Goal: Task Accomplishment & Management: Use online tool/utility

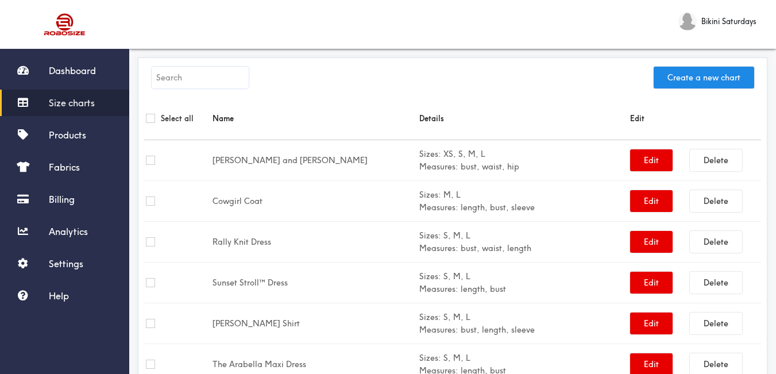
click at [190, 74] on input "text" at bounding box center [200, 78] width 97 height 22
paste input "The Bessy Skort Twin Set"
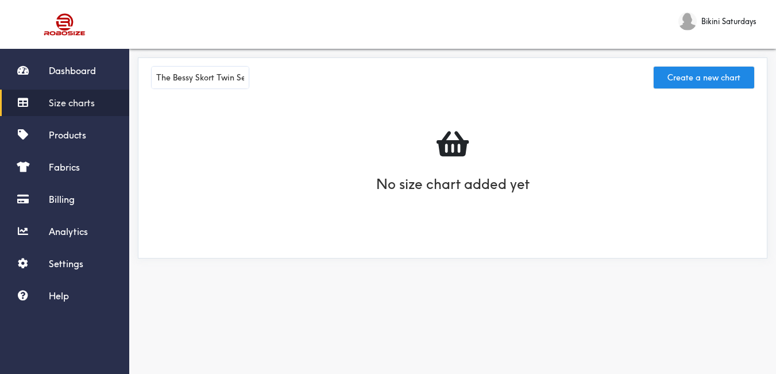
click at [155, 98] on div "No size chart added yet" at bounding box center [452, 174] width 617 height 155
click at [180, 71] on input "The Bessy Skort Twin Set" at bounding box center [200, 78] width 97 height 22
click at [181, 76] on input "The Bessy Skort Twin Set" at bounding box center [200, 78] width 97 height 22
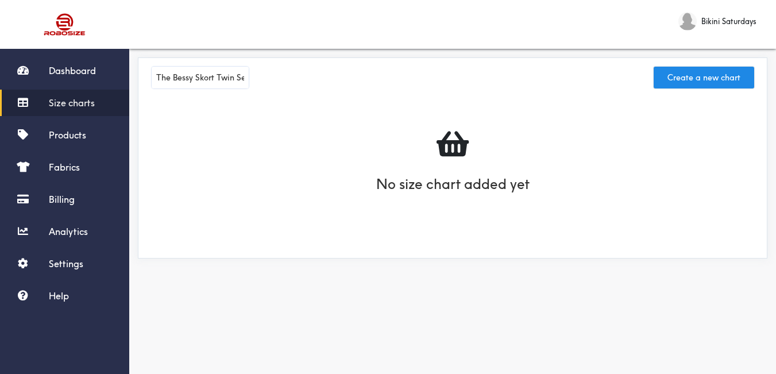
paste input "[PERSON_NAME] Maxi Dress"
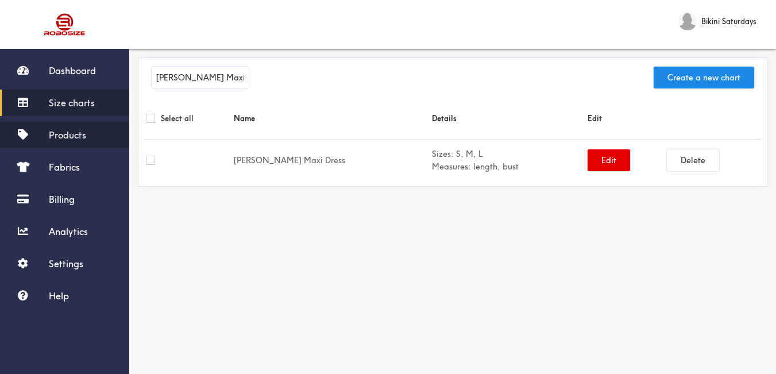
type input "[PERSON_NAME] Maxi Dress"
click at [83, 137] on span "Products" at bounding box center [67, 134] width 37 height 11
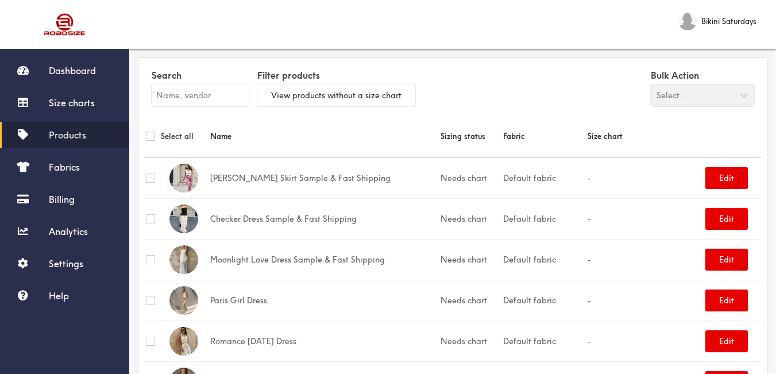
click at [219, 96] on input "text" at bounding box center [200, 95] width 97 height 22
paste input "[PERSON_NAME] Maxi Dress"
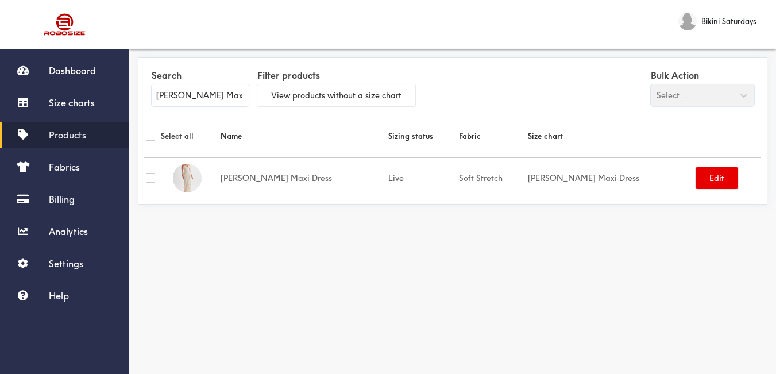
type input "[PERSON_NAME] Maxi Dress"
click at [91, 103] on span "Size charts" at bounding box center [72, 102] width 46 height 11
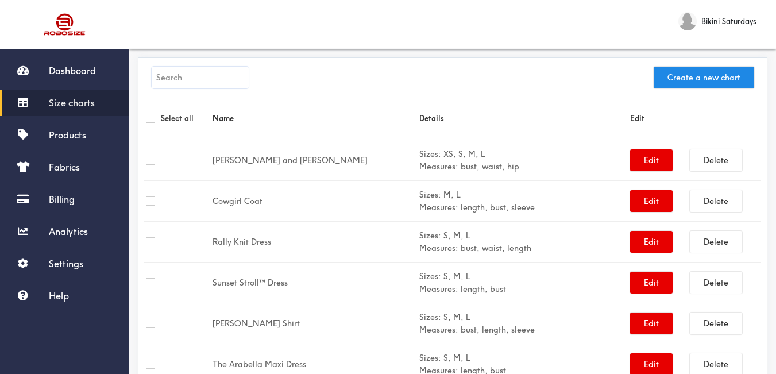
click at [228, 83] on input "text" at bounding box center [200, 78] width 97 height 22
click at [188, 80] on input "text" at bounding box center [200, 78] width 97 height 22
paste input "[PERSON_NAME] Set"
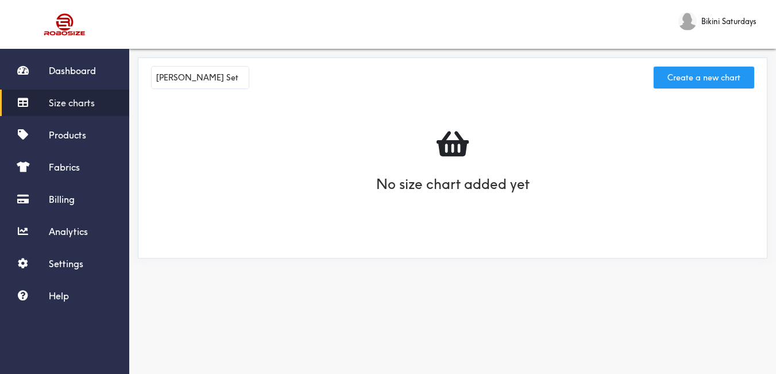
type input "[PERSON_NAME] Set"
click at [663, 72] on button "Create a new chart" at bounding box center [704, 78] width 101 height 22
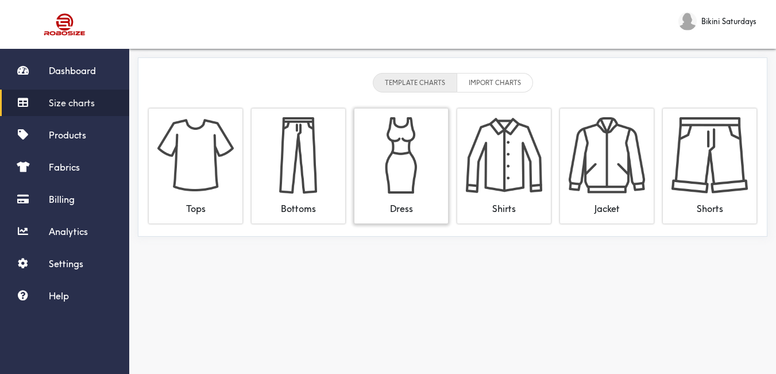
click at [406, 149] on img at bounding box center [401, 155] width 76 height 76
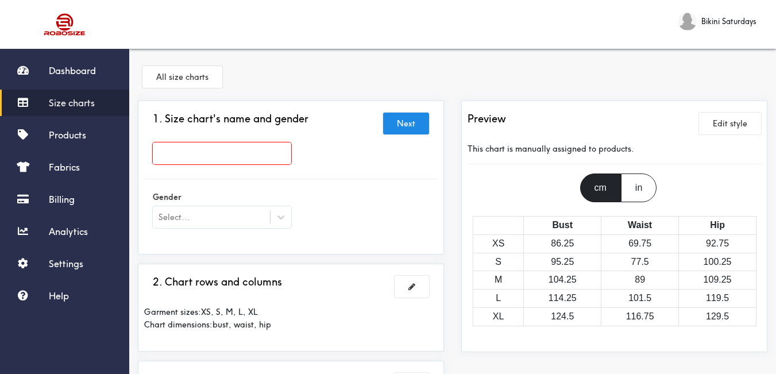
click at [271, 148] on input "text" at bounding box center [222, 153] width 138 height 22
paste input "[PERSON_NAME] Set"
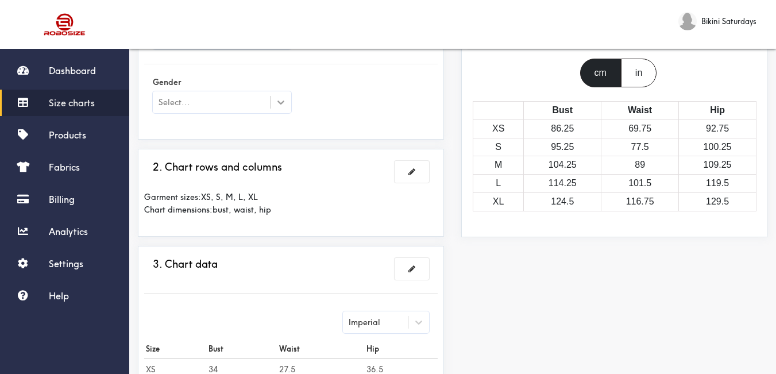
type input "[PERSON_NAME] Set"
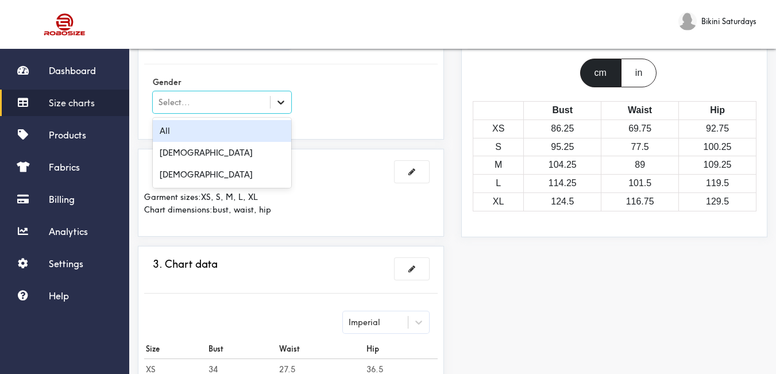
click at [281, 109] on div at bounding box center [281, 102] width 21 height 21
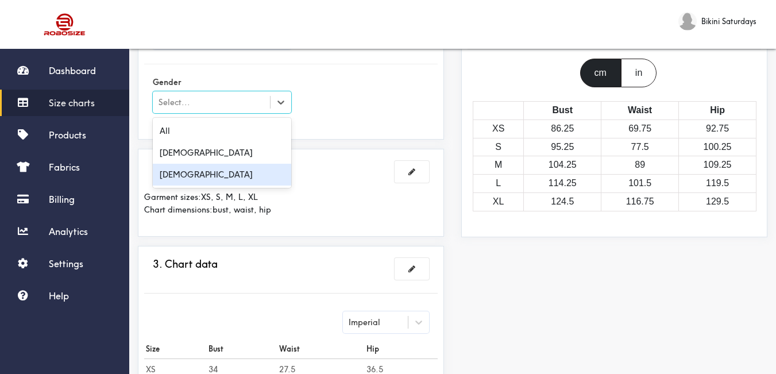
click at [218, 185] on div "[DEMOGRAPHIC_DATA]" at bounding box center [222, 175] width 138 height 22
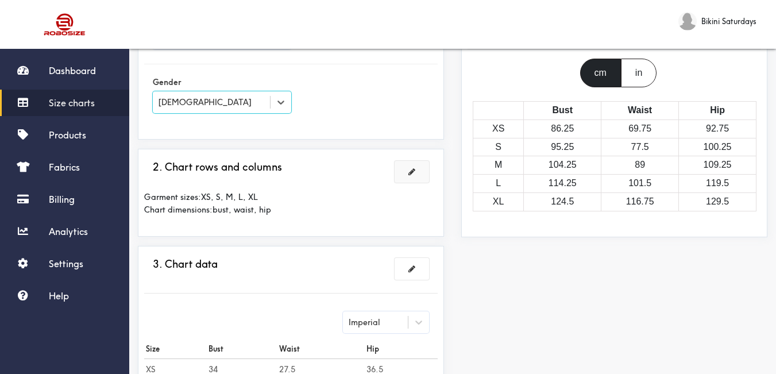
click at [422, 173] on button at bounding box center [412, 172] width 34 height 22
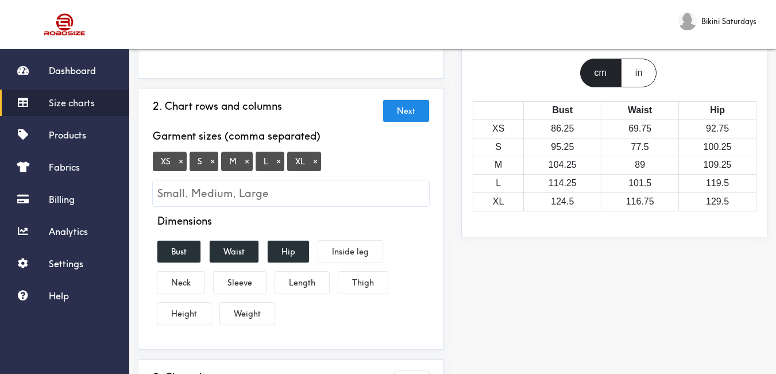
drag, startPoint x: 183, startPoint y: 163, endPoint x: 203, endPoint y: 168, distance: 20.8
click at [183, 163] on button "×" at bounding box center [180, 161] width 11 height 10
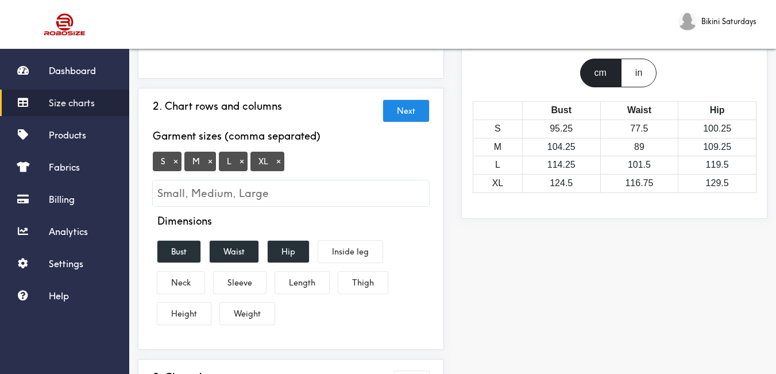
scroll to position [172, 0]
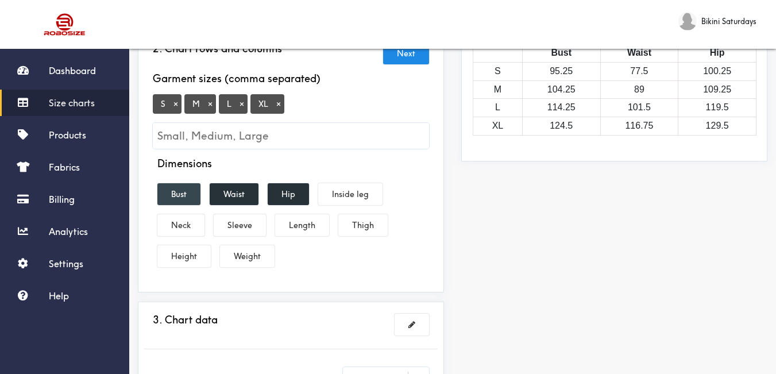
click at [183, 196] on button "Bust" at bounding box center [178, 194] width 43 height 22
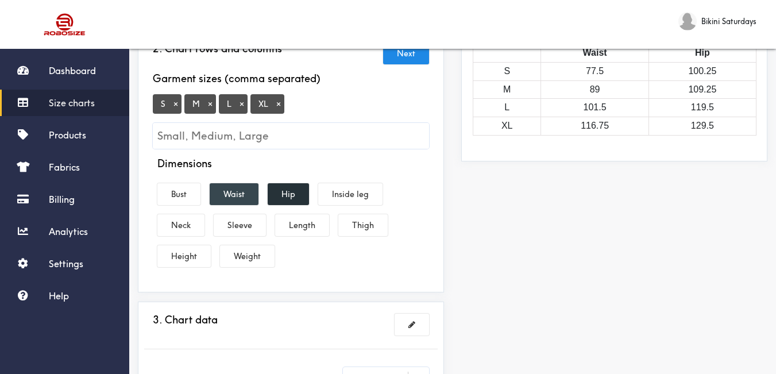
click at [236, 196] on button "Waist" at bounding box center [234, 194] width 49 height 22
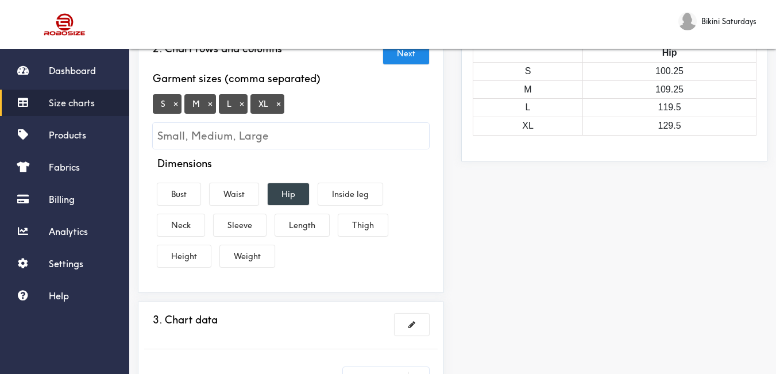
click at [296, 203] on button "Hip" at bounding box center [288, 194] width 41 height 22
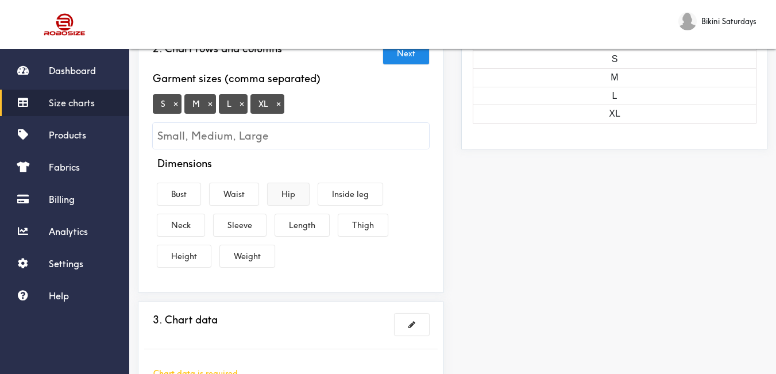
click at [285, 199] on button "Hip" at bounding box center [288, 194] width 41 height 22
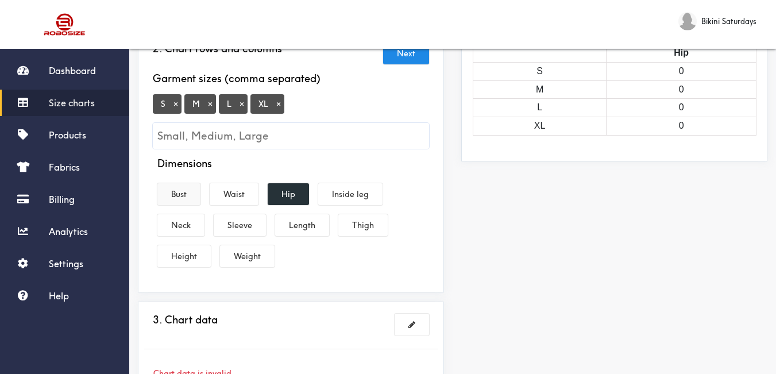
click at [184, 186] on button "Bust" at bounding box center [178, 194] width 43 height 22
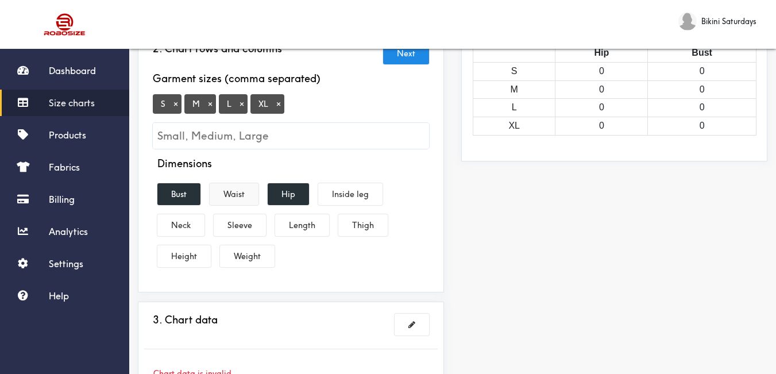
click at [241, 193] on button "Waist" at bounding box center [234, 194] width 49 height 22
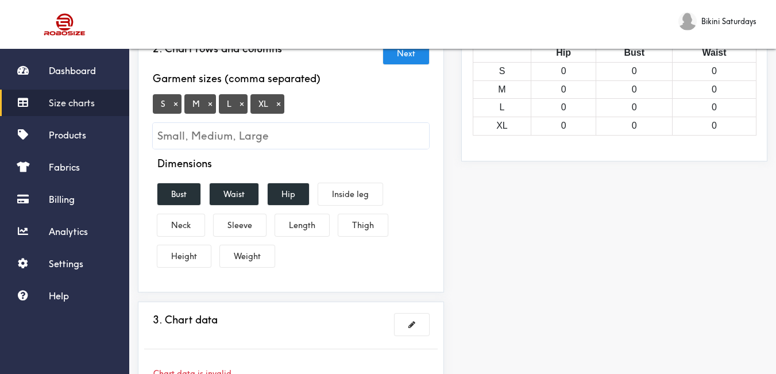
scroll to position [287, 0]
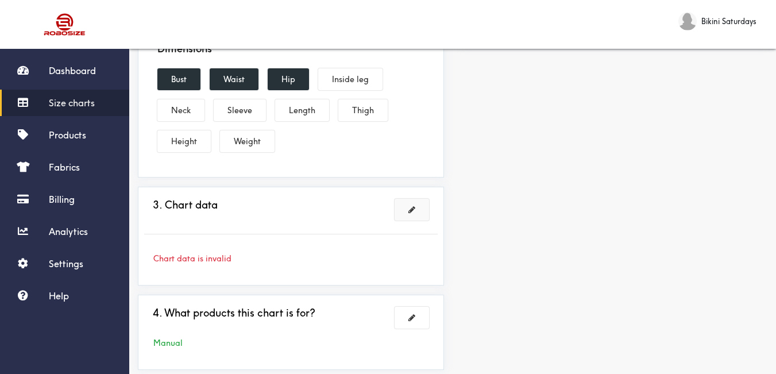
click at [415, 218] on button at bounding box center [412, 210] width 34 height 22
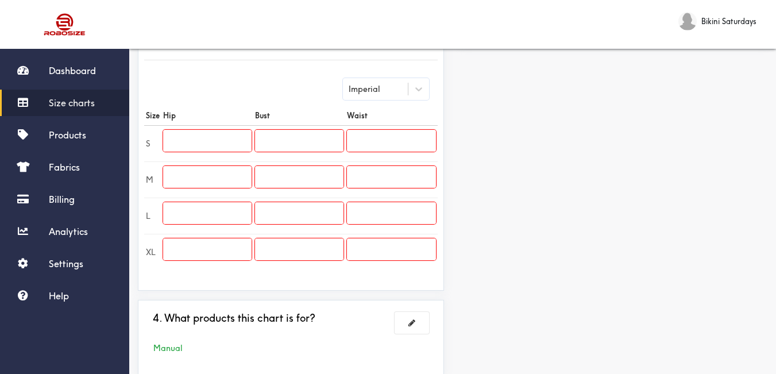
click at [209, 144] on input "text" at bounding box center [207, 141] width 88 height 22
type input "31"
click at [231, 168] on input "text" at bounding box center [207, 177] width 88 height 22
type input "33"
click at [209, 209] on input "text" at bounding box center [207, 213] width 88 height 22
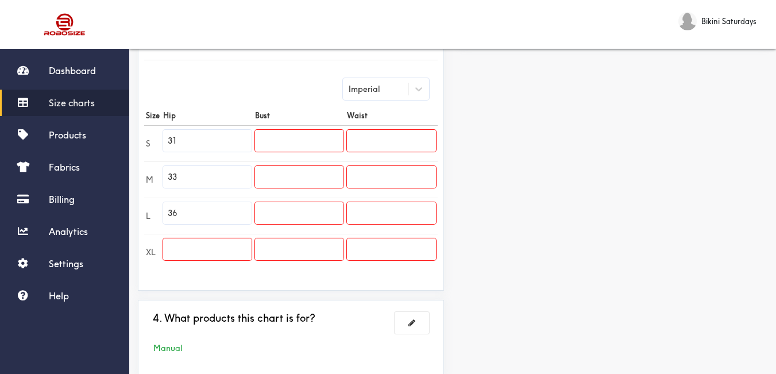
type input "36"
click at [220, 241] on input "text" at bounding box center [207, 249] width 88 height 22
type input "38"
click at [329, 140] on input "text" at bounding box center [299, 141] width 88 height 22
type input "28"
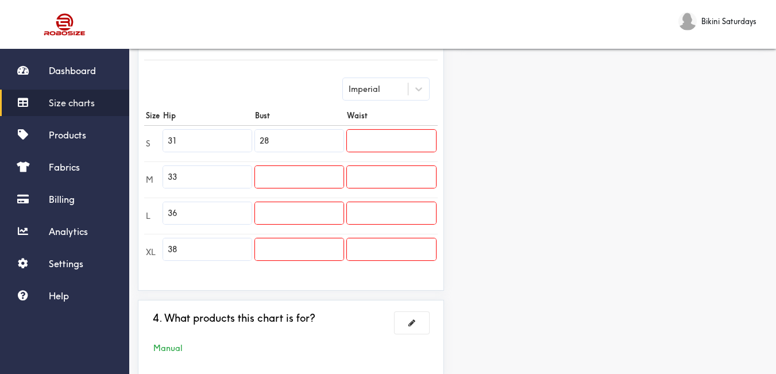
click at [328, 177] on input "text" at bounding box center [299, 177] width 88 height 22
type input "31"
click at [322, 211] on input "text" at bounding box center [299, 213] width 88 height 22
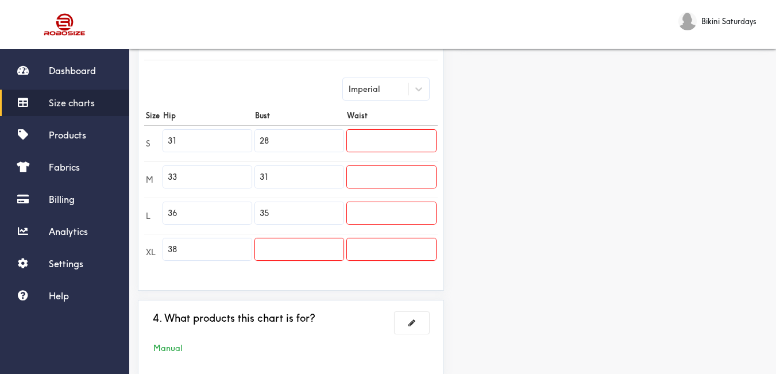
type input "35"
click at [315, 248] on input "text" at bounding box center [299, 249] width 88 height 22
type input "37"
click at [364, 142] on input "text" at bounding box center [391, 141] width 89 height 22
type input "24"
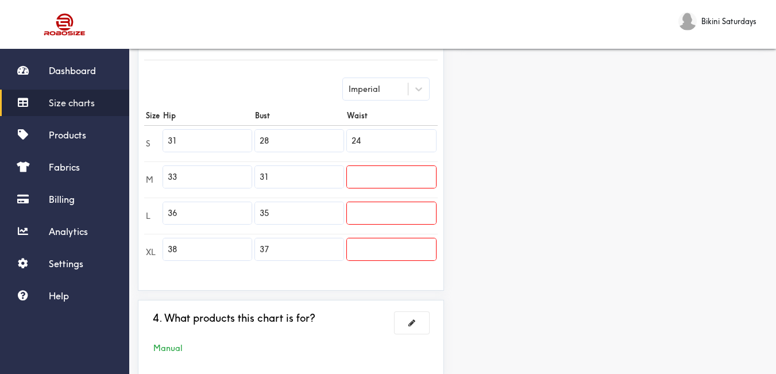
click at [373, 171] on input "text" at bounding box center [391, 177] width 89 height 22
type input "26"
click at [383, 207] on input "text" at bounding box center [391, 213] width 89 height 22
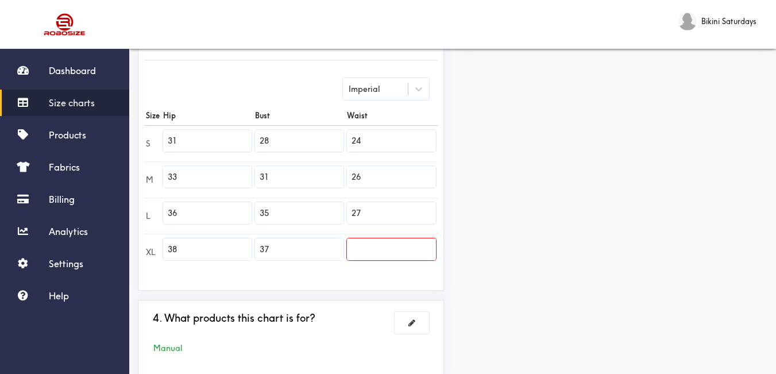
type input "27"
click at [395, 247] on input "text" at bounding box center [391, 249] width 89 height 22
type input "29"
click at [566, 246] on div "Preview Edit style This chart is manually assigned to products. cm in Hip Bust …" at bounding box center [614, 98] width 323 height 571
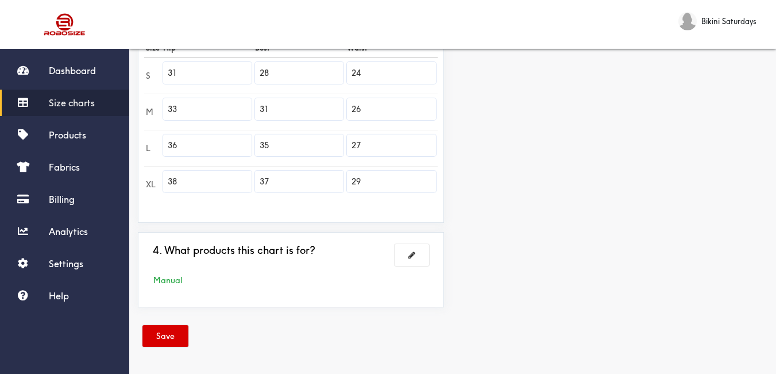
click at [167, 329] on button "Save" at bounding box center [165, 336] width 46 height 22
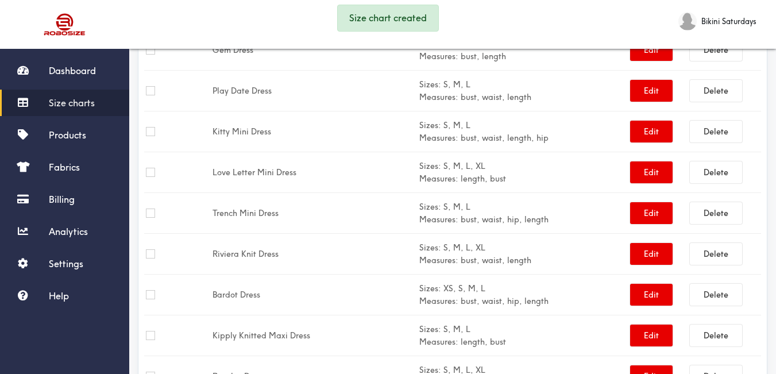
scroll to position [298, 0]
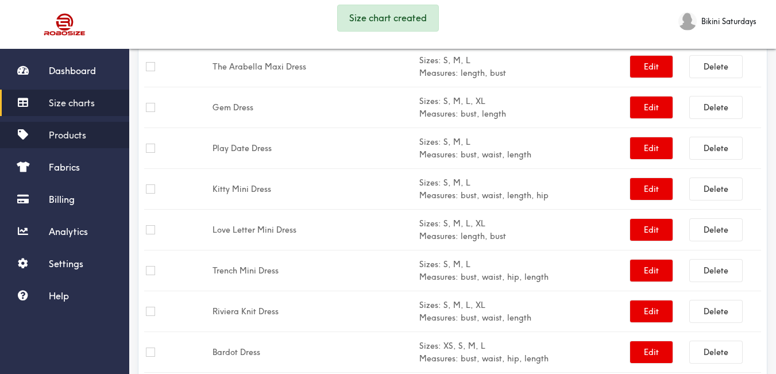
click at [83, 137] on span "Products" at bounding box center [67, 134] width 37 height 11
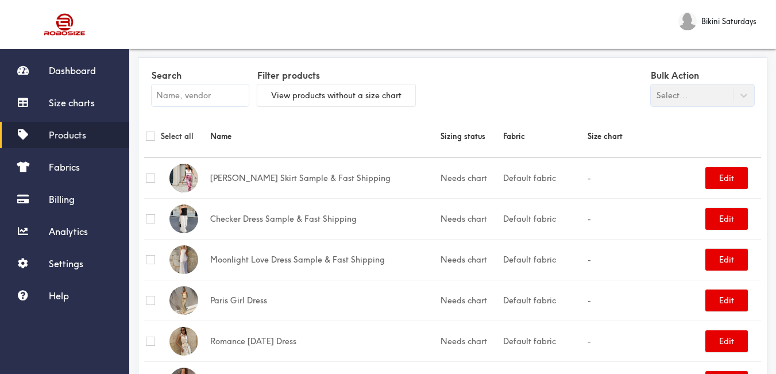
click at [240, 95] on input "text" at bounding box center [200, 95] width 97 height 22
paste input "[PERSON_NAME] Set"
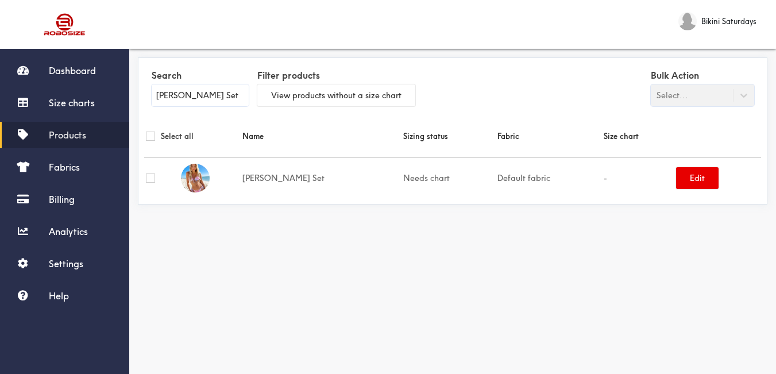
type input "[PERSON_NAME] Set"
click at [501, 177] on td "Default fabric" at bounding box center [549, 177] width 106 height 41
click at [686, 183] on button "Edit" at bounding box center [697, 178] width 43 height 22
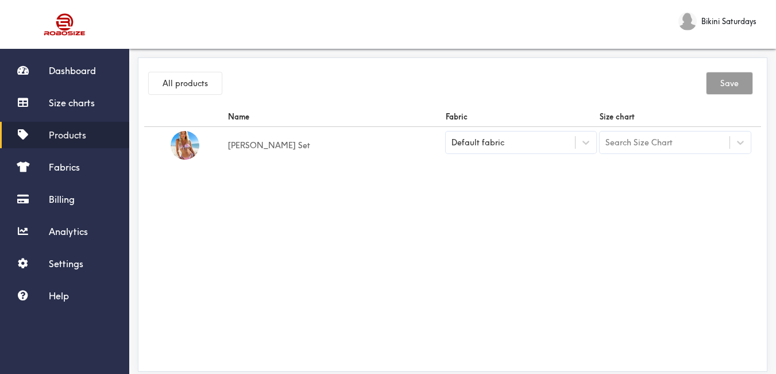
click at [536, 142] on div "Default fabric" at bounding box center [511, 142] width 130 height 11
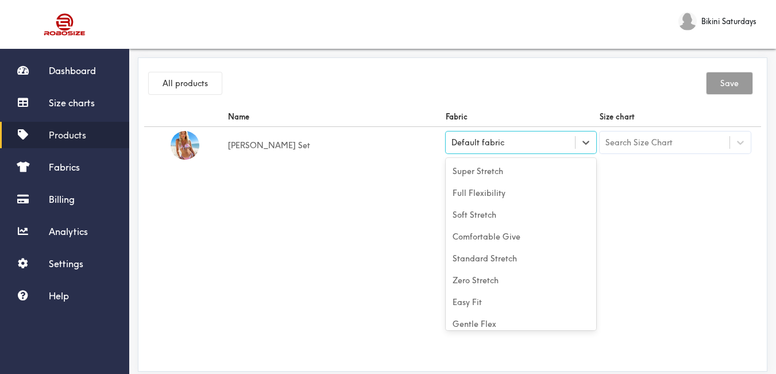
scroll to position [51, 0]
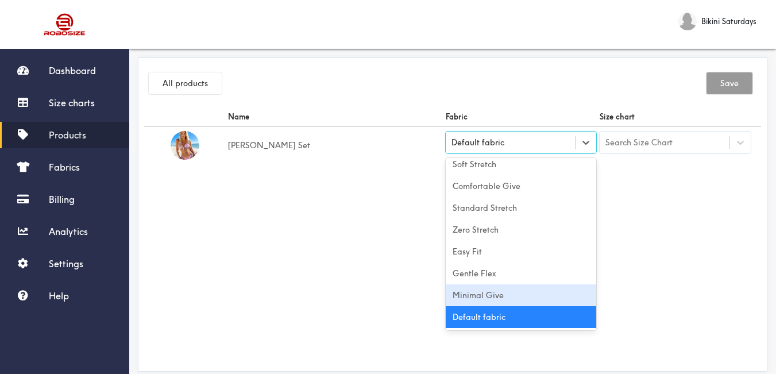
drag, startPoint x: 559, startPoint y: 300, endPoint x: 632, endPoint y: 286, distance: 74.2
click at [558, 300] on div "Minimal Give" at bounding box center [521, 295] width 151 height 22
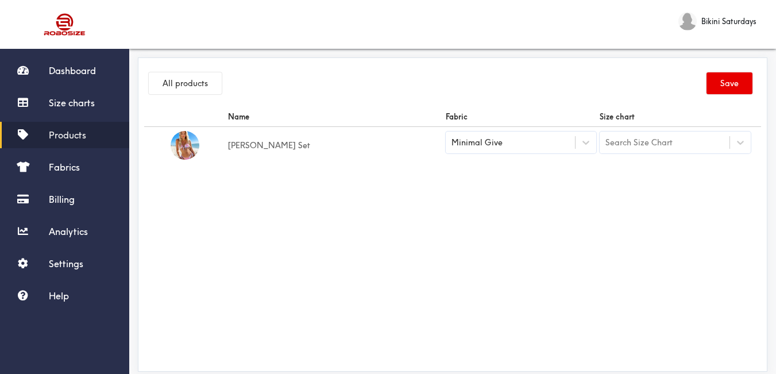
click at [638, 284] on div "Name Fabric Size chart [PERSON_NAME] Set Minimal Give Search Size Chart" at bounding box center [452, 236] width 617 height 258
click at [666, 144] on div "Search Size Chart" at bounding box center [638, 142] width 67 height 13
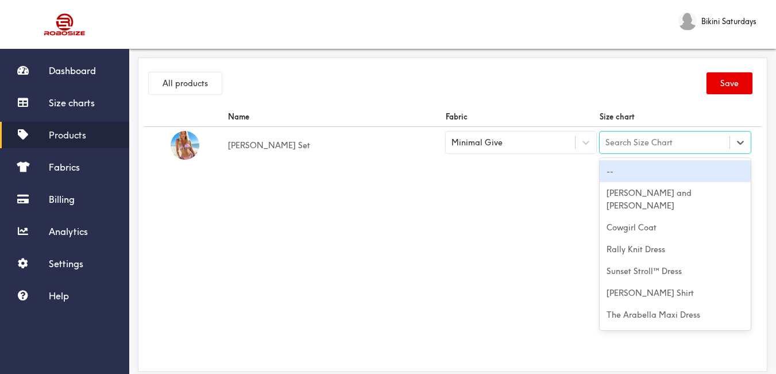
paste input "[PERSON_NAME] Set"
type input "[PERSON_NAME] Set"
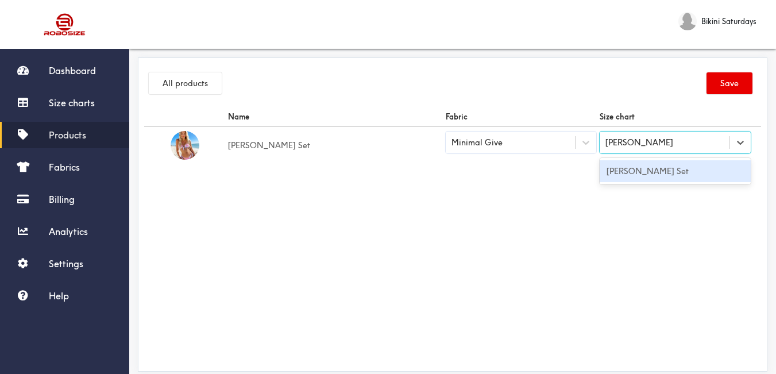
click at [654, 173] on div "[PERSON_NAME] Set" at bounding box center [675, 171] width 151 height 22
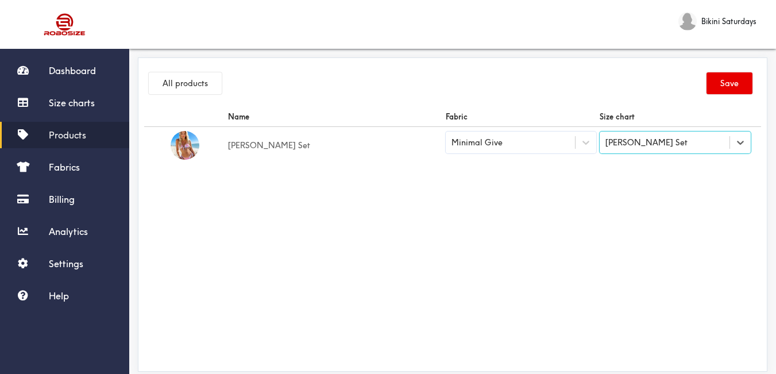
drag, startPoint x: 560, startPoint y: 200, endPoint x: 749, endPoint y: 129, distance: 202.2
click at [571, 200] on div "Name Fabric Size chart [PERSON_NAME] Set Minimal Give option [PERSON_NAME] Set,…" at bounding box center [452, 236] width 617 height 258
click at [743, 84] on button "Save" at bounding box center [730, 83] width 46 height 22
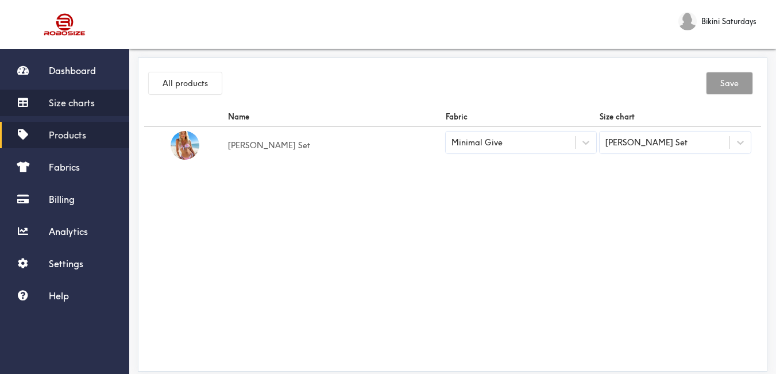
click at [77, 109] on link "Size charts" at bounding box center [64, 103] width 129 height 26
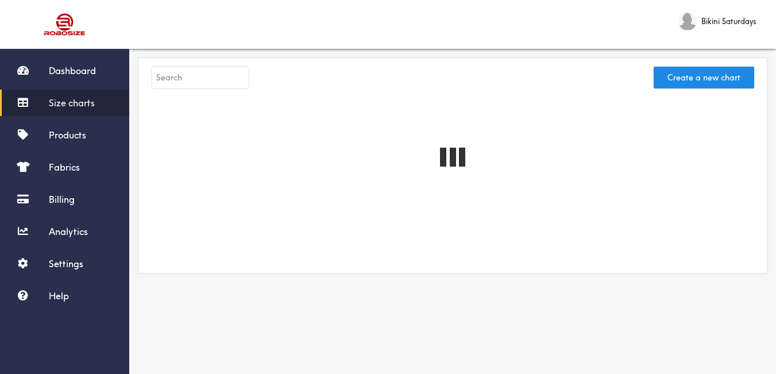
click at [199, 87] on input "text" at bounding box center [200, 78] width 97 height 22
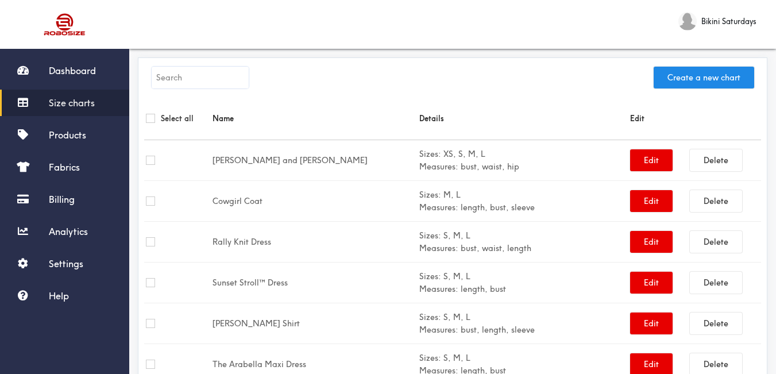
paste input "[PERSON_NAME] Set"
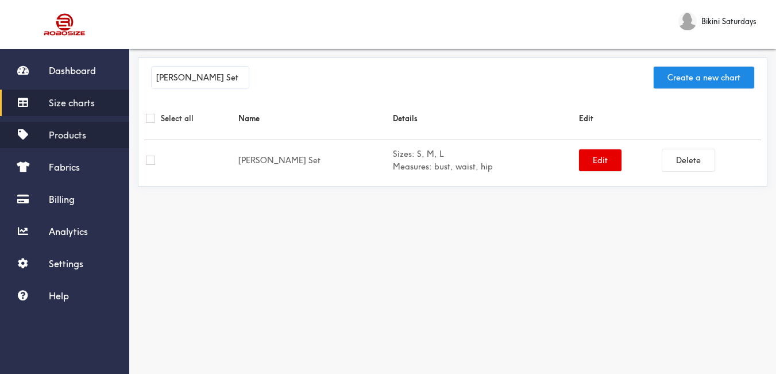
type input "[PERSON_NAME] Set"
drag, startPoint x: 88, startPoint y: 139, endPoint x: 101, endPoint y: 138, distance: 12.1
click at [88, 139] on link "Products" at bounding box center [64, 135] width 129 height 26
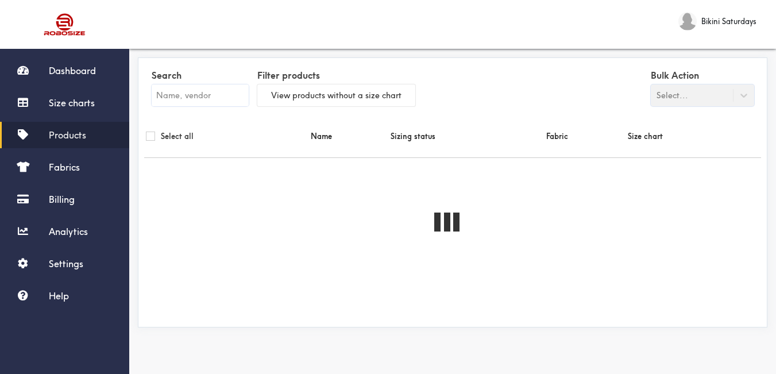
click at [222, 95] on input "text" at bounding box center [200, 95] width 97 height 22
paste input "[PERSON_NAME] Set"
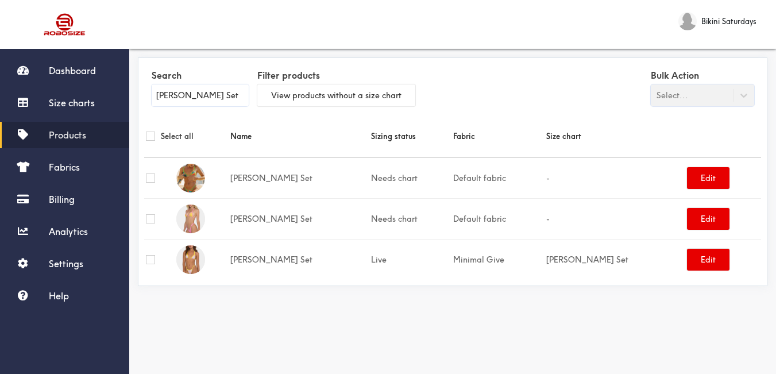
type input "[PERSON_NAME] Set"
click at [95, 101] on link "Size charts" at bounding box center [64, 103] width 129 height 26
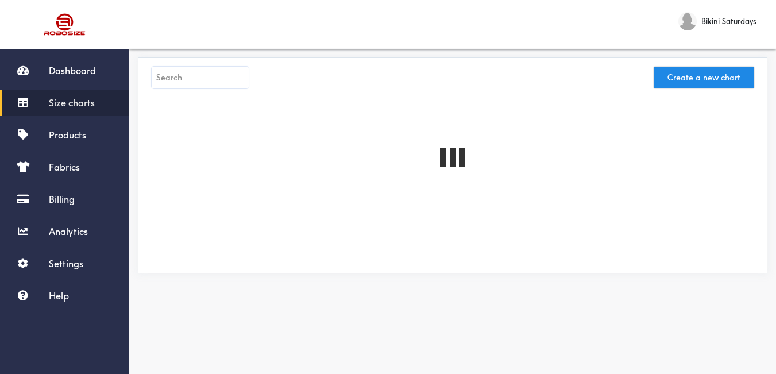
click at [217, 79] on input "text" at bounding box center [200, 78] width 97 height 22
paste input "[PERSON_NAME] Set"
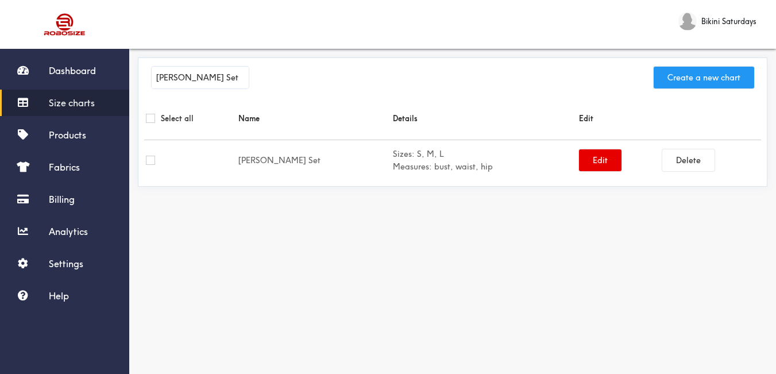
type input "[PERSON_NAME] Set"
click at [693, 76] on button "Create a new chart" at bounding box center [704, 78] width 101 height 22
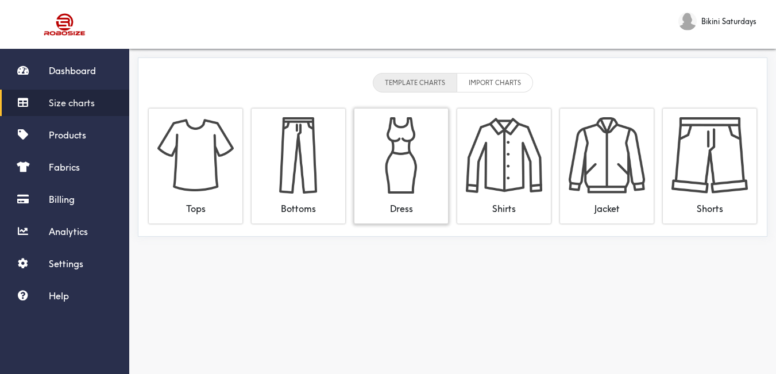
click at [390, 152] on img at bounding box center [401, 155] width 76 height 76
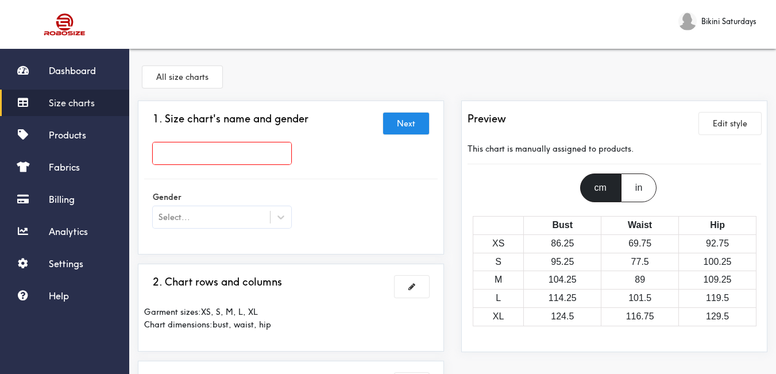
click at [277, 155] on input "text" at bounding box center [222, 153] width 138 height 22
paste input "[PERSON_NAME] Set"
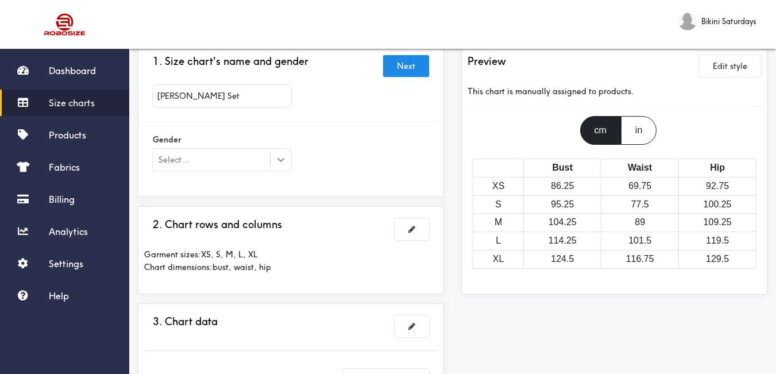
type input "[PERSON_NAME] Set"
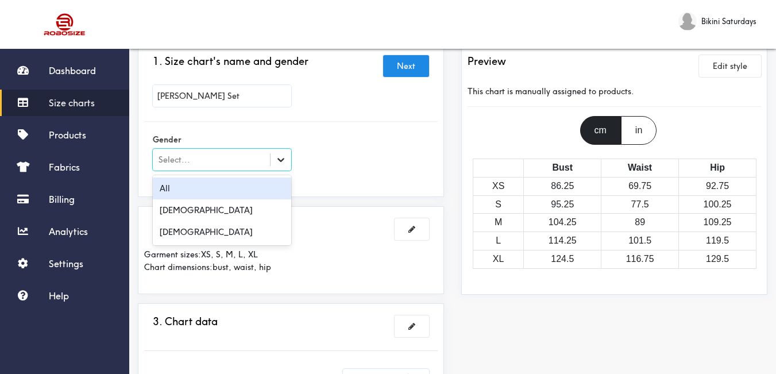
click at [282, 159] on icon at bounding box center [280, 159] width 11 height 11
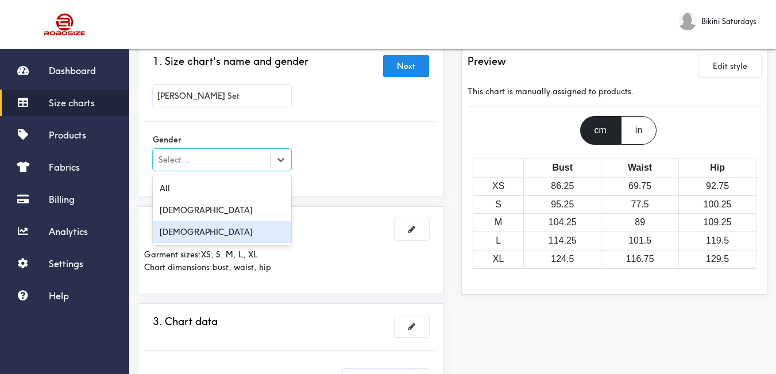
drag, startPoint x: 204, startPoint y: 229, endPoint x: 403, endPoint y: 176, distance: 206.1
click at [204, 229] on div "[DEMOGRAPHIC_DATA]" at bounding box center [222, 232] width 138 height 22
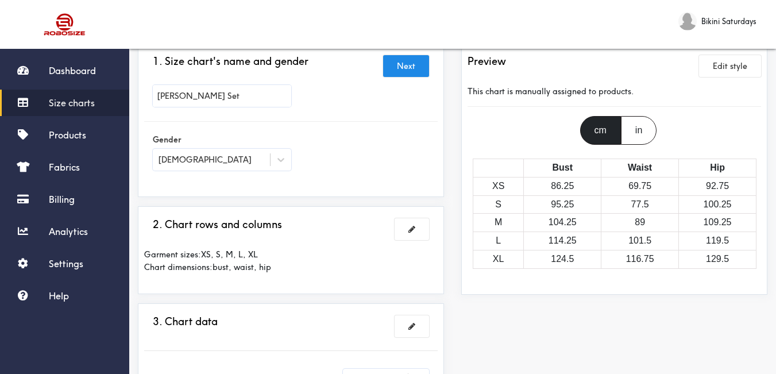
click at [405, 176] on div "Gender [DEMOGRAPHIC_DATA]" at bounding box center [291, 153] width 294 height 63
click at [418, 232] on button at bounding box center [412, 229] width 34 height 22
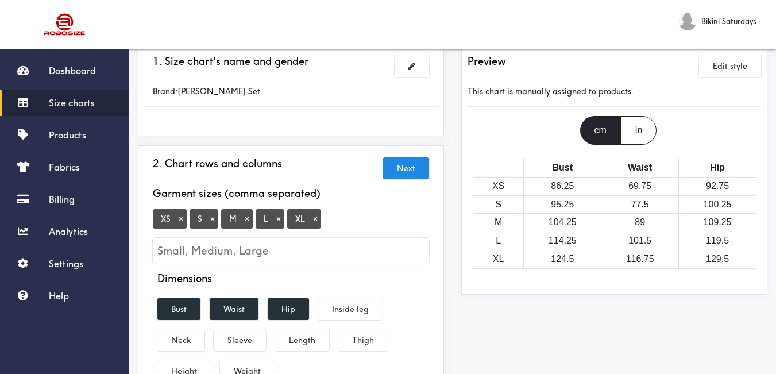
click at [184, 219] on button "×" at bounding box center [180, 219] width 11 height 10
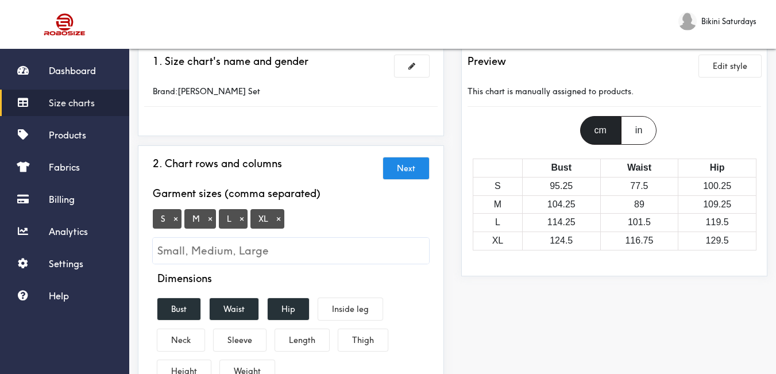
click at [277, 221] on button "×" at bounding box center [278, 219] width 11 height 10
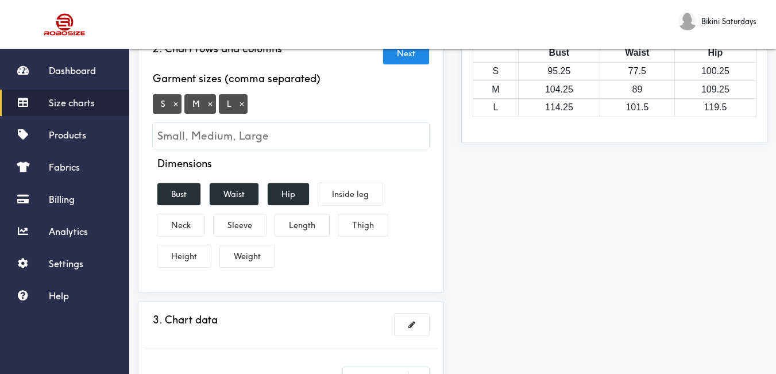
scroll to position [345, 0]
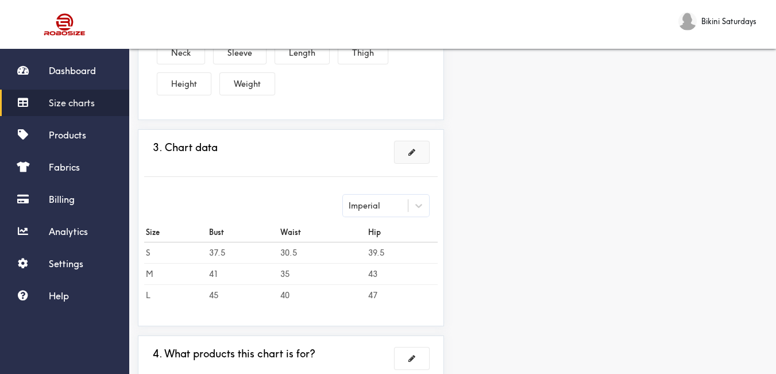
click at [412, 146] on button at bounding box center [412, 152] width 34 height 22
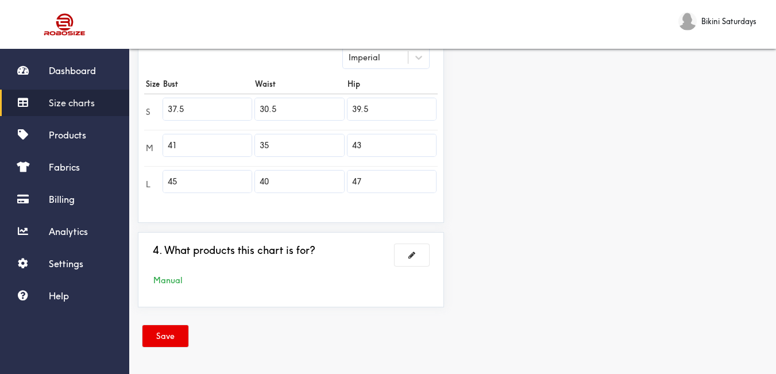
scroll to position [319, 0]
drag, startPoint x: 213, startPoint y: 110, endPoint x: 63, endPoint y: 105, distance: 149.5
click at [63, 105] on div "Dashboard Size charts Products Fabrics Billing Analytics Settings Help Bikini S…" at bounding box center [388, 27] width 776 height 693
type input "20"
drag, startPoint x: 199, startPoint y: 144, endPoint x: 136, endPoint y: 137, distance: 63.6
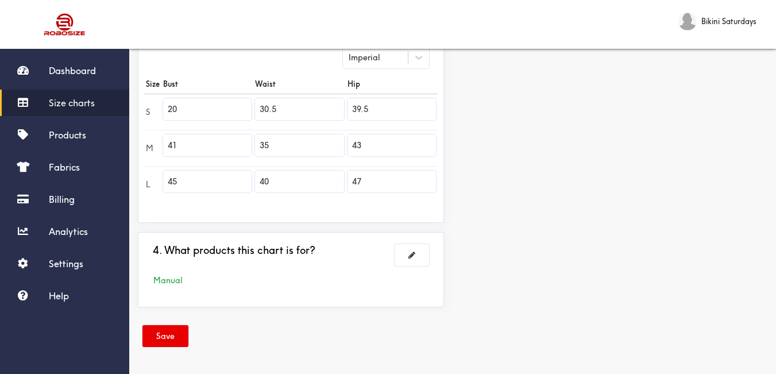
click at [136, 137] on div "1. Size chart's name and gender Brand: [PERSON_NAME] Set 2. Chart rows and colu…" at bounding box center [290, 49] width 323 height 535
type input "31"
drag, startPoint x: 205, startPoint y: 179, endPoint x: 138, endPoint y: 179, distance: 67.2
click at [138, 179] on div "3. Chart data Next Imperial Size Bust Waist Hip S 20 30.5 39.5 M 31 35 43 L 45 …" at bounding box center [291, 102] width 306 height 242
type input "35"
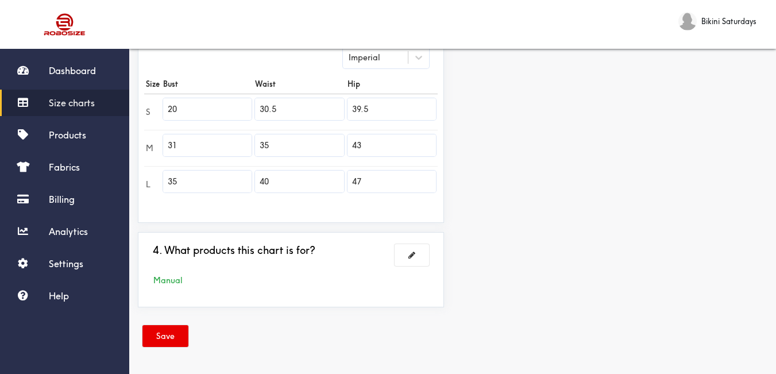
drag, startPoint x: 192, startPoint y: 107, endPoint x: 137, endPoint y: 96, distance: 56.2
click at [137, 96] on div "1. Size chart's name and gender Brand: [PERSON_NAME] Set 2. Chart rows and colu…" at bounding box center [290, 49] width 323 height 535
type input "28"
drag, startPoint x: 256, startPoint y: 100, endPoint x: 191, endPoint y: 84, distance: 66.9
click at [191, 84] on table "Size Bust Waist Hip S 28 30.5 39.5 M 31 35 43 L 35 40 47" at bounding box center [291, 138] width 294 height 128
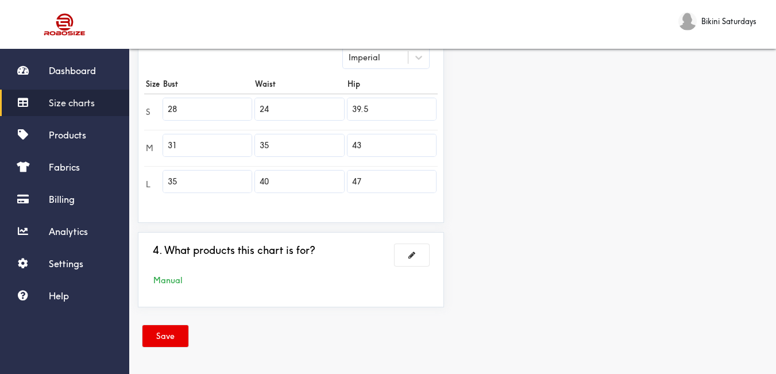
type input "24"
drag, startPoint x: 289, startPoint y: 150, endPoint x: 184, endPoint y: 125, distance: 108.1
click at [183, 125] on tbody "S 28 24 39.5 M 31 35 43 L 35 40 47" at bounding box center [291, 148] width 294 height 109
type input "25"
drag, startPoint x: 288, startPoint y: 187, endPoint x: 195, endPoint y: 182, distance: 93.2
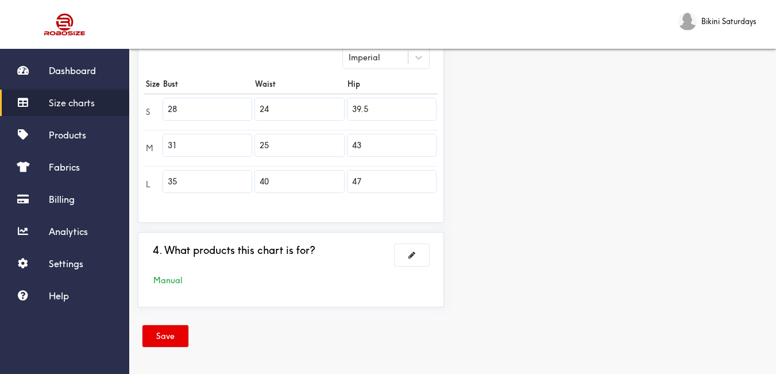
click at [195, 182] on tr "L 35 40 47" at bounding box center [291, 184] width 294 height 36
type input "27"
drag, startPoint x: 388, startPoint y: 103, endPoint x: 302, endPoint y: 100, distance: 86.2
click at [302, 100] on tr "S 28 24 39.5" at bounding box center [291, 112] width 294 height 36
type input "31"
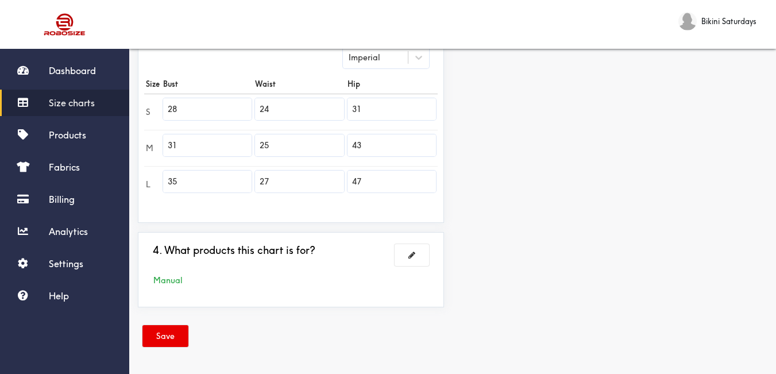
drag, startPoint x: 372, startPoint y: 147, endPoint x: 333, endPoint y: 139, distance: 39.3
click at [327, 133] on tr "M 31 25 43" at bounding box center [291, 148] width 294 height 36
type input "33"
drag, startPoint x: 373, startPoint y: 177, endPoint x: 310, endPoint y: 172, distance: 63.4
click at [311, 173] on tr "L 35 27 47" at bounding box center [291, 184] width 294 height 36
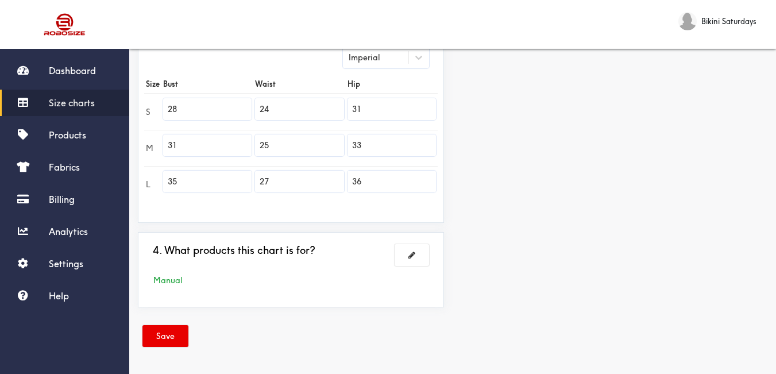
type input "36"
click at [493, 229] on div "Preview Edit style This chart is manually assigned to products. cm in Bust Wais…" at bounding box center [614, 49] width 323 height 535
click at [172, 339] on button "Save" at bounding box center [165, 336] width 46 height 22
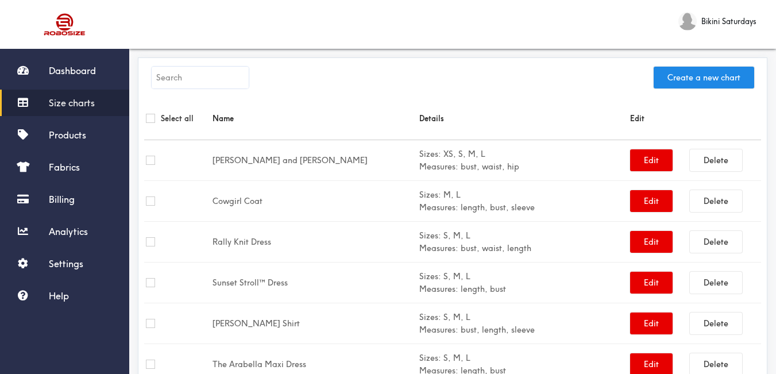
click at [229, 76] on input "text" at bounding box center [200, 78] width 97 height 22
paste input "Shiralee Maxi Dress"
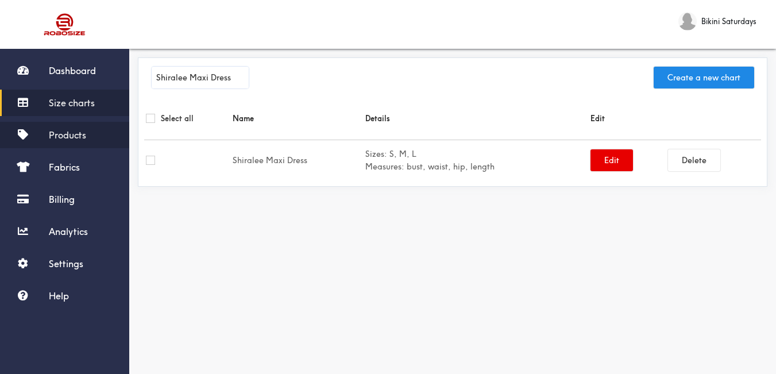
type input "Shiralee Maxi Dress"
click at [80, 129] on span "Products" at bounding box center [67, 134] width 37 height 11
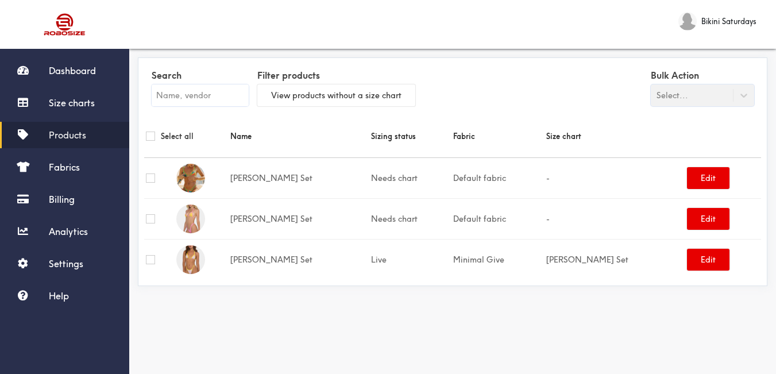
click at [193, 100] on input "text" at bounding box center [200, 95] width 97 height 22
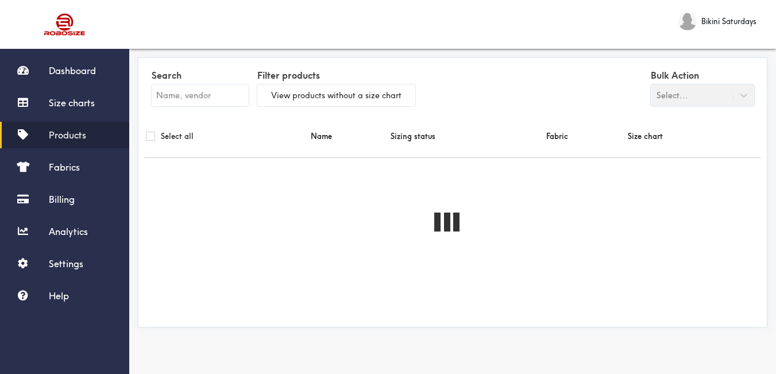
paste input "Shiralee Maxi Dress"
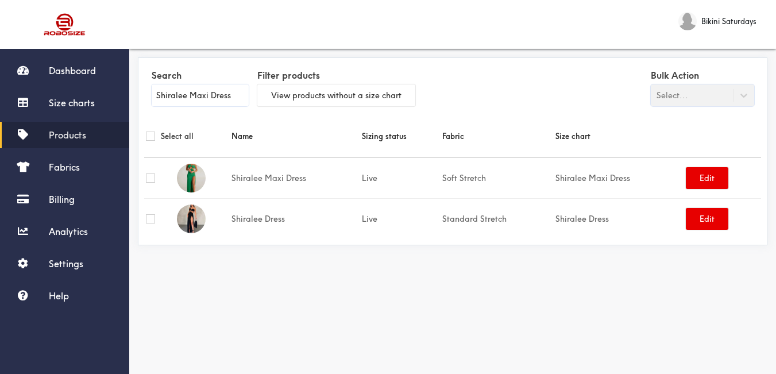
click at [79, 139] on span "Products" at bounding box center [67, 134] width 37 height 11
click at [204, 95] on input "Shiralee Maxi Dress" at bounding box center [200, 95] width 97 height 22
click at [204, 96] on input "Shiralee Maxi Dress" at bounding box center [200, 95] width 97 height 22
paste input "text"
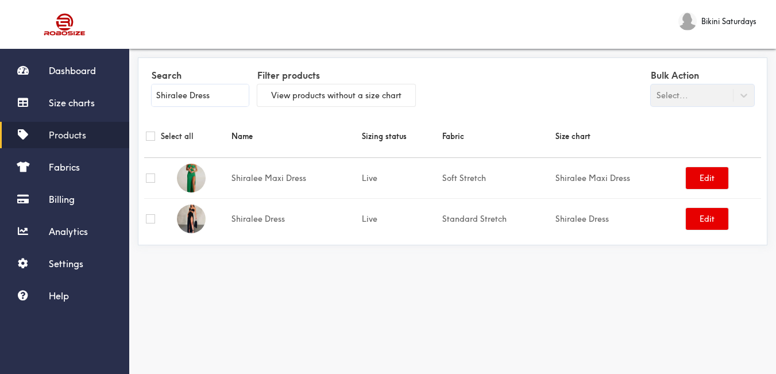
click at [193, 96] on input "Shiralee Dress" at bounding box center [200, 95] width 97 height 22
click at [193, 97] on input "Shiralee Dress" at bounding box center [200, 95] width 97 height 22
paste input "Pirate Bikini"
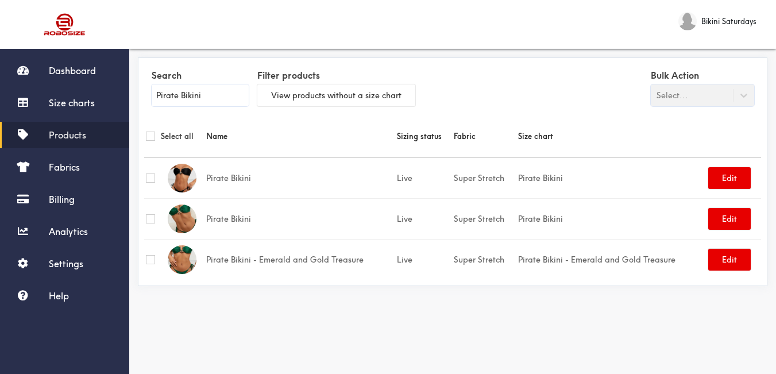
type input "Pirate Bikini"
drag, startPoint x: 84, startPoint y: 101, endPoint x: 107, endPoint y: 113, distance: 25.7
click at [86, 101] on span "Size charts" at bounding box center [72, 102] width 46 height 11
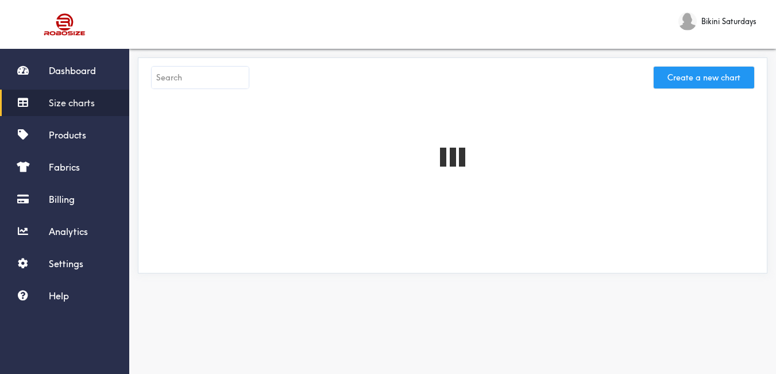
click at [727, 79] on button "Create a new chart" at bounding box center [704, 78] width 101 height 22
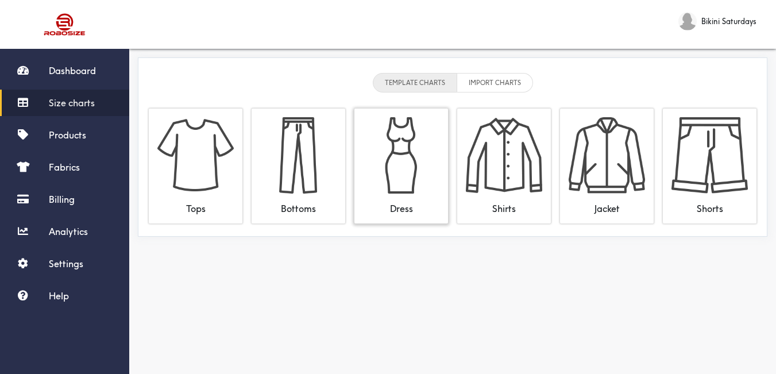
click at [411, 150] on img at bounding box center [401, 155] width 76 height 76
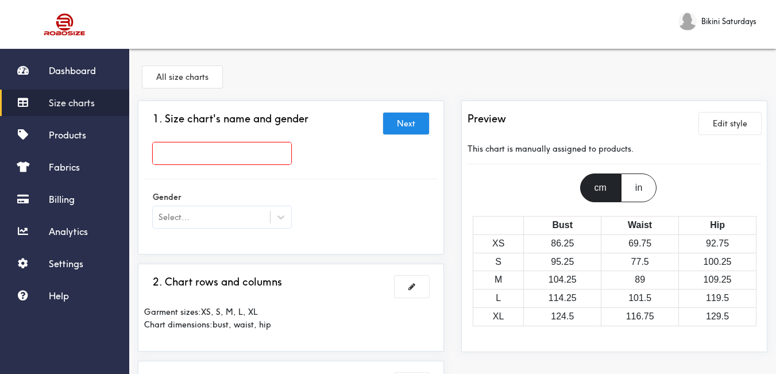
click at [274, 146] on input "text" at bounding box center [222, 153] width 138 height 22
paste input "Pirate Bikini"
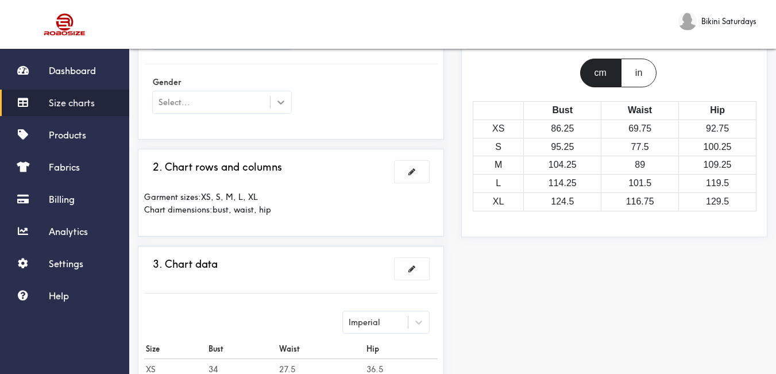
type input "Pirate Bikini"
click at [283, 106] on icon at bounding box center [280, 102] width 11 height 11
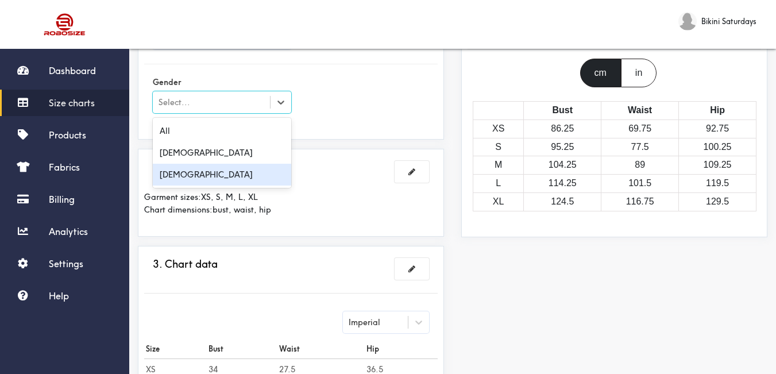
click at [192, 171] on div "[DEMOGRAPHIC_DATA]" at bounding box center [222, 175] width 138 height 22
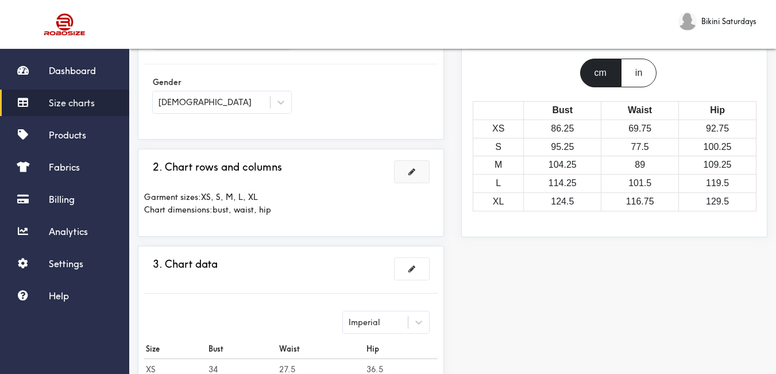
click at [409, 172] on span at bounding box center [411, 172] width 7 height 8
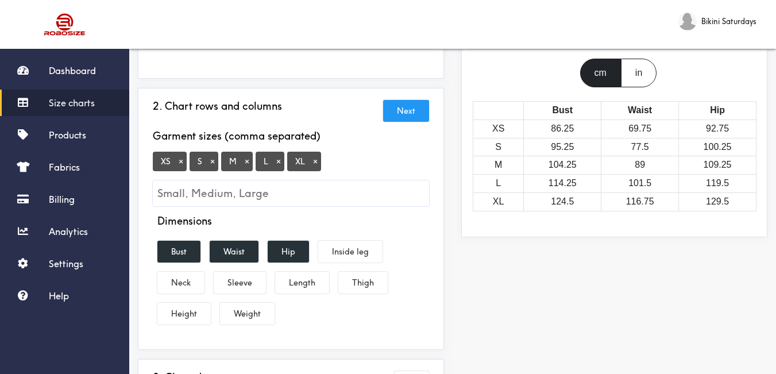
click at [180, 160] on button "×" at bounding box center [180, 161] width 11 height 10
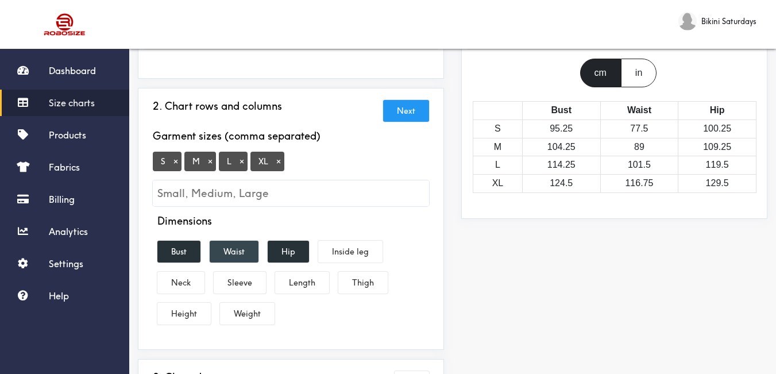
click at [231, 246] on button "Waist" at bounding box center [234, 252] width 49 height 22
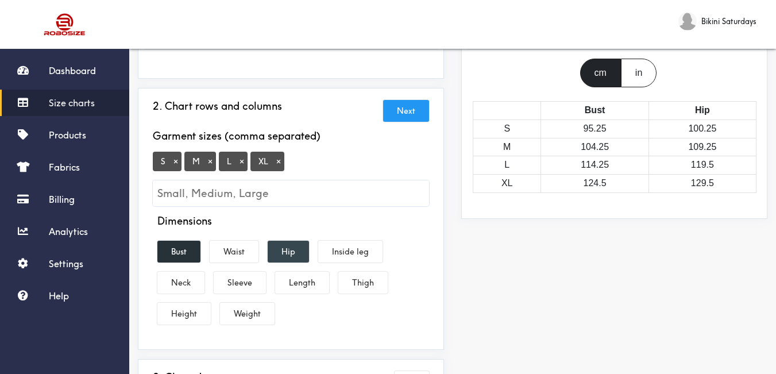
click at [298, 249] on button "Hip" at bounding box center [288, 252] width 41 height 22
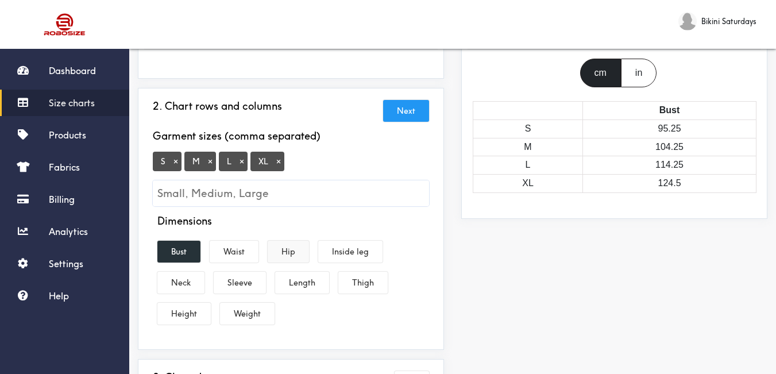
click at [292, 252] on button "Hip" at bounding box center [288, 252] width 41 height 22
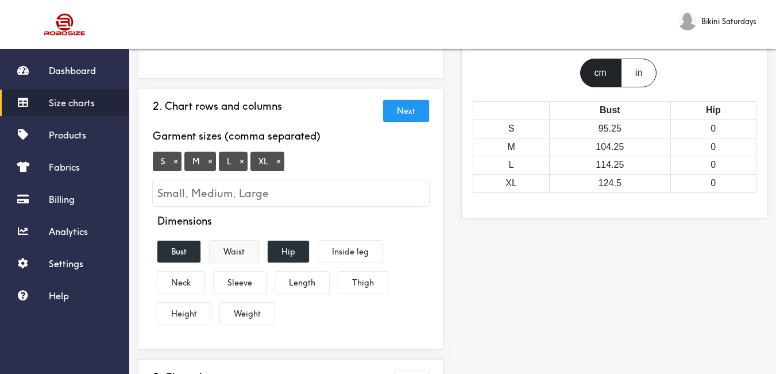
drag, startPoint x: 234, startPoint y: 254, endPoint x: 246, endPoint y: 252, distance: 12.3
click at [237, 254] on button "Waist" at bounding box center [234, 252] width 49 height 22
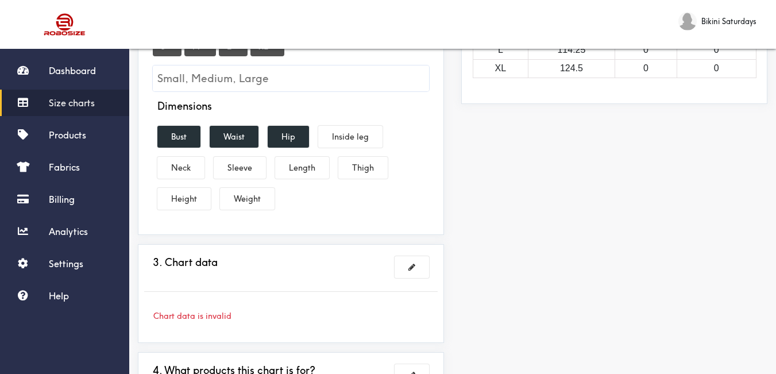
scroll to position [287, 0]
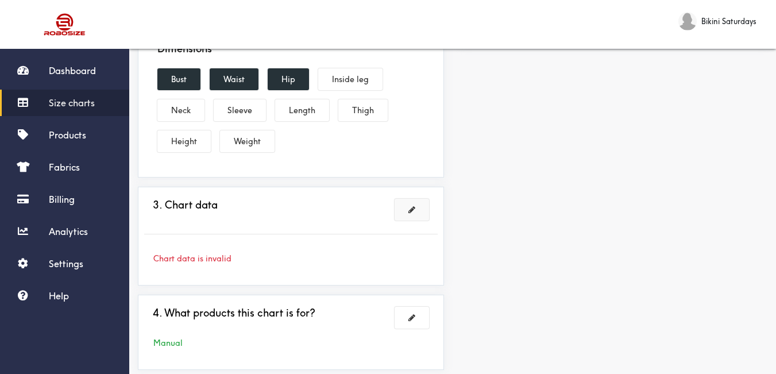
click at [410, 217] on button at bounding box center [412, 210] width 34 height 22
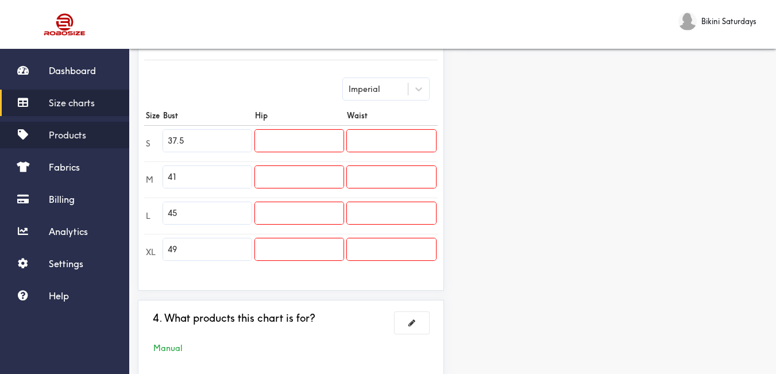
drag, startPoint x: 118, startPoint y: 136, endPoint x: 110, endPoint y: 136, distance: 8.0
click at [110, 136] on div "Dashboard Size charts Products Fabrics Billing Analytics Settings Help Bikini S…" at bounding box center [388, 77] width 776 height 729
type input "32"
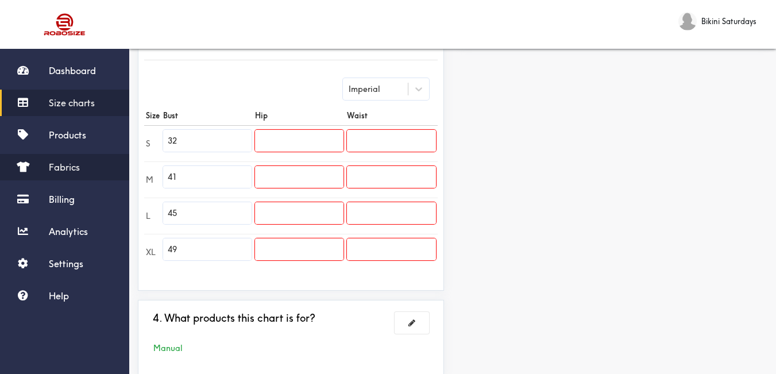
drag, startPoint x: 184, startPoint y: 176, endPoint x: 106, endPoint y: 177, distance: 78.7
click at [104, 178] on div "Dashboard Size charts Products Fabrics Billing Analytics Settings Help Bikini S…" at bounding box center [388, 77] width 776 height 729
drag, startPoint x: 203, startPoint y: 185, endPoint x: 78, endPoint y: 150, distance: 129.5
click at [77, 150] on div "Dashboard Size charts Products Fabrics Billing Analytics Settings Help Bikini S…" at bounding box center [388, 77] width 776 height 729
drag, startPoint x: 200, startPoint y: 215, endPoint x: 210, endPoint y: 205, distance: 14.2
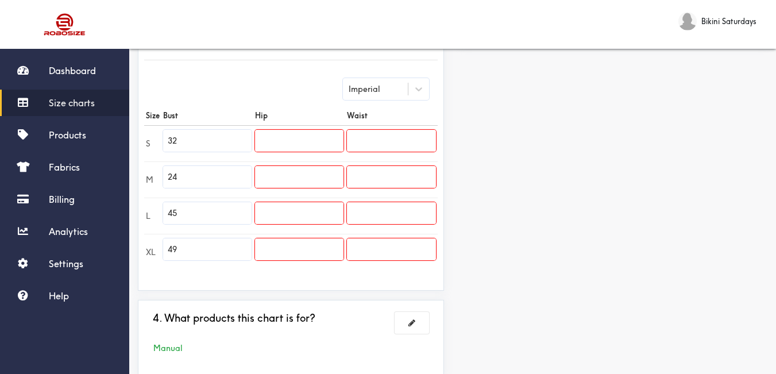
click at [199, 214] on input "45" at bounding box center [207, 213] width 88 height 22
drag, startPoint x: 125, startPoint y: 158, endPoint x: 109, endPoint y: 155, distance: 15.9
click at [109, 155] on div "Dashboard Size charts Products Fabrics Billing Analytics Settings Help Bikini S…" at bounding box center [388, 77] width 776 height 729
type input "34"
drag, startPoint x: 194, startPoint y: 215, endPoint x: 72, endPoint y: 183, distance: 126.0
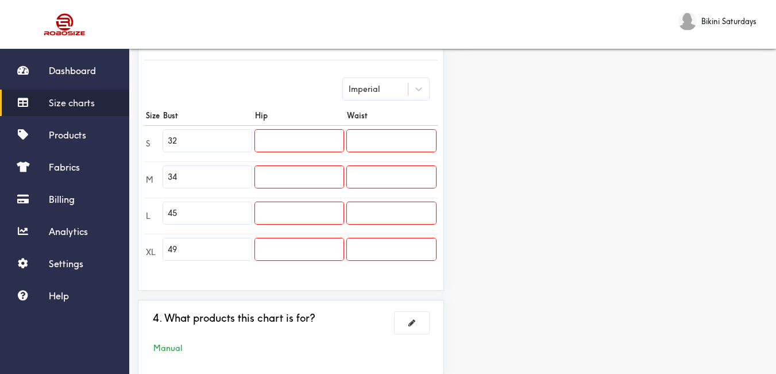
click at [72, 183] on div "Dashboard Size charts Products Fabrics Billing Analytics Settings Help Bikini S…" at bounding box center [388, 77] width 776 height 729
type input "36"
drag, startPoint x: 195, startPoint y: 257, endPoint x: 49, endPoint y: 227, distance: 148.8
click at [47, 225] on div "Dashboard Size charts Products Fabrics Billing Analytics Settings Help Bikini S…" at bounding box center [388, 77] width 776 height 729
drag, startPoint x: 169, startPoint y: 252, endPoint x: 126, endPoint y: 239, distance: 44.3
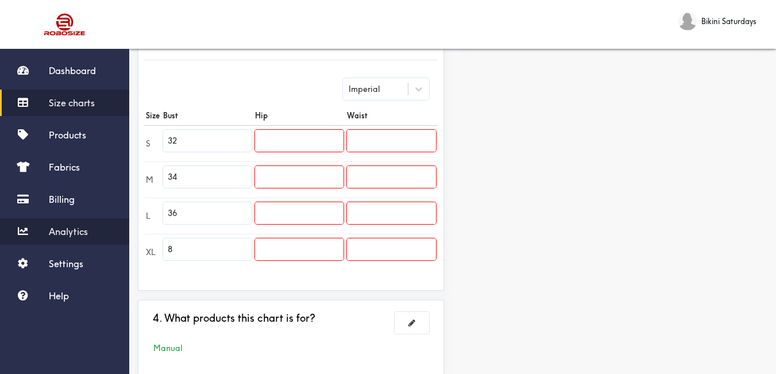
click at [126, 239] on div "Dashboard Size charts Products Fabrics Billing Analytics Settings Help Bikini S…" at bounding box center [388, 77] width 776 height 729
type input "38"
click at [291, 145] on input "text" at bounding box center [299, 141] width 88 height 22
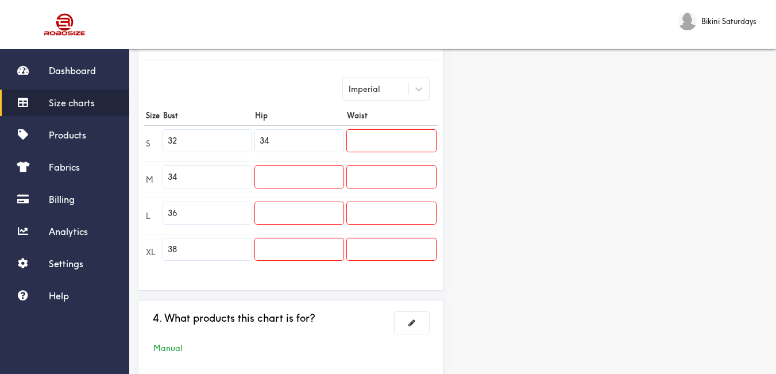
type input "34"
click at [312, 185] on input "text" at bounding box center [299, 177] width 88 height 22
type input "36"
click at [314, 211] on input "text" at bounding box center [299, 213] width 88 height 22
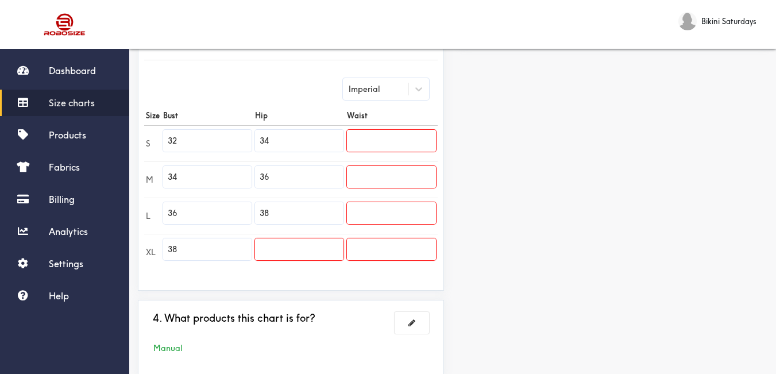
type input "38"
click at [314, 246] on input "text" at bounding box center [299, 249] width 88 height 22
type input "40"
click at [371, 147] on input "text" at bounding box center [391, 141] width 89 height 22
type input "24"
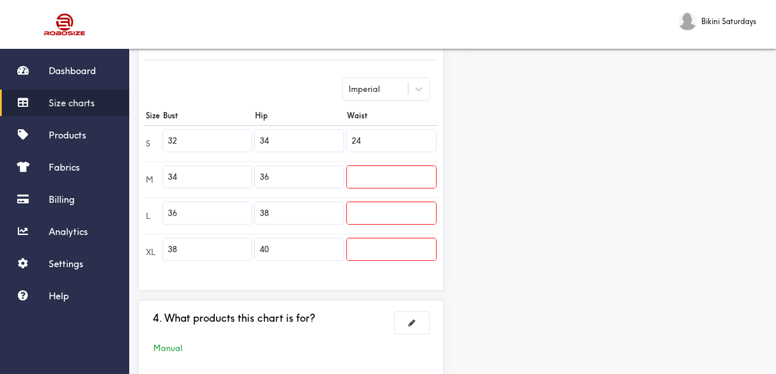
click at [393, 180] on input "text" at bounding box center [391, 177] width 89 height 22
type input "26"
click at [400, 217] on input "text" at bounding box center [391, 213] width 89 height 22
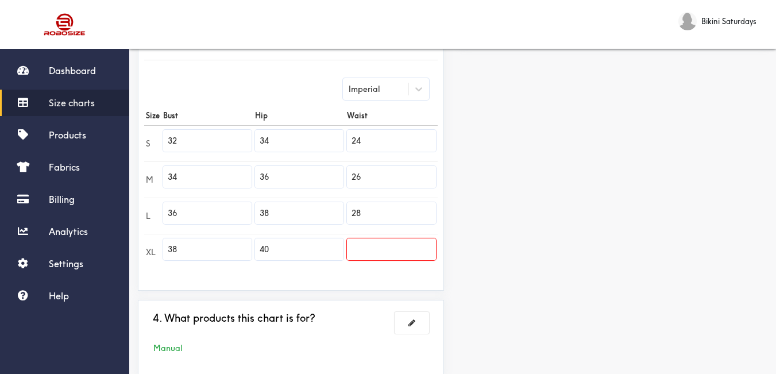
type input "28"
click at [397, 246] on input "text" at bounding box center [391, 249] width 89 height 22
type input "30"
click at [547, 247] on div "Preview Edit style This chart is manually assigned to products. cm in Bust Hip …" at bounding box center [614, 98] width 323 height 571
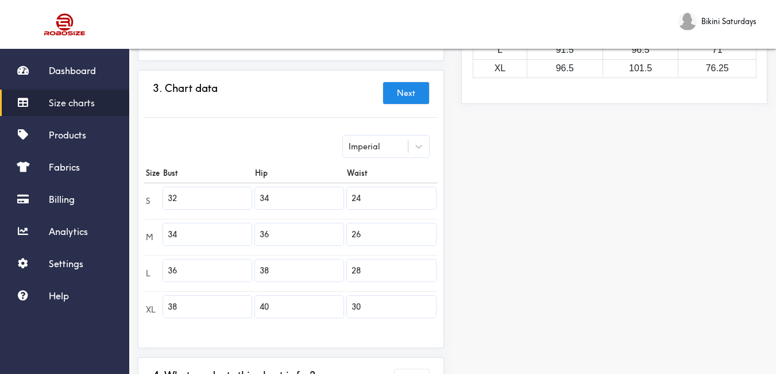
scroll to position [355, 0]
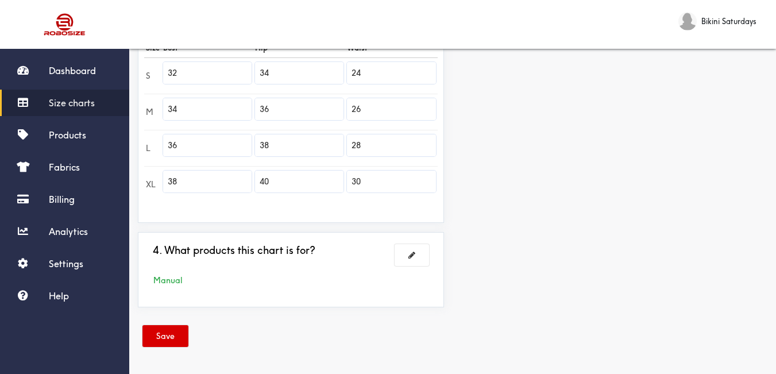
click at [167, 330] on button "Save" at bounding box center [165, 336] width 46 height 22
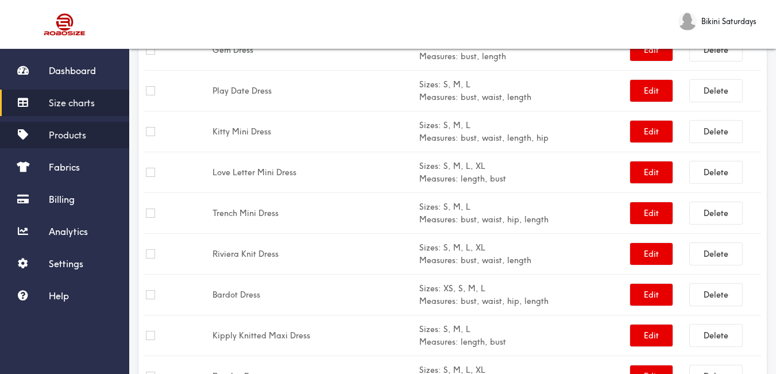
click at [62, 131] on span "Products" at bounding box center [67, 134] width 37 height 11
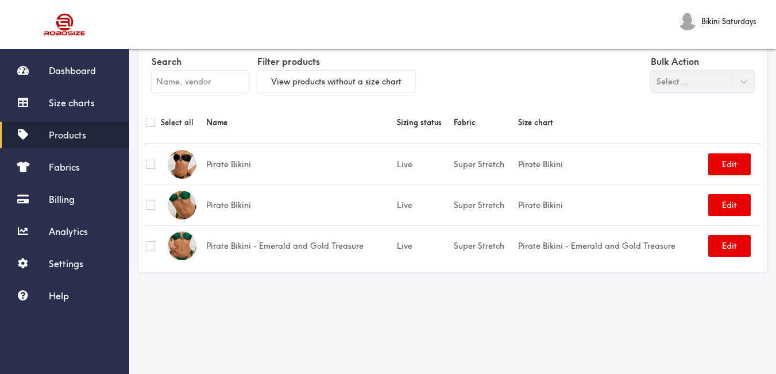
scroll to position [14, 0]
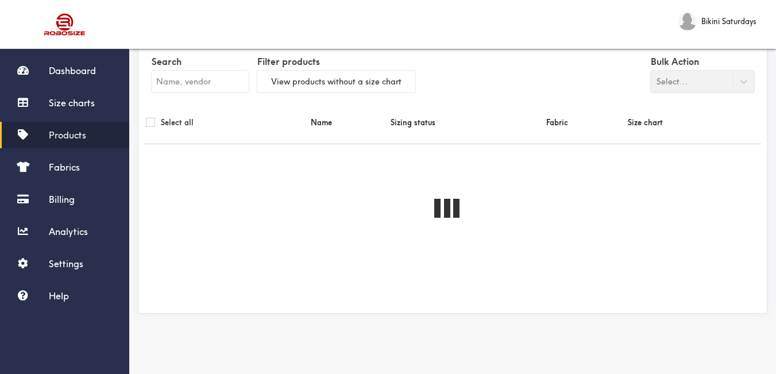
click at [218, 75] on input "text" at bounding box center [200, 82] width 97 height 22
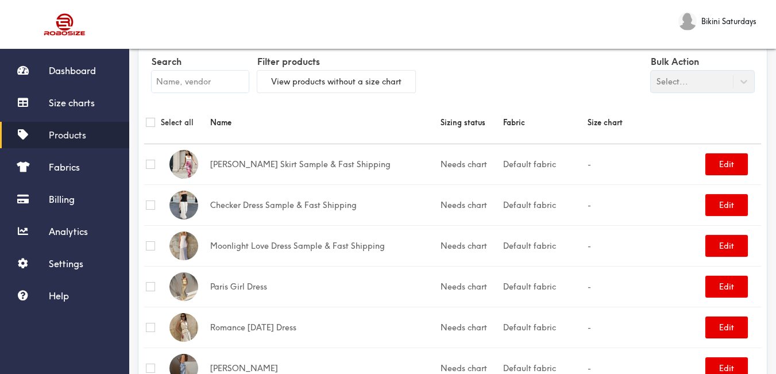
paste input "Pirate Bikini"
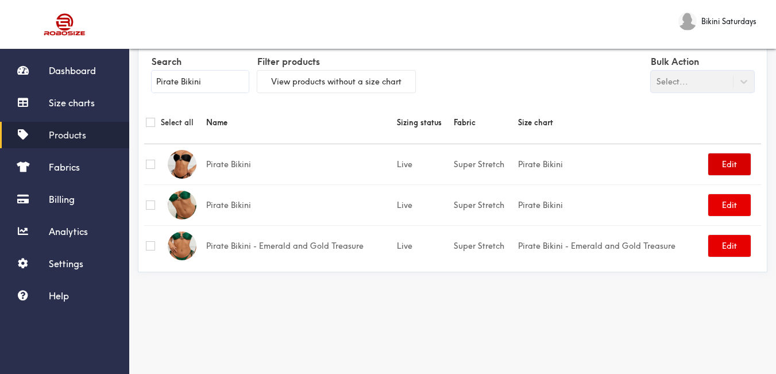
type input "Pirate Bikini"
click at [721, 164] on button "Edit" at bounding box center [729, 164] width 43 height 22
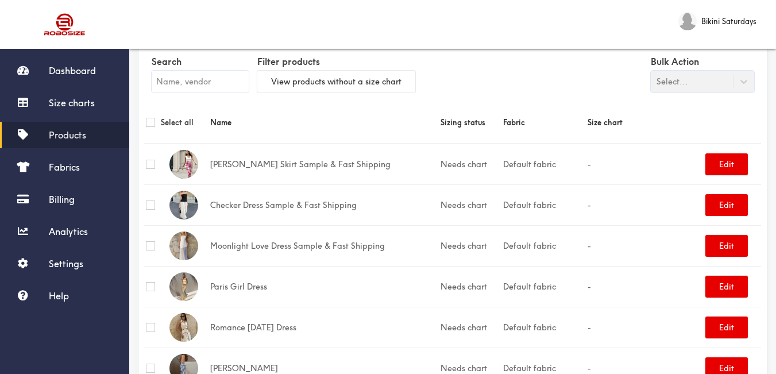
click at [197, 75] on input "text" at bounding box center [200, 82] width 97 height 22
paste input "Pirate Bikini"
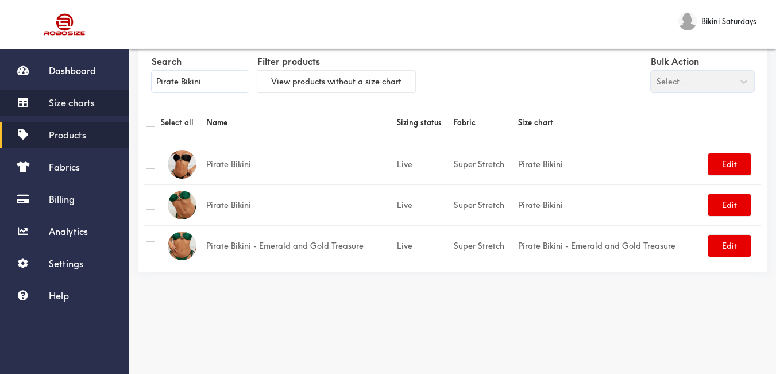
type input "Pirate Bikini"
click at [79, 100] on span "Size charts" at bounding box center [72, 102] width 46 height 11
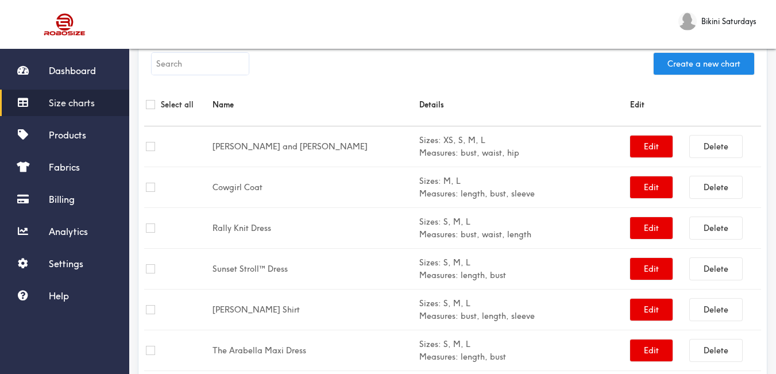
click at [192, 71] on input "text" at bounding box center [200, 64] width 97 height 22
paste input "Pirate Bikini"
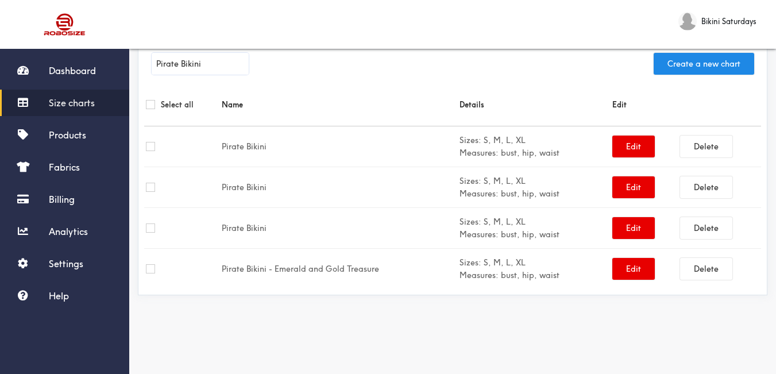
type input "Pirate Bikini"
click at [83, 141] on link "Products" at bounding box center [64, 135] width 129 height 26
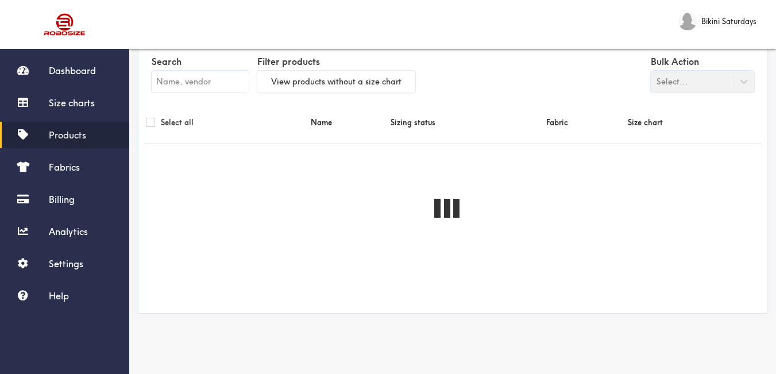
click at [181, 78] on input "text" at bounding box center [200, 82] width 97 height 22
paste input "Pirate Bikini"
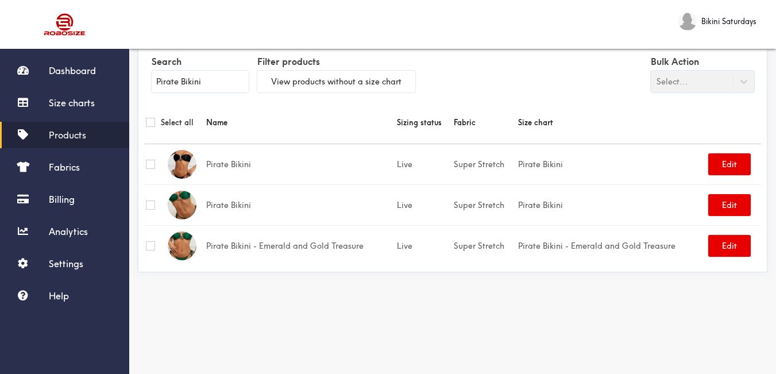
type input "Pirate Bikini"
click at [92, 102] on span "Size charts" at bounding box center [72, 102] width 46 height 11
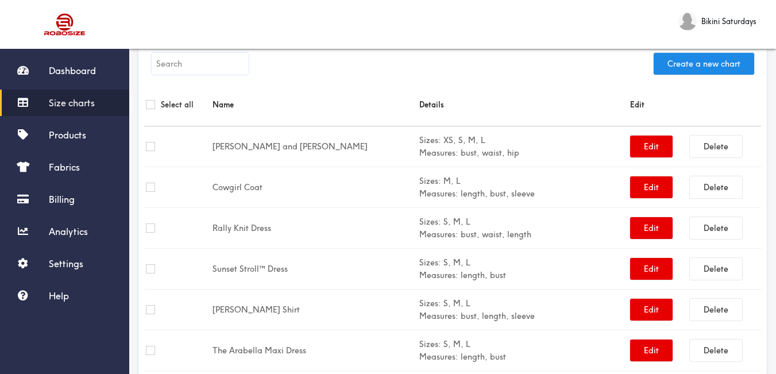
click at [240, 63] on input "text" at bounding box center [200, 64] width 97 height 22
paste input "Suzi Tube Maxi Dress"
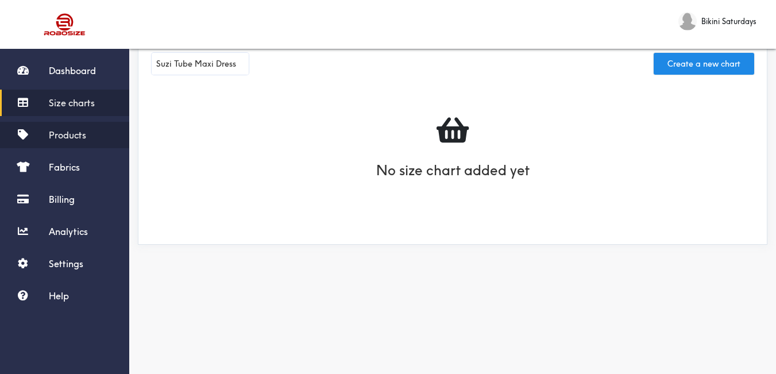
type input "Suzi Tube Maxi Dress"
click at [95, 132] on link "Products" at bounding box center [64, 135] width 129 height 26
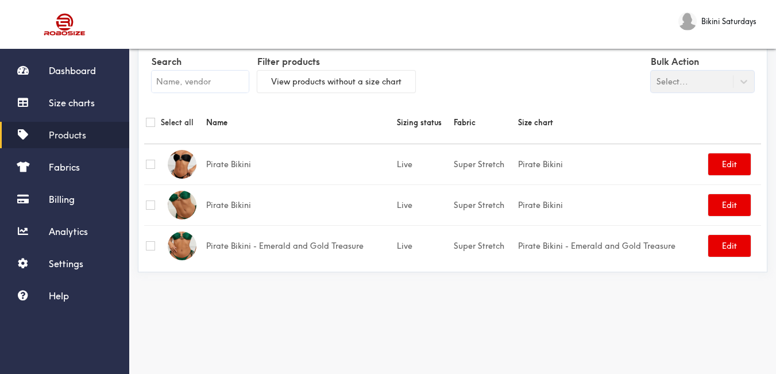
click at [193, 90] on input "text" at bounding box center [200, 82] width 97 height 22
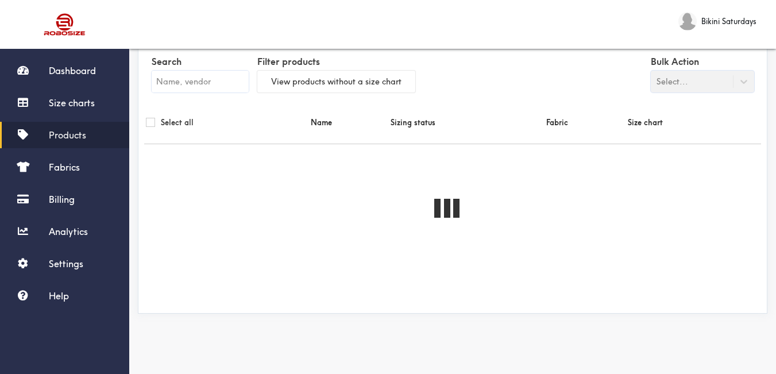
paste input "Suzi Tube Maxi Dress"
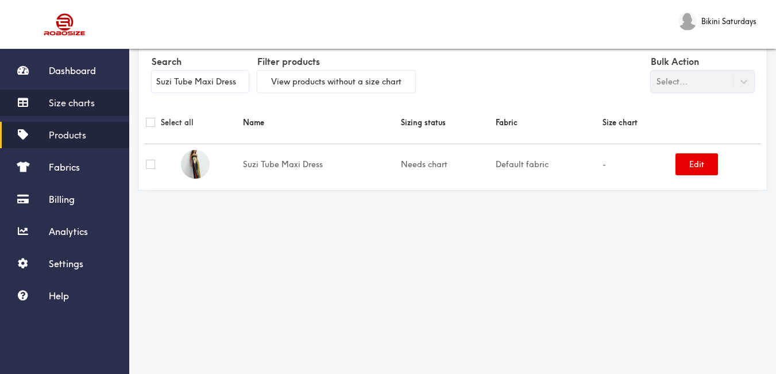
type input "Suzi Tube Maxi Dress"
click at [76, 106] on span "Size charts" at bounding box center [72, 102] width 46 height 11
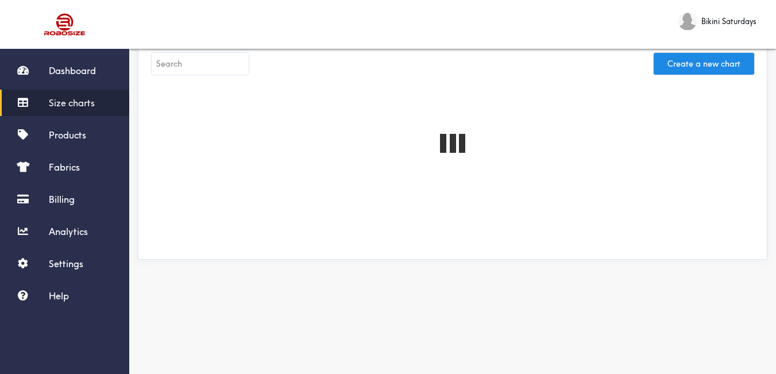
click at [195, 64] on input "text" at bounding box center [200, 64] width 97 height 22
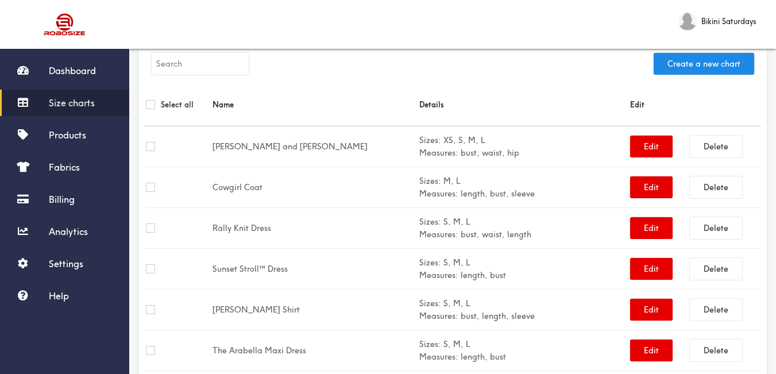
paste input "Suzi Tube Maxi Dress"
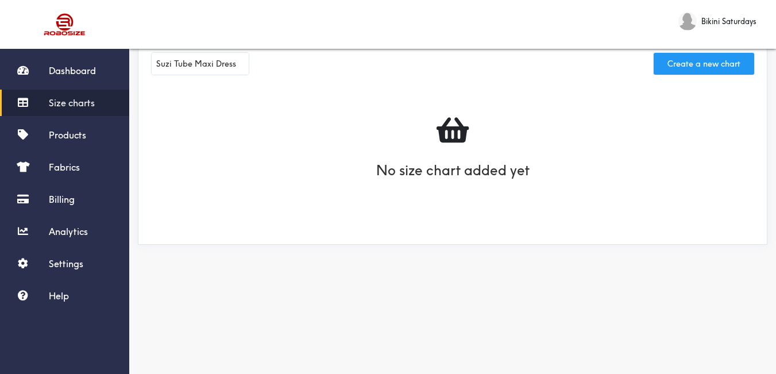
type input "Suzi Tube Maxi Dress"
click at [701, 68] on button "Create a new chart" at bounding box center [704, 64] width 101 height 22
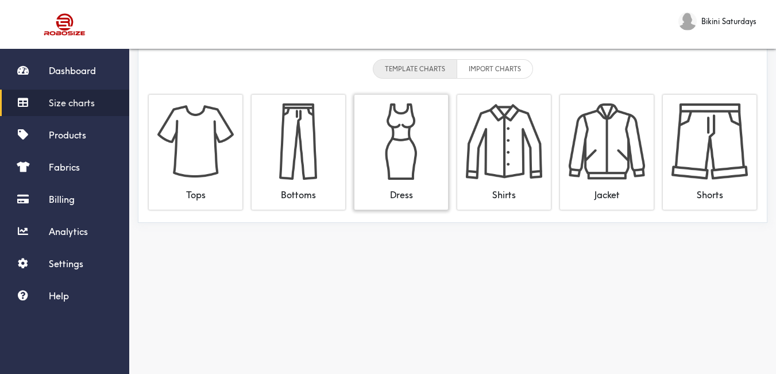
click at [425, 109] on img at bounding box center [401, 141] width 76 height 76
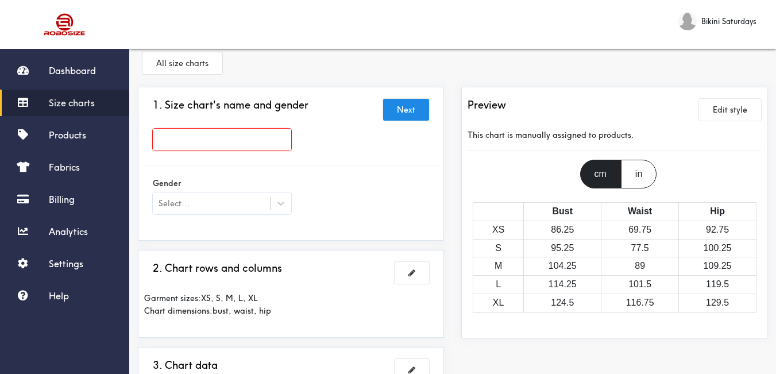
click at [253, 132] on input "text" at bounding box center [222, 140] width 138 height 22
paste input "Suzi Tube Maxi Dress"
type input "Suzi Tube Maxi Dress"
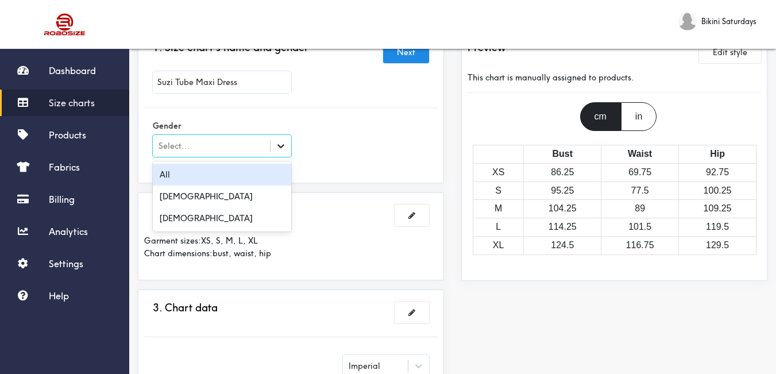
click at [281, 144] on icon at bounding box center [280, 145] width 11 height 11
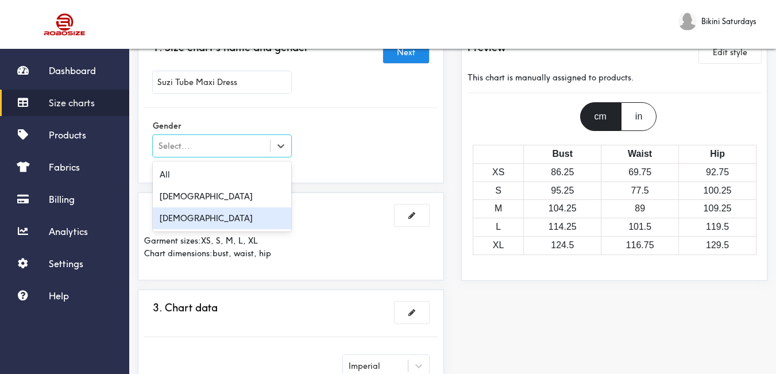
click at [203, 222] on div "[DEMOGRAPHIC_DATA]" at bounding box center [222, 218] width 138 height 22
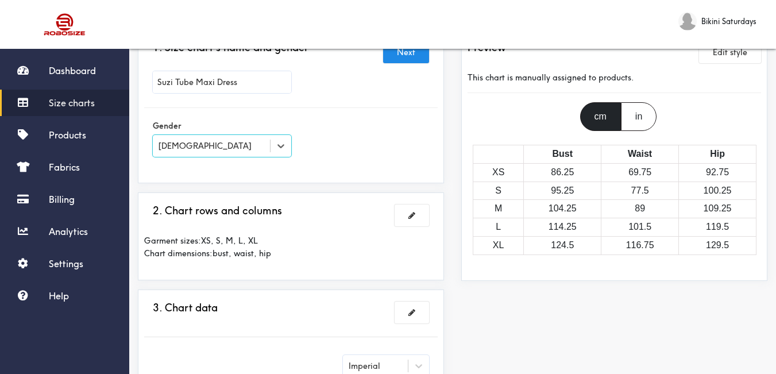
scroll to position [129, 0]
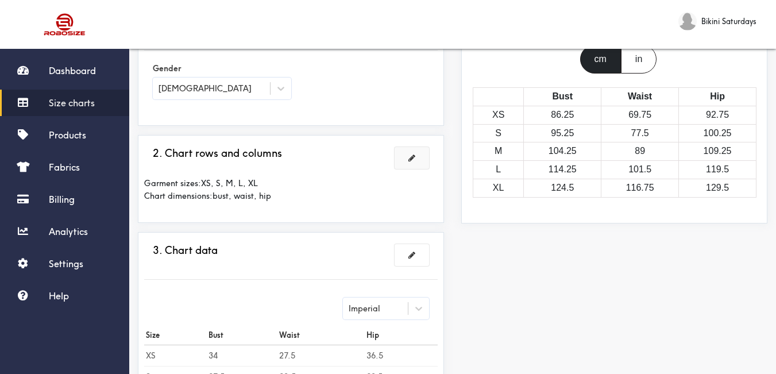
drag, startPoint x: 403, startPoint y: 159, endPoint x: 0, endPoint y: 300, distance: 427.3
click at [404, 159] on button at bounding box center [412, 158] width 34 height 22
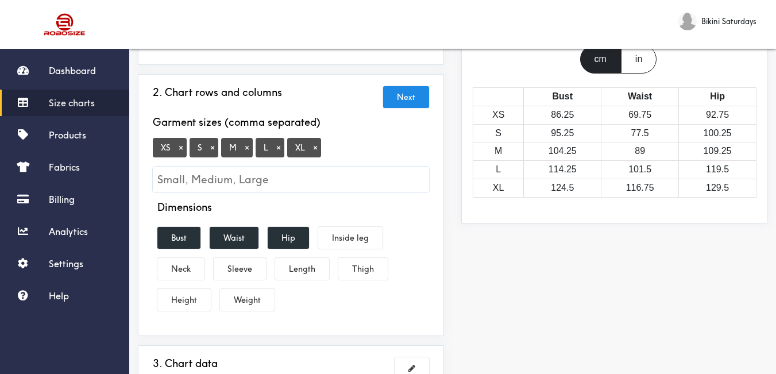
click at [182, 149] on button "×" at bounding box center [180, 147] width 11 height 10
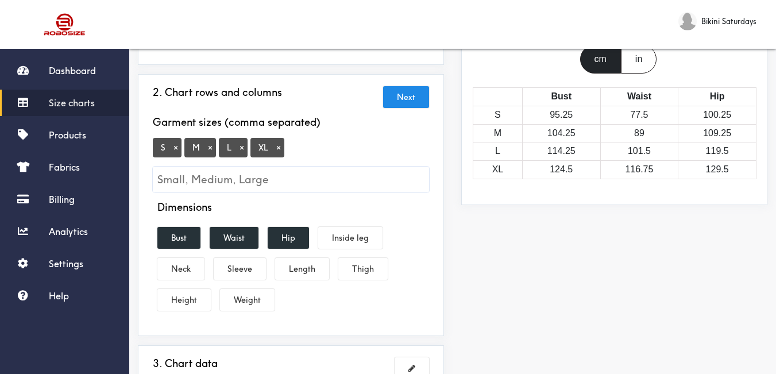
click at [279, 147] on button "×" at bounding box center [278, 147] width 11 height 10
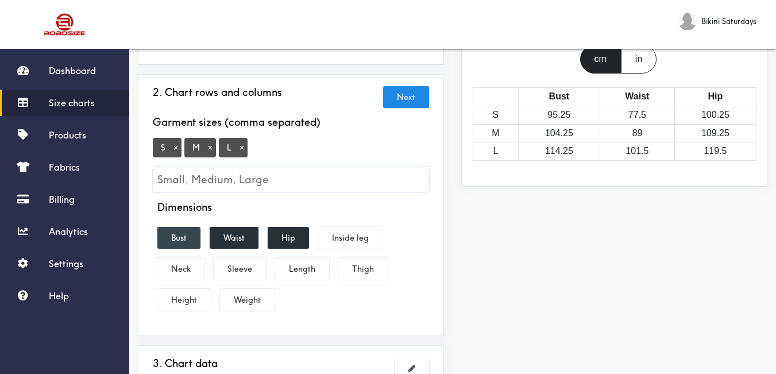
click at [190, 245] on button "Bust" at bounding box center [178, 238] width 43 height 22
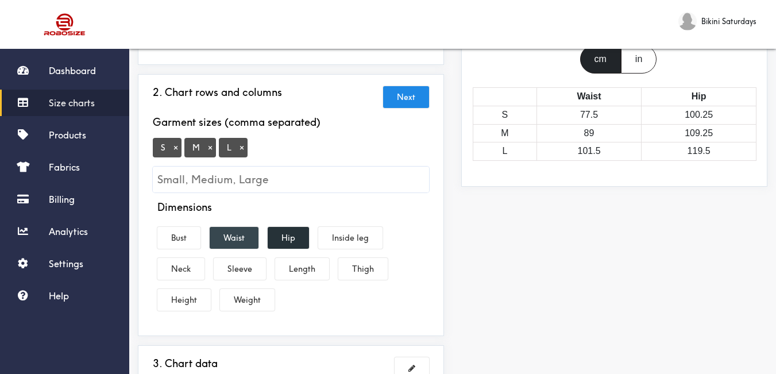
click at [235, 245] on button "Waist" at bounding box center [234, 238] width 49 height 22
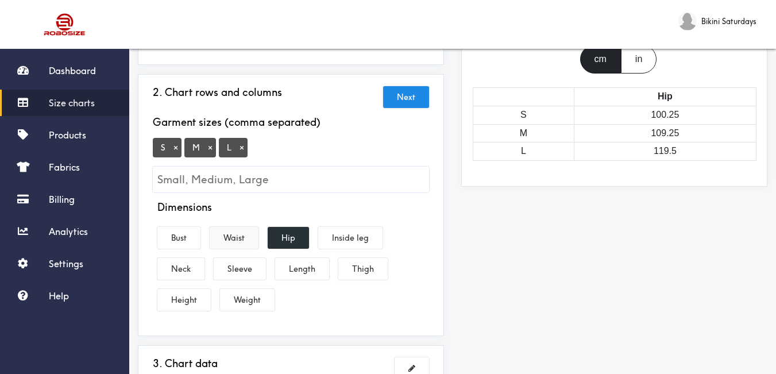
drag, startPoint x: 284, startPoint y: 237, endPoint x: 237, endPoint y: 238, distance: 47.7
click at [282, 237] on button "Hip" at bounding box center [288, 238] width 41 height 22
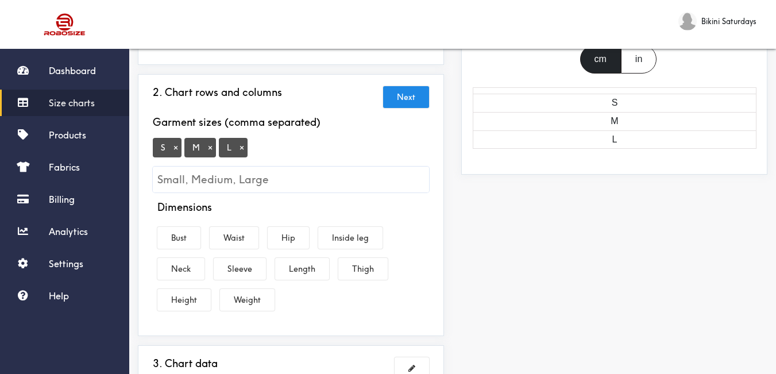
drag, startPoint x: 181, startPoint y: 235, endPoint x: 263, endPoint y: 256, distance: 84.8
click at [184, 235] on button "Bust" at bounding box center [178, 238] width 43 height 22
drag, startPoint x: 296, startPoint y: 267, endPoint x: 245, endPoint y: 242, distance: 57.5
click at [294, 267] on button "Length" at bounding box center [302, 269] width 54 height 22
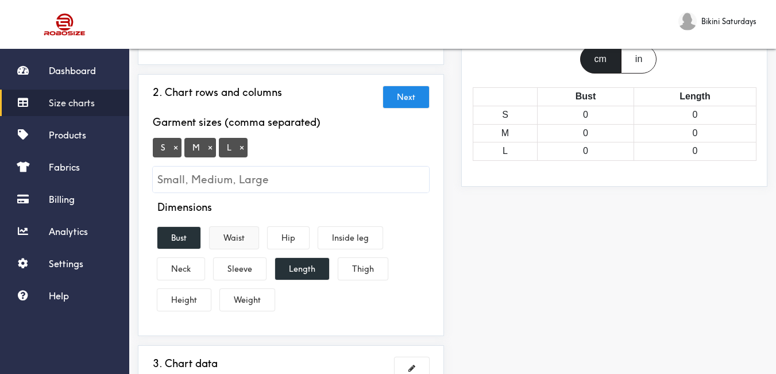
drag, startPoint x: 235, startPoint y: 238, endPoint x: 287, endPoint y: 253, distance: 54.2
click at [236, 238] on button "Waist" at bounding box center [234, 238] width 49 height 22
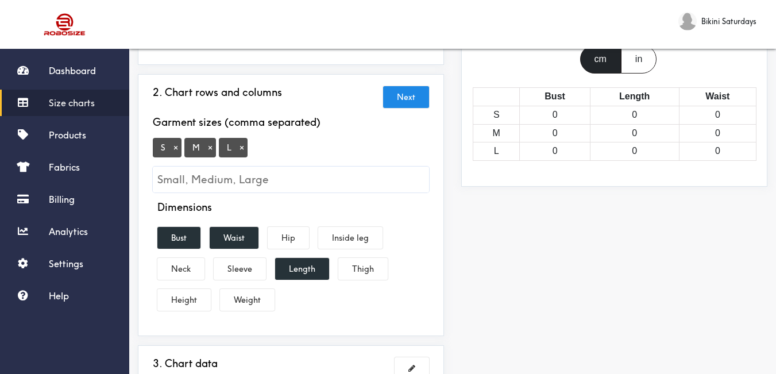
scroll to position [301, 0]
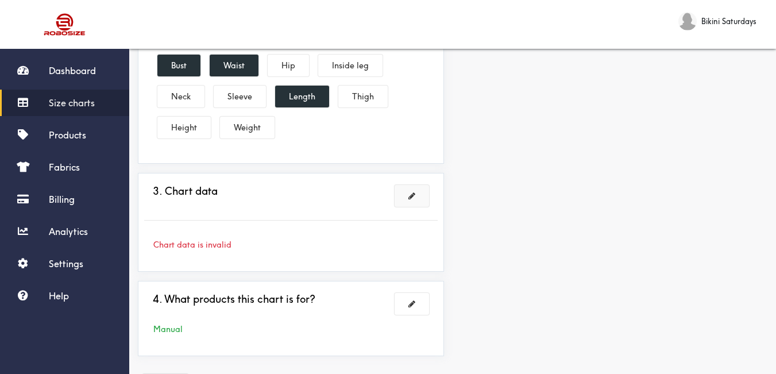
click at [410, 207] on button at bounding box center [412, 196] width 34 height 22
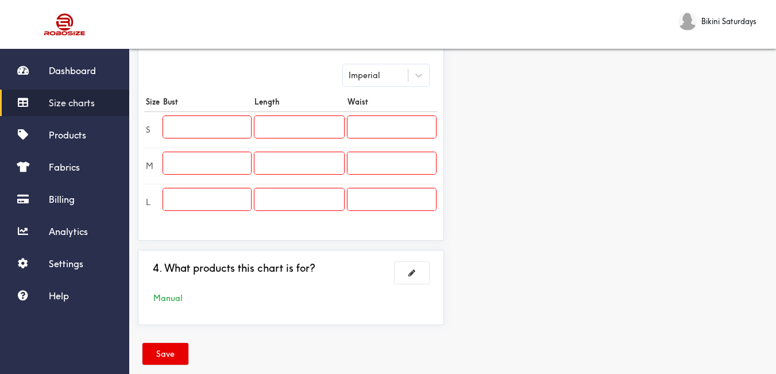
click at [223, 128] on input "text" at bounding box center [207, 127] width 88 height 22
type input "29"
click at [227, 155] on input "text" at bounding box center [207, 163] width 88 height 22
type input "31"
click at [233, 196] on input "text" at bounding box center [207, 199] width 88 height 22
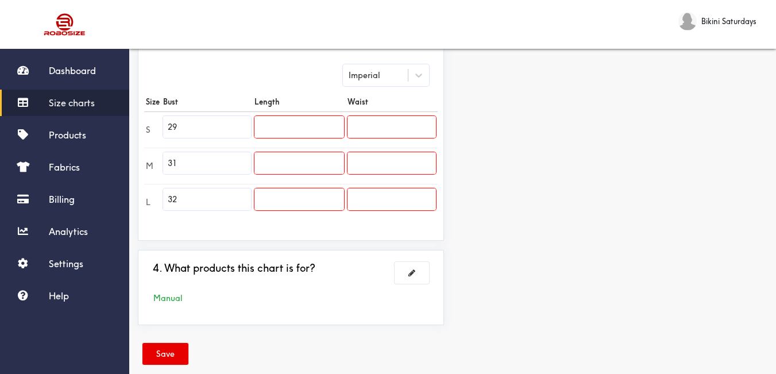
type input "32"
click at [302, 130] on input "text" at bounding box center [298, 127] width 89 height 22
type input "46"
click at [315, 159] on input "text" at bounding box center [298, 163] width 89 height 22
type input "46"
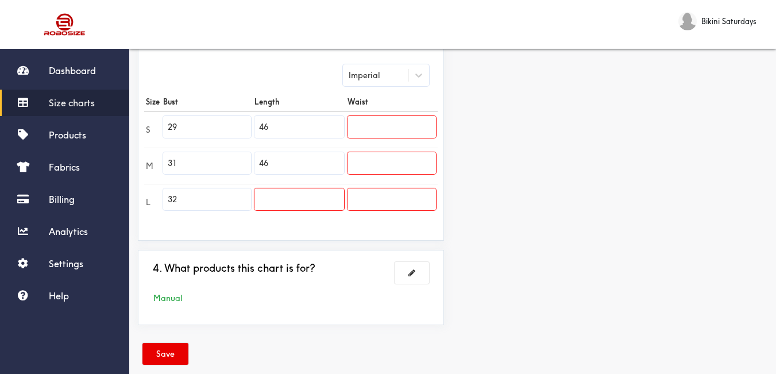
click at [318, 195] on input "text" at bounding box center [298, 199] width 89 height 22
type input "47"
click at [391, 117] on input "text" at bounding box center [392, 127] width 88 height 22
type input "31"
click at [364, 163] on input "text" at bounding box center [392, 163] width 88 height 22
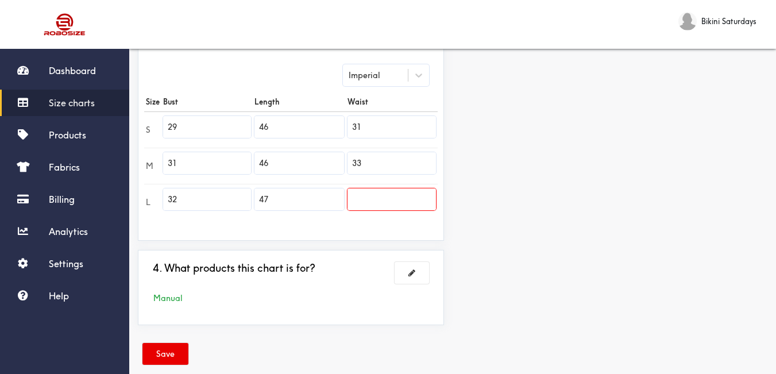
type input "33"
click at [371, 195] on input "text" at bounding box center [392, 199] width 88 height 22
type input "35"
click at [570, 213] on div "Preview Edit style This chart is manually assigned to products. cm in Bust Leng…" at bounding box center [614, 67] width 323 height 535
drag, startPoint x: 173, startPoint y: 341, endPoint x: 177, endPoint y: 346, distance: 6.1
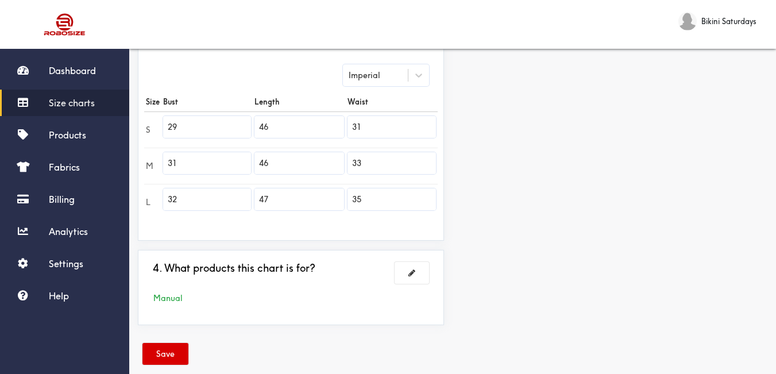
click at [173, 342] on div "Save" at bounding box center [453, 355] width 630 height 43
drag, startPoint x: 179, startPoint y: 352, endPoint x: 300, endPoint y: 314, distance: 127.4
click at [179, 352] on button "Save" at bounding box center [165, 354] width 46 height 22
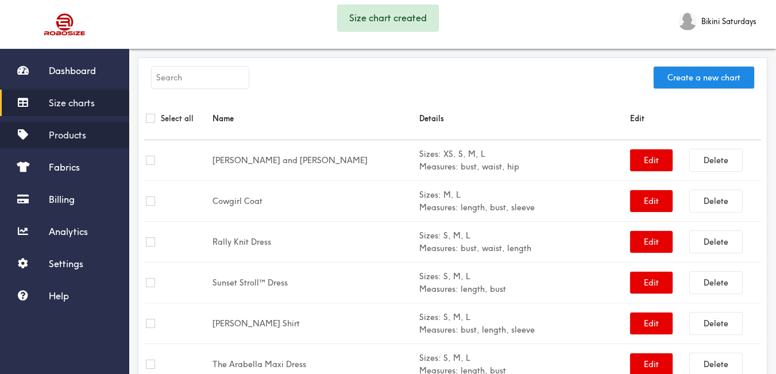
click at [86, 134] on span "Products" at bounding box center [67, 134] width 37 height 11
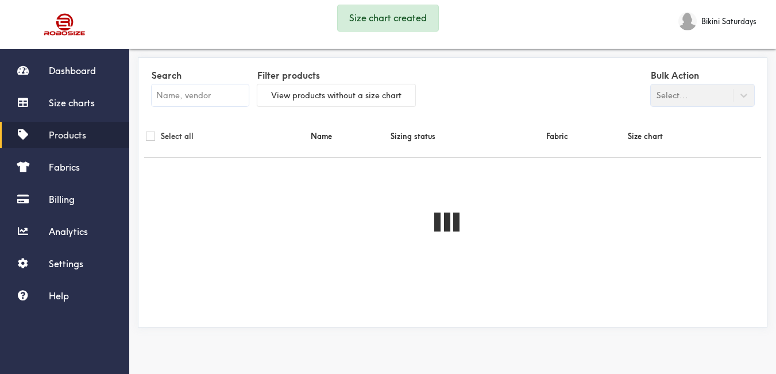
click at [210, 95] on input "text" at bounding box center [200, 95] width 97 height 22
paste input "Suzi Tube Maxi Dress"
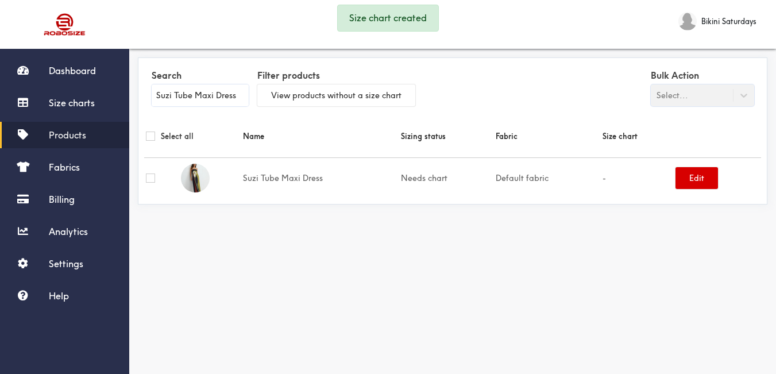
type input "Suzi Tube Maxi Dress"
click at [684, 178] on button "Edit" at bounding box center [697, 178] width 43 height 22
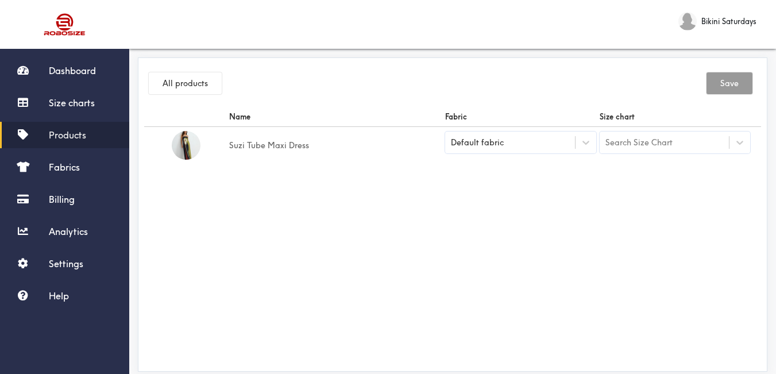
click at [642, 143] on div "Search Size Chart" at bounding box center [638, 142] width 67 height 13
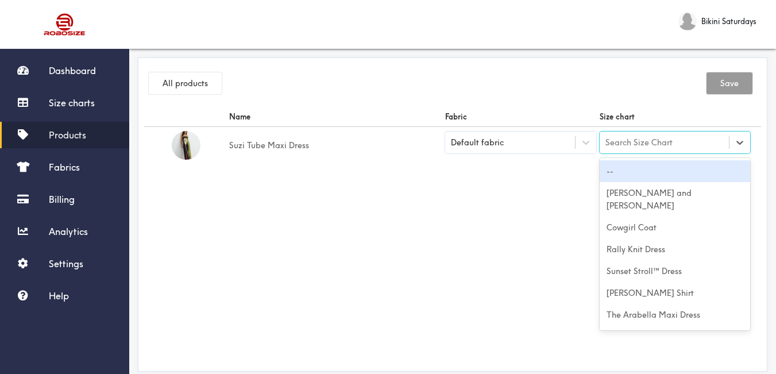
click at [572, 151] on div "Default fabric" at bounding box center [520, 143] width 151 height 22
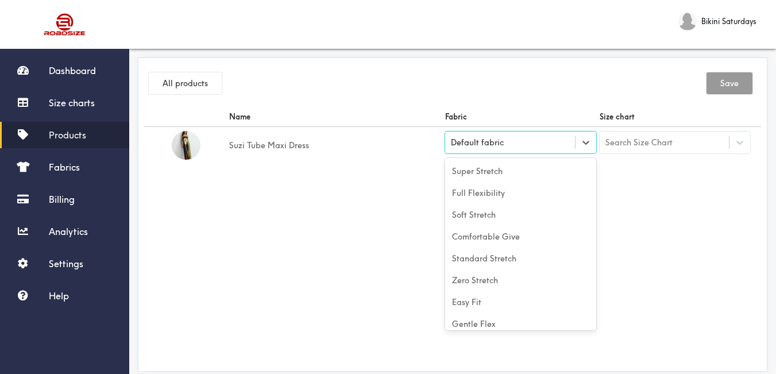
scroll to position [51, 0]
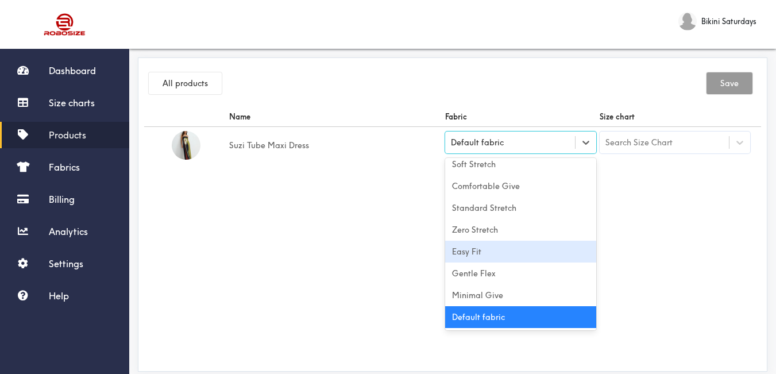
click at [488, 245] on div "Easy Fit" at bounding box center [520, 252] width 151 height 22
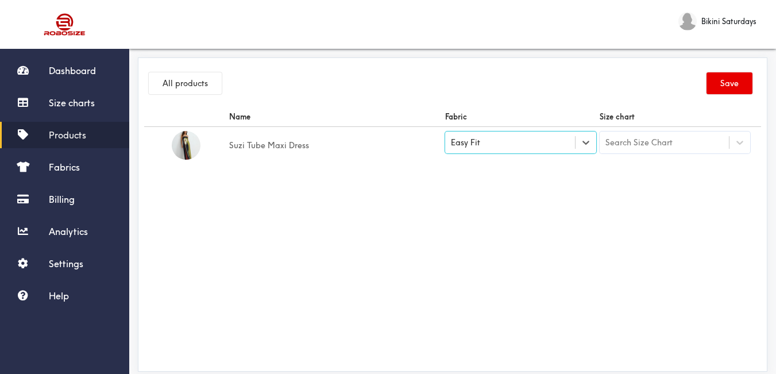
drag, startPoint x: 619, startPoint y: 246, endPoint x: 624, endPoint y: 217, distance: 30.4
click at [619, 246] on div "Name Fabric Size chart Suzi Tube Maxi Dress option [object Object], selected. S…" at bounding box center [452, 236] width 617 height 258
click at [643, 151] on div "Search Size Chart" at bounding box center [665, 143] width 130 height 20
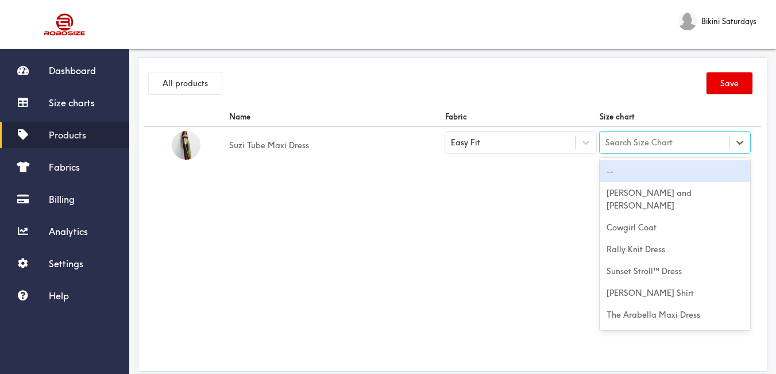
paste input "Suzi Tube Maxi Dress"
type input "Suzi Tube Maxi Dress"
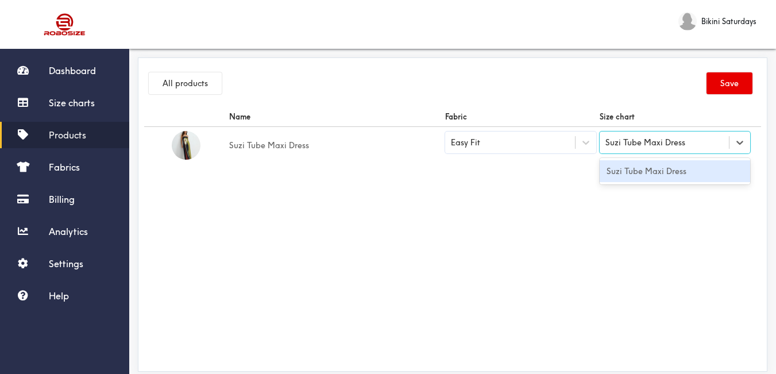
drag, startPoint x: 648, startPoint y: 176, endPoint x: 542, endPoint y: 216, distance: 113.1
click at [649, 176] on div "Suzi Tube Maxi Dress" at bounding box center [675, 171] width 151 height 22
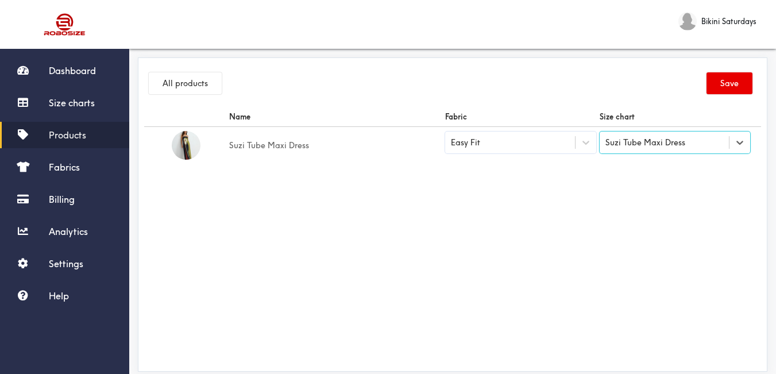
drag, startPoint x: 541, startPoint y: 225, endPoint x: 747, endPoint y: 99, distance: 241.1
click at [547, 224] on div "Name Fabric Size chart Suzi Tube Maxi Dress Easy Fit option Suzi Tube Maxi Dres…" at bounding box center [452, 236] width 617 height 258
click at [752, 83] on button "Save" at bounding box center [730, 83] width 46 height 22
click at [55, 140] on span "Products" at bounding box center [67, 134] width 37 height 11
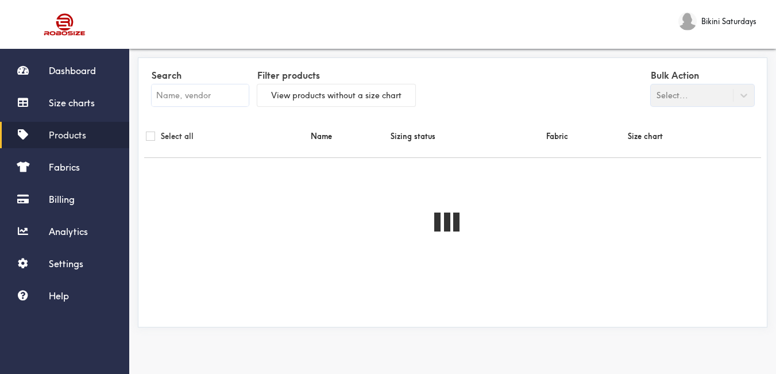
click at [182, 98] on input "text" at bounding box center [200, 95] width 97 height 22
paste input "Suzi Tube Maxi Dress"
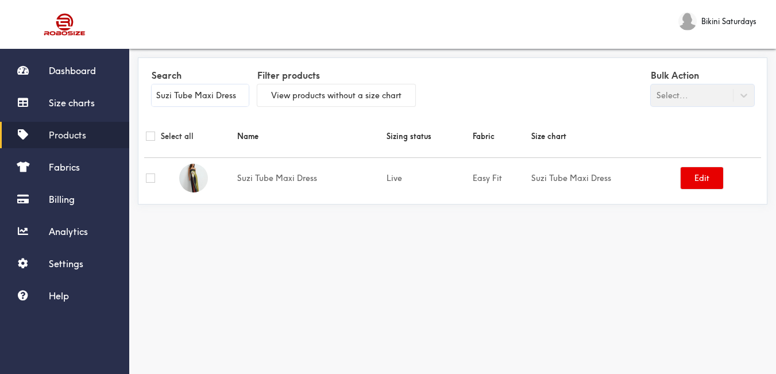
click at [207, 88] on input "Suzi Tube Maxi Dress" at bounding box center [200, 95] width 97 height 22
click at [209, 89] on input "Suzi Tube Maxi Dress" at bounding box center [200, 95] width 97 height 22
paste input "Dolly Mini Lace"
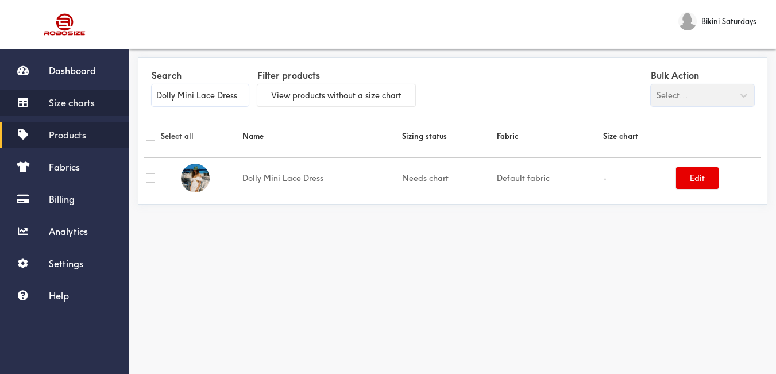
type input "Dolly Mini Lace Dress"
click at [70, 100] on span "Size charts" at bounding box center [72, 102] width 46 height 11
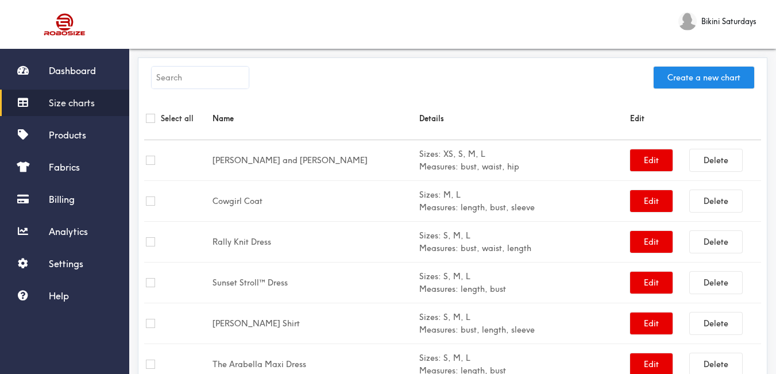
click at [160, 68] on input "text" at bounding box center [200, 78] width 97 height 22
paste input "Dolly Mini Lace Dress"
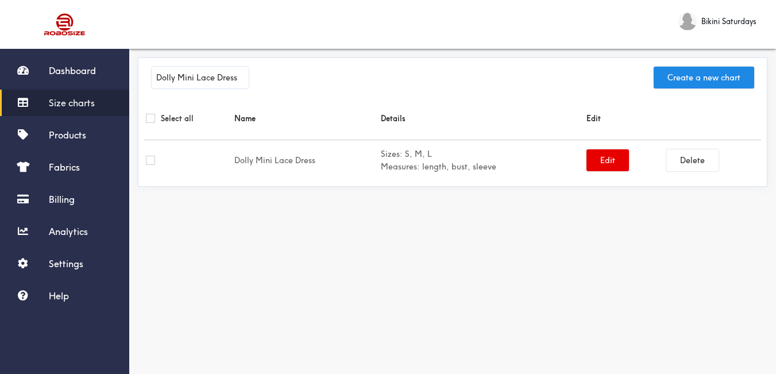
type input "Dolly Mini Lace Dress"
click at [200, 166] on td at bounding box center [188, 160] width 88 height 41
click at [599, 166] on button "Edit" at bounding box center [607, 160] width 43 height 22
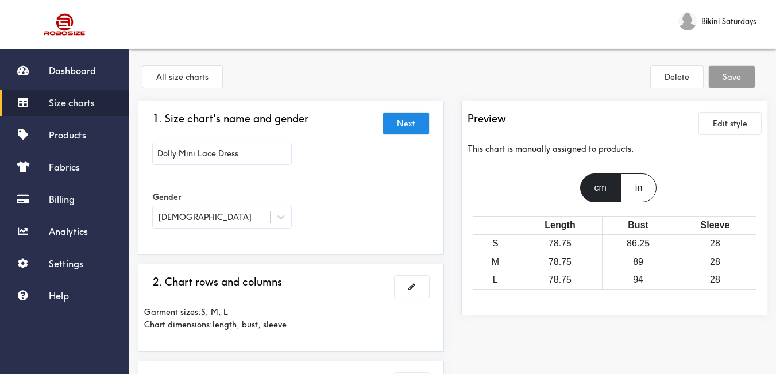
scroll to position [230, 0]
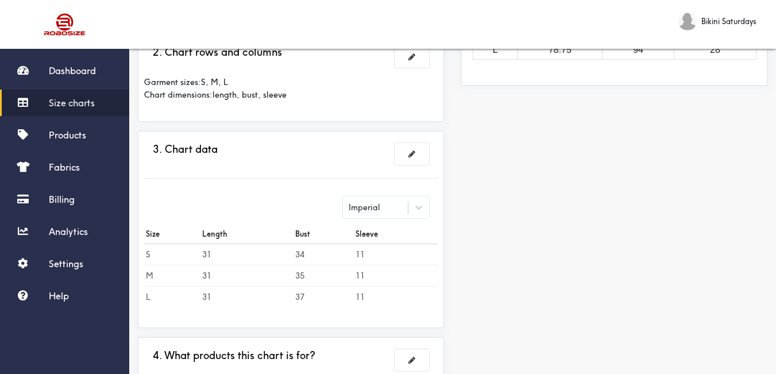
click at [398, 157] on button at bounding box center [412, 154] width 34 height 22
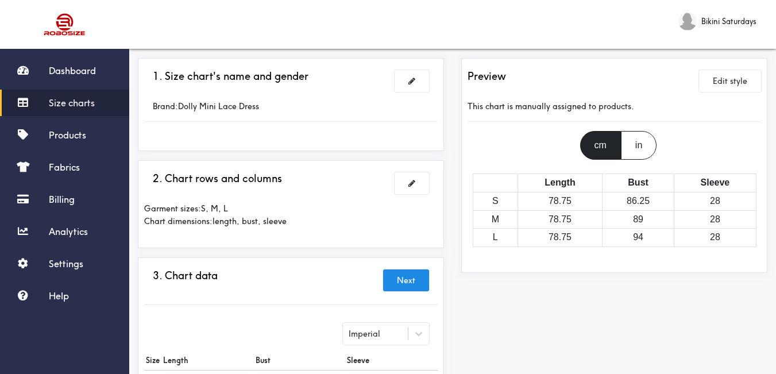
scroll to position [0, 0]
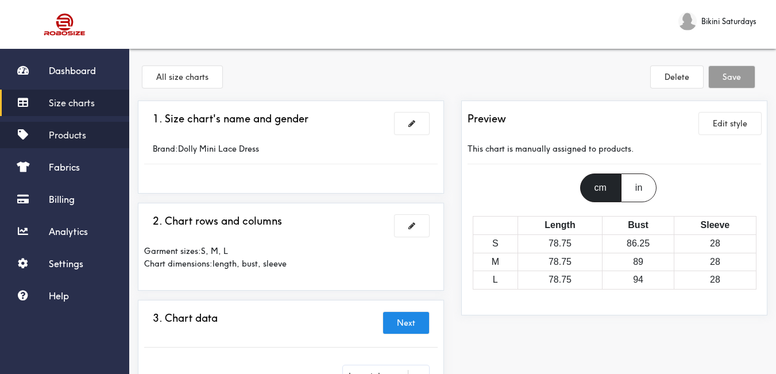
click at [72, 134] on span "Products" at bounding box center [67, 134] width 37 height 11
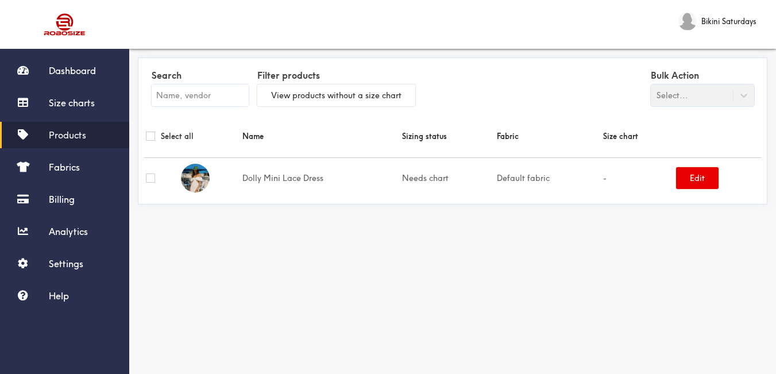
click at [182, 99] on input "text" at bounding box center [200, 95] width 97 height 22
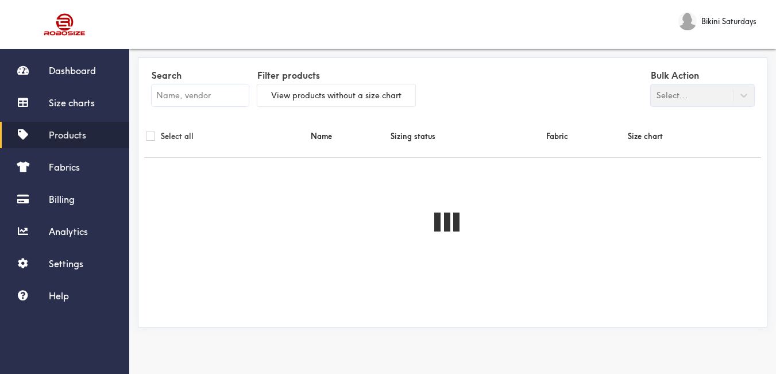
paste input "Dolly Mini Lace Dress"
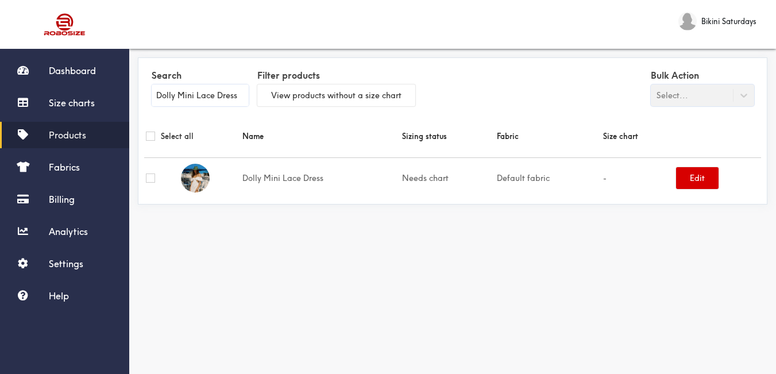
type input "Dolly Mini Lace Dress"
click at [690, 182] on button "Edit" at bounding box center [697, 178] width 43 height 22
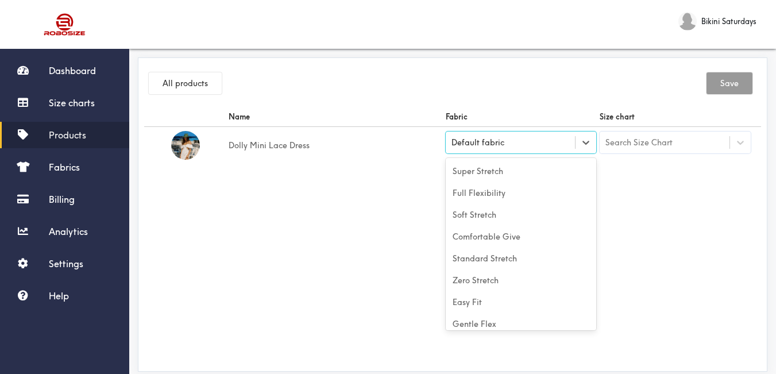
click at [538, 146] on div "Default fabric" at bounding box center [511, 142] width 130 height 11
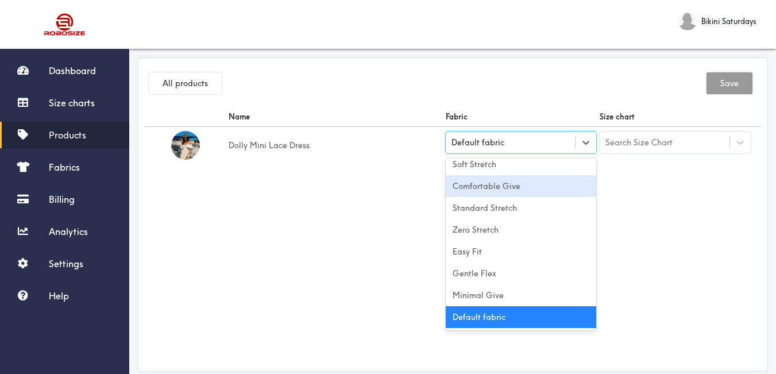
click at [516, 190] on div "Comfortable Give" at bounding box center [521, 186] width 151 height 22
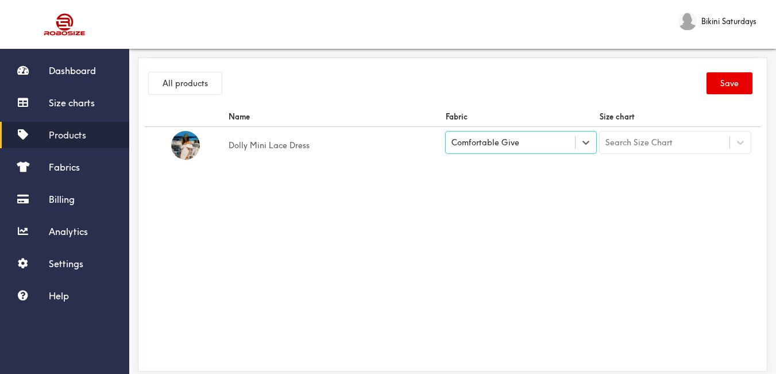
click at [654, 139] on div "Search Size Chart" at bounding box center [638, 142] width 67 height 13
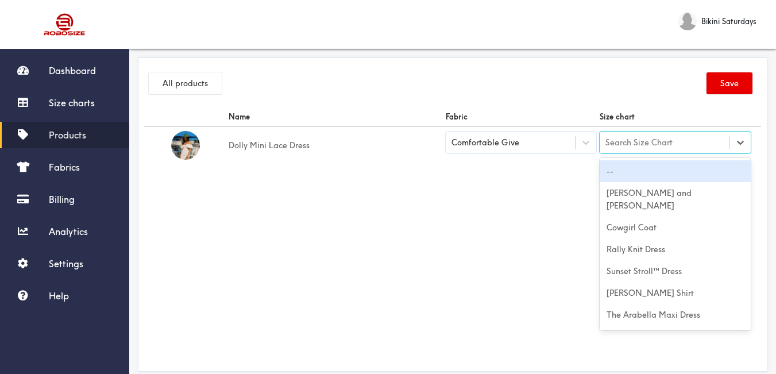
paste input "Dolly Mini Lace Dress"
type input "Dolly Mini Lace Dress"
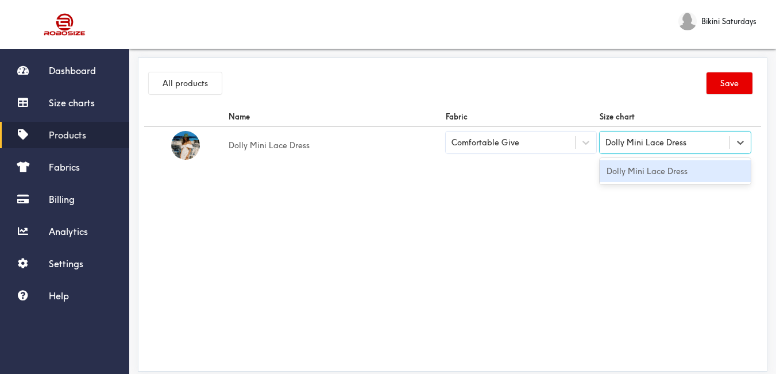
click at [659, 170] on div "Dolly Mini Lace Dress" at bounding box center [675, 171] width 151 height 22
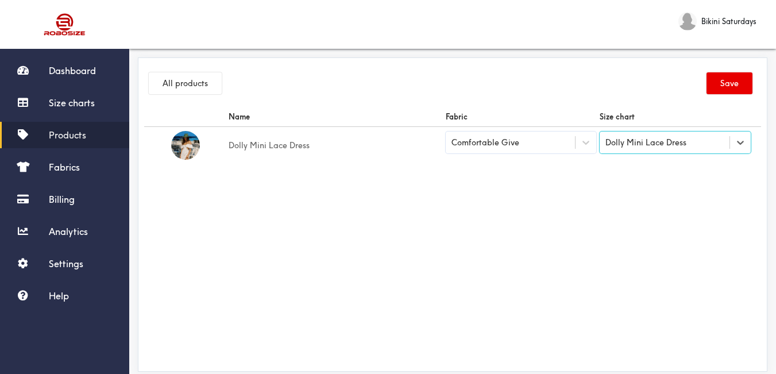
drag, startPoint x: 597, startPoint y: 198, endPoint x: 728, endPoint y: 128, distance: 148.5
click at [605, 198] on div "Name Fabric Size chart Dolly Mini Lace Dress Comfortable Give option Dolly Mini…" at bounding box center [452, 236] width 617 height 258
drag, startPoint x: 744, startPoint y: 76, endPoint x: 734, endPoint y: 33, distance: 44.9
click at [743, 76] on button "Save" at bounding box center [730, 83] width 46 height 22
click at [66, 134] on span "Products" at bounding box center [67, 134] width 37 height 11
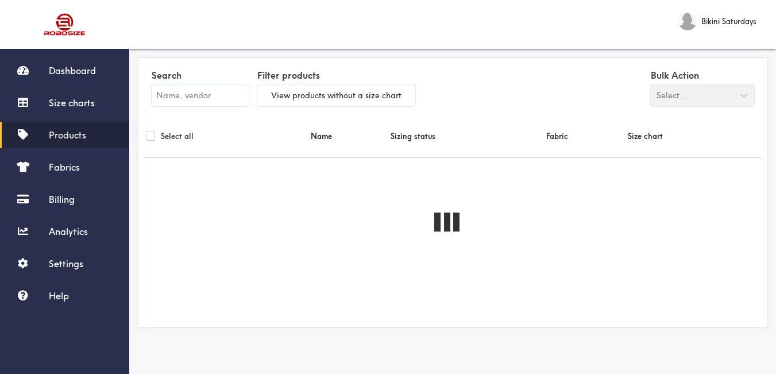
click at [210, 90] on input "text" at bounding box center [200, 95] width 97 height 22
paste input "[PERSON_NAME] Maxi Dress"
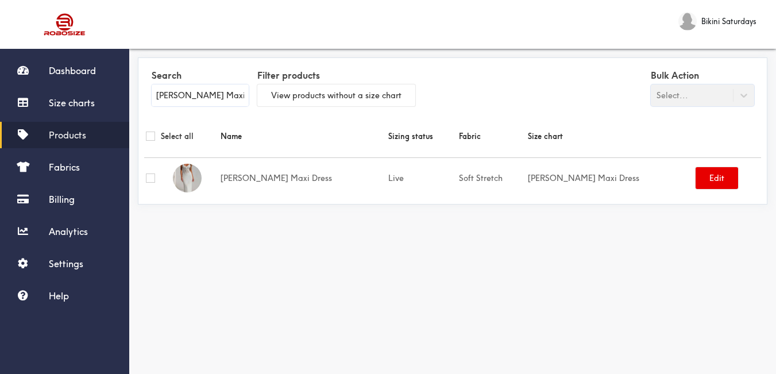
click at [178, 95] on input "[PERSON_NAME] Maxi Dress" at bounding box center [200, 95] width 97 height 22
paste input "[PERSON_NAME] Beach"
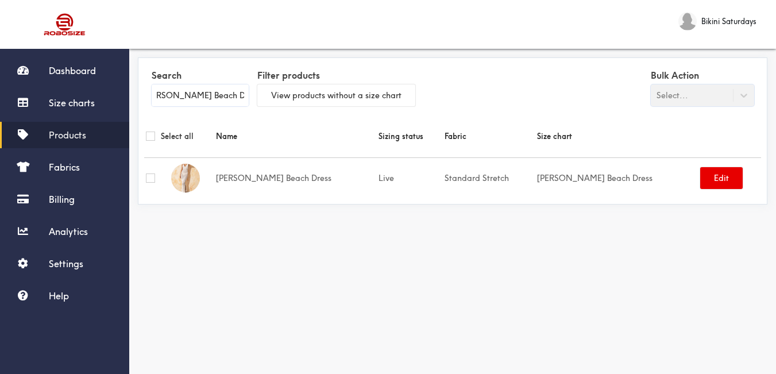
type input "[PERSON_NAME] Beach Dress"
click at [75, 106] on span "Size charts" at bounding box center [72, 102] width 46 height 11
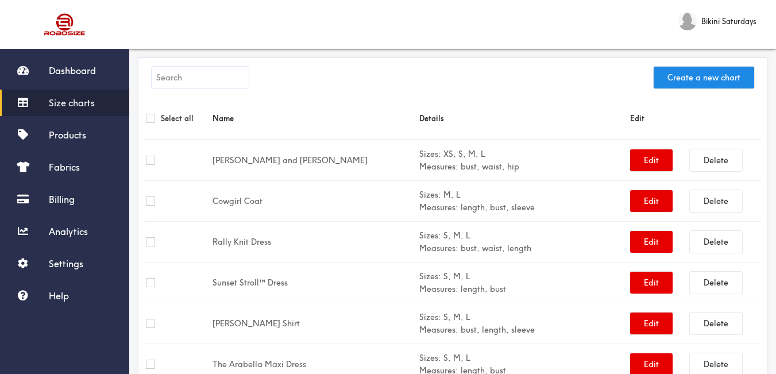
click at [199, 83] on input "text" at bounding box center [200, 78] width 97 height 22
paste input "[PERSON_NAME] Beach Dress"
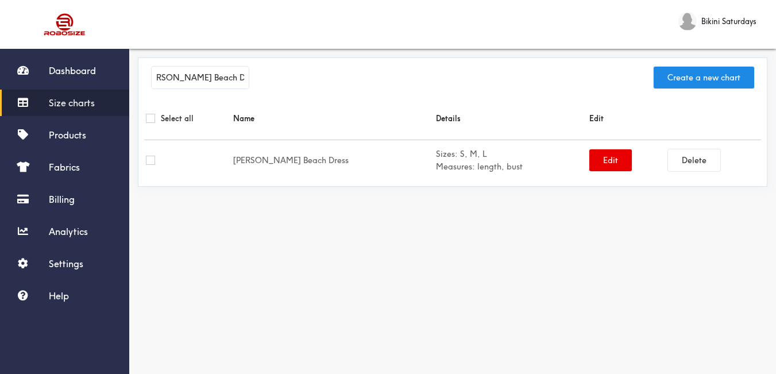
type input "[PERSON_NAME] Beach Dress"
click at [87, 140] on link "Products" at bounding box center [64, 135] width 129 height 26
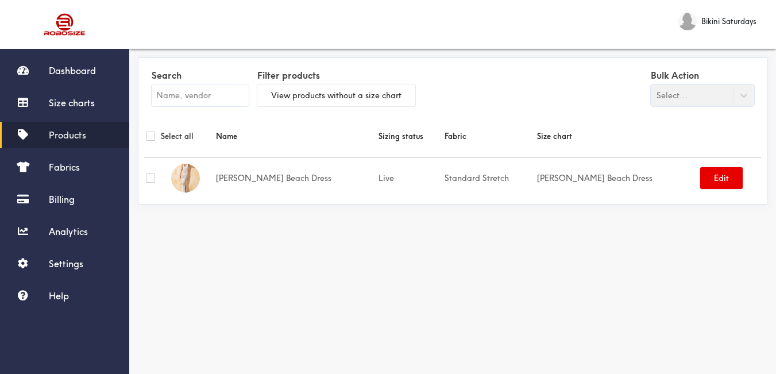
click at [177, 101] on input "text" at bounding box center [200, 95] width 97 height 22
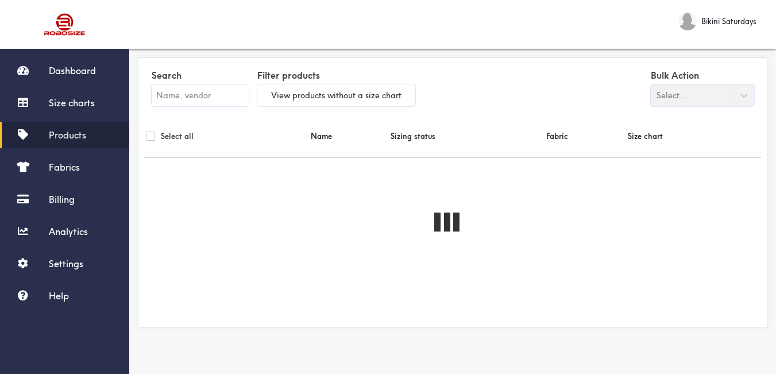
paste input "Evie Set"
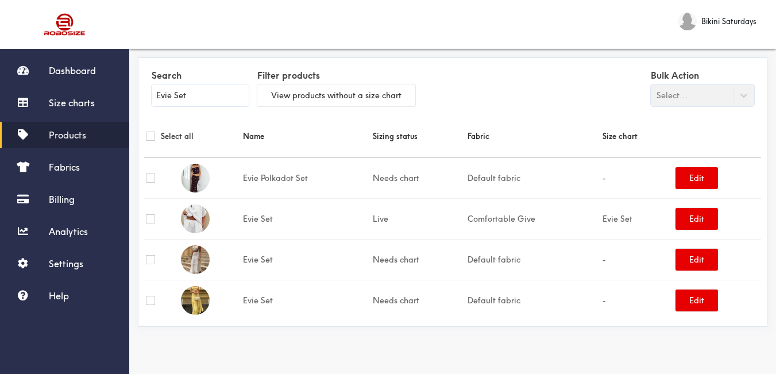
type input "Evie Set"
drag, startPoint x: 64, startPoint y: 97, endPoint x: 81, endPoint y: 101, distance: 17.3
click at [66, 97] on span "Size charts" at bounding box center [72, 102] width 46 height 11
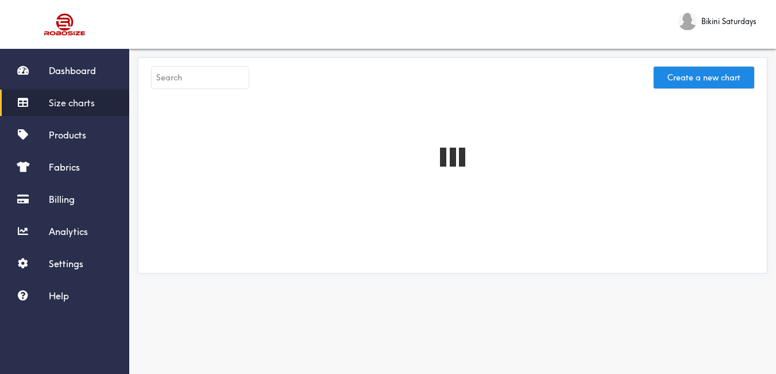
click at [199, 82] on input "text" at bounding box center [200, 78] width 97 height 22
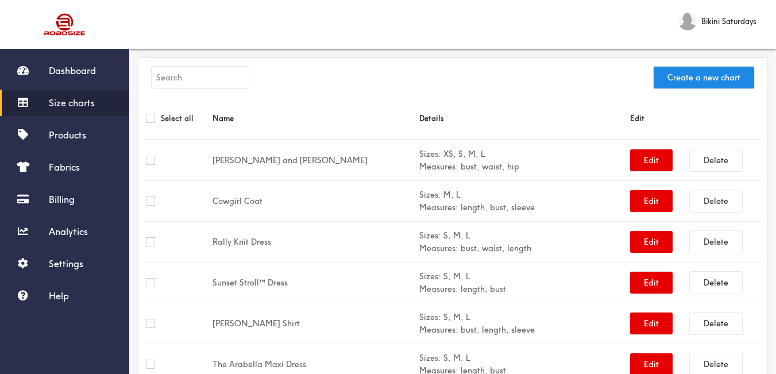
paste input "Evie Set"
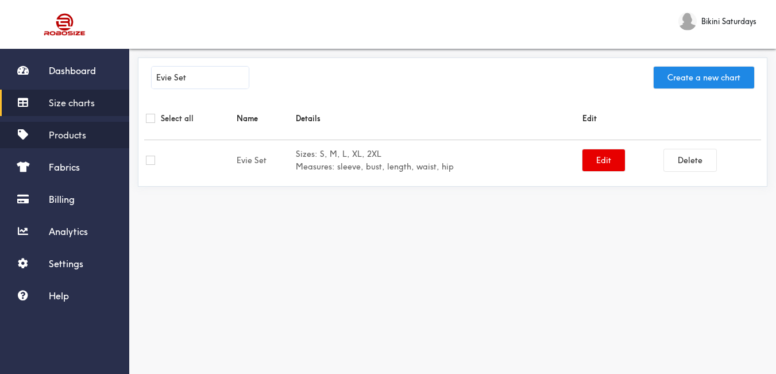
type input "Evie Set"
click at [72, 139] on span "Products" at bounding box center [67, 134] width 37 height 11
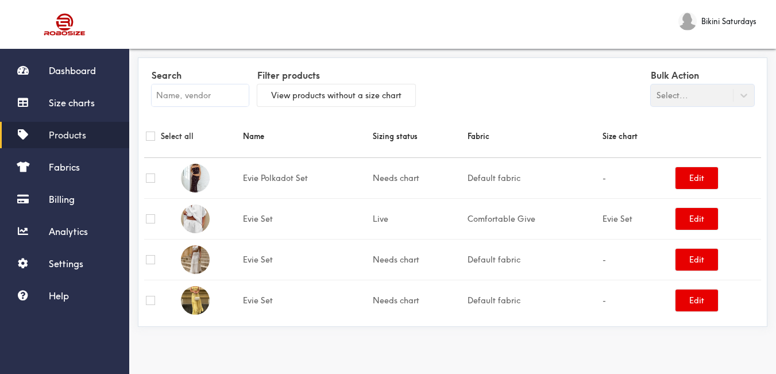
click at [195, 94] on input "text" at bounding box center [200, 95] width 97 height 22
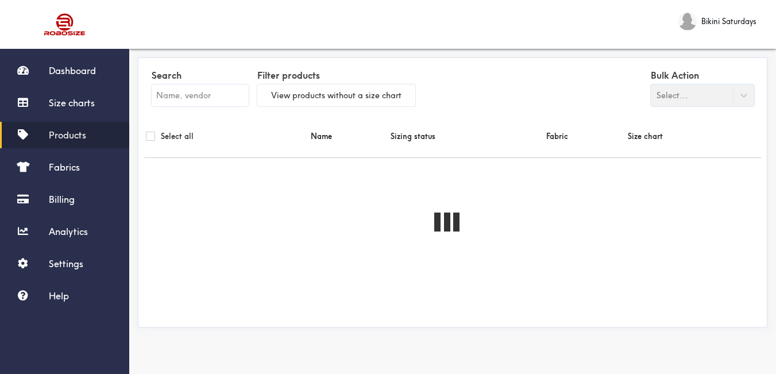
paste input "Evie Set"
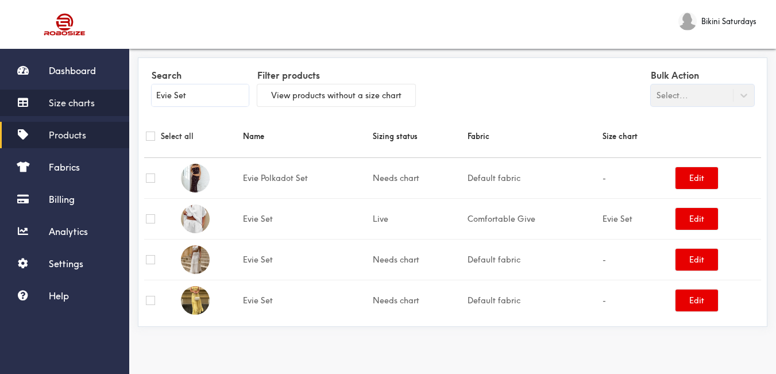
type input "Evie Set"
click at [88, 103] on span "Size charts" at bounding box center [72, 102] width 46 height 11
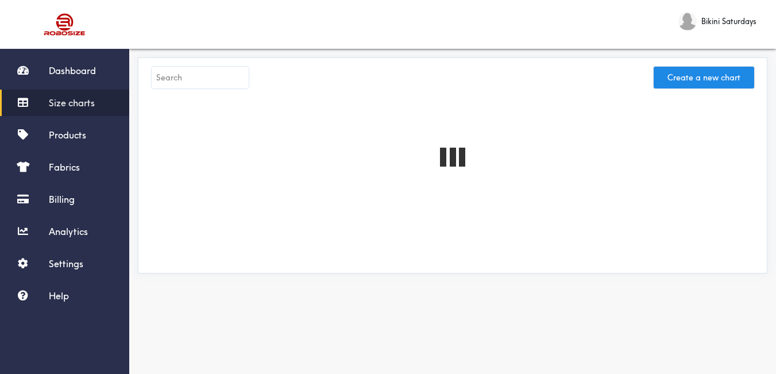
click at [186, 81] on input "text" at bounding box center [200, 78] width 97 height 22
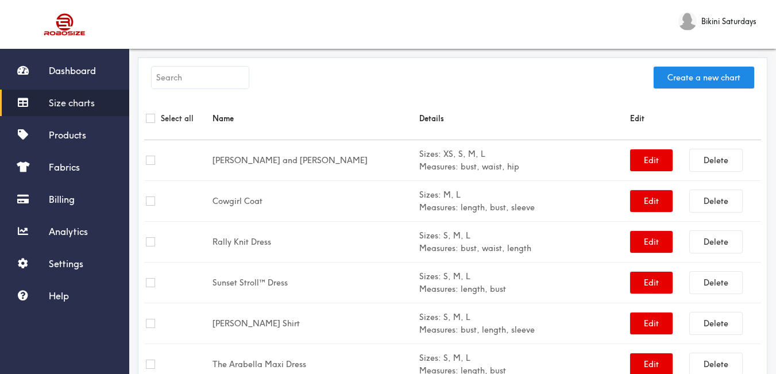
paste input "Evie Set"
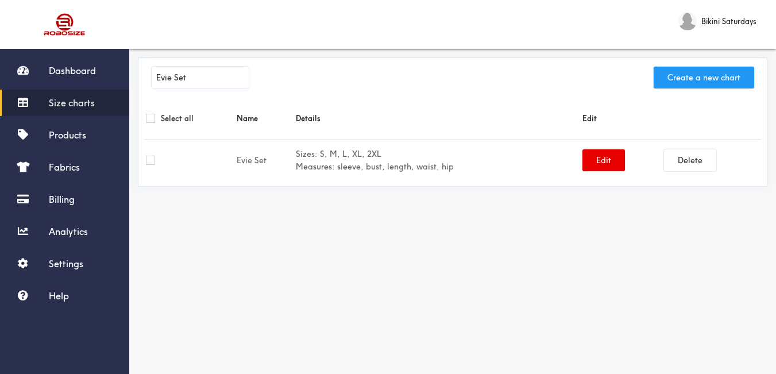
type input "Evie Set"
click at [679, 83] on button "Create a new chart" at bounding box center [704, 78] width 101 height 22
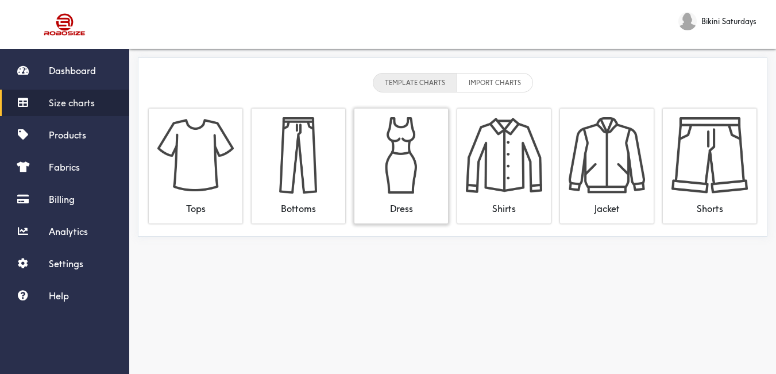
click at [399, 155] on img at bounding box center [401, 155] width 76 height 76
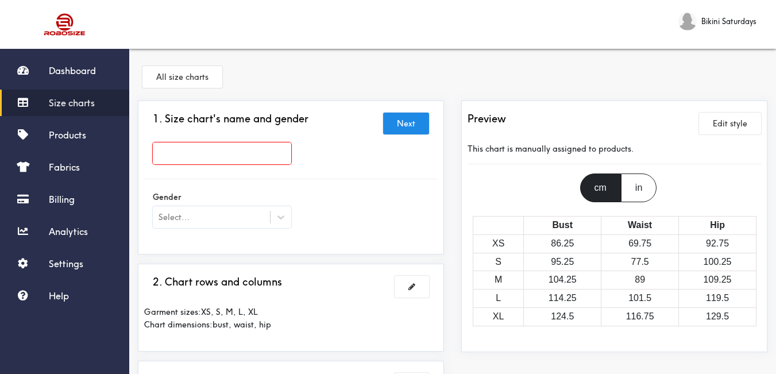
click at [260, 148] on input "text" at bounding box center [222, 153] width 138 height 22
paste input "Evie Set"
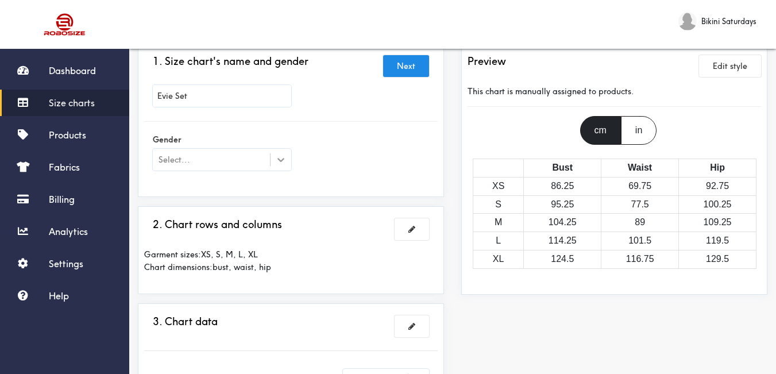
type input "Evie Set"
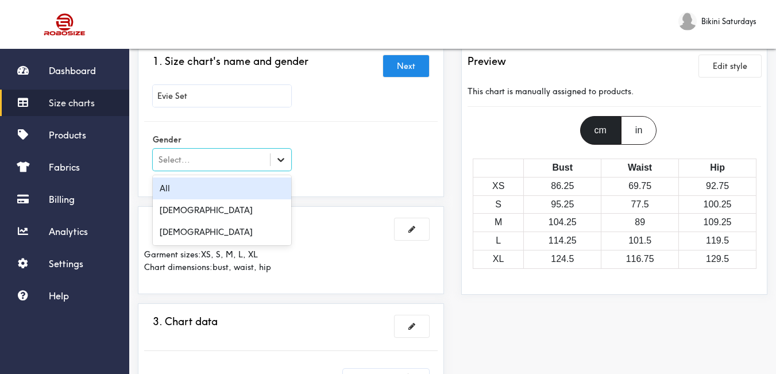
click at [281, 164] on icon at bounding box center [280, 159] width 11 height 11
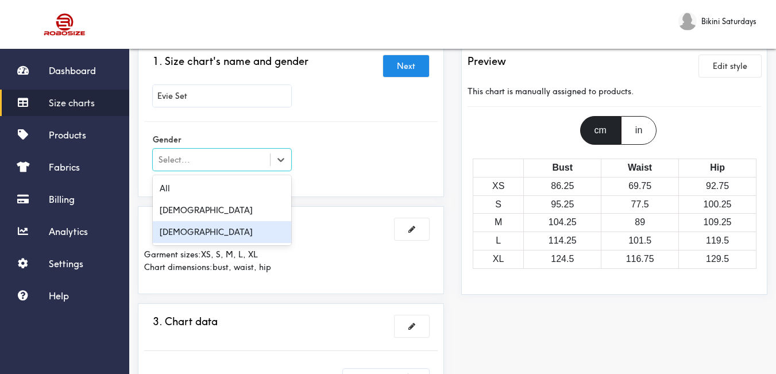
drag, startPoint x: 183, startPoint y: 227, endPoint x: 268, endPoint y: 201, distance: 88.9
click at [184, 227] on div "[DEMOGRAPHIC_DATA]" at bounding box center [222, 232] width 138 height 22
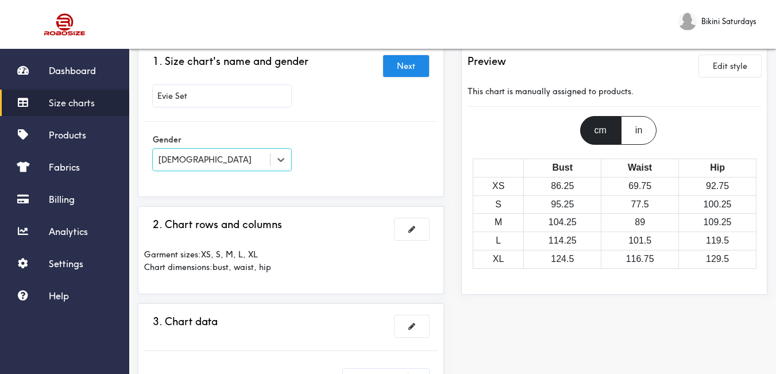
click at [315, 190] on div "1. Size chart's name and gender Next [PERSON_NAME] Set Gender option [DEMOGRAPH…" at bounding box center [291, 119] width 294 height 141
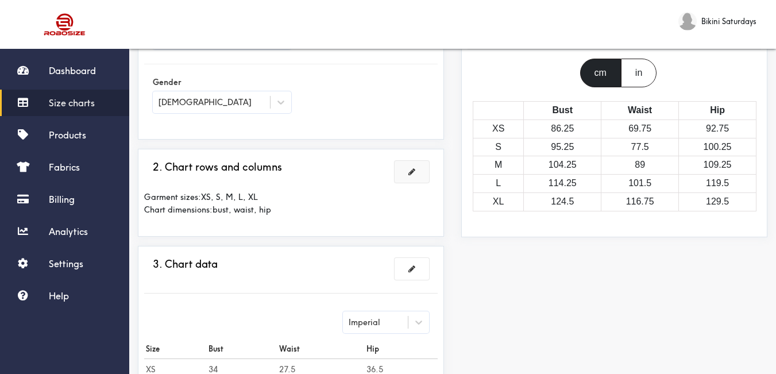
click at [412, 175] on span at bounding box center [411, 172] width 7 height 8
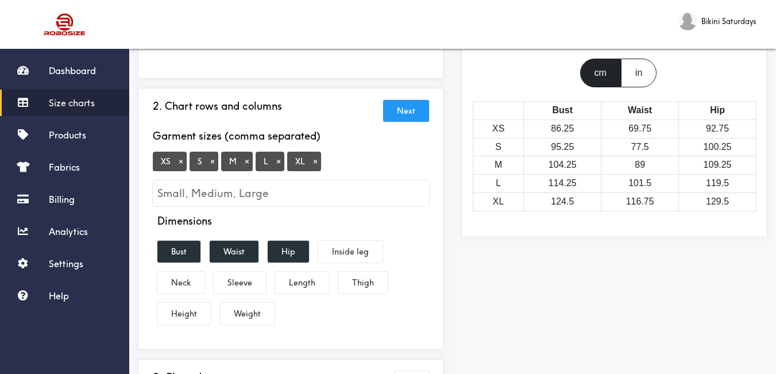
click at [179, 164] on button "×" at bounding box center [180, 161] width 11 height 10
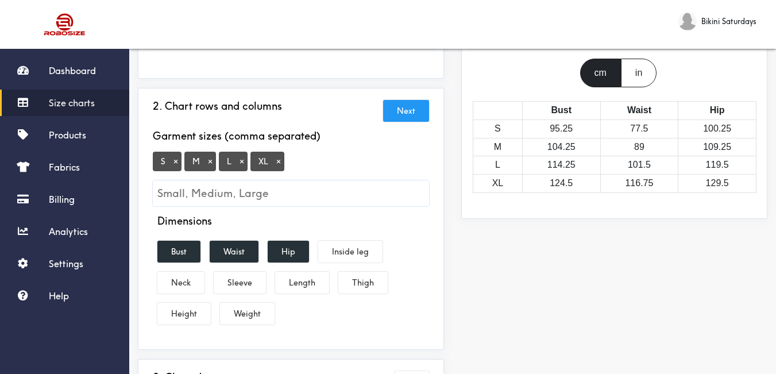
click at [280, 161] on button "×" at bounding box center [278, 161] width 11 height 10
click at [190, 261] on button "Bust" at bounding box center [178, 252] width 43 height 22
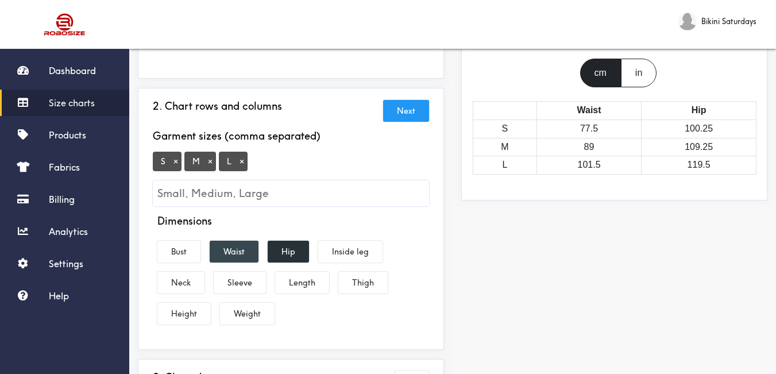
click at [218, 251] on button "Waist" at bounding box center [234, 252] width 49 height 22
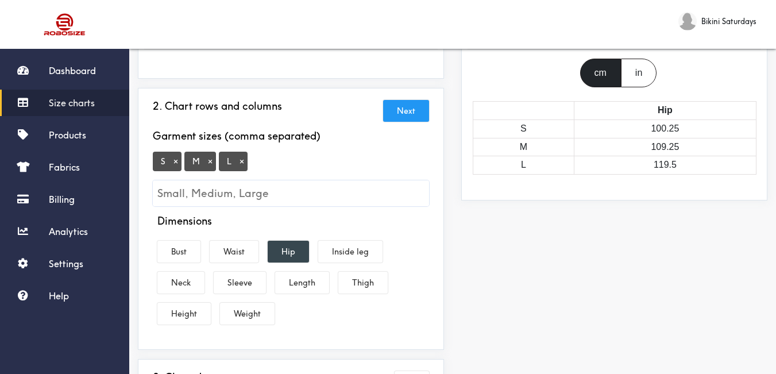
click at [289, 252] on button "Hip" at bounding box center [288, 252] width 41 height 22
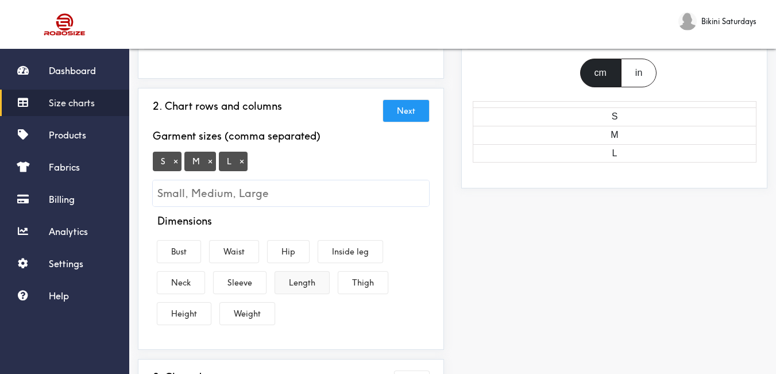
click at [295, 283] on button "Length" at bounding box center [302, 283] width 54 height 22
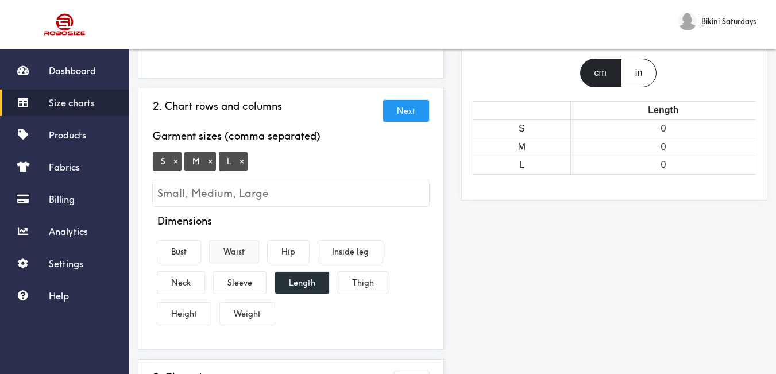
drag, startPoint x: 179, startPoint y: 253, endPoint x: 212, endPoint y: 253, distance: 32.7
click at [186, 254] on button "Bust" at bounding box center [178, 252] width 43 height 22
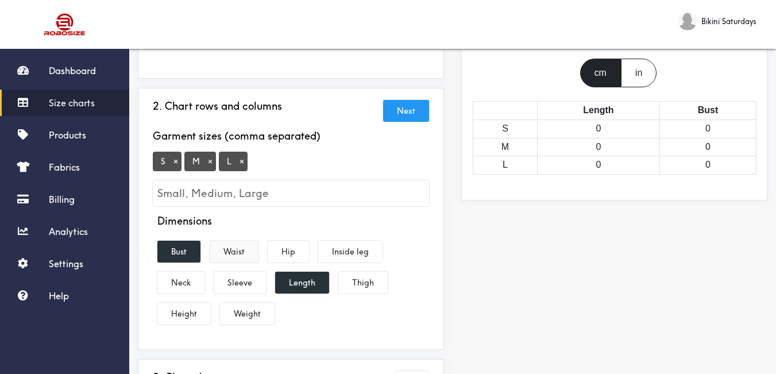
drag, startPoint x: 237, startPoint y: 253, endPoint x: 257, endPoint y: 252, distance: 19.5
click at [238, 253] on button "Waist" at bounding box center [234, 252] width 49 height 22
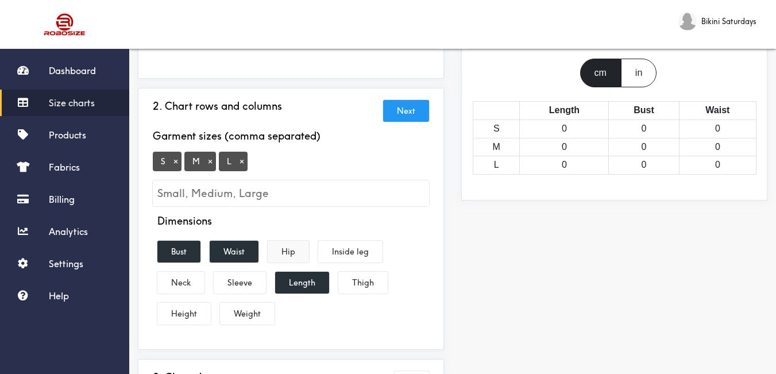
click at [289, 251] on button "Hip" at bounding box center [288, 252] width 41 height 22
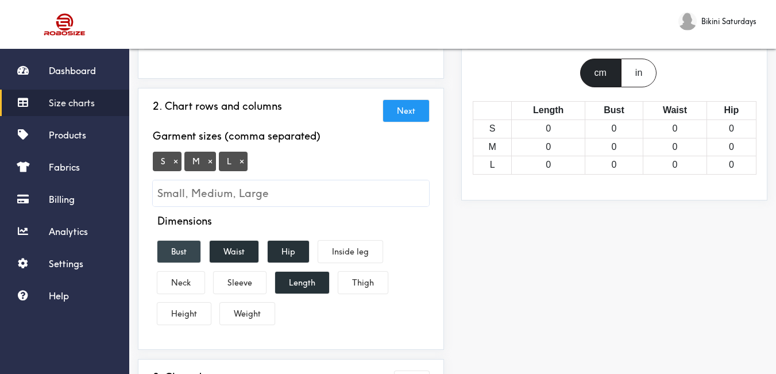
click at [186, 254] on button "Bust" at bounding box center [178, 252] width 43 height 22
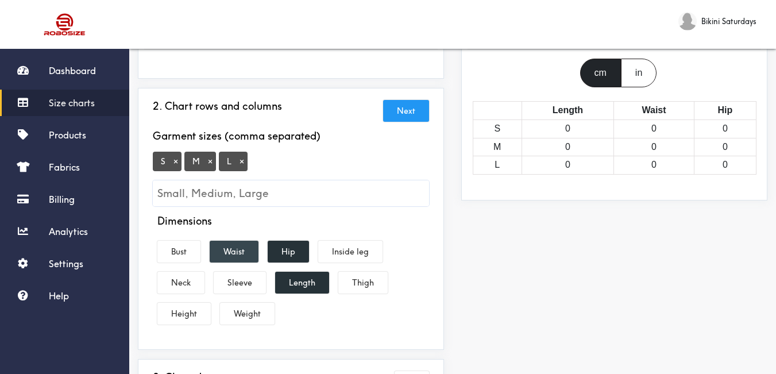
click at [245, 262] on div "Dimensions Bust Waist Hip Inside leg Neck Sleeve Length Thigh Height Weight" at bounding box center [291, 272] width 294 height 114
click at [272, 254] on button "Hip" at bounding box center [288, 252] width 41 height 22
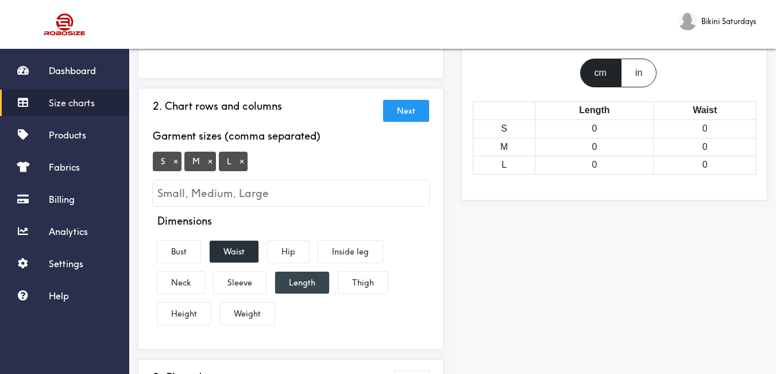
click at [295, 281] on button "Length" at bounding box center [302, 283] width 54 height 22
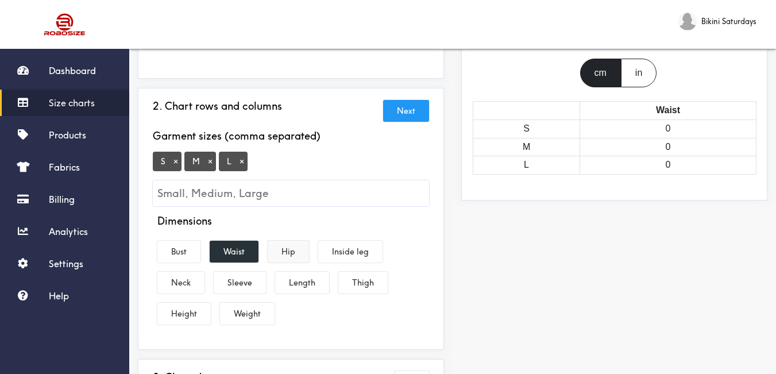
click at [279, 251] on button "Hip" at bounding box center [288, 252] width 41 height 22
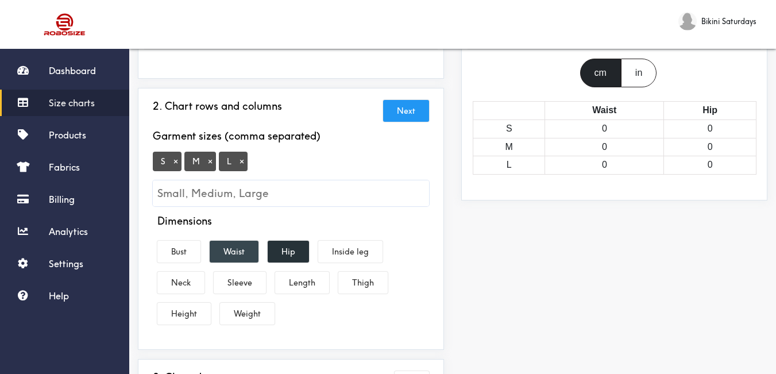
click at [235, 249] on button "Waist" at bounding box center [234, 252] width 49 height 22
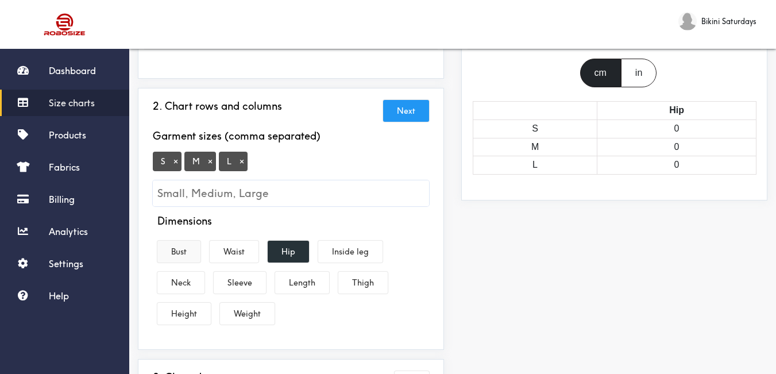
click at [179, 250] on button "Bust" at bounding box center [178, 252] width 43 height 22
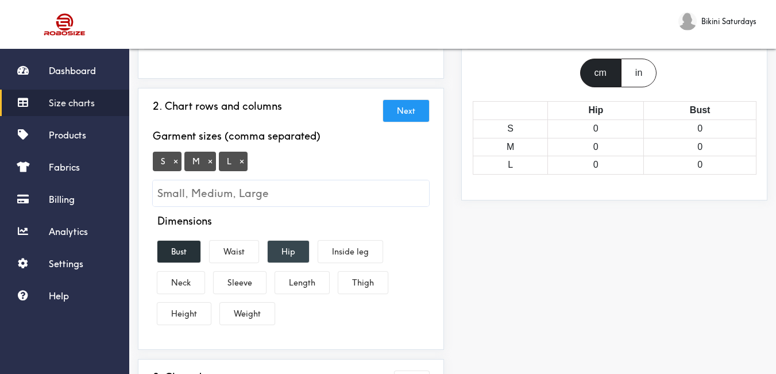
drag, startPoint x: 240, startPoint y: 252, endPoint x: 268, endPoint y: 249, distance: 28.2
click at [240, 252] on button "Waist" at bounding box center [234, 252] width 49 height 22
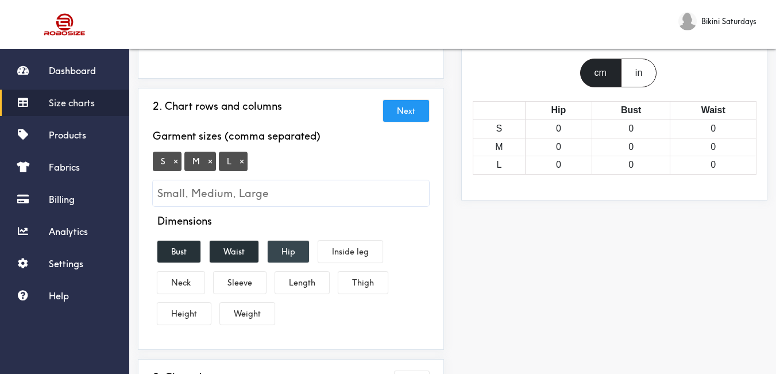
click at [272, 249] on button "Hip" at bounding box center [288, 252] width 41 height 22
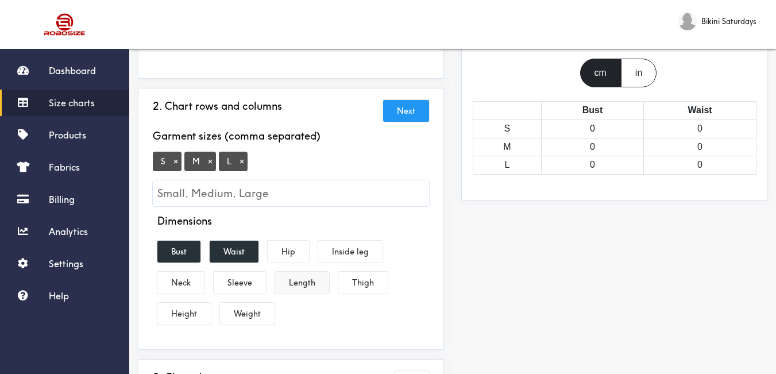
click at [290, 273] on button "Length" at bounding box center [302, 283] width 54 height 22
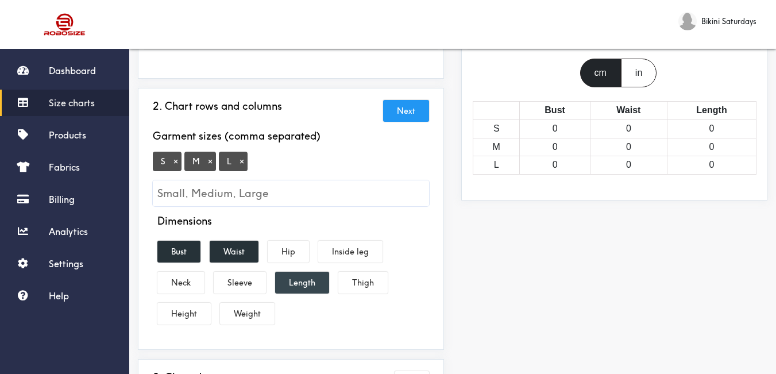
click at [290, 275] on button "Length" at bounding box center [302, 283] width 54 height 22
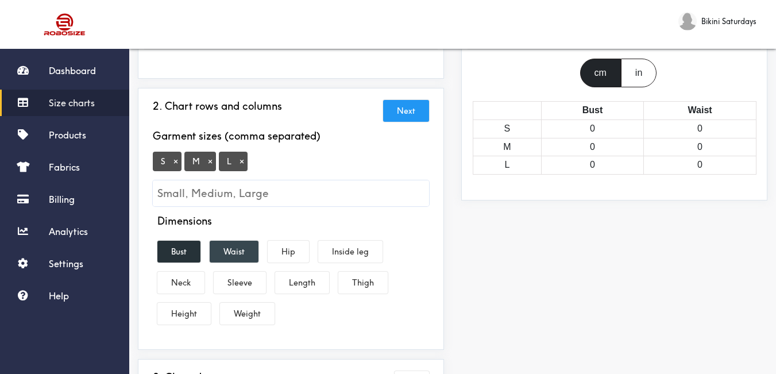
drag, startPoint x: 235, startPoint y: 252, endPoint x: 186, endPoint y: 246, distance: 49.7
click at [234, 252] on button "Waist" at bounding box center [234, 252] width 49 height 22
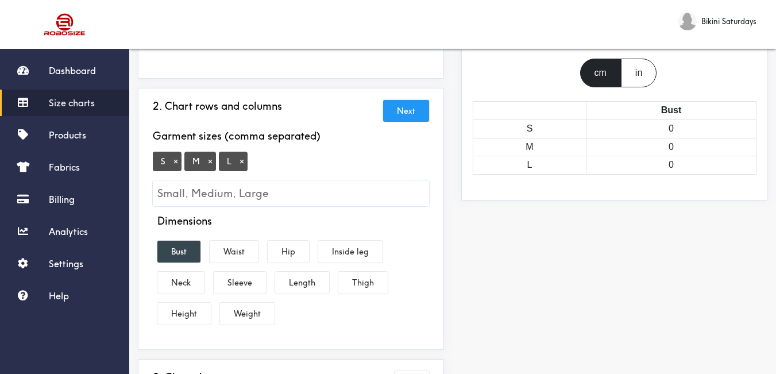
click at [177, 247] on button "Bust" at bounding box center [178, 252] width 43 height 22
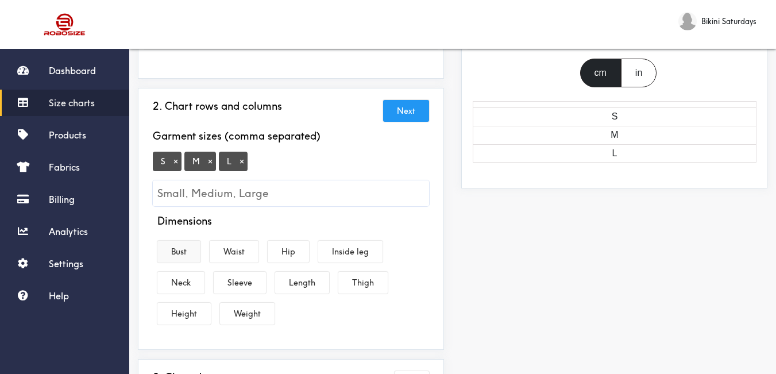
click at [179, 249] on button "Bust" at bounding box center [178, 252] width 43 height 22
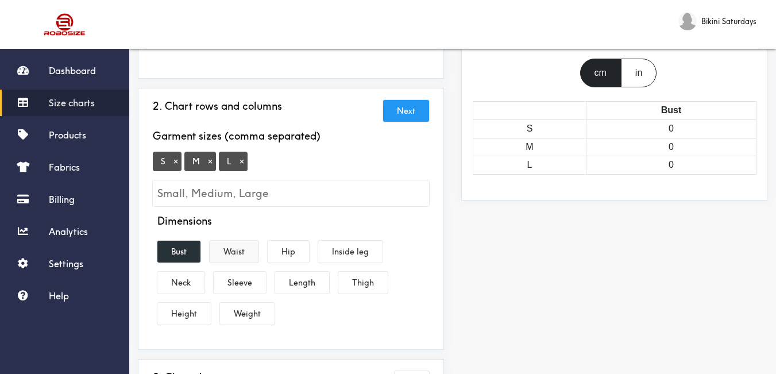
click at [233, 253] on button "Waist" at bounding box center [234, 252] width 49 height 22
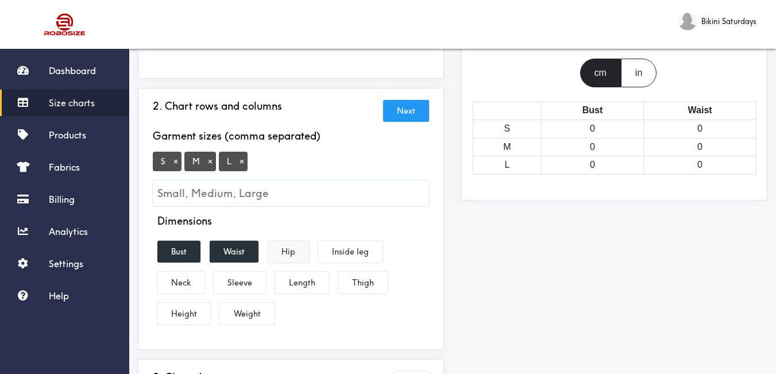
click at [291, 260] on button "Hip" at bounding box center [288, 252] width 41 height 22
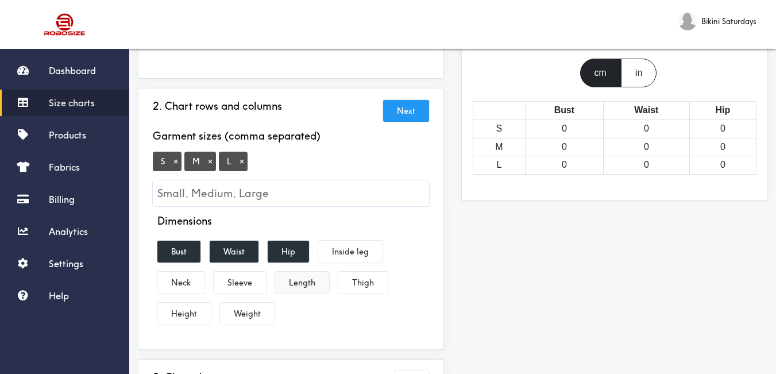
click at [297, 280] on button "Length" at bounding box center [302, 283] width 54 height 22
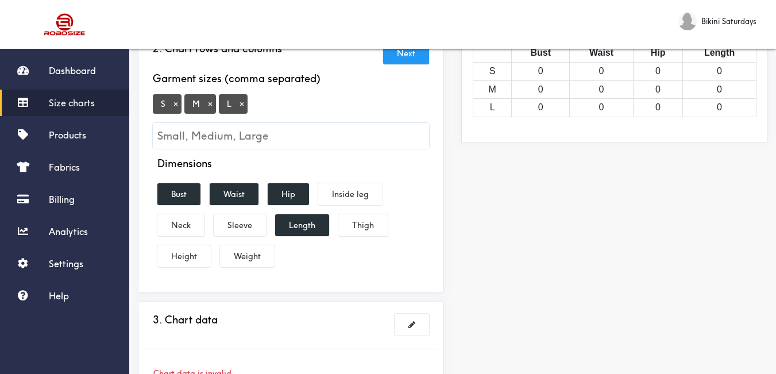
scroll to position [287, 0]
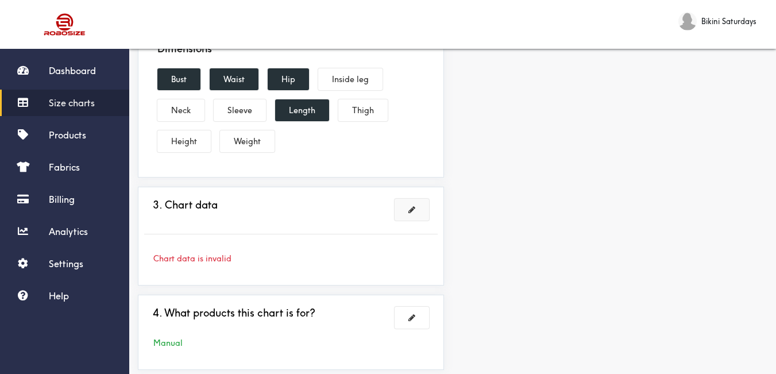
click at [411, 211] on span at bounding box center [411, 210] width 7 height 8
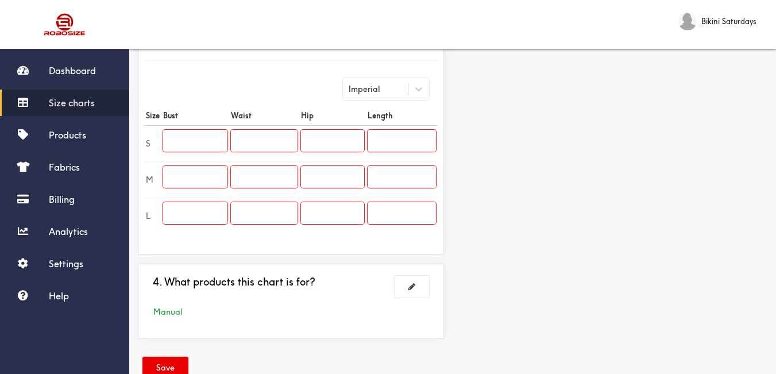
click at [204, 141] on input "text" at bounding box center [195, 141] width 64 height 22
type input "29"
click at [211, 175] on input "text" at bounding box center [195, 177] width 64 height 22
type input "31"
click at [209, 210] on input "text" at bounding box center [195, 213] width 64 height 22
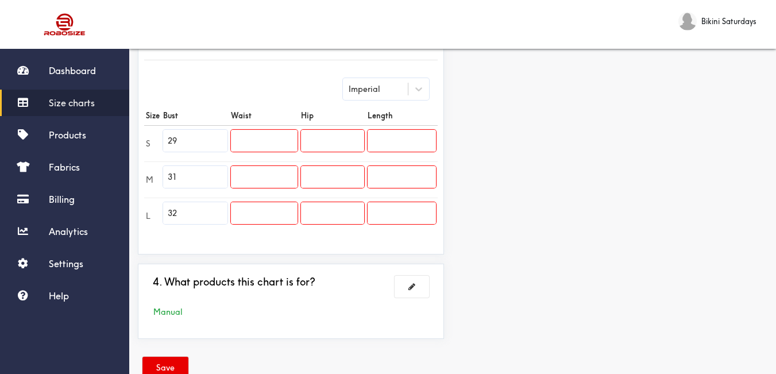
type input "32"
click at [267, 145] on input "text" at bounding box center [264, 141] width 67 height 22
type input "37"
click at [267, 184] on input "text" at bounding box center [264, 177] width 67 height 22
type input "28"
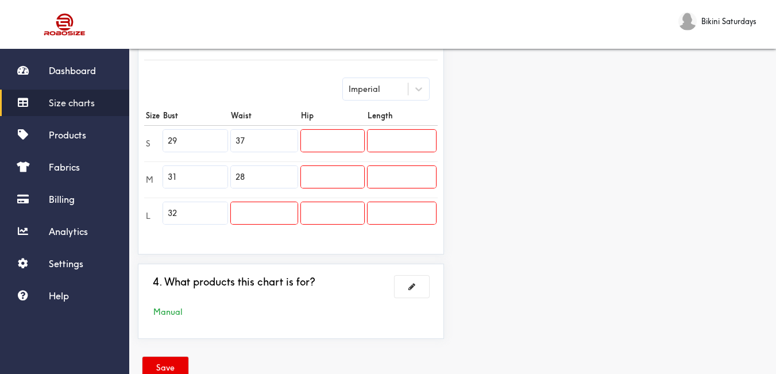
click at [273, 211] on input "text" at bounding box center [264, 213] width 67 height 22
type input "30"
click at [320, 136] on input "text" at bounding box center [332, 141] width 63 height 22
type input "37"
click at [316, 175] on input "text" at bounding box center [332, 177] width 63 height 22
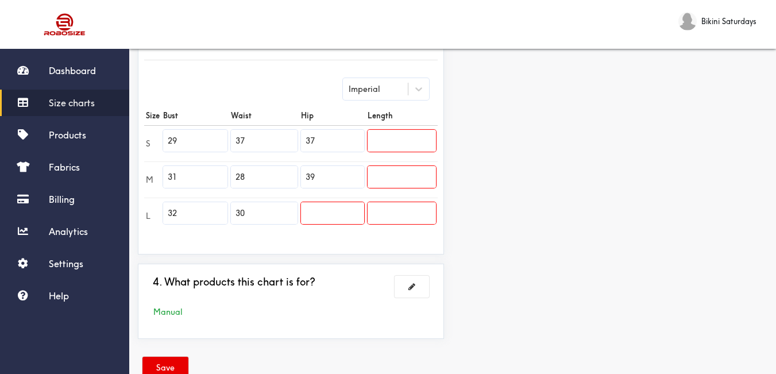
type input "39"
click at [323, 222] on input "text" at bounding box center [332, 213] width 63 height 22
type input "40"
click at [399, 140] on input "text" at bounding box center [402, 141] width 68 height 22
type input "41"
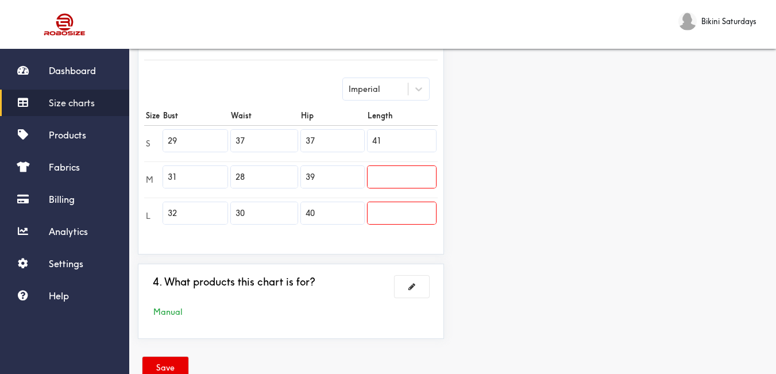
click at [401, 161] on td at bounding box center [402, 179] width 72 height 36
click at [404, 173] on input "4" at bounding box center [402, 177] width 68 height 22
type input "41"
click at [412, 218] on input "4" at bounding box center [402, 213] width 68 height 22
type input "41"
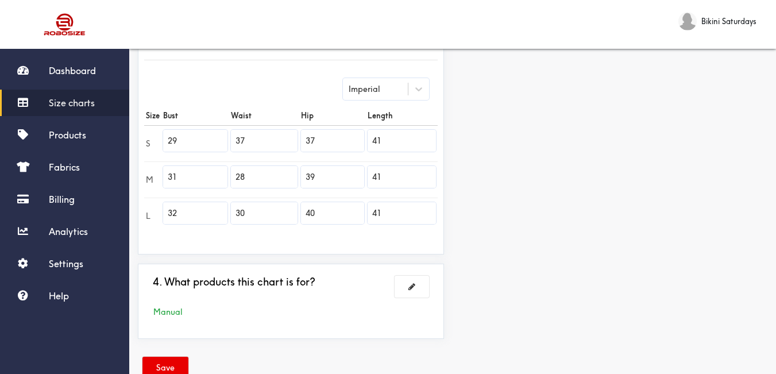
drag, startPoint x: 558, startPoint y: 245, endPoint x: 519, endPoint y: 231, distance: 41.2
click at [559, 245] on div "Preview Edit style This chart is manually assigned to products. cm in Bust Wais…" at bounding box center [614, 80] width 323 height 535
drag, startPoint x: 167, startPoint y: 353, endPoint x: 246, endPoint y: 318, distance: 87.4
click at [167, 353] on div "Save" at bounding box center [453, 369] width 630 height 43
click at [181, 368] on button "Save" at bounding box center [165, 368] width 46 height 22
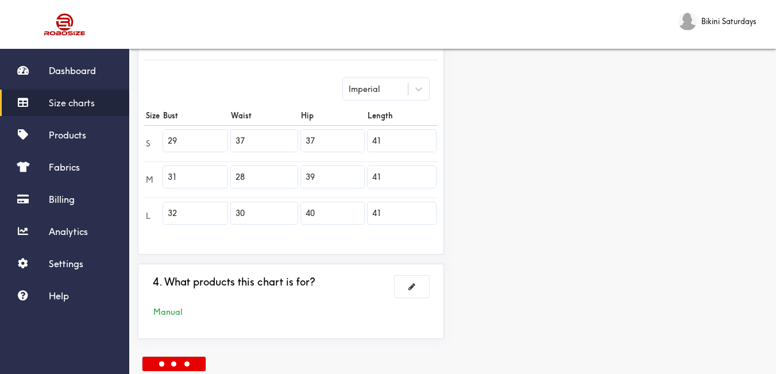
scroll to position [230, 0]
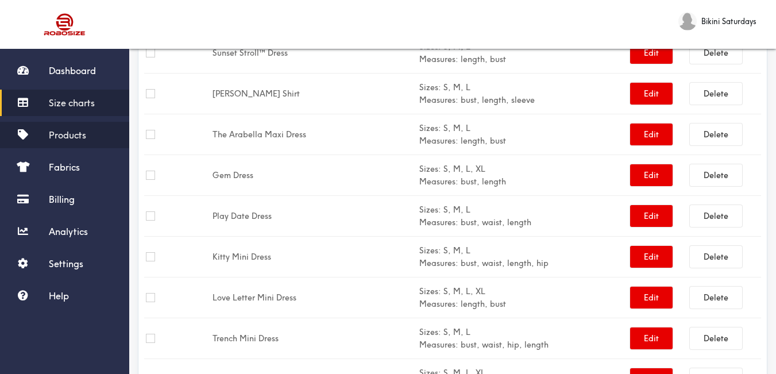
click at [74, 138] on span "Products" at bounding box center [67, 134] width 37 height 11
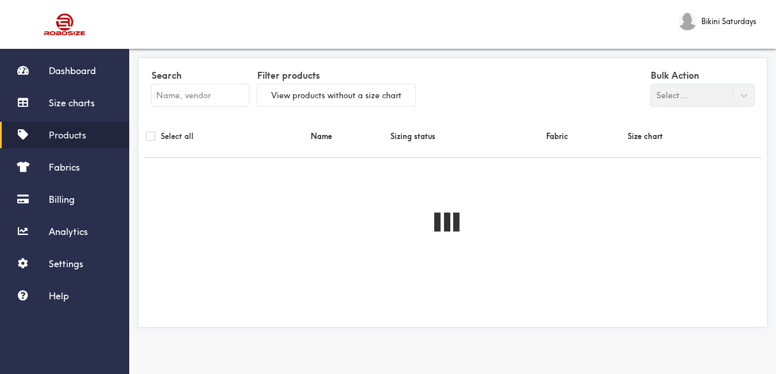
click at [213, 95] on input "text" at bounding box center [200, 95] width 97 height 22
paste input "Evie Set"
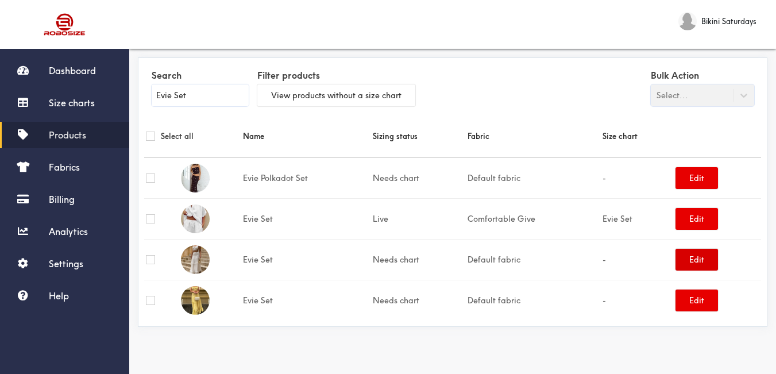
type input "Evie Set"
click at [707, 261] on button "Edit" at bounding box center [697, 260] width 43 height 22
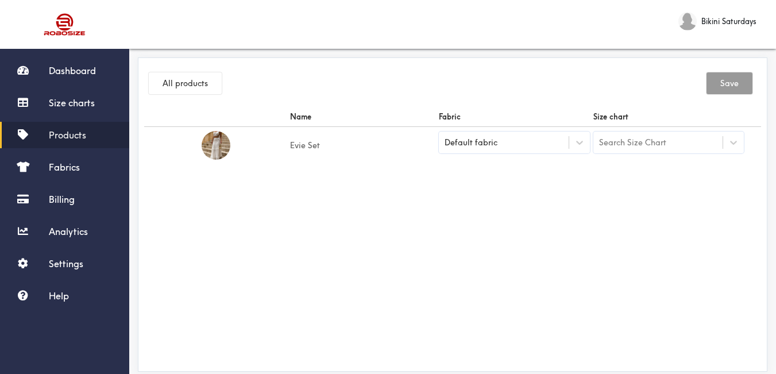
click at [553, 137] on div "Default fabric" at bounding box center [504, 142] width 130 height 11
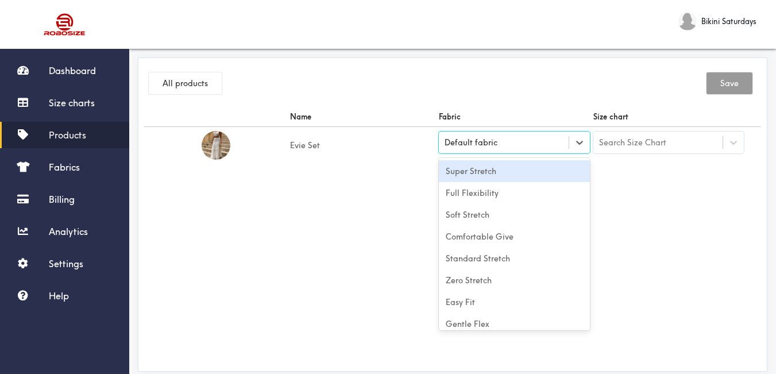
click at [505, 168] on div "Super Stretch" at bounding box center [514, 171] width 151 height 22
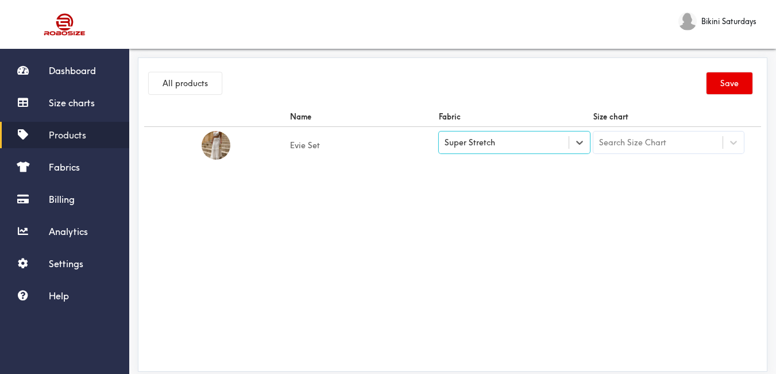
click at [661, 211] on div "Name Fabric Size chart Evie Set option [object Object], selected. Select is foc…" at bounding box center [452, 236] width 617 height 258
click at [666, 148] on div "Search Size Chart" at bounding box center [658, 143] width 130 height 20
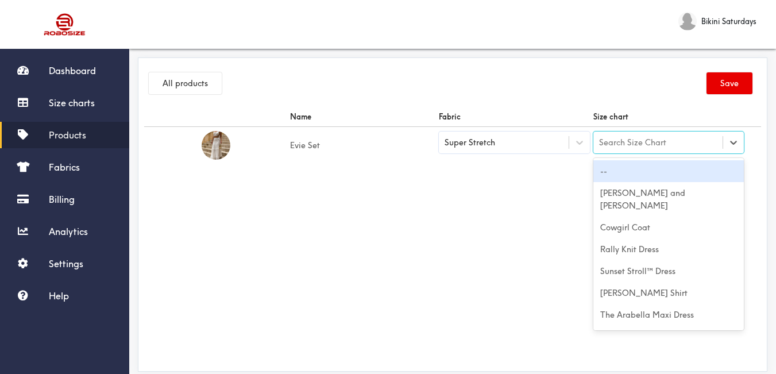
paste input "Evie Set"
type input "Evie Set"
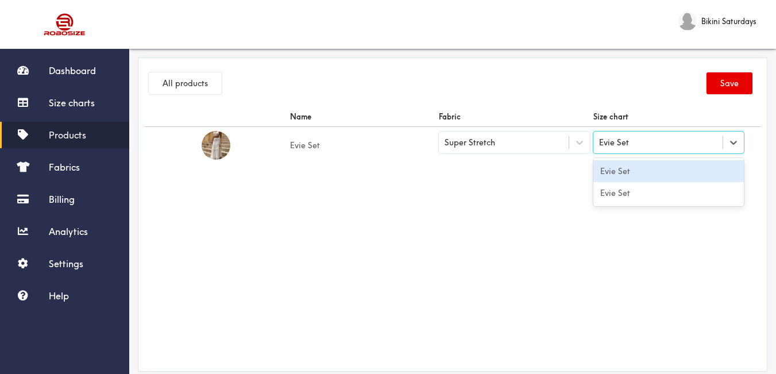
click at [653, 169] on div "Evie Set" at bounding box center [668, 171] width 151 height 22
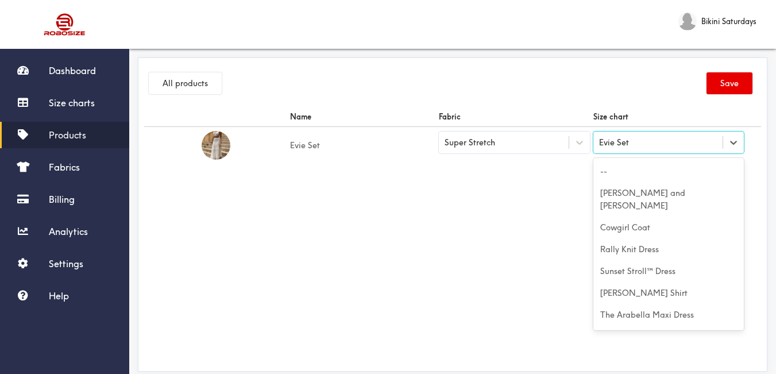
click at [670, 147] on div "Evie Set" at bounding box center [658, 143] width 130 height 20
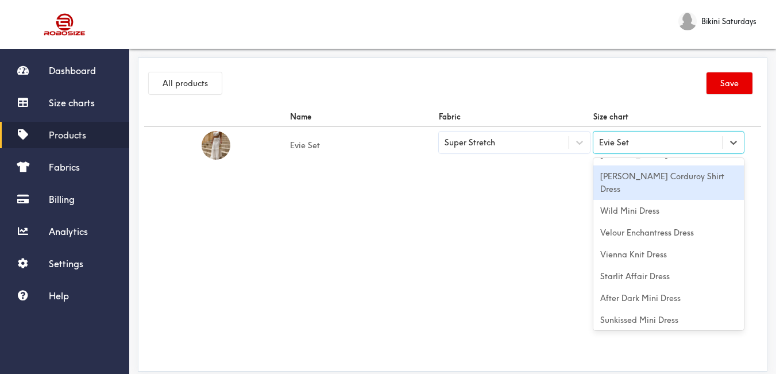
scroll to position [984, 0]
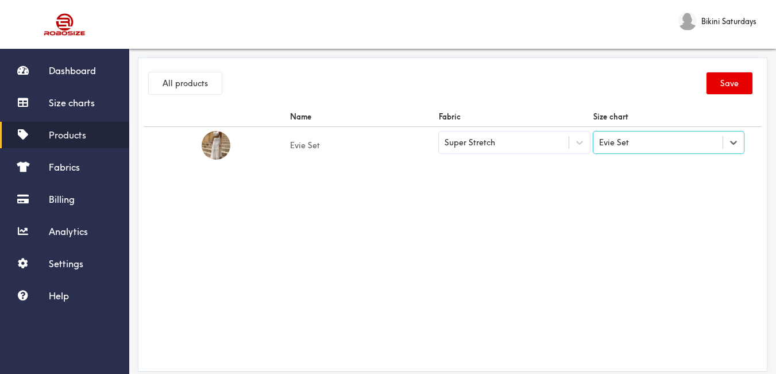
click at [628, 147] on div "Evie Set" at bounding box center [614, 142] width 30 height 13
click at [628, 148] on div "Evie Set" at bounding box center [614, 142] width 30 height 13
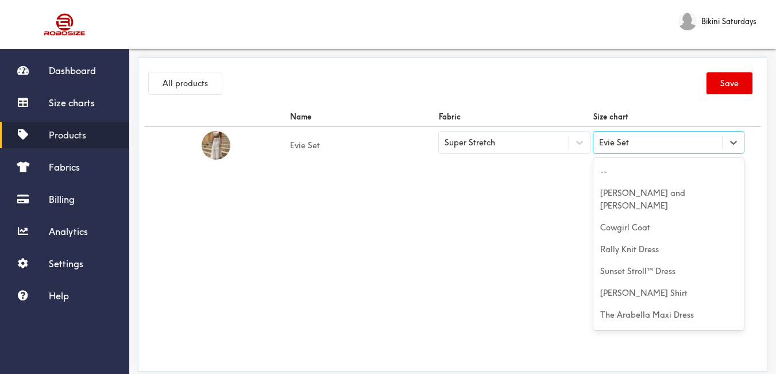
click at [628, 148] on div "Evie Set" at bounding box center [614, 142] width 30 height 13
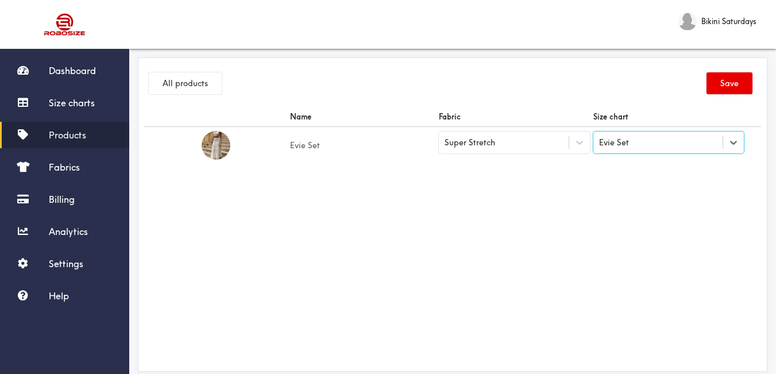
paste input "Evie Set"
type input "Evie Set"
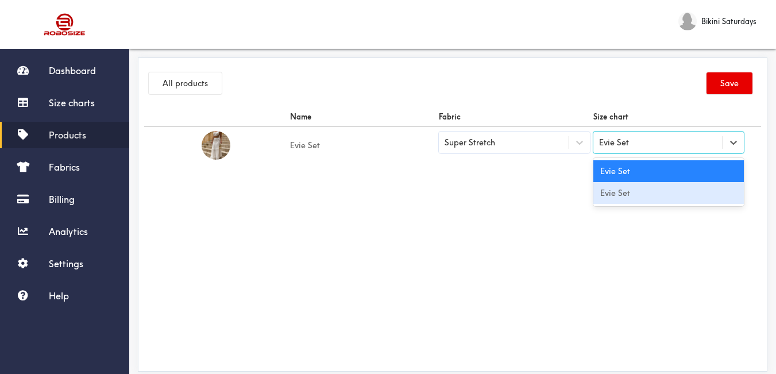
click at [623, 202] on div "Evie Set" at bounding box center [668, 193] width 151 height 22
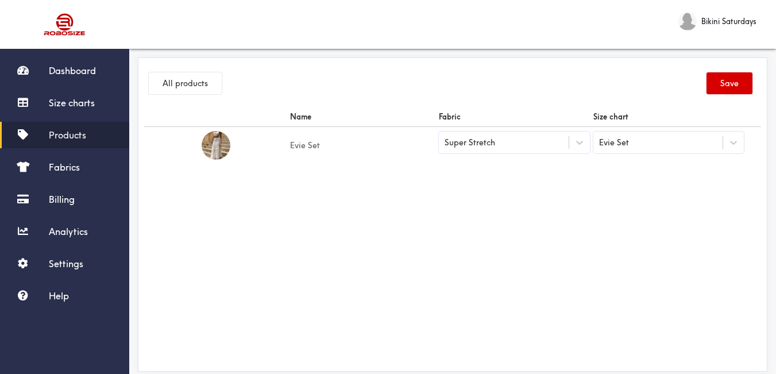
click at [719, 89] on button "Save" at bounding box center [730, 83] width 46 height 22
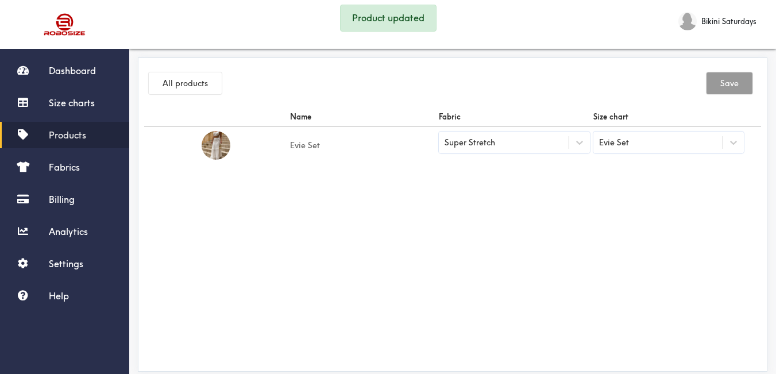
click at [76, 129] on span "Products" at bounding box center [67, 134] width 37 height 11
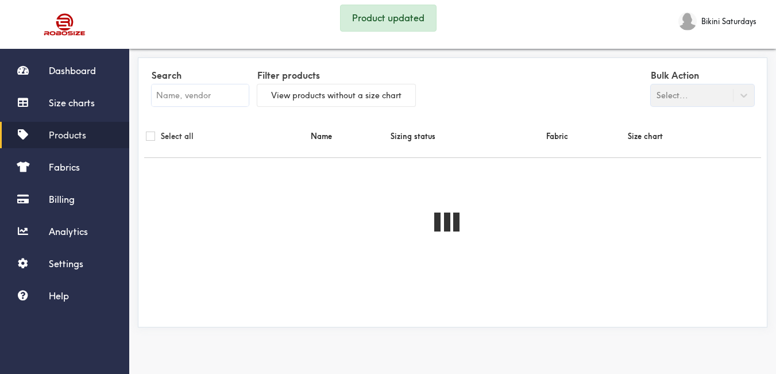
click at [184, 98] on input "text" at bounding box center [200, 95] width 97 height 22
paste input "Evie Set"
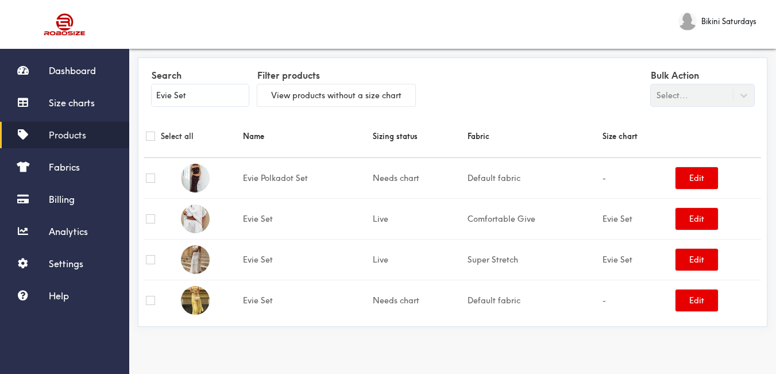
type input "Evie Set"
click at [169, 92] on input "Evie Set" at bounding box center [200, 95] width 97 height 22
click at [169, 93] on input "Evie Set" at bounding box center [200, 95] width 97 height 22
click at [82, 99] on span "Size charts" at bounding box center [72, 102] width 46 height 11
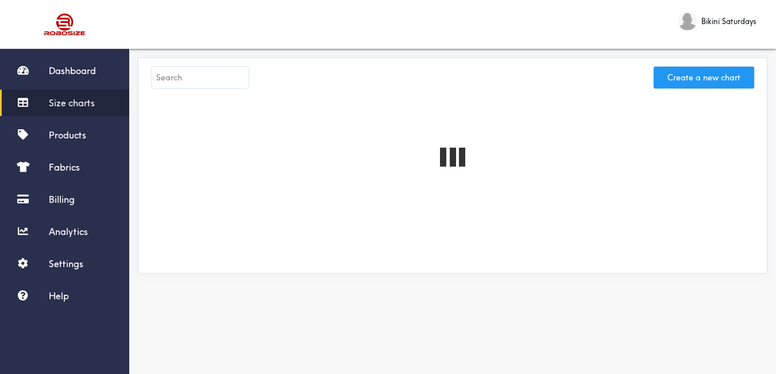
click at [662, 67] on button "Create a new chart" at bounding box center [704, 78] width 101 height 22
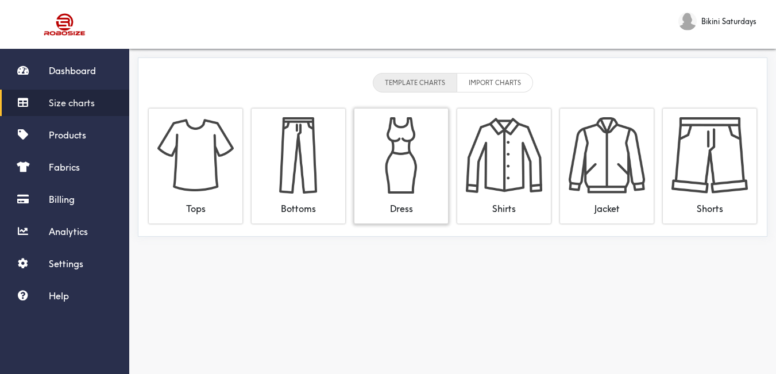
click at [408, 176] on img at bounding box center [401, 155] width 76 height 76
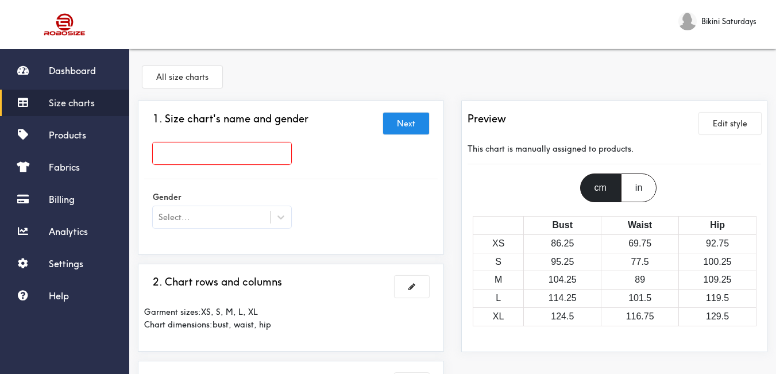
click at [248, 156] on input "text" at bounding box center [222, 153] width 138 height 22
paste input "Evie Set"
type input "Evie Set"
click at [281, 218] on icon at bounding box center [280, 217] width 7 height 4
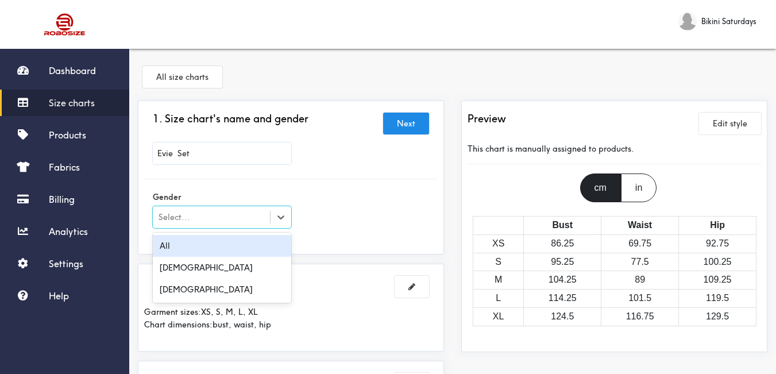
scroll to position [57, 0]
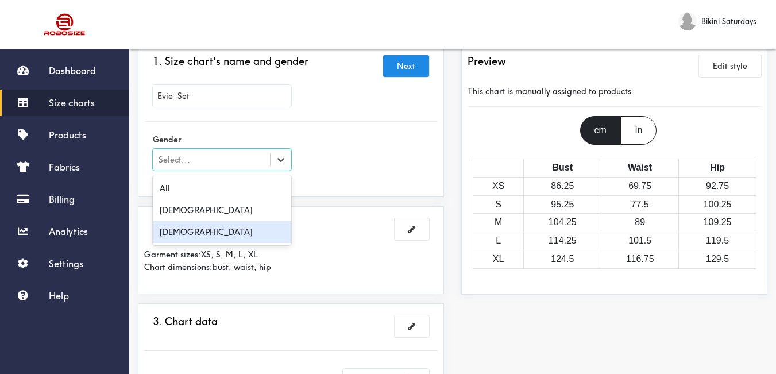
click at [246, 227] on div "[DEMOGRAPHIC_DATA]" at bounding box center [222, 232] width 138 height 22
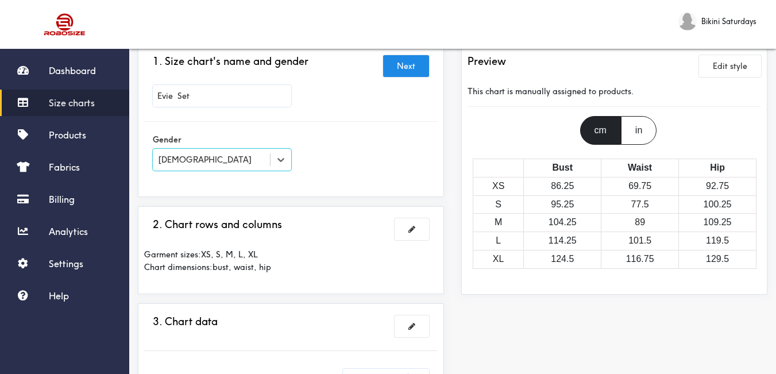
scroll to position [172, 0]
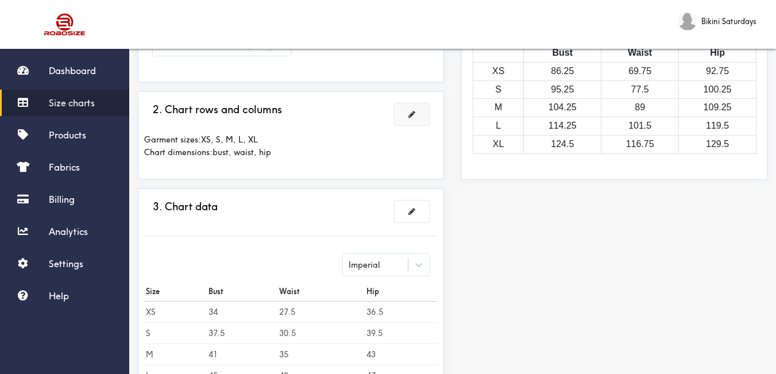
click at [418, 113] on button at bounding box center [412, 114] width 34 height 22
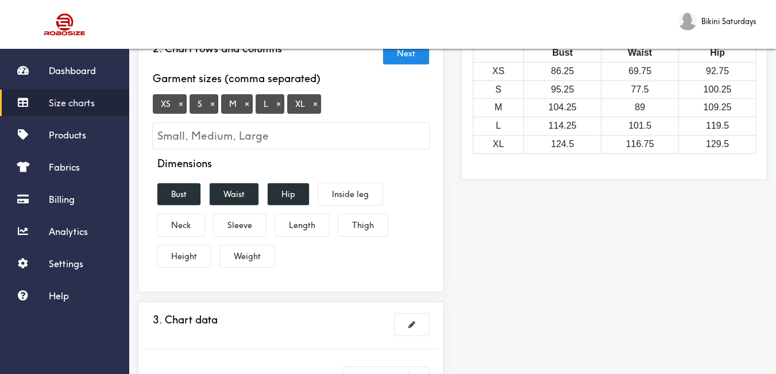
drag, startPoint x: 179, startPoint y: 101, endPoint x: 186, endPoint y: 106, distance: 8.6
click at [180, 101] on button "×" at bounding box center [180, 104] width 11 height 10
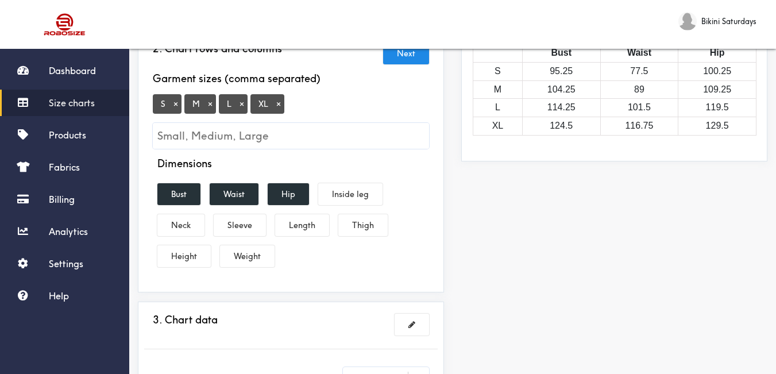
click at [281, 104] on button "×" at bounding box center [278, 104] width 11 height 10
click at [333, 216] on div "Dimensions Bust Waist Hip Inside leg Neck Sleeve Length Thigh Height Weight" at bounding box center [291, 214] width 294 height 114
click at [319, 218] on button "Length" at bounding box center [302, 225] width 54 height 22
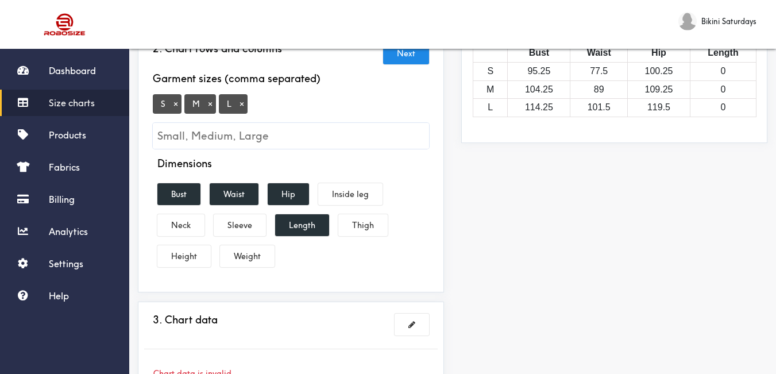
click at [473, 239] on div "Preview Edit style This chart is manually assigned to products. cm in Bust Wais…" at bounding box center [614, 211] width 323 height 566
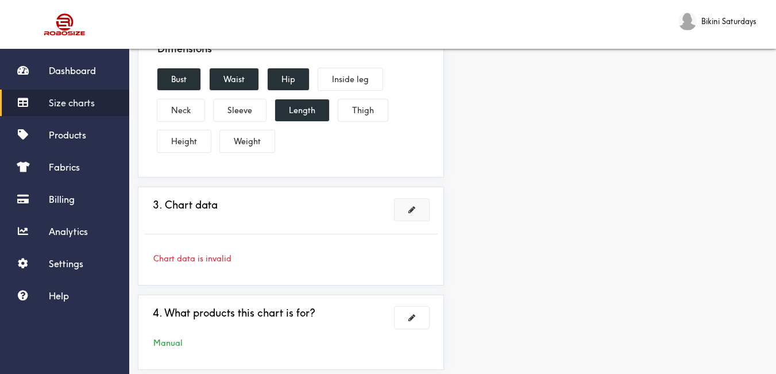
click at [414, 213] on span at bounding box center [411, 210] width 7 height 8
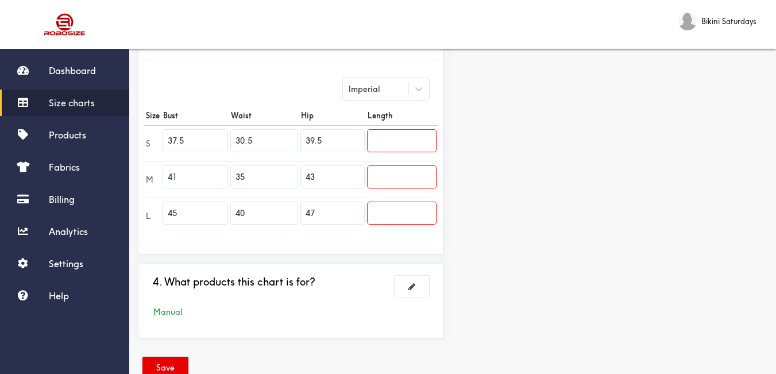
scroll to position [319, 0]
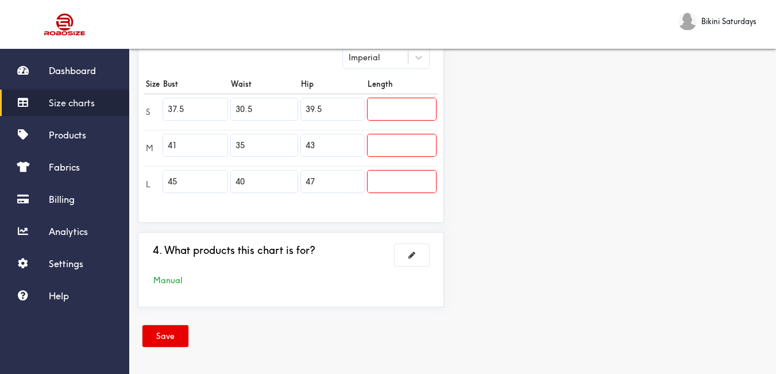
click at [199, 101] on input "37.5" at bounding box center [195, 109] width 64 height 22
drag, startPoint x: 202, startPoint y: 113, endPoint x: 129, endPoint y: 95, distance: 75.0
click at [129, 95] on div "1. Size chart's name and gender Brand: [PERSON_NAME] Set 2. Chart rows and colu…" at bounding box center [290, 49] width 323 height 535
type input "29"
drag, startPoint x: 192, startPoint y: 147, endPoint x: 132, endPoint y: 131, distance: 62.4
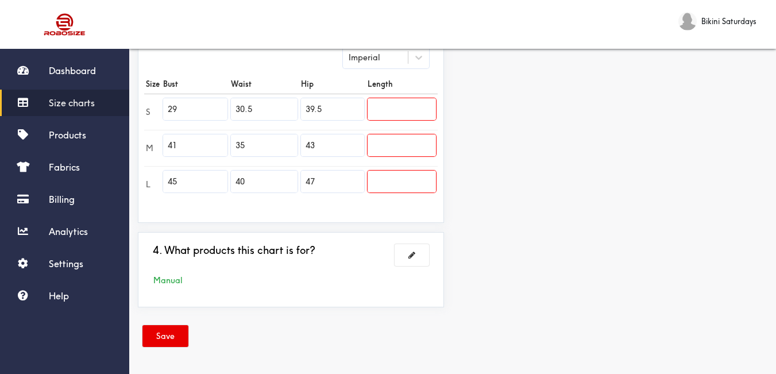
click at [132, 131] on div "1. Size chart's name and gender Brand: [PERSON_NAME] Set 2. Chart rows and colu…" at bounding box center [290, 49] width 323 height 535
type input "31"
drag, startPoint x: 183, startPoint y: 176, endPoint x: 136, endPoint y: 169, distance: 47.6
click at [136, 169] on div "1. Size chart's name and gender Brand: [PERSON_NAME] Set 2. Chart rows and colu…" at bounding box center [290, 49] width 323 height 535
type input "32"
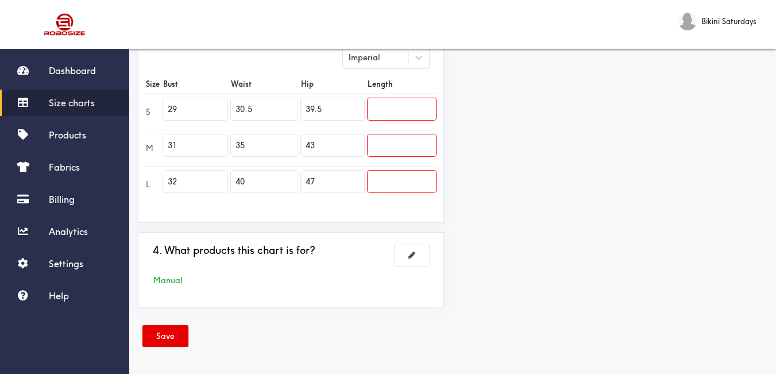
drag, startPoint x: 228, startPoint y: 105, endPoint x: 184, endPoint y: 103, distance: 43.7
click at [187, 105] on tr "S 29 30.5 39.5" at bounding box center [291, 112] width 294 height 36
type input "27"
drag, startPoint x: 261, startPoint y: 144, endPoint x: 169, endPoint y: 138, distance: 92.1
click at [168, 138] on tr "M 31 35 43" at bounding box center [291, 148] width 294 height 36
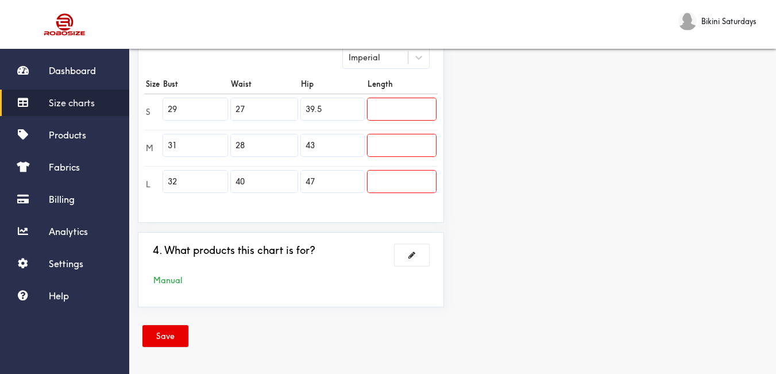
type input "28"
drag, startPoint x: 191, startPoint y: 167, endPoint x: 176, endPoint y: 163, distance: 16.0
click at [177, 163] on tbody "S 29 27 39.5 M 31 28 43 L 32 40 47" at bounding box center [291, 148] width 294 height 109
type input "30"
click at [335, 104] on input "39.5" at bounding box center [332, 109] width 63 height 22
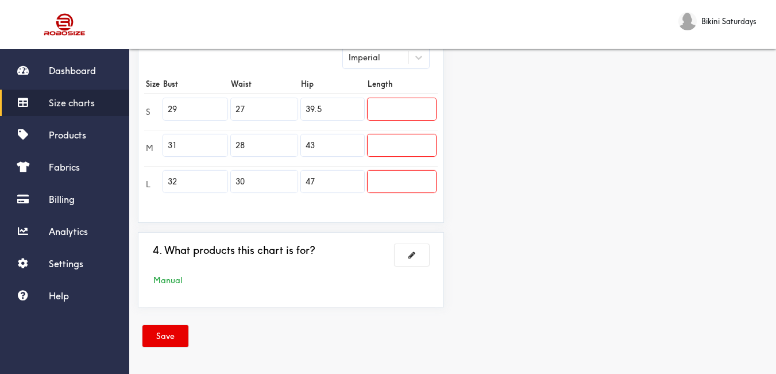
drag, startPoint x: 337, startPoint y: 116, endPoint x: 250, endPoint y: 103, distance: 87.7
click at [250, 103] on tr "S 29 27 39.5" at bounding box center [291, 112] width 294 height 36
type input "37"
drag, startPoint x: 276, startPoint y: 148, endPoint x: 270, endPoint y: 147, distance: 6.4
click at [270, 147] on tr "M 31 28 43" at bounding box center [291, 148] width 294 height 36
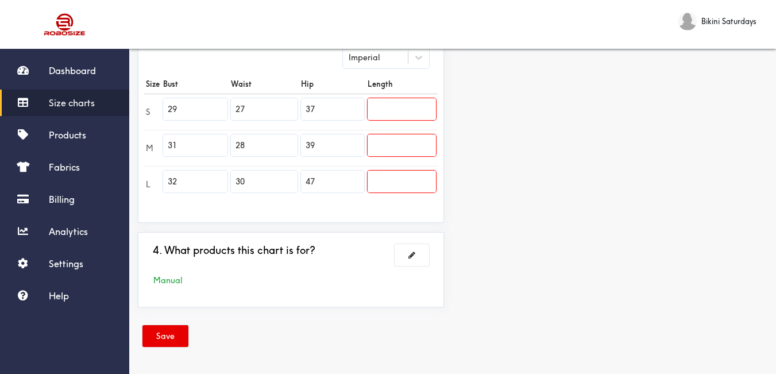
type input "39"
drag, startPoint x: 324, startPoint y: 180, endPoint x: 238, endPoint y: 169, distance: 86.9
click at [238, 169] on tr "L 32 30 47" at bounding box center [291, 184] width 294 height 36
type input "40"
click at [345, 230] on div "1. Size chart's name and gender Brand: [PERSON_NAME] Set 2. Chart rows and colu…" at bounding box center [290, 49] width 323 height 535
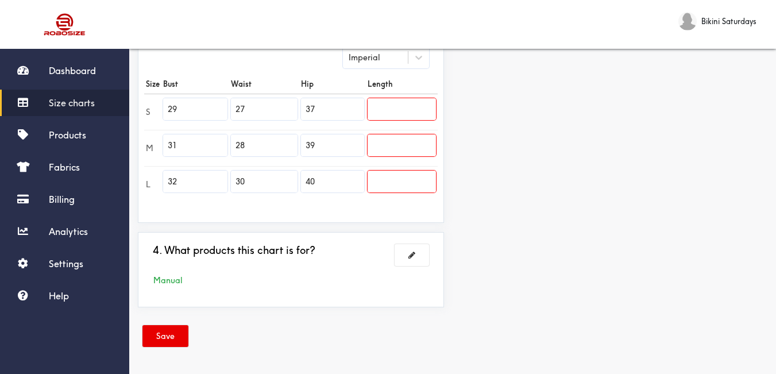
click at [381, 111] on input "text" at bounding box center [402, 109] width 68 height 22
drag, startPoint x: 399, startPoint y: 107, endPoint x: 324, endPoint y: 97, distance: 75.5
click at [322, 97] on tr "S 29 27 37 341" at bounding box center [291, 112] width 294 height 36
type input "41"
click at [388, 142] on input "text" at bounding box center [402, 145] width 68 height 22
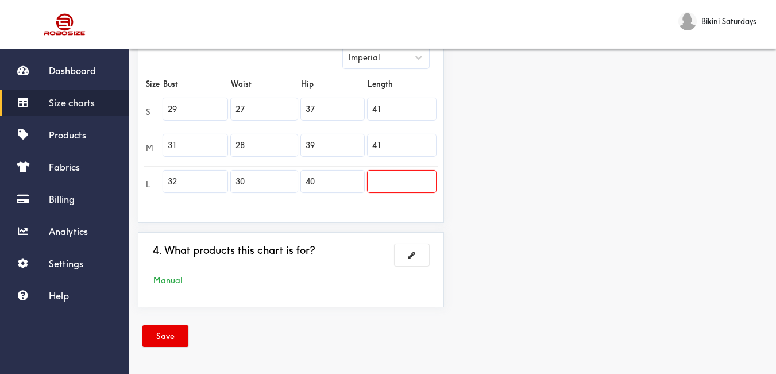
type input "41"
click at [407, 187] on input "4" at bounding box center [402, 182] width 68 height 22
type input "41"
click at [551, 202] on div "Preview Edit style This chart is manually assigned to products. cm in Bust Wais…" at bounding box center [614, 49] width 323 height 535
click at [161, 333] on button "Save" at bounding box center [165, 336] width 46 height 22
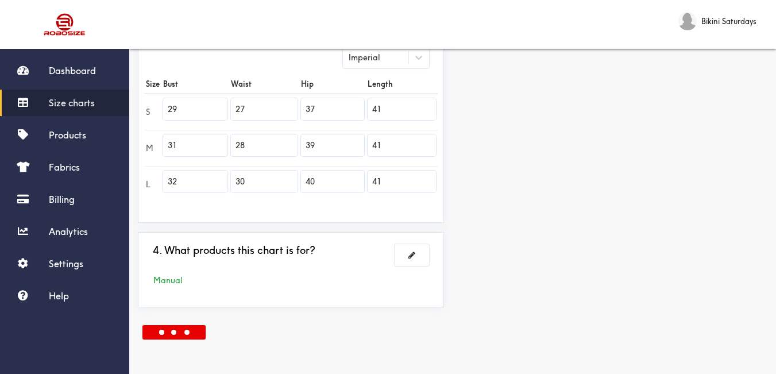
scroll to position [0, 0]
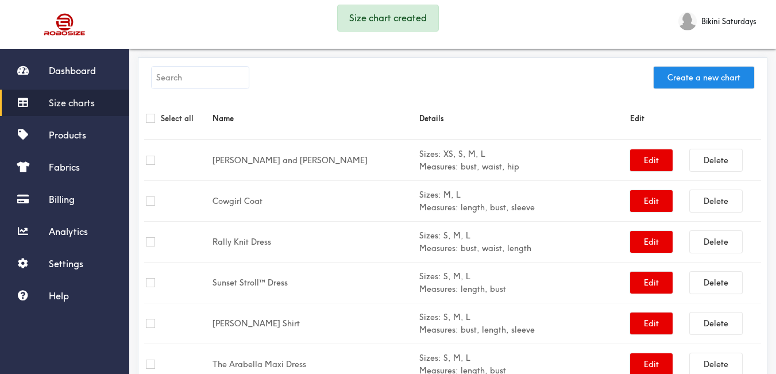
click at [92, 106] on span "Size charts" at bounding box center [72, 102] width 46 height 11
click at [87, 131] on link "Products" at bounding box center [64, 135] width 129 height 26
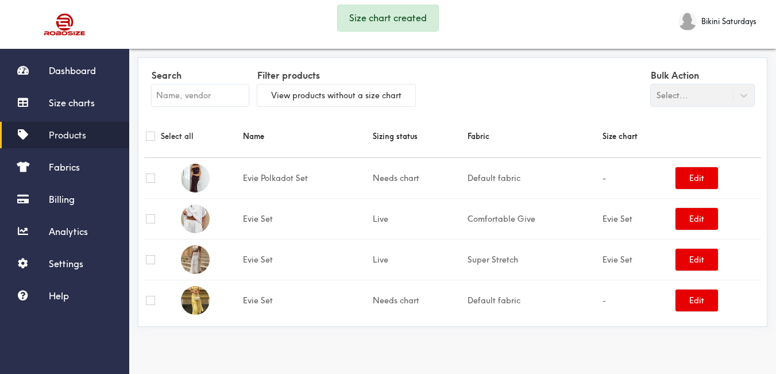
click at [188, 87] on input "text" at bounding box center [200, 95] width 97 height 22
paste input "Evie Set"
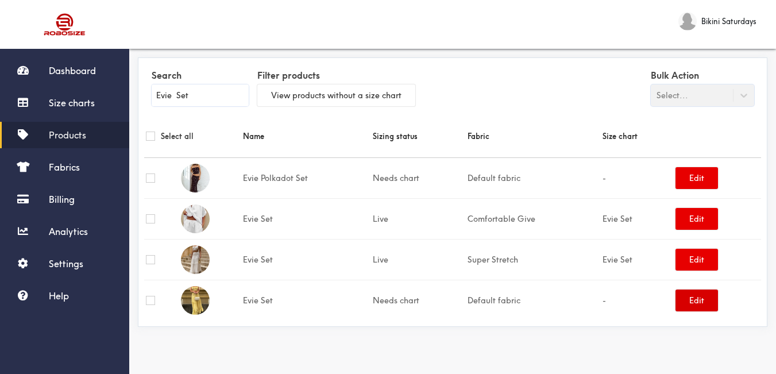
type input "Evie Set"
click at [694, 311] on button "Edit" at bounding box center [697, 301] width 43 height 22
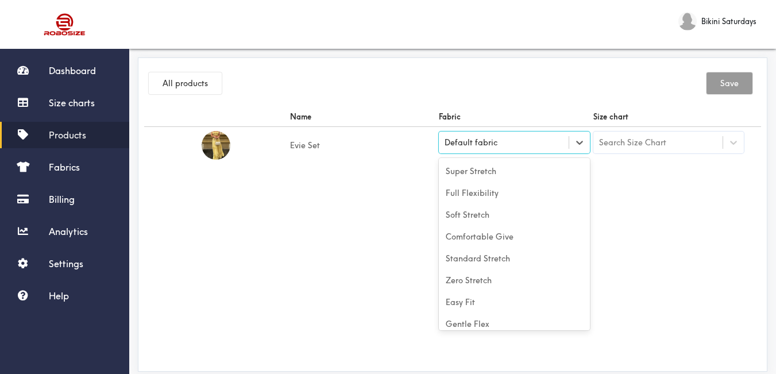
click at [527, 151] on div "Default fabric" at bounding box center [514, 143] width 151 height 22
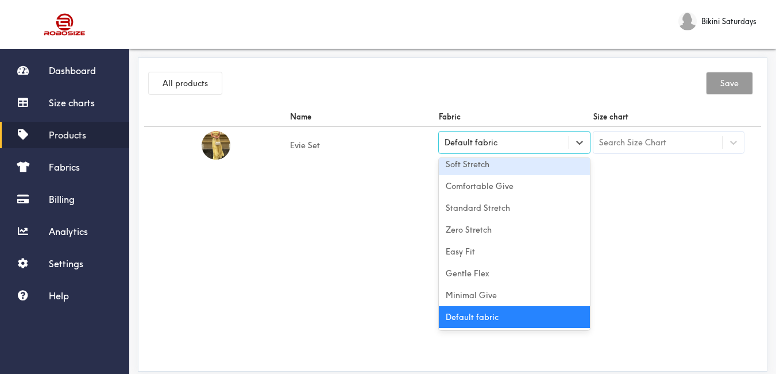
click at [508, 163] on div "Soft Stretch" at bounding box center [514, 164] width 151 height 22
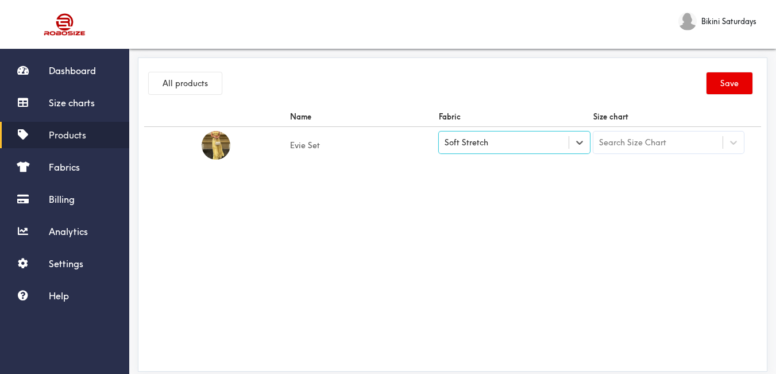
click at [646, 151] on div "Search Size Chart" at bounding box center [658, 143] width 130 height 20
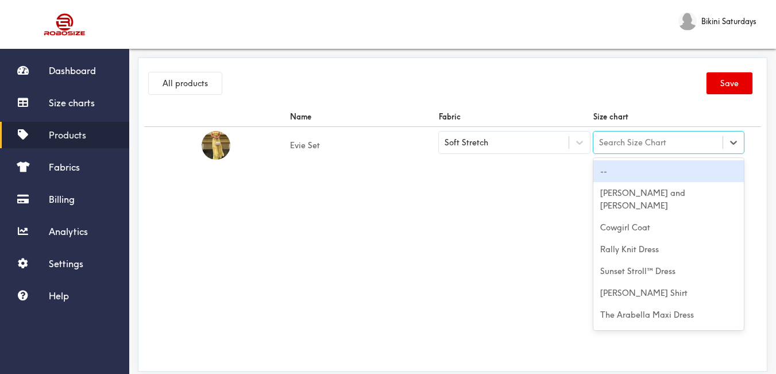
paste input "Evie Set"
type input "Evie Set"
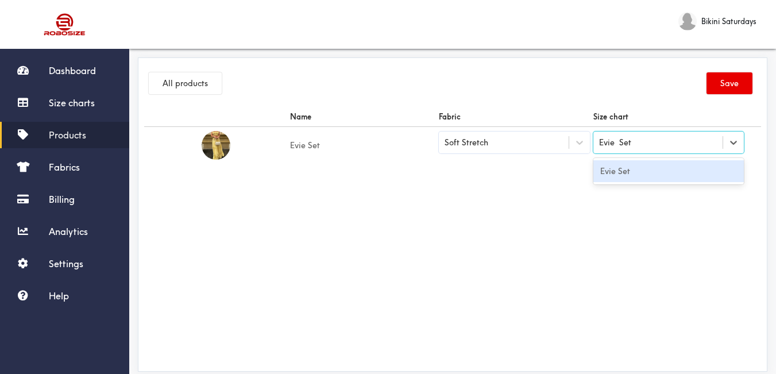
click at [651, 173] on div "Evie Set" at bounding box center [668, 171] width 151 height 22
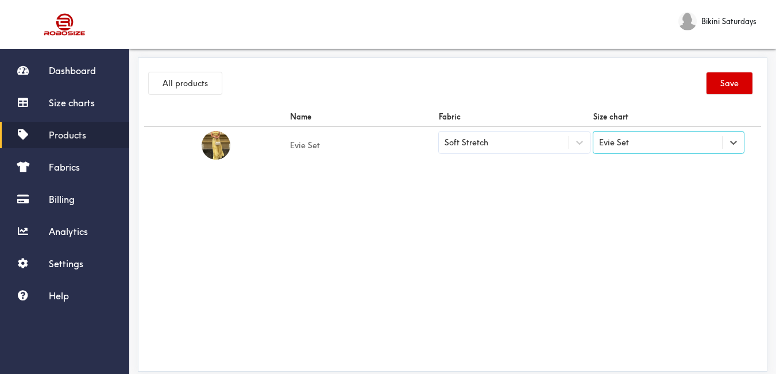
click at [738, 76] on button "Save" at bounding box center [730, 83] width 46 height 22
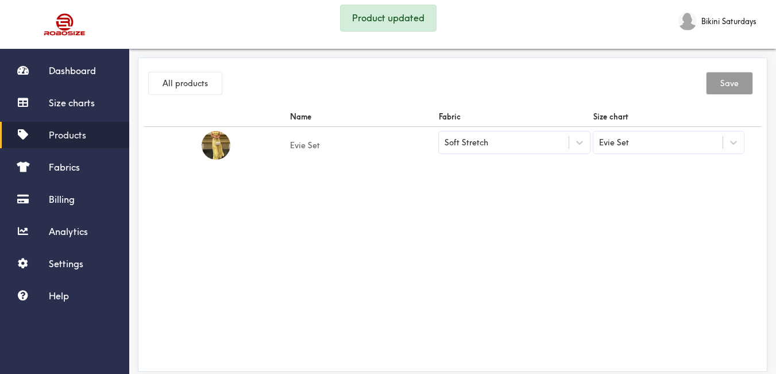
click at [74, 136] on span "Products" at bounding box center [67, 134] width 37 height 11
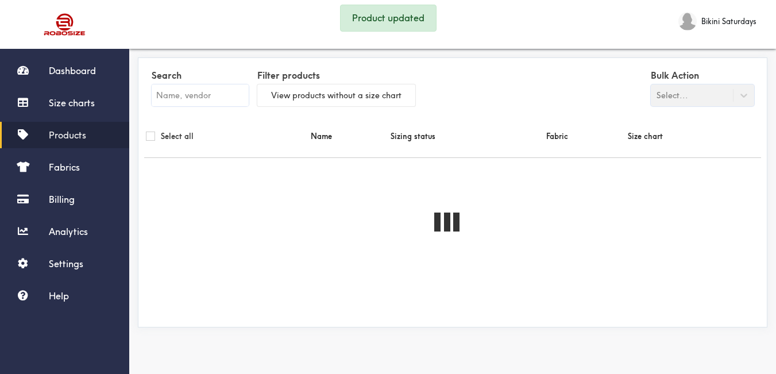
click at [192, 97] on input "text" at bounding box center [200, 95] width 97 height 22
paste input "Evie Set"
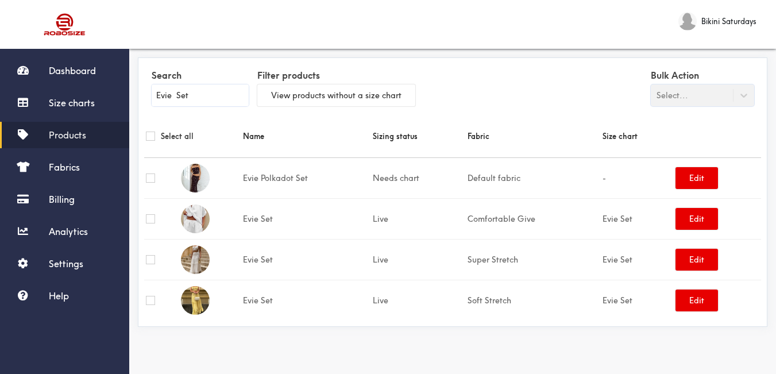
click at [68, 133] on span "Products" at bounding box center [67, 134] width 37 height 11
click at [71, 143] on link "Products" at bounding box center [64, 135] width 129 height 26
click at [79, 136] on span "Products" at bounding box center [67, 134] width 37 height 11
click at [168, 97] on input "Evie Set" at bounding box center [200, 95] width 97 height 22
click at [169, 97] on input "Evie Set" at bounding box center [200, 95] width 97 height 22
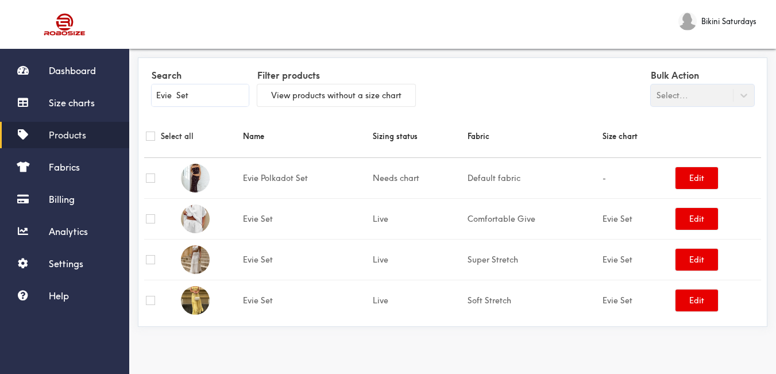
click at [169, 98] on input "Evie Set" at bounding box center [200, 95] width 97 height 22
paste input "[PERSON_NAME]"
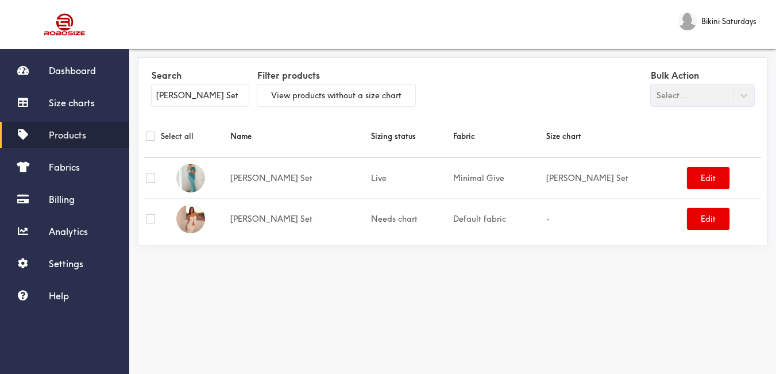
type input "[PERSON_NAME] Set"
click at [99, 102] on link "Size charts" at bounding box center [64, 103] width 129 height 26
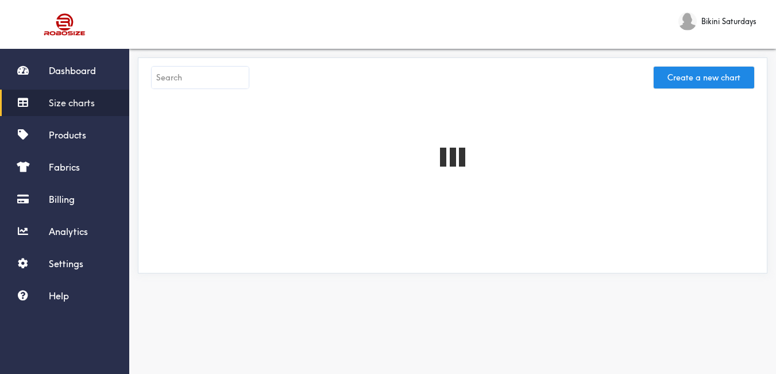
click at [202, 84] on input "text" at bounding box center [200, 78] width 97 height 22
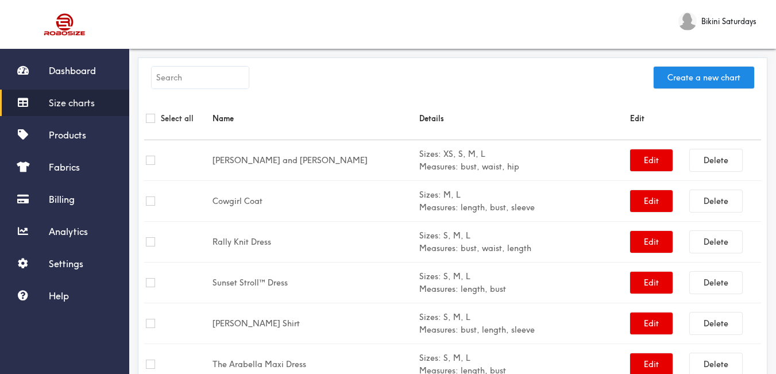
paste input "[PERSON_NAME] Set"
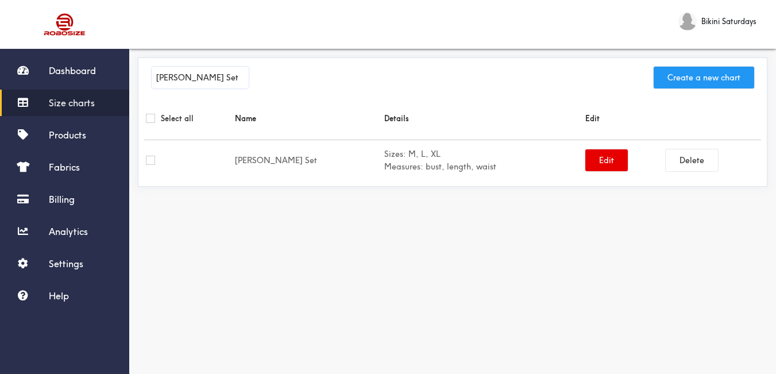
type input "[PERSON_NAME] Set"
click at [686, 79] on button "Create a new chart" at bounding box center [704, 78] width 101 height 22
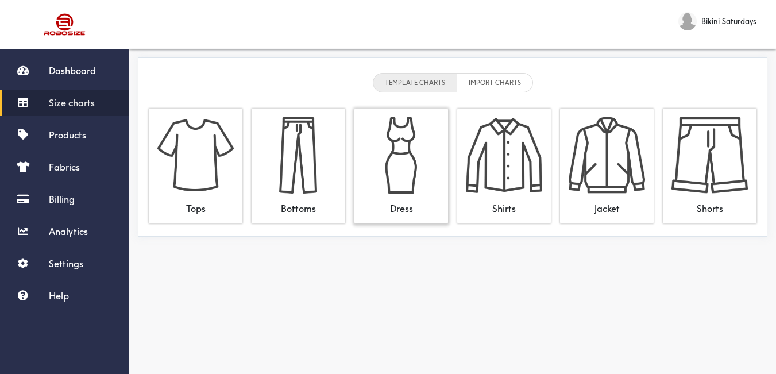
click at [380, 142] on img at bounding box center [401, 155] width 76 height 76
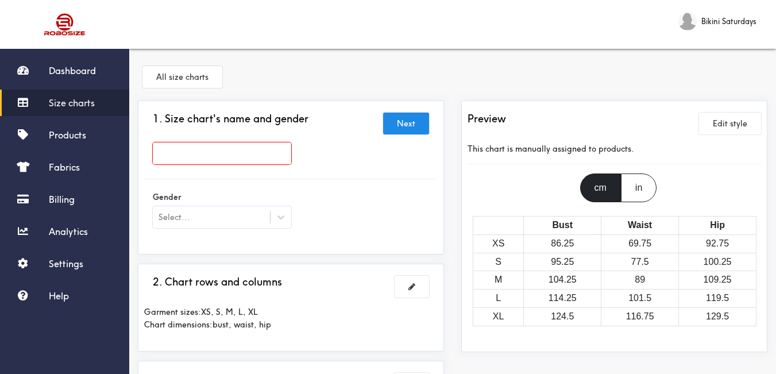
click at [215, 160] on input "text" at bounding box center [222, 153] width 138 height 22
paste input "[PERSON_NAME] Set"
type input "[PERSON_NAME] Set"
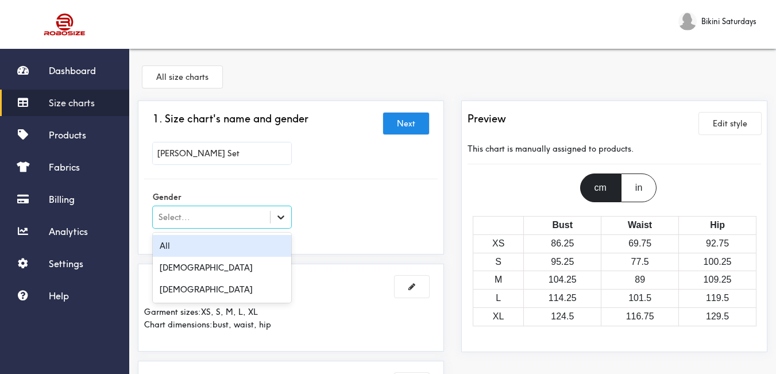
click at [285, 219] on icon at bounding box center [280, 216] width 11 height 11
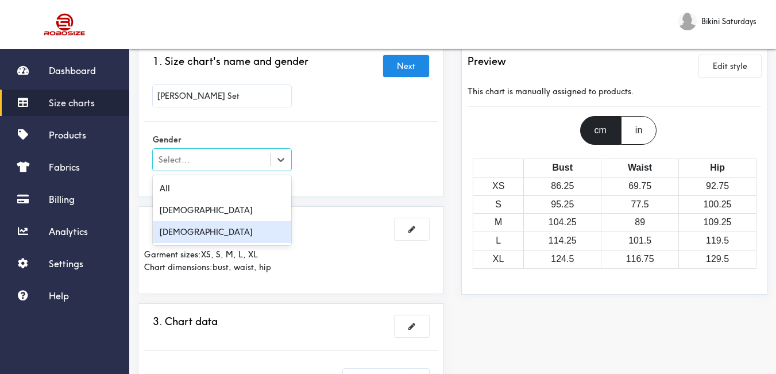
click at [235, 224] on div "[DEMOGRAPHIC_DATA]" at bounding box center [222, 232] width 138 height 22
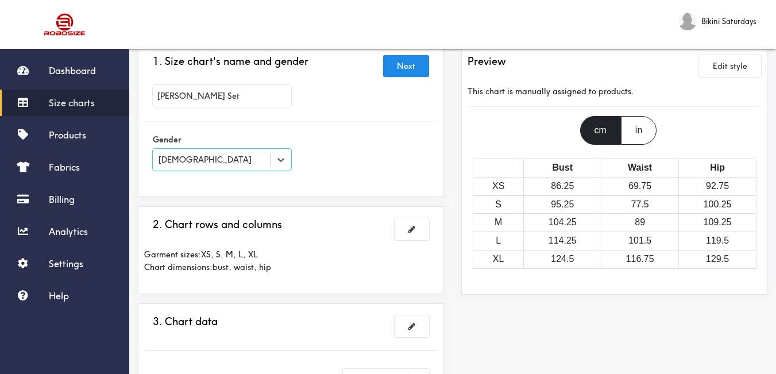
scroll to position [115, 0]
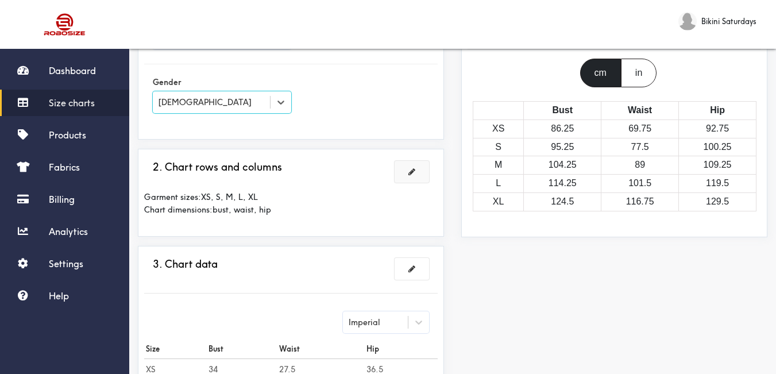
click at [417, 176] on button at bounding box center [412, 172] width 34 height 22
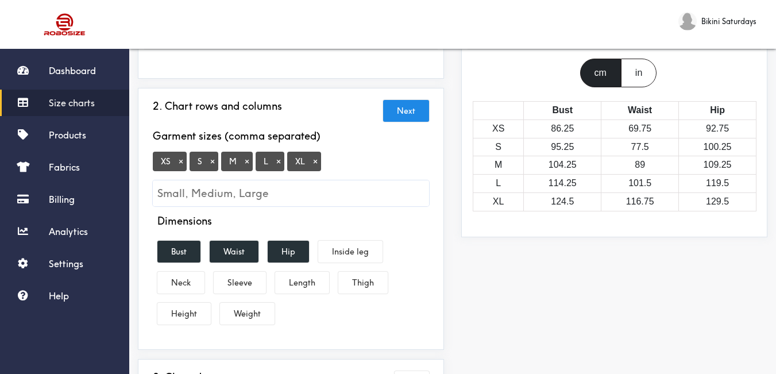
click at [179, 164] on button "×" at bounding box center [180, 161] width 11 height 10
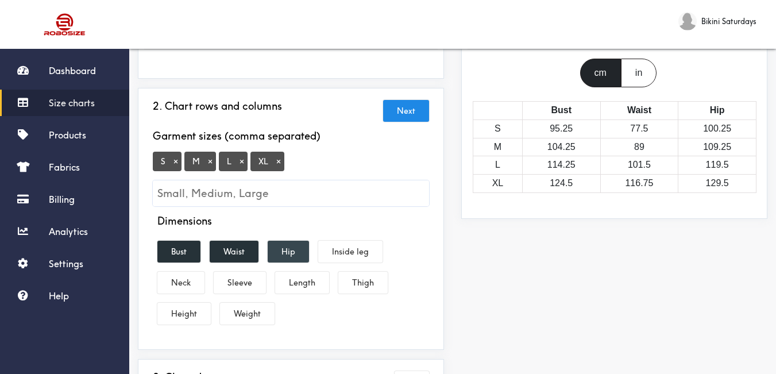
drag, startPoint x: 238, startPoint y: 248, endPoint x: 297, endPoint y: 251, distance: 59.2
click at [238, 248] on button "Waist" at bounding box center [234, 252] width 49 height 22
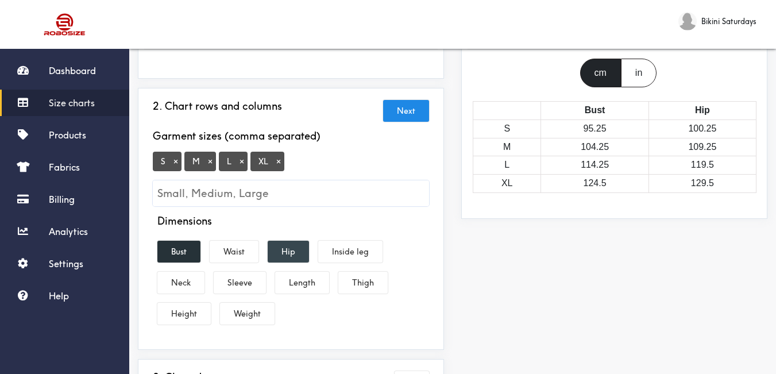
click at [301, 252] on button "Hip" at bounding box center [288, 252] width 41 height 22
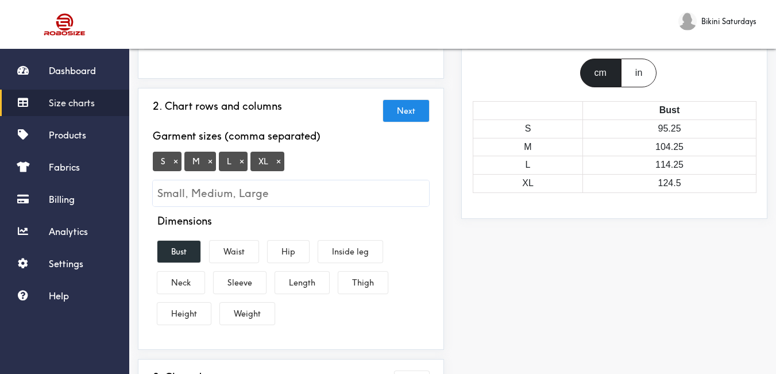
click at [313, 296] on div "Dimensions Bust Waist Hip Inside leg Neck Sleeve Length Thigh Height Weight" at bounding box center [291, 272] width 294 height 114
drag, startPoint x: 303, startPoint y: 287, endPoint x: 221, endPoint y: 266, distance: 85.3
click at [303, 287] on button "Length" at bounding box center [302, 283] width 54 height 22
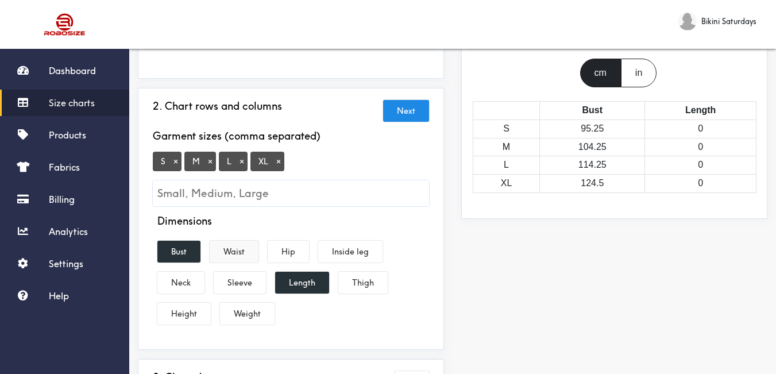
click at [240, 253] on button "Waist" at bounding box center [234, 252] width 49 height 22
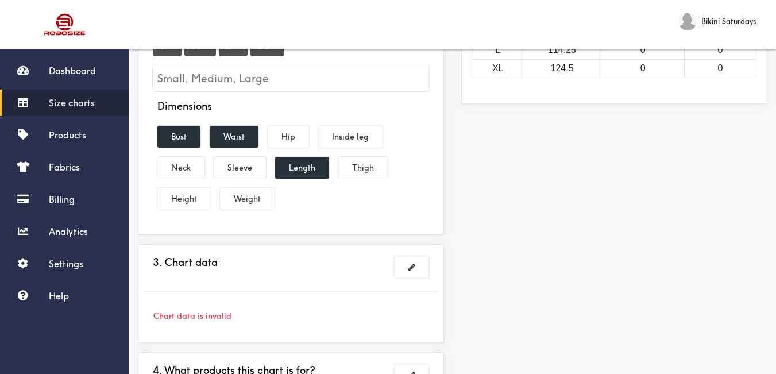
scroll to position [287, 0]
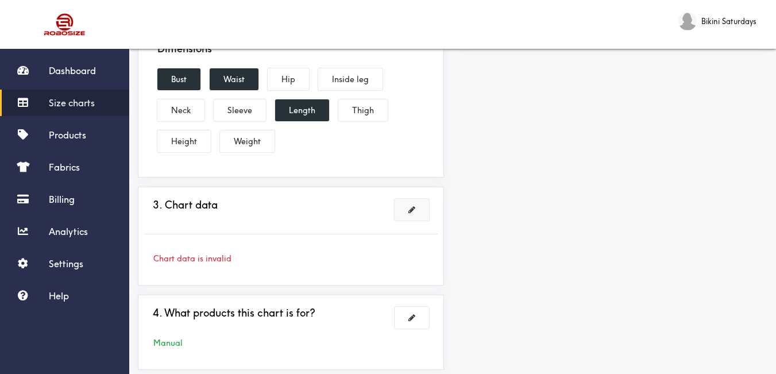
click at [406, 216] on button at bounding box center [412, 210] width 34 height 22
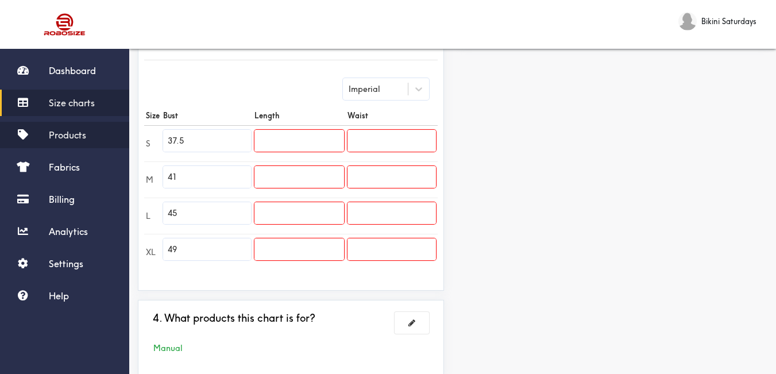
drag, startPoint x: 225, startPoint y: 143, endPoint x: 111, endPoint y: 124, distance: 115.3
click at [111, 124] on div "Dashboard Size charts Products Fabrics Billing Analytics Settings Help Bikini S…" at bounding box center [388, 77] width 776 height 729
type input "28"
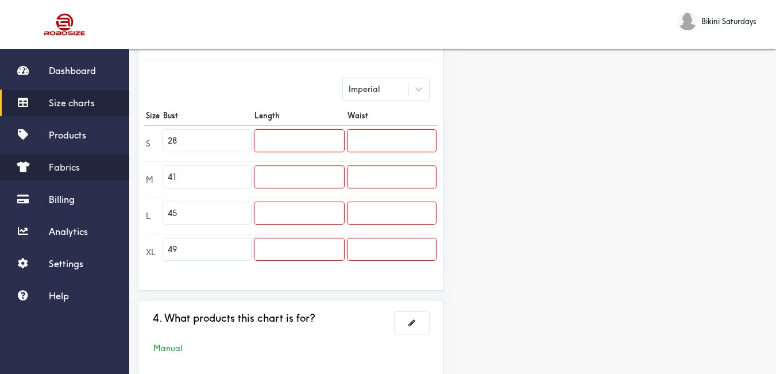
drag, startPoint x: 206, startPoint y: 185, endPoint x: 101, endPoint y: 172, distance: 105.9
click at [101, 172] on div "Dashboard Size charts Products Fabrics Billing Analytics Settings Help Bikini S…" at bounding box center [388, 77] width 776 height 729
type input "29"
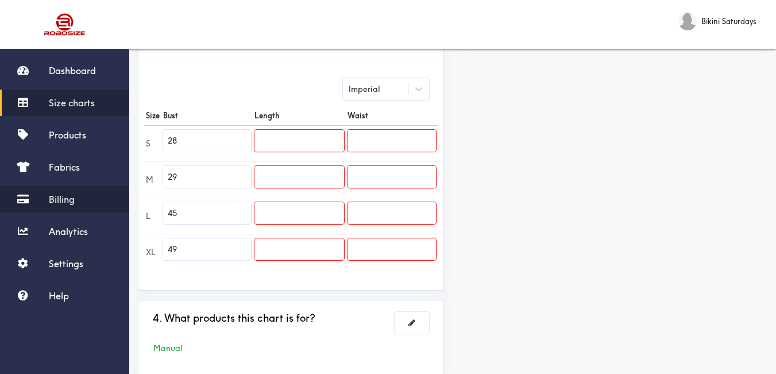
drag, startPoint x: 168, startPoint y: 207, endPoint x: 110, endPoint y: 195, distance: 59.4
click at [110, 195] on div "Dashboard Size charts Products Fabrics Billing Analytics Settings Help Bikini S…" at bounding box center [388, 77] width 776 height 729
type input "31"
drag, startPoint x: 202, startPoint y: 259, endPoint x: 145, endPoint y: 254, distance: 57.1
click at [142, 254] on div "3. Chart data Next Imperial Size Bust Length Waist S 28 M 29 L 31 XL 49" at bounding box center [291, 152] width 306 height 278
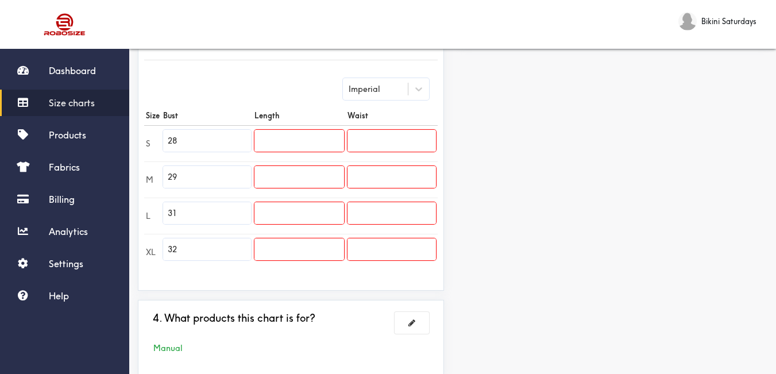
type input "32"
click at [285, 148] on input "text" at bounding box center [298, 141] width 89 height 22
type input "42"
click at [300, 182] on input "text" at bounding box center [298, 177] width 89 height 22
type input "42"
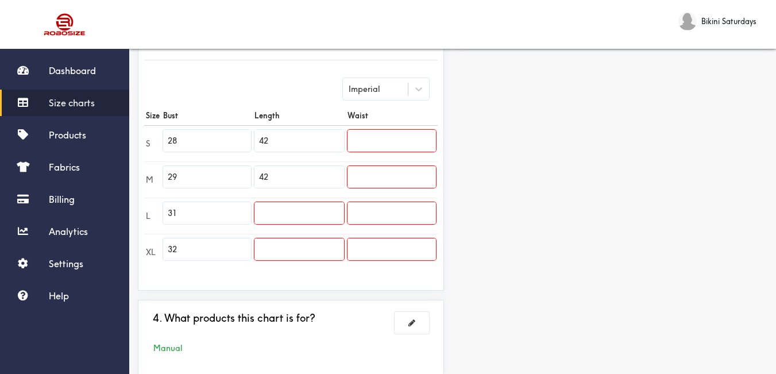
click at [298, 203] on input "text" at bounding box center [298, 213] width 89 height 22
type input "43"
click at [309, 245] on input "4" at bounding box center [298, 249] width 89 height 22
type input "43"
click at [393, 152] on td at bounding box center [392, 143] width 92 height 36
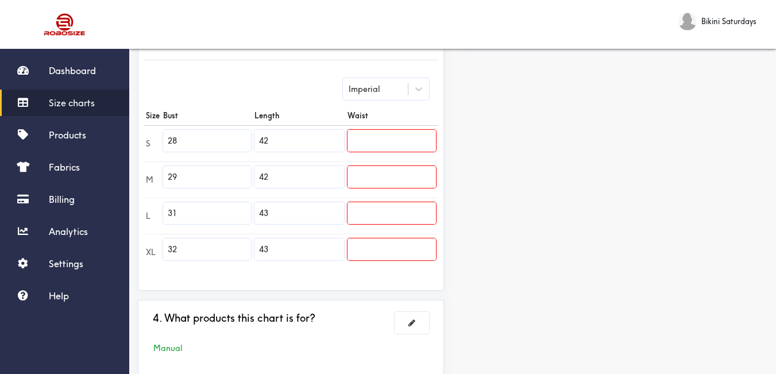
click at [371, 145] on input "text" at bounding box center [392, 141] width 88 height 22
type input "25"
click at [381, 178] on input "text" at bounding box center [392, 177] width 88 height 22
type input "27"
click at [392, 211] on input "text" at bounding box center [392, 213] width 88 height 22
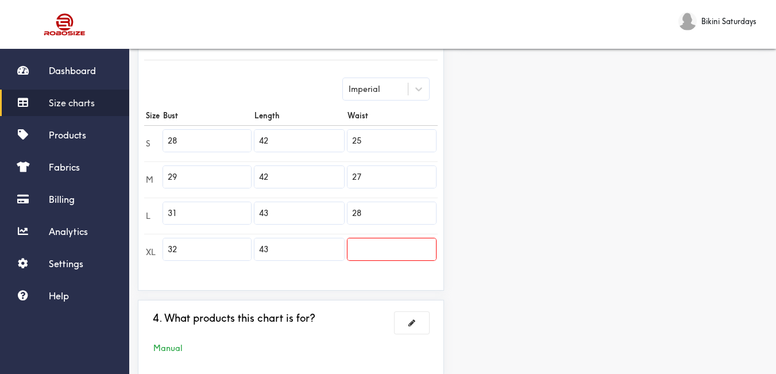
type input "28"
click at [400, 246] on input "text" at bounding box center [392, 249] width 88 height 22
type input "30"
click at [561, 264] on div "Preview Edit style This chart is manually assigned to products. cm in Bust Leng…" at bounding box center [614, 98] width 323 height 571
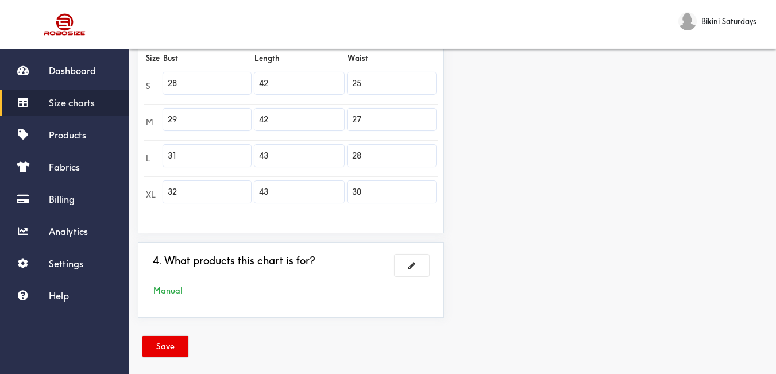
scroll to position [355, 0]
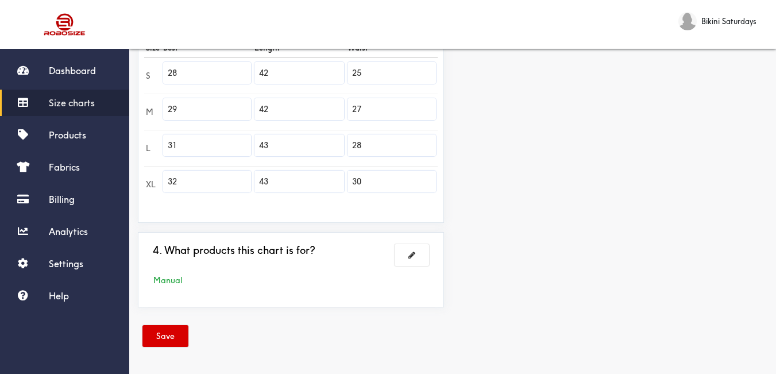
click at [168, 334] on button "Save" at bounding box center [165, 336] width 46 height 22
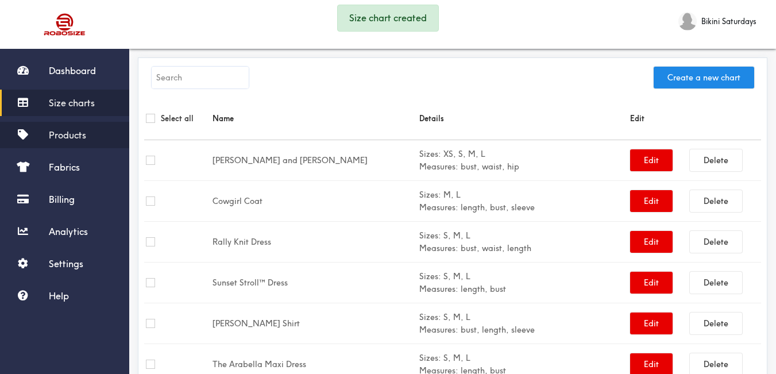
click at [76, 143] on link "Products" at bounding box center [64, 135] width 129 height 26
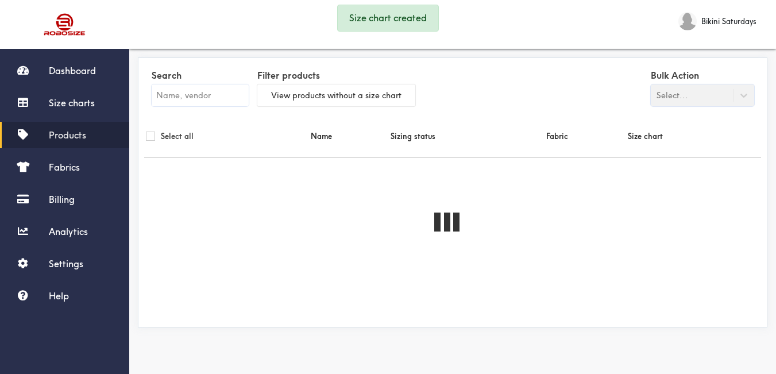
click at [160, 98] on input "text" at bounding box center [200, 95] width 97 height 22
paste input "[PERSON_NAME] Set"
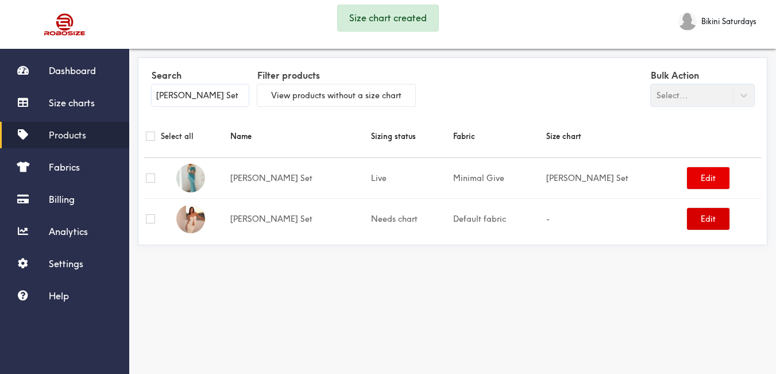
type input "[PERSON_NAME] Set"
click at [695, 220] on button "Edit" at bounding box center [708, 219] width 43 height 22
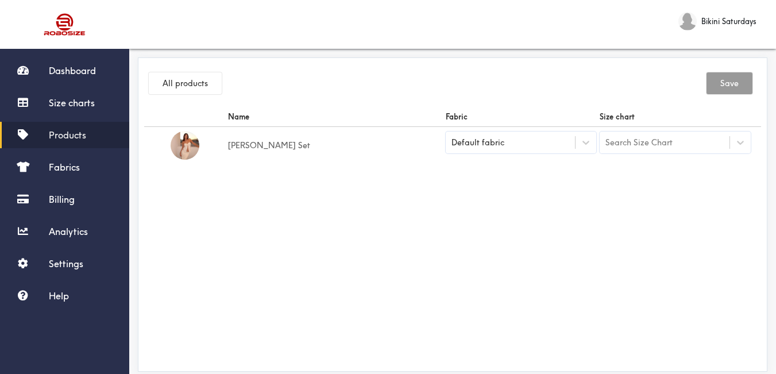
click at [569, 145] on div "Default fabric" at bounding box center [511, 142] width 130 height 11
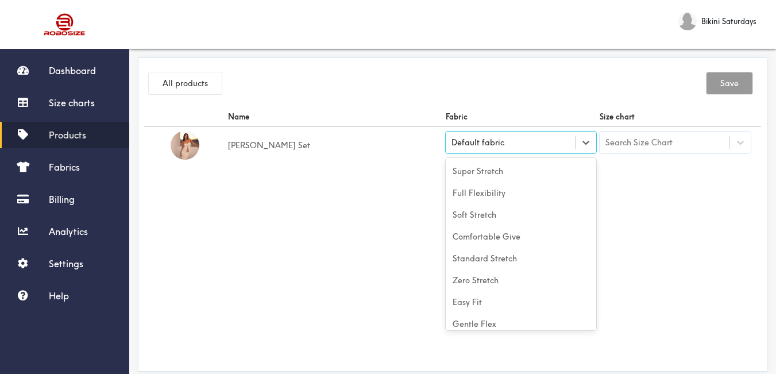
scroll to position [51, 0]
click at [542, 144] on div "Default fabric" at bounding box center [511, 142] width 130 height 11
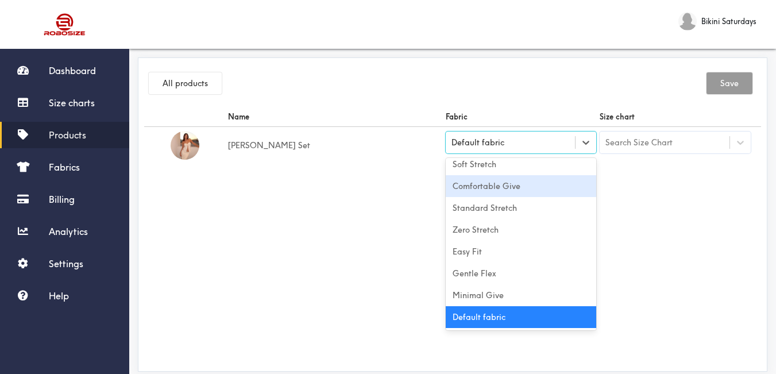
scroll to position [0, 0]
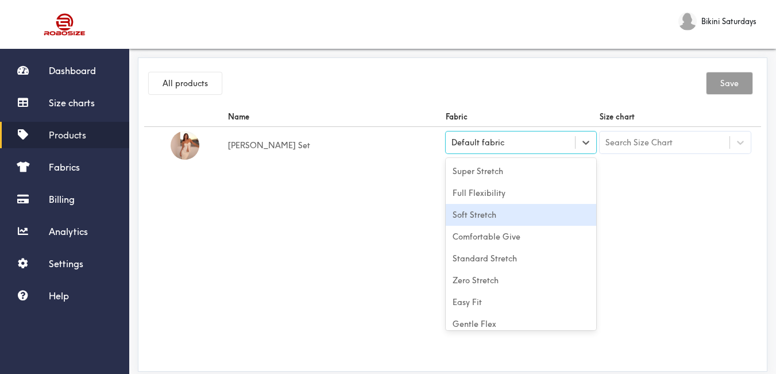
click at [538, 220] on div "Soft Stretch" at bounding box center [521, 215] width 151 height 22
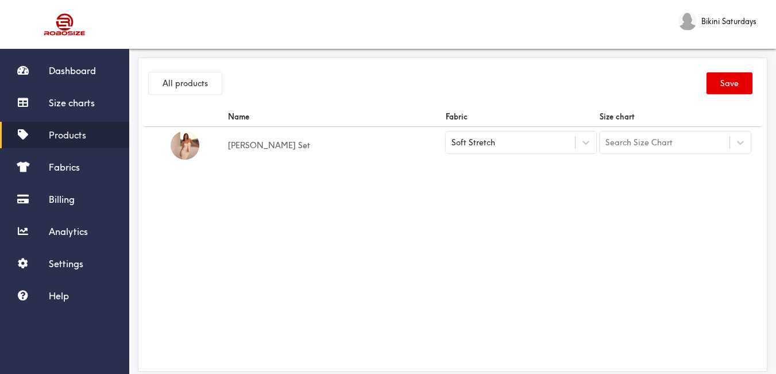
drag, startPoint x: 643, startPoint y: 210, endPoint x: 669, endPoint y: 152, distance: 63.3
click at [644, 210] on div "Name Fabric Size chart [PERSON_NAME] Set Soft Stretch Search Size Chart" at bounding box center [452, 236] width 617 height 258
click at [662, 132] on div "Search Size Chart" at bounding box center [675, 143] width 151 height 22
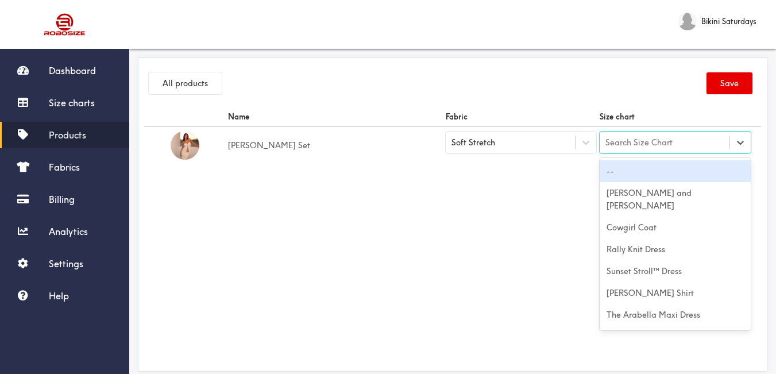
paste input "[PERSON_NAME] Set"
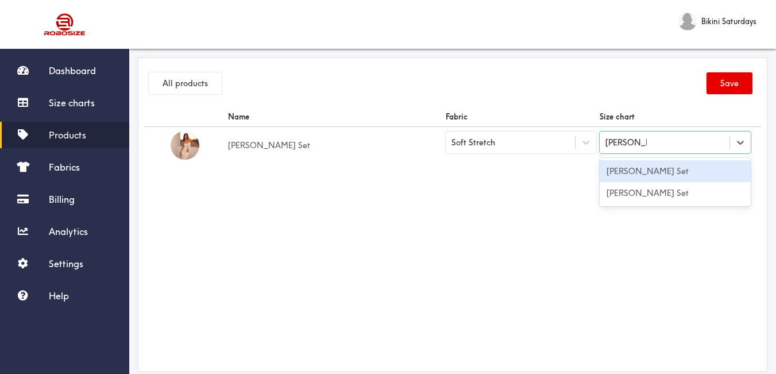
type input "[PERSON_NAME] Set"
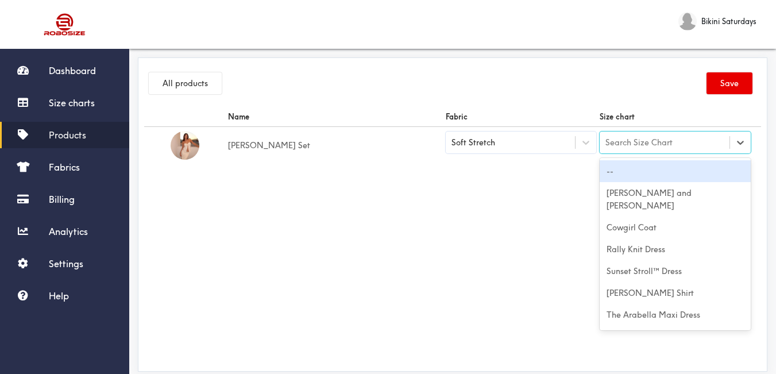
click at [688, 139] on div "Search Size Chart" at bounding box center [665, 143] width 130 height 20
paste input "[PERSON_NAME] Set"
type input "[PERSON_NAME] Set"
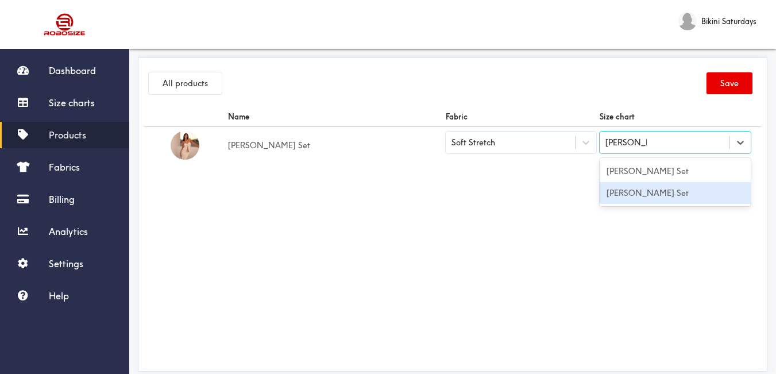
click at [680, 194] on div "[PERSON_NAME] Set" at bounding box center [675, 193] width 151 height 22
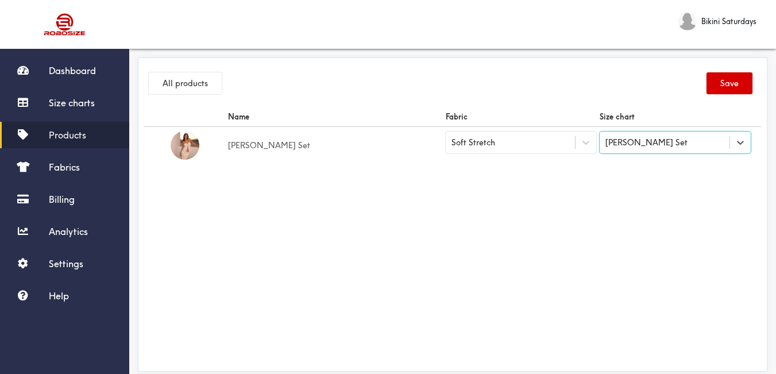
click at [721, 88] on button "Save" at bounding box center [730, 83] width 46 height 22
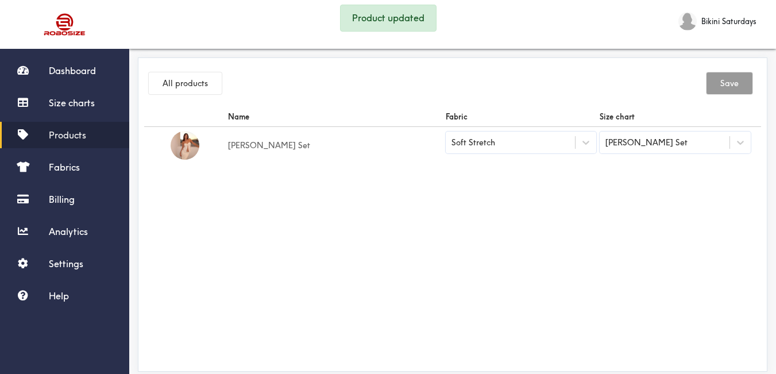
click at [70, 147] on link "Products" at bounding box center [64, 135] width 129 height 26
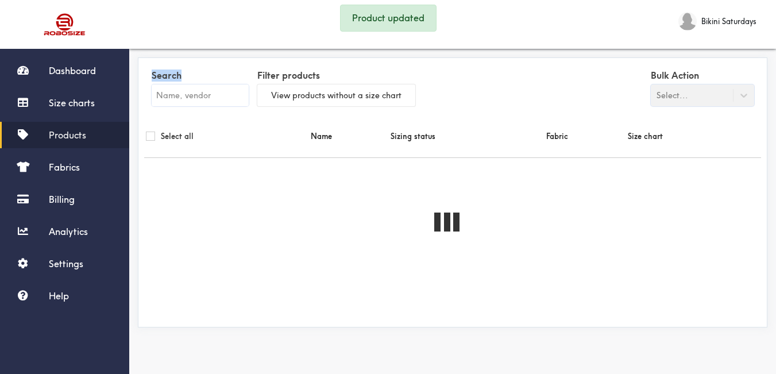
click at [215, 98] on input "text" at bounding box center [200, 95] width 97 height 22
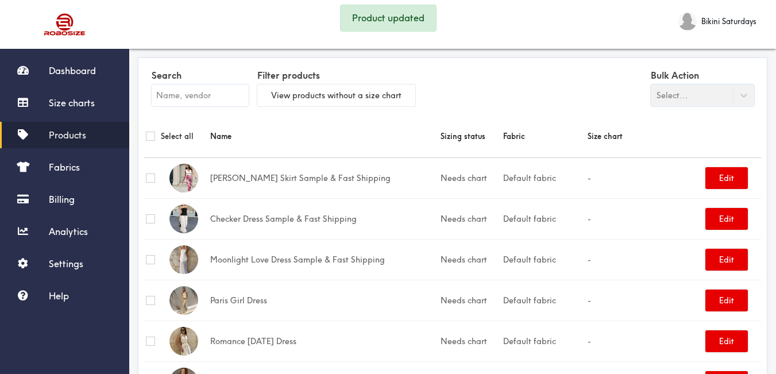
click at [216, 92] on input "text" at bounding box center [200, 95] width 97 height 22
paste input "[PERSON_NAME] Set"
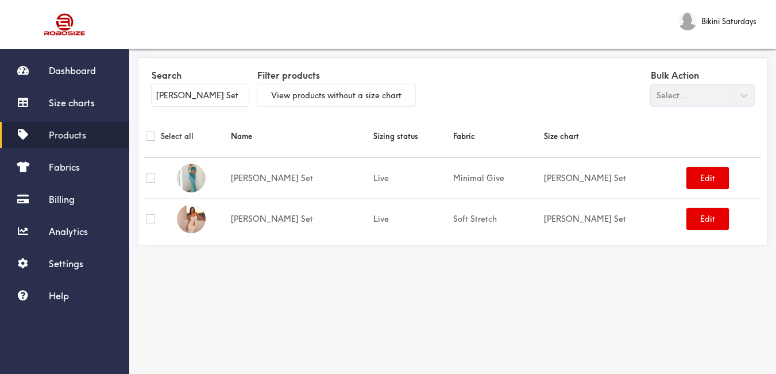
click at [71, 144] on link "Products" at bounding box center [64, 135] width 129 height 26
click at [75, 135] on span "Products" at bounding box center [67, 134] width 37 height 11
click at [88, 138] on link "Products" at bounding box center [64, 135] width 129 height 26
click at [181, 93] on input "[PERSON_NAME] Set" at bounding box center [200, 95] width 97 height 22
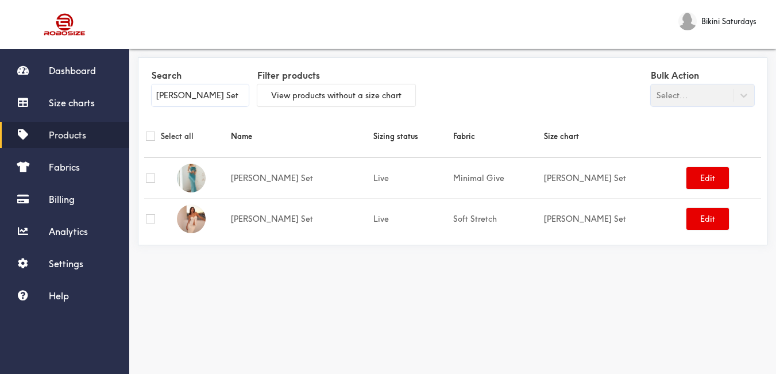
click at [181, 93] on input "[PERSON_NAME] Set" at bounding box center [200, 95] width 97 height 22
paste input "Kipply Knitted Maxi Dress"
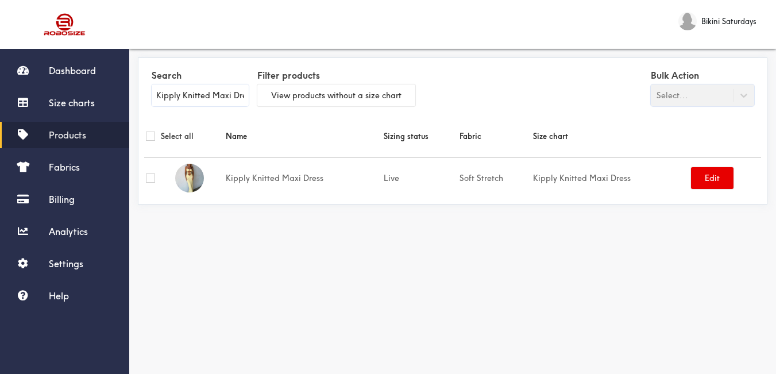
click at [60, 130] on span "Products" at bounding box center [67, 134] width 37 height 11
click at [74, 137] on span "Products" at bounding box center [67, 134] width 37 height 11
click at [195, 93] on input "Kipply Knitted Maxi Dress" at bounding box center [200, 95] width 97 height 22
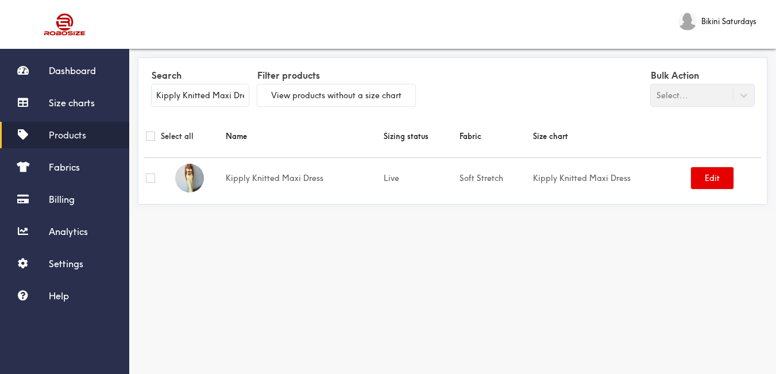
paste input "Tilly Top and Maxi Skirt Set"
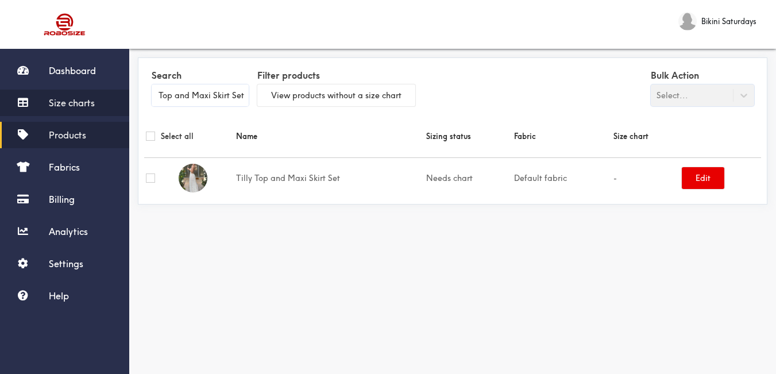
type input "Tilly Top and Maxi Skirt Set"
click at [80, 106] on span "Size charts" at bounding box center [72, 102] width 46 height 11
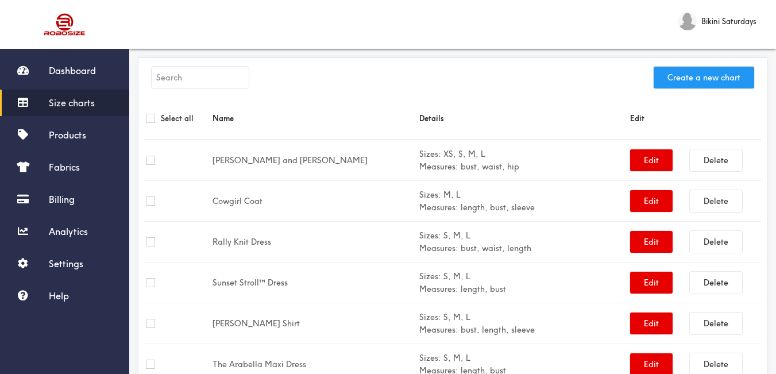
click at [687, 74] on button "Create a new chart" at bounding box center [704, 78] width 101 height 22
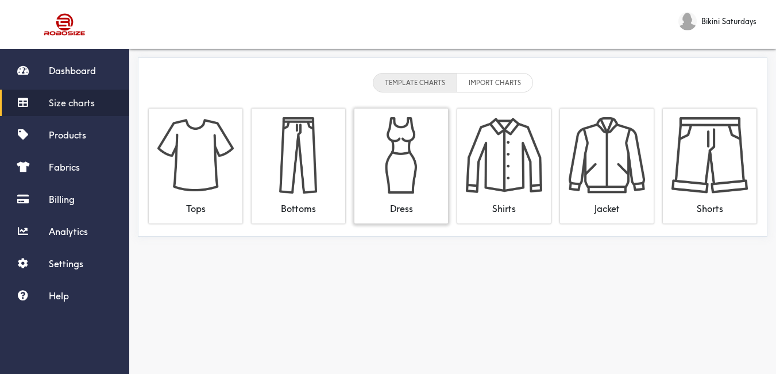
click at [420, 166] on img at bounding box center [401, 155] width 76 height 76
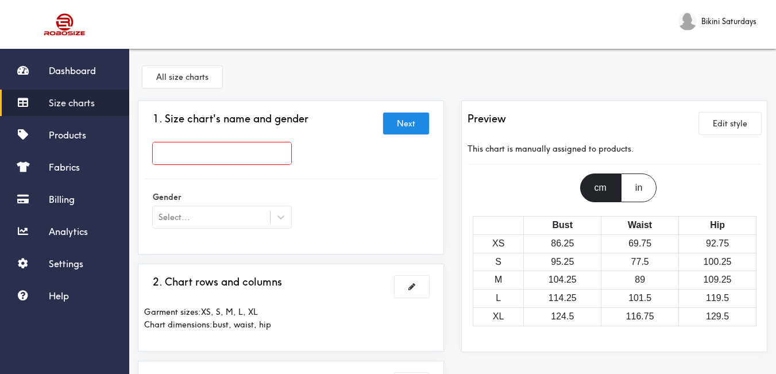
click at [250, 144] on input "text" at bounding box center [222, 153] width 138 height 22
paste input "Tilly Top and Maxi Skirt Set"
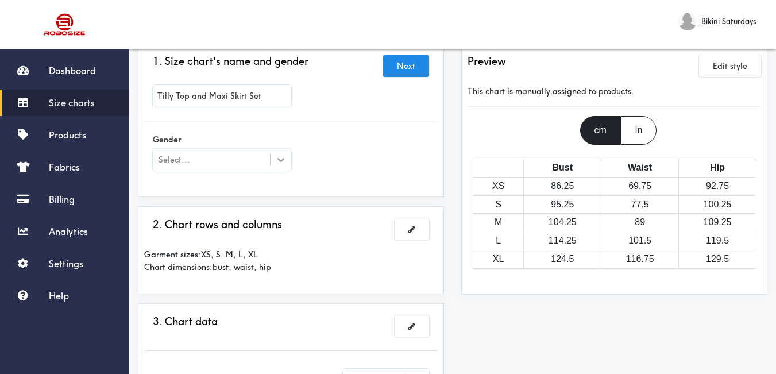
type input "Tilly Top and Maxi Skirt Set"
click at [281, 160] on icon at bounding box center [280, 160] width 7 height 4
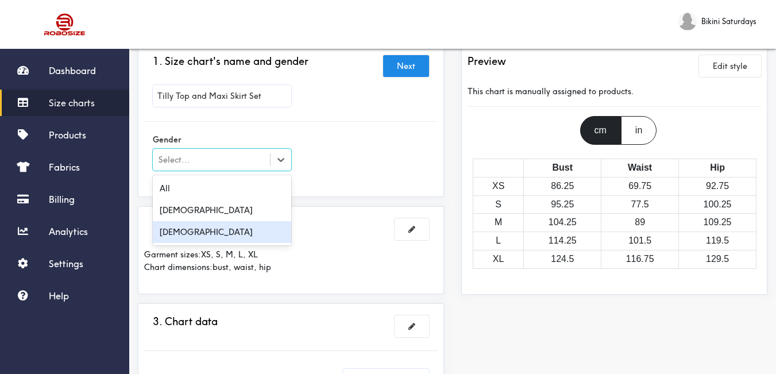
click at [251, 234] on div "[DEMOGRAPHIC_DATA]" at bounding box center [222, 232] width 138 height 22
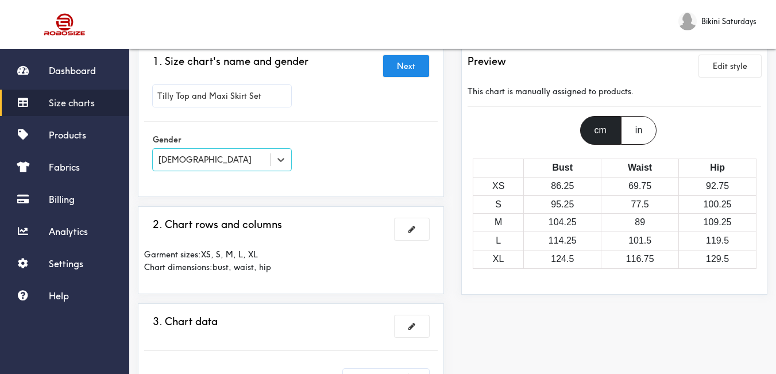
scroll to position [115, 0]
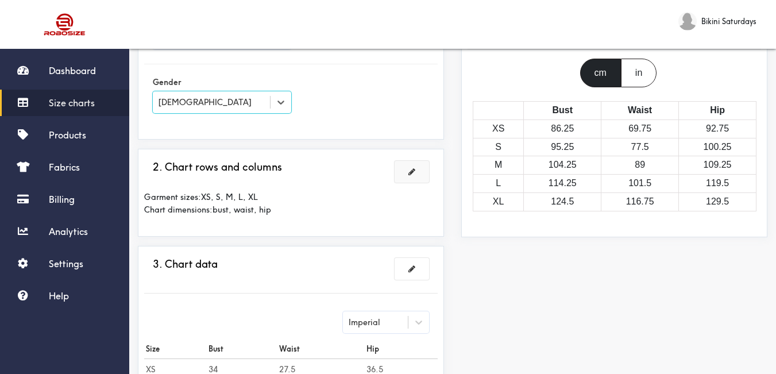
click at [406, 176] on button at bounding box center [412, 172] width 34 height 22
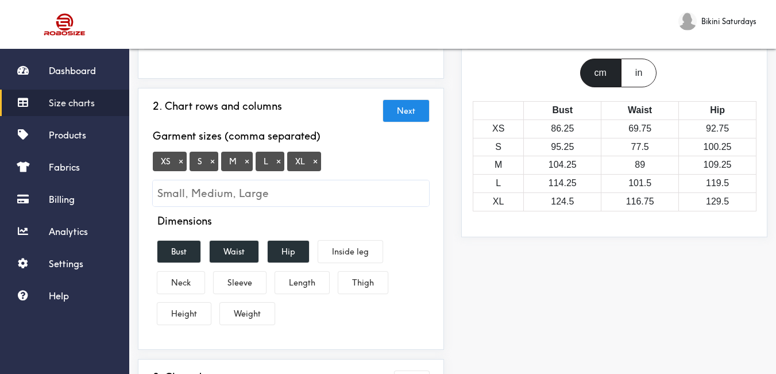
click at [180, 163] on button "×" at bounding box center [180, 161] width 11 height 10
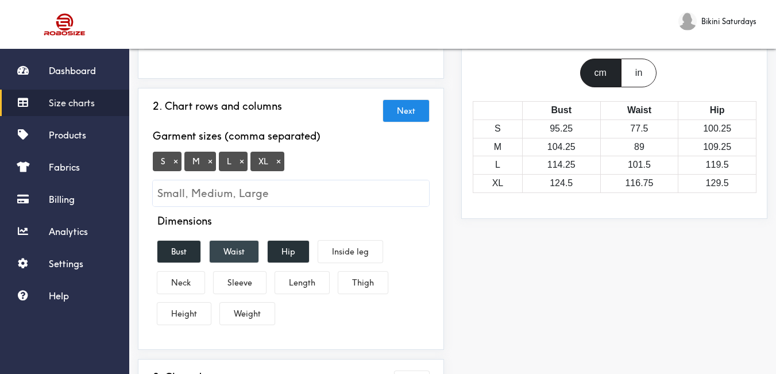
click at [236, 244] on button "Waist" at bounding box center [234, 252] width 49 height 22
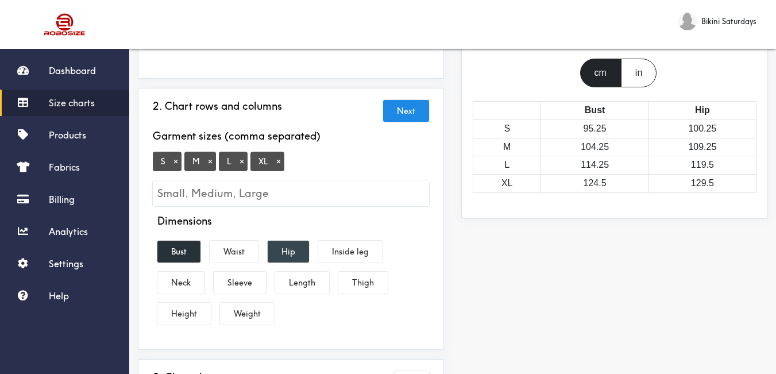
click at [291, 253] on button "Hip" at bounding box center [288, 252] width 41 height 22
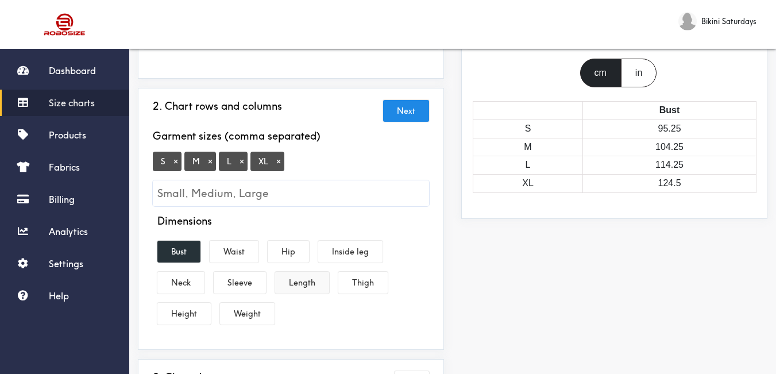
click at [300, 288] on button "Length" at bounding box center [302, 283] width 54 height 22
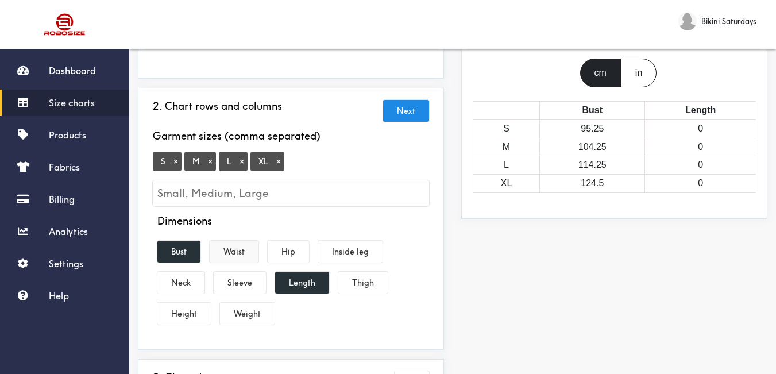
click at [235, 246] on button "Waist" at bounding box center [234, 252] width 49 height 22
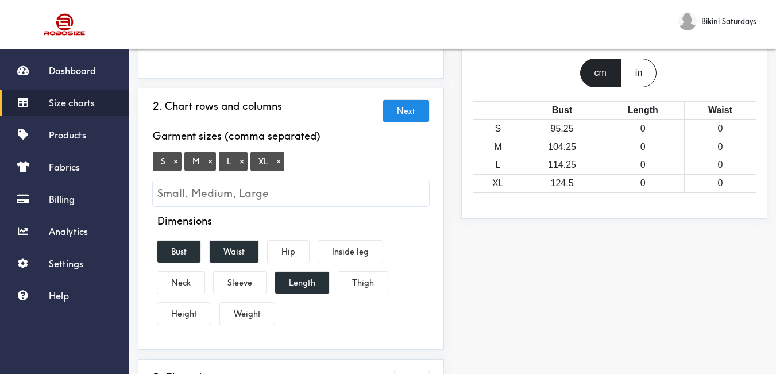
scroll to position [230, 0]
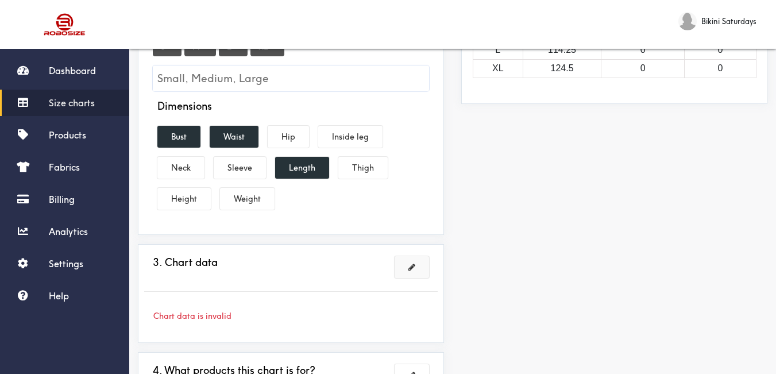
click at [411, 259] on button at bounding box center [412, 267] width 34 height 22
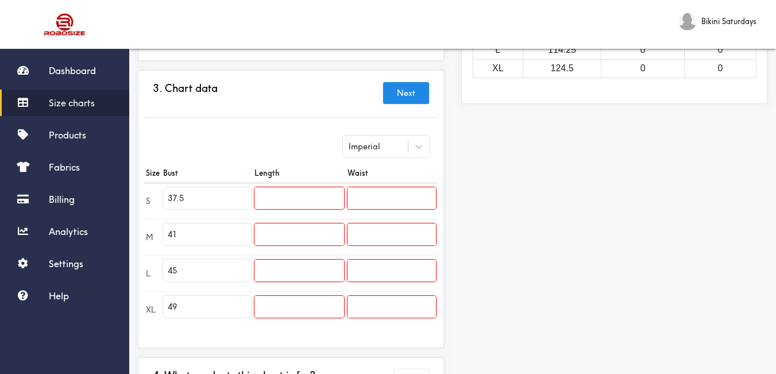
click at [280, 202] on input "text" at bounding box center [298, 198] width 89 height 22
drag, startPoint x: 229, startPoint y: 192, endPoint x: 71, endPoint y: 185, distance: 157.6
click at [71, 185] on div "Dashboard Size charts Products Fabrics Billing Analytics Settings Help Bikini S…" at bounding box center [388, 134] width 776 height 729
type input "34"
drag, startPoint x: 192, startPoint y: 239, endPoint x: 141, endPoint y: 230, distance: 52.4
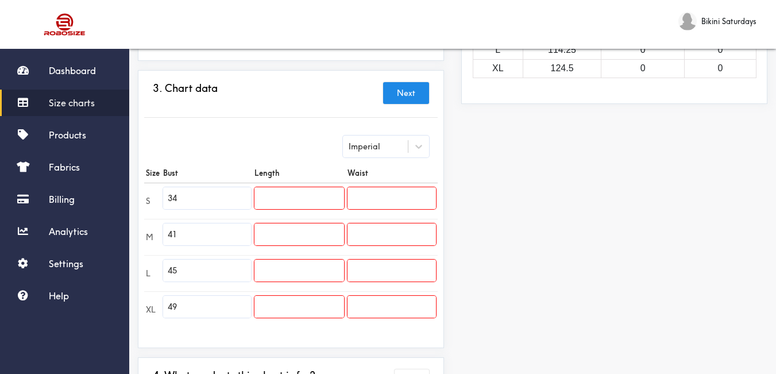
click at [141, 230] on div "3. Chart data Next Imperial Size Bust Length Waist S 34 M 41 L 45 XL 49" at bounding box center [291, 209] width 306 height 278
type input "37"
drag, startPoint x: 200, startPoint y: 273, endPoint x: 117, endPoint y: 257, distance: 84.8
click at [117, 257] on div "Dashboard Size charts Products Fabrics Billing Analytics Settings Help Bikini S…" at bounding box center [388, 134] width 776 height 729
type input "37"
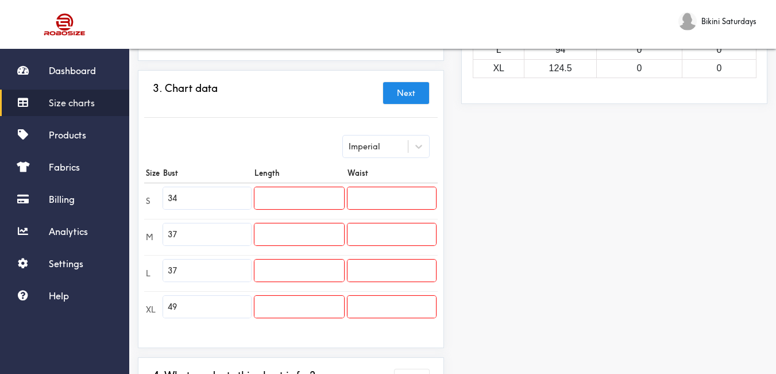
drag, startPoint x: 144, startPoint y: 291, endPoint x: 137, endPoint y: 290, distance: 7.0
click at [137, 290] on div "1. Size chart's name and gender Brand: [PERSON_NAME] Top and Maxi Skirt Set 2. …" at bounding box center [290, 156] width 323 height 571
type input "39"
click at [314, 197] on input "text" at bounding box center [298, 198] width 89 height 22
type input "38"
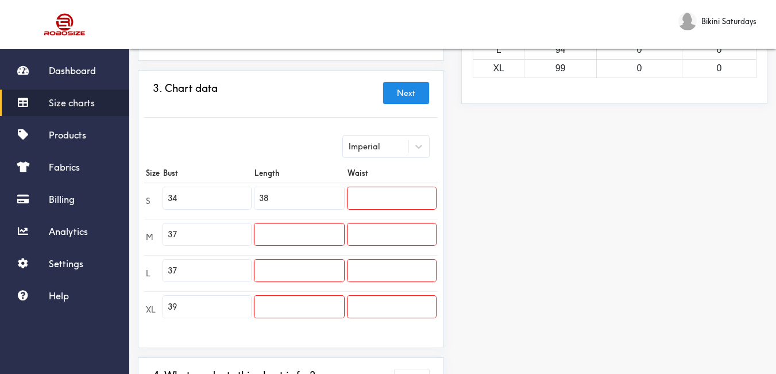
click at [287, 241] on input "text" at bounding box center [298, 234] width 89 height 22
click at [289, 260] on input "text" at bounding box center [298, 271] width 89 height 22
click at [281, 233] on input "393" at bounding box center [298, 234] width 89 height 22
type input "39"
click at [282, 267] on input "text" at bounding box center [298, 271] width 89 height 22
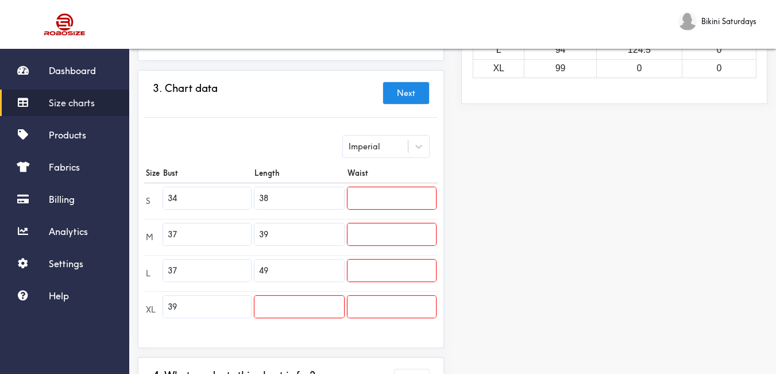
click at [287, 292] on td at bounding box center [299, 309] width 92 height 36
click at [285, 260] on td "49" at bounding box center [299, 273] width 92 height 36
drag, startPoint x: 288, startPoint y: 271, endPoint x: 234, endPoint y: 263, distance: 55.2
click at [234, 263] on tr "L 37 49" at bounding box center [291, 273] width 294 height 36
type input "39"
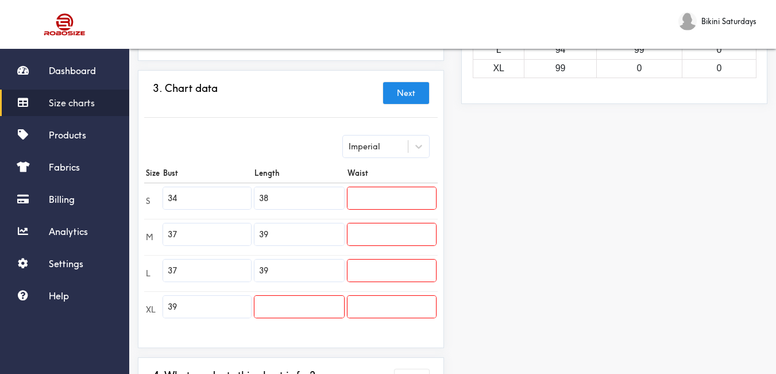
click at [272, 306] on input "text" at bounding box center [298, 307] width 89 height 22
type input "39"
click at [406, 196] on input "text" at bounding box center [392, 198] width 88 height 22
type input "26"
click at [414, 225] on input "text" at bounding box center [392, 234] width 88 height 22
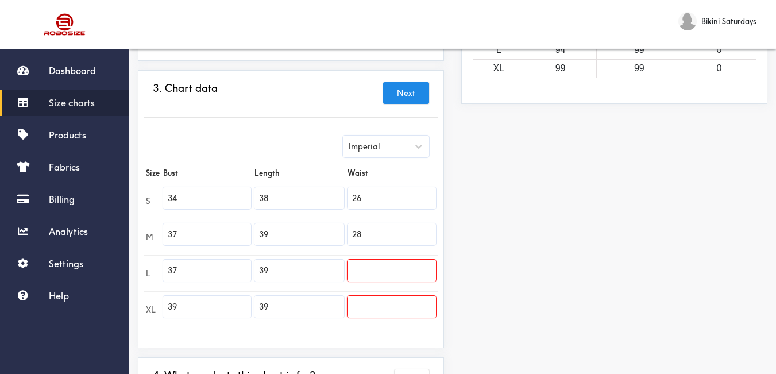
type input "28"
click at [405, 263] on input "text" at bounding box center [392, 271] width 88 height 22
type input "29"
click at [402, 306] on input "text" at bounding box center [392, 307] width 88 height 22
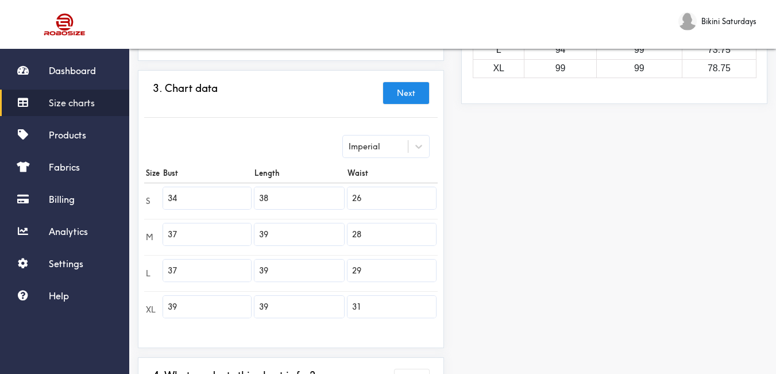
type input "31"
click at [499, 302] on div "Preview Edit style This chart is manually assigned to products. cm in Bust Leng…" at bounding box center [614, 156] width 323 height 571
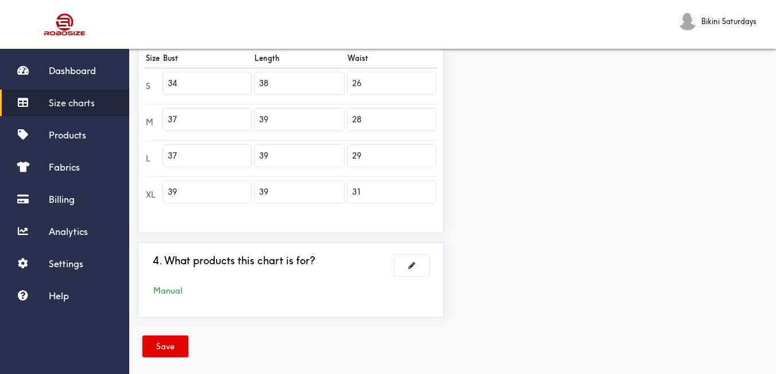
scroll to position [355, 0]
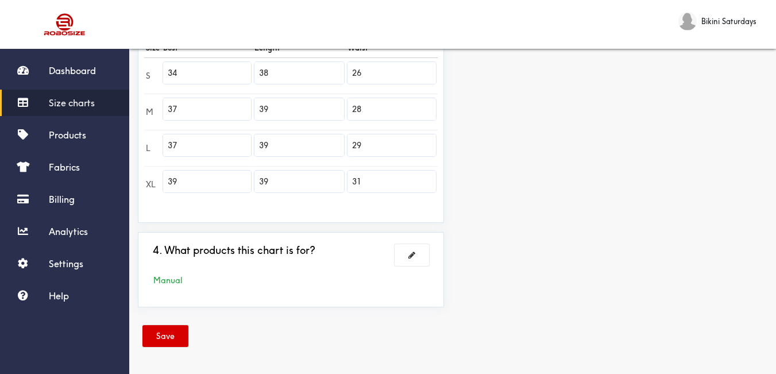
drag, startPoint x: 165, startPoint y: 339, endPoint x: 188, endPoint y: 335, distance: 22.9
click at [166, 339] on button "Save" at bounding box center [165, 336] width 46 height 22
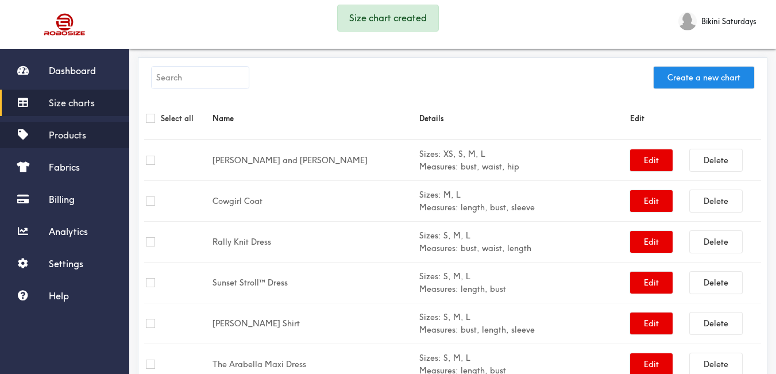
click at [73, 140] on span "Products" at bounding box center [67, 134] width 37 height 11
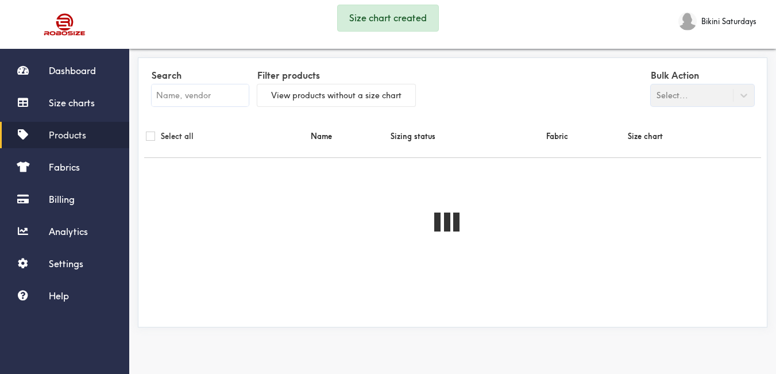
click at [195, 103] on input "text" at bounding box center [200, 95] width 97 height 22
paste input "Tilly Top and Maxi Skirt Set"
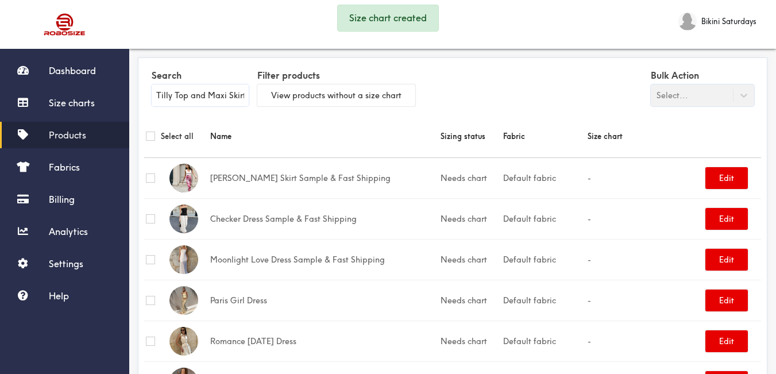
scroll to position [0, 16]
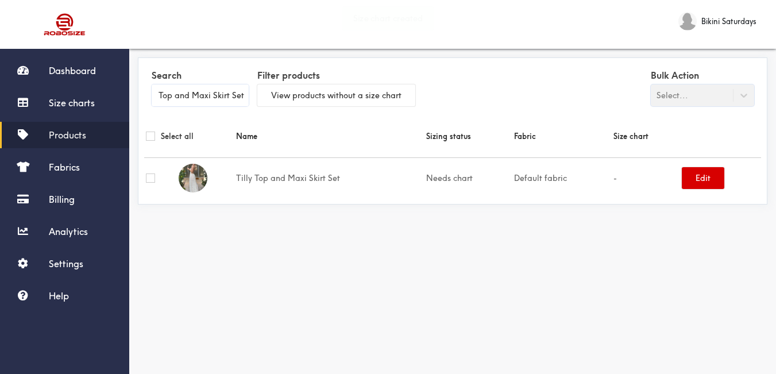
type input "Tilly Top and Maxi Skirt Set"
click at [691, 179] on button "Edit" at bounding box center [703, 178] width 43 height 22
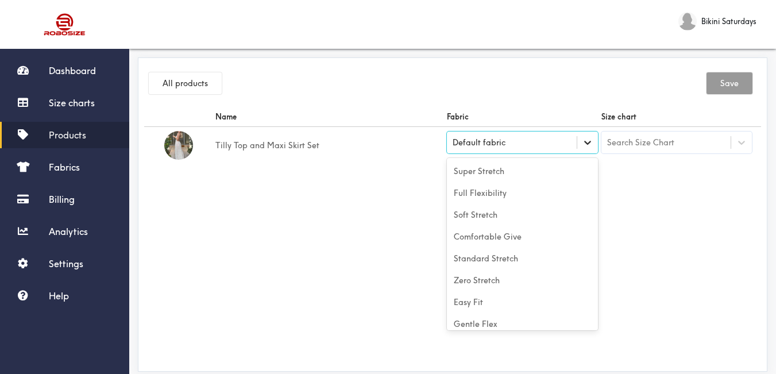
click at [577, 146] on div at bounding box center [587, 142] width 21 height 21
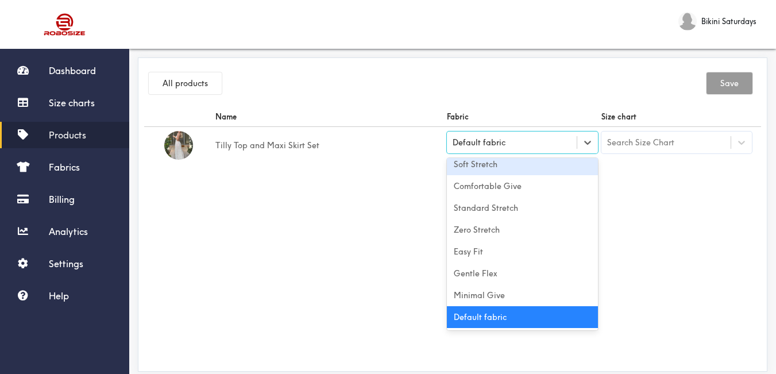
click at [530, 172] on div "Soft Stretch" at bounding box center [522, 164] width 151 height 22
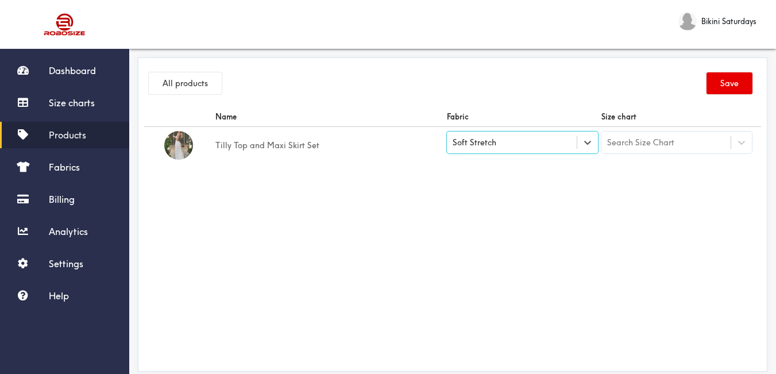
click at [452, 188] on div "Name Fabric Size chart Tilly Top and Maxi Skirt Set option [object Object], sel…" at bounding box center [452, 236] width 617 height 258
click at [570, 145] on div "Soft Stretch" at bounding box center [512, 142] width 130 height 11
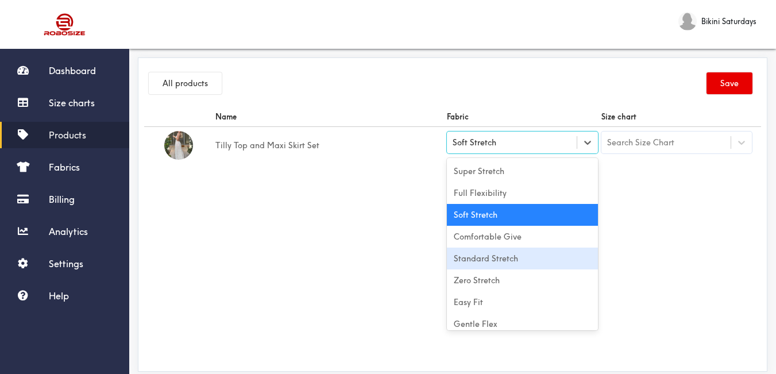
click at [492, 256] on div "Standard Stretch" at bounding box center [522, 259] width 151 height 22
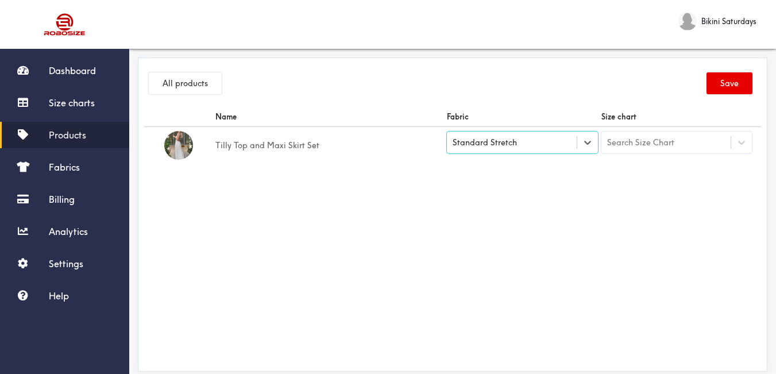
drag, startPoint x: 414, startPoint y: 227, endPoint x: 531, endPoint y: 203, distance: 120.2
click at [416, 227] on div "Name Fabric Size chart Tilly Top and Maxi Skirt Set option [object Object], sel…" at bounding box center [452, 236] width 617 height 258
click at [662, 151] on div "Search Size Chart" at bounding box center [666, 143] width 130 height 20
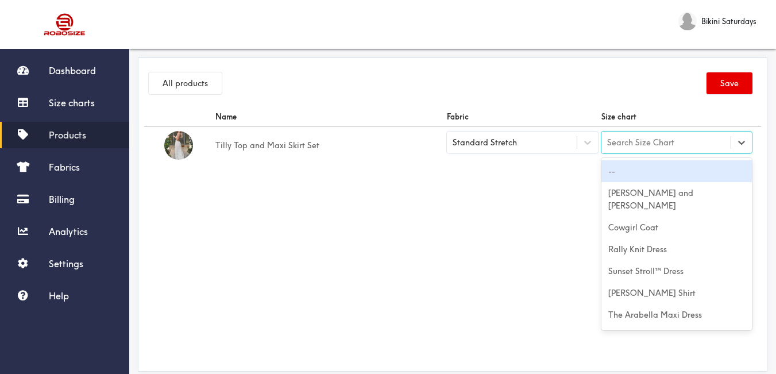
paste input "Tilly Top and Maxi Skirt Set"
type input "Tilly Top and Maxi Skirt Set"
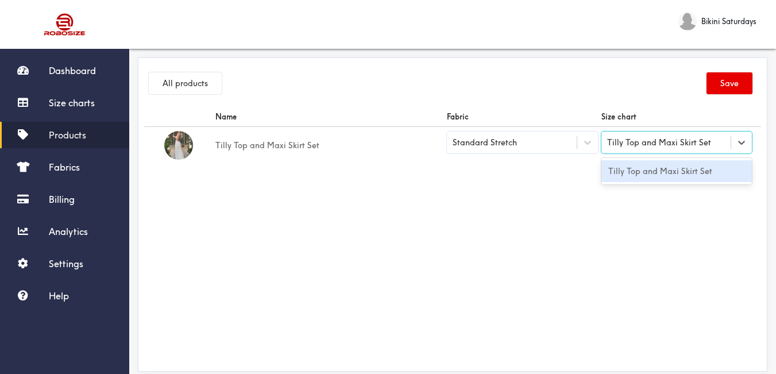
click at [632, 172] on div "Tilly Top and Maxi Skirt Set" at bounding box center [676, 171] width 151 height 22
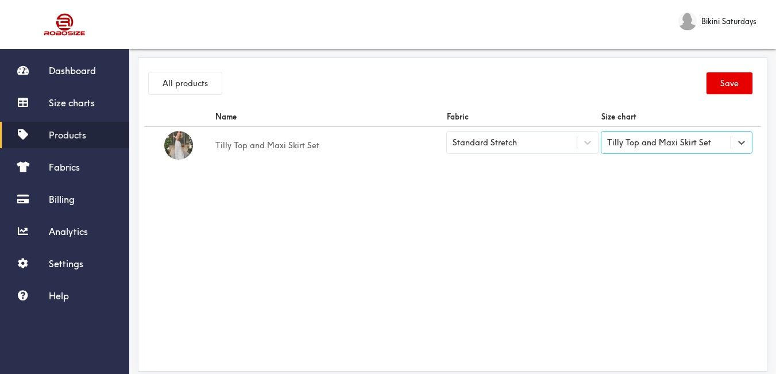
drag, startPoint x: 550, startPoint y: 180, endPoint x: 784, endPoint y: 91, distance: 250.0
click at [553, 179] on div "Name Fabric Size chart Tilly Top and Maxi Skirt Set Standard Stretch option Til…" at bounding box center [452, 236] width 617 height 258
click at [740, 85] on button "Save" at bounding box center [730, 83] width 46 height 22
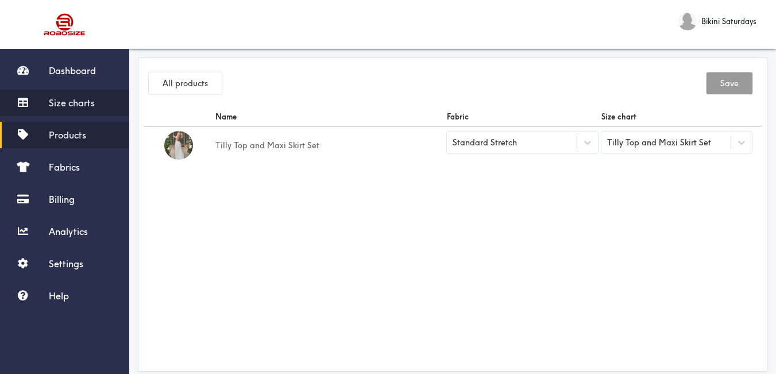
click at [82, 113] on link "Size charts" at bounding box center [64, 103] width 129 height 26
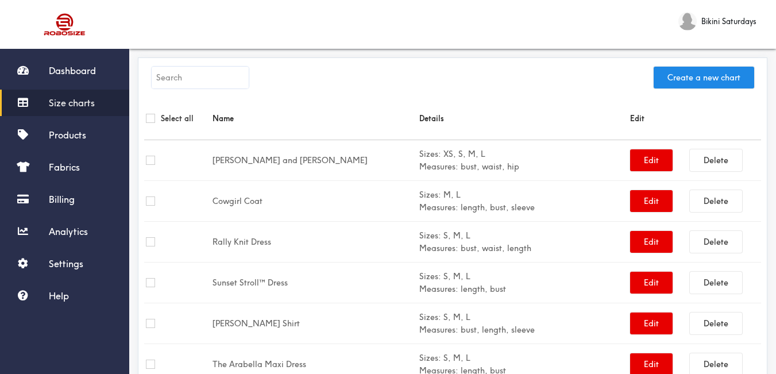
click at [223, 84] on input "text" at bounding box center [200, 78] width 97 height 22
paste input "[PERSON_NAME] Hat"
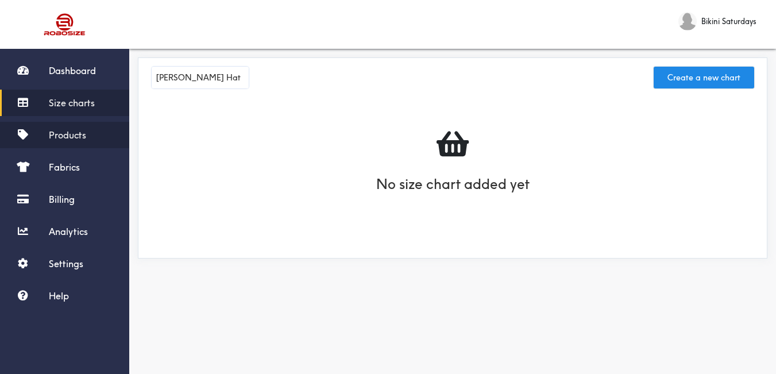
type input "[PERSON_NAME] Hat"
click at [82, 142] on link "Products" at bounding box center [64, 135] width 129 height 26
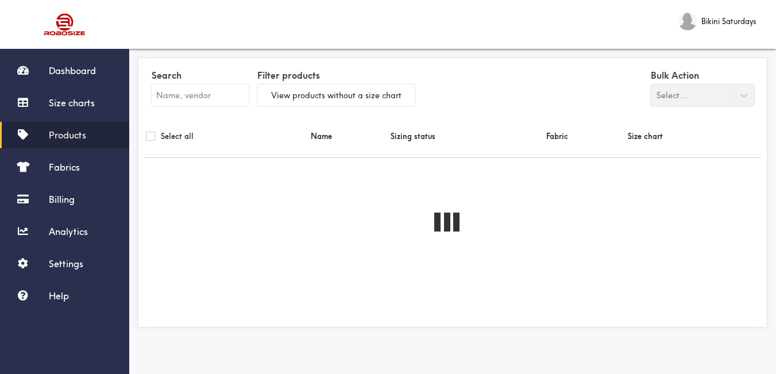
click at [185, 98] on input "text" at bounding box center [200, 95] width 97 height 22
paste input "[PERSON_NAME] Hat"
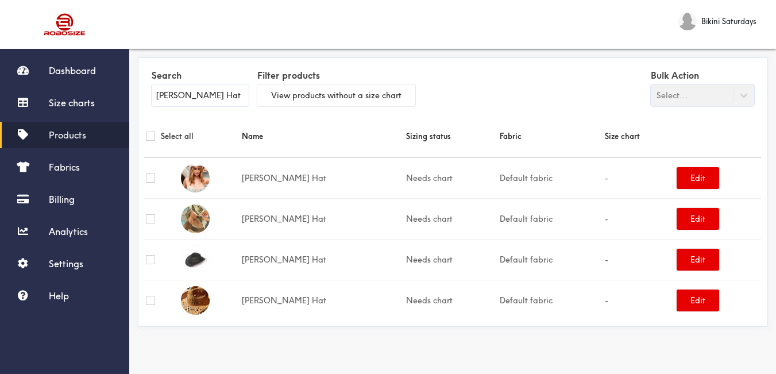
click at [72, 142] on link "Products" at bounding box center [64, 135] width 129 height 26
click at [79, 139] on span "Products" at bounding box center [67, 134] width 37 height 11
click at [84, 136] on span "Products" at bounding box center [67, 134] width 37 height 11
click at [201, 85] on input "[PERSON_NAME] Hat" at bounding box center [200, 95] width 97 height 22
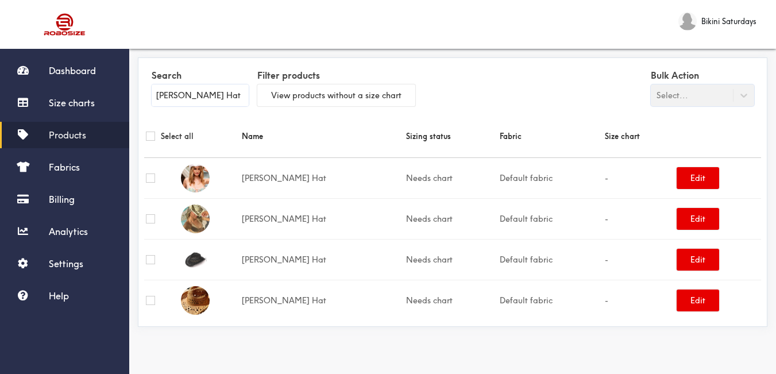
click at [202, 85] on input "[PERSON_NAME] Hat" at bounding box center [200, 95] width 97 height 22
paste input "[PERSON_NAME] Se"
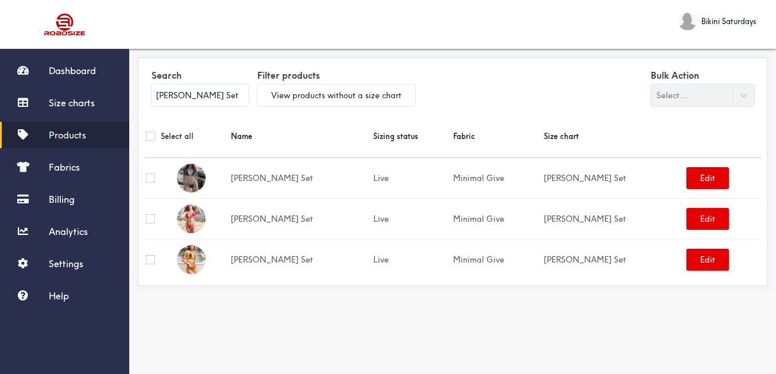
click at [190, 94] on input "[PERSON_NAME] Set" at bounding box center [200, 95] width 97 height 22
paste input "Skylar"
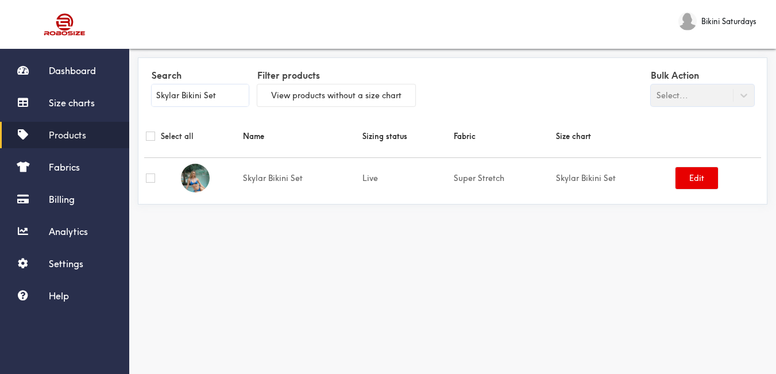
click at [209, 87] on input "Skylar Bikini Set" at bounding box center [200, 95] width 97 height 22
paste input "Nevaeh"
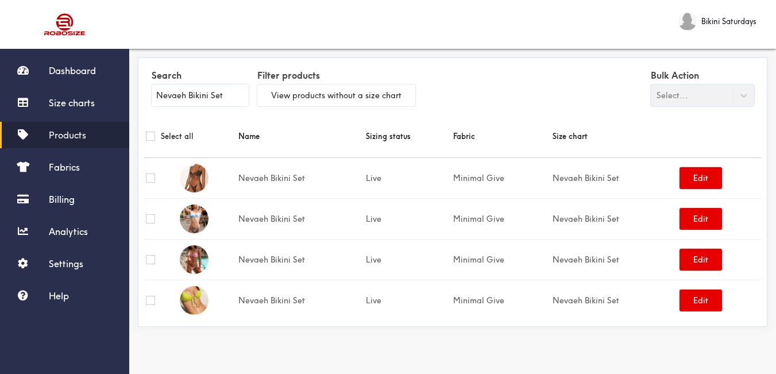
click at [186, 87] on input "Nevaeh Bikini Set" at bounding box center [200, 95] width 97 height 22
drag, startPoint x: 184, startPoint y: 83, endPoint x: 172, endPoint y: 94, distance: 15.9
paste input "Jayde"
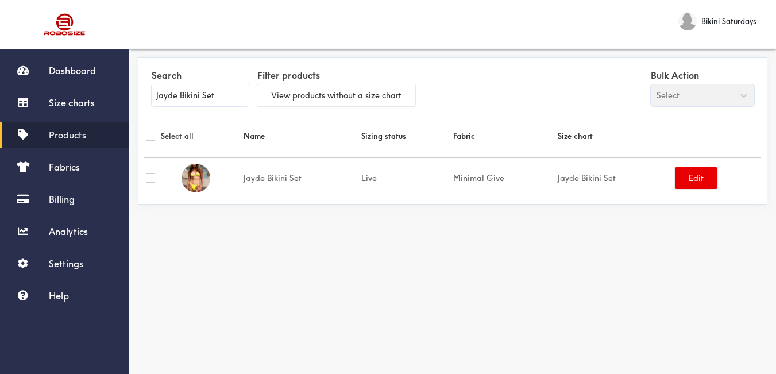
click at [195, 91] on input "Jayde Bikini Set" at bounding box center [200, 95] width 97 height 22
paste input "Sophi"
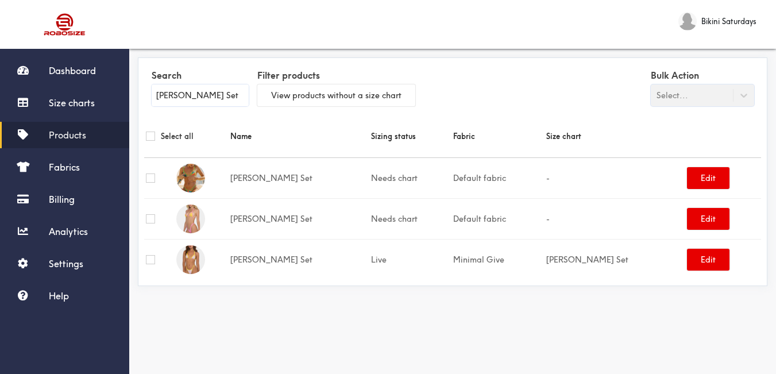
type input "[PERSON_NAME] Set"
click at [84, 106] on span "Size charts" at bounding box center [72, 102] width 46 height 11
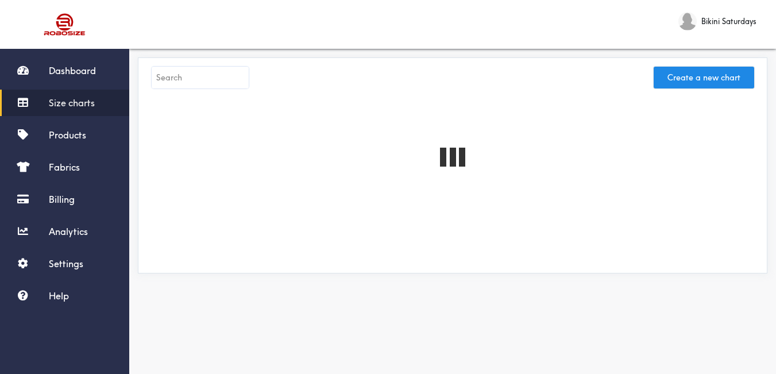
click at [214, 76] on input "text" at bounding box center [200, 78] width 97 height 22
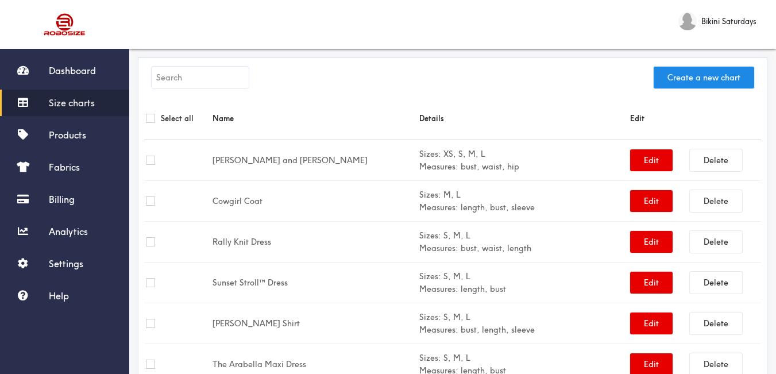
paste input "[PERSON_NAME] Set"
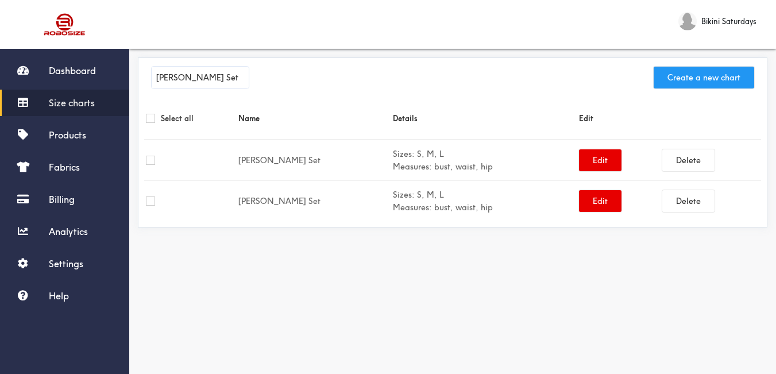
type input "[PERSON_NAME] Set"
click at [715, 81] on button "Create a new chart" at bounding box center [704, 78] width 101 height 22
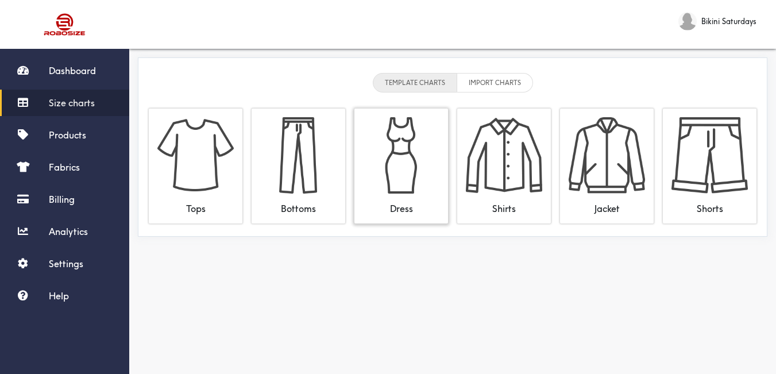
click at [404, 143] on img at bounding box center [401, 155] width 76 height 76
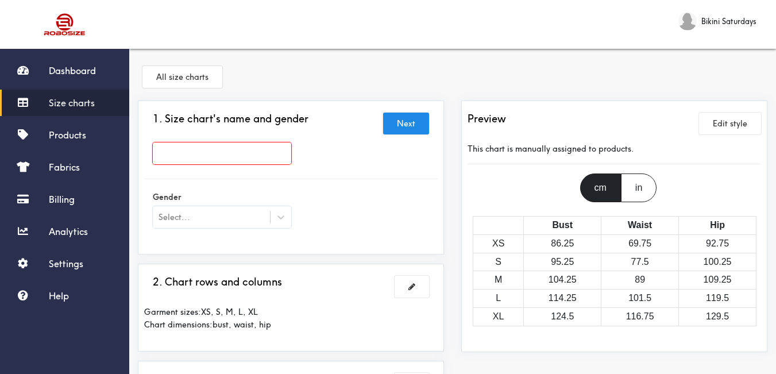
click at [281, 145] on input "text" at bounding box center [222, 153] width 138 height 22
paste input "[PERSON_NAME] Set"
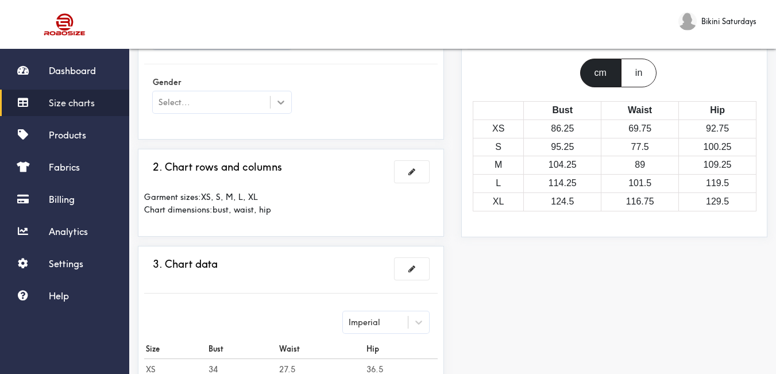
type input "[PERSON_NAME] Set"
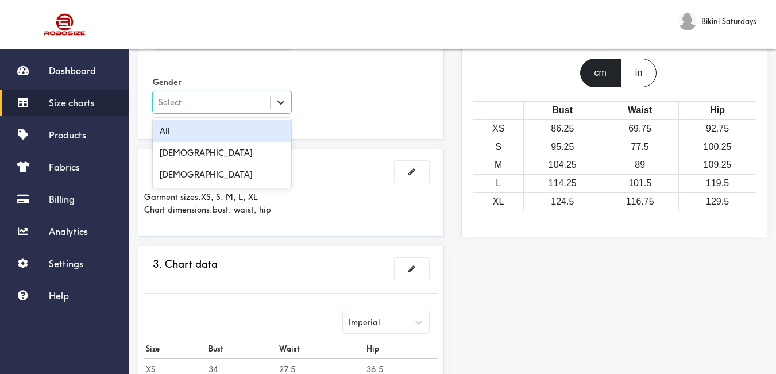
click at [281, 108] on div at bounding box center [281, 102] width 21 height 21
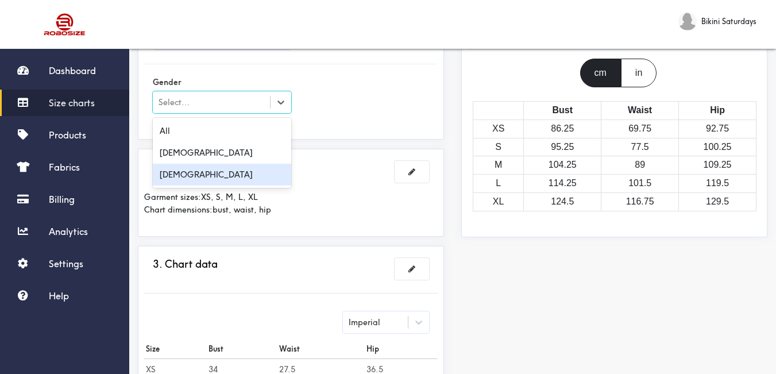
drag, startPoint x: 257, startPoint y: 169, endPoint x: 298, endPoint y: 139, distance: 51.0
click at [257, 168] on div "[DEMOGRAPHIC_DATA]" at bounding box center [222, 175] width 138 height 22
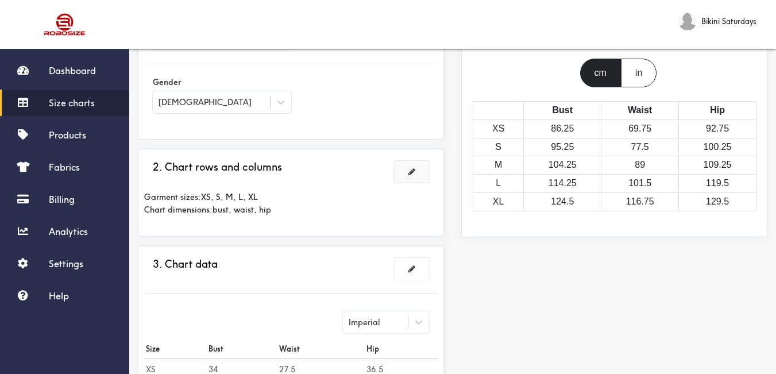
click at [412, 165] on button at bounding box center [412, 172] width 34 height 22
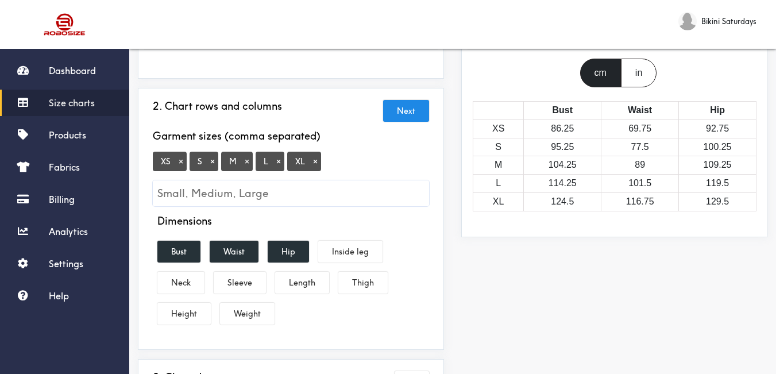
click at [180, 163] on button "×" at bounding box center [180, 161] width 11 height 10
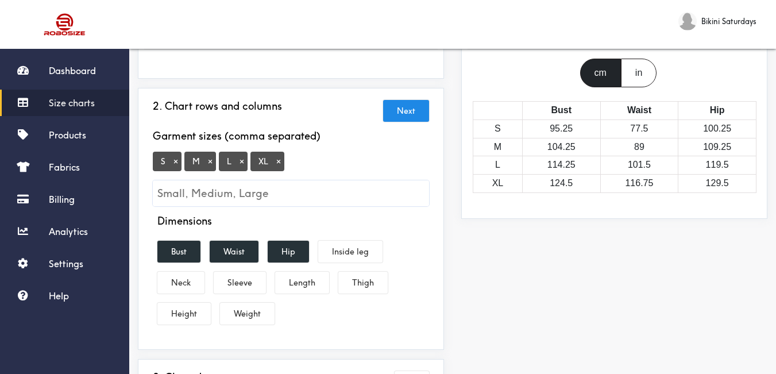
click at [276, 165] on button "×" at bounding box center [278, 161] width 11 height 10
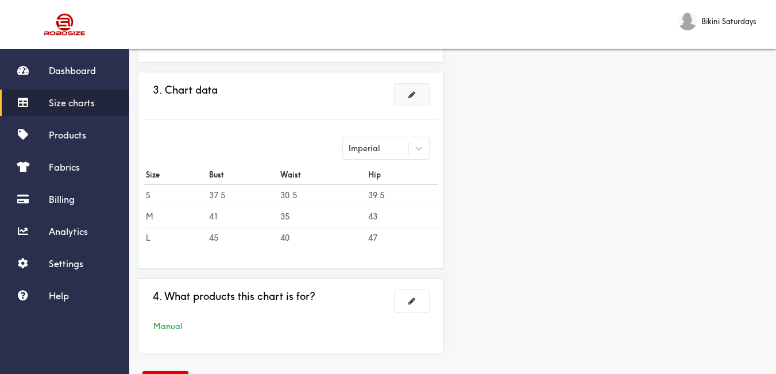
click at [406, 103] on button at bounding box center [412, 95] width 34 height 22
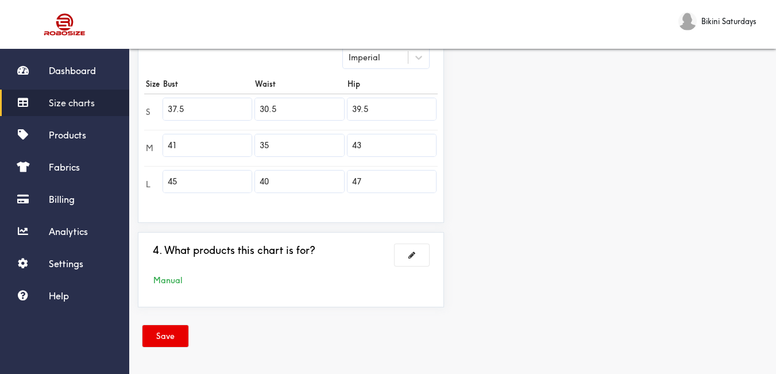
scroll to position [319, 0]
drag, startPoint x: 216, startPoint y: 114, endPoint x: 137, endPoint y: 120, distance: 78.9
click at [122, 121] on div "Dashboard Size charts Products Fabrics Billing Analytics Settings Help Bikini S…" at bounding box center [388, 27] width 776 height 693
type input "28"
drag, startPoint x: 234, startPoint y: 148, endPoint x: 33, endPoint y: 145, distance: 201.1
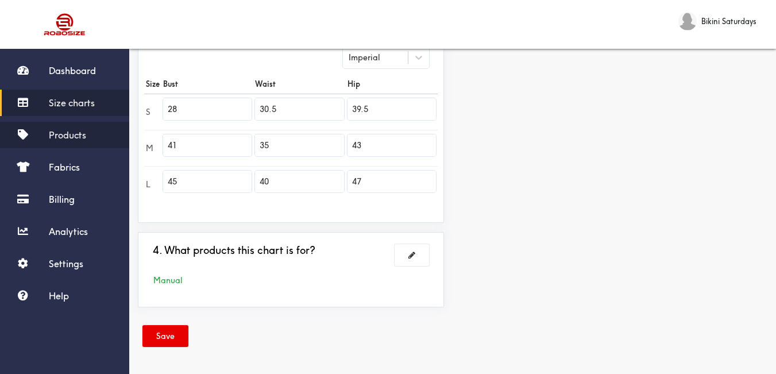
click at [33, 145] on div "Dashboard Size charts Products Fabrics Billing Analytics Settings Help Bikini S…" at bounding box center [388, 27] width 776 height 693
type input "31"
drag, startPoint x: 182, startPoint y: 180, endPoint x: 132, endPoint y: 179, distance: 50.0
click at [132, 180] on div "1. Size chart's name and gender Brand: [PERSON_NAME] Set 2. Chart rows and colu…" at bounding box center [290, 49] width 323 height 535
type input "35"
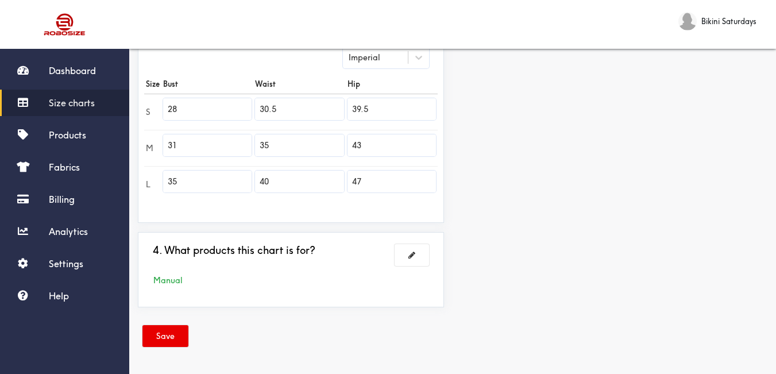
click at [243, 108] on tr "S 28 30.5 39.5" at bounding box center [291, 112] width 294 height 36
type input "24"
drag, startPoint x: 267, startPoint y: 144, endPoint x: 245, endPoint y: 146, distance: 21.9
click at [245, 147] on tr "M 31 35 43" at bounding box center [291, 148] width 294 height 36
type input "25"
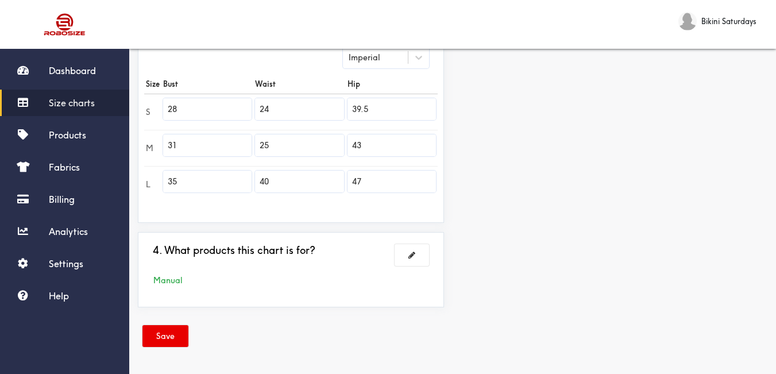
drag, startPoint x: 281, startPoint y: 184, endPoint x: 222, endPoint y: 168, distance: 60.8
click at [222, 168] on tr "L 35 40 47" at bounding box center [291, 184] width 294 height 36
type input "27"
drag, startPoint x: 377, startPoint y: 107, endPoint x: 353, endPoint y: 106, distance: 23.6
click at [353, 106] on input "39.5" at bounding box center [392, 109] width 88 height 22
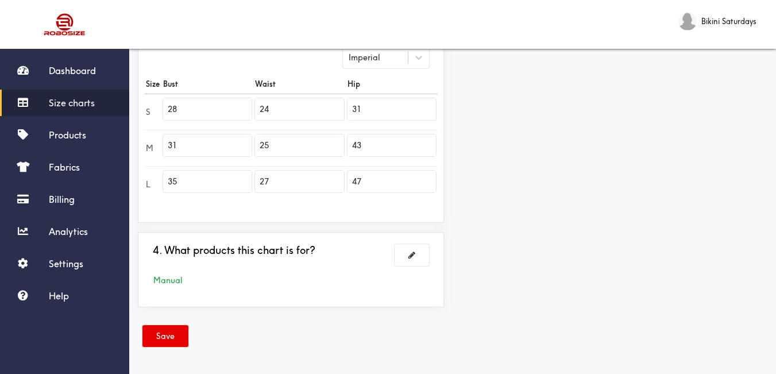
type input "31"
drag, startPoint x: 382, startPoint y: 149, endPoint x: 308, endPoint y: 147, distance: 73.5
click at [306, 149] on tr "M 31 25 43" at bounding box center [291, 148] width 294 height 36
type input "33"
drag, startPoint x: 380, startPoint y: 187, endPoint x: 306, endPoint y: 171, distance: 75.8
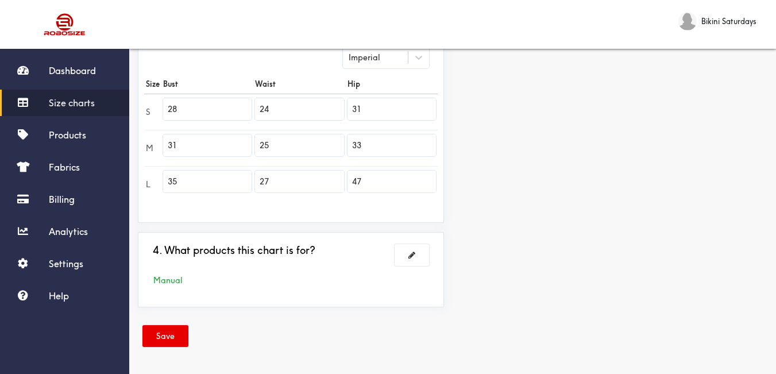
click at [303, 173] on tr "L 35 27 47" at bounding box center [291, 184] width 294 height 36
type input "36"
click at [173, 345] on button "Save" at bounding box center [165, 336] width 46 height 22
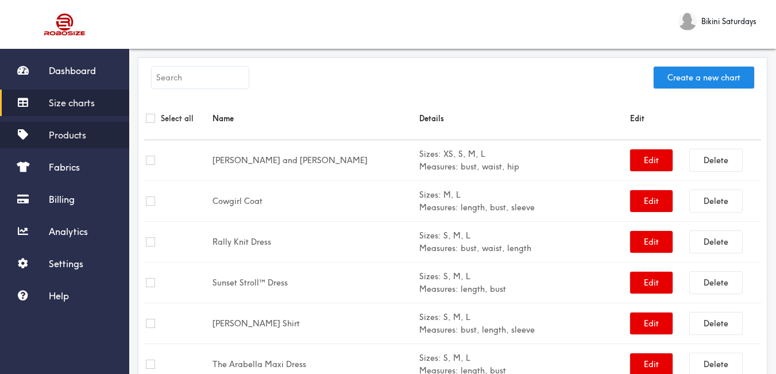
click at [67, 133] on span "Products" at bounding box center [67, 134] width 37 height 11
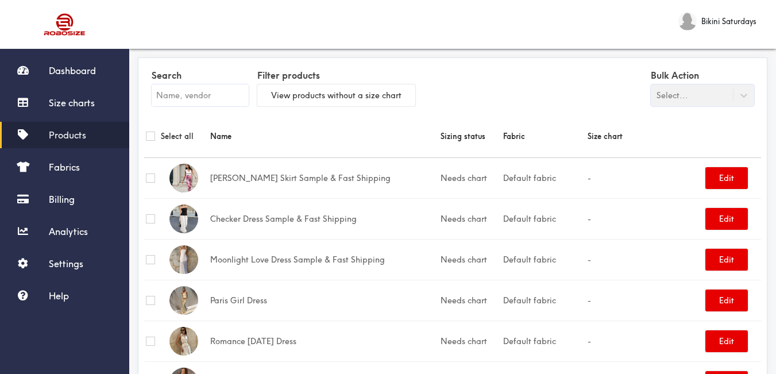
paste input "[PERSON_NAME] Set"
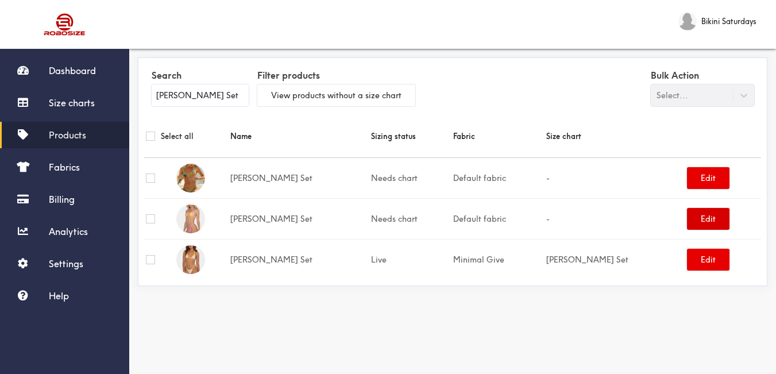
type input "[PERSON_NAME] Set"
click at [704, 222] on button "Edit" at bounding box center [708, 219] width 43 height 22
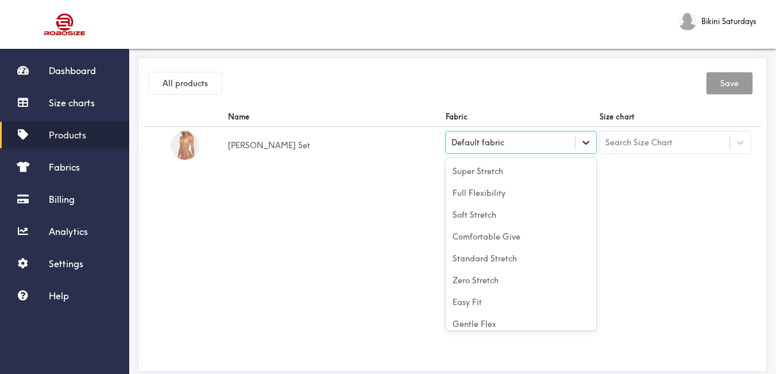
click at [581, 146] on icon at bounding box center [585, 142] width 11 height 11
click at [537, 196] on div "Full Flexibility" at bounding box center [521, 193] width 151 height 22
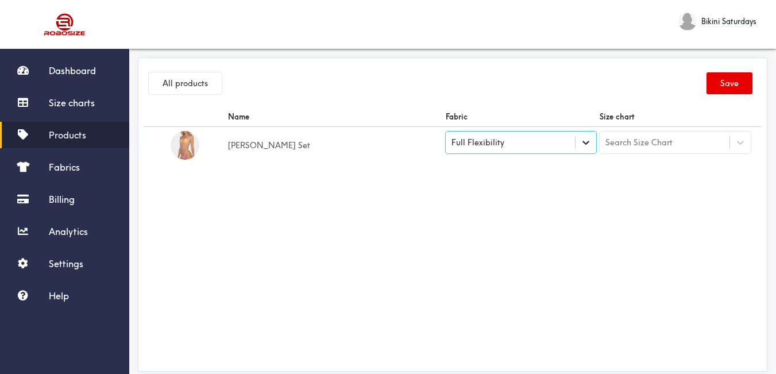
click at [586, 144] on icon at bounding box center [585, 142] width 11 height 11
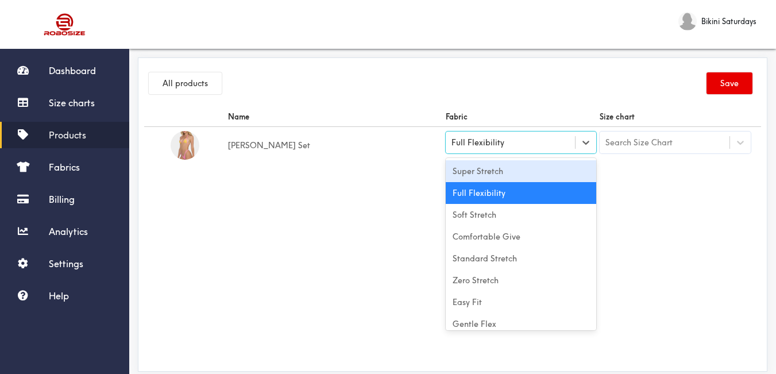
click at [554, 171] on div "Super Stretch" at bounding box center [521, 171] width 151 height 22
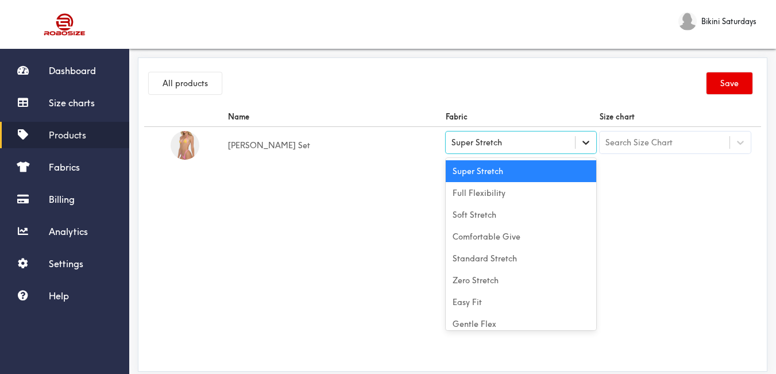
click at [590, 146] on icon at bounding box center [585, 142] width 11 height 11
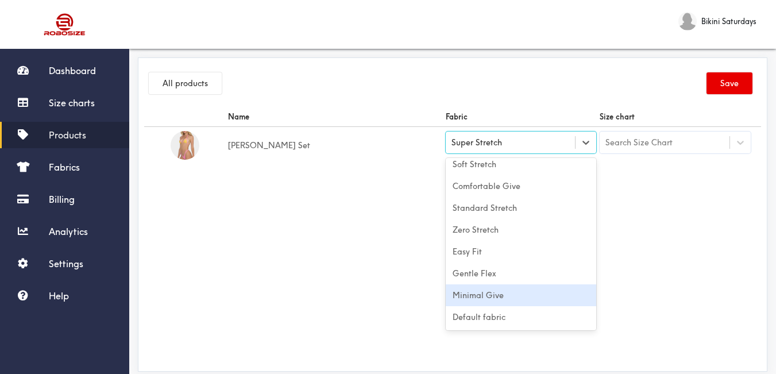
click at [528, 299] on div "Minimal Give" at bounding box center [521, 295] width 151 height 22
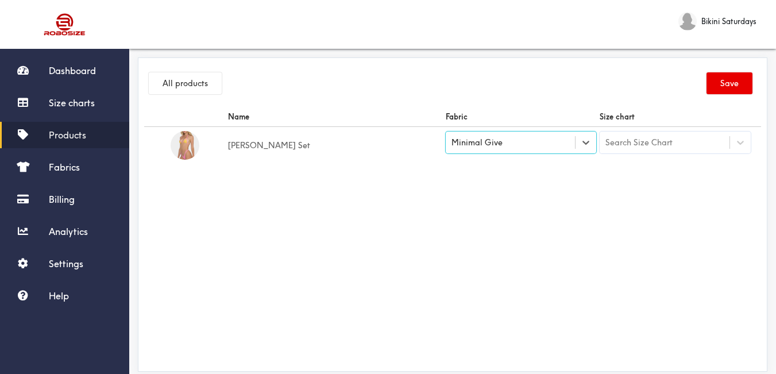
drag, startPoint x: 643, startPoint y: 275, endPoint x: 670, endPoint y: 224, distance: 57.3
click at [643, 274] on div "Name Fabric Size chart [PERSON_NAME] Set option [object Object], selected. Sele…" at bounding box center [452, 236] width 617 height 258
click at [672, 151] on div "Search Size Chart" at bounding box center [665, 143] width 130 height 20
drag, startPoint x: 658, startPoint y: 173, endPoint x: 673, endPoint y: 142, distance: 34.9
click at [673, 142] on div "Search Size Chart" at bounding box center [665, 143] width 130 height 20
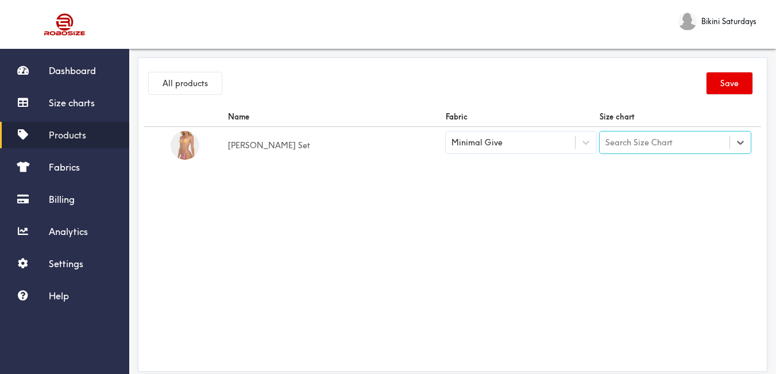
drag, startPoint x: 673, startPoint y: 142, endPoint x: 713, endPoint y: 148, distance: 40.6
click at [715, 146] on div "Search Size Chart" at bounding box center [665, 143] width 130 height 20
drag, startPoint x: 711, startPoint y: 148, endPoint x: 717, endPoint y: 141, distance: 9.0
click at [717, 141] on div "Search Size Chart" at bounding box center [665, 143] width 130 height 20
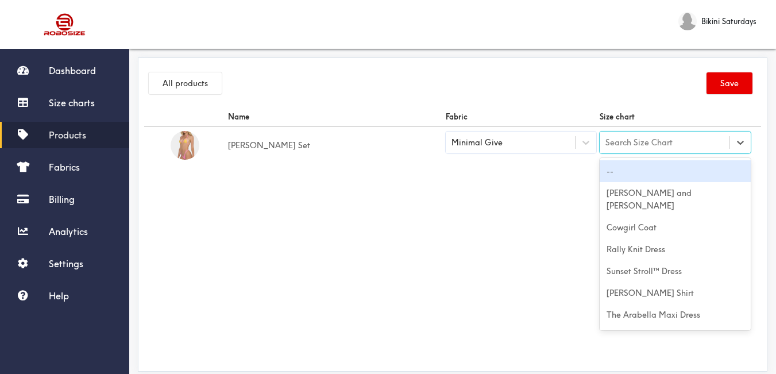
paste input "[PERSON_NAME] Set"
type input "[PERSON_NAME] Set"
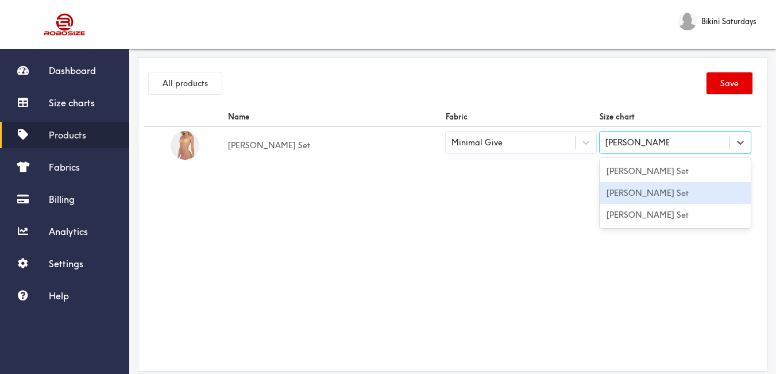
click at [724, 198] on div "[PERSON_NAME] Set" at bounding box center [675, 193] width 151 height 22
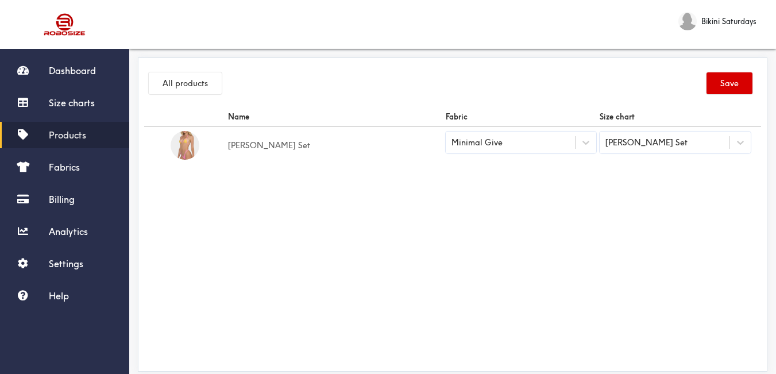
click at [744, 80] on button "Save" at bounding box center [730, 83] width 46 height 22
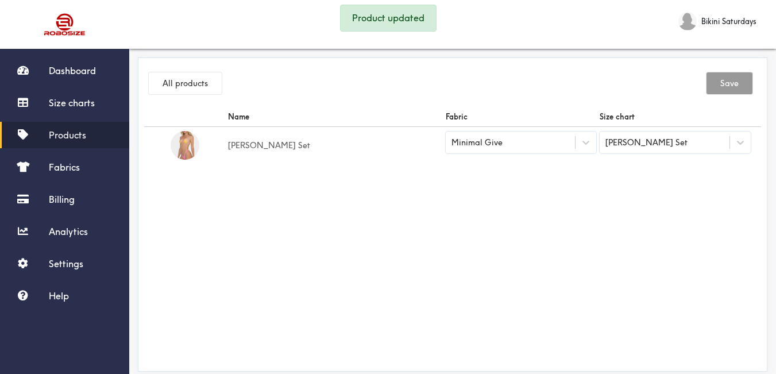
click at [70, 137] on span "Products" at bounding box center [67, 134] width 37 height 11
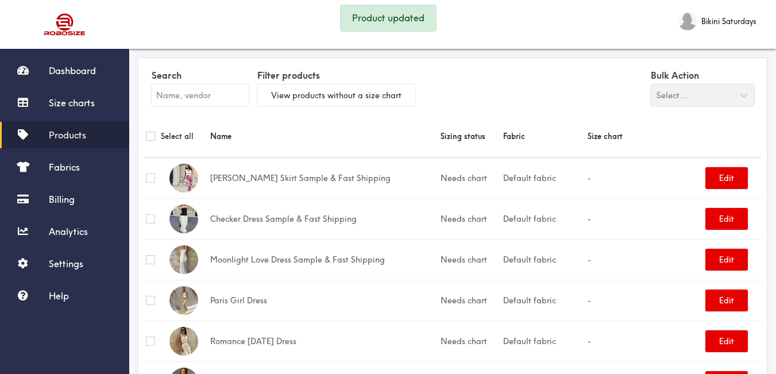
paste input "[PERSON_NAME] Set"
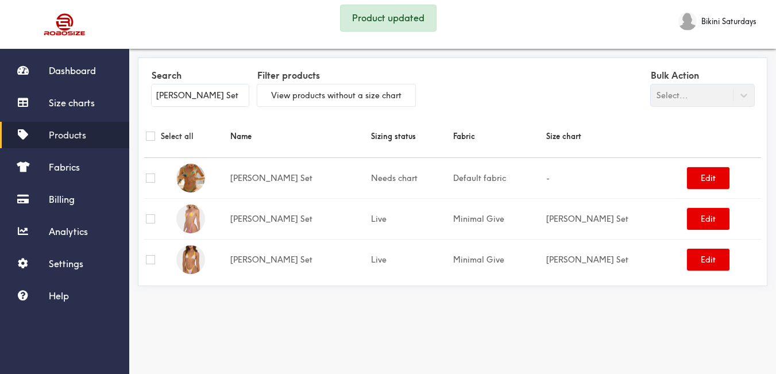
type input "[PERSON_NAME] Set"
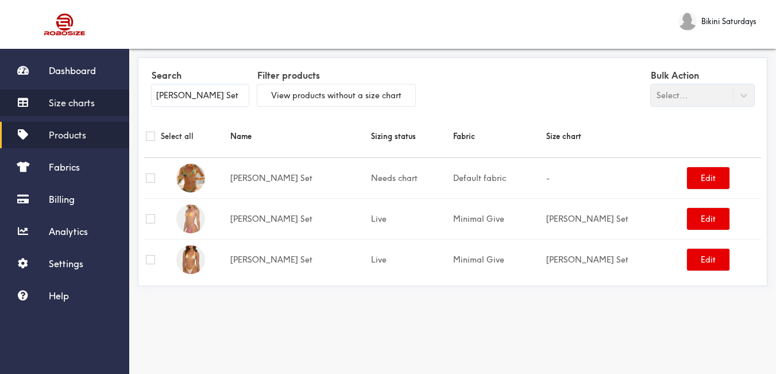
click at [92, 100] on span "Size charts" at bounding box center [72, 102] width 46 height 11
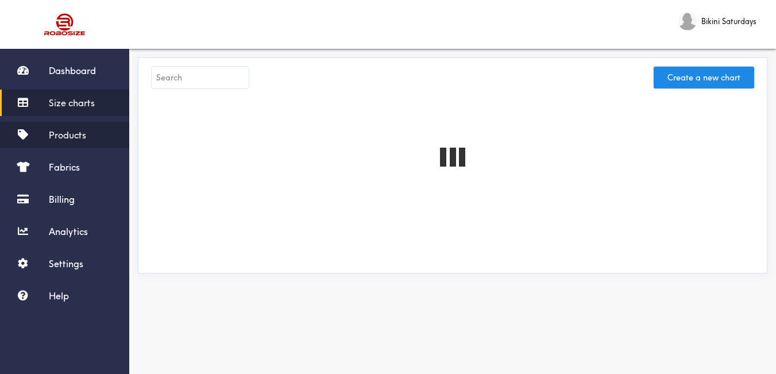
click at [74, 132] on span "Products" at bounding box center [67, 134] width 37 height 11
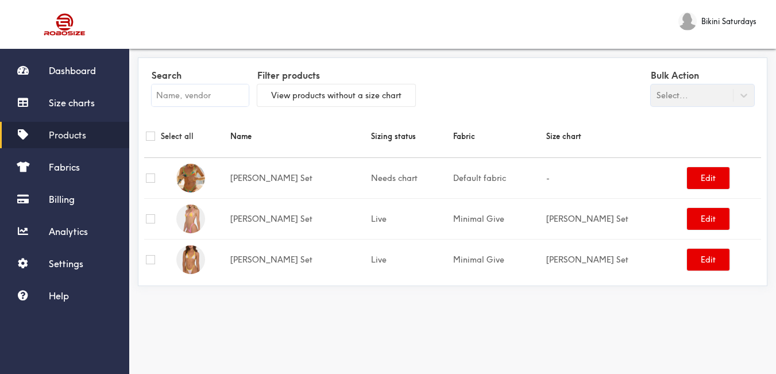
click at [169, 96] on input "text" at bounding box center [200, 95] width 97 height 22
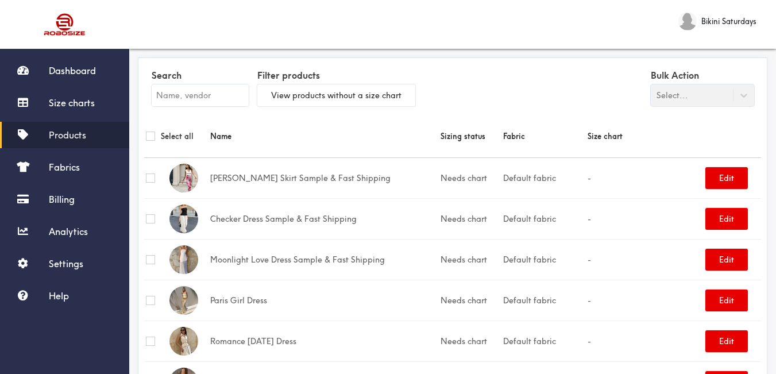
paste input "[PERSON_NAME] Two Piece Set"
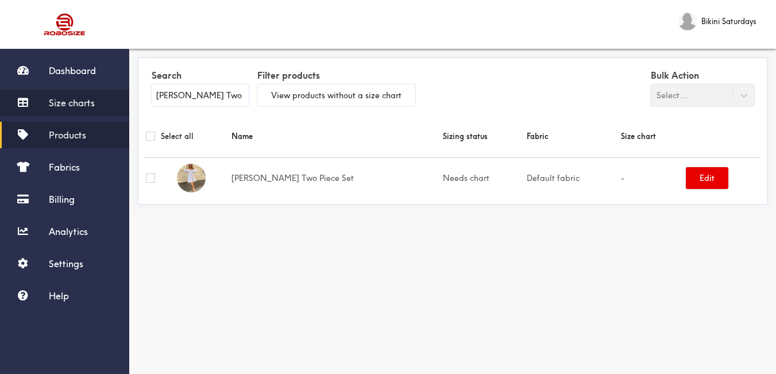
type input "[PERSON_NAME] Two Piece Set"
click at [71, 109] on link "Size charts" at bounding box center [64, 103] width 129 height 26
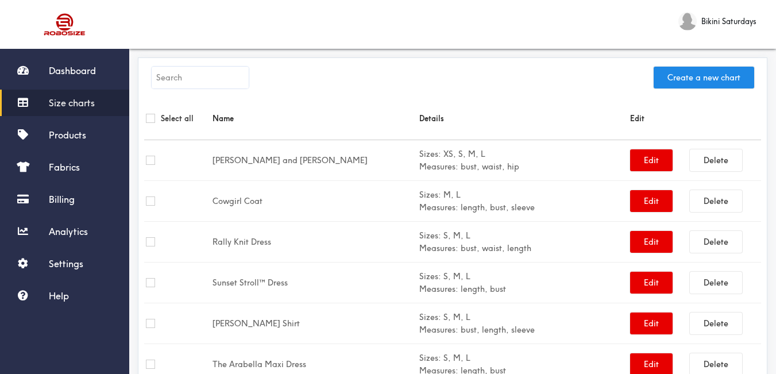
paste input "[PERSON_NAME] Two Piece Set"
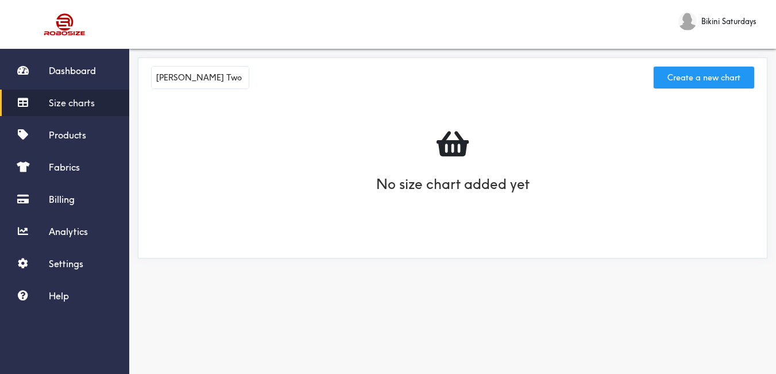
type input "[PERSON_NAME] Two Piece Set"
click at [681, 76] on button "Create a new chart" at bounding box center [704, 78] width 101 height 22
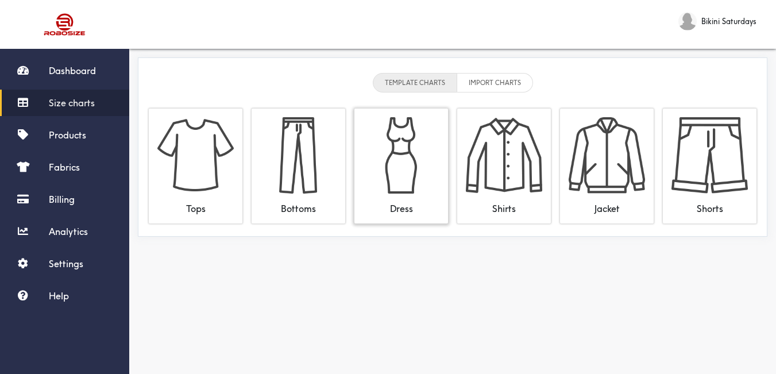
click at [397, 146] on img at bounding box center [401, 155] width 76 height 76
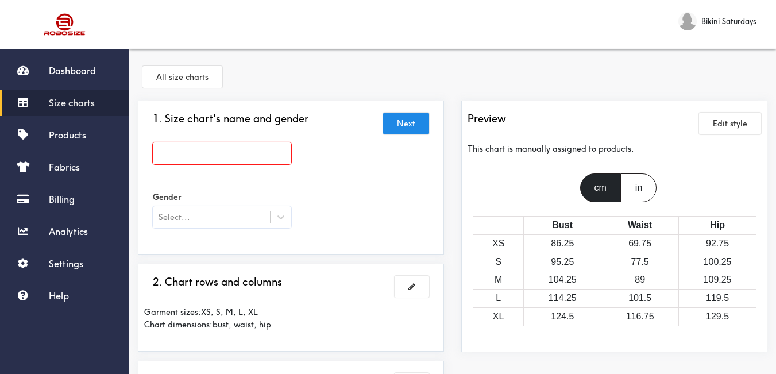
paste input "[PERSON_NAME] Two Piece Set"
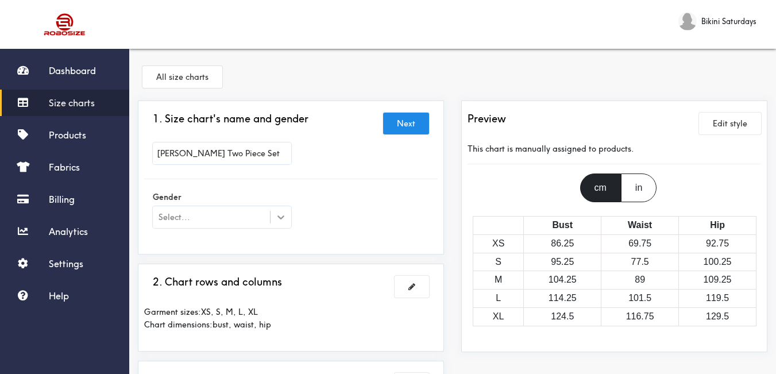
type input "[PERSON_NAME] Two Piece Set"
click at [278, 212] on icon at bounding box center [280, 216] width 11 height 11
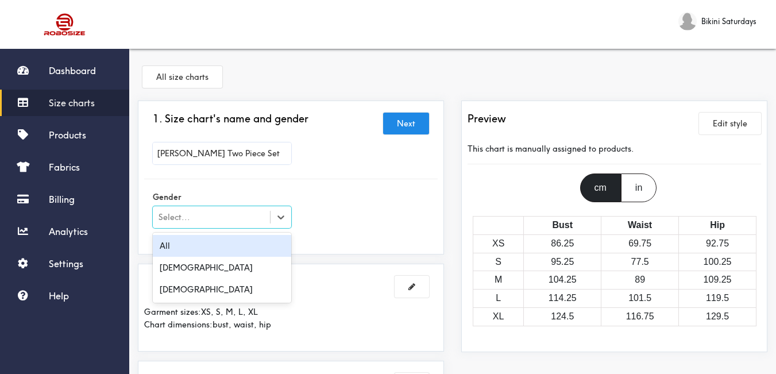
scroll to position [57, 0]
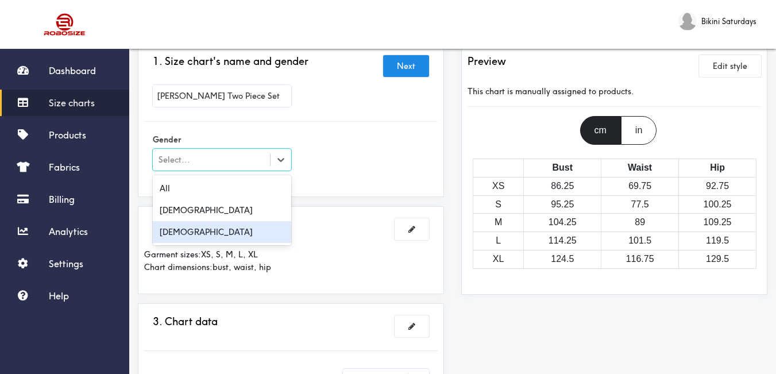
click at [254, 229] on div "[DEMOGRAPHIC_DATA]" at bounding box center [222, 232] width 138 height 22
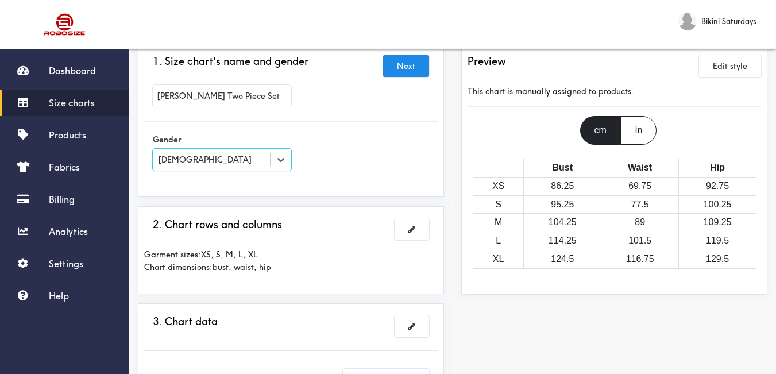
scroll to position [172, 0]
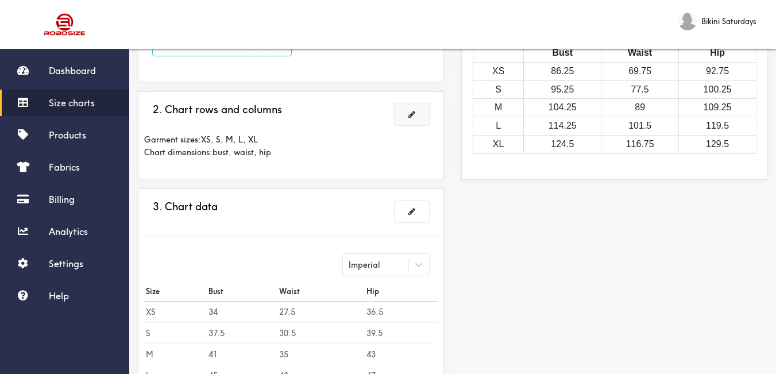
click at [421, 114] on button at bounding box center [412, 114] width 34 height 22
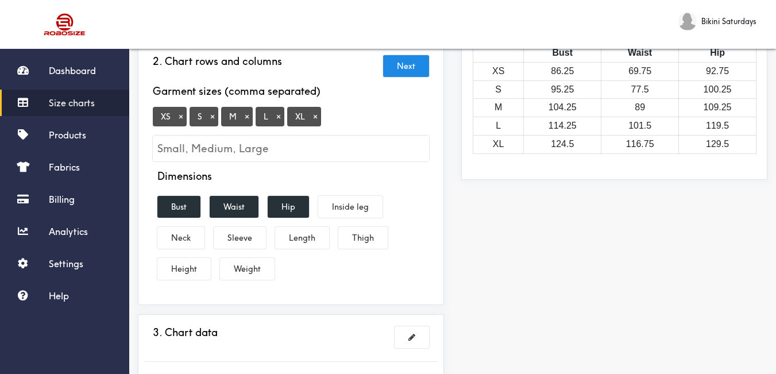
click at [180, 111] on button "×" at bounding box center [180, 116] width 11 height 10
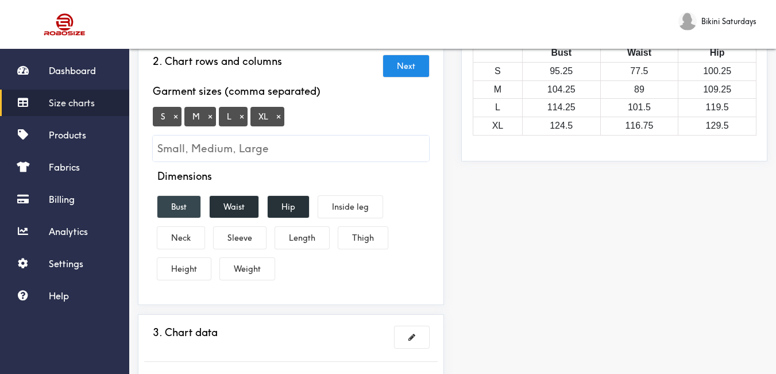
click at [198, 196] on button "Bust" at bounding box center [178, 207] width 43 height 22
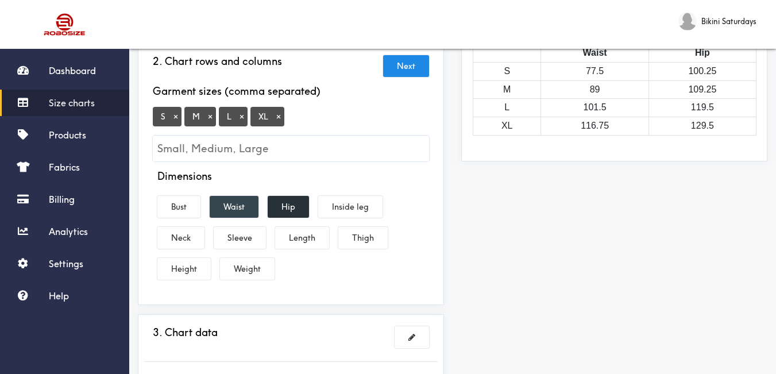
click at [239, 196] on button "Waist" at bounding box center [234, 207] width 49 height 22
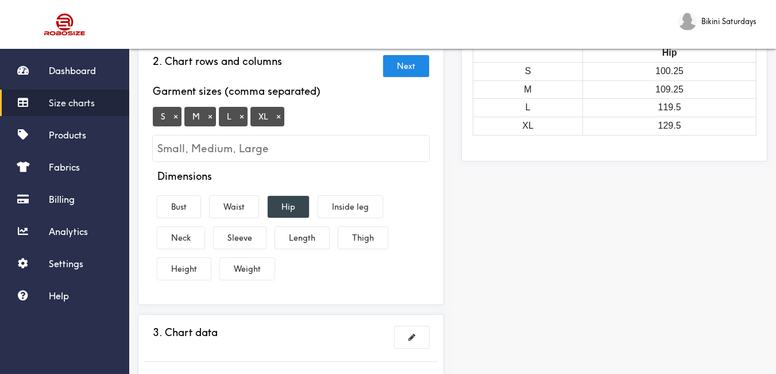
click at [291, 196] on button "Hip" at bounding box center [288, 207] width 41 height 22
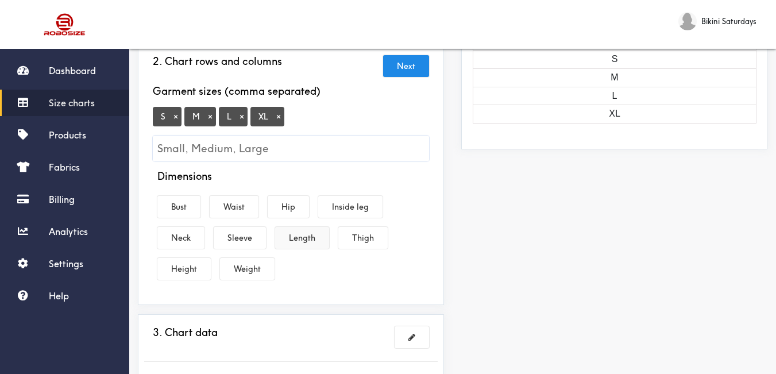
click at [307, 230] on button "Length" at bounding box center [302, 238] width 54 height 22
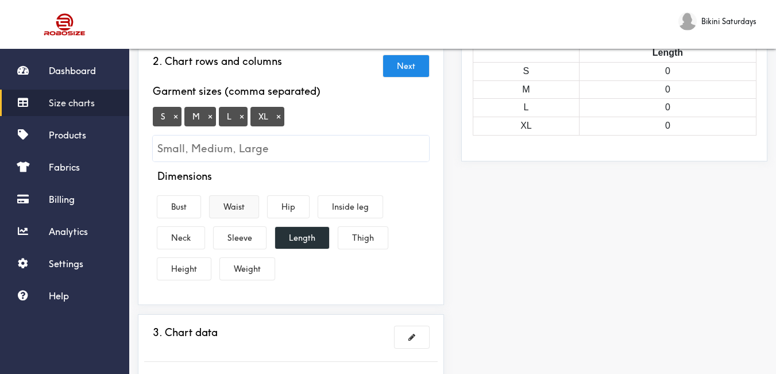
click at [230, 196] on button "Waist" at bounding box center [234, 207] width 49 height 22
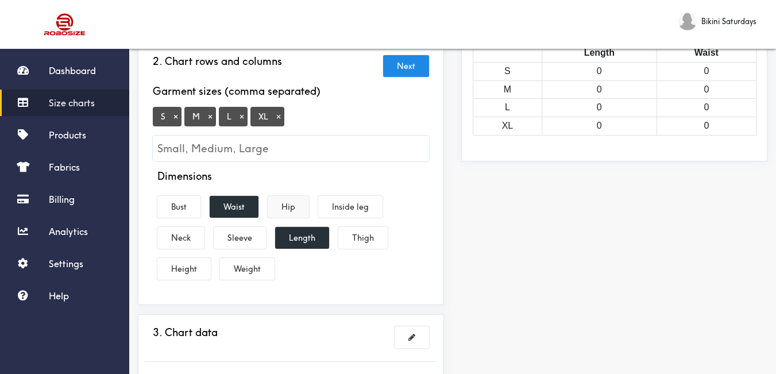
click at [299, 198] on button "Hip" at bounding box center [288, 207] width 41 height 22
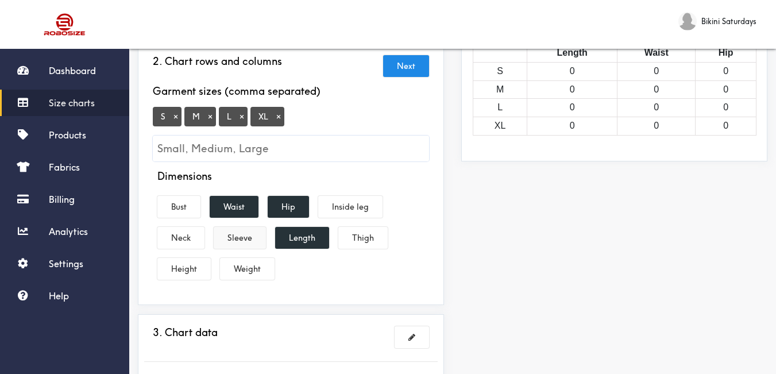
click at [233, 229] on button "Sleeve" at bounding box center [240, 238] width 52 height 22
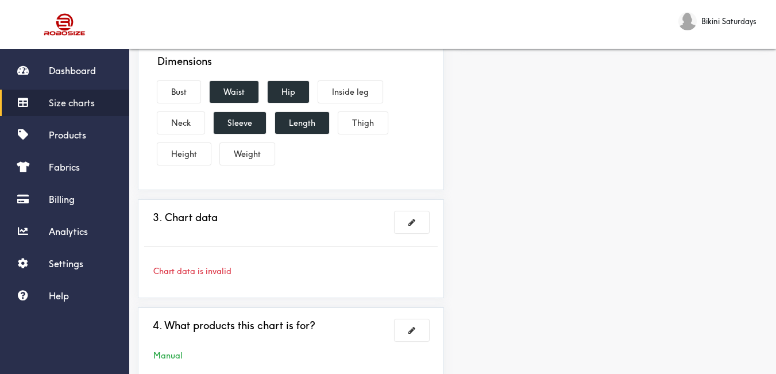
scroll to position [345, 0]
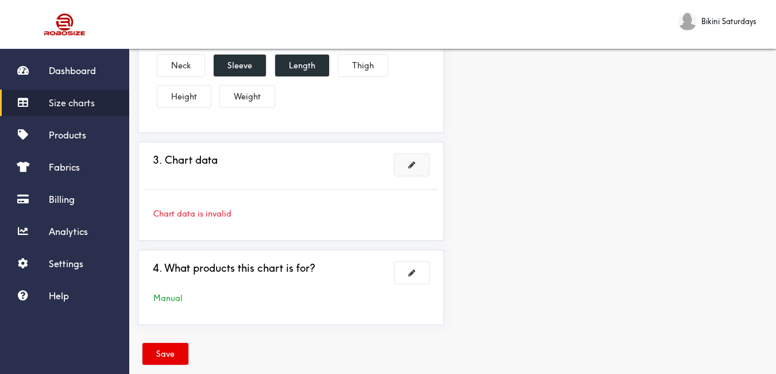
click at [411, 161] on span at bounding box center [411, 165] width 7 height 8
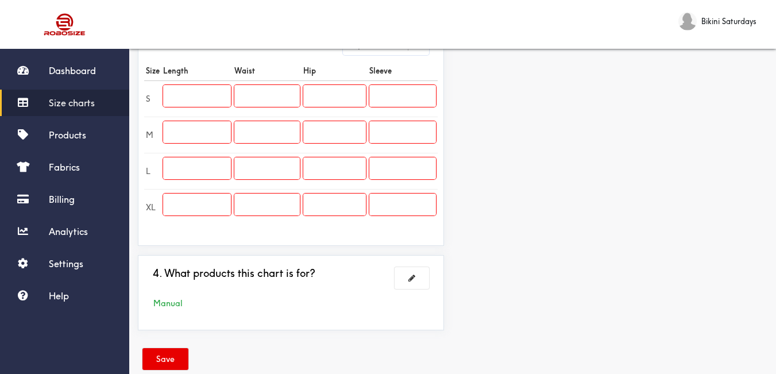
click at [221, 92] on input "text" at bounding box center [197, 96] width 68 height 22
type input "15"
click at [221, 122] on input "text" at bounding box center [197, 132] width 68 height 22
type input "16"
click at [210, 157] on input "text" at bounding box center [197, 168] width 68 height 22
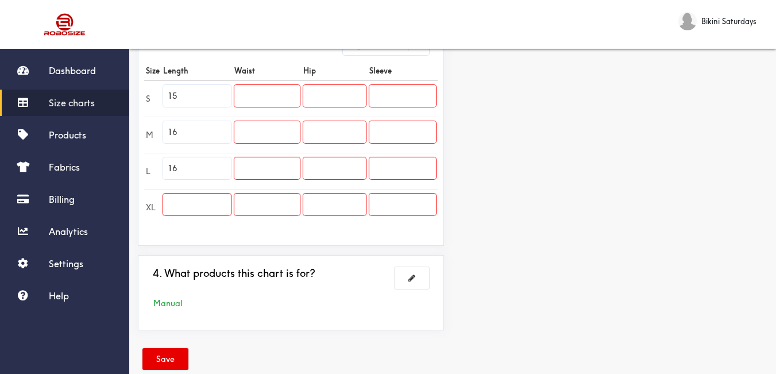
type input "16"
click at [203, 194] on input "text" at bounding box center [197, 205] width 68 height 22
type input "17"
click at [276, 86] on input "text" at bounding box center [267, 96] width 66 height 22
type input "25"
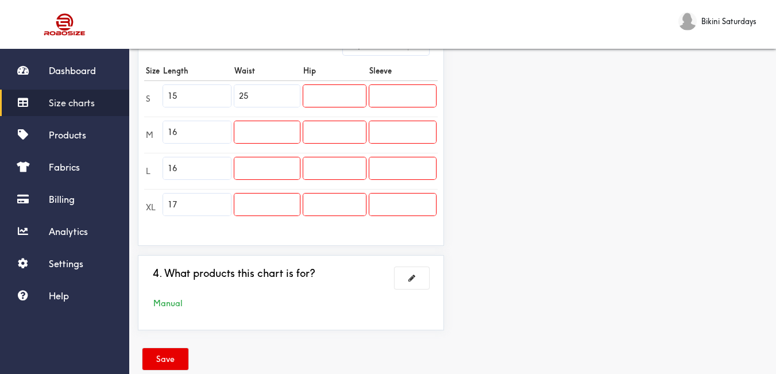
click at [261, 121] on input "text" at bounding box center [267, 132] width 66 height 22
type input "27"
click at [257, 157] on input "text" at bounding box center [267, 168] width 66 height 22
type input "29"
click at [261, 195] on input "text" at bounding box center [267, 205] width 66 height 22
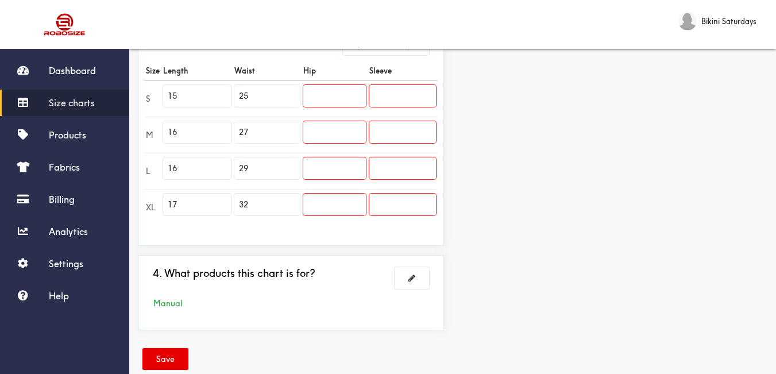
type input "32"
click at [320, 92] on input "text" at bounding box center [334, 96] width 63 height 22
type input "41"
click at [333, 121] on input "text" at bounding box center [334, 132] width 63 height 22
type input "43"
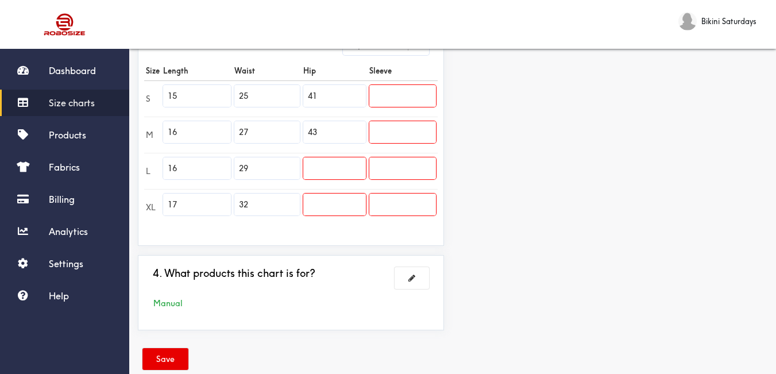
click at [331, 161] on input "text" at bounding box center [334, 168] width 63 height 22
type input "45"
click at [338, 194] on input "text" at bounding box center [334, 205] width 63 height 22
type input "48"
drag, startPoint x: 356, startPoint y: 75, endPoint x: 279, endPoint y: 79, distance: 76.5
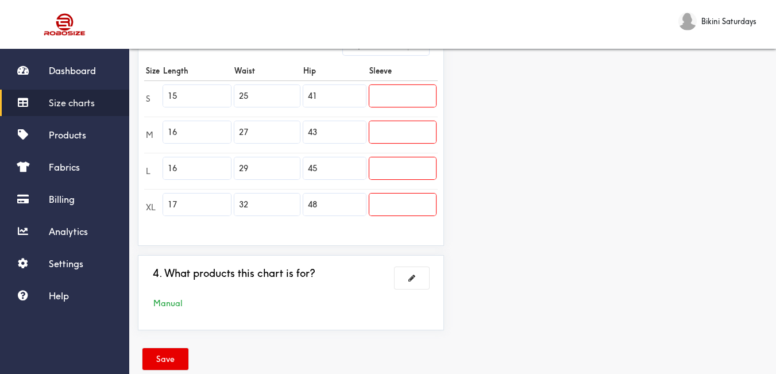
click at [279, 80] on tr "S 15 25 41" at bounding box center [291, 98] width 294 height 36
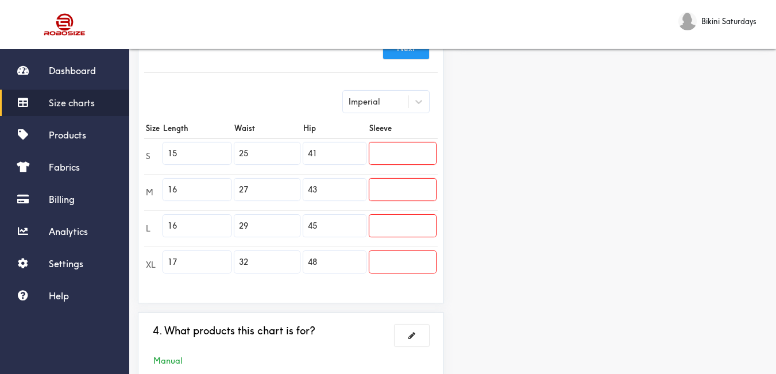
click at [380, 142] on input "text" at bounding box center [402, 153] width 67 height 22
type input "15"
click at [416, 191] on td at bounding box center [403, 192] width 70 height 36
click at [412, 184] on input "text" at bounding box center [402, 190] width 67 height 22
type input "16"
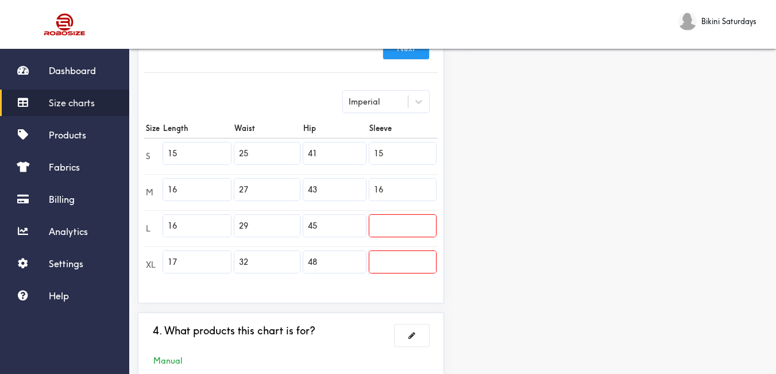
click at [416, 220] on input "text" at bounding box center [402, 226] width 67 height 22
type input "16"
click at [416, 253] on input "text" at bounding box center [402, 262] width 67 height 22
type input "17"
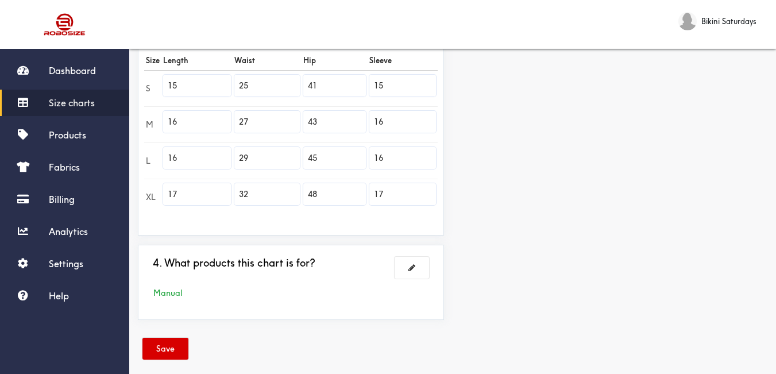
click at [171, 338] on button "Save" at bounding box center [165, 349] width 46 height 22
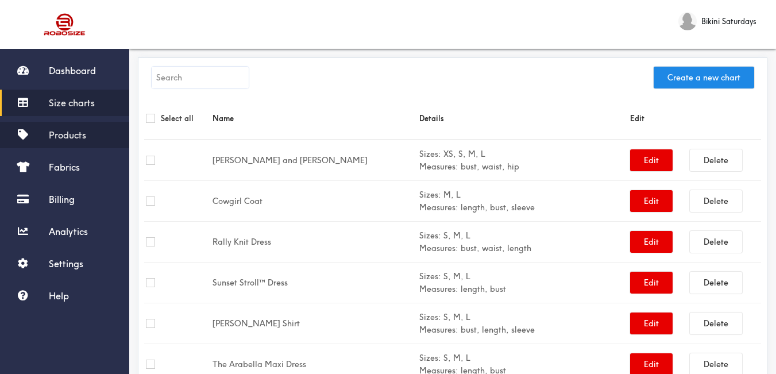
click at [73, 136] on span "Products" at bounding box center [67, 134] width 37 height 11
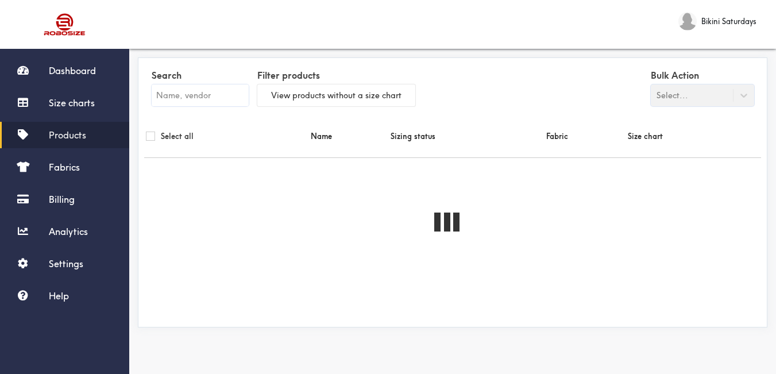
click at [223, 98] on input "text" at bounding box center [200, 95] width 97 height 22
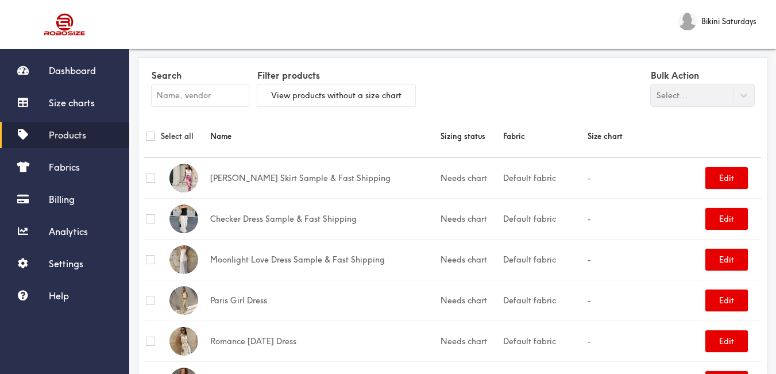
paste input "[PERSON_NAME] Two Piece Set"
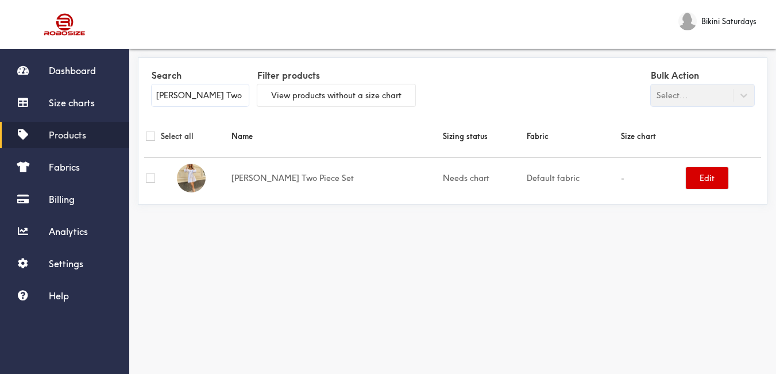
type input "[PERSON_NAME] Two Piece Set"
click at [701, 180] on button "Edit" at bounding box center [707, 178] width 43 height 22
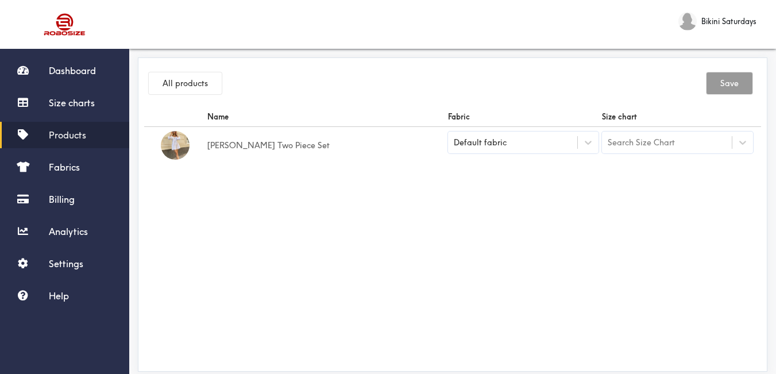
click at [570, 149] on div "Default fabric" at bounding box center [523, 143] width 151 height 22
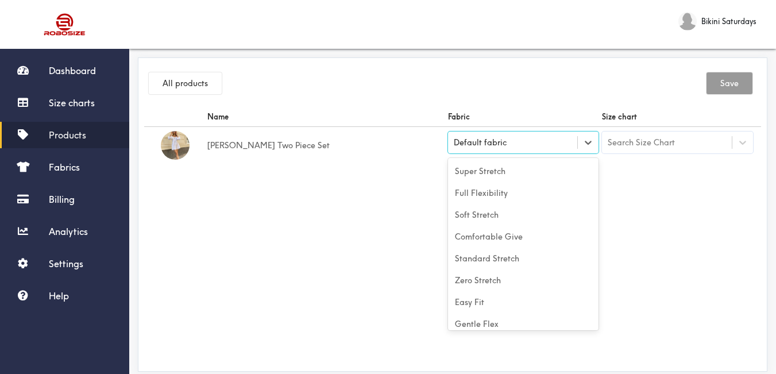
scroll to position [51, 0]
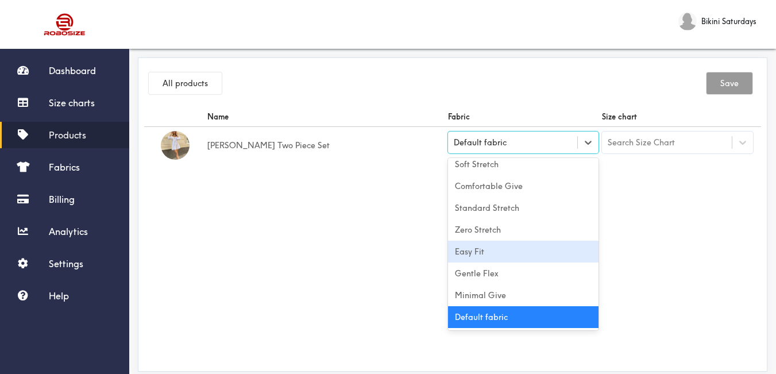
drag, startPoint x: 501, startPoint y: 253, endPoint x: 520, endPoint y: 257, distance: 18.7
click at [503, 253] on div "Easy Fit" at bounding box center [523, 252] width 151 height 22
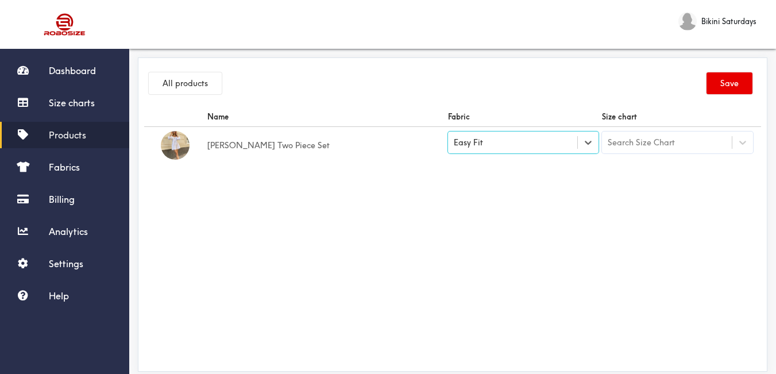
click at [654, 155] on td "Search Size Chart" at bounding box center [677, 145] width 155 height 37
click at [653, 145] on div "Search Size Chart" at bounding box center [641, 142] width 67 height 13
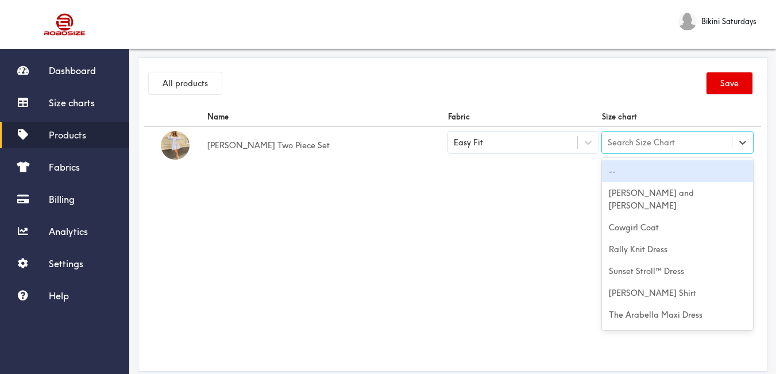
paste input "[PERSON_NAME] Two Piece Set"
type input "[PERSON_NAME] Two Piece Set"
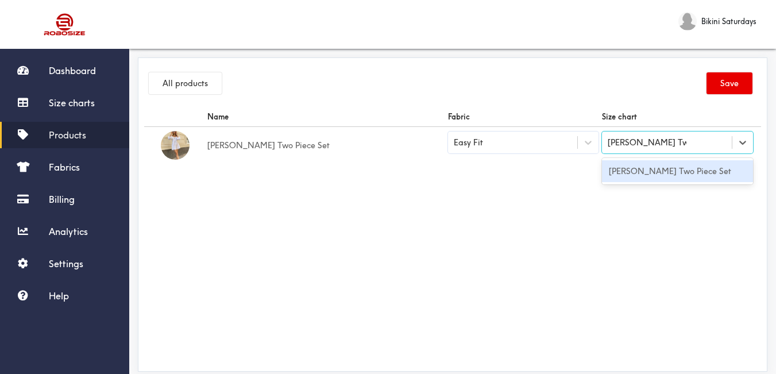
click at [664, 180] on div "[PERSON_NAME] Two Piece Set" at bounding box center [677, 171] width 151 height 22
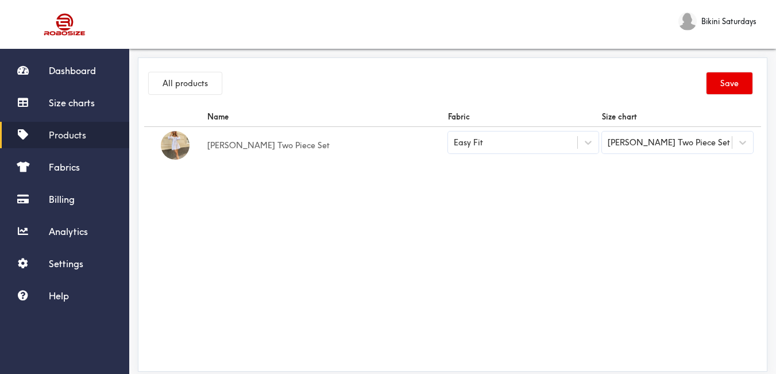
drag, startPoint x: 607, startPoint y: 184, endPoint x: 615, endPoint y: 184, distance: 8.0
click at [611, 184] on div "Name Fabric Size chart [PERSON_NAME] Two Piece Set Easy Fit [PERSON_NAME] Two P…" at bounding box center [452, 236] width 617 height 258
click at [738, 92] on button "Save" at bounding box center [730, 83] width 46 height 22
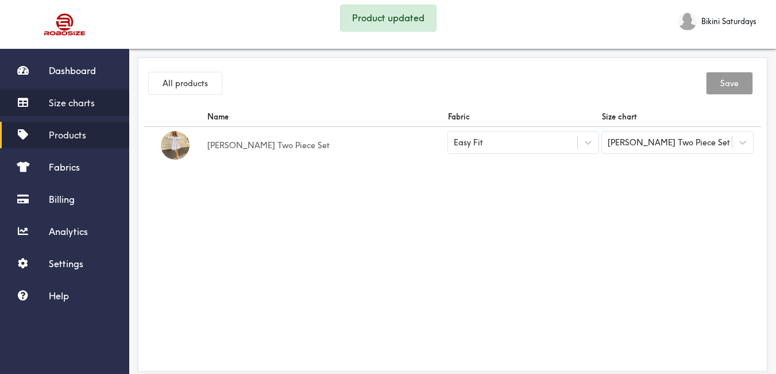
click at [78, 103] on span "Size charts" at bounding box center [72, 102] width 46 height 11
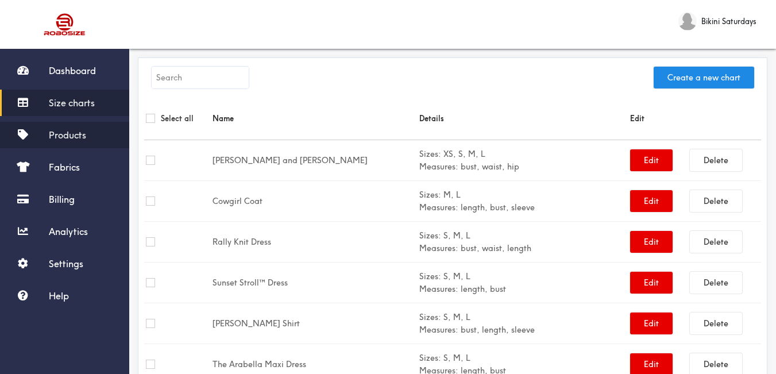
click at [44, 136] on link "Products" at bounding box center [64, 135] width 129 height 26
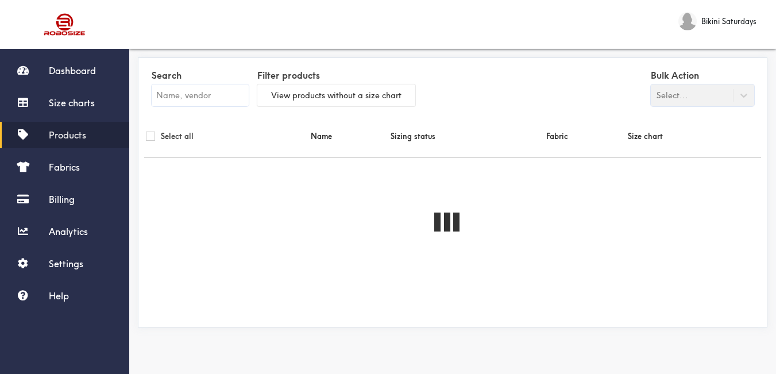
click at [200, 86] on input "text" at bounding box center [200, 95] width 97 height 22
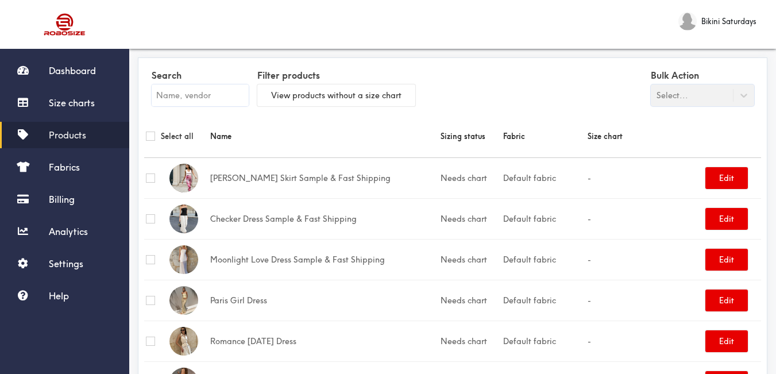
paste input "[PERSON_NAME] Dress - Cream"
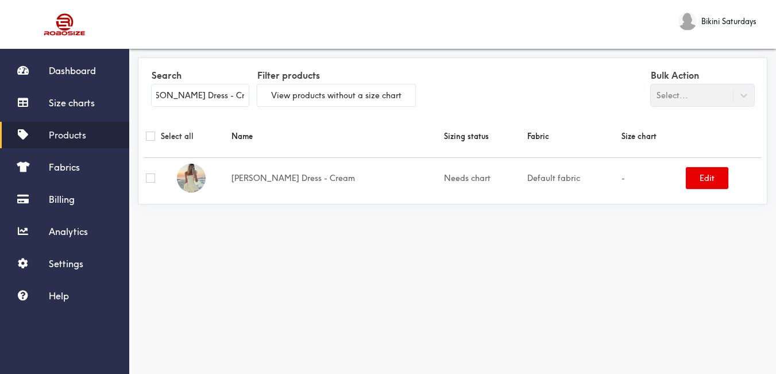
type input "[PERSON_NAME] Dress - Cream"
click at [61, 119] on div "Dashboard Size charts Products Fabrics Billing Analytics Settings Help" at bounding box center [64, 183] width 129 height 252
click at [65, 111] on link "Size charts" at bounding box center [64, 103] width 129 height 26
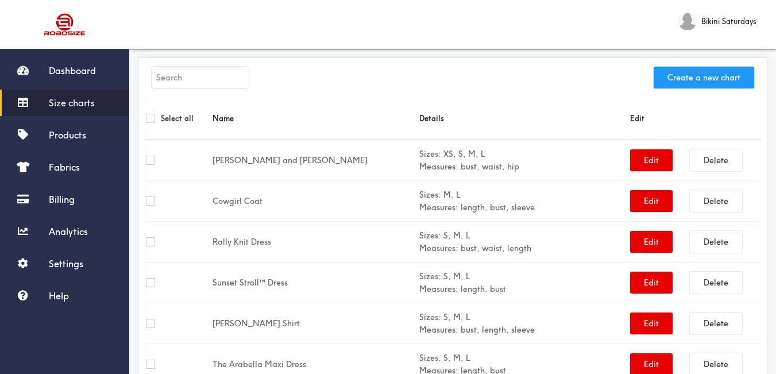
click at [722, 84] on button "Create a new chart" at bounding box center [704, 78] width 101 height 22
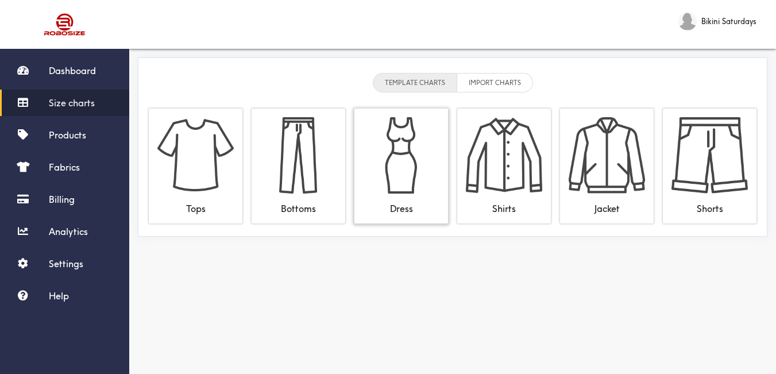
click at [418, 146] on img at bounding box center [401, 155] width 76 height 76
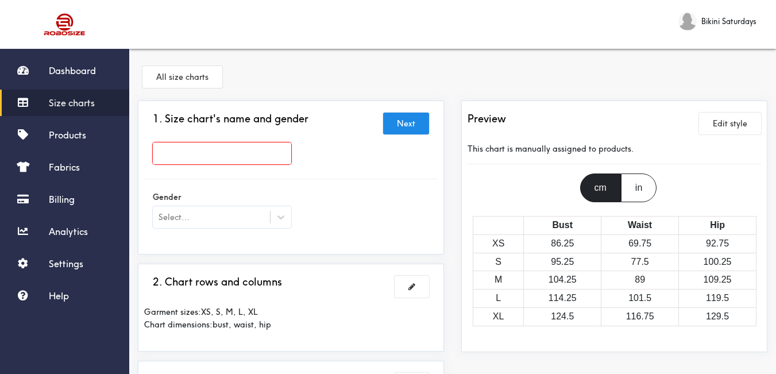
paste input "[PERSON_NAME] Dress - Cream"
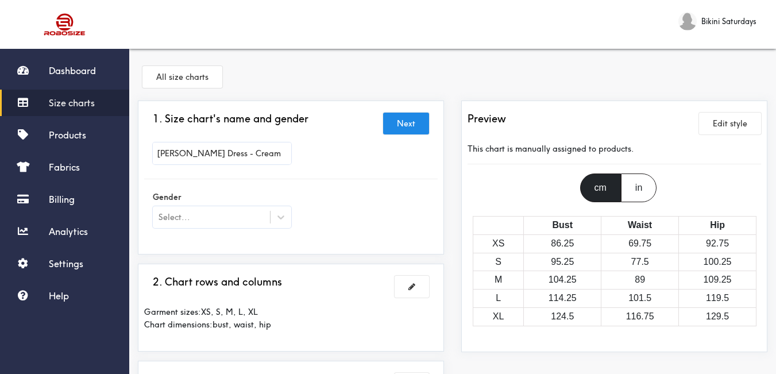
type input "[PERSON_NAME] Dress - Cream"
click at [333, 203] on div "Gender Select..." at bounding box center [291, 211] width 294 height 46
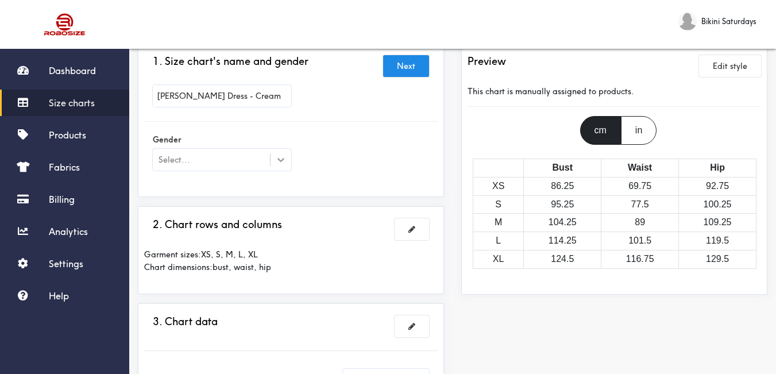
click at [281, 158] on icon at bounding box center [280, 159] width 11 height 11
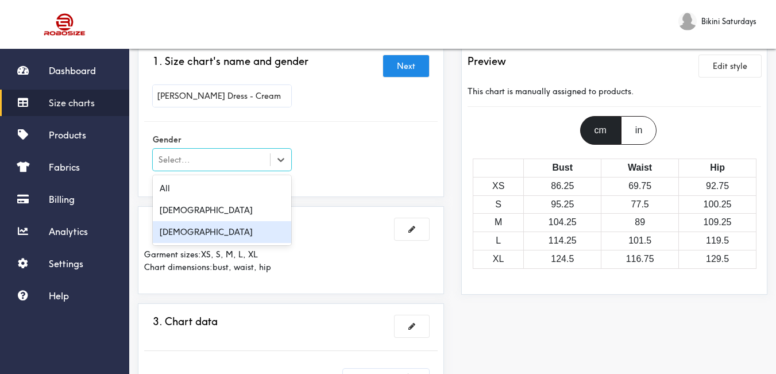
click at [241, 240] on div "[DEMOGRAPHIC_DATA]" at bounding box center [222, 232] width 138 height 22
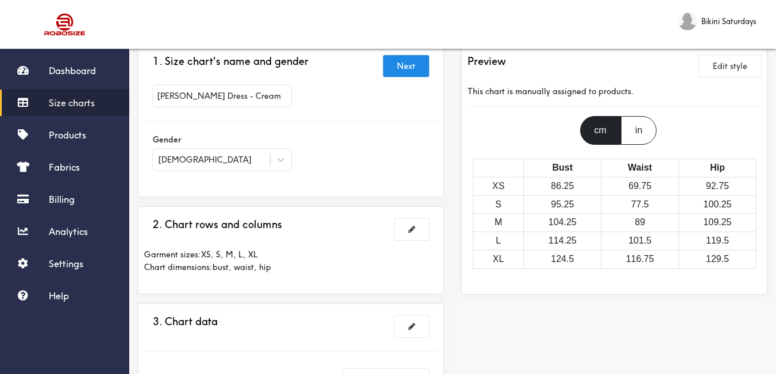
click at [345, 209] on div "2. Chart rows and columns Garment sizes: XS, S, M, L, XL Chart dimensions: bust…" at bounding box center [291, 250] width 306 height 88
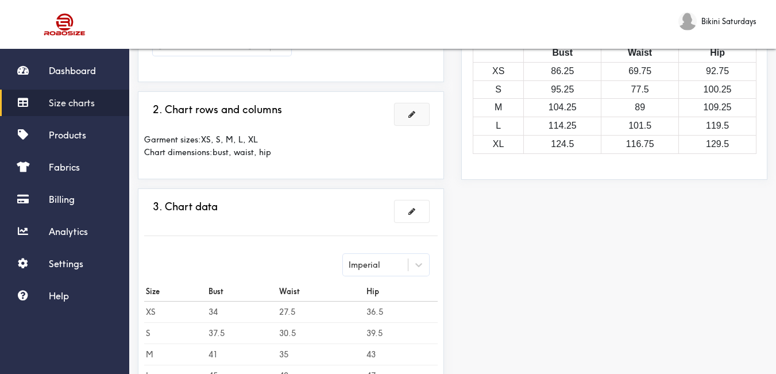
click at [418, 118] on button at bounding box center [412, 114] width 34 height 22
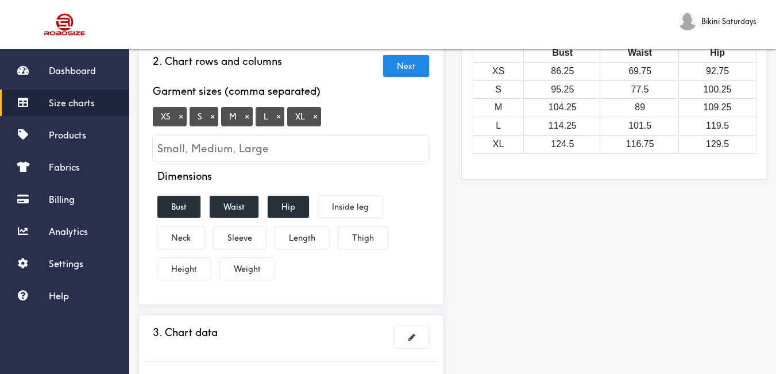
click at [181, 111] on button "×" at bounding box center [180, 116] width 11 height 10
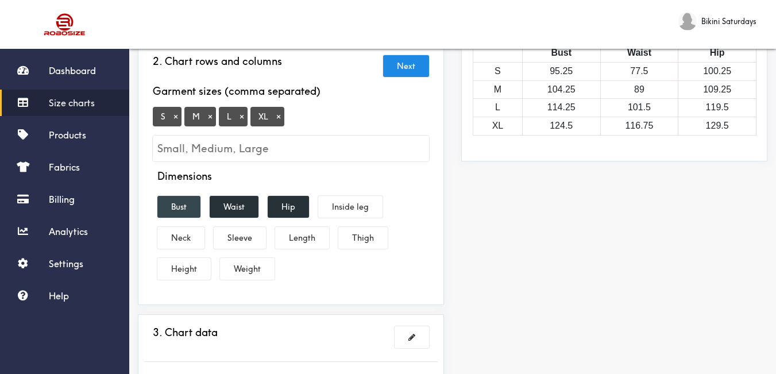
click at [187, 196] on button "Bust" at bounding box center [178, 207] width 43 height 22
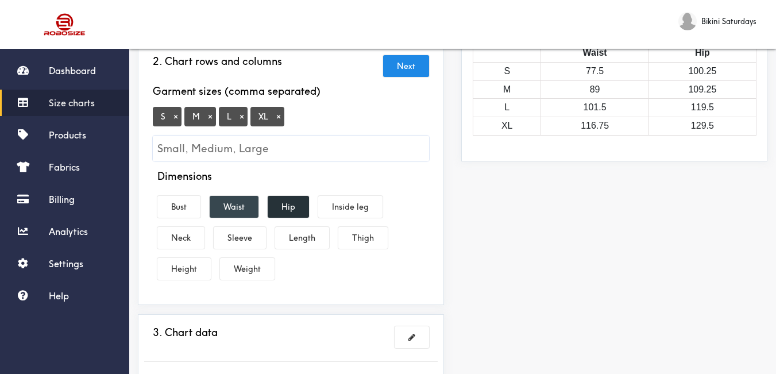
click at [229, 196] on button "Waist" at bounding box center [234, 207] width 49 height 22
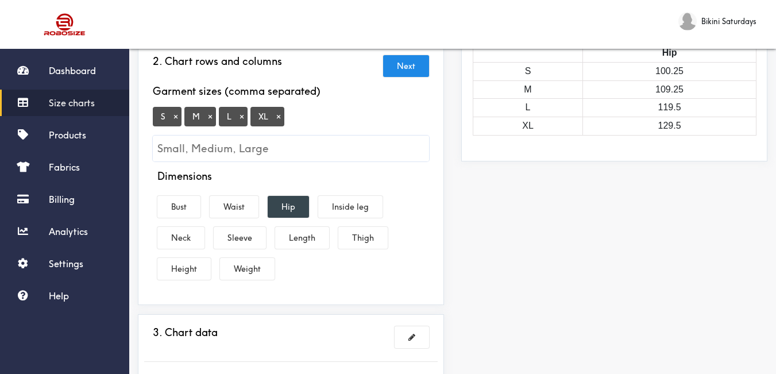
click at [282, 196] on button "Hip" at bounding box center [288, 207] width 41 height 22
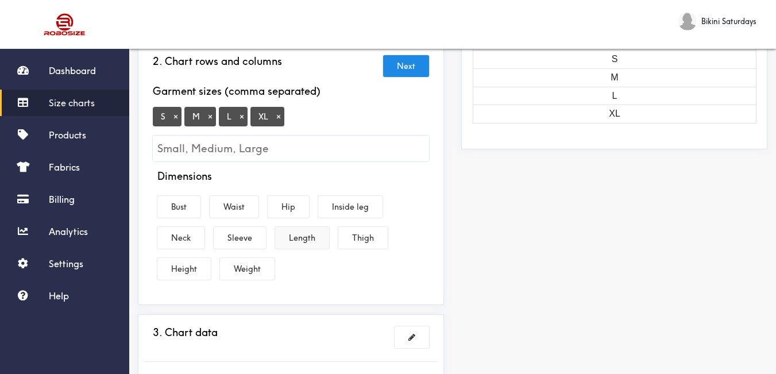
click at [297, 227] on button "Length" at bounding box center [302, 238] width 54 height 22
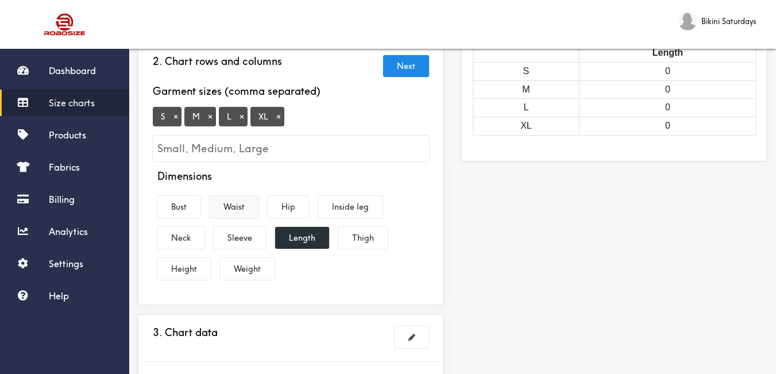
drag, startPoint x: 192, startPoint y: 199, endPoint x: 226, endPoint y: 200, distance: 33.9
click at [193, 199] on button "Bust" at bounding box center [178, 207] width 43 height 22
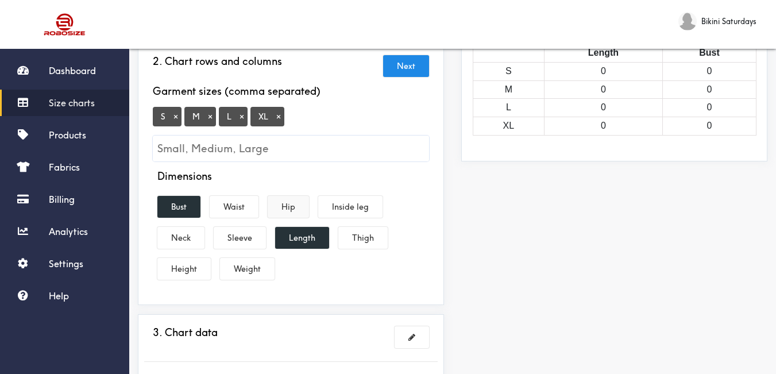
click at [239, 202] on button "Waist" at bounding box center [234, 207] width 49 height 22
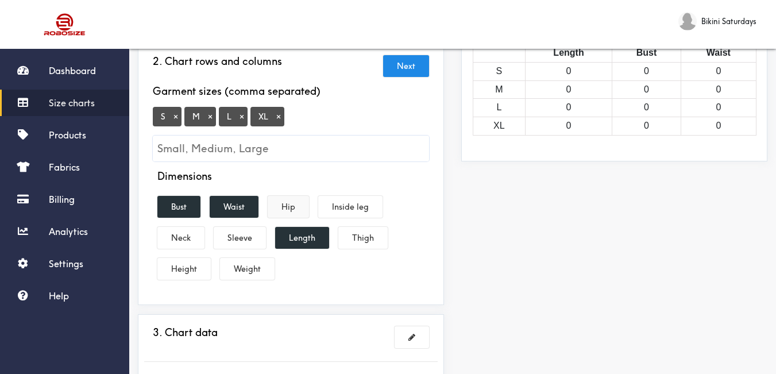
click at [287, 198] on button "Hip" at bounding box center [288, 207] width 41 height 22
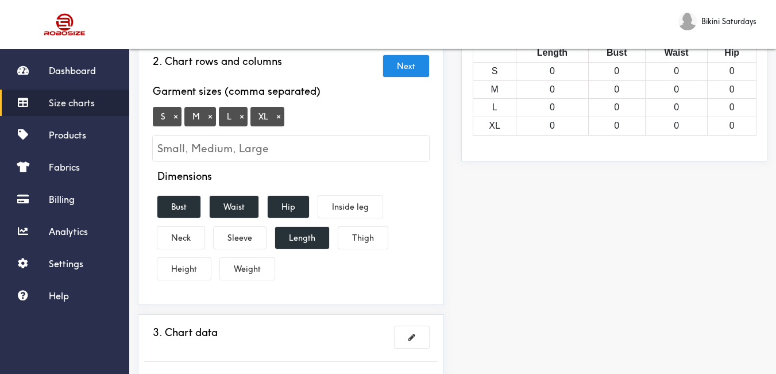
scroll to position [287, 0]
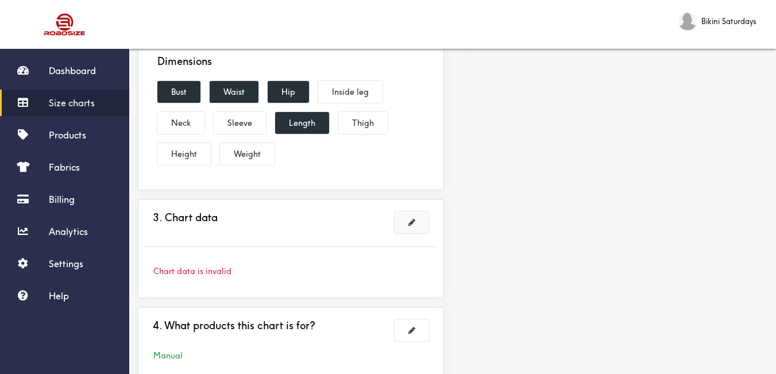
click at [410, 217] on button at bounding box center [412, 222] width 34 height 22
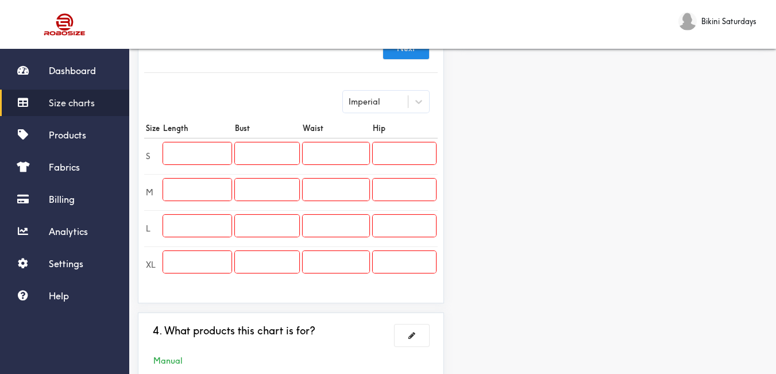
click at [202, 144] on input "text" at bounding box center [197, 153] width 68 height 22
type input "23"
click at [208, 182] on input "2" at bounding box center [197, 190] width 68 height 22
type input "23"
click at [209, 215] on input "text" at bounding box center [197, 226] width 68 height 22
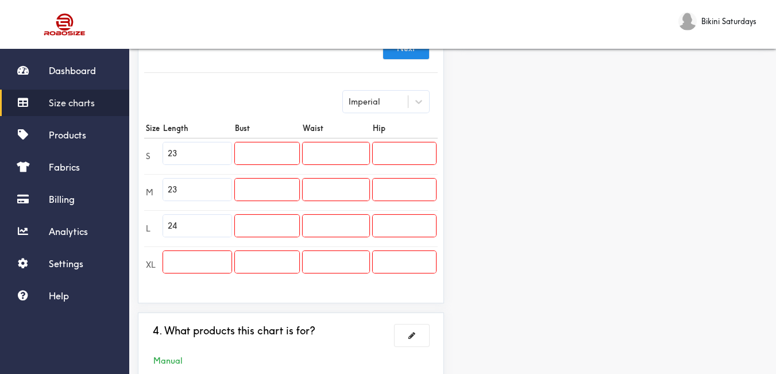
type input "24"
click at [209, 251] on input "2" at bounding box center [197, 262] width 68 height 22
type input "24"
click at [268, 142] on input "text" at bounding box center [267, 153] width 64 height 22
type input "30"
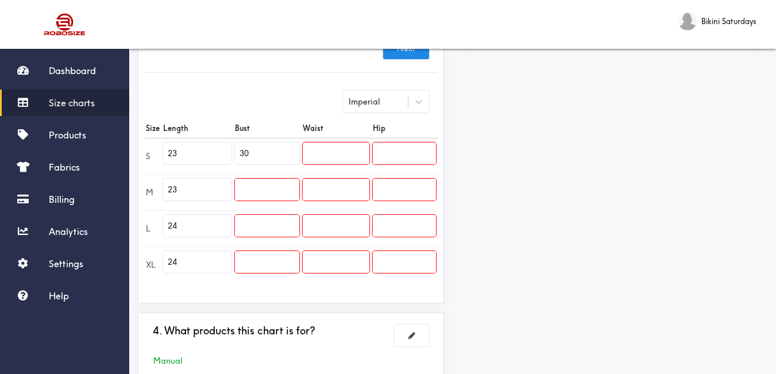
click at [265, 174] on td at bounding box center [267, 192] width 68 height 36
click at [267, 179] on input "text" at bounding box center [267, 190] width 64 height 22
type input "31"
click at [266, 215] on input "text" at bounding box center [267, 226] width 64 height 22
type input "33"
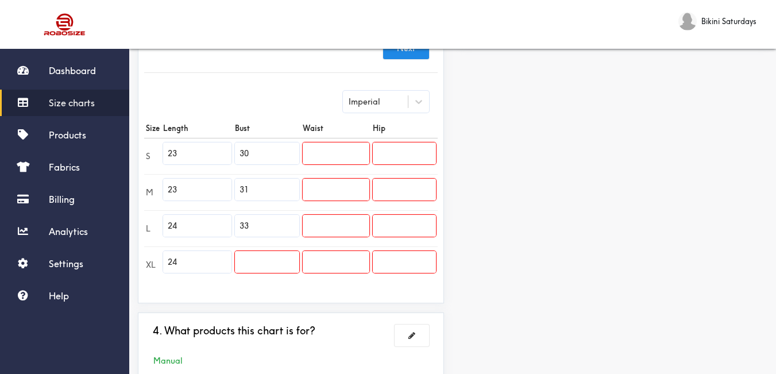
click at [272, 251] on input "text" at bounding box center [267, 262] width 64 height 22
type input "35"
click at [315, 142] on input "text" at bounding box center [336, 153] width 67 height 22
type input "25"
click at [326, 184] on input "text" at bounding box center [336, 190] width 67 height 22
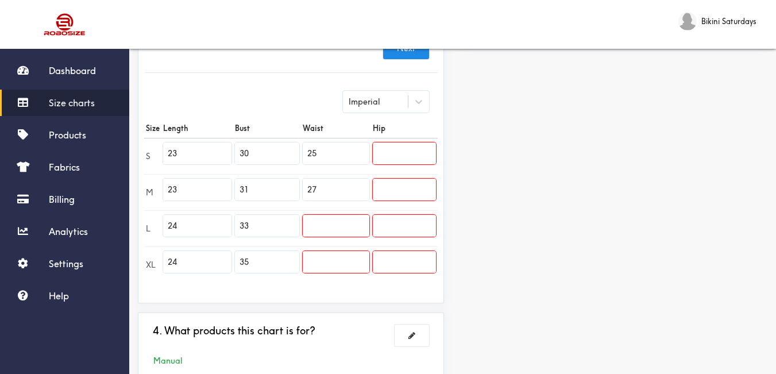
type input "27"
click at [331, 215] on input "text" at bounding box center [336, 226] width 67 height 22
click at [329, 251] on input "text" at bounding box center [336, 262] width 67 height 22
drag, startPoint x: 528, startPoint y: 181, endPoint x: 534, endPoint y: 153, distance: 28.6
click at [528, 177] on div "Preview Edit style This chart is manually assigned to products. cm in Length Bu…" at bounding box center [614, 105] width 323 height 584
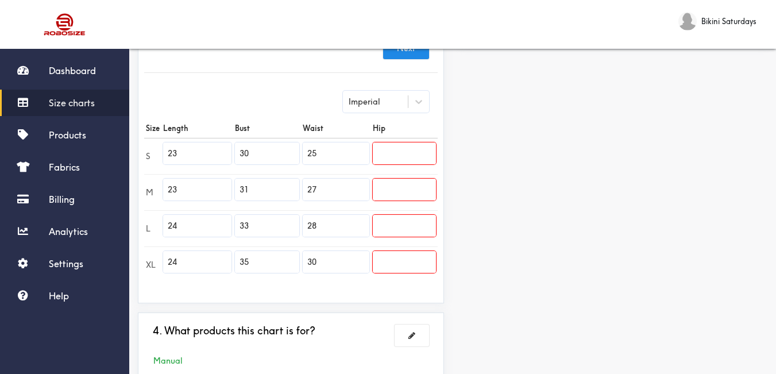
click at [414, 151] on td at bounding box center [404, 156] width 67 height 36
click at [413, 148] on input "text" at bounding box center [404, 153] width 63 height 22
click at [412, 148] on input "text" at bounding box center [404, 153] width 63 height 22
click at [407, 145] on input "text" at bounding box center [404, 153] width 63 height 22
click at [406, 142] on input "text" at bounding box center [404, 153] width 63 height 22
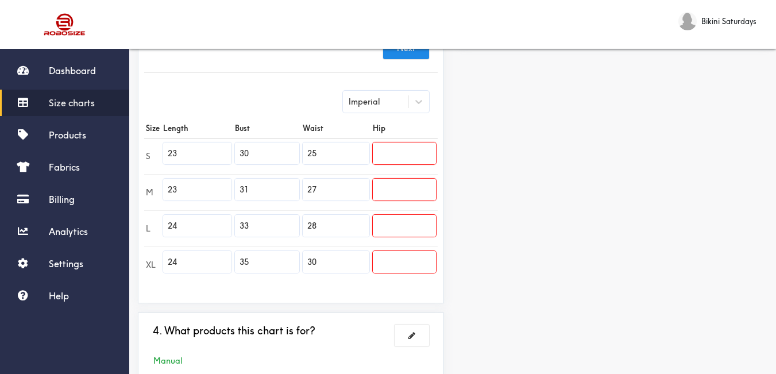
click at [404, 142] on input "text" at bounding box center [404, 153] width 63 height 22
click at [422, 179] on input "text" at bounding box center [404, 190] width 63 height 22
click at [406, 151] on input "text" at bounding box center [404, 153] width 63 height 22
click at [409, 182] on input "text" at bounding box center [404, 190] width 63 height 22
click at [411, 215] on input "text" at bounding box center [404, 226] width 63 height 22
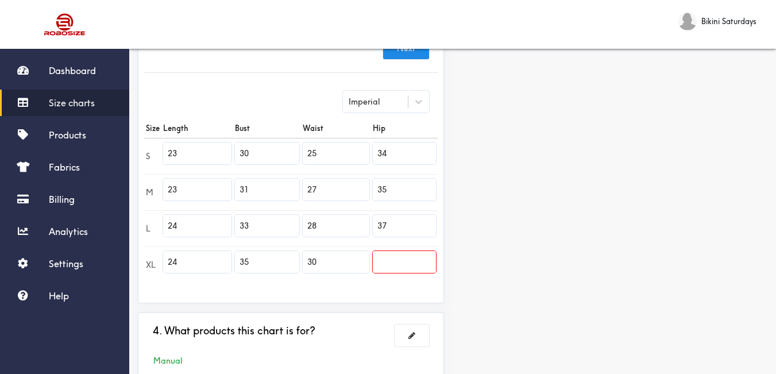
click at [410, 251] on input "text" at bounding box center [404, 262] width 63 height 22
click at [523, 234] on div "Preview Edit style This chart is manually assigned to products. cm in Length Bu…" at bounding box center [614, 105] width 323 height 584
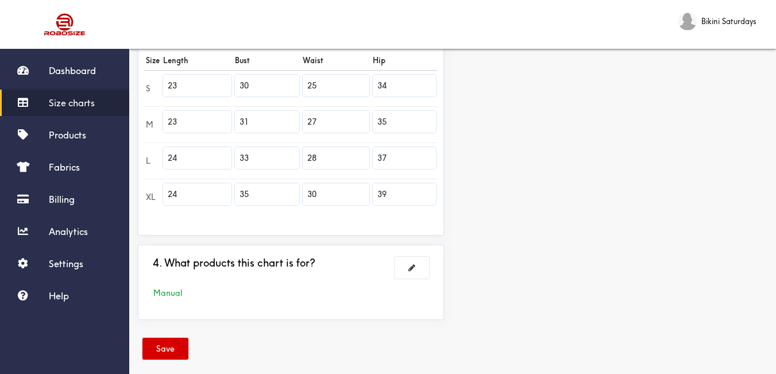
click at [163, 344] on button "Save" at bounding box center [165, 349] width 46 height 22
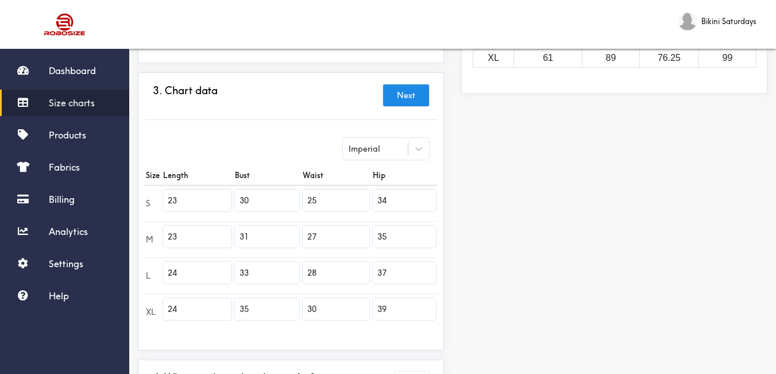
scroll to position [10, 0]
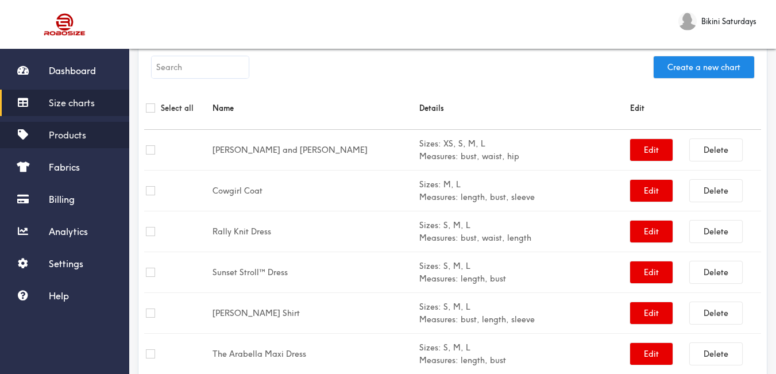
click at [70, 132] on span "Products" at bounding box center [67, 134] width 37 height 11
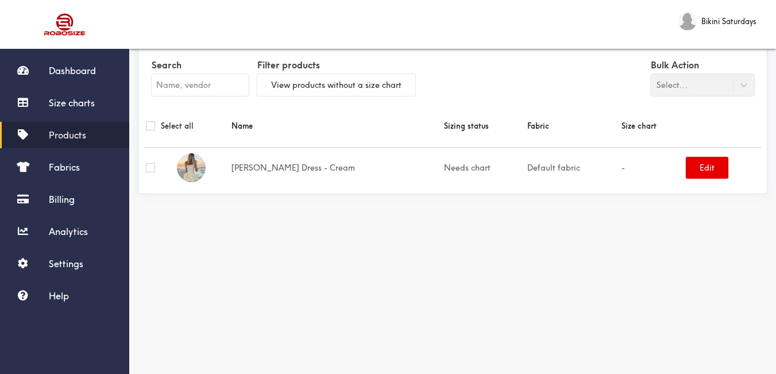
click at [207, 82] on input "text" at bounding box center [200, 85] width 97 height 22
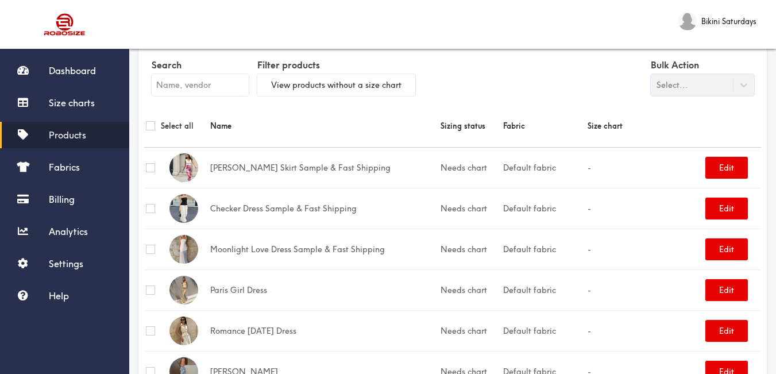
paste input "Sunset Maxi Dress"
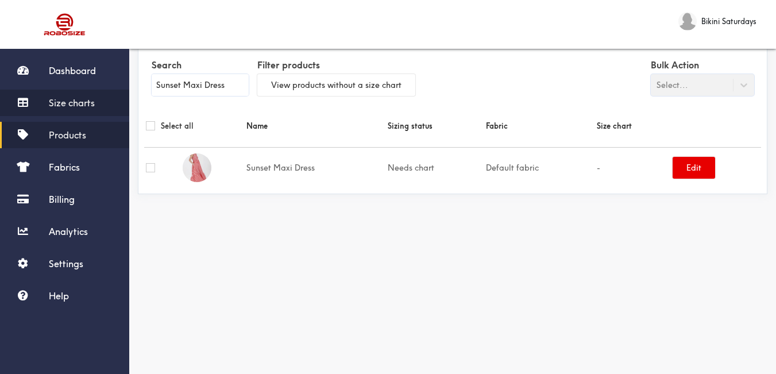
click at [93, 105] on span "Size charts" at bounding box center [72, 102] width 46 height 11
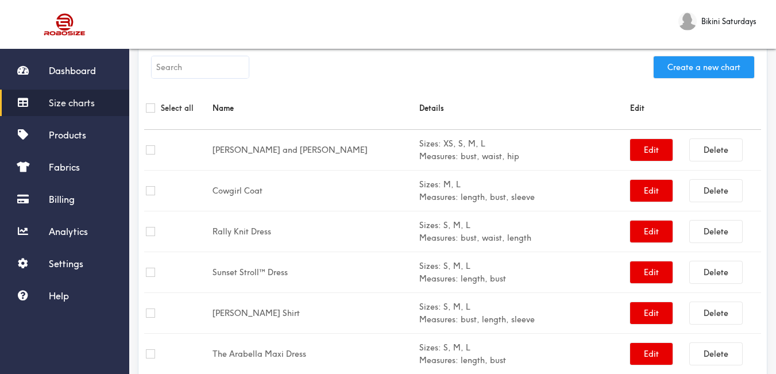
click at [708, 63] on button "Create a new chart" at bounding box center [704, 67] width 101 height 22
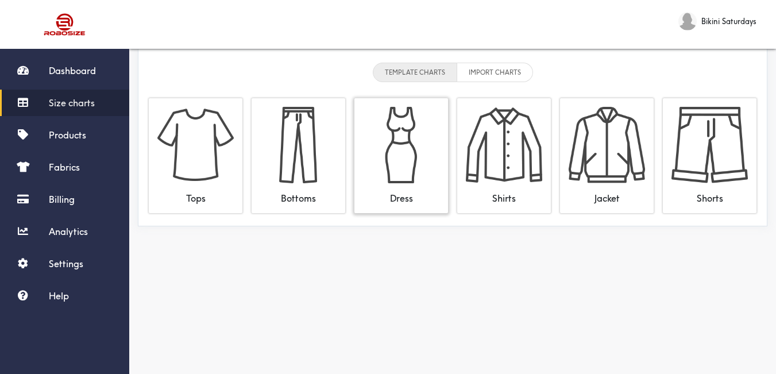
click at [427, 182] on img at bounding box center [401, 145] width 76 height 76
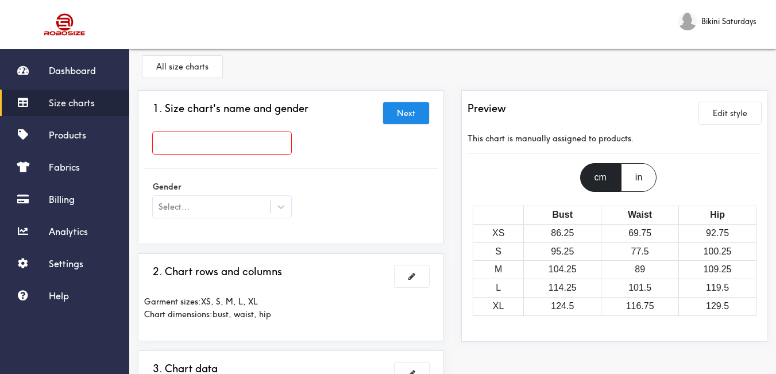
click at [254, 146] on input "text" at bounding box center [222, 143] width 138 height 22
paste input "Sunset Maxi Dress"
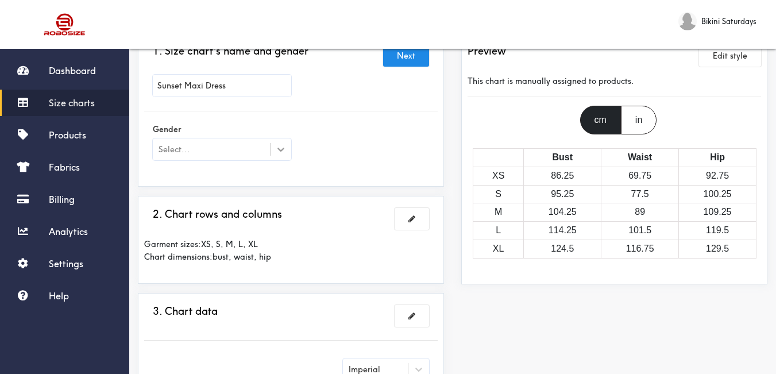
click at [285, 149] on icon at bounding box center [280, 149] width 11 height 11
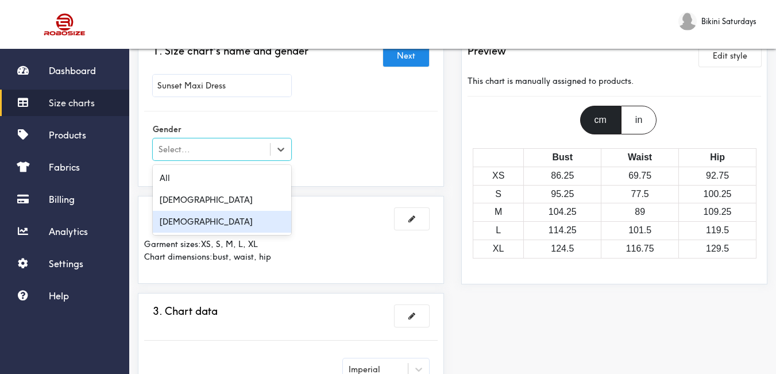
click at [261, 221] on div "[DEMOGRAPHIC_DATA]" at bounding box center [222, 222] width 138 height 22
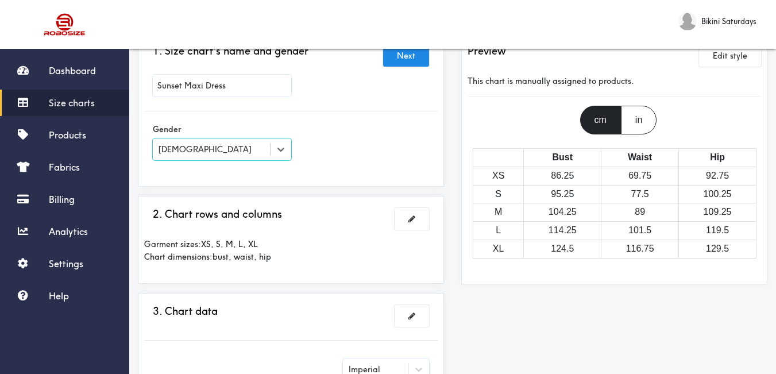
scroll to position [125, 0]
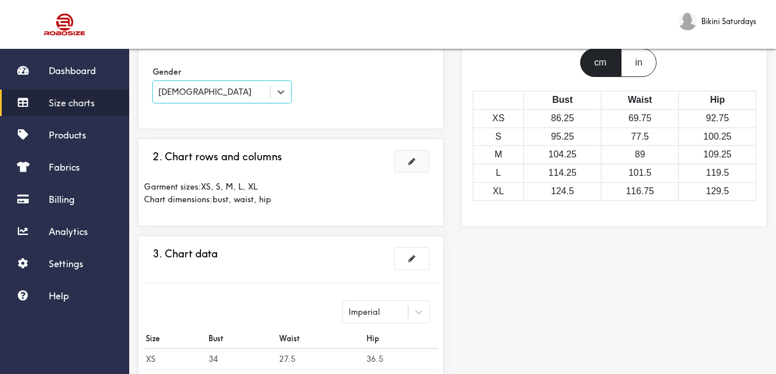
click at [400, 166] on button at bounding box center [412, 162] width 34 height 22
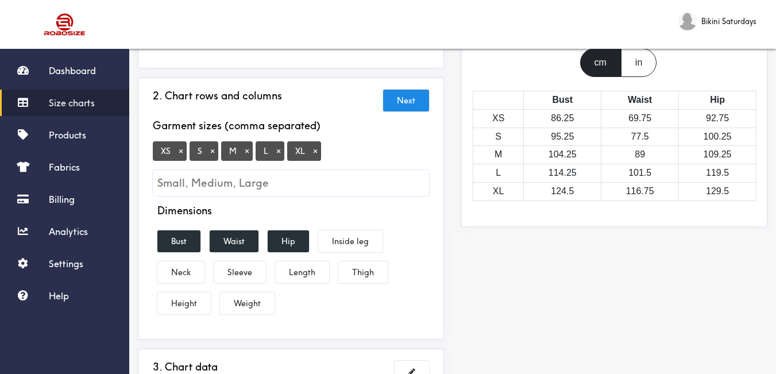
click at [182, 151] on button "×" at bounding box center [180, 151] width 11 height 10
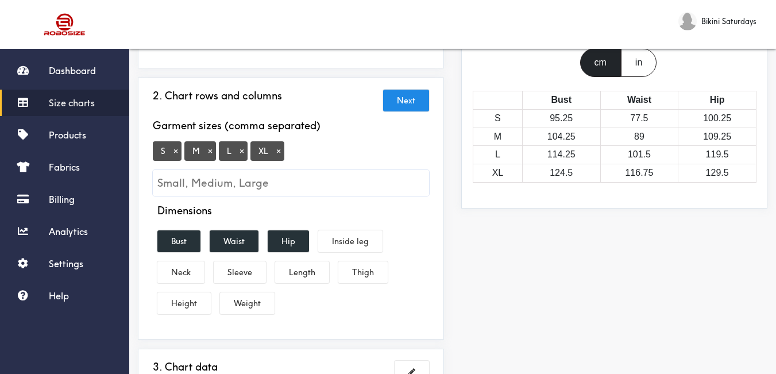
click at [272, 184] on input "Small, Medium, Large" at bounding box center [291, 183] width 276 height 26
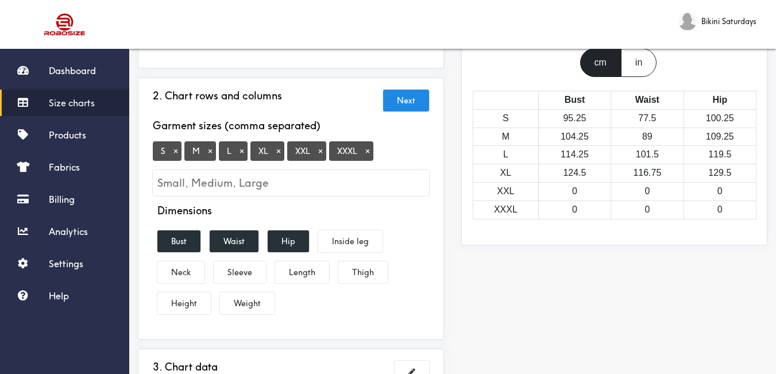
drag, startPoint x: 290, startPoint y: 253, endPoint x: 254, endPoint y: 243, distance: 36.9
click at [290, 253] on div "Dimensions Bust Waist Hip Inside leg Neck Sleeve Length Thigh Height Weight" at bounding box center [291, 261] width 294 height 114
click at [236, 238] on button "Waist" at bounding box center [234, 241] width 49 height 22
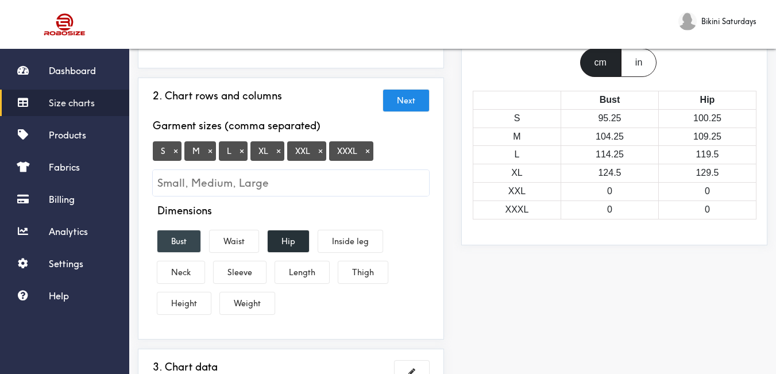
drag, startPoint x: 179, startPoint y: 237, endPoint x: 273, endPoint y: 241, distance: 93.7
click at [180, 237] on button "Bust" at bounding box center [178, 241] width 43 height 22
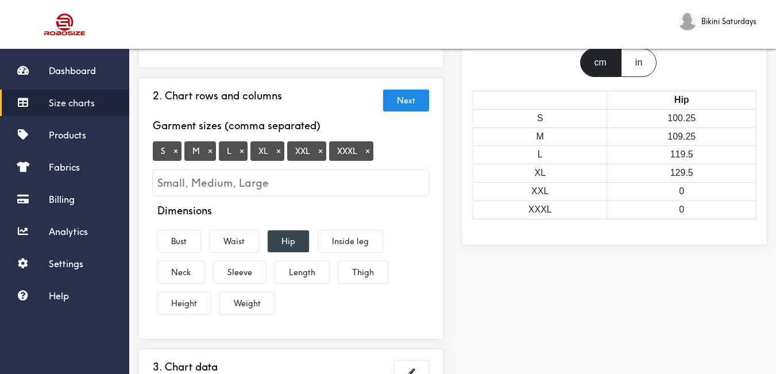
drag, startPoint x: 279, startPoint y: 236, endPoint x: 283, endPoint y: 242, distance: 7.8
click at [280, 236] on button "Hip" at bounding box center [288, 241] width 41 height 22
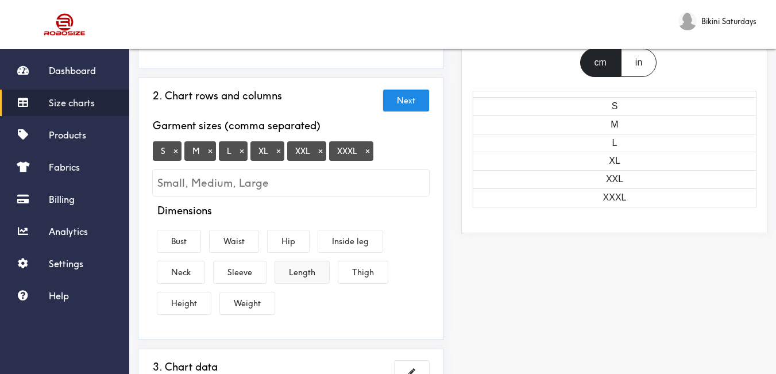
click at [291, 269] on button "Length" at bounding box center [302, 272] width 54 height 22
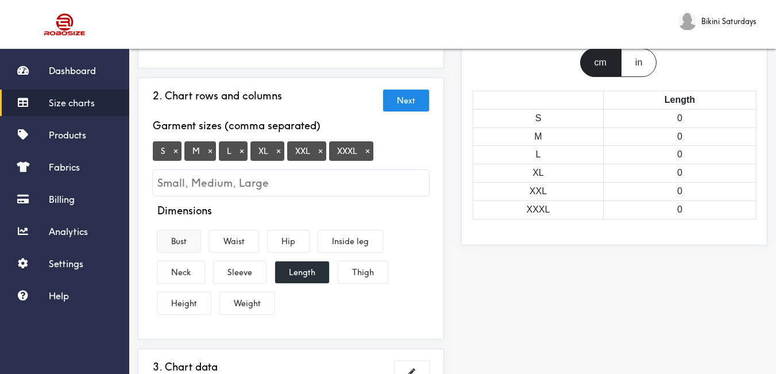
drag, startPoint x: 177, startPoint y: 245, endPoint x: 187, endPoint y: 245, distance: 10.3
click at [178, 244] on button "Bust" at bounding box center [178, 241] width 43 height 22
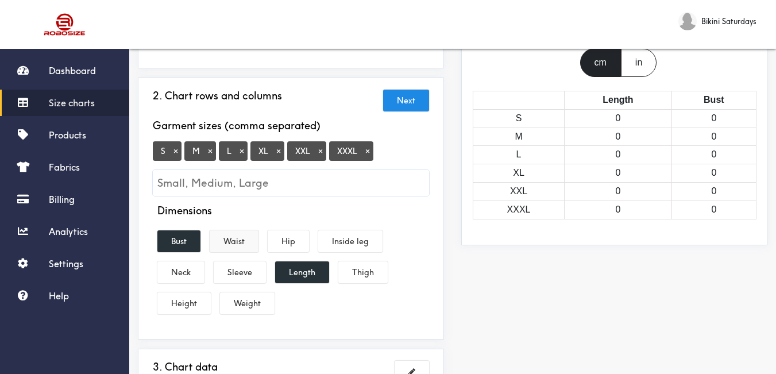
click at [236, 252] on button "Waist" at bounding box center [234, 241] width 49 height 22
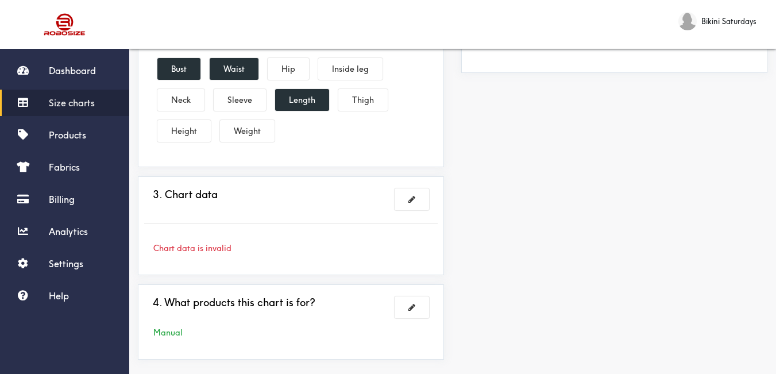
scroll to position [350, 0]
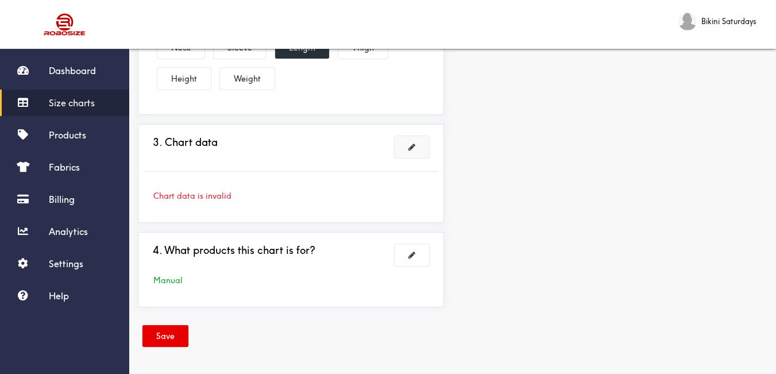
click at [418, 138] on button at bounding box center [412, 147] width 34 height 22
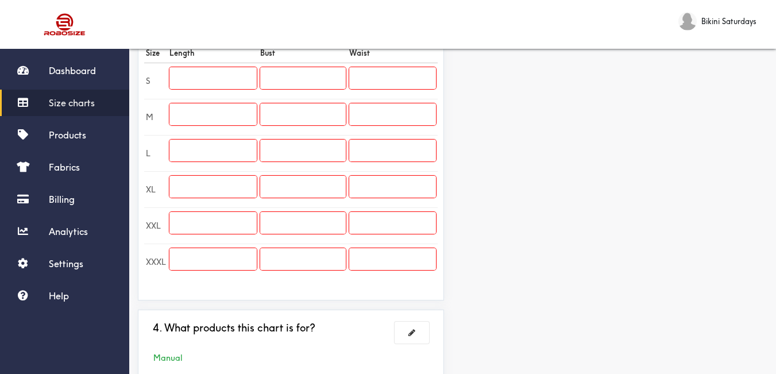
drag, startPoint x: 214, startPoint y: 80, endPoint x: 253, endPoint y: 69, distance: 40.2
click at [214, 80] on input "text" at bounding box center [212, 78] width 87 height 22
click at [213, 109] on input "text" at bounding box center [212, 114] width 87 height 22
click at [227, 146] on input "text" at bounding box center [212, 151] width 87 height 22
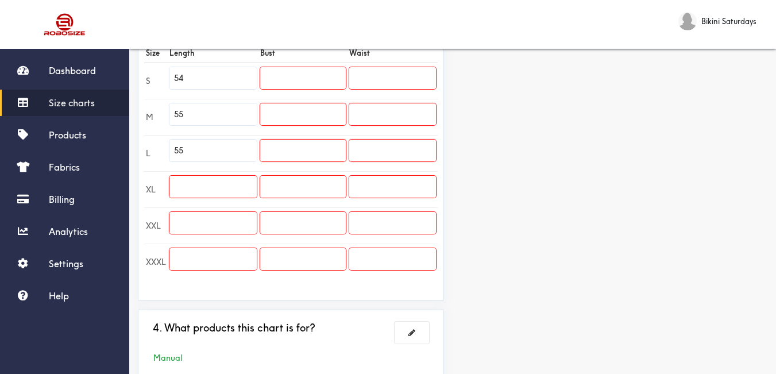
click at [227, 193] on input "text" at bounding box center [212, 187] width 87 height 22
click at [238, 219] on input "5" at bounding box center [212, 223] width 87 height 22
click at [238, 267] on input "text" at bounding box center [212, 259] width 87 height 22
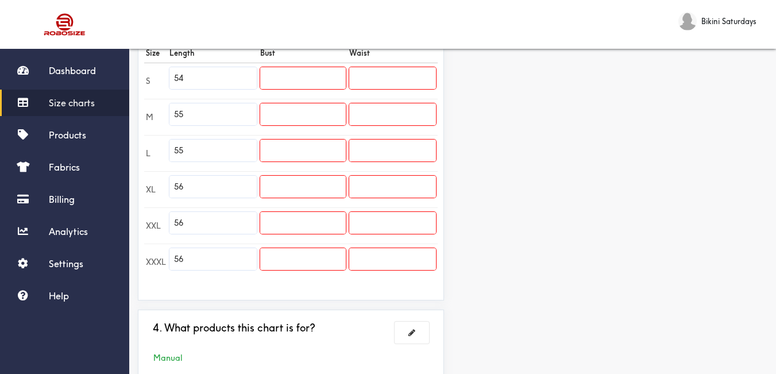
click at [501, 260] on div "Preview Edit style This chart is manually assigned to products. cm in Length Bu…" at bounding box center [614, 72] width 323 height 643
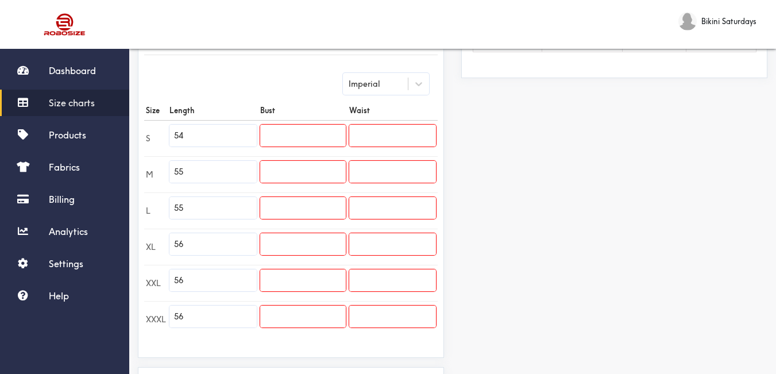
click at [307, 134] on input "text" at bounding box center [303, 136] width 86 height 22
click at [325, 173] on input "text" at bounding box center [303, 172] width 86 height 22
click at [323, 206] on input "text" at bounding box center [303, 208] width 86 height 22
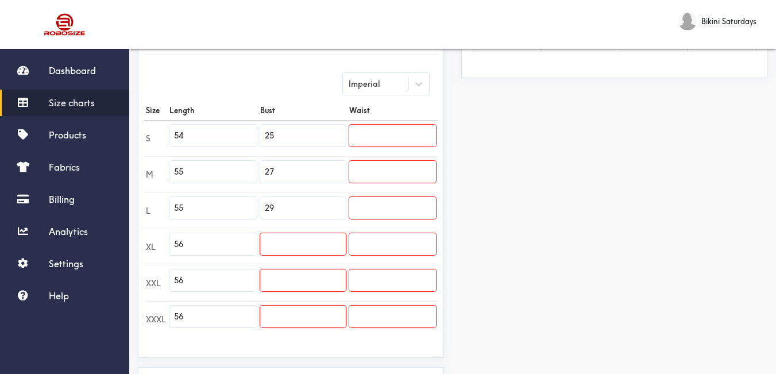
click at [307, 250] on input "text" at bounding box center [303, 244] width 86 height 22
click at [317, 274] on input "text" at bounding box center [303, 280] width 86 height 22
click at [317, 311] on input "text" at bounding box center [303, 317] width 86 height 22
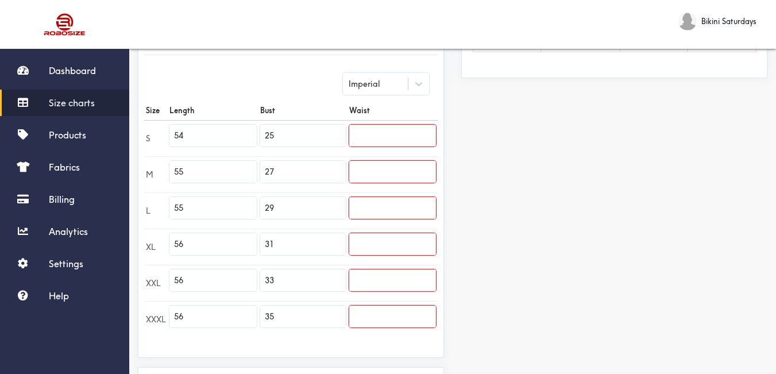
click at [503, 300] on div "Preview Edit style This chart is manually assigned to products. cm in Length Bu…" at bounding box center [614, 129] width 323 height 643
click at [391, 130] on input "text" at bounding box center [392, 136] width 87 height 22
click at [399, 170] on input "text" at bounding box center [392, 172] width 87 height 22
click at [401, 206] on input "text" at bounding box center [392, 208] width 87 height 22
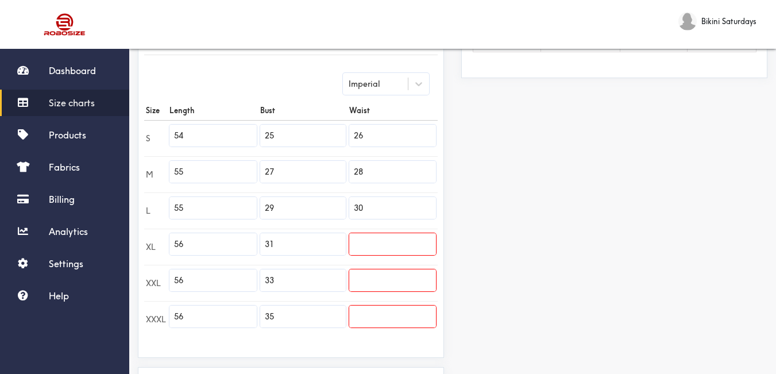
click at [365, 253] on input "text" at bounding box center [392, 244] width 87 height 22
click at [379, 281] on input "text" at bounding box center [392, 280] width 87 height 22
click at [407, 324] on input "text" at bounding box center [392, 317] width 87 height 22
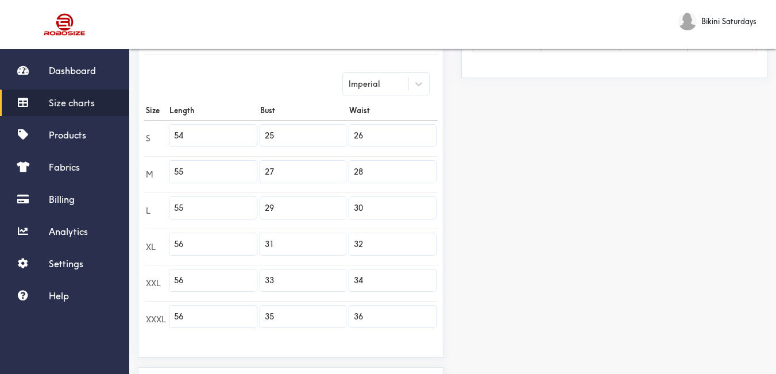
click at [582, 319] on div "Preview Edit style This chart is manually assigned to products. cm in Length Bu…" at bounding box center [614, 129] width 323 height 643
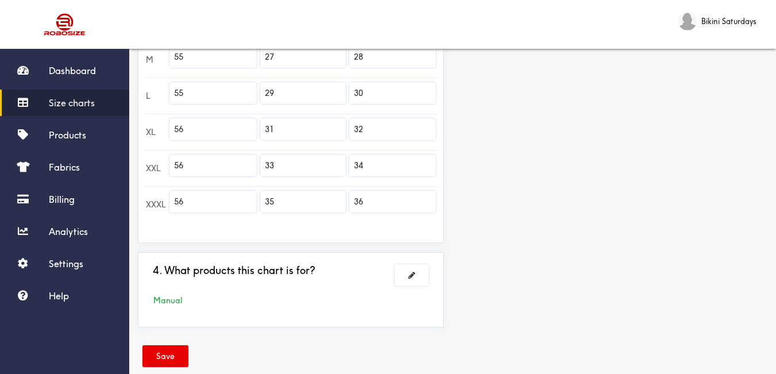
scroll to position [427, 0]
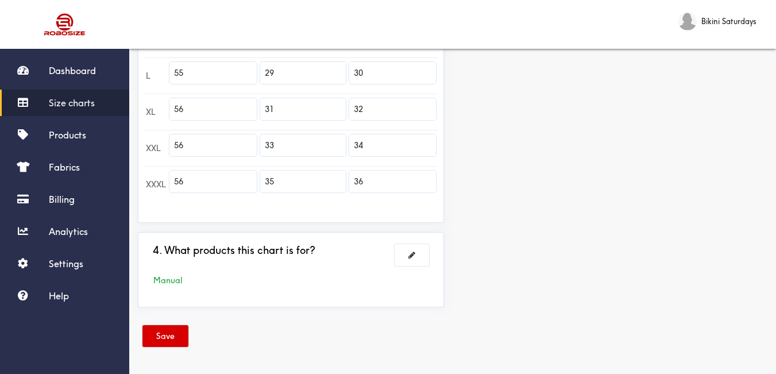
click at [164, 341] on button "Save" at bounding box center [165, 336] width 46 height 22
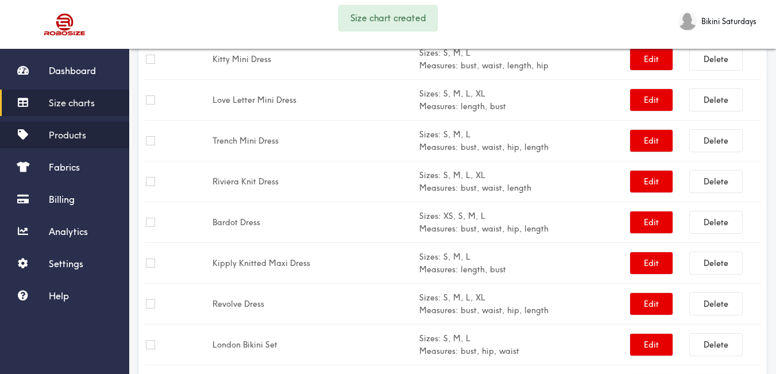
drag, startPoint x: 79, startPoint y: 133, endPoint x: 88, endPoint y: 130, distance: 9.8
click at [78, 133] on span "Products" at bounding box center [67, 134] width 37 height 11
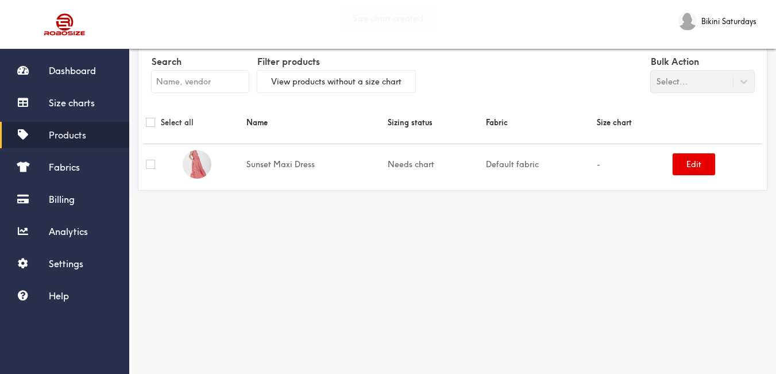
scroll to position [14, 0]
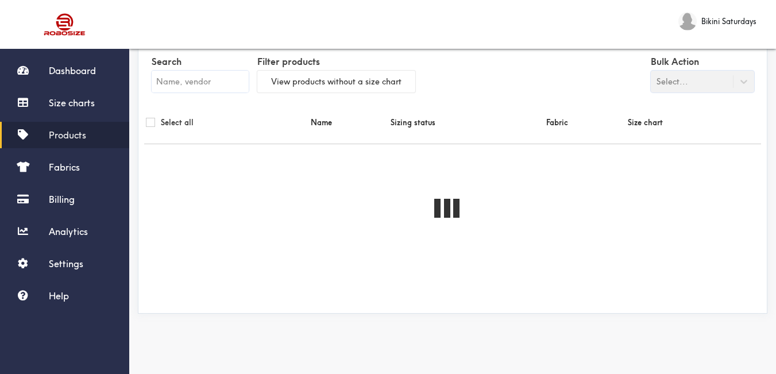
paste input "Sunset Maxi Dress"
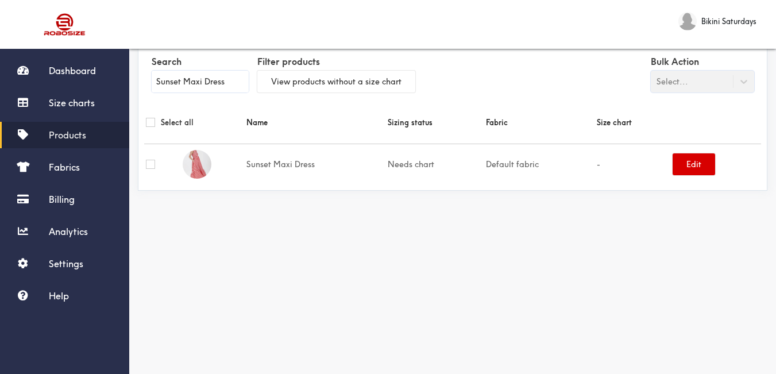
click at [708, 166] on button "Edit" at bounding box center [694, 164] width 43 height 22
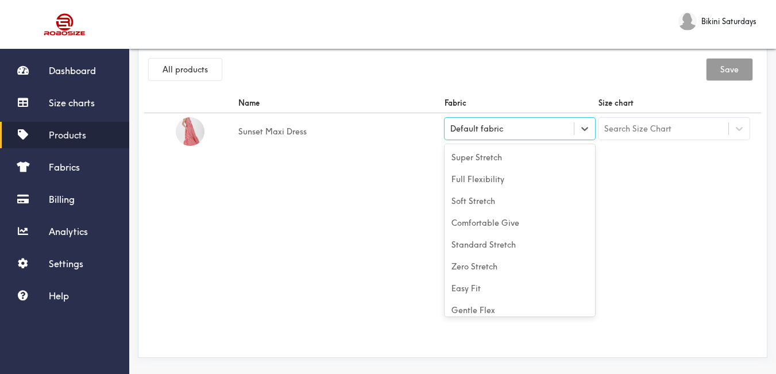
click at [571, 133] on div "Default fabric" at bounding box center [510, 128] width 130 height 11
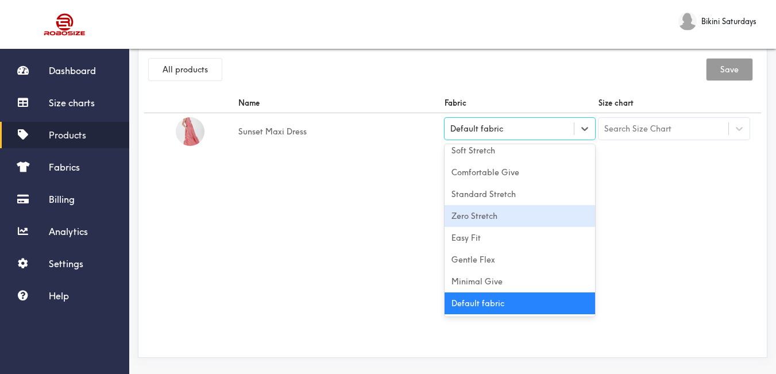
click at [523, 217] on div "Zero Stretch" at bounding box center [520, 216] width 151 height 22
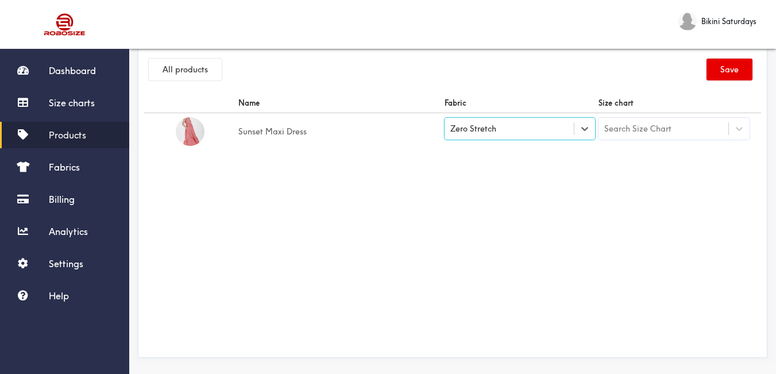
click at [734, 191] on div "Name Fabric Size chart Sunset Maxi Dress option [object Object], selected. Sele…" at bounding box center [452, 222] width 617 height 258
click at [714, 120] on div "Search Size Chart" at bounding box center [664, 129] width 130 height 20
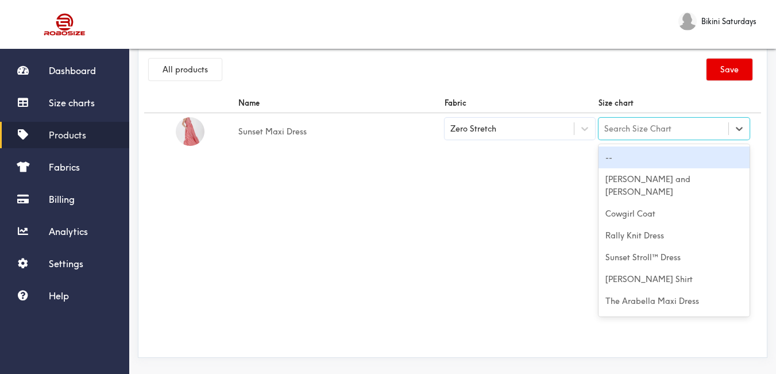
paste input "Sunset Maxi Dress"
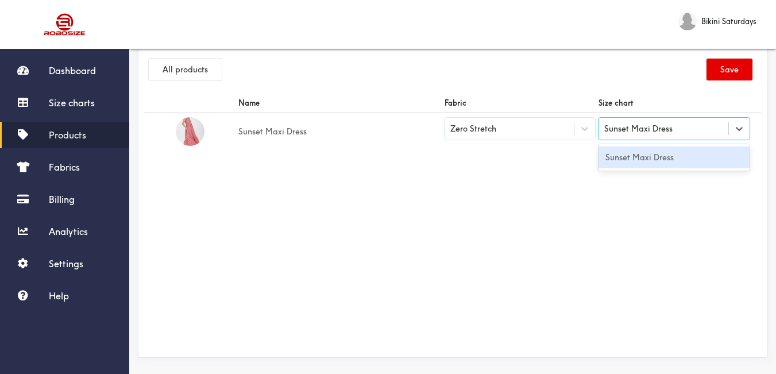
click at [686, 164] on div "Sunset Maxi Dress" at bounding box center [674, 157] width 151 height 22
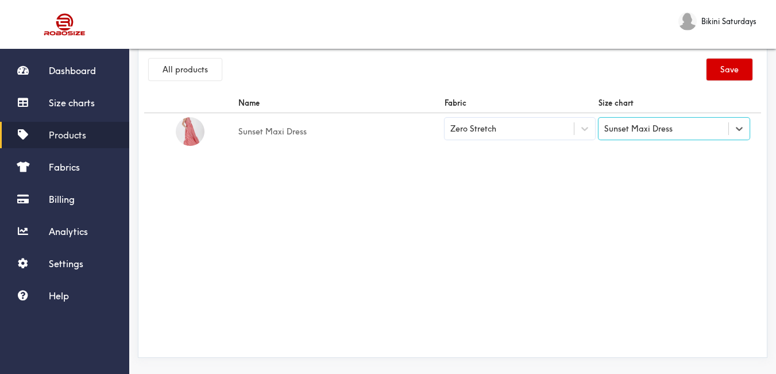
click at [731, 67] on button "Save" at bounding box center [730, 70] width 46 height 22
click at [78, 129] on link "Products" at bounding box center [64, 135] width 129 height 26
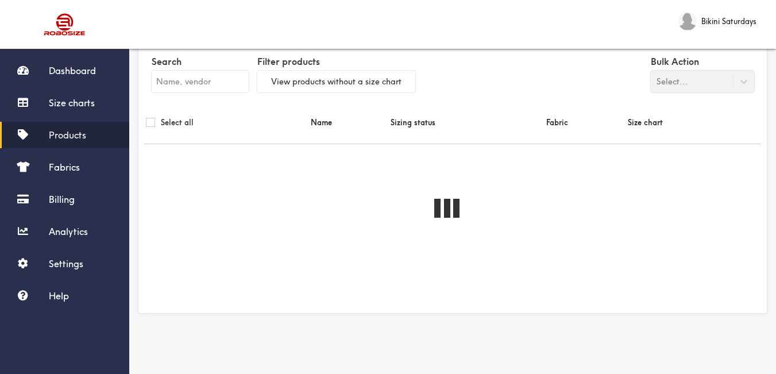
click at [188, 84] on input "text" at bounding box center [200, 82] width 97 height 22
paste input "Malibu Mini Dress"
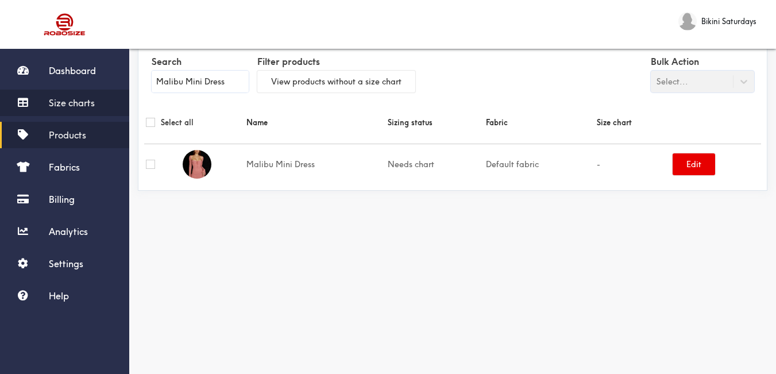
click at [45, 109] on link "Size charts" at bounding box center [64, 103] width 129 height 26
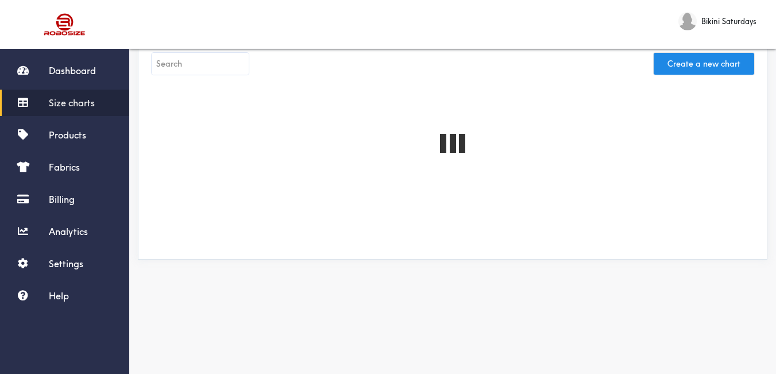
click at [731, 51] on div "Create a new chart" at bounding box center [452, 66] width 617 height 33
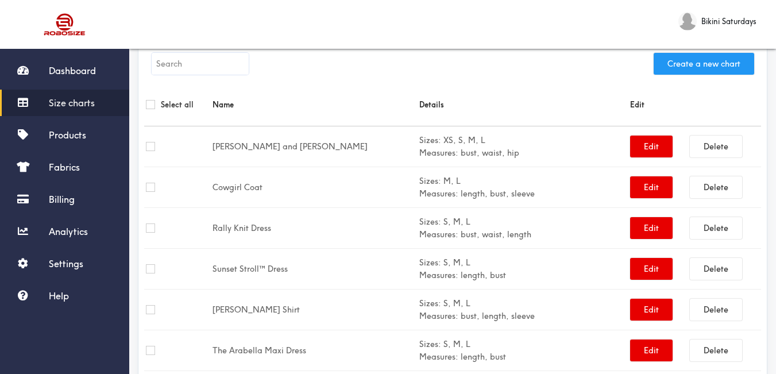
click at [689, 64] on button "Create a new chart" at bounding box center [704, 64] width 101 height 22
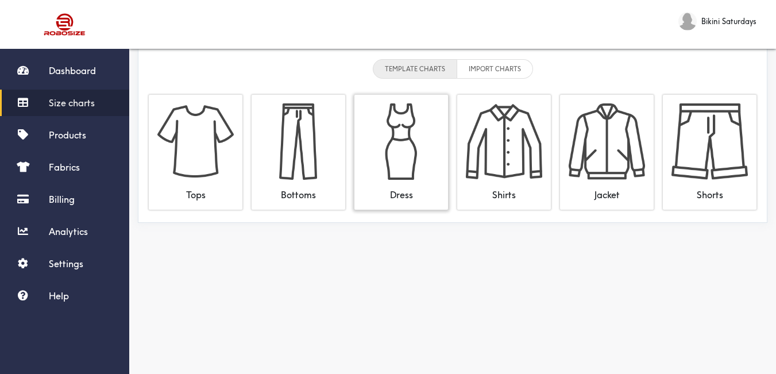
click at [420, 149] on img at bounding box center [401, 141] width 76 height 76
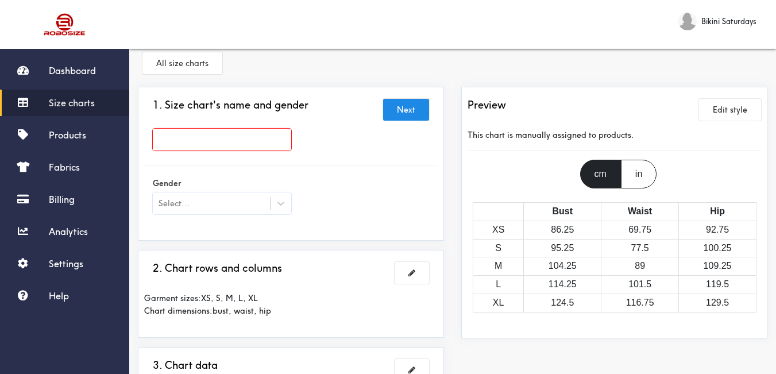
click at [280, 136] on input "text" at bounding box center [222, 140] width 138 height 22
paste input "Malibu Mini Dress"
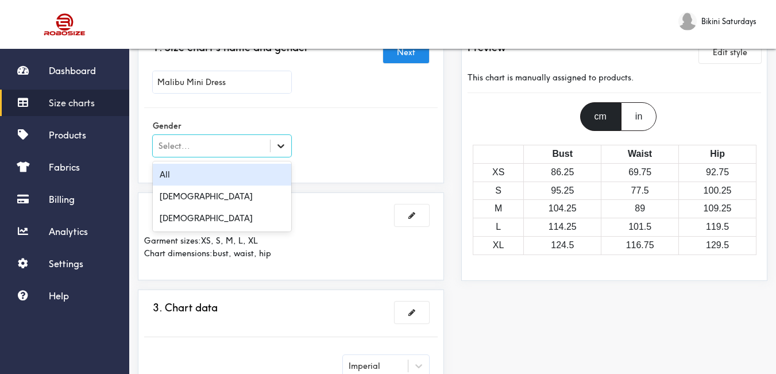
click at [286, 149] on div at bounding box center [281, 146] width 21 height 21
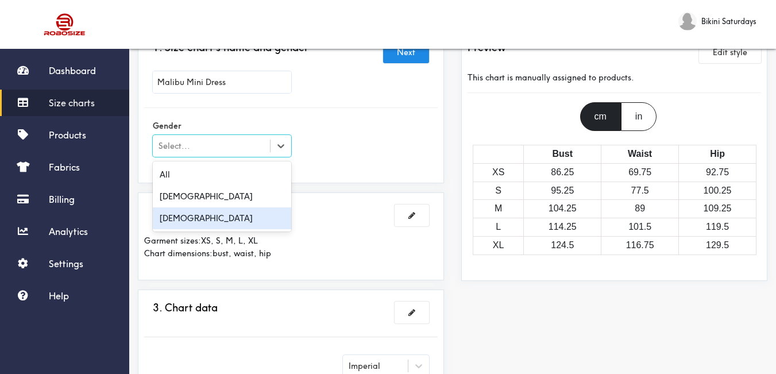
drag, startPoint x: 264, startPoint y: 215, endPoint x: 406, endPoint y: 152, distance: 154.6
click at [264, 216] on div "[DEMOGRAPHIC_DATA]" at bounding box center [222, 218] width 138 height 22
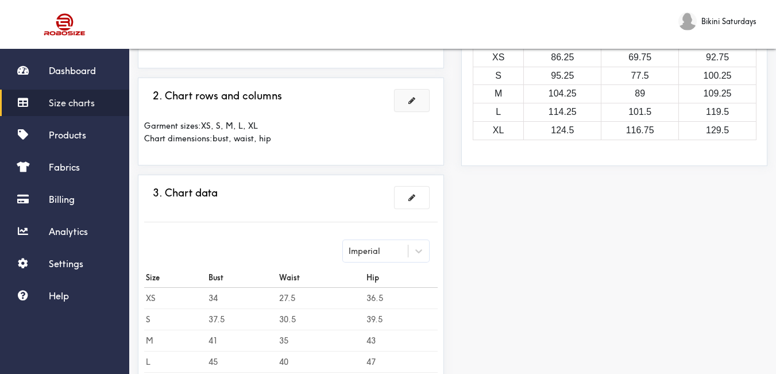
click at [409, 106] on button at bounding box center [412, 101] width 34 height 22
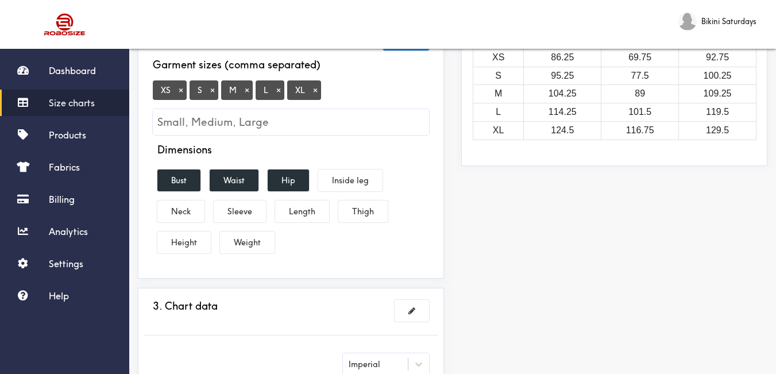
scroll to position [171, 0]
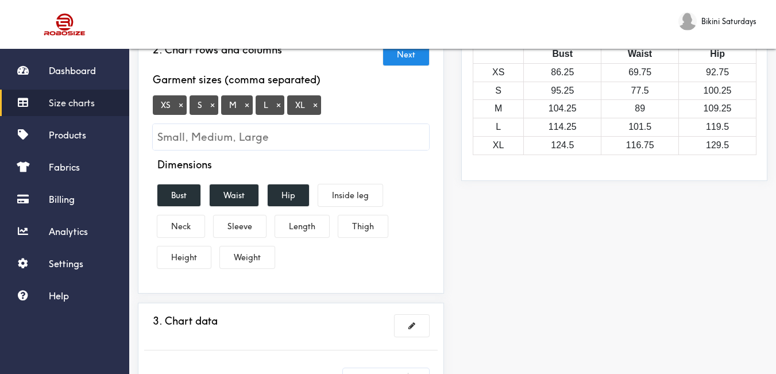
click at [184, 108] on button "×" at bounding box center [180, 105] width 11 height 10
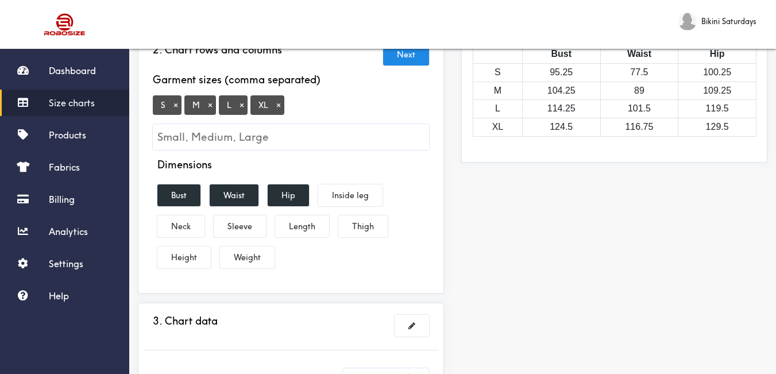
scroll to position [344, 0]
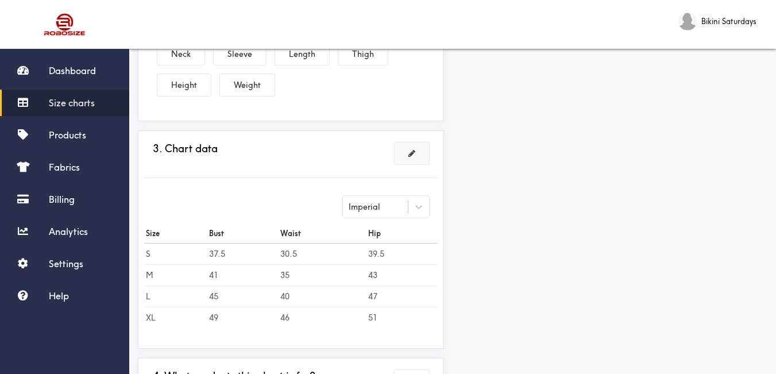
click at [412, 154] on span at bounding box center [411, 153] width 7 height 8
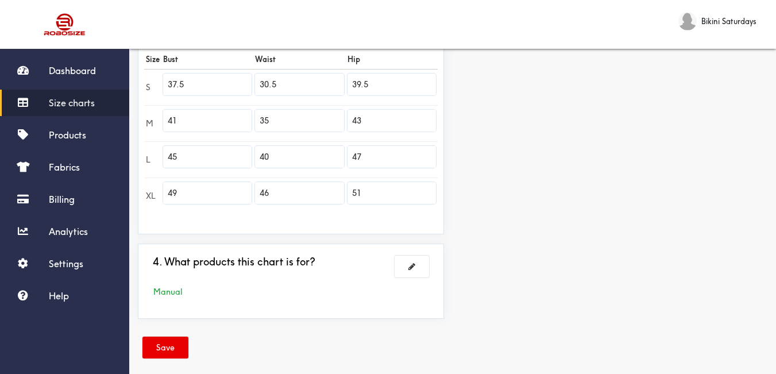
scroll to position [240, 0]
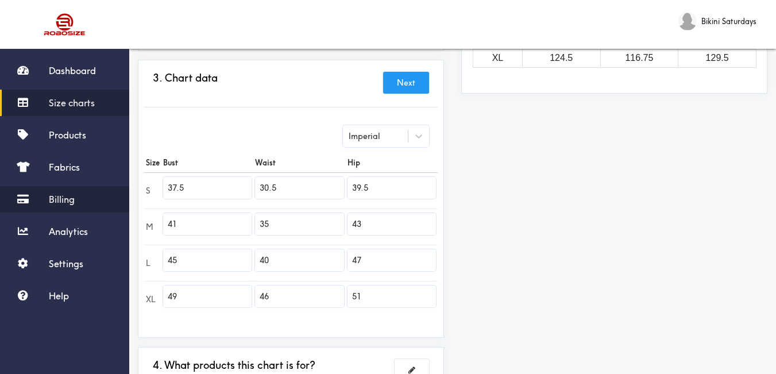
drag, startPoint x: 215, startPoint y: 196, endPoint x: 123, endPoint y: 192, distance: 92.0
click at [123, 192] on div "Dashboard Size charts Products Fabrics Billing Analytics Settings Help Bikini S…" at bounding box center [388, 124] width 776 height 729
drag, startPoint x: 140, startPoint y: 219, endPoint x: 99, endPoint y: 210, distance: 41.9
click at [92, 211] on div "Dashboard Size charts Products Fabrics Billing Analytics Settings Help Bikini S…" at bounding box center [388, 124] width 776 height 729
drag, startPoint x: 136, startPoint y: 266, endPoint x: 149, endPoint y: 263, distance: 14.1
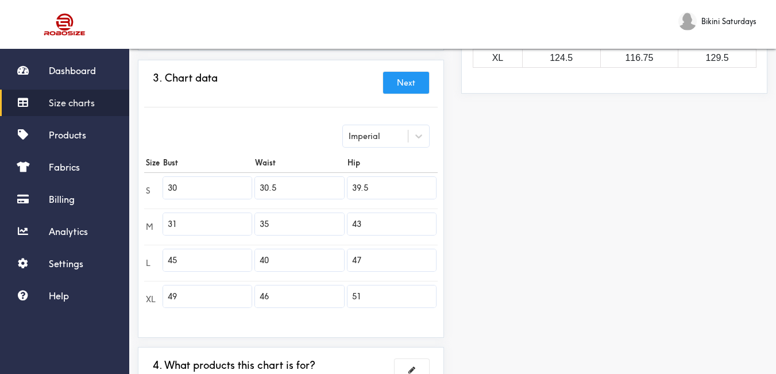
click at [144, 264] on tr "L 45 40 47" at bounding box center [291, 263] width 294 height 36
drag, startPoint x: 198, startPoint y: 297, endPoint x: 141, endPoint y: 298, distance: 56.9
click at [141, 298] on div "3. Chart data Next Imperial Size Bust Waist Hip S 30 30.5 39.5 M 31 35 43 L 33 …" at bounding box center [291, 199] width 306 height 278
click at [305, 180] on input "30.5" at bounding box center [299, 188] width 89 height 22
drag, startPoint x: 306, startPoint y: 197, endPoint x: 221, endPoint y: 170, distance: 89.2
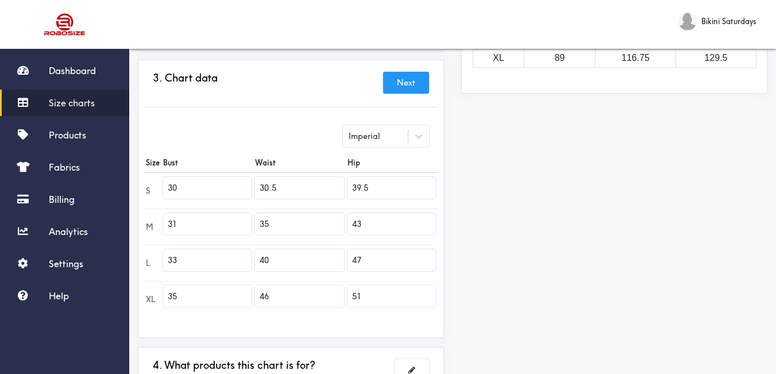
click at [218, 171] on table "Size Bust Waist Hip S 30 30.5 39.5 M 31 35 43 L 33 40 47 XL 35 46 51" at bounding box center [291, 235] width 294 height 164
drag, startPoint x: 298, startPoint y: 224, endPoint x: 208, endPoint y: 222, distance: 90.2
click at [208, 222] on tr "M 31 35 43" at bounding box center [291, 227] width 294 height 36
drag, startPoint x: 296, startPoint y: 268, endPoint x: 231, endPoint y: 248, distance: 68.1
click at [231, 248] on tr "L 33 40 47" at bounding box center [291, 263] width 294 height 36
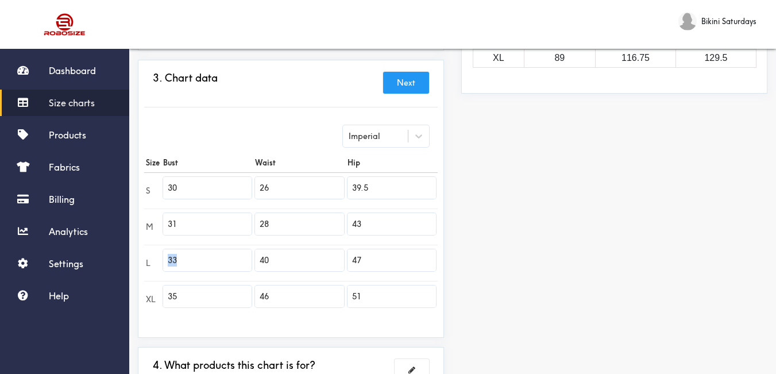
click at [293, 269] on input "40" at bounding box center [299, 260] width 89 height 22
drag, startPoint x: 295, startPoint y: 257, endPoint x: 294, endPoint y: 237, distance: 19.5
click at [294, 256] on input "40" at bounding box center [299, 260] width 89 height 22
drag, startPoint x: 293, startPoint y: 233, endPoint x: 287, endPoint y: 245, distance: 13.1
click at [292, 233] on input "28" at bounding box center [299, 224] width 89 height 22
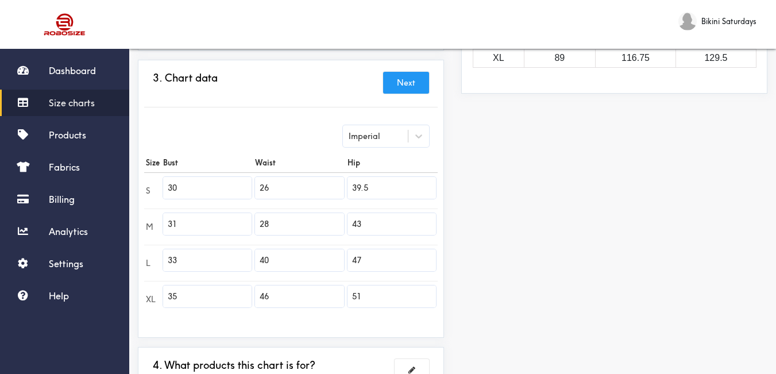
drag, startPoint x: 284, startPoint y: 257, endPoint x: 240, endPoint y: 256, distance: 44.3
click at [240, 256] on tr "L 33 40 47" at bounding box center [291, 263] width 294 height 36
drag, startPoint x: 265, startPoint y: 293, endPoint x: 228, endPoint y: 276, distance: 40.4
click at [228, 276] on tbody "S 30 26 39.5 M 31 28 43 L 33 29 47 XL 35 46 51" at bounding box center [291, 244] width 294 height 145
drag, startPoint x: 393, startPoint y: 191, endPoint x: 285, endPoint y: 177, distance: 109.4
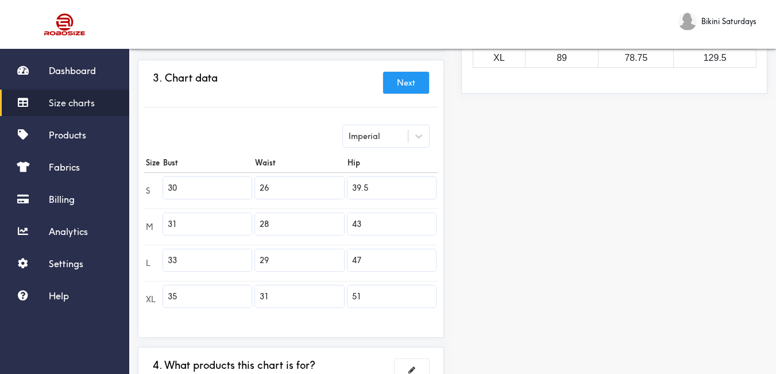
click at [285, 177] on tr "S 30 26 39.5" at bounding box center [291, 190] width 294 height 36
drag, startPoint x: 372, startPoint y: 217, endPoint x: 281, endPoint y: 202, distance: 91.5
click at [281, 202] on tbody "S 30 26 34 M 31 28 43 L 33 29 47 XL 35 31 51" at bounding box center [291, 244] width 294 height 145
drag, startPoint x: 379, startPoint y: 264, endPoint x: 268, endPoint y: 244, distance: 112.6
click at [268, 244] on tbody "S 30 26 34 M 31 28 35 L 33 29 47 XL 35 31 51" at bounding box center [291, 244] width 294 height 145
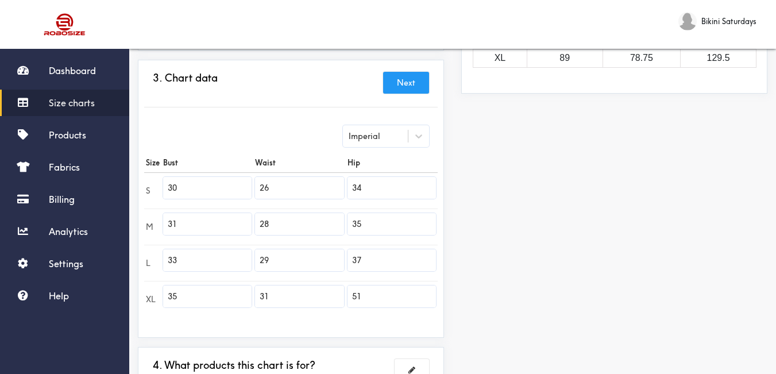
drag, startPoint x: 271, startPoint y: 288, endPoint x: 262, endPoint y: 285, distance: 9.1
click at [262, 285] on tr "XL 35 31 51" at bounding box center [291, 299] width 294 height 36
click at [557, 284] on div "Preview Edit style This chart is manually assigned to products. cm in Bust Wais…" at bounding box center [614, 145] width 323 height 571
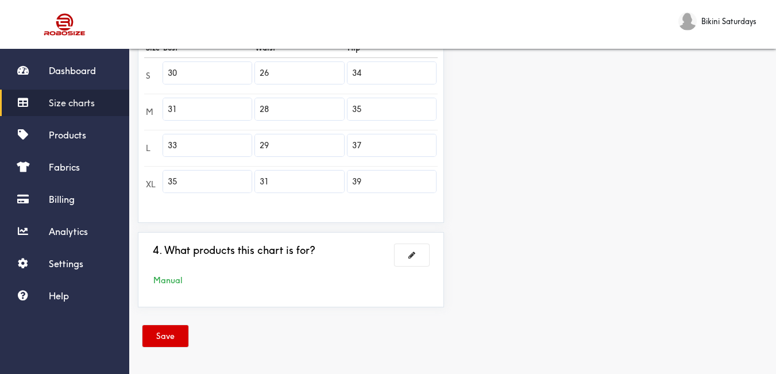
click at [182, 334] on button "Save" at bounding box center [165, 336] width 46 height 22
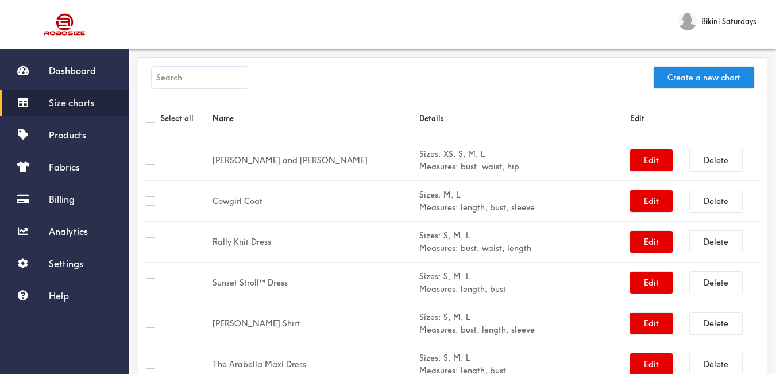
click at [214, 79] on input "text" at bounding box center [200, 78] width 97 height 22
paste input "Malibu Mini Dress"
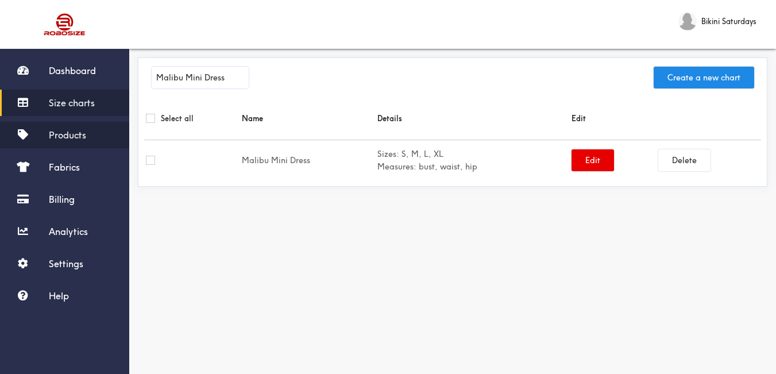
drag, startPoint x: 91, startPoint y: 134, endPoint x: 124, endPoint y: 140, distance: 33.3
click at [91, 134] on link "Products" at bounding box center [64, 135] width 129 height 26
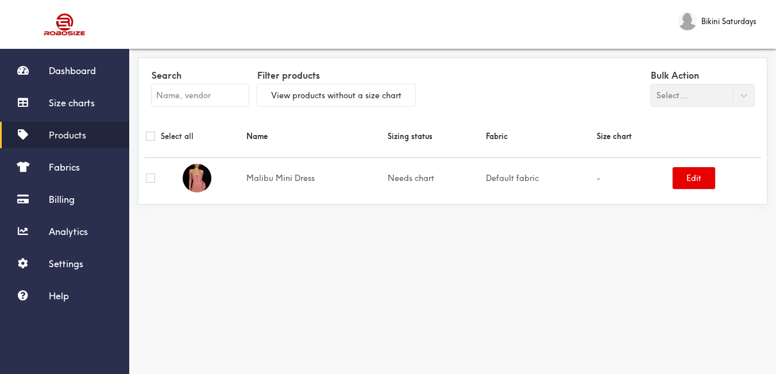
click at [222, 106] on div "Search" at bounding box center [200, 89] width 97 height 45
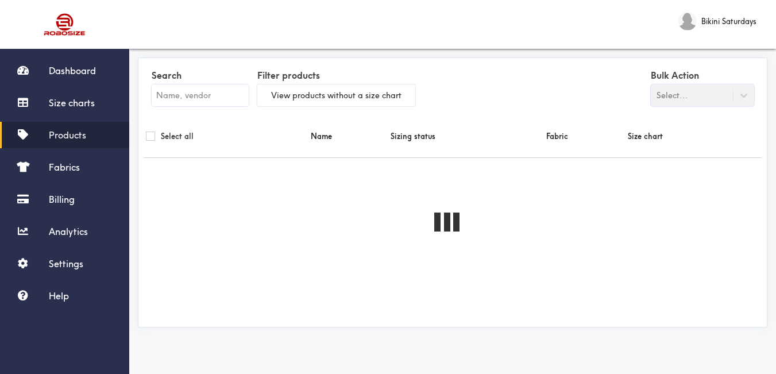
click at [224, 99] on input "text" at bounding box center [200, 95] width 97 height 22
paste input "Malibu Mini Dress"
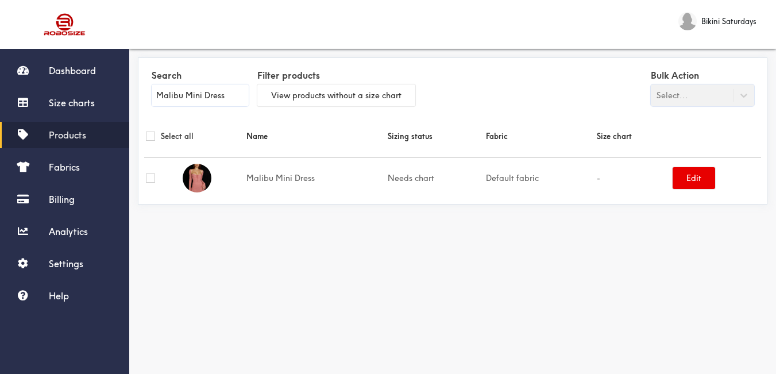
click at [717, 182] on link "Edit" at bounding box center [716, 178] width 87 height 22
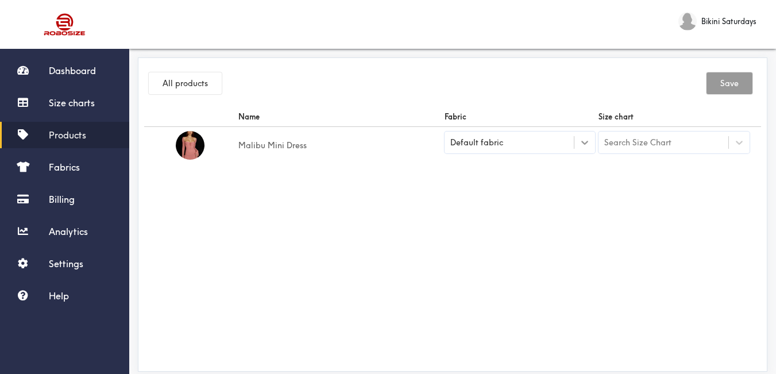
click at [580, 148] on div at bounding box center [584, 142] width 21 height 21
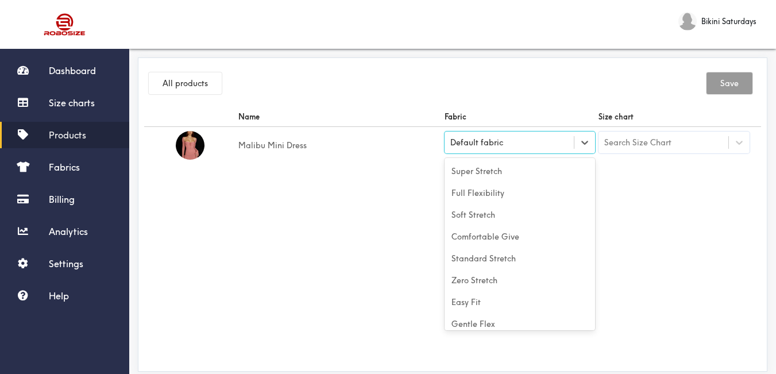
scroll to position [51, 0]
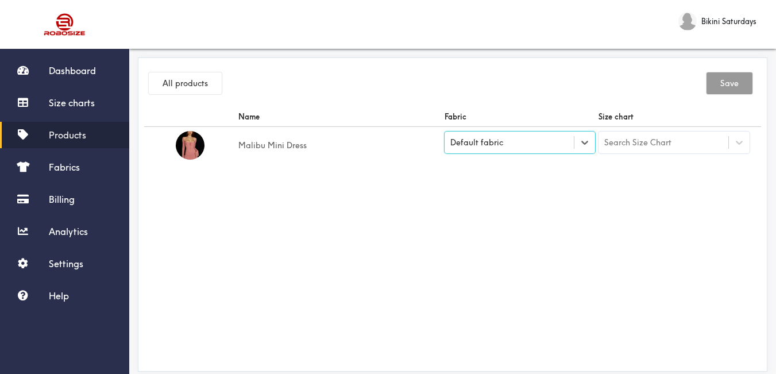
click at [506, 152] on div "Default fabric" at bounding box center [520, 143] width 151 height 22
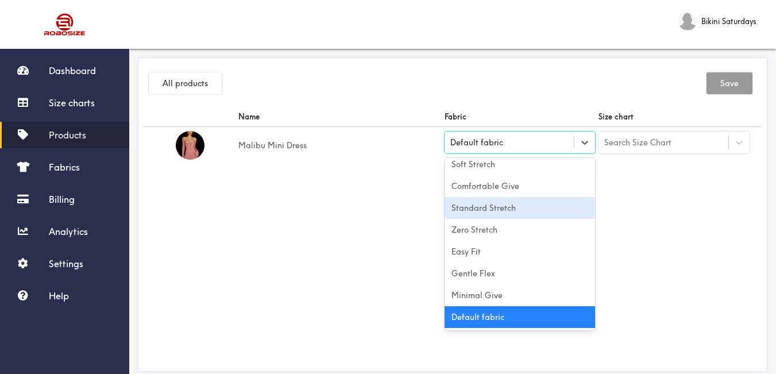
drag, startPoint x: 520, startPoint y: 209, endPoint x: 564, endPoint y: 198, distance: 45.0
click at [521, 209] on div "Standard Stretch" at bounding box center [520, 208] width 151 height 22
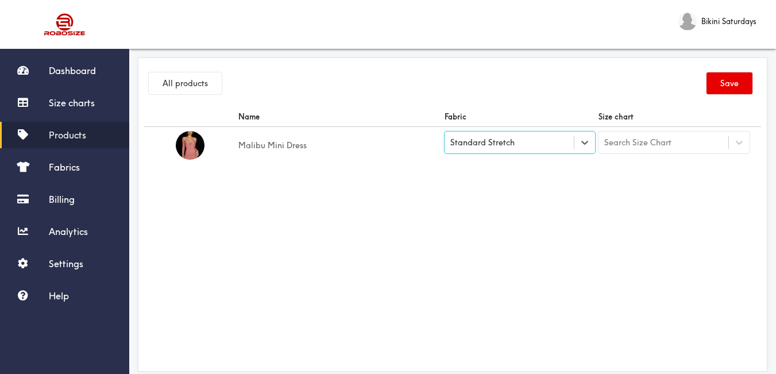
click at [666, 138] on div "Search Size Chart" at bounding box center [637, 142] width 67 height 13
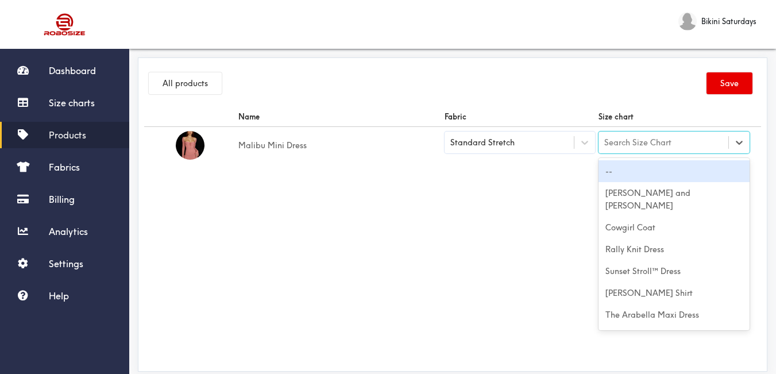
paste input "Malibu Mini Dress"
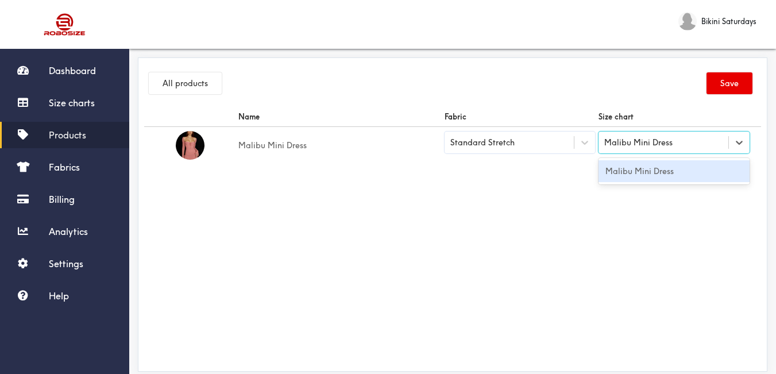
click at [647, 182] on div "Malibu Mini Dress" at bounding box center [674, 171] width 151 height 26
drag, startPoint x: 681, startPoint y: 172, endPoint x: 734, endPoint y: 98, distance: 91.5
click at [681, 172] on div "Malibu Mini Dress" at bounding box center [674, 171] width 151 height 22
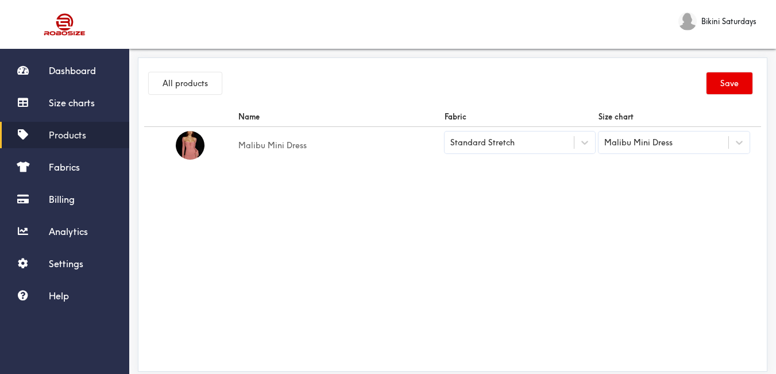
click at [738, 67] on div "All products Save" at bounding box center [452, 85] width 617 height 43
click at [737, 79] on button "Save" at bounding box center [730, 83] width 46 height 22
click at [67, 133] on span "Products" at bounding box center [67, 134] width 37 height 11
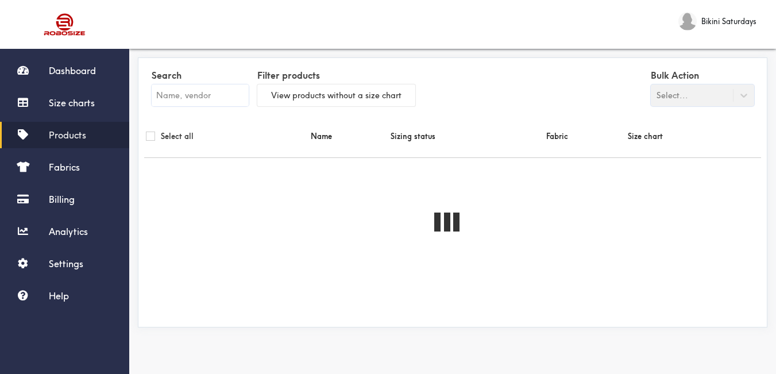
click at [187, 98] on input "text" at bounding box center [200, 95] width 97 height 22
paste input "Amalfi Mini Dress"
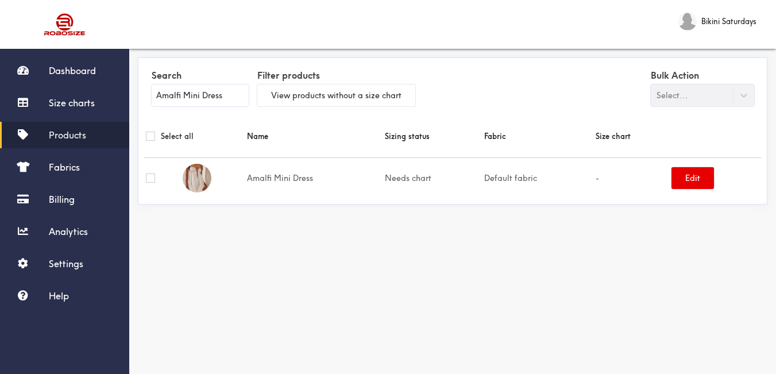
drag, startPoint x: 61, startPoint y: 103, endPoint x: 118, endPoint y: 126, distance: 61.1
click at [61, 103] on span "Size charts" at bounding box center [72, 102] width 46 height 11
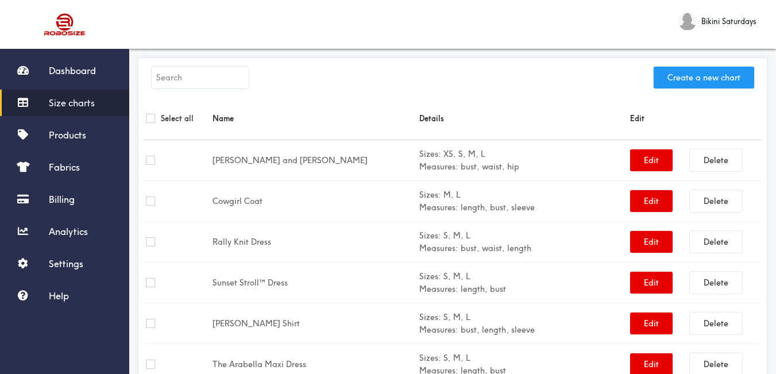
click at [674, 82] on button "Create a new chart" at bounding box center [704, 78] width 101 height 22
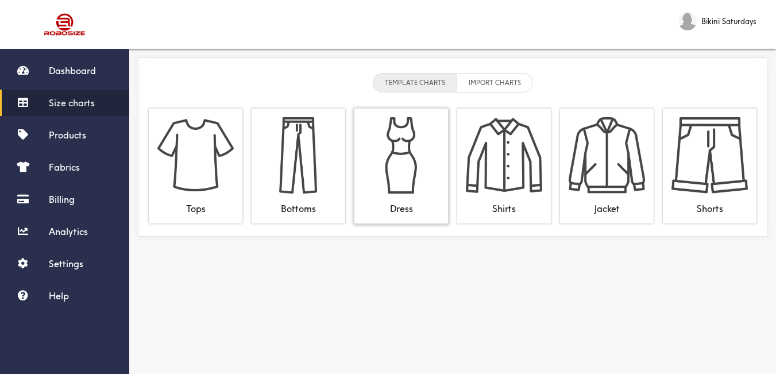
click at [409, 159] on img at bounding box center [401, 155] width 76 height 76
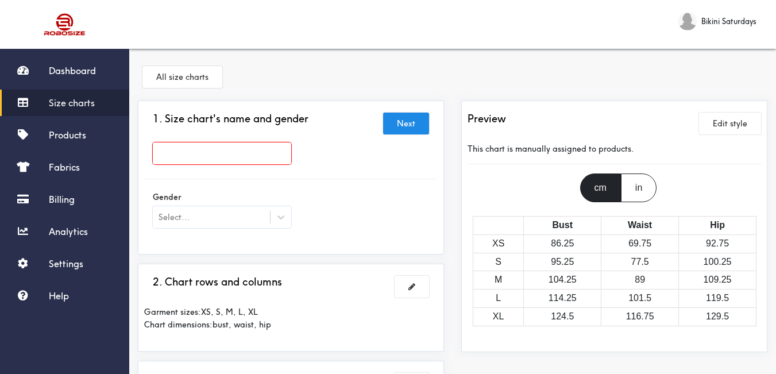
click at [273, 144] on input "text" at bounding box center [222, 153] width 138 height 22
paste input "Amalfi Mini Dress"
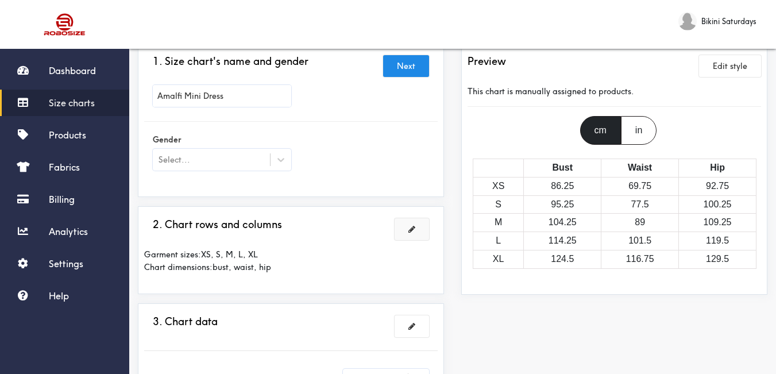
click at [416, 233] on button at bounding box center [412, 229] width 34 height 22
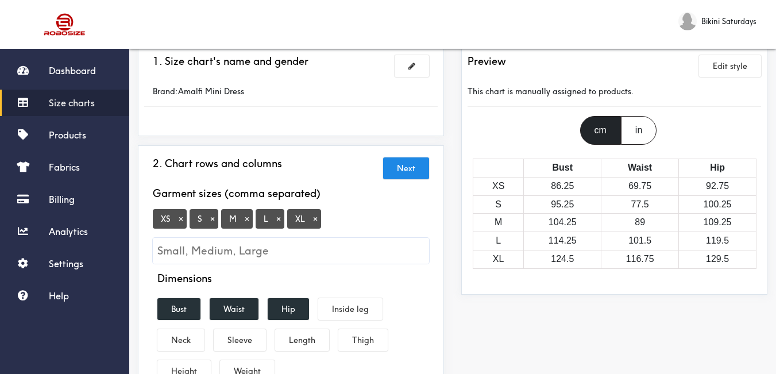
scroll to position [115, 0]
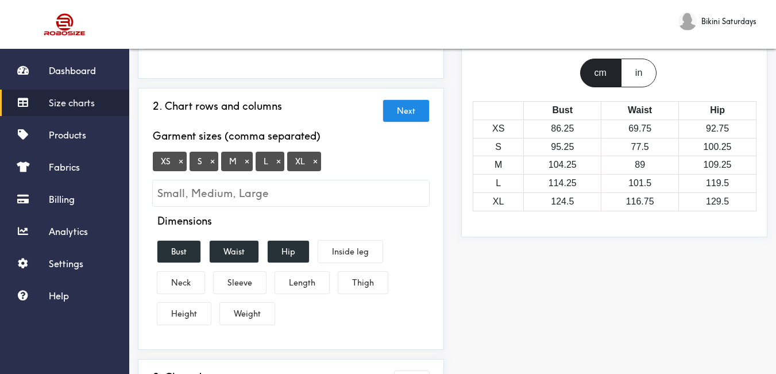
click at [180, 162] on button "×" at bounding box center [180, 161] width 11 height 10
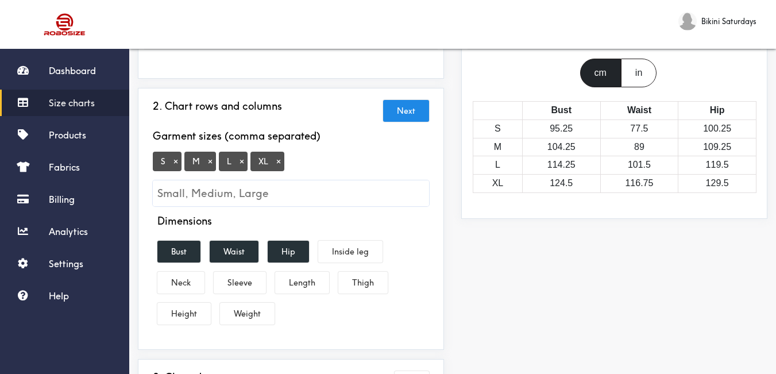
click at [275, 163] on button "×" at bounding box center [278, 161] width 11 height 10
drag, startPoint x: 298, startPoint y: 246, endPoint x: 307, endPoint y: 287, distance: 41.8
click at [298, 247] on button "Hip" at bounding box center [288, 252] width 41 height 22
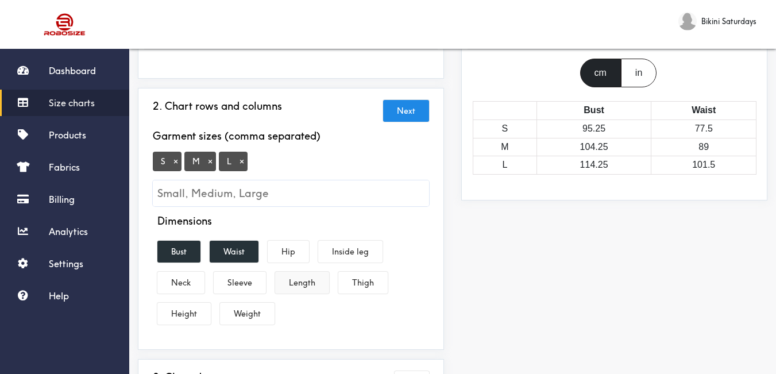
click at [307, 287] on button "Length" at bounding box center [302, 283] width 54 height 22
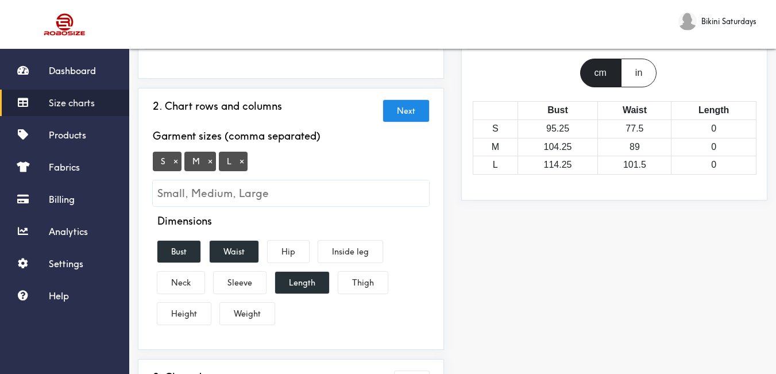
click at [479, 286] on div "Preview Edit style This chart is manually assigned to products. cm in Bust Wais…" at bounding box center [614, 269] width 323 height 566
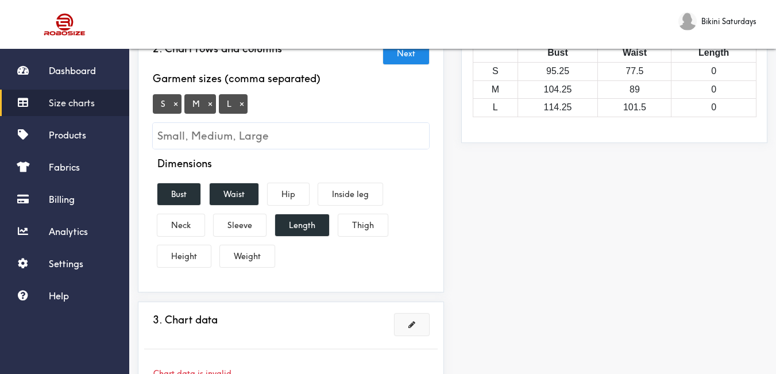
scroll to position [230, 0]
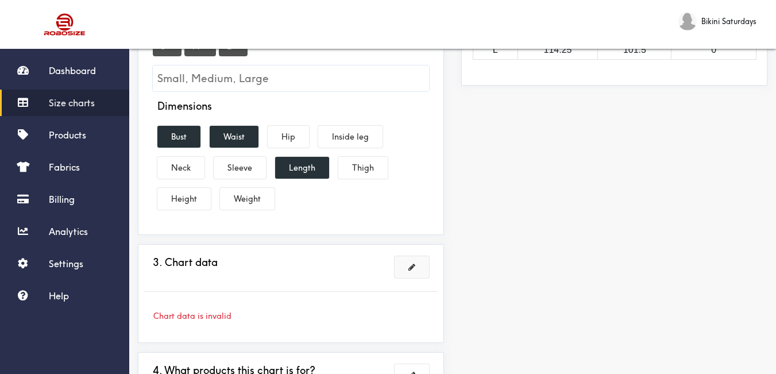
click at [409, 271] on span at bounding box center [411, 267] width 7 height 8
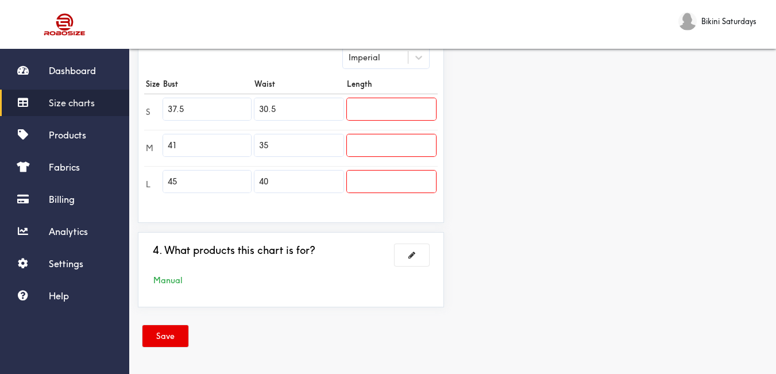
scroll to position [204, 0]
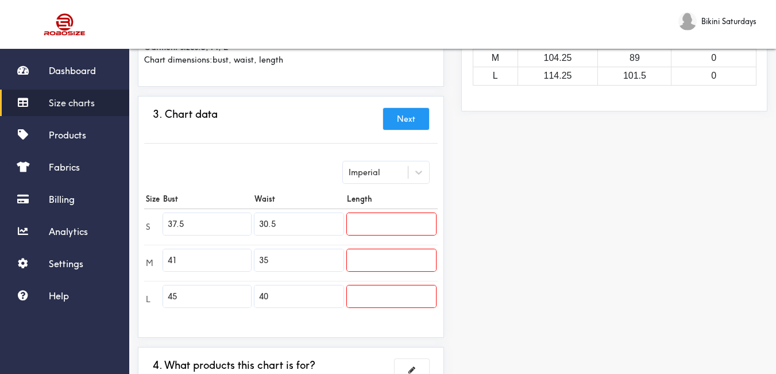
drag, startPoint x: 214, startPoint y: 219, endPoint x: 145, endPoint y: 221, distance: 69.0
click at [145, 221] on tr "S 37.5 30.5" at bounding box center [291, 227] width 294 height 36
drag, startPoint x: 198, startPoint y: 259, endPoint x: 142, endPoint y: 257, distance: 55.8
click at [142, 257] on div "3. Chart data Next Imperial Size Bust Waist Length S 35 30.5 M 41 35 L 45 40" at bounding box center [291, 217] width 306 height 242
drag, startPoint x: 206, startPoint y: 292, endPoint x: 99, endPoint y: 291, distance: 107.4
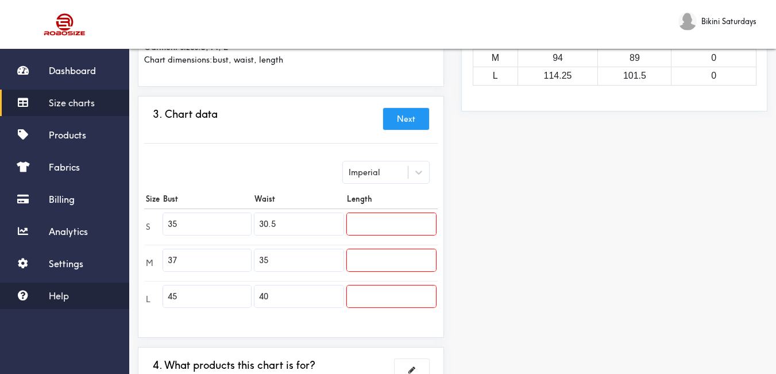
click at [99, 292] on div "Dashboard Size charts Products Fabrics Billing Analytics Settings Help Bikini S…" at bounding box center [388, 142] width 776 height 693
drag, startPoint x: 259, startPoint y: 225, endPoint x: 208, endPoint y: 222, distance: 51.2
click at [208, 222] on tr "S 35 30.5" at bounding box center [291, 227] width 294 height 36
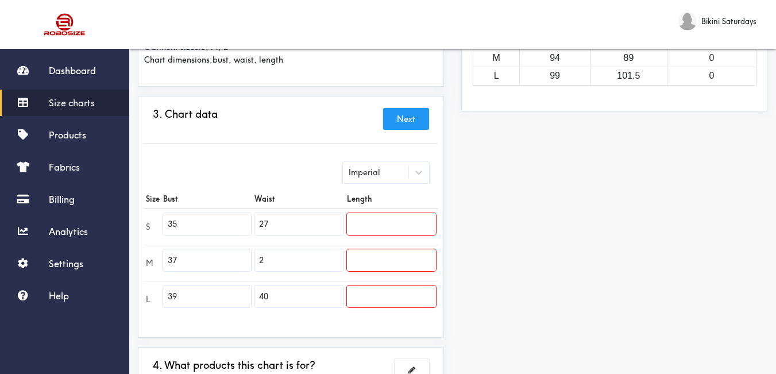
drag, startPoint x: 306, startPoint y: 261, endPoint x: 198, endPoint y: 251, distance: 108.5
click at [198, 251] on tr "M 37 2" at bounding box center [291, 263] width 294 height 36
drag, startPoint x: 285, startPoint y: 258, endPoint x: 214, endPoint y: 264, distance: 72.0
click at [214, 264] on tr "M 37 92" at bounding box center [291, 263] width 294 height 36
drag, startPoint x: 271, startPoint y: 292, endPoint x: 206, endPoint y: 276, distance: 66.9
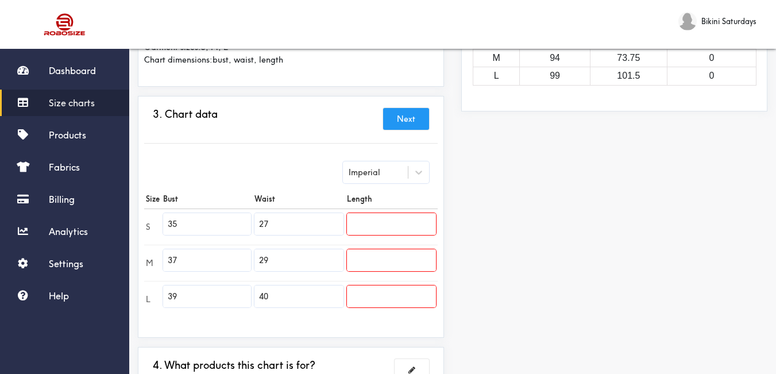
click at [206, 276] on tbody "S 35 27 M 37 29 L 39 40" at bounding box center [291, 263] width 294 height 109
click at [407, 218] on input "text" at bounding box center [391, 224] width 89 height 22
click at [407, 260] on input "text" at bounding box center [391, 260] width 89 height 22
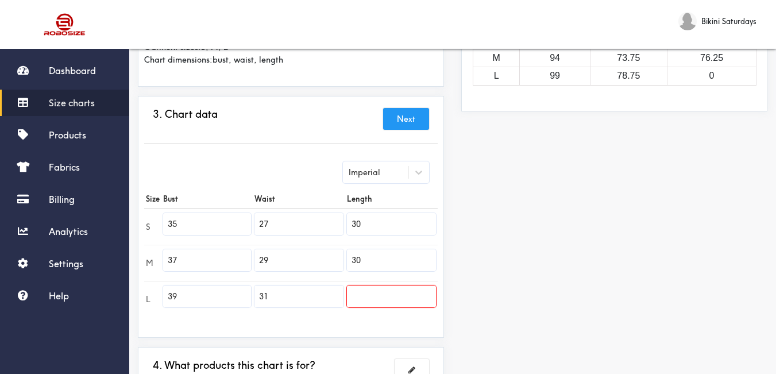
click at [384, 298] on input "text" at bounding box center [391, 296] width 89 height 22
click at [513, 295] on div "Preview Edit style This chart is manually assigned to products. cm in Bust Wais…" at bounding box center [614, 164] width 323 height 535
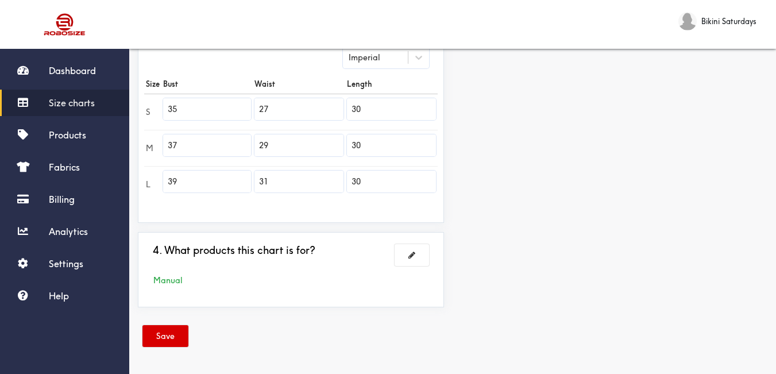
click at [184, 333] on button "Save" at bounding box center [165, 336] width 46 height 22
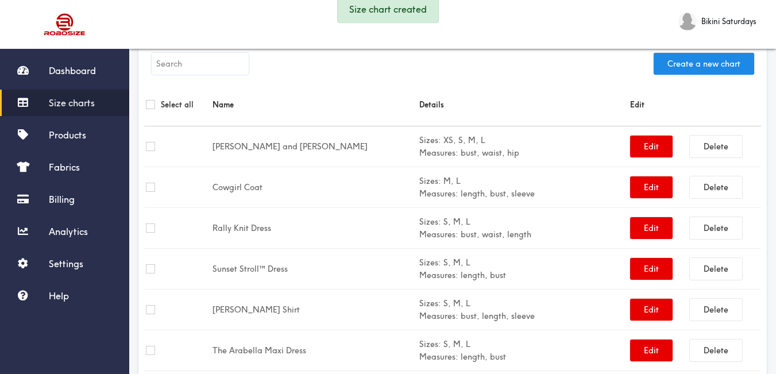
scroll to position [319, 0]
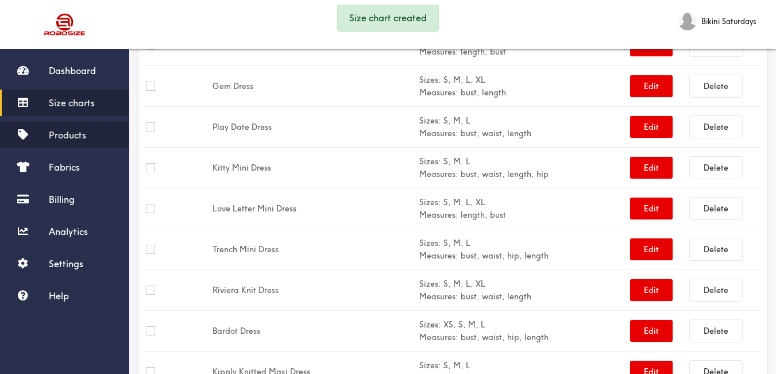
click at [72, 129] on span "Products" at bounding box center [67, 134] width 37 height 11
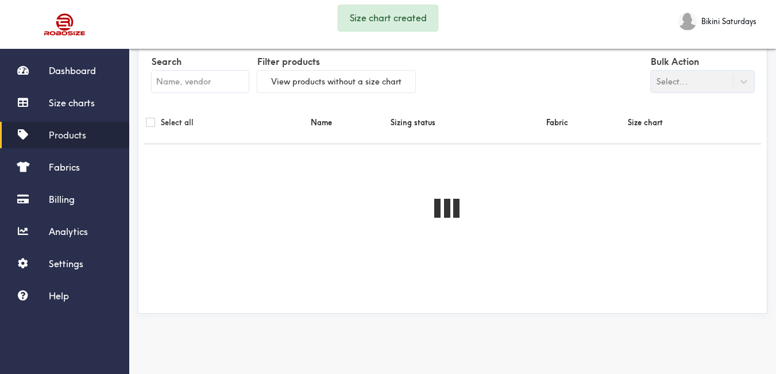
click at [224, 82] on input "text" at bounding box center [200, 82] width 97 height 22
paste input "Amalfi Mini Dress"
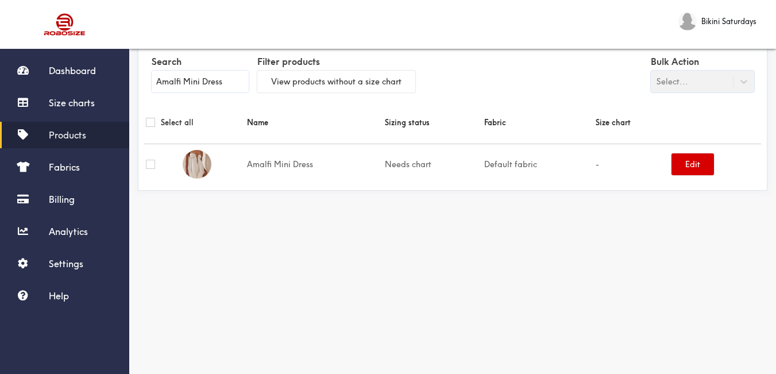
click at [685, 171] on button "Edit" at bounding box center [693, 164] width 43 height 22
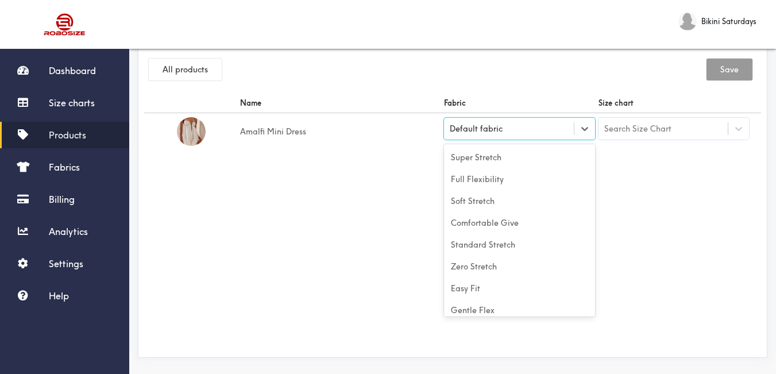
click at [534, 121] on div "Default fabric" at bounding box center [519, 129] width 151 height 22
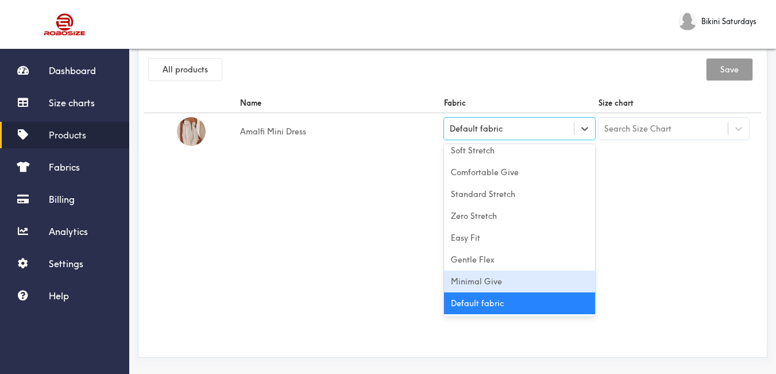
click at [526, 283] on div "Minimal Give" at bounding box center [519, 282] width 151 height 22
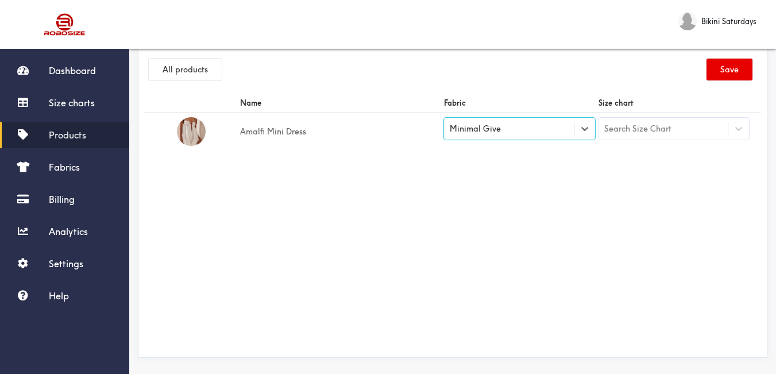
click at [644, 132] on div "Search Size Chart" at bounding box center [637, 128] width 67 height 13
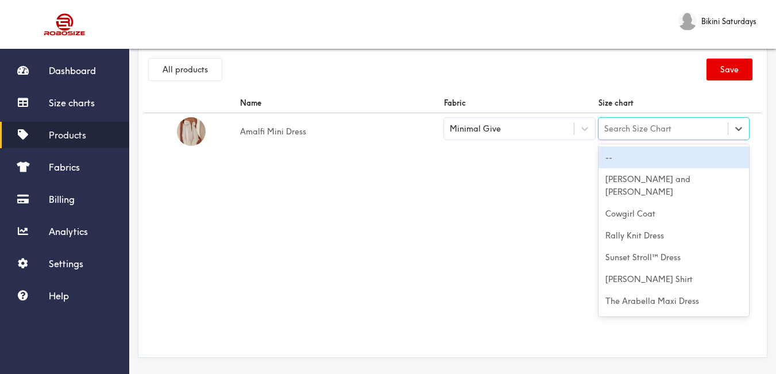
paste input "Amalfi Mini Dress"
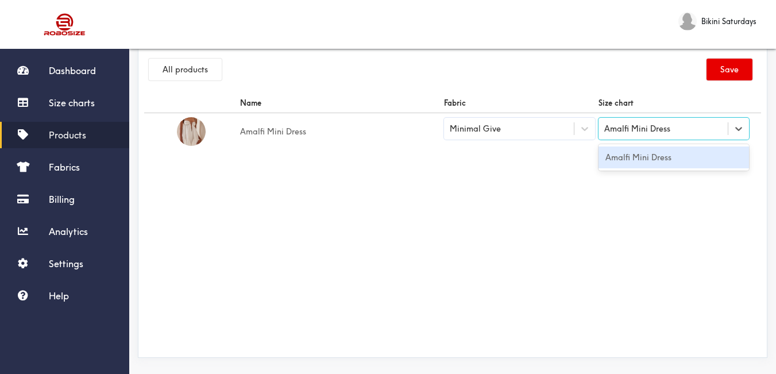
click at [640, 165] on div "Amalfi Mini Dress" at bounding box center [674, 157] width 151 height 22
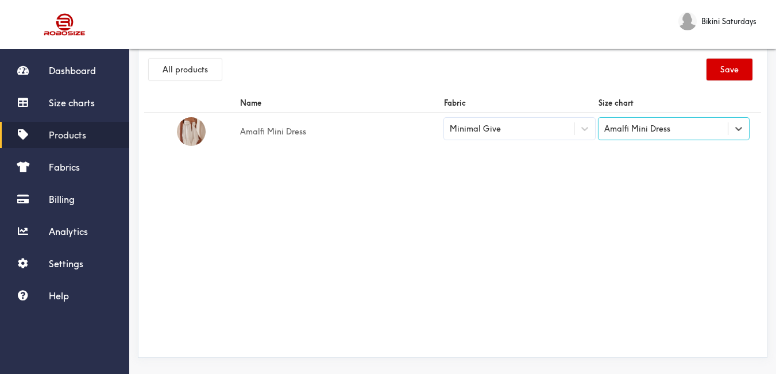
click at [730, 75] on button "Save" at bounding box center [730, 70] width 46 height 22
click at [81, 139] on span "Products" at bounding box center [67, 134] width 37 height 11
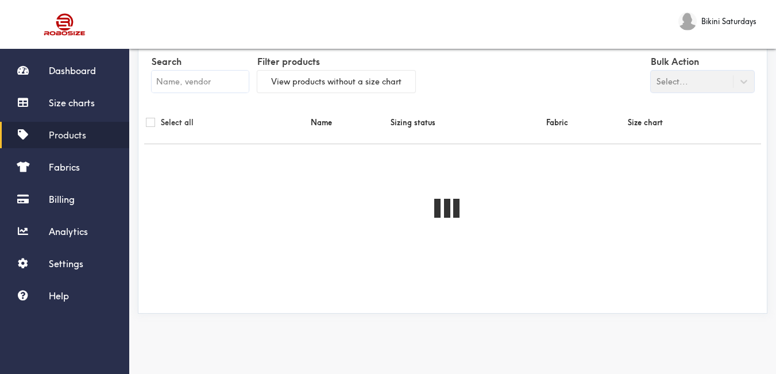
click at [214, 83] on input "text" at bounding box center [200, 82] width 97 height 22
paste input "[PERSON_NAME] Dress"
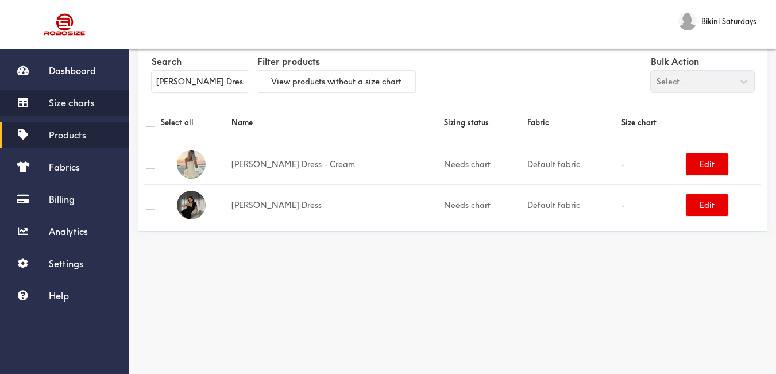
click at [83, 106] on span "Size charts" at bounding box center [72, 102] width 46 height 11
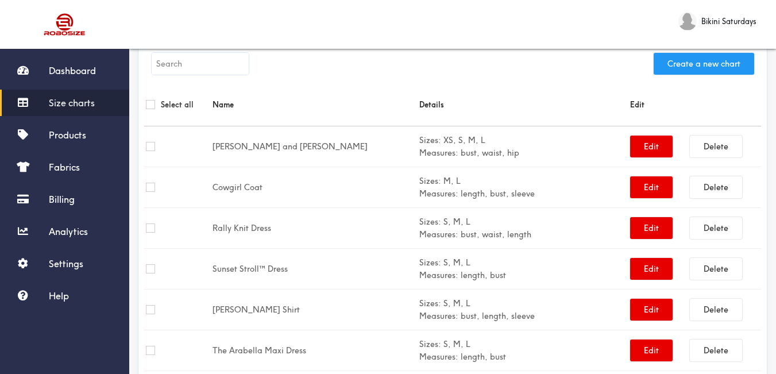
click at [719, 72] on button "Create a new chart" at bounding box center [704, 64] width 101 height 22
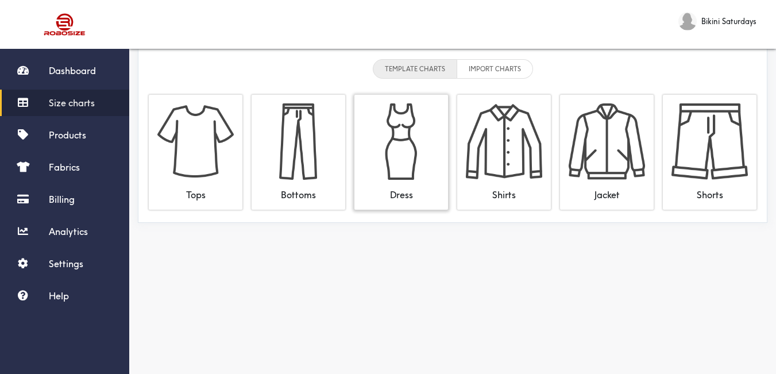
click at [425, 111] on img at bounding box center [401, 141] width 76 height 76
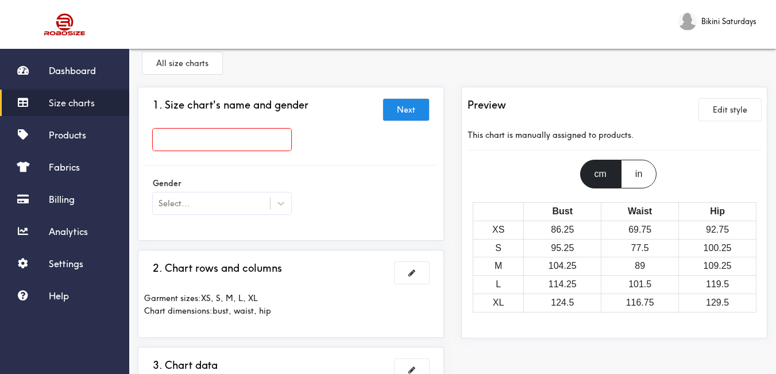
click at [188, 135] on input "text" at bounding box center [222, 140] width 138 height 22
paste input "[PERSON_NAME] Dress"
click at [283, 197] on div at bounding box center [281, 203] width 21 height 21
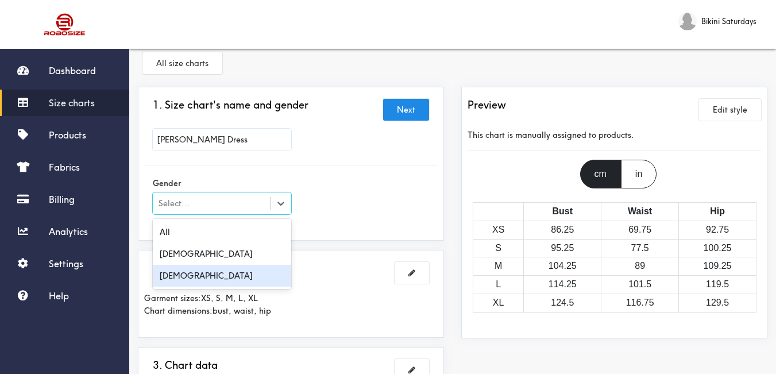
click at [259, 274] on div "[DEMOGRAPHIC_DATA]" at bounding box center [222, 276] width 138 height 22
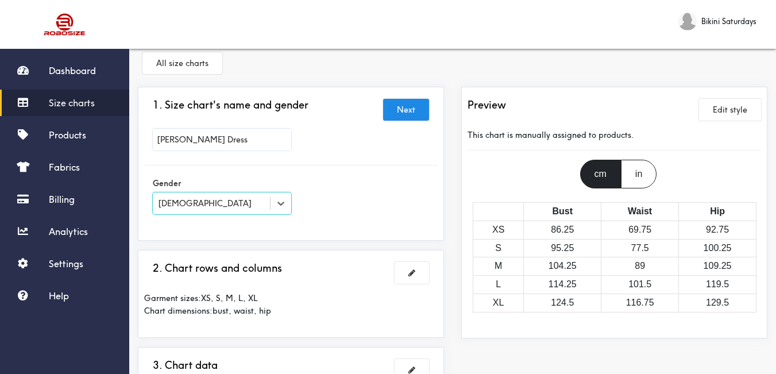
click at [379, 221] on div "Gender option [DEMOGRAPHIC_DATA], selected. Select is focused , press Down to o…" at bounding box center [291, 196] width 294 height 63
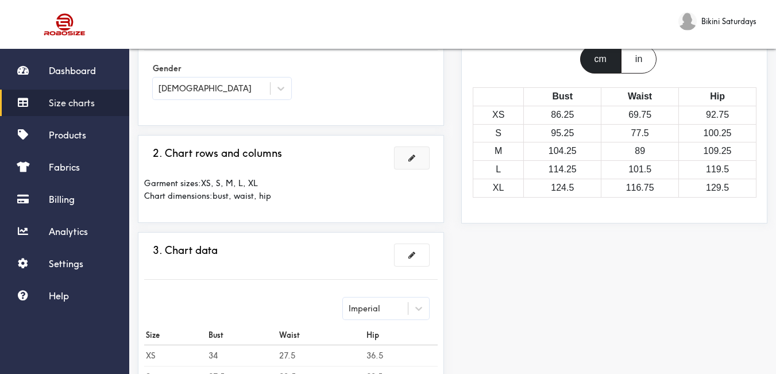
click at [423, 157] on button at bounding box center [412, 158] width 34 height 22
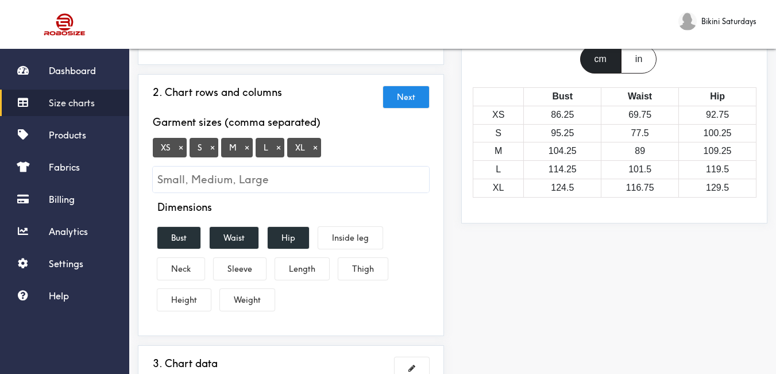
click at [182, 153] on button "×" at bounding box center [180, 147] width 11 height 10
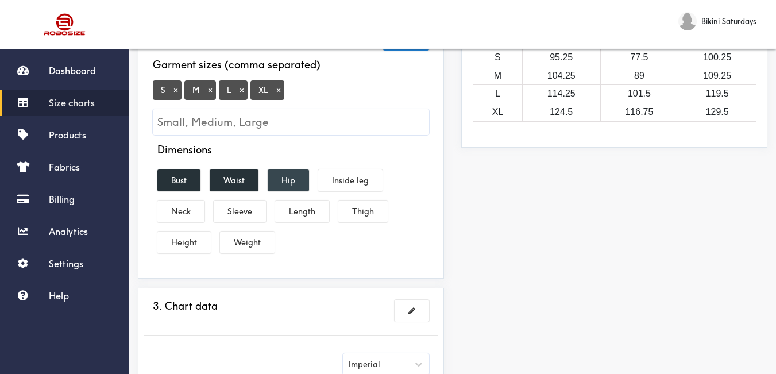
scroll to position [244, 0]
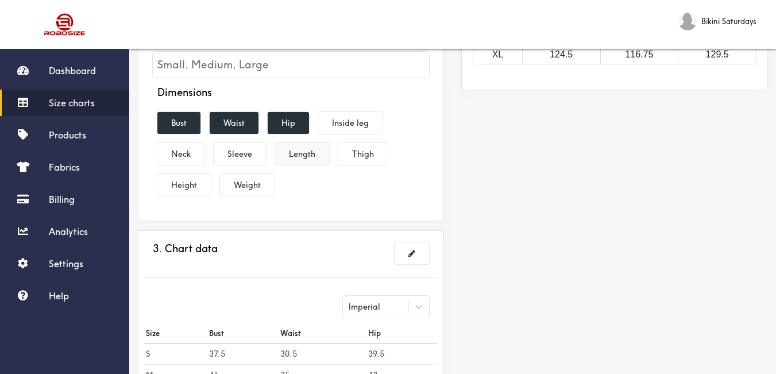
click at [307, 157] on button "Length" at bounding box center [302, 154] width 54 height 22
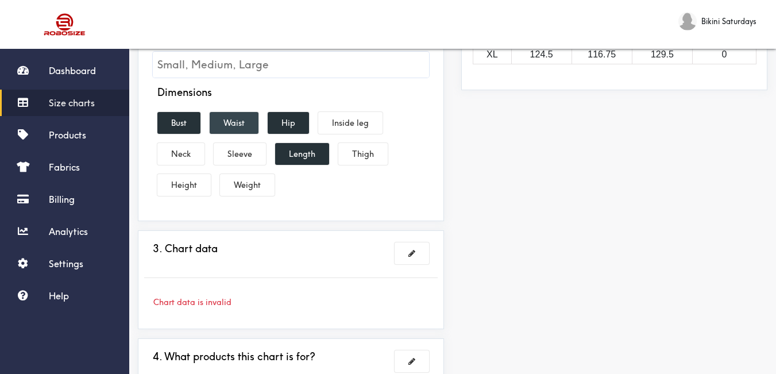
drag, startPoint x: 186, startPoint y: 124, endPoint x: 219, endPoint y: 120, distance: 32.9
click at [186, 124] on button "Bust" at bounding box center [178, 123] width 43 height 22
drag, startPoint x: 237, startPoint y: 117, endPoint x: 282, endPoint y: 121, distance: 45.0
click at [238, 117] on button "Waist" at bounding box center [234, 123] width 49 height 22
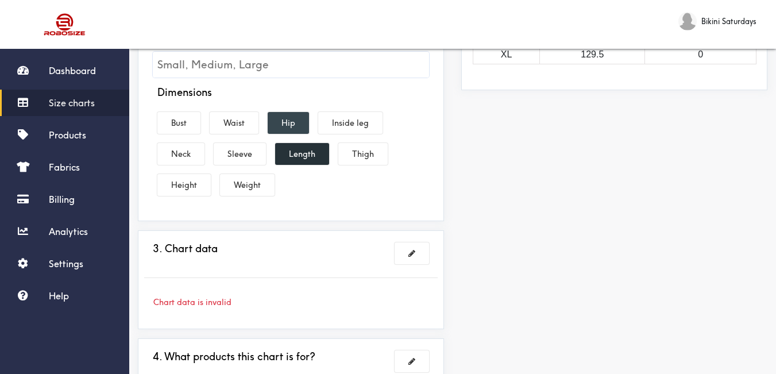
click at [285, 122] on button "Hip" at bounding box center [288, 123] width 41 height 22
click at [185, 124] on button "Bust" at bounding box center [178, 123] width 43 height 22
drag, startPoint x: 241, startPoint y: 117, endPoint x: 297, endPoint y: 125, distance: 56.2
click at [248, 118] on button "Waist" at bounding box center [234, 123] width 49 height 22
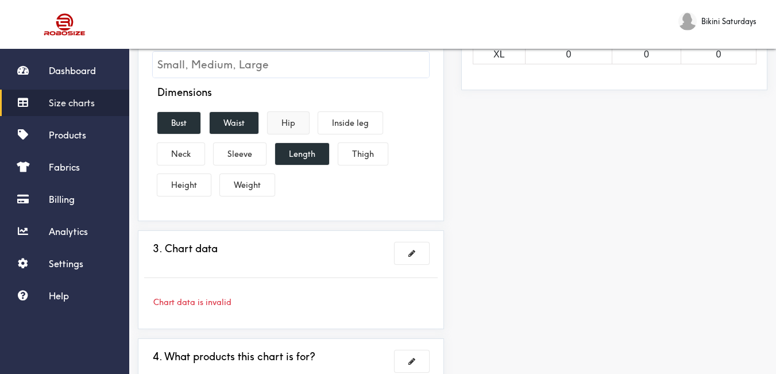
click at [300, 125] on button "Hip" at bounding box center [288, 123] width 41 height 22
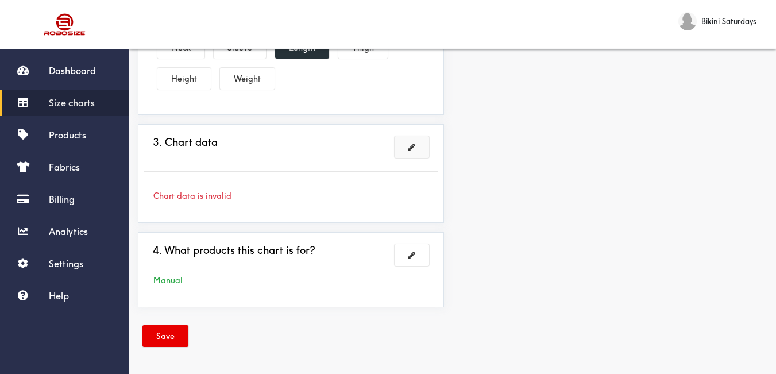
click at [404, 150] on button at bounding box center [412, 147] width 34 height 22
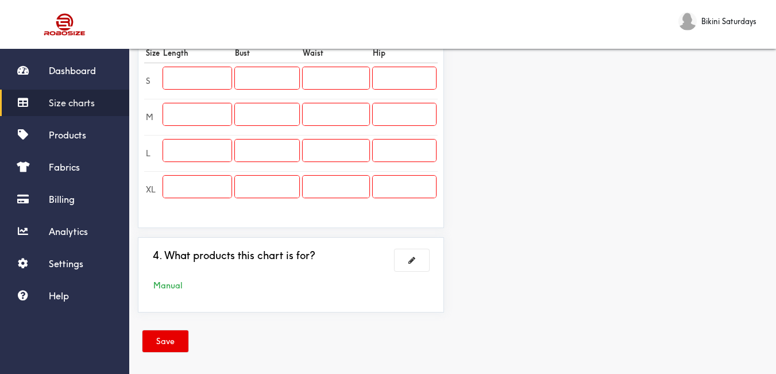
click at [190, 85] on input "text" at bounding box center [197, 78] width 68 height 22
click at [200, 112] on input "text" at bounding box center [197, 114] width 68 height 22
click at [202, 132] on td "31" at bounding box center [197, 117] width 72 height 36
click at [207, 145] on input "text" at bounding box center [197, 151] width 68 height 22
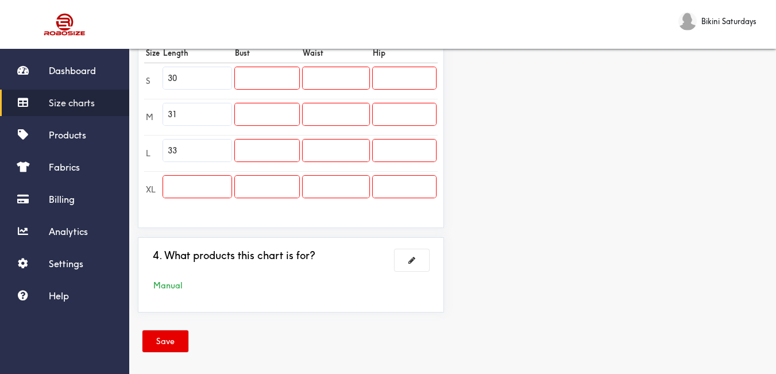
click at [197, 189] on input "text" at bounding box center [197, 187] width 68 height 22
click at [496, 221] on div "Preview Edit style This chart is manually assigned to products. cm in Length Bu…" at bounding box center [614, 36] width 323 height 571
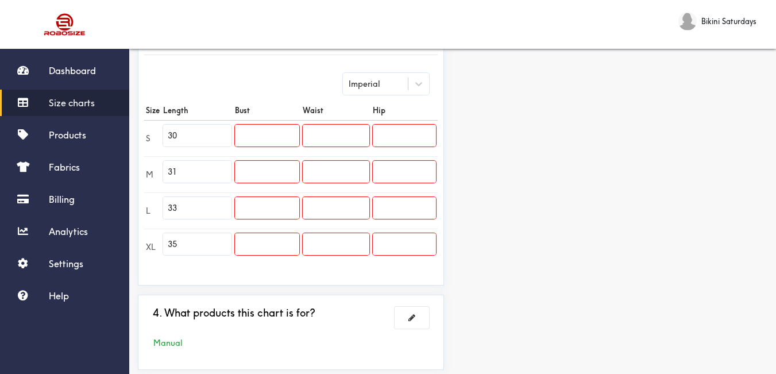
drag, startPoint x: 156, startPoint y: 134, endPoint x: 150, endPoint y: 134, distance: 6.3
click at [150, 134] on tr "S 30" at bounding box center [291, 138] width 294 height 36
click at [268, 142] on input "text" at bounding box center [267, 136] width 64 height 22
paste input "30"
click at [199, 138] on input "text" at bounding box center [197, 136] width 68 height 22
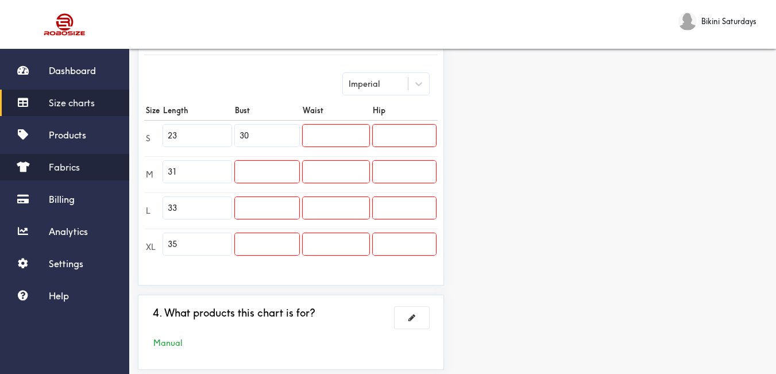
drag, startPoint x: 202, startPoint y: 172, endPoint x: 129, endPoint y: 170, distance: 73.6
click at [129, 170] on div "Dashboard Size charts Products Fabrics Billing Analytics Settings Help Bikini S…" at bounding box center [388, 72] width 776 height 729
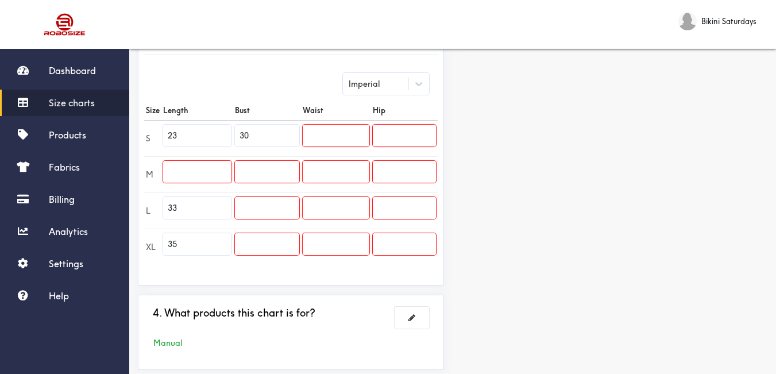
click at [245, 176] on input "text" at bounding box center [267, 172] width 64 height 22
paste input "31"
click at [205, 175] on input "text" at bounding box center [197, 172] width 68 height 22
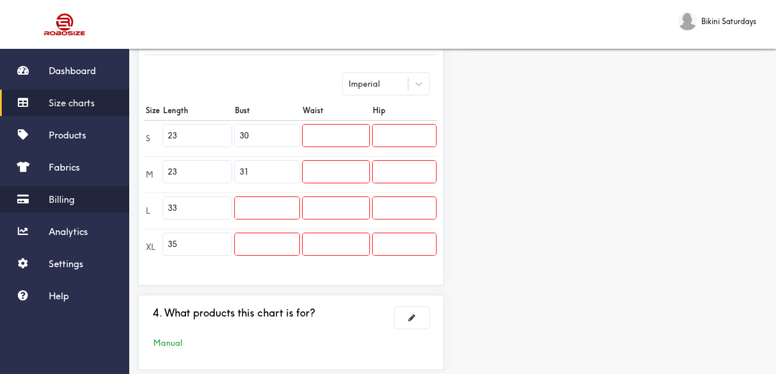
drag, startPoint x: 203, startPoint y: 204, endPoint x: 126, endPoint y: 205, distance: 77.0
click at [126, 205] on div "Dashboard Size charts Products Fabrics Billing Analytics Settings Help Bikini S…" at bounding box center [388, 72] width 776 height 729
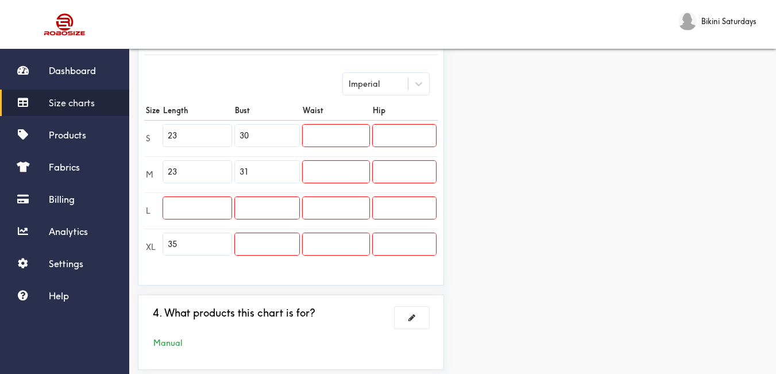
click at [254, 204] on input "text" at bounding box center [267, 208] width 64 height 22
paste input "33"
click at [213, 205] on input "text" at bounding box center [197, 208] width 68 height 22
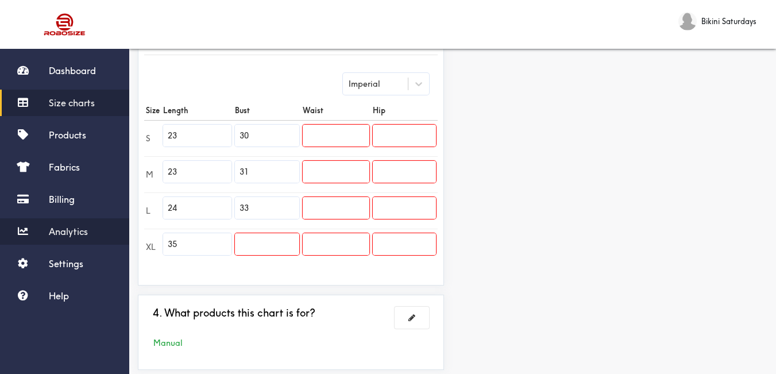
drag, startPoint x: 173, startPoint y: 243, endPoint x: 115, endPoint y: 243, distance: 58.6
click at [115, 243] on div "Dashboard Size charts Products Fabrics Billing Analytics Settings Help Bikini S…" at bounding box center [388, 72] width 776 height 729
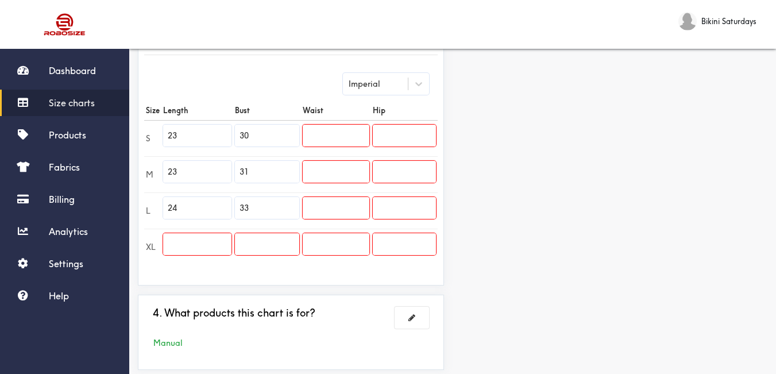
click at [253, 249] on input "text" at bounding box center [267, 244] width 64 height 22
paste input "35"
click at [194, 253] on input "text" at bounding box center [197, 244] width 68 height 22
click at [316, 140] on input "text" at bounding box center [336, 136] width 67 height 22
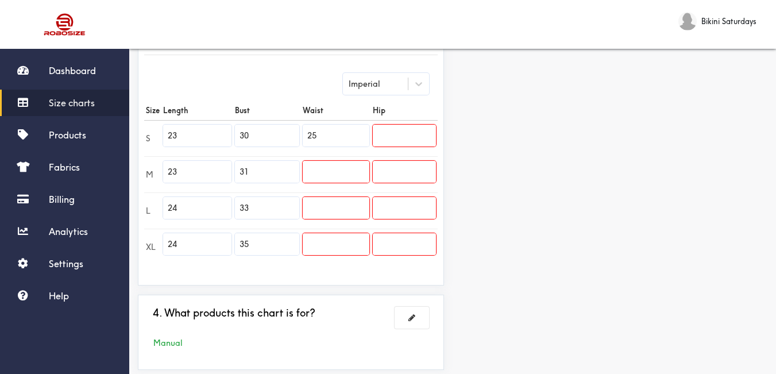
click at [338, 170] on input "text" at bounding box center [336, 172] width 67 height 22
click at [354, 204] on input "text" at bounding box center [336, 208] width 67 height 22
click at [357, 241] on input "text" at bounding box center [336, 244] width 67 height 22
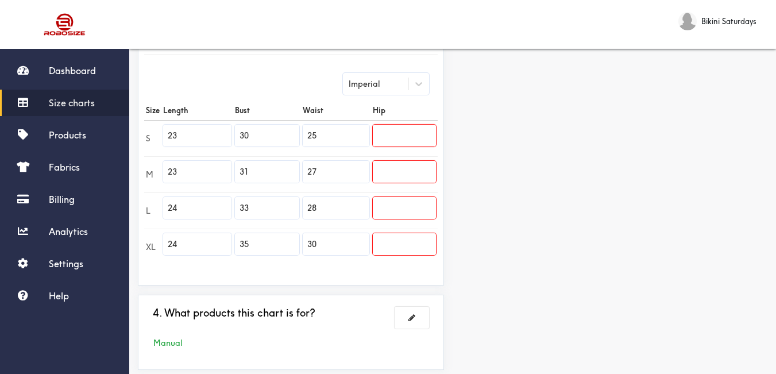
click at [406, 137] on input "text" at bounding box center [404, 136] width 63 height 22
click at [414, 176] on input "text" at bounding box center [404, 172] width 63 height 22
click at [405, 210] on input "text" at bounding box center [404, 208] width 63 height 22
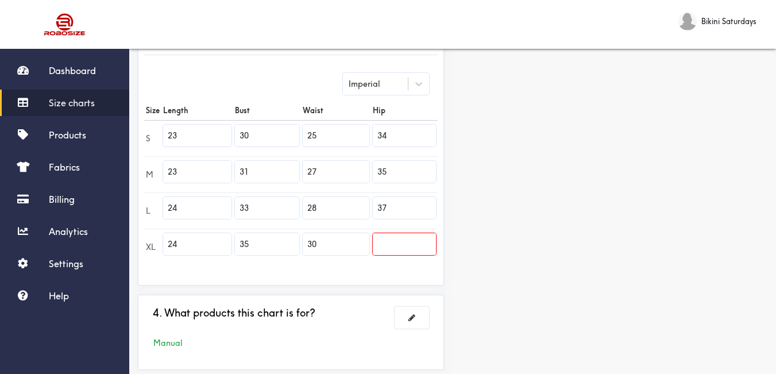
click at [406, 240] on input "text" at bounding box center [404, 244] width 63 height 22
click at [520, 246] on div "Preview Edit style This chart is manually assigned to products. cm in Length Bu…" at bounding box center [614, 93] width 323 height 571
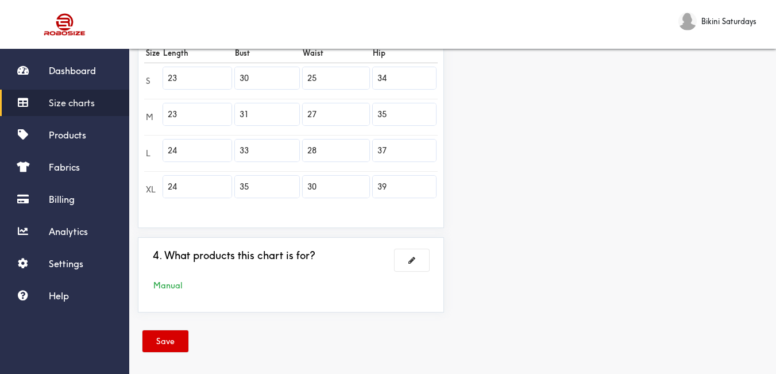
click at [165, 346] on button "Save" at bounding box center [165, 341] width 46 height 22
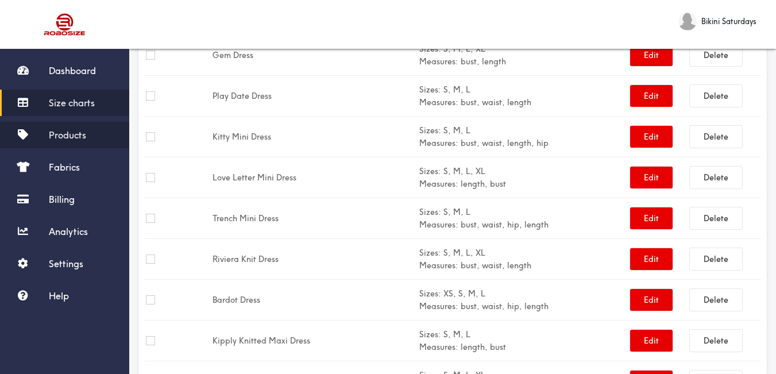
click at [79, 143] on link "Products" at bounding box center [64, 135] width 129 height 26
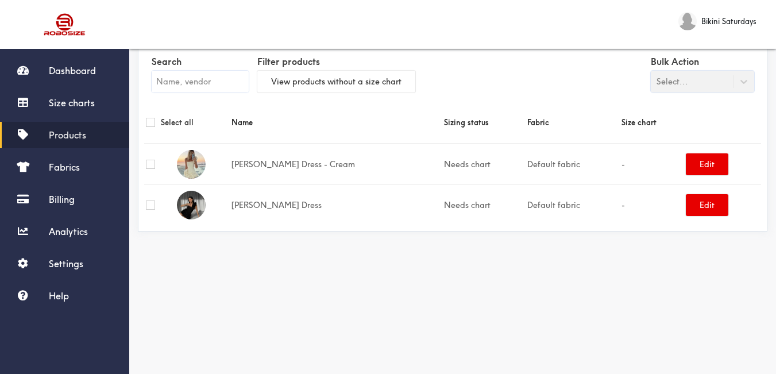
scroll to position [14, 0]
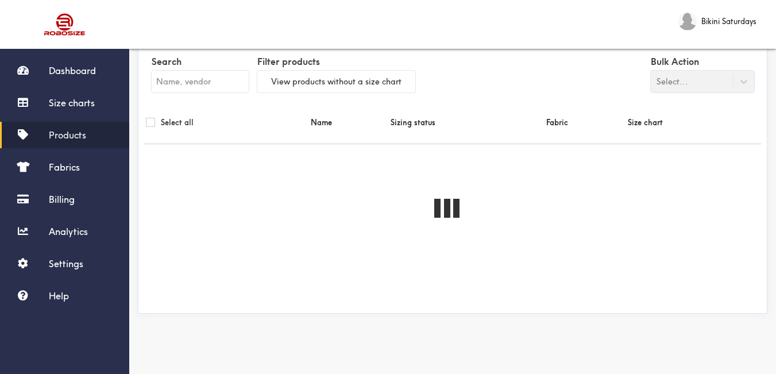
click at [200, 79] on input "text" at bounding box center [200, 82] width 97 height 22
paste input "[PERSON_NAME] Dress"
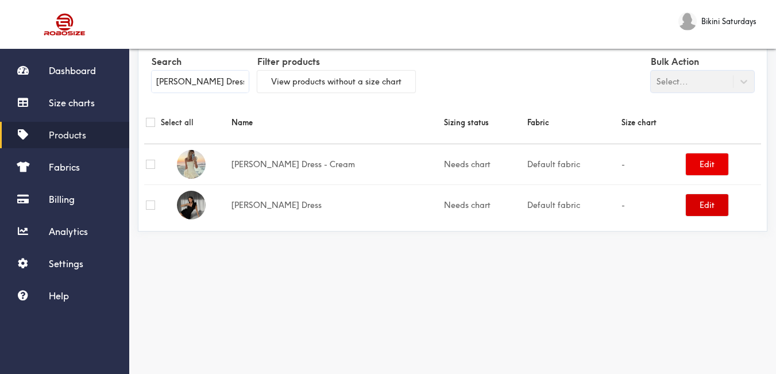
click at [689, 207] on button "Edit" at bounding box center [707, 205] width 43 height 22
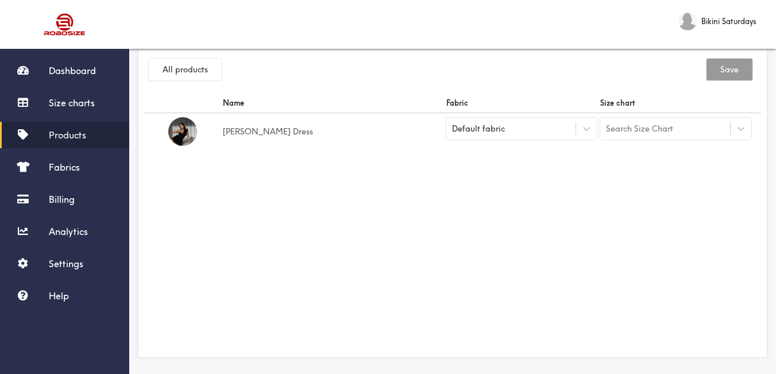
click at [531, 124] on div "Default fabric" at bounding box center [511, 128] width 130 height 11
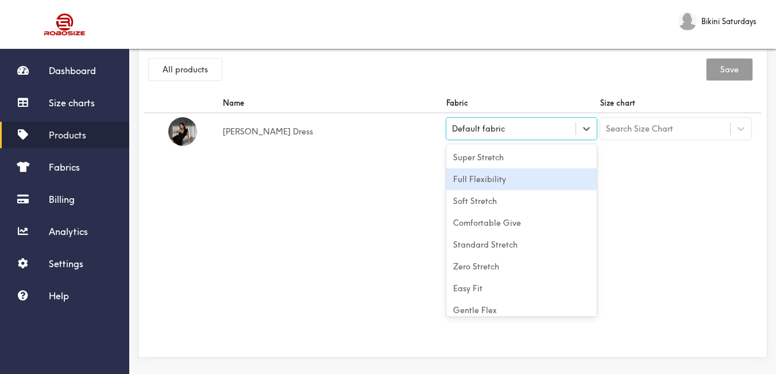
click at [489, 183] on div "Full Flexibility" at bounding box center [521, 179] width 151 height 22
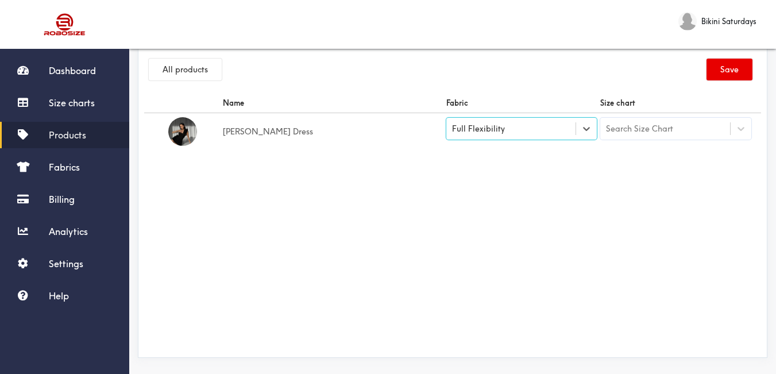
click at [608, 195] on div "Name Fabric Size chart [PERSON_NAME] Dress option [object Object], selected. Se…" at bounding box center [452, 222] width 617 height 258
click at [635, 140] on td "Search Size Chart" at bounding box center [676, 131] width 155 height 37
click at [638, 133] on div "Search Size Chart" at bounding box center [639, 128] width 67 height 13
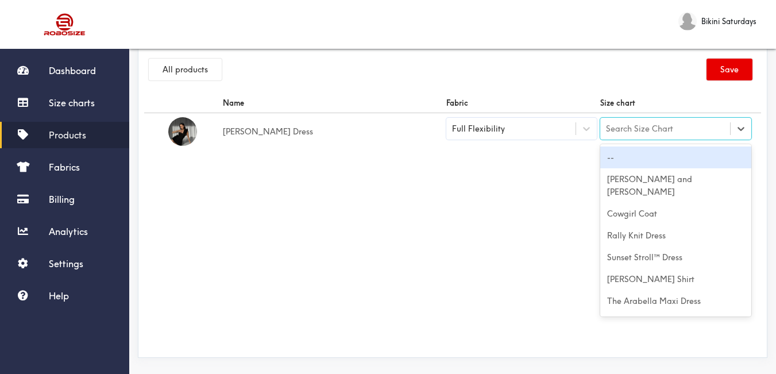
paste input "[PERSON_NAME] Dress"
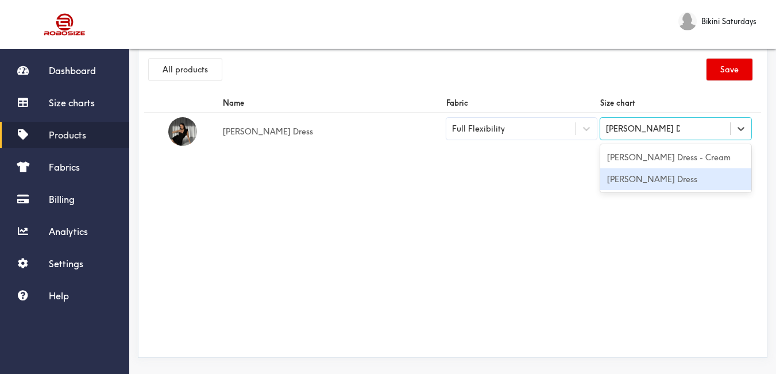
click at [645, 179] on div "[PERSON_NAME] Dress" at bounding box center [675, 179] width 151 height 22
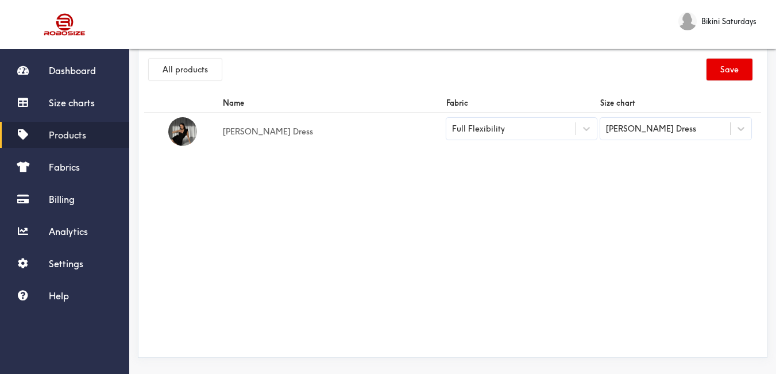
click at [575, 172] on div "Name Fabric Size chart [PERSON_NAME] Dress Full Flexibility [PERSON_NAME] Dress" at bounding box center [452, 222] width 617 height 258
click at [716, 64] on button "Save" at bounding box center [730, 70] width 46 height 22
drag, startPoint x: 78, startPoint y: 137, endPoint x: 136, endPoint y: 133, distance: 58.2
click at [78, 137] on span "Products" at bounding box center [67, 134] width 37 height 11
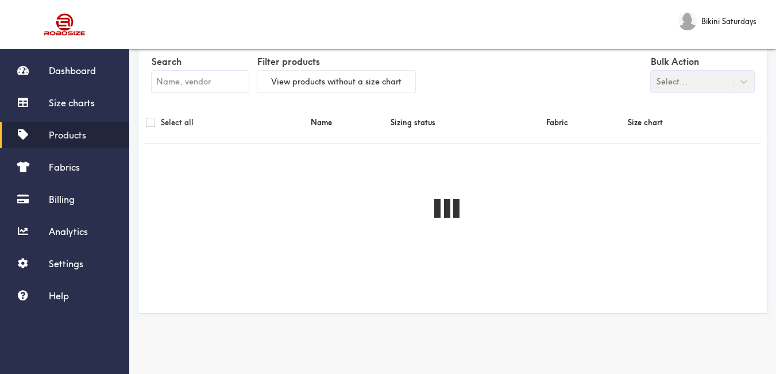
click at [211, 78] on input "text" at bounding box center [200, 82] width 97 height 22
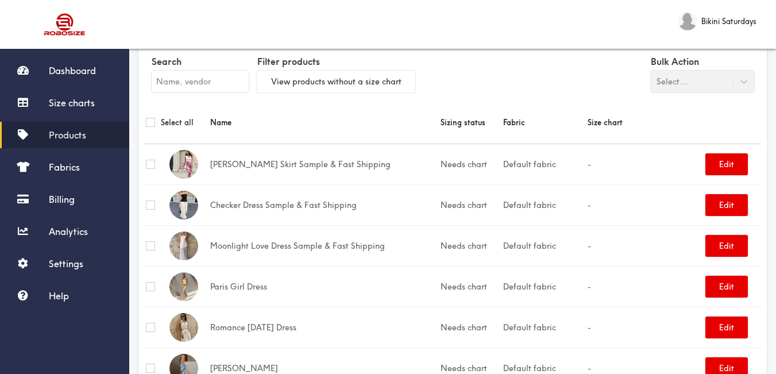
paste input "[PERSON_NAME] Dress"
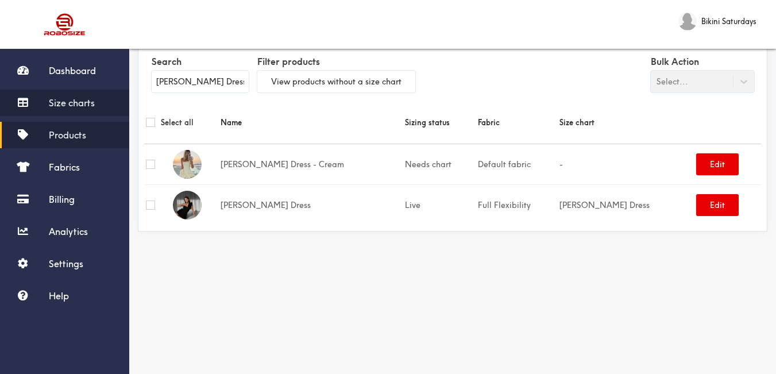
click at [86, 109] on link "Size charts" at bounding box center [64, 103] width 129 height 26
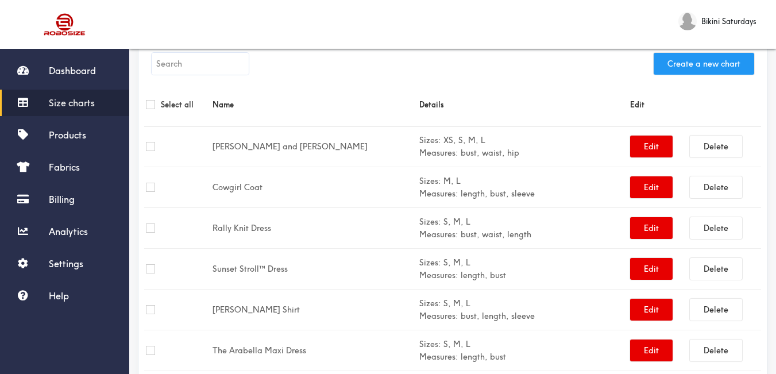
click at [672, 65] on button "Create a new chart" at bounding box center [704, 64] width 101 height 22
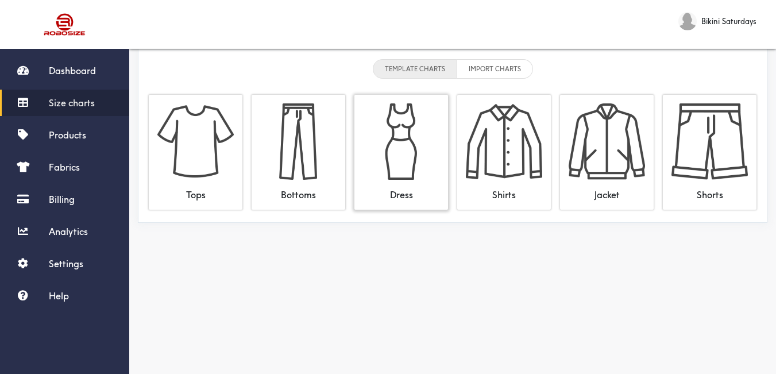
click at [372, 141] on img at bounding box center [401, 141] width 76 height 76
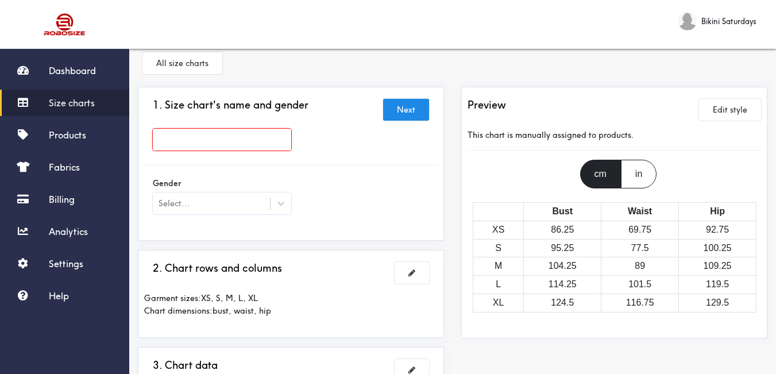
click at [273, 142] on input "text" at bounding box center [222, 140] width 138 height 22
paste
click at [267, 198] on div "Select..." at bounding box center [211, 203] width 117 height 11
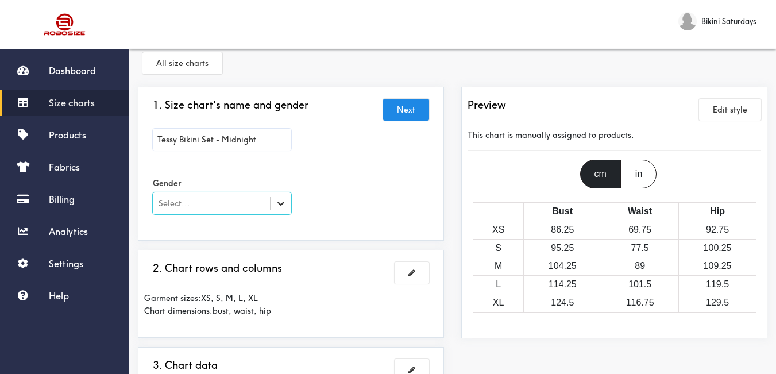
click at [277, 204] on icon at bounding box center [280, 203] width 11 height 11
click at [281, 207] on icon at bounding box center [280, 203] width 11 height 11
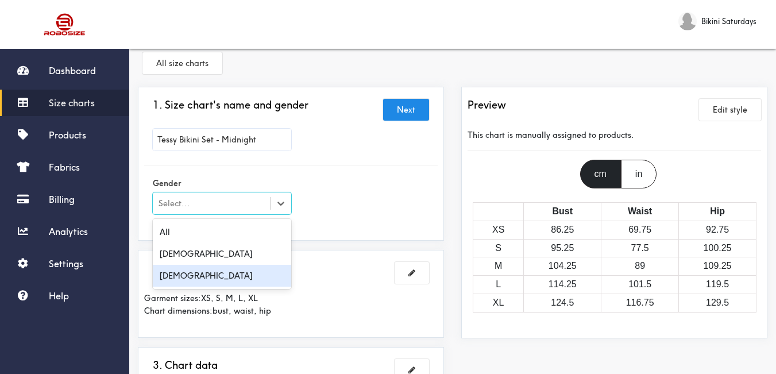
drag, startPoint x: 242, startPoint y: 273, endPoint x: 376, endPoint y: 209, distance: 148.8
click at [247, 273] on div "[DEMOGRAPHIC_DATA]" at bounding box center [222, 276] width 138 height 22
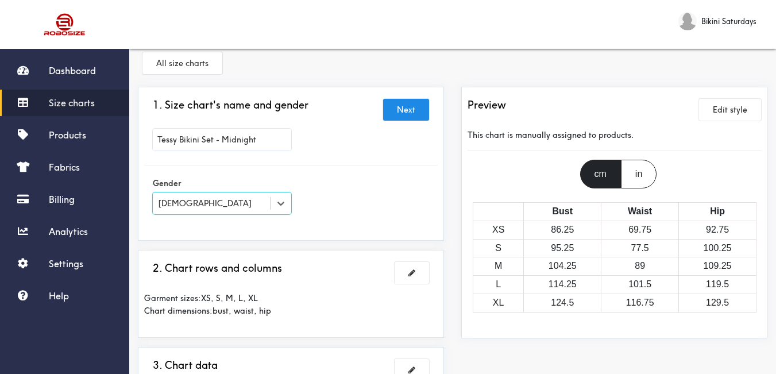
scroll to position [71, 0]
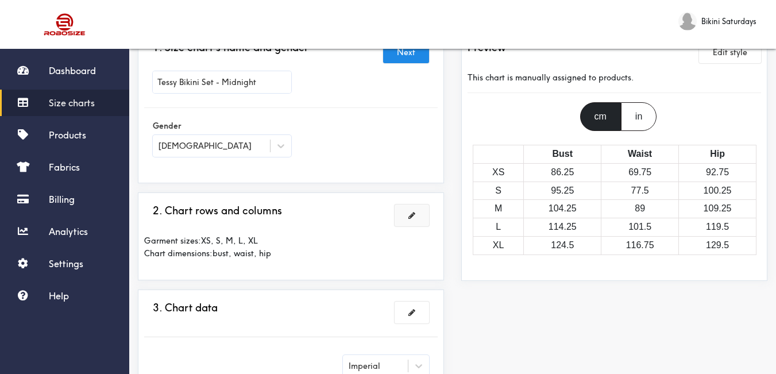
click at [419, 216] on button at bounding box center [412, 215] width 34 height 22
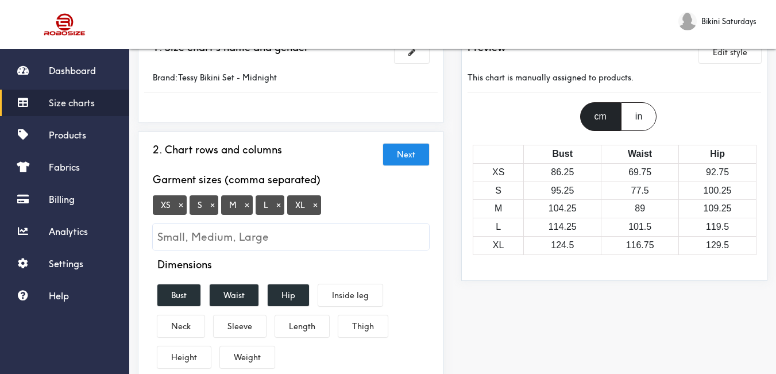
click at [182, 209] on button "×" at bounding box center [180, 205] width 11 height 10
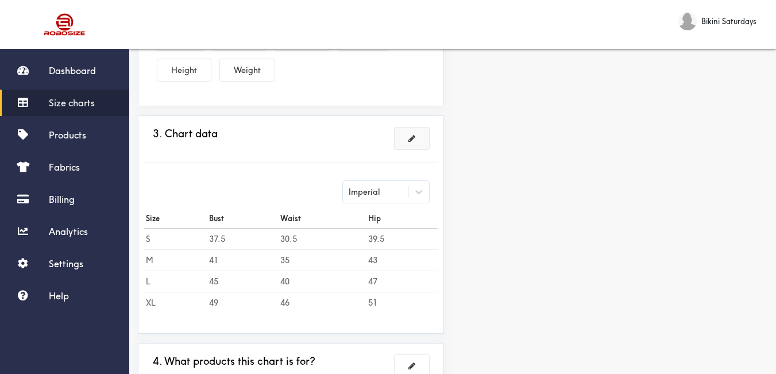
click at [414, 145] on button at bounding box center [412, 139] width 34 height 22
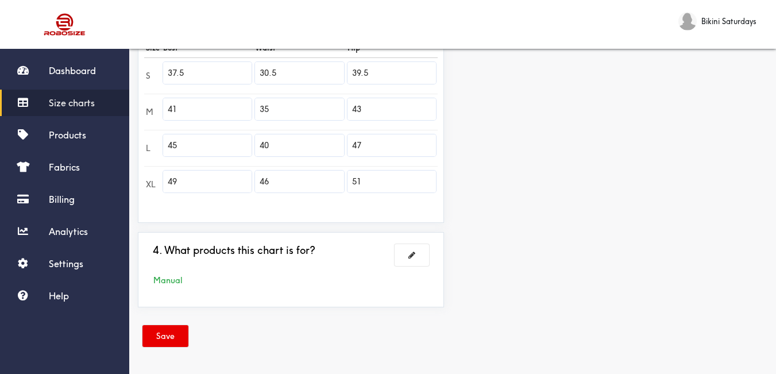
scroll to position [240, 0]
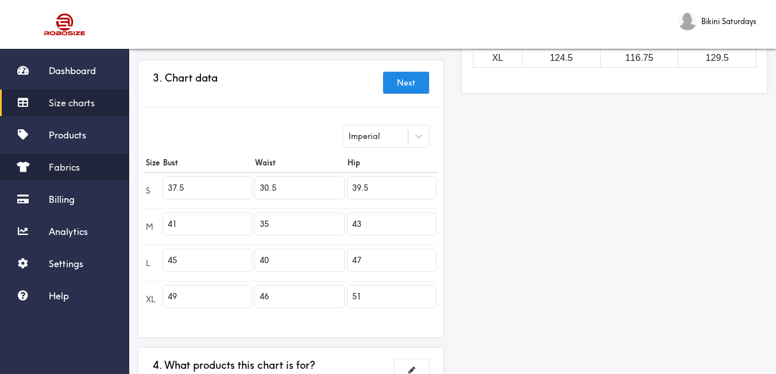
click at [121, 179] on div "Dashboard Size charts Products Fabrics Billing Analytics Settings Help Bikini S…" at bounding box center [388, 124] width 776 height 729
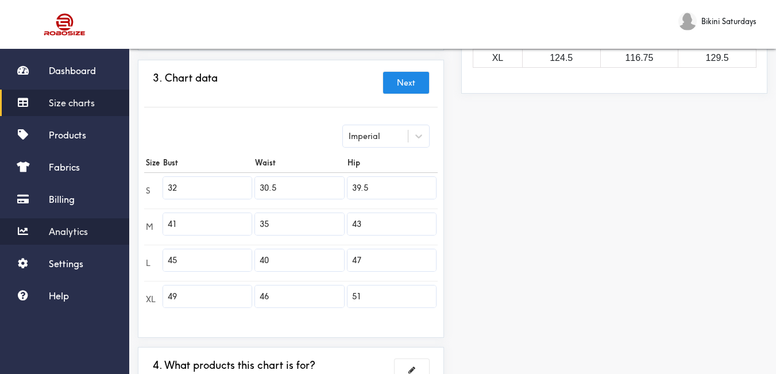
drag, startPoint x: 191, startPoint y: 223, endPoint x: 118, endPoint y: 229, distance: 73.2
click at [117, 229] on div "Dashboard Size charts Products Fabrics Billing Analytics Settings Help Bikini S…" at bounding box center [388, 124] width 776 height 729
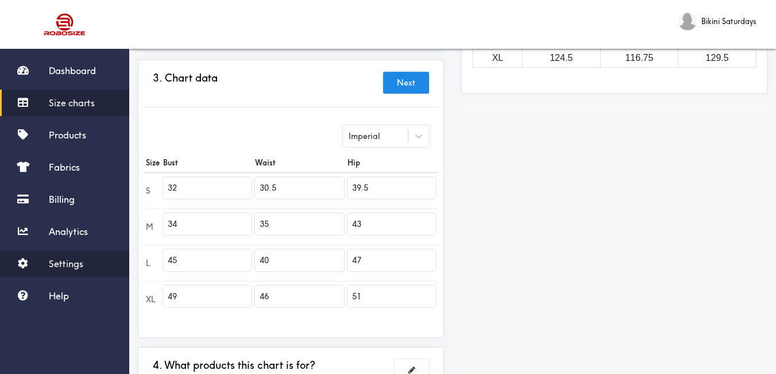
drag, startPoint x: 173, startPoint y: 264, endPoint x: 89, endPoint y: 253, distance: 85.1
click at [77, 256] on div "Dashboard Size charts Products Fabrics Billing Analytics Settings Help Bikini S…" at bounding box center [388, 124] width 776 height 729
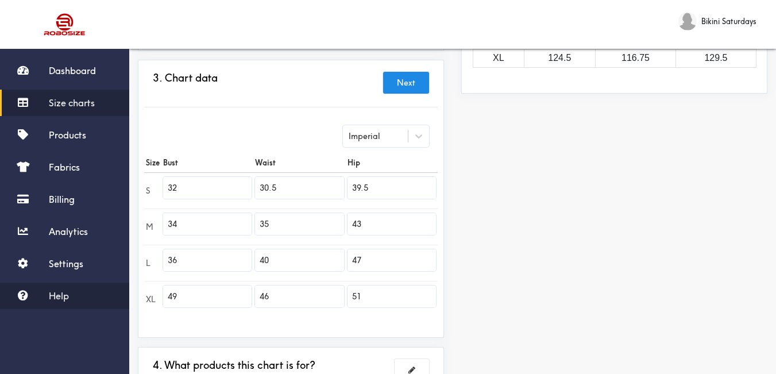
drag, startPoint x: 197, startPoint y: 297, endPoint x: 80, endPoint y: 287, distance: 117.1
click at [80, 287] on div "Dashboard Size charts Products Fabrics Billing Analytics Settings Help Bikini S…" at bounding box center [388, 124] width 776 height 729
drag, startPoint x: 287, startPoint y: 192, endPoint x: 204, endPoint y: 183, distance: 82.7
click at [204, 183] on tr "S 32 30.5 39.5" at bounding box center [291, 190] width 294 height 36
drag, startPoint x: 215, startPoint y: 221, endPoint x: 193, endPoint y: 216, distance: 22.3
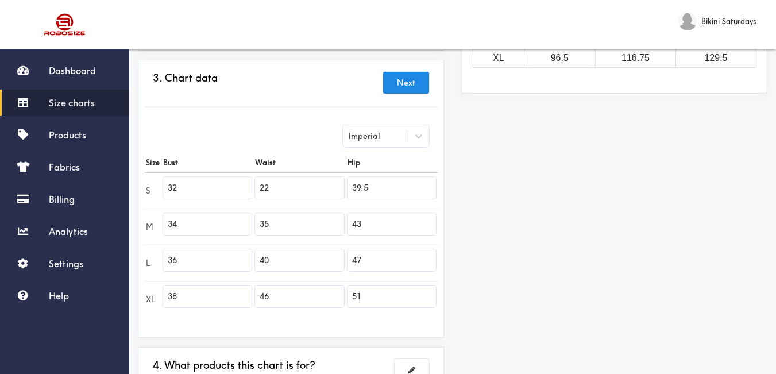
click at [193, 216] on tr "M 34 35 43" at bounding box center [291, 227] width 294 height 36
drag, startPoint x: 294, startPoint y: 265, endPoint x: 169, endPoint y: 259, distance: 125.4
click at [165, 260] on tr "L 36 40 47" at bounding box center [291, 263] width 294 height 36
drag, startPoint x: 169, startPoint y: 278, endPoint x: 117, endPoint y: 265, distance: 54.5
click at [117, 265] on div "Dashboard Size charts Products Fabrics Billing Analytics Settings Help Bikini S…" at bounding box center [388, 124] width 776 height 729
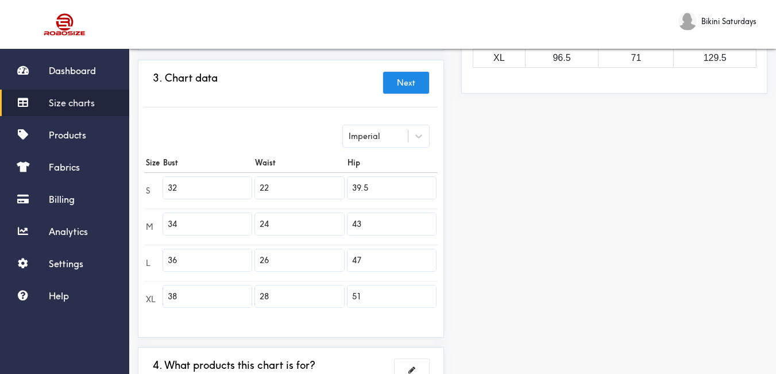
drag, startPoint x: 398, startPoint y: 191, endPoint x: 239, endPoint y: 181, distance: 158.9
click at [238, 181] on tr "S 32 22 39.5" at bounding box center [291, 190] width 294 height 36
drag, startPoint x: 277, startPoint y: 210, endPoint x: 264, endPoint y: 209, distance: 13.3
click at [263, 209] on tr "M 34 24 43" at bounding box center [291, 227] width 294 height 36
drag, startPoint x: 332, startPoint y: 251, endPoint x: 283, endPoint y: 240, distance: 50.0
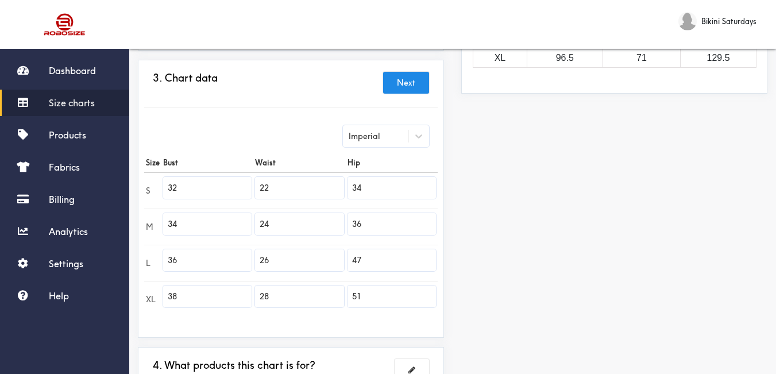
click at [285, 241] on tbody "S 32 22 34 M 34 24 36 L 36 26 47 XL 38 28 51" at bounding box center [291, 244] width 294 height 145
drag, startPoint x: 373, startPoint y: 300, endPoint x: 221, endPoint y: 274, distance: 154.4
click at [221, 274] on tbody "S 32 22 34 M 34 24 36 L 36 26 38 XL 38 28 51" at bounding box center [291, 244] width 294 height 145
click at [511, 288] on div "Preview Edit style This chart is manually assigned to products. cm in Bust Wais…" at bounding box center [614, 145] width 323 height 571
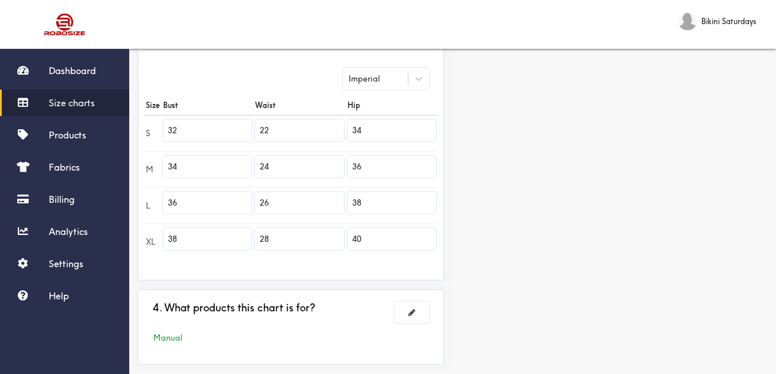
scroll to position [355, 0]
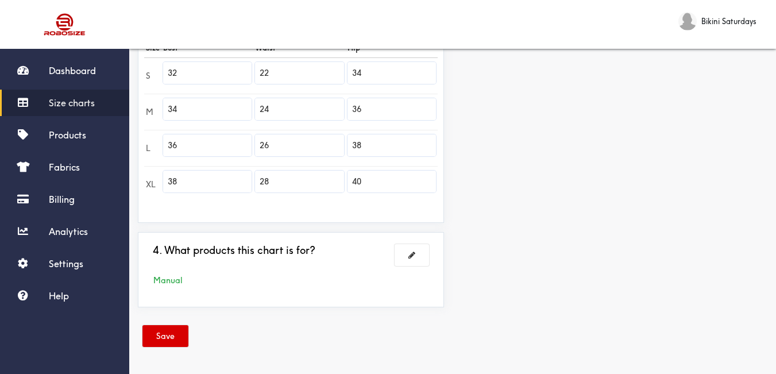
click at [155, 335] on button "Save" at bounding box center [165, 336] width 46 height 22
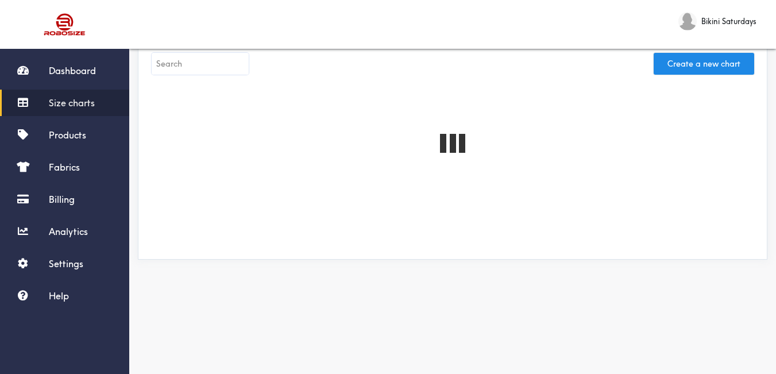
scroll to position [14, 0]
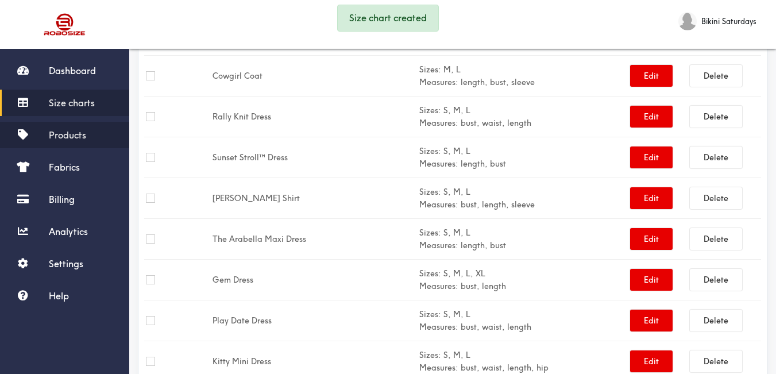
click at [84, 132] on span "Products" at bounding box center [67, 134] width 37 height 11
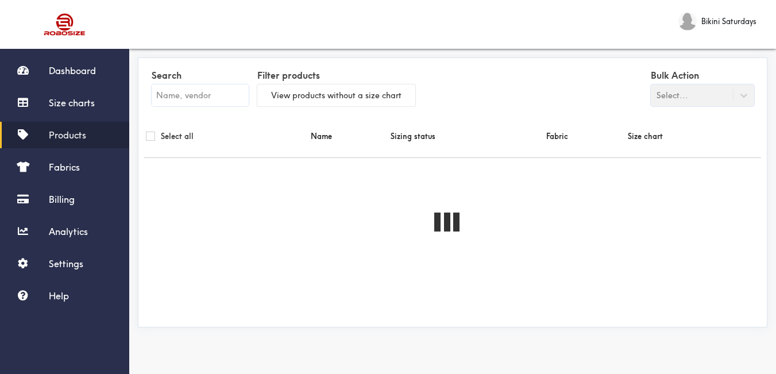
click at [204, 104] on input "text" at bounding box center [200, 95] width 97 height 22
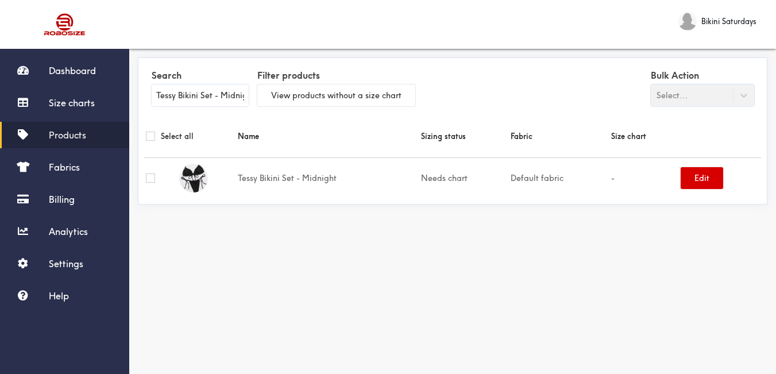
click at [693, 179] on button "Edit" at bounding box center [702, 178] width 43 height 22
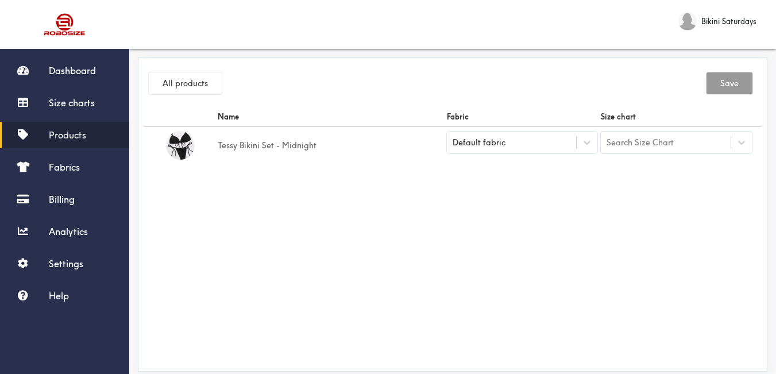
click at [546, 148] on div "Default fabric" at bounding box center [512, 142] width 130 height 11
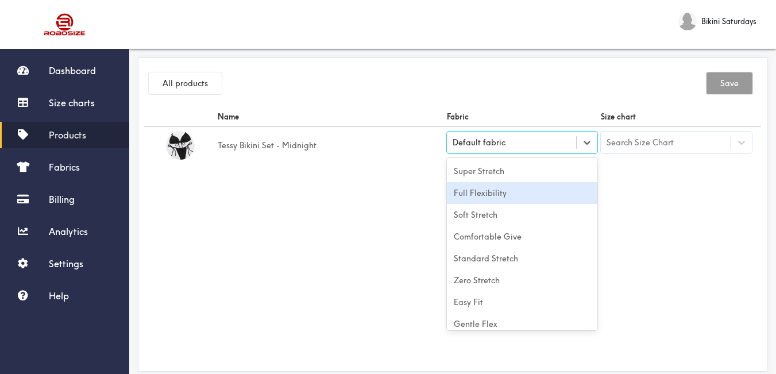
click at [503, 195] on div "Full Flexibility" at bounding box center [522, 193] width 151 height 22
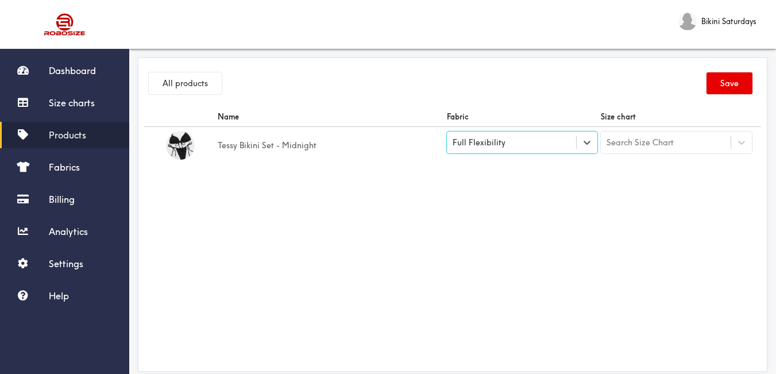
drag, startPoint x: 636, startPoint y: 190, endPoint x: 645, endPoint y: 163, distance: 28.5
click at [637, 190] on div "Name Fabric Size chart Tessy Bikini Set - Midnight option [object Object], sele…" at bounding box center [452, 236] width 617 height 258
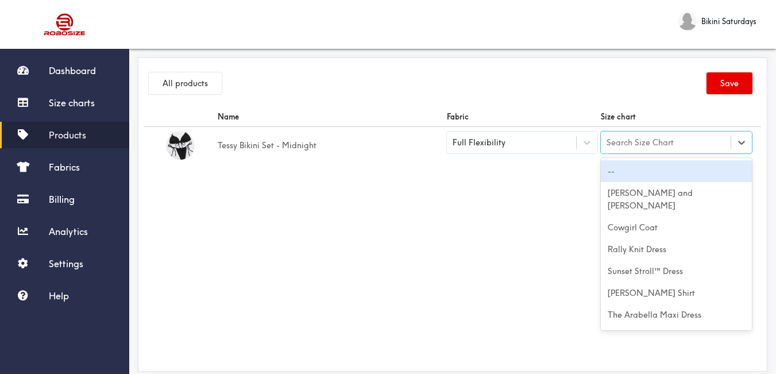
click at [641, 140] on div "Search Size Chart" at bounding box center [640, 142] width 67 height 13
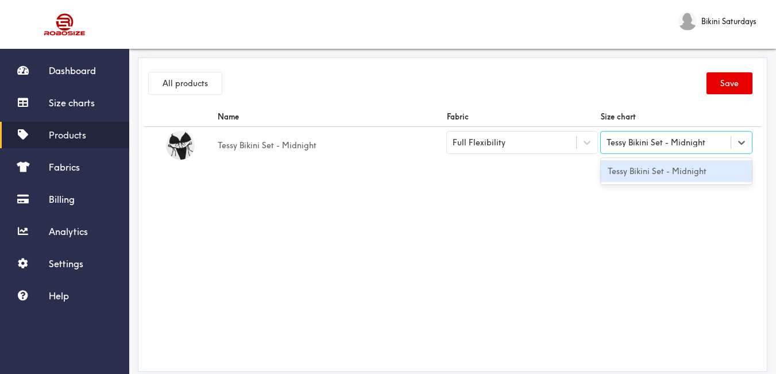
click at [647, 169] on div "Tessy Bikini Set - Midnight" at bounding box center [676, 171] width 151 height 22
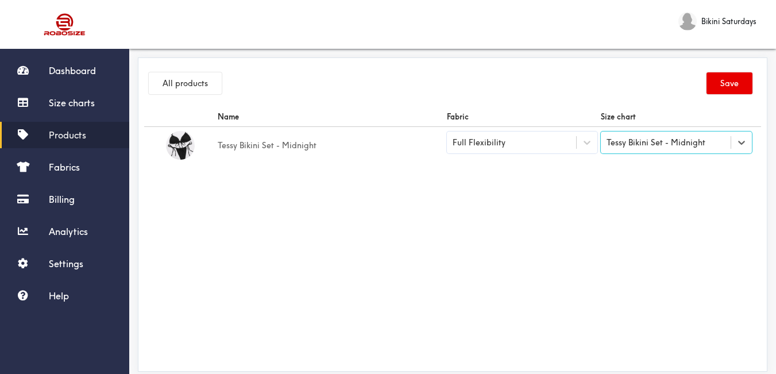
drag, startPoint x: 559, startPoint y: 187, endPoint x: 674, endPoint y: 142, distance: 123.8
click at [568, 187] on div "Name Fabric Size chart Tessy Bikini Set - Midnight Full Flexibility option Tess…" at bounding box center [452, 236] width 617 height 258
click at [728, 79] on button "Save" at bounding box center [730, 83] width 46 height 22
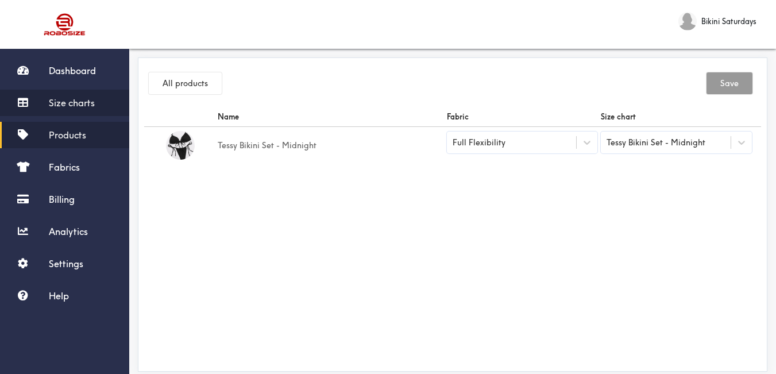
click at [84, 97] on span "Size charts" at bounding box center [72, 102] width 46 height 11
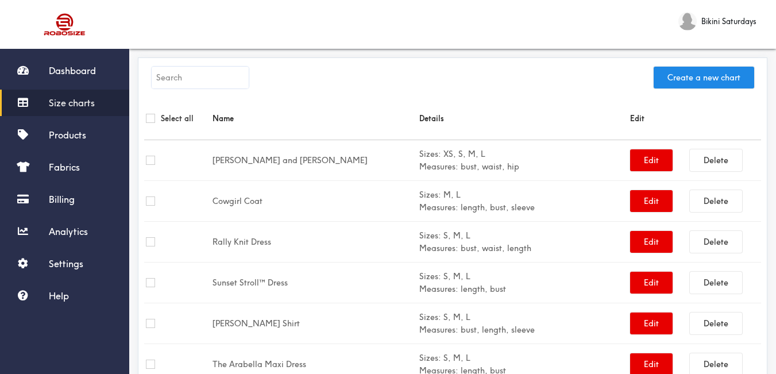
click at [213, 79] on input "text" at bounding box center [200, 78] width 97 height 22
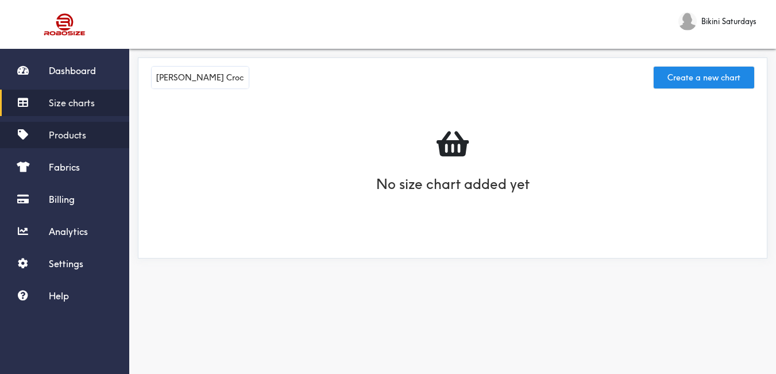
click at [76, 134] on span "Products" at bounding box center [67, 134] width 37 height 11
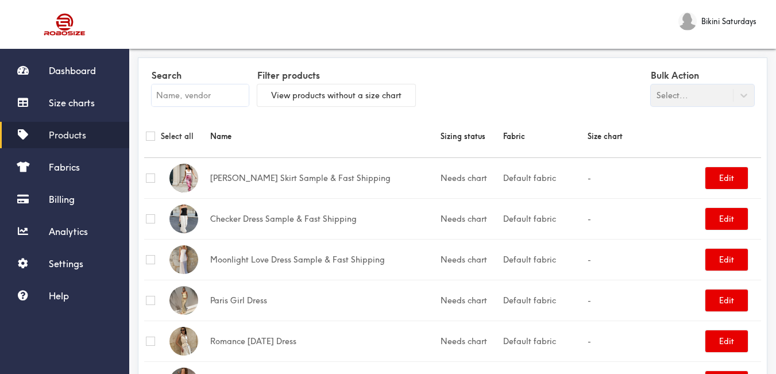
click at [228, 97] on input "text" at bounding box center [200, 95] width 97 height 22
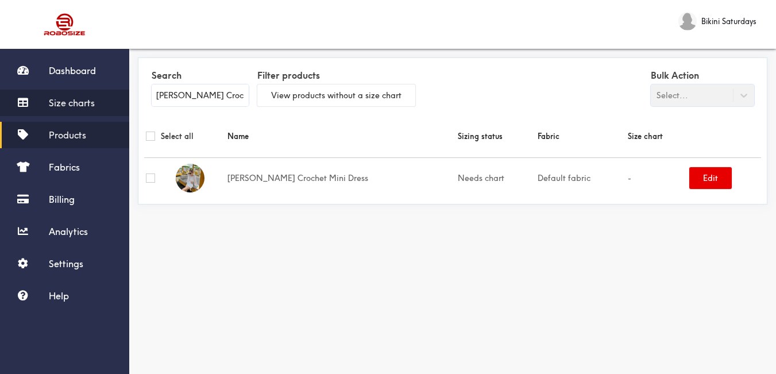
click at [93, 103] on span "Size charts" at bounding box center [72, 102] width 46 height 11
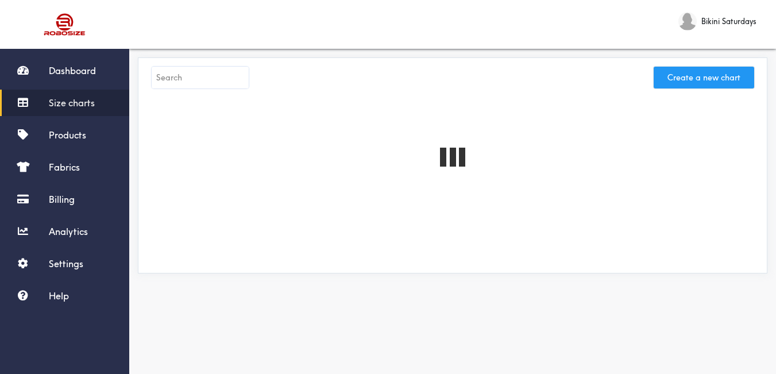
click at [726, 87] on button "Create a new chart" at bounding box center [704, 78] width 101 height 22
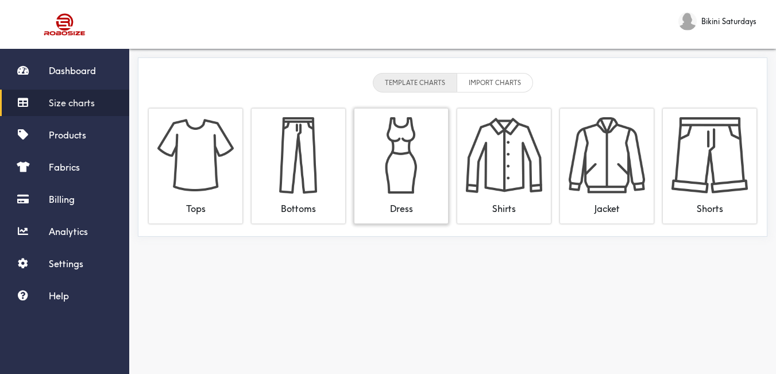
click at [429, 152] on img at bounding box center [401, 155] width 76 height 76
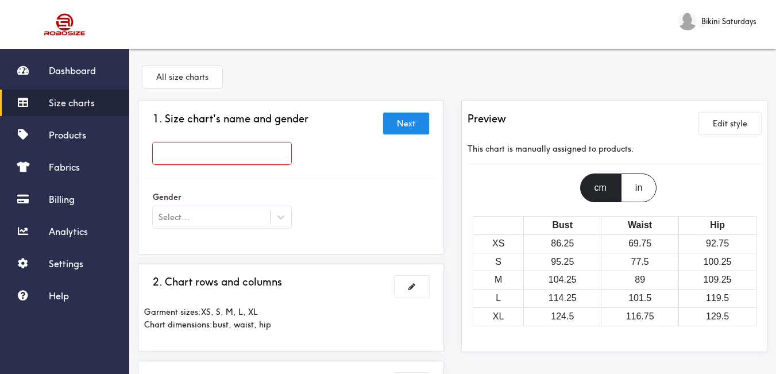
click at [272, 168] on div at bounding box center [222, 156] width 156 height 28
click at [273, 152] on input "text" at bounding box center [222, 153] width 138 height 22
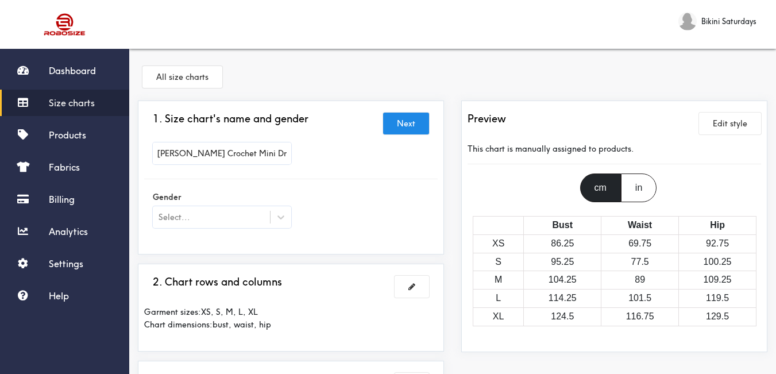
scroll to position [57, 0]
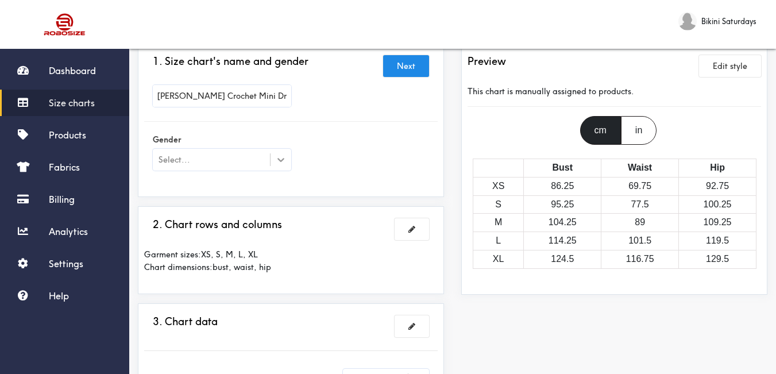
click at [285, 161] on icon at bounding box center [280, 159] width 11 height 11
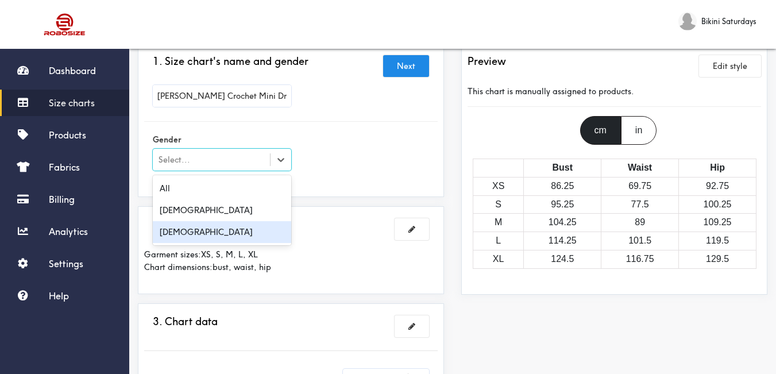
click at [229, 229] on div "[DEMOGRAPHIC_DATA]" at bounding box center [222, 232] width 138 height 22
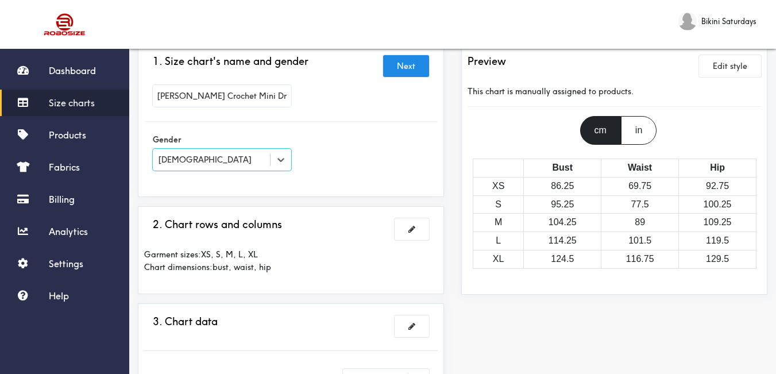
click at [317, 192] on div "1. Size chart's name and gender Next [PERSON_NAME] Mini Dress Gender option [DE…" at bounding box center [291, 120] width 306 height 154
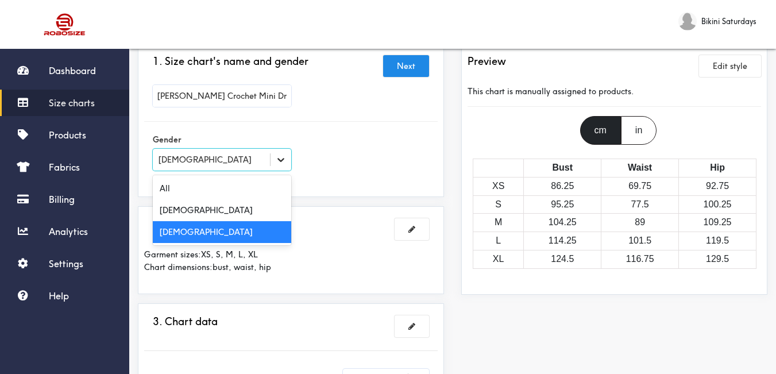
click at [275, 161] on div at bounding box center [281, 159] width 21 height 21
click at [349, 164] on div "Gender option [DEMOGRAPHIC_DATA], selected. option [DEMOGRAPHIC_DATA] selected,…" at bounding box center [291, 153] width 294 height 46
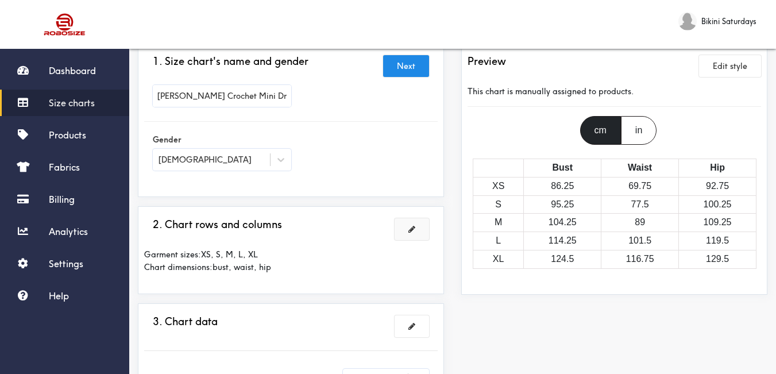
click at [410, 224] on button at bounding box center [412, 229] width 34 height 22
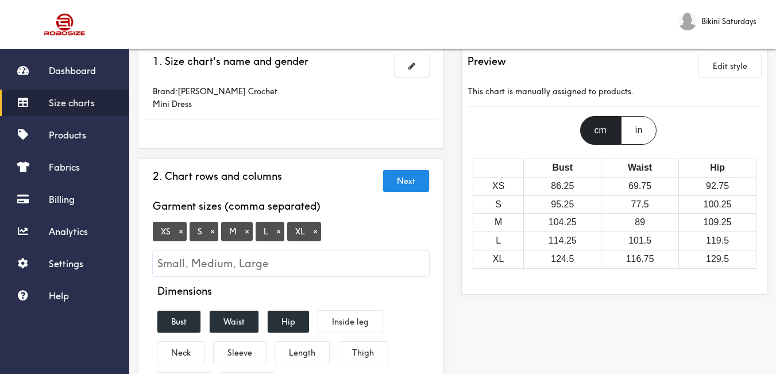
scroll to position [115, 0]
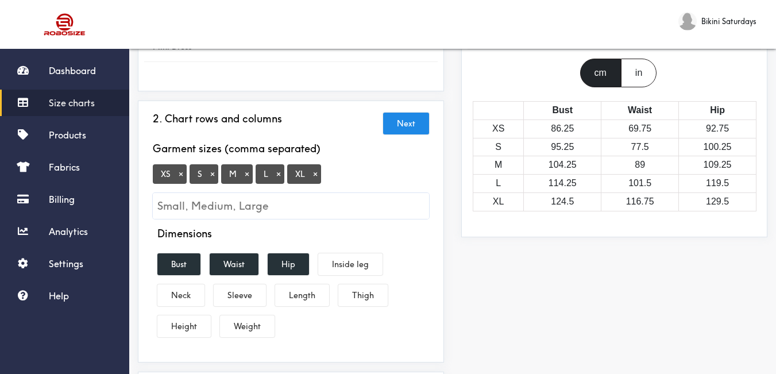
click at [184, 169] on button "×" at bounding box center [180, 174] width 11 height 10
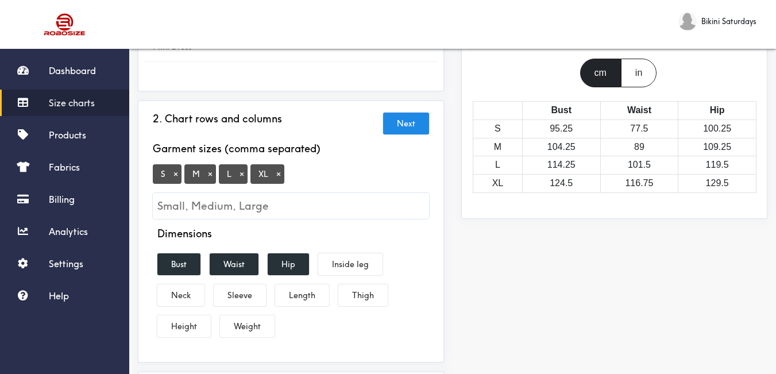
click at [273, 169] on button "×" at bounding box center [278, 174] width 11 height 10
click at [180, 253] on button "Bust" at bounding box center [178, 264] width 43 height 22
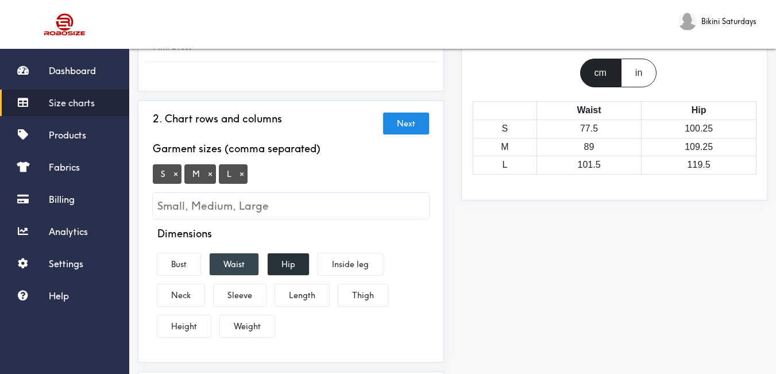
click at [227, 253] on button "Waist" at bounding box center [234, 264] width 49 height 22
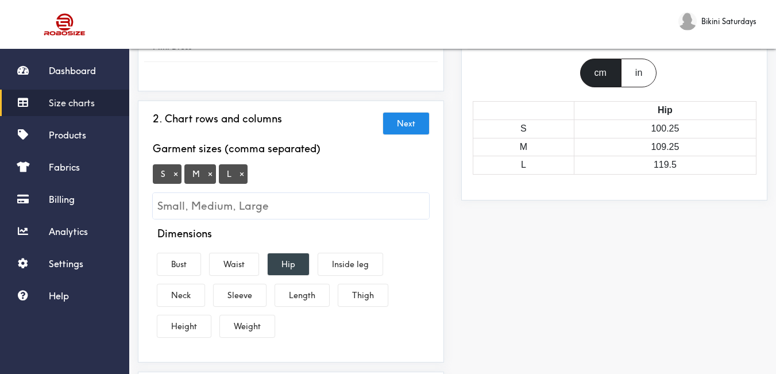
click at [286, 253] on button "Hip" at bounding box center [288, 264] width 41 height 22
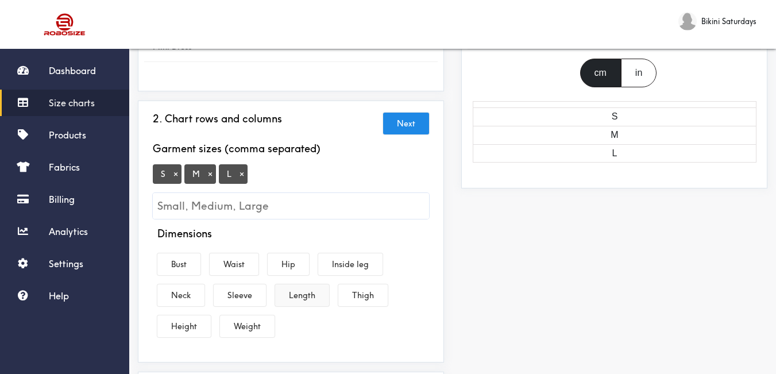
drag, startPoint x: 297, startPoint y: 280, endPoint x: 222, endPoint y: 263, distance: 76.6
click at [296, 284] on button "Length" at bounding box center [302, 295] width 54 height 22
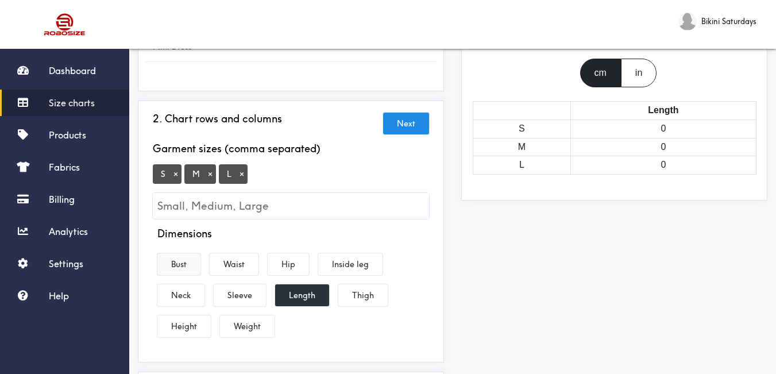
click at [187, 253] on button "Bust" at bounding box center [178, 264] width 43 height 22
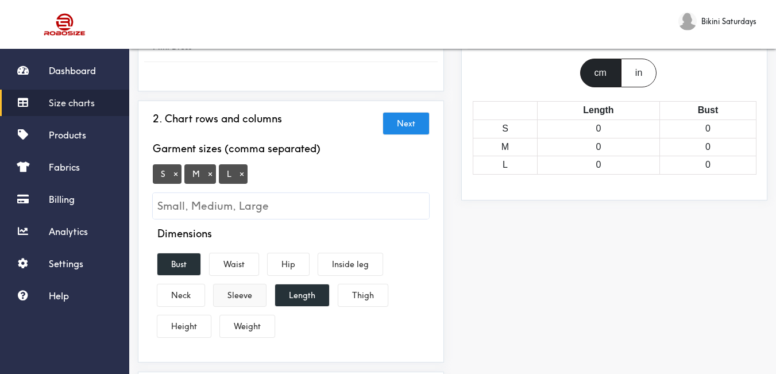
click at [244, 288] on button "Sleeve" at bounding box center [240, 295] width 52 height 22
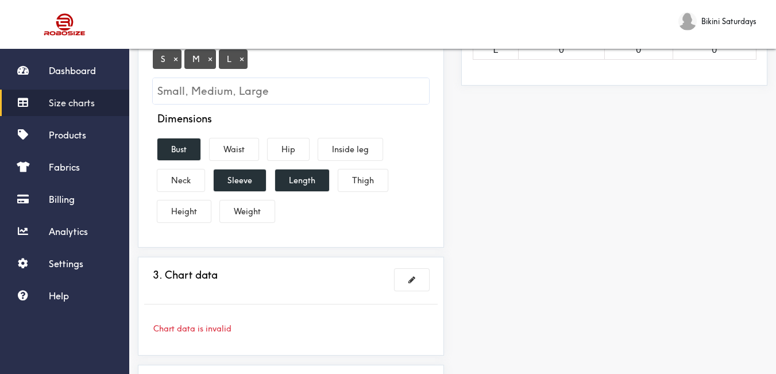
scroll to position [287, 0]
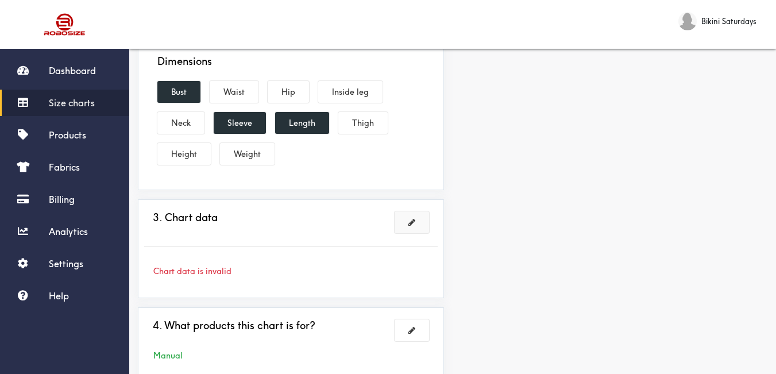
click at [408, 218] on button at bounding box center [412, 222] width 34 height 22
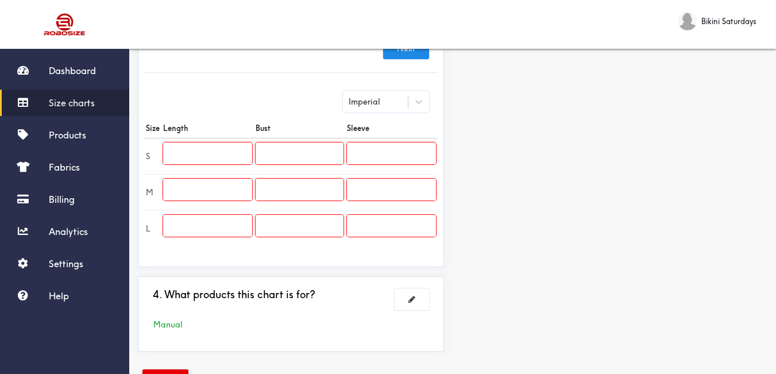
click at [216, 142] on input "text" at bounding box center [207, 153] width 89 height 22
click at [222, 181] on input "text" at bounding box center [207, 190] width 89 height 22
click at [224, 215] on input "text" at bounding box center [207, 226] width 89 height 22
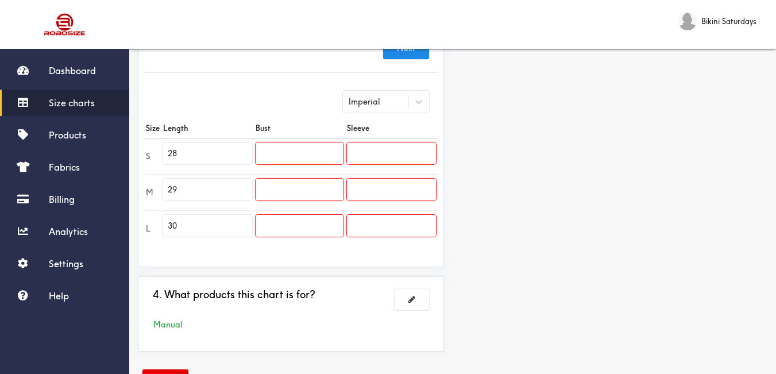
drag, startPoint x: 307, startPoint y: 124, endPoint x: 308, endPoint y: 137, distance: 12.7
click at [307, 125] on th "Bust" at bounding box center [299, 128] width 91 height 20
click at [308, 142] on input "text" at bounding box center [300, 153] width 88 height 22
click at [301, 142] on input "text" at bounding box center [300, 153] width 88 height 22
click at [313, 179] on input "text" at bounding box center [300, 190] width 88 height 22
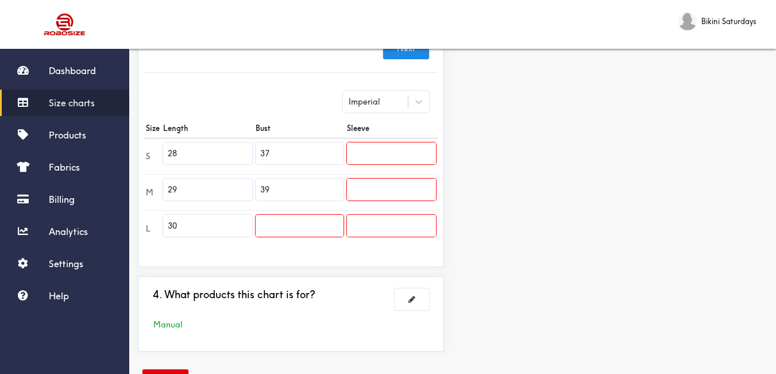
click at [326, 215] on input "text" at bounding box center [300, 226] width 88 height 22
click at [409, 142] on input "text" at bounding box center [391, 153] width 89 height 22
click at [362, 181] on input "text" at bounding box center [391, 190] width 89 height 22
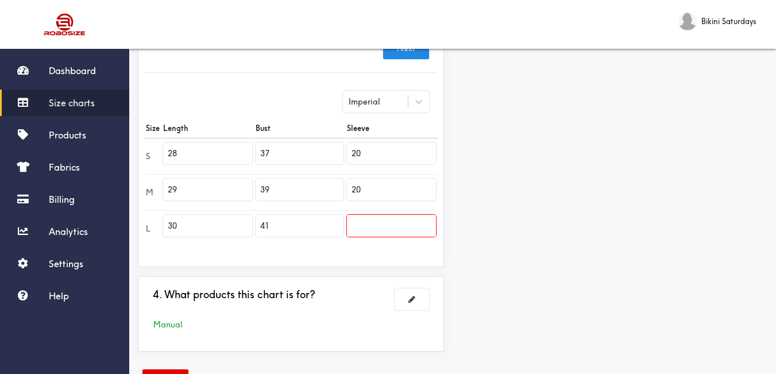
click at [370, 218] on input "text" at bounding box center [391, 226] width 89 height 22
click at [484, 229] on div "Preview Edit style This chart is manually assigned to products. cm in Length Bu…" at bounding box center [614, 86] width 323 height 547
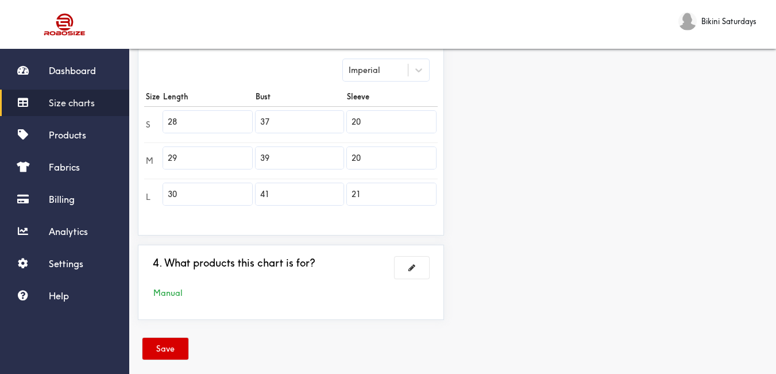
click at [175, 338] on button "Save" at bounding box center [165, 349] width 46 height 22
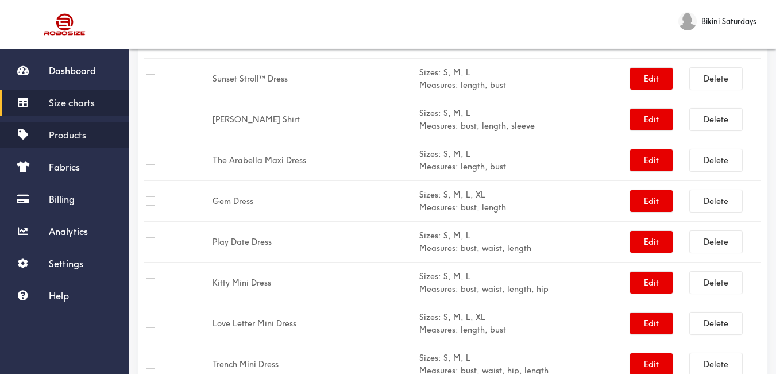
click at [74, 132] on span "Products" at bounding box center [67, 134] width 37 height 11
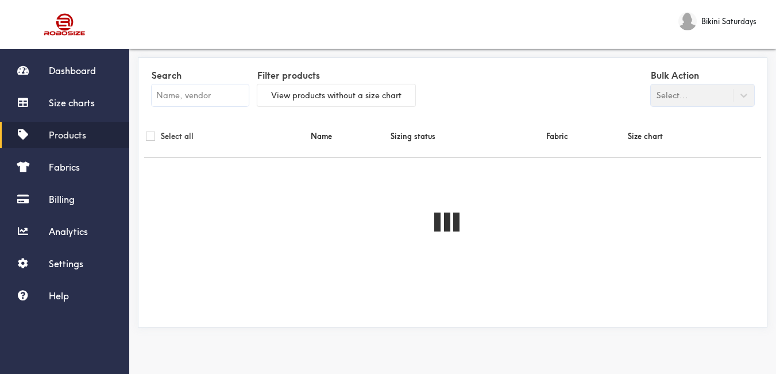
click at [231, 100] on input "text" at bounding box center [200, 95] width 97 height 22
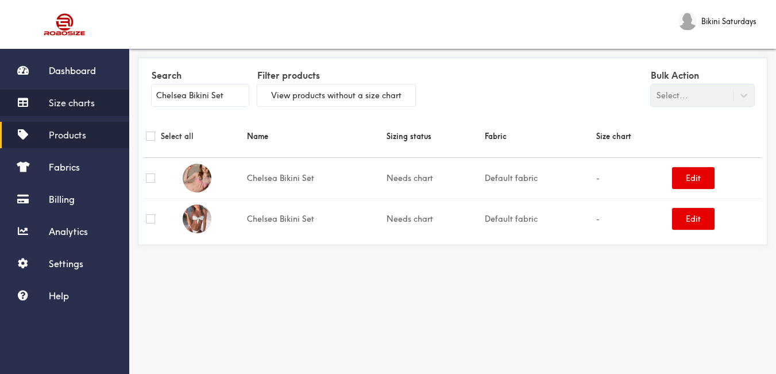
click at [84, 99] on span "Size charts" at bounding box center [72, 102] width 46 height 11
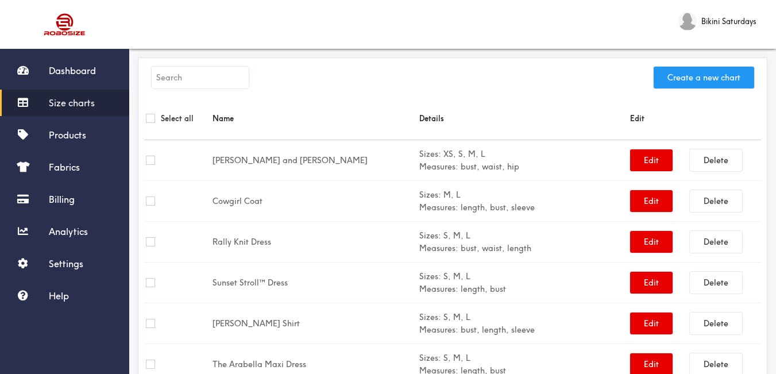
click at [692, 76] on button "Create a new chart" at bounding box center [704, 78] width 101 height 22
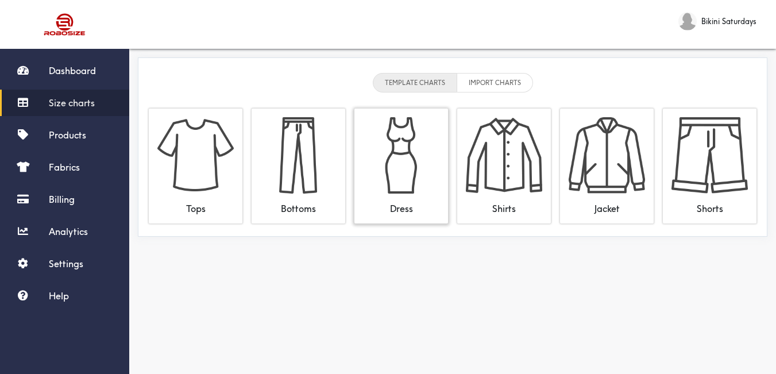
click at [411, 143] on img at bounding box center [401, 155] width 76 height 76
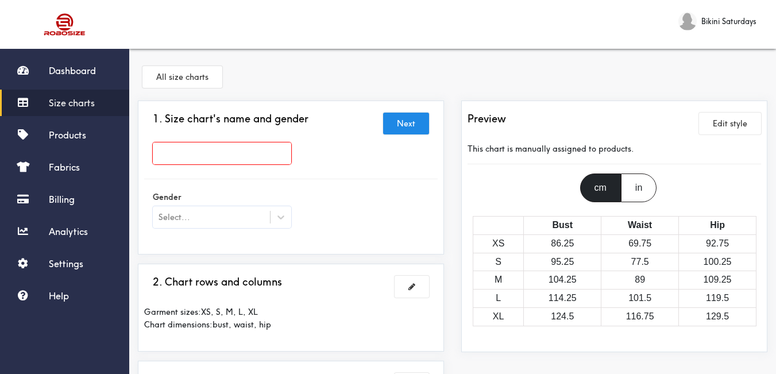
click at [267, 155] on input "text" at bounding box center [222, 153] width 138 height 22
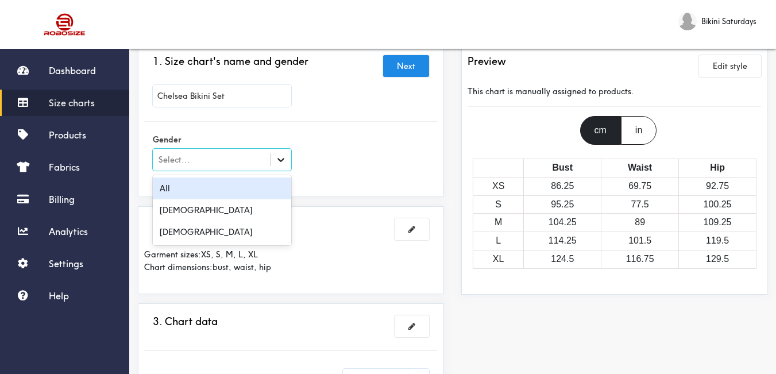
click at [282, 161] on icon at bounding box center [280, 159] width 11 height 11
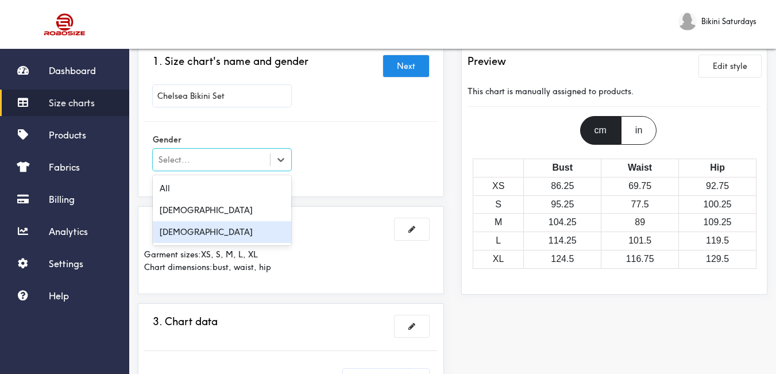
click at [217, 238] on div "[DEMOGRAPHIC_DATA]" at bounding box center [222, 232] width 138 height 22
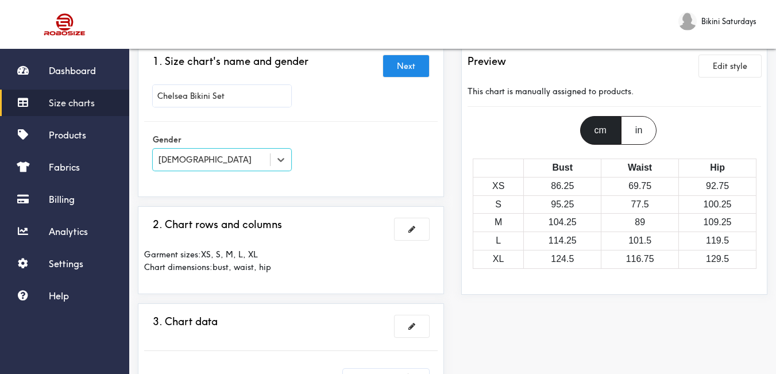
click at [311, 187] on div "1. Size chart's name and gender Next [PERSON_NAME] Set Gender option [DEMOGRAPH…" at bounding box center [291, 119] width 294 height 141
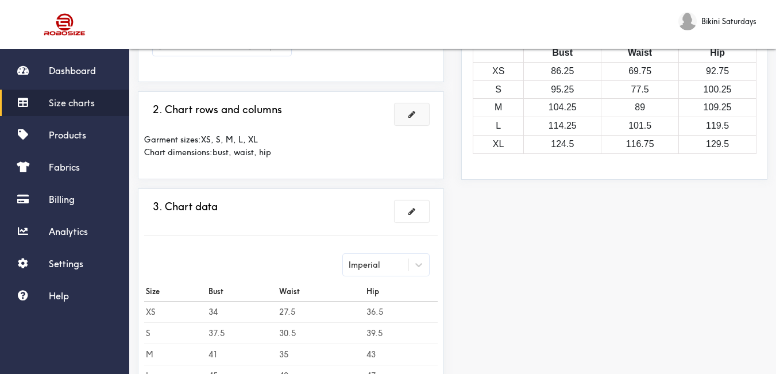
click at [416, 113] on button at bounding box center [412, 114] width 34 height 22
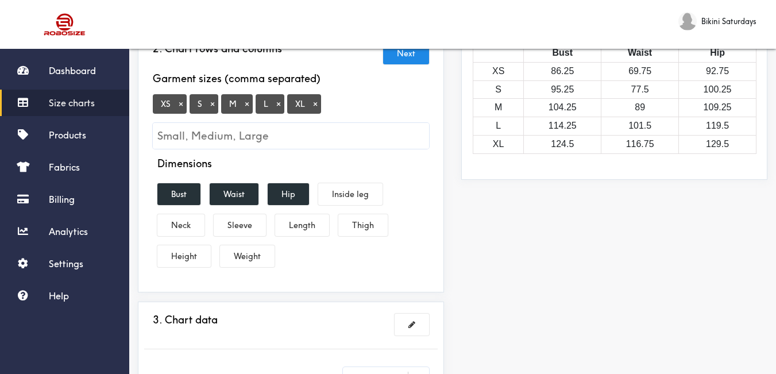
click at [69, 105] on span "Size charts" at bounding box center [72, 102] width 46 height 11
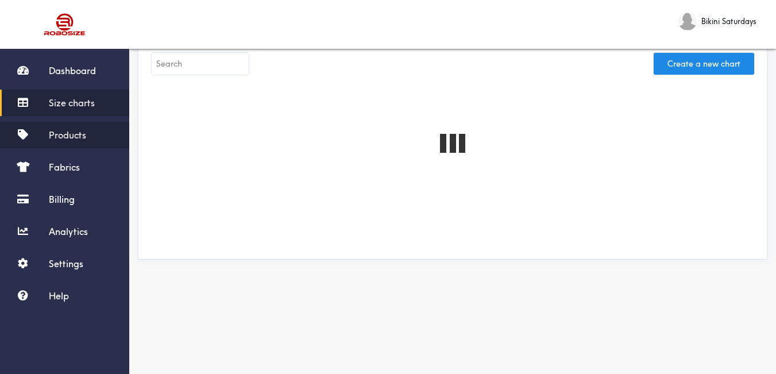
click at [59, 136] on span "Products" at bounding box center [67, 134] width 37 height 11
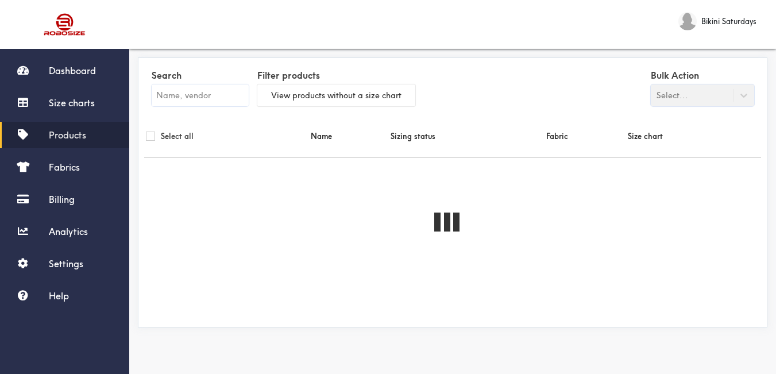
click at [179, 103] on input "text" at bounding box center [200, 95] width 97 height 22
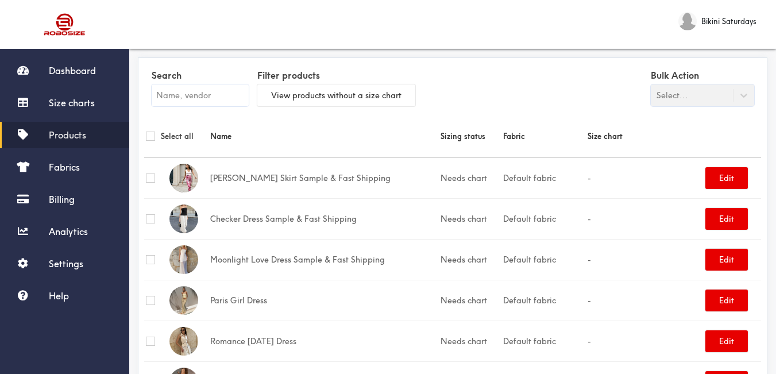
drag, startPoint x: 214, startPoint y: 109, endPoint x: 216, endPoint y: 102, distance: 6.7
click at [214, 109] on div "Search" at bounding box center [200, 89] width 97 height 45
click at [215, 90] on input "text" at bounding box center [200, 95] width 97 height 22
paste input "Ever after Dress"
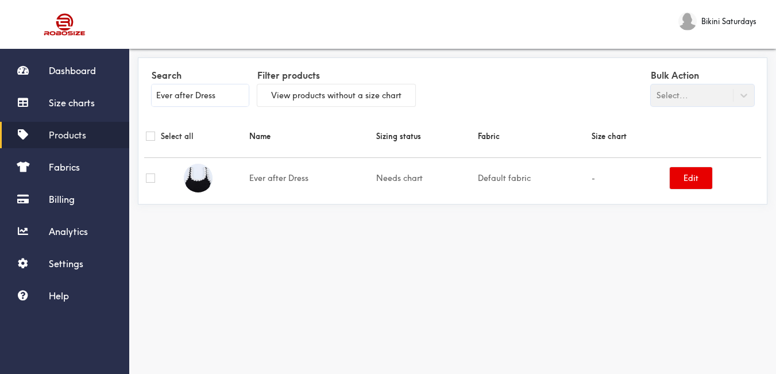
type input "Ever after Dress"
click at [80, 137] on span "Products" at bounding box center [67, 134] width 37 height 11
click at [65, 137] on span "Products" at bounding box center [67, 134] width 37 height 11
click at [66, 136] on span "Products" at bounding box center [67, 134] width 37 height 11
click at [75, 133] on span "Products" at bounding box center [67, 134] width 37 height 11
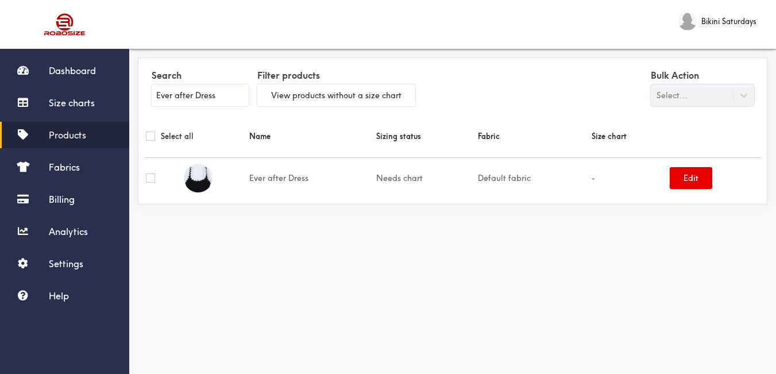
click at [196, 101] on input "Ever after Dress" at bounding box center [200, 95] width 97 height 22
click at [71, 106] on span "Size charts" at bounding box center [72, 102] width 46 height 11
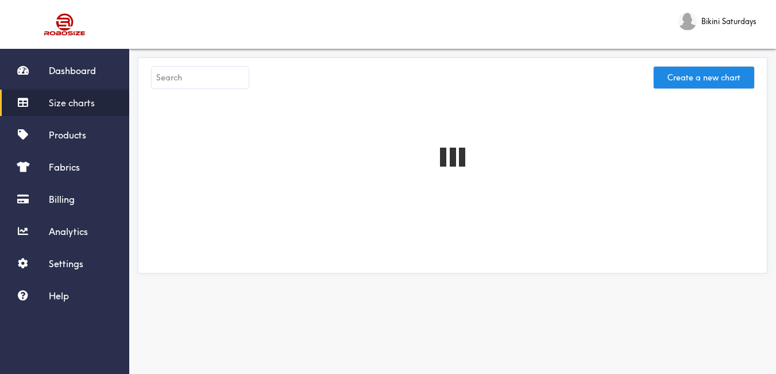
click at [201, 80] on input "text" at bounding box center [200, 78] width 97 height 22
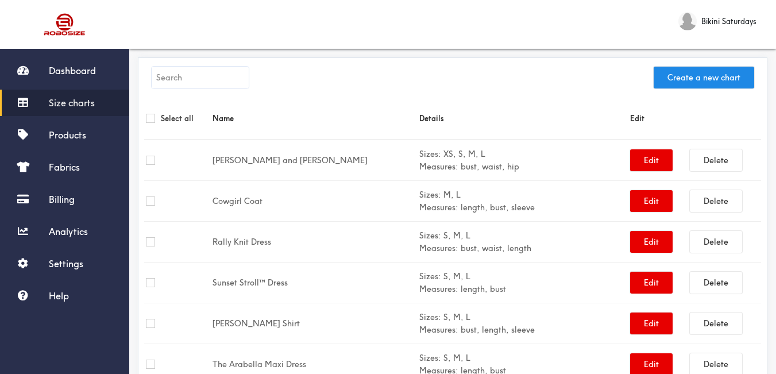
paste input "Ever after Dress"
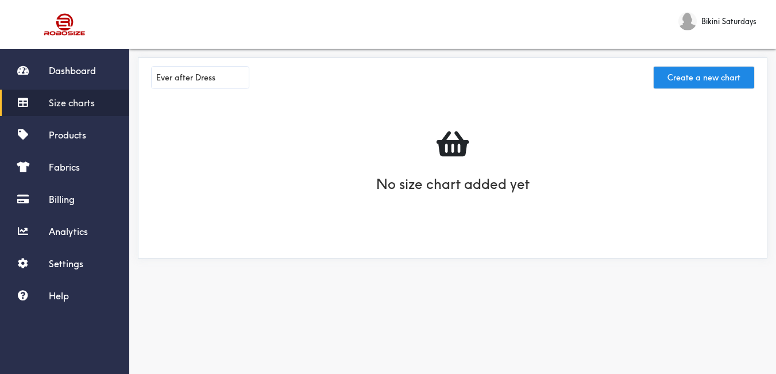
click at [198, 76] on input "Ever after Dress" at bounding box center [200, 78] width 97 height 22
paste input "Golden Hour Beach"
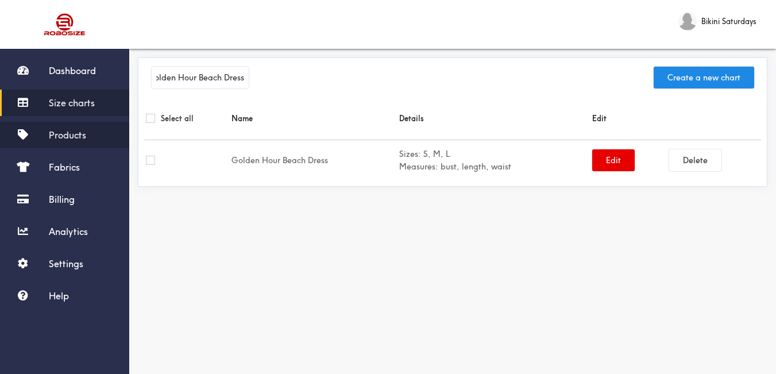
type input "Golden Hour Beach Dress"
click at [78, 137] on span "Products" at bounding box center [67, 134] width 37 height 11
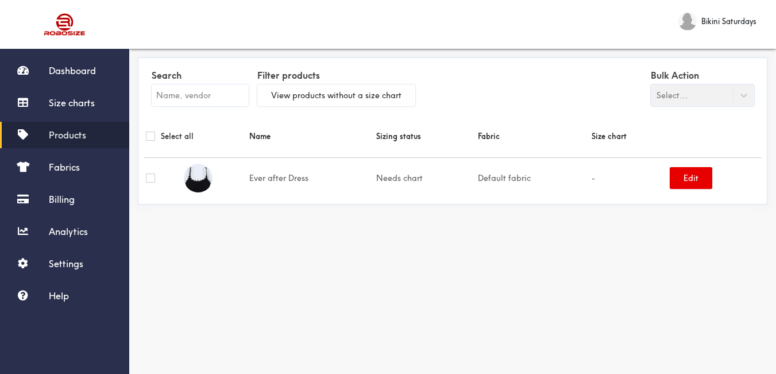
click at [199, 92] on input "text" at bounding box center [200, 95] width 97 height 22
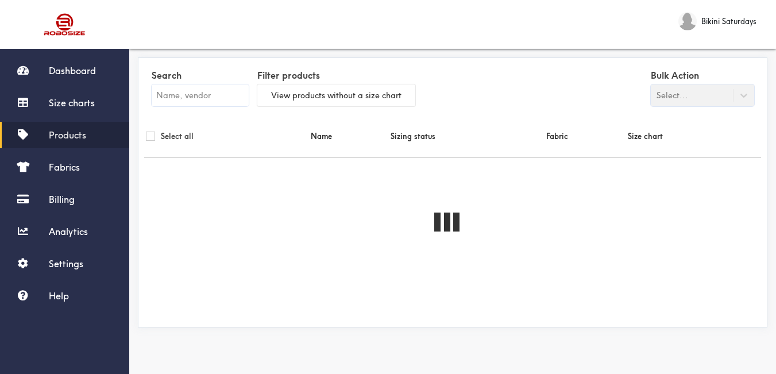
paste input "Golden Hour Beach Dress"
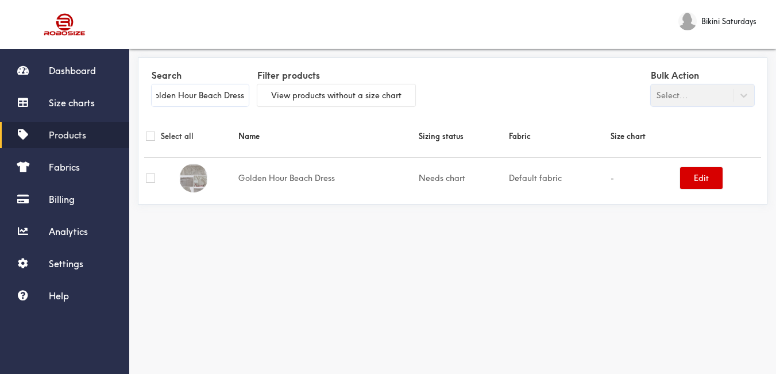
type input "Golden Hour Beach Dress"
click at [696, 184] on button "Edit" at bounding box center [701, 178] width 43 height 22
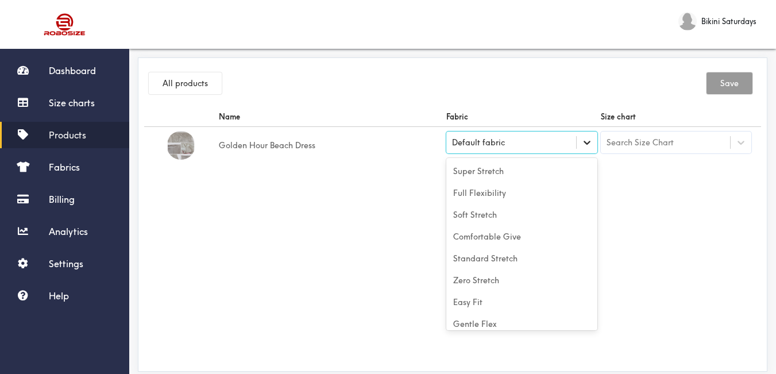
click at [583, 146] on icon at bounding box center [586, 142] width 11 height 11
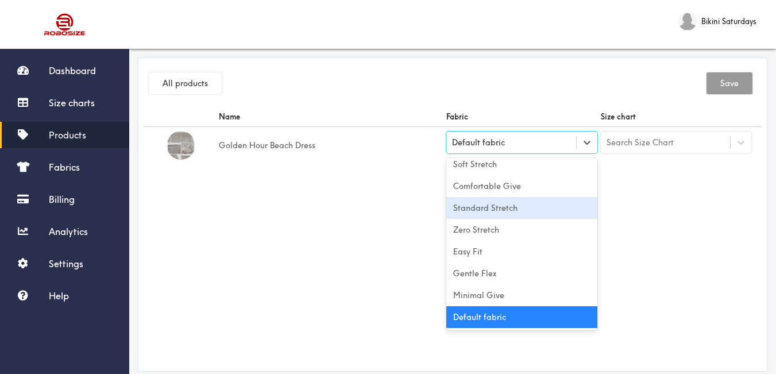
click at [531, 206] on div "Standard Stretch" at bounding box center [521, 208] width 151 height 22
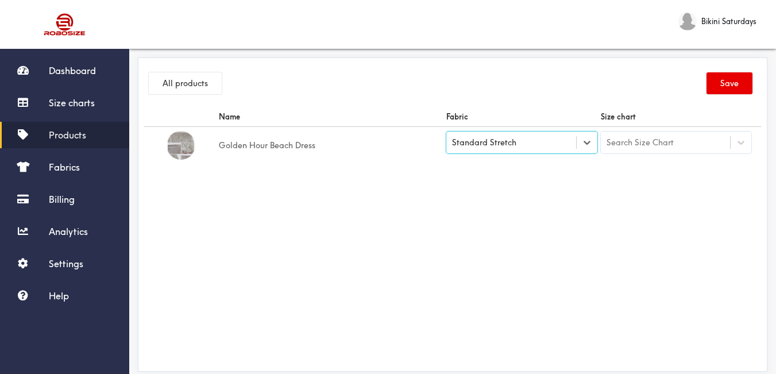
click at [653, 142] on div "Search Size Chart" at bounding box center [640, 142] width 67 height 13
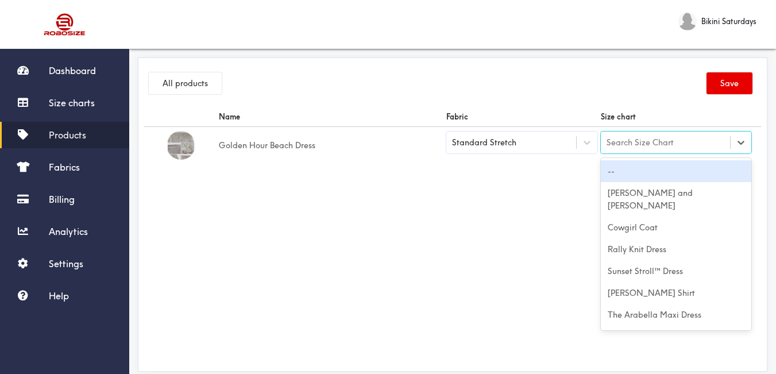
paste input "Golden Hour Beach Dress"
type input "Golden Hour Beach Dress"
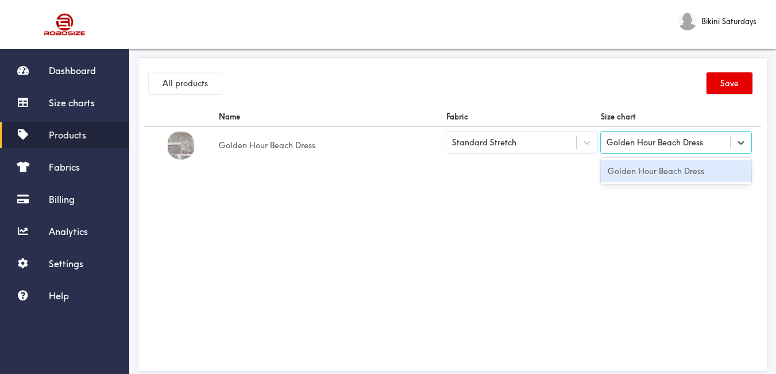
click at [658, 175] on div "Golden Hour Beach Dress" at bounding box center [676, 171] width 151 height 22
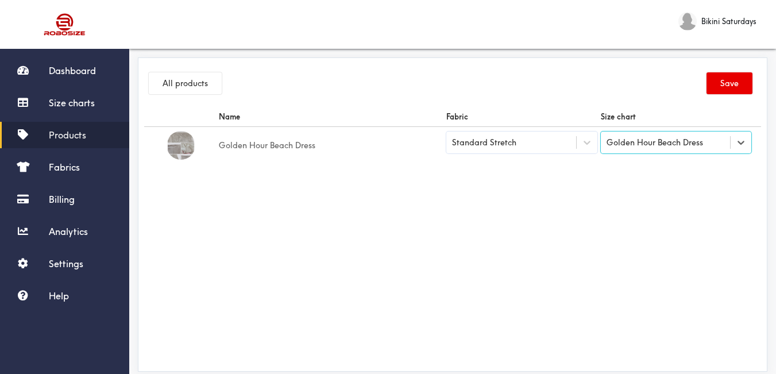
click at [713, 96] on div "All products Save" at bounding box center [452, 85] width 617 height 43
click at [720, 83] on button "Save" at bounding box center [730, 83] width 46 height 22
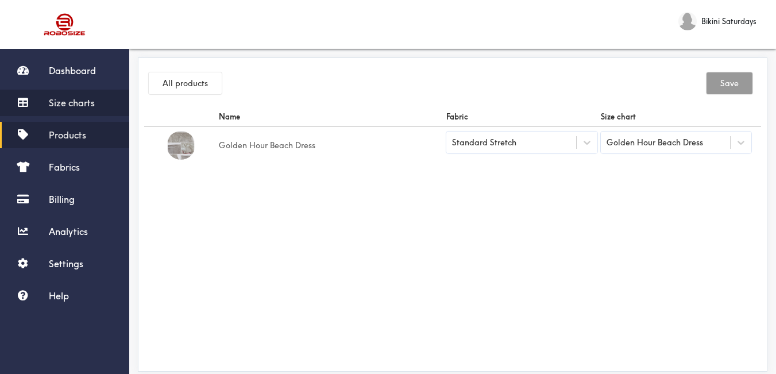
click at [97, 99] on link "Size charts" at bounding box center [64, 103] width 129 height 26
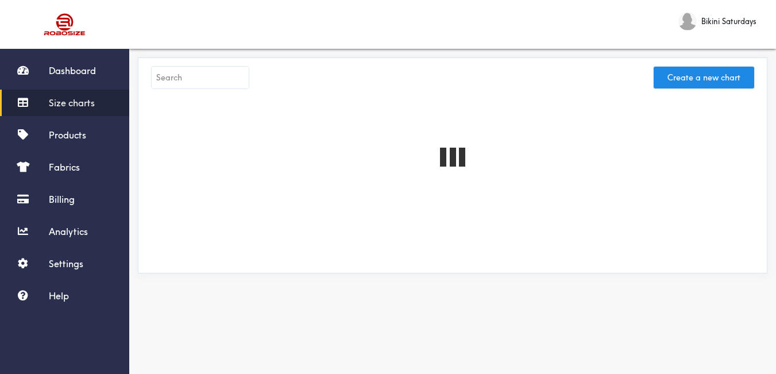
click at [169, 82] on input "text" at bounding box center [200, 78] width 97 height 22
paste input "Alamay Swim Set"
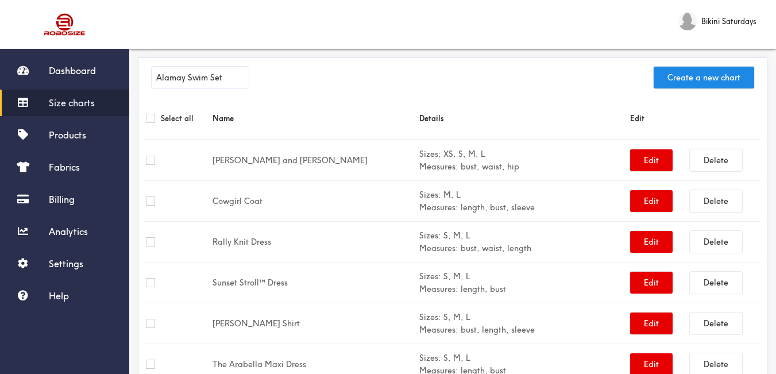
click at [231, 80] on input "Alamay Swim Set" at bounding box center [200, 78] width 97 height 22
type input "Alamay Swim Set"
click at [90, 102] on span "Size charts" at bounding box center [72, 102] width 46 height 11
click at [200, 72] on input "Alamay Swim Set" at bounding box center [200, 78] width 97 height 22
click at [201, 72] on input "Alamay Swim Set" at bounding box center [200, 78] width 97 height 22
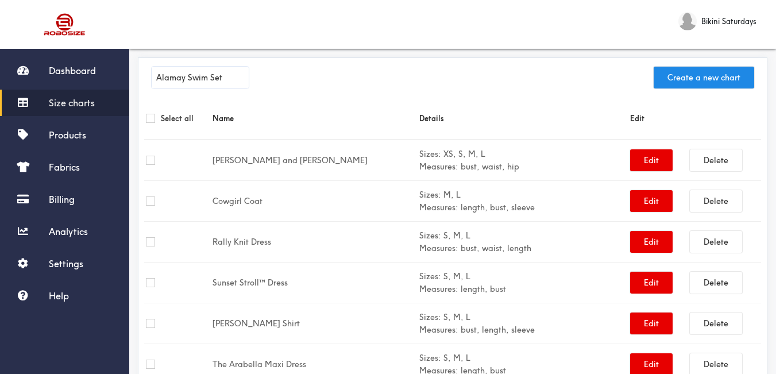
click at [201, 72] on input "Alamay Swim Set" at bounding box center [200, 78] width 97 height 22
click at [79, 134] on span "Products" at bounding box center [67, 134] width 37 height 11
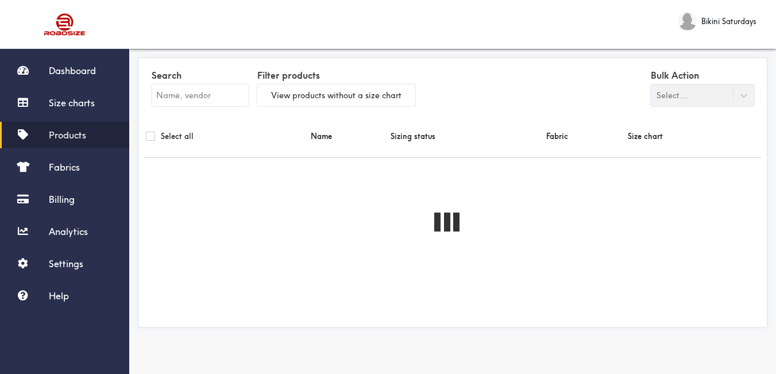
click at [177, 82] on label "Search" at bounding box center [200, 76] width 97 height 18
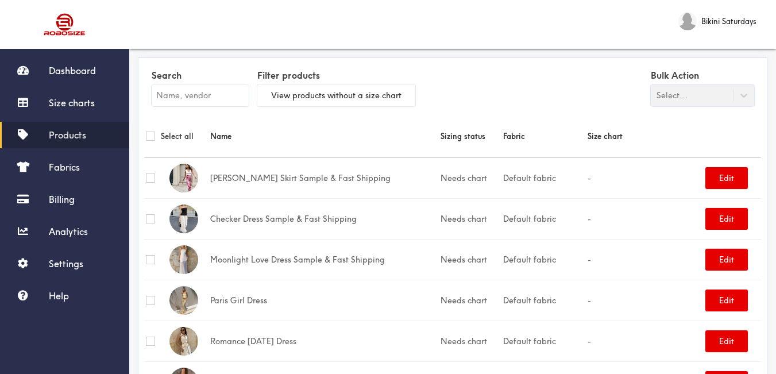
click at [183, 91] on input "text" at bounding box center [200, 95] width 97 height 22
paste input "Alamay Swim Set"
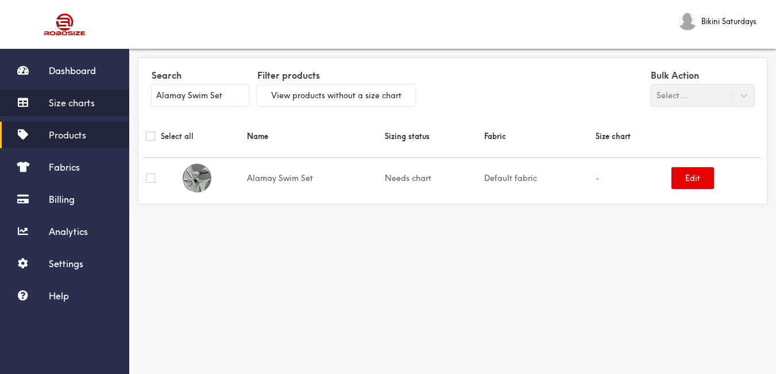
type input "Alamay Swim Set"
click at [89, 102] on span "Size charts" at bounding box center [72, 102] width 46 height 11
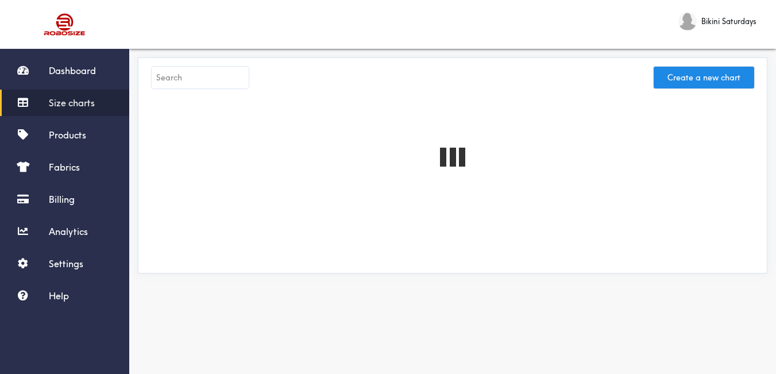
click at [194, 75] on input "text" at bounding box center [200, 78] width 97 height 22
paste input "Alamay Swim Set"
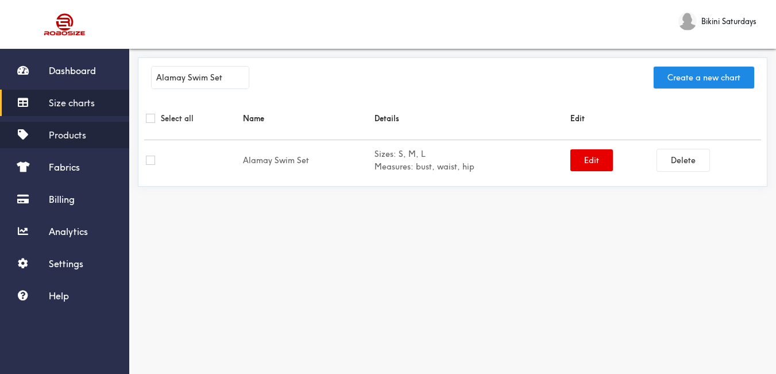
type input "Alamay Swim Set"
click at [56, 136] on span "Products" at bounding box center [67, 134] width 37 height 11
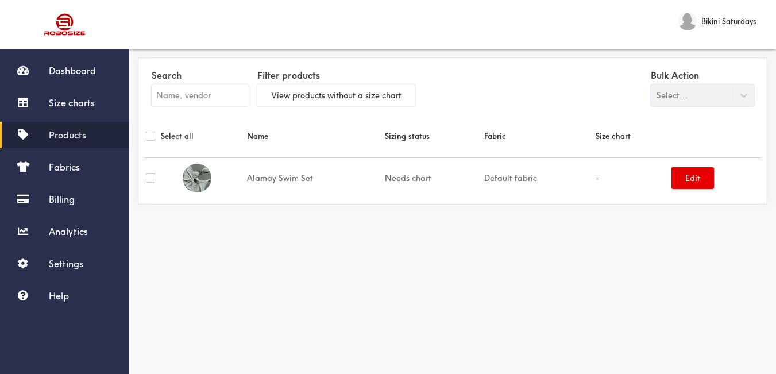
click at [203, 80] on label "Search" at bounding box center [200, 76] width 97 height 18
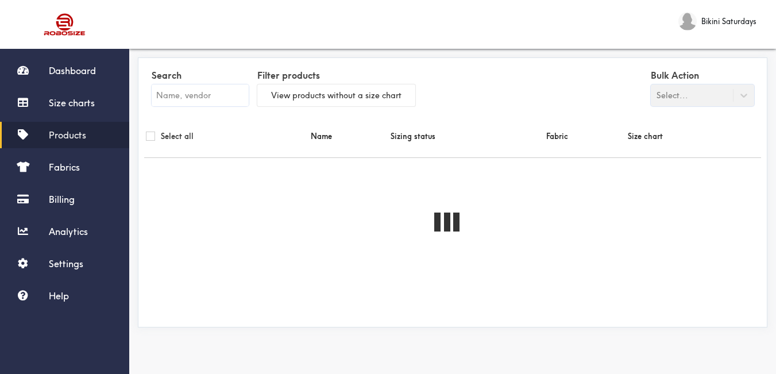
click at [207, 87] on input "text" at bounding box center [200, 95] width 97 height 22
paste input "Alamay Swim Set"
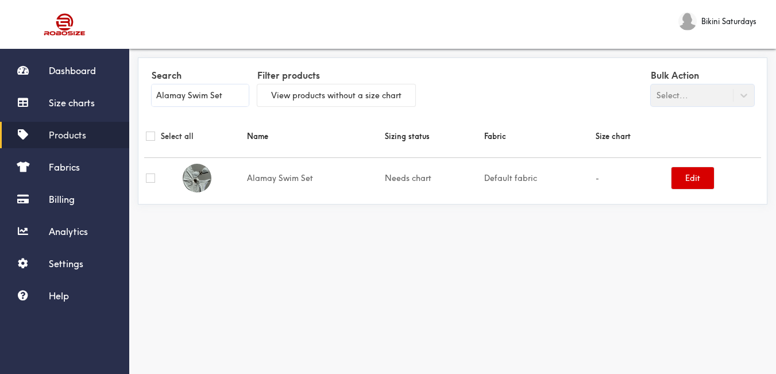
type input "Alamay Swim Set"
click at [685, 182] on button "Edit" at bounding box center [693, 178] width 43 height 22
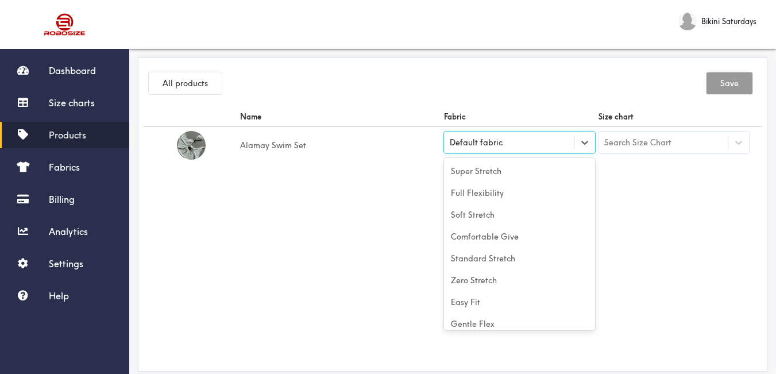
click at [528, 141] on div "Default fabric" at bounding box center [509, 142] width 130 height 11
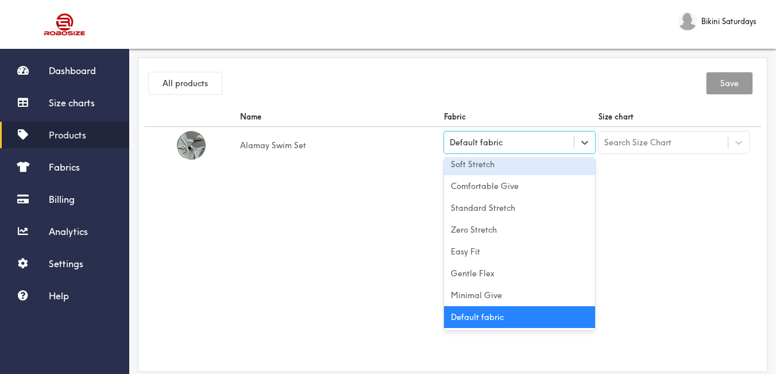
click at [509, 169] on div "Soft Stretch" at bounding box center [519, 164] width 151 height 22
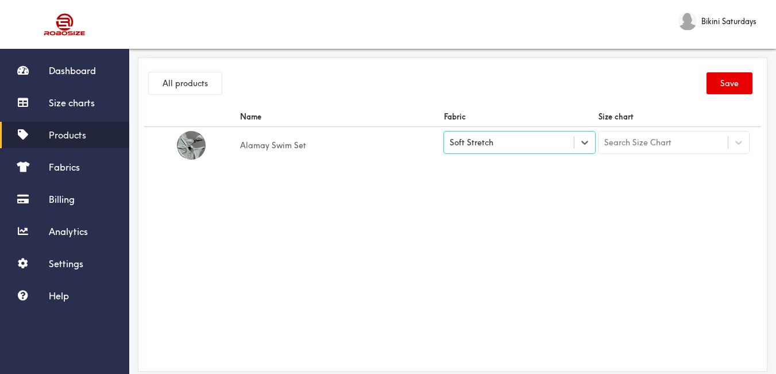
click at [620, 140] on div "Search Size Chart" at bounding box center [637, 142] width 67 height 13
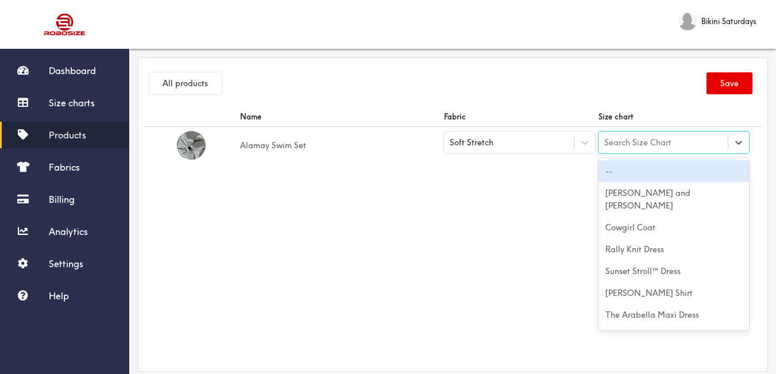
paste input "Alamay Swim Set"
type input "Alamay Swim Set"
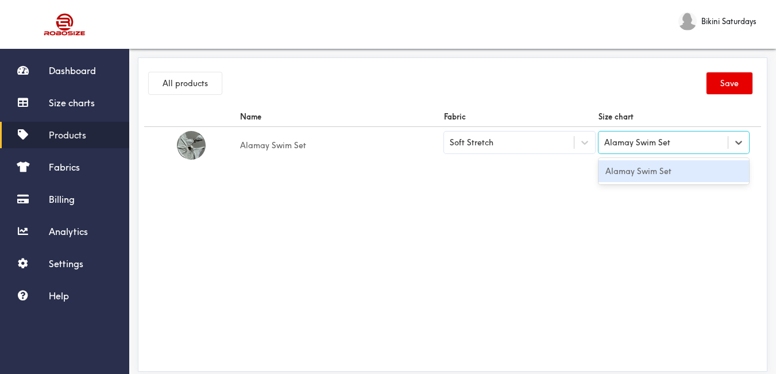
drag, startPoint x: 630, startPoint y: 169, endPoint x: 643, endPoint y: 157, distance: 18.3
click at [631, 169] on div "Alamay Swim Set" at bounding box center [674, 171] width 151 height 22
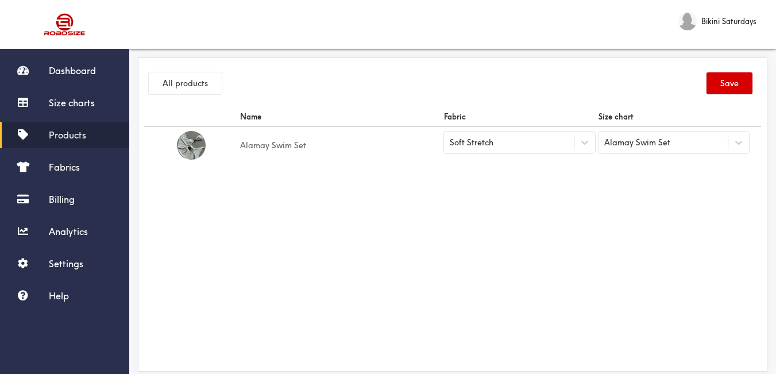
click at [721, 85] on button "Save" at bounding box center [730, 83] width 46 height 22
click at [173, 88] on button "All products" at bounding box center [185, 83] width 73 height 22
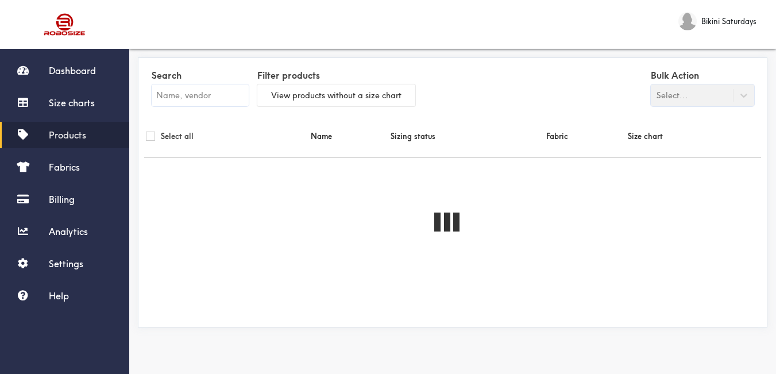
click at [174, 96] on input "text" at bounding box center [200, 95] width 97 height 22
paste input "[PERSON_NAME]"
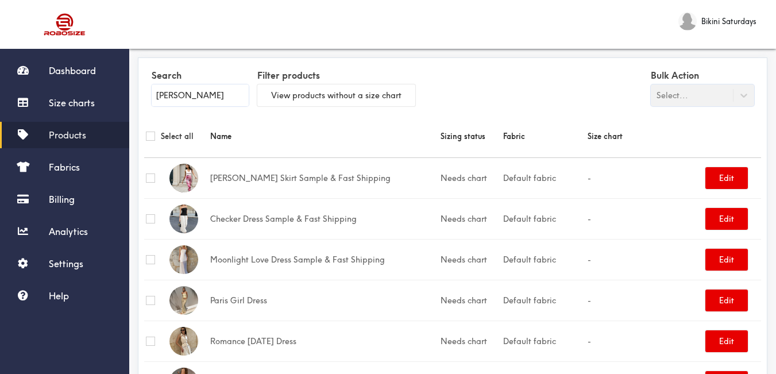
type input "[PERSON_NAME]"
click at [88, 130] on link "Products" at bounding box center [64, 135] width 129 height 26
click at [63, 136] on span "Products" at bounding box center [67, 134] width 37 height 11
click at [65, 136] on span "Products" at bounding box center [67, 134] width 37 height 11
click at [67, 137] on span "Products" at bounding box center [67, 134] width 37 height 11
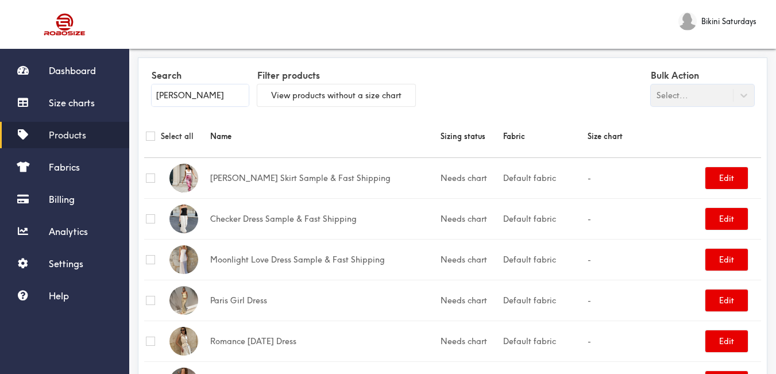
click at [196, 101] on input "[PERSON_NAME]" at bounding box center [200, 95] width 97 height 22
click at [82, 107] on span "Size charts" at bounding box center [72, 102] width 46 height 11
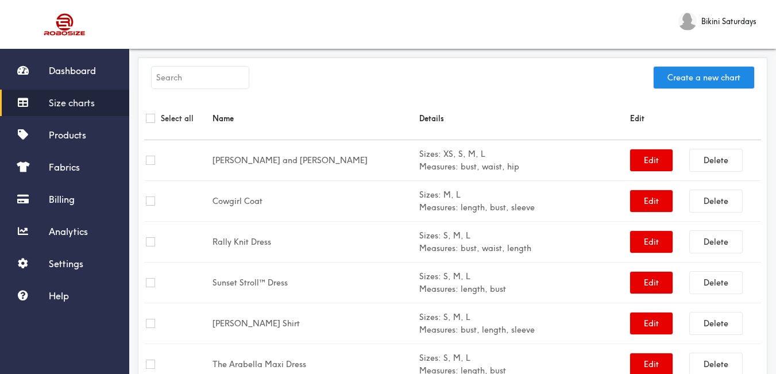
click at [209, 79] on input "text" at bounding box center [200, 78] width 97 height 22
paste input "[PERSON_NAME]"
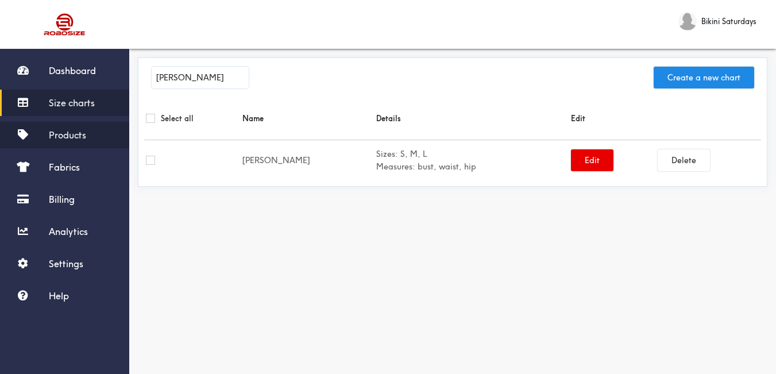
type input "[PERSON_NAME]"
click at [82, 134] on span "Products" at bounding box center [67, 134] width 37 height 11
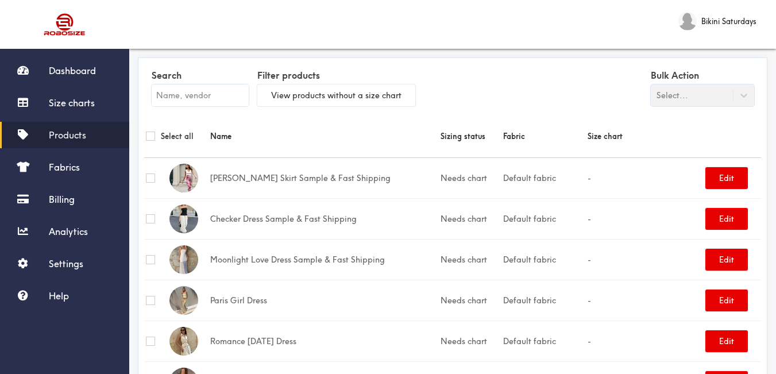
click at [198, 80] on label "Search" at bounding box center [200, 76] width 97 height 18
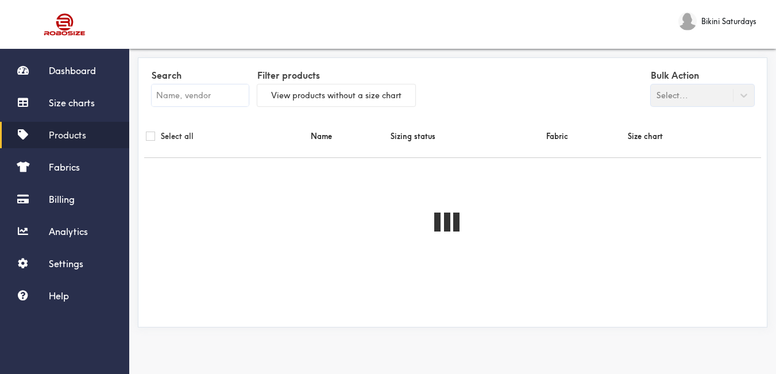
click at [195, 97] on input "text" at bounding box center [200, 95] width 97 height 22
paste input "[PERSON_NAME]"
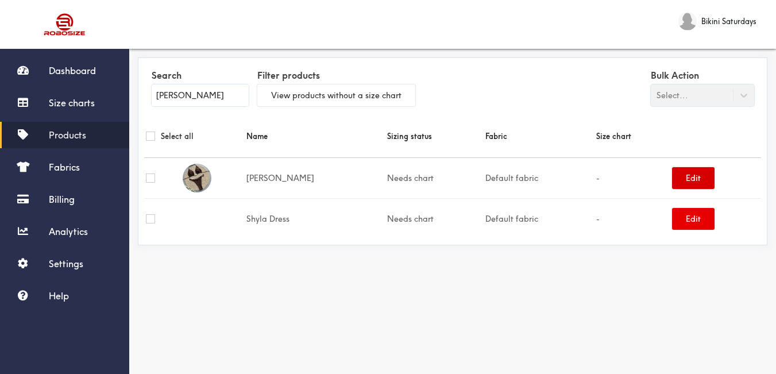
type input "[PERSON_NAME]"
click at [688, 179] on button "Edit" at bounding box center [693, 178] width 43 height 22
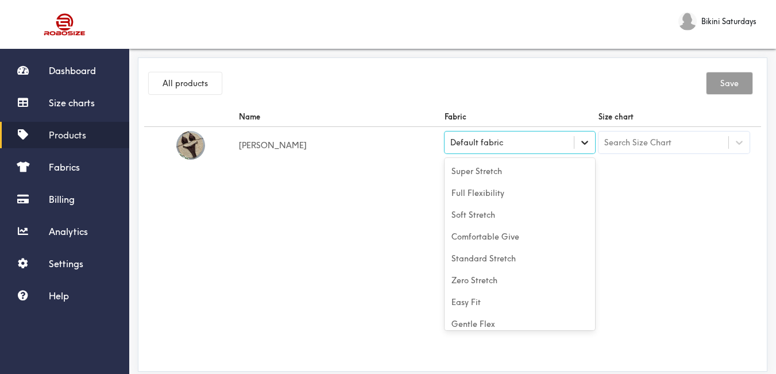
click at [584, 145] on icon at bounding box center [584, 142] width 11 height 11
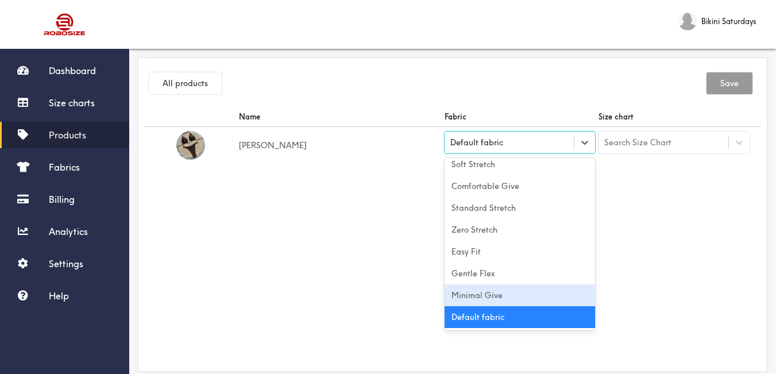
click at [539, 292] on div "Minimal Give" at bounding box center [520, 295] width 151 height 22
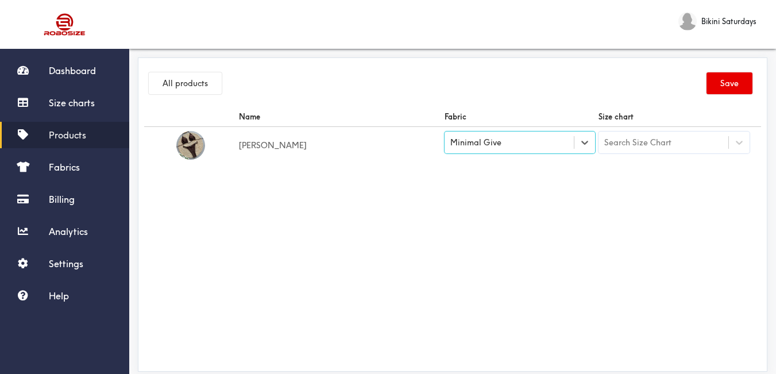
click at [678, 137] on div "Search Size Chart" at bounding box center [664, 143] width 130 height 20
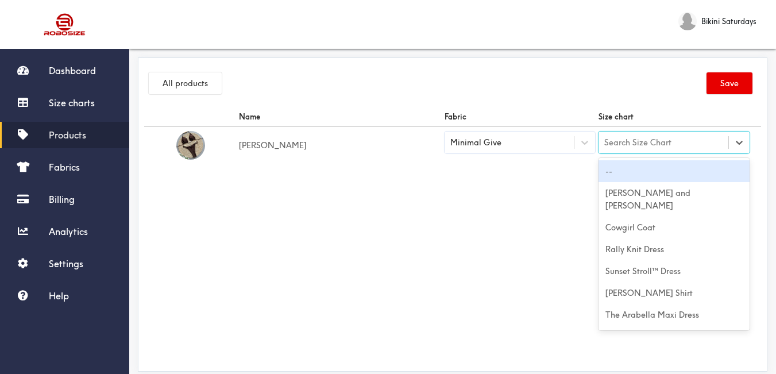
paste input "[PERSON_NAME]"
type input "[PERSON_NAME]"
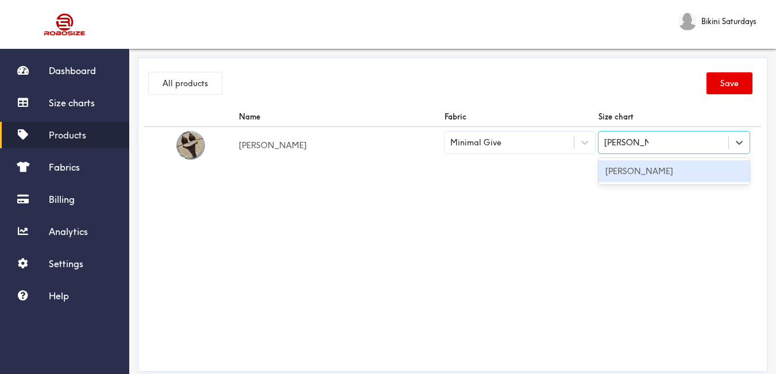
click at [671, 169] on div "[PERSON_NAME]" at bounding box center [674, 171] width 151 height 22
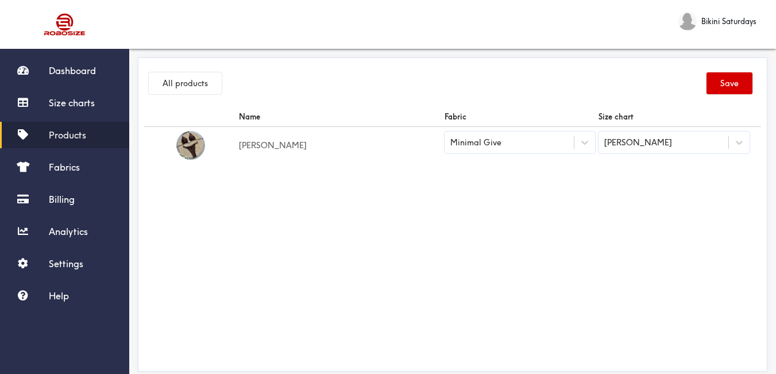
click at [732, 80] on button "Save" at bounding box center [730, 83] width 46 height 22
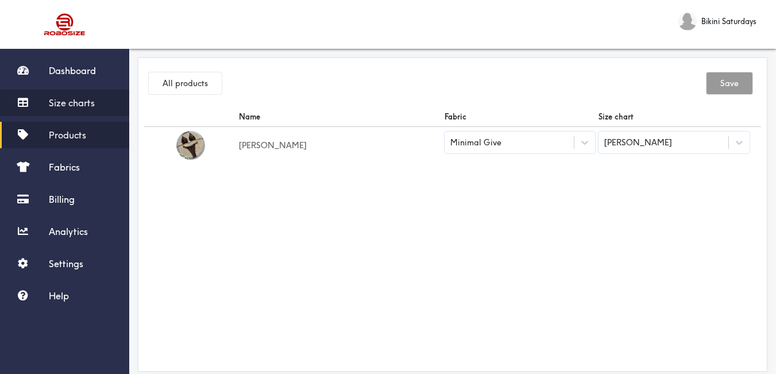
click at [67, 107] on span "Size charts" at bounding box center [72, 102] width 46 height 11
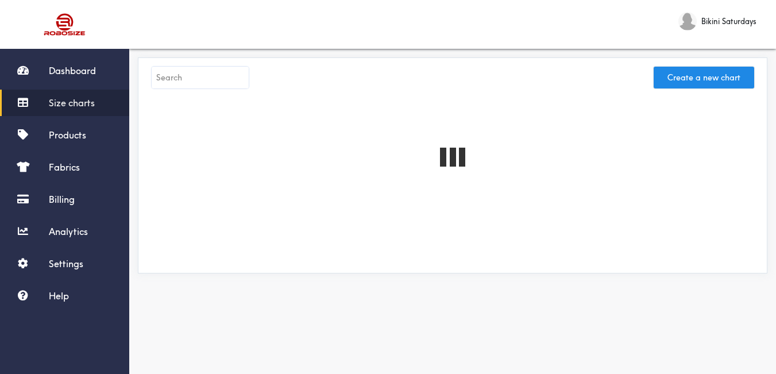
click at [206, 78] on input "text" at bounding box center [200, 78] width 97 height 22
paste input "Maree Dress"
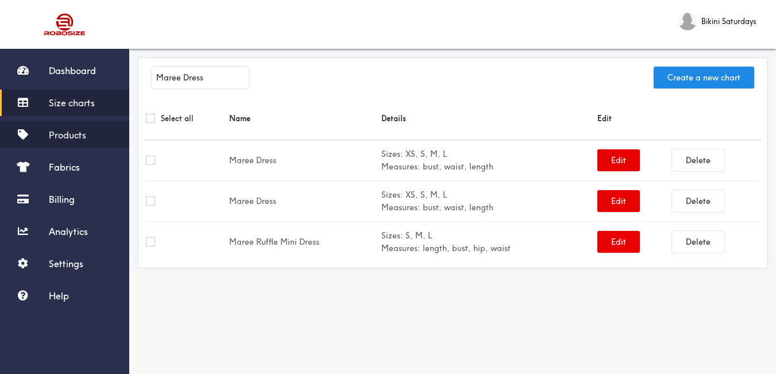
type input "Maree Dress"
drag, startPoint x: 60, startPoint y: 144, endPoint x: 93, endPoint y: 137, distance: 33.3
click at [61, 144] on link "Products" at bounding box center [64, 135] width 129 height 26
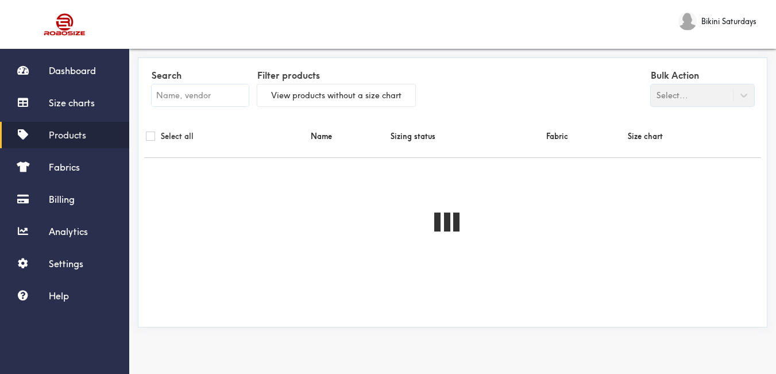
click at [203, 98] on input "text" at bounding box center [200, 95] width 97 height 22
paste input "Maree Dress"
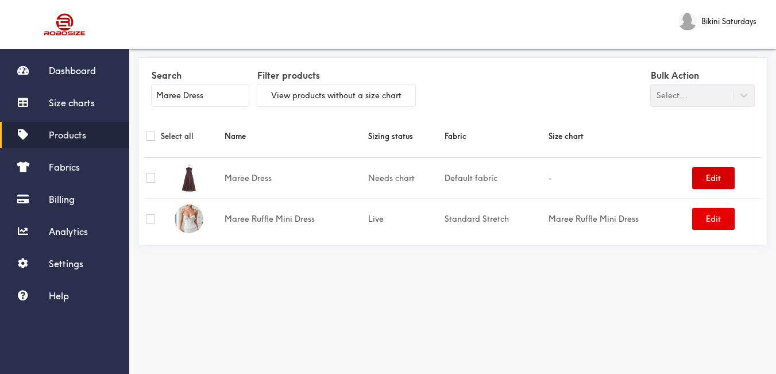
type input "Maree Dress"
click at [703, 178] on button "Edit" at bounding box center [713, 178] width 43 height 22
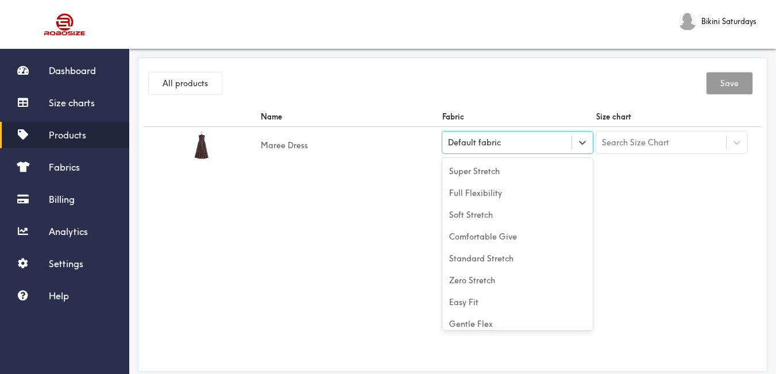
click at [525, 138] on div "Default fabric" at bounding box center [507, 142] width 130 height 11
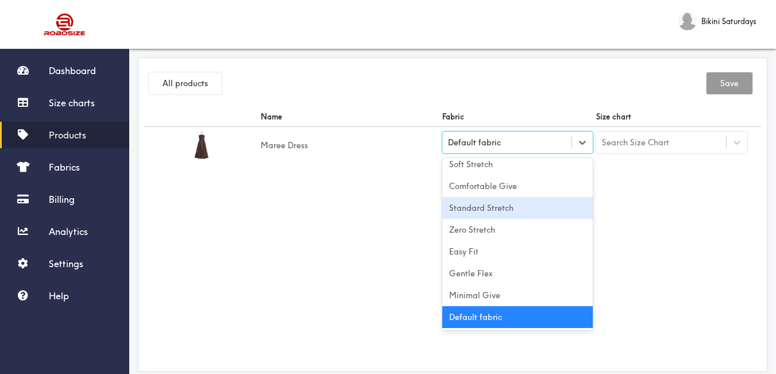
click at [499, 210] on div "Standard Stretch" at bounding box center [517, 208] width 151 height 22
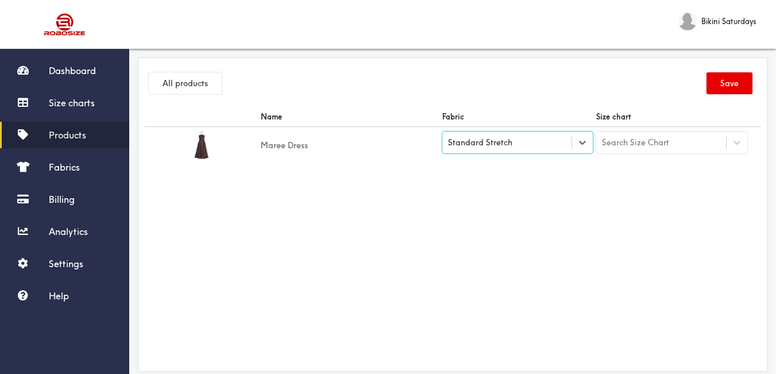
click at [623, 144] on div "Search Size Chart" at bounding box center [635, 142] width 67 height 13
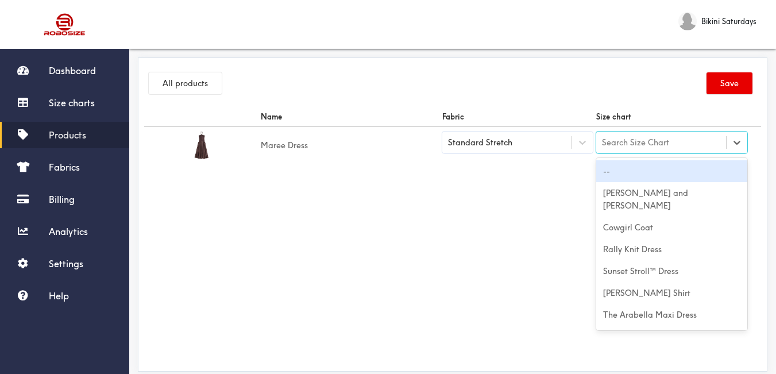
paste input "Maree Dress"
type input "Maree Dress"
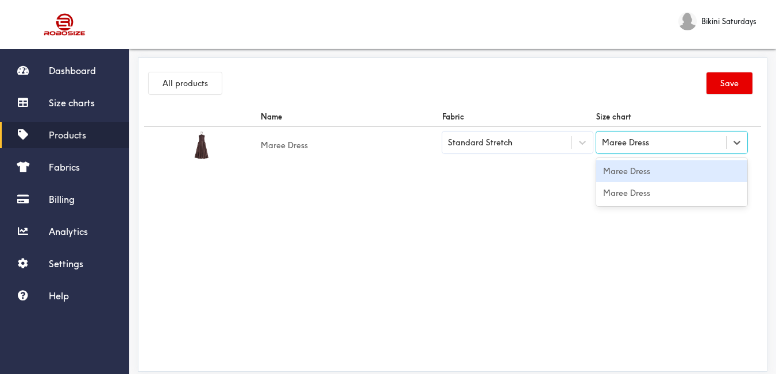
click at [635, 165] on div "Maree Dress" at bounding box center [671, 171] width 151 height 22
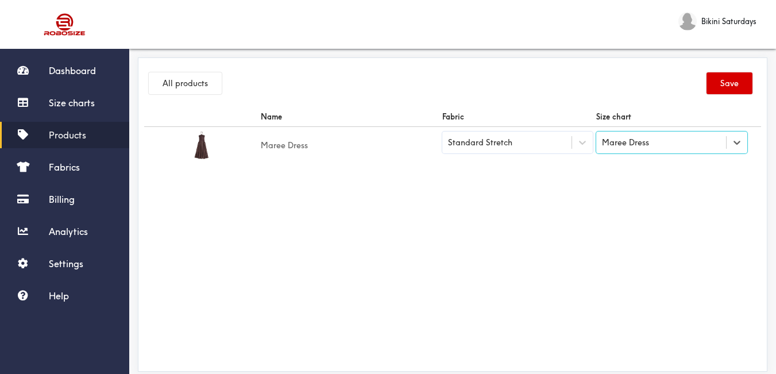
click at [722, 79] on button "Save" at bounding box center [730, 83] width 46 height 22
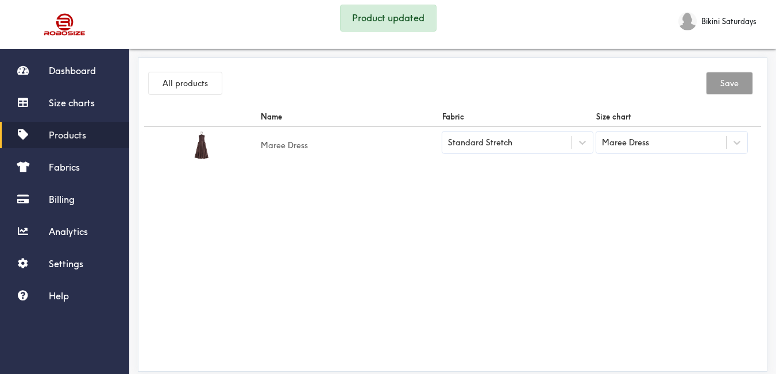
click at [90, 134] on link "Products" at bounding box center [64, 135] width 129 height 26
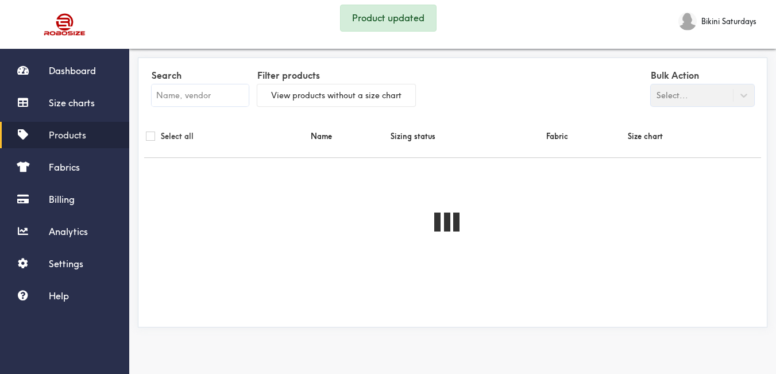
click at [179, 102] on input "text" at bounding box center [200, 95] width 97 height 22
paste input "Maree Dress"
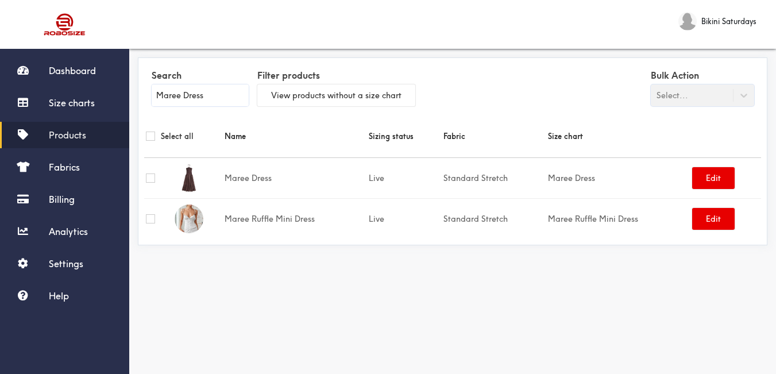
click at [203, 84] on div "Search Maree Dress" at bounding box center [200, 89] width 97 height 45
click at [203, 84] on input "Maree Dress" at bounding box center [200, 95] width 97 height 22
paste input "Bowi"
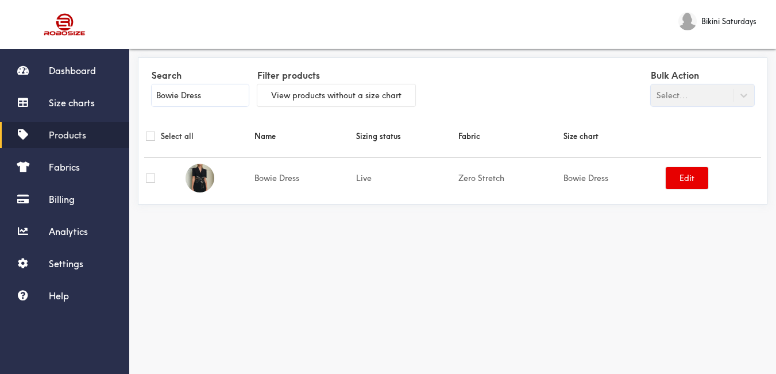
type input "Bowie Dress"
click at [500, 183] on td "Zero Stretch" at bounding box center [509, 177] width 105 height 41
click at [686, 186] on button "Edit" at bounding box center [687, 178] width 43 height 22
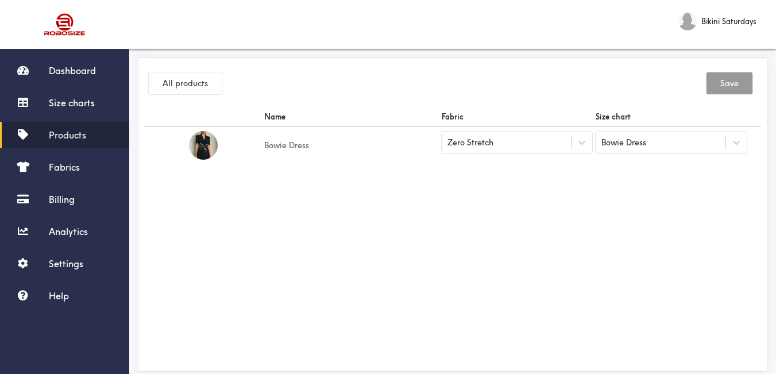
click at [511, 144] on div "Zero Stretch" at bounding box center [507, 142] width 130 height 11
click at [542, 146] on div "Zero Stretch" at bounding box center [507, 142] width 130 height 11
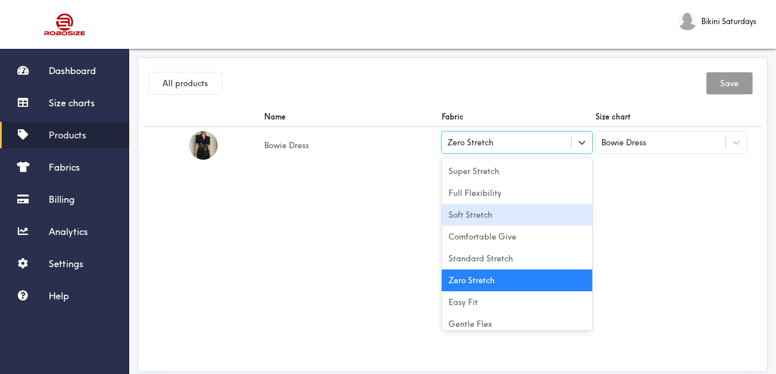
click at [478, 217] on div "Soft Stretch" at bounding box center [517, 215] width 151 height 22
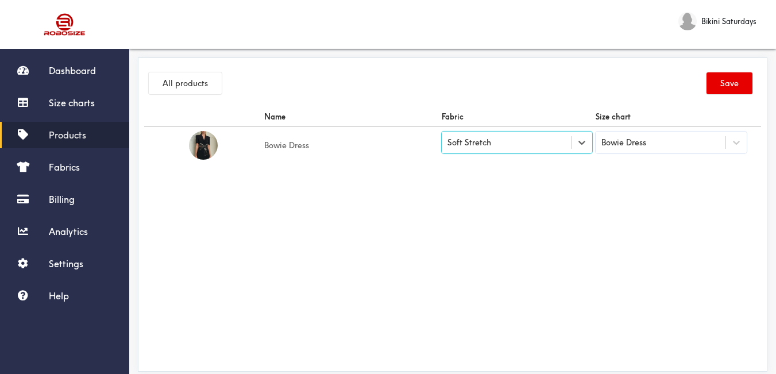
click at [643, 144] on div "Bowie Dress" at bounding box center [623, 142] width 45 height 13
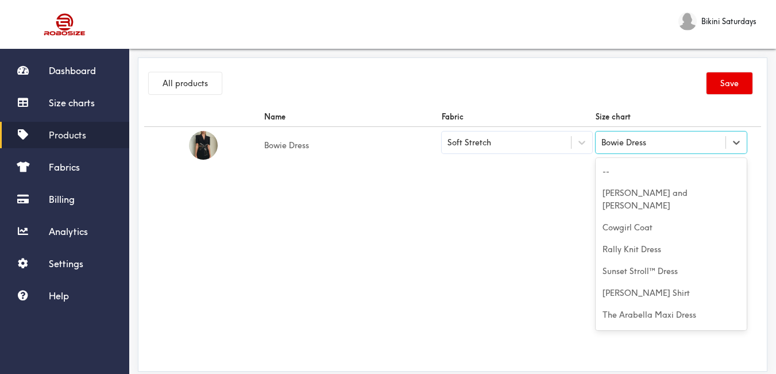
scroll to position [10825, 0]
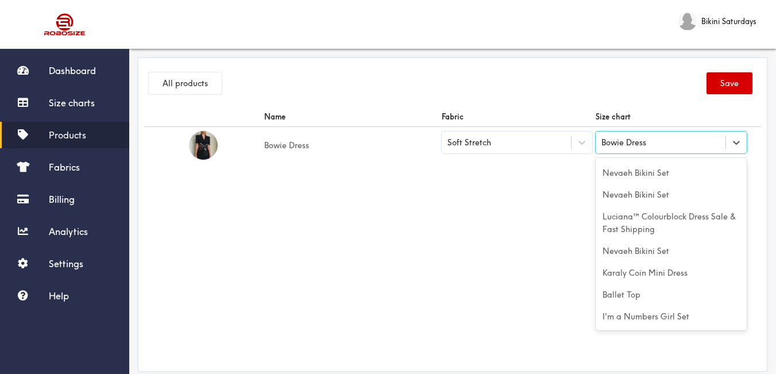
click at [715, 79] on button "Save" at bounding box center [730, 83] width 46 height 22
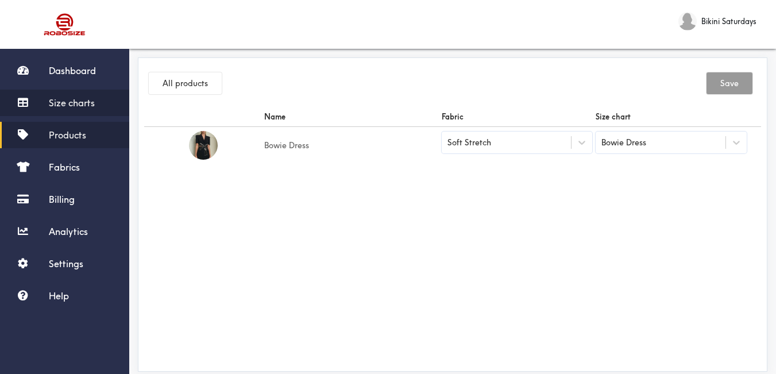
click at [88, 101] on span "Size charts" at bounding box center [72, 102] width 46 height 11
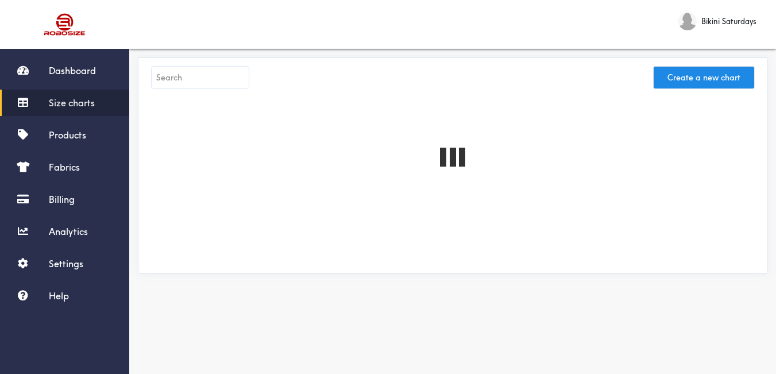
click at [171, 79] on input "text" at bounding box center [200, 78] width 97 height 22
paste input "Who is she Dress"
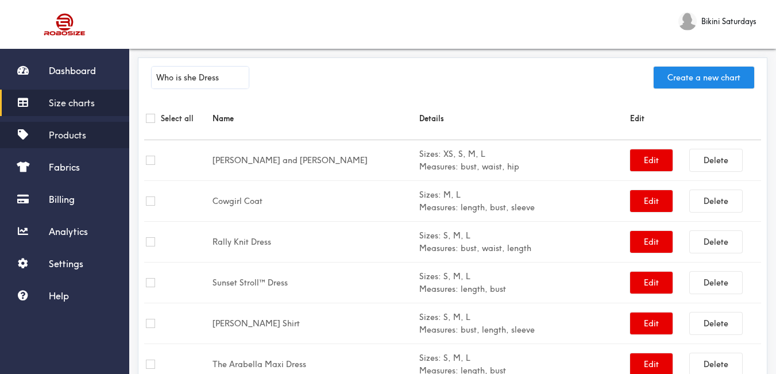
type input "Who is she Dress"
click at [87, 137] on link "Products" at bounding box center [64, 135] width 129 height 26
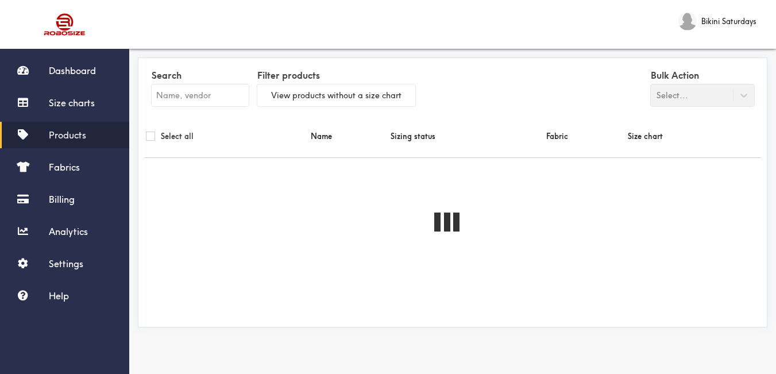
click at [187, 93] on input "text" at bounding box center [200, 95] width 97 height 22
paste input "Who is she Dress"
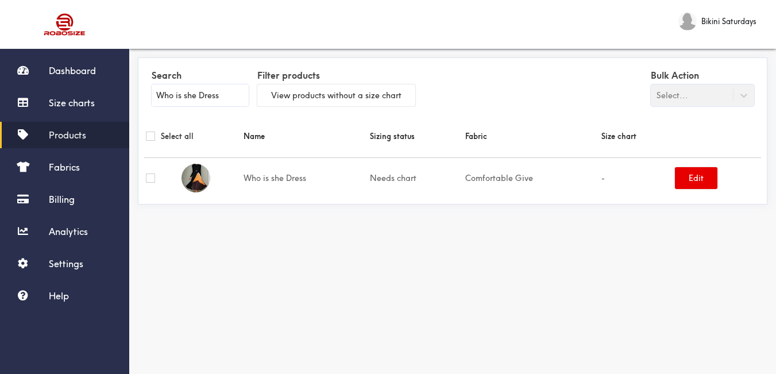
type input "Who is she Dress"
click at [268, 125] on th "Name" at bounding box center [305, 136] width 126 height 43
click at [64, 109] on link "Size charts" at bounding box center [64, 103] width 129 height 26
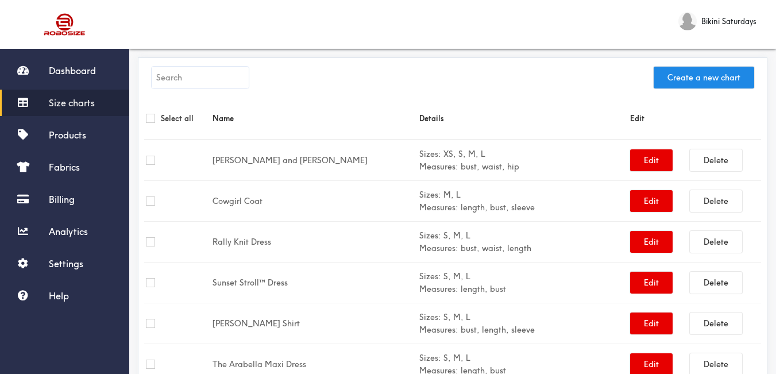
click at [230, 82] on input "text" at bounding box center [200, 78] width 97 height 22
paste input "Who is she Dress"
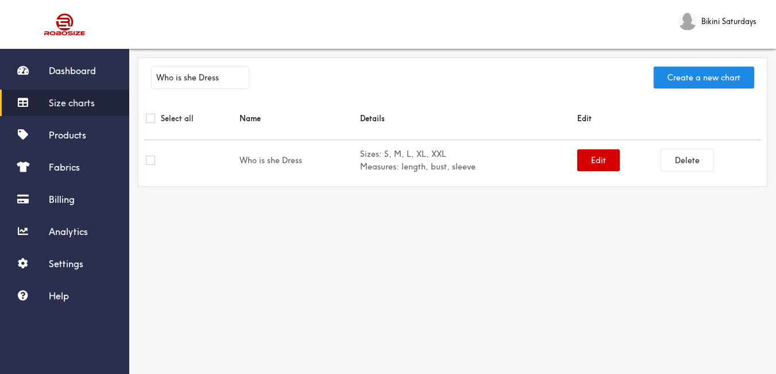
type input "Who is she Dress"
click at [589, 168] on button "Edit" at bounding box center [598, 160] width 43 height 22
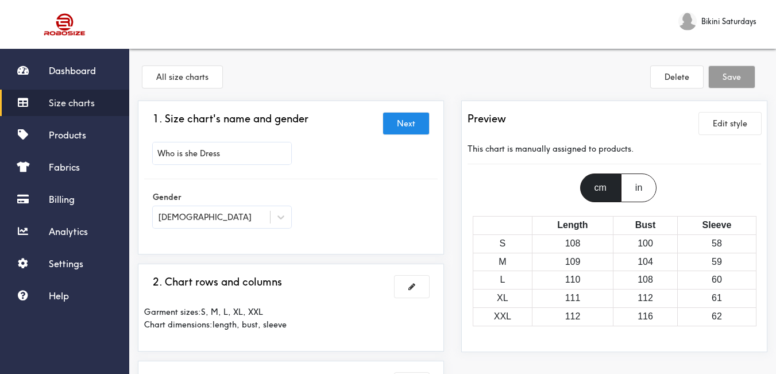
scroll to position [115, 0]
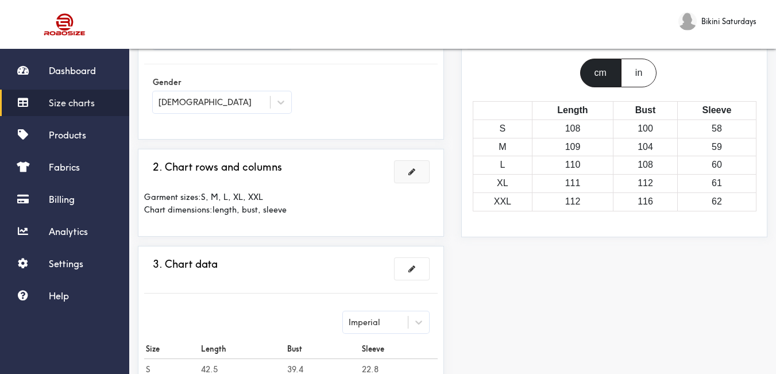
click at [418, 167] on button at bounding box center [412, 172] width 34 height 22
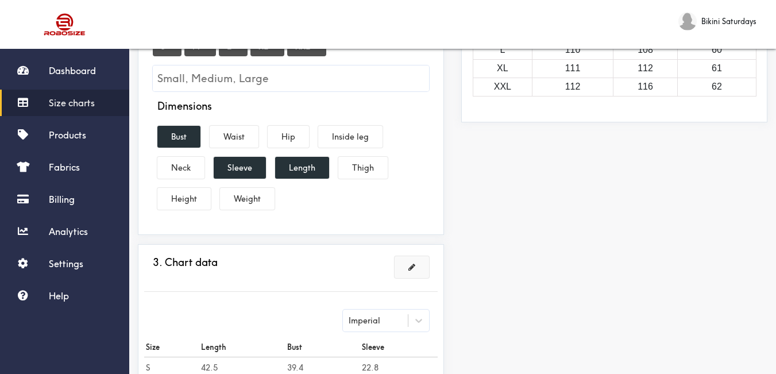
scroll to position [402, 0]
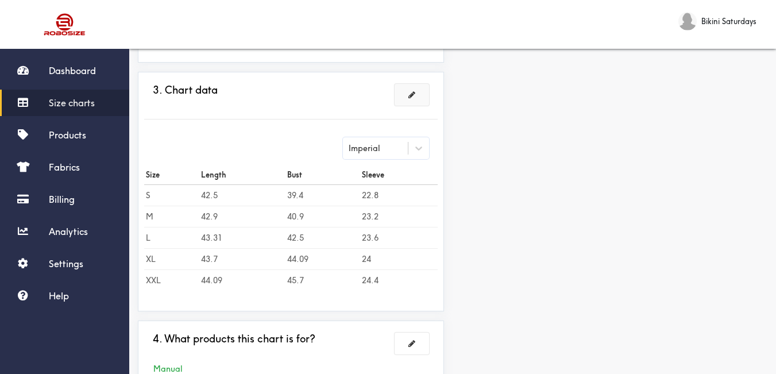
click at [414, 96] on span at bounding box center [411, 95] width 7 height 8
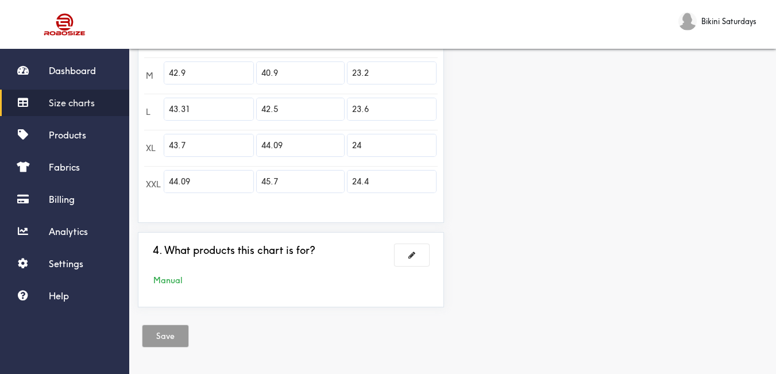
scroll to position [276, 0]
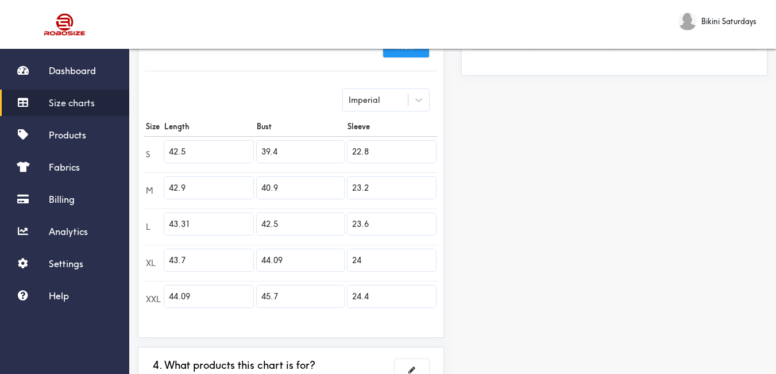
drag, startPoint x: 281, startPoint y: 145, endPoint x: 247, endPoint y: 150, distance: 34.9
click at [242, 152] on tr "S 42.5 39.4 22.8" at bounding box center [291, 154] width 294 height 36
paste input "23.2"
type input "23.2"
drag, startPoint x: 285, startPoint y: 188, endPoint x: 248, endPoint y: 188, distance: 36.8
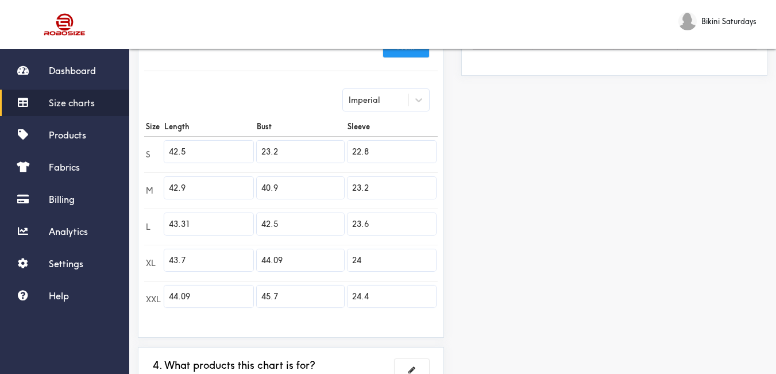
click at [248, 188] on tr "M 42.9 40.9 23.2" at bounding box center [291, 190] width 294 height 36
paste input "24.4"
type input "24.4"
drag, startPoint x: 281, startPoint y: 227, endPoint x: 241, endPoint y: 217, distance: 41.5
click at [241, 217] on tr "L 43.31 42.5 23.6" at bounding box center [291, 227] width 294 height 36
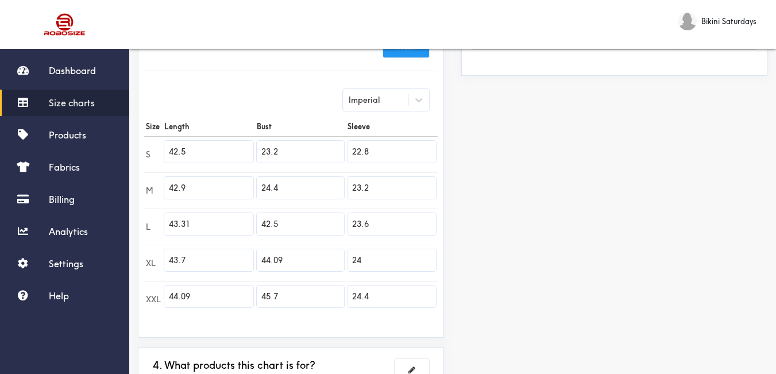
paste input "26.0"
type input "26.0"
drag, startPoint x: 290, startPoint y: 263, endPoint x: 245, endPoint y: 256, distance: 44.8
click at [245, 256] on tr "XL 43.7 44.09 24" at bounding box center [291, 263] width 294 height 36
paste input "27.6"
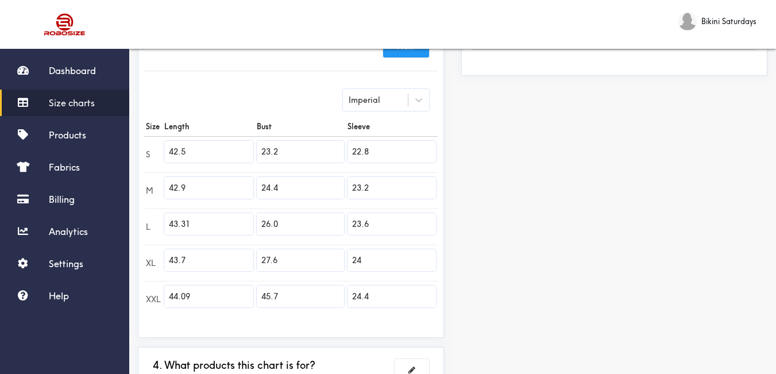
type input "27.6"
drag, startPoint x: 279, startPoint y: 292, endPoint x: 240, endPoint y: 295, distance: 38.6
click at [240, 295] on tr "XXL 44.09 45.7 24.4" at bounding box center [291, 299] width 294 height 36
paste input "29.1"
type input "29.1"
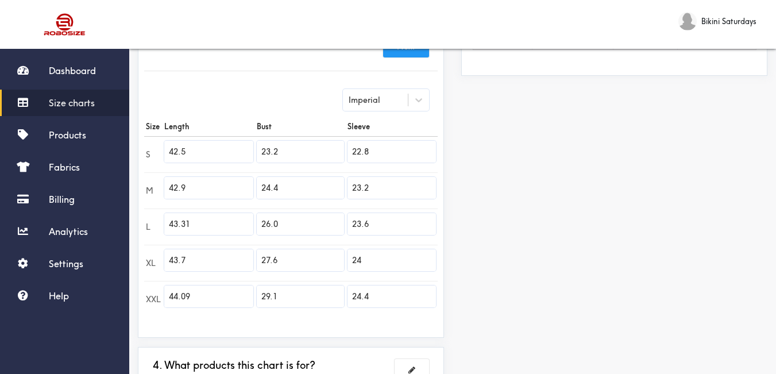
scroll to position [391, 0]
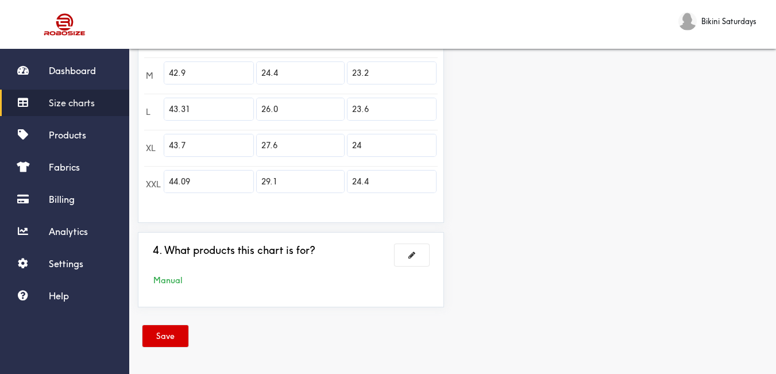
click at [160, 338] on button "Save" at bounding box center [165, 336] width 46 height 22
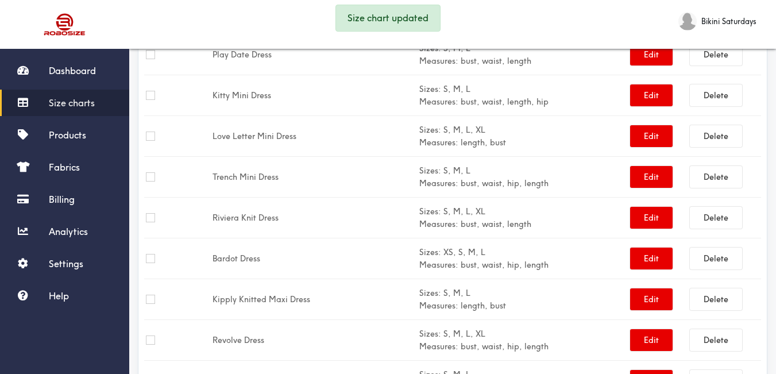
scroll to position [219, 0]
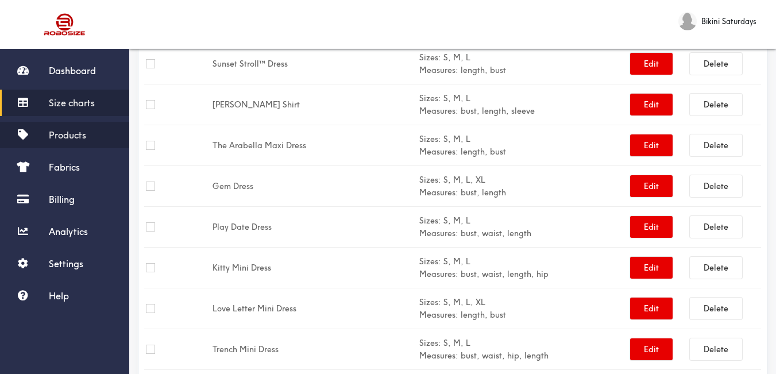
click at [71, 136] on span "Products" at bounding box center [67, 134] width 37 height 11
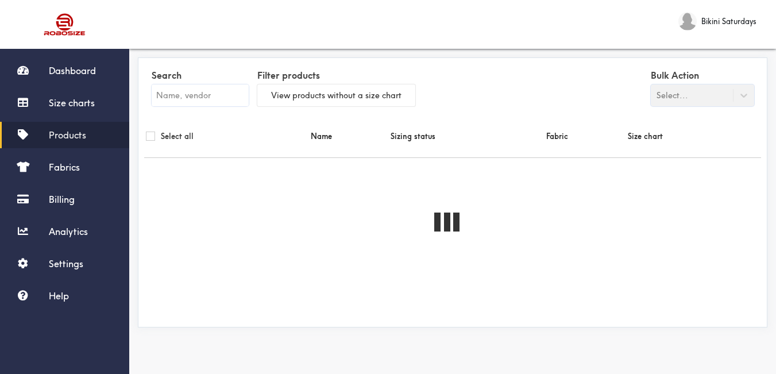
click at [187, 101] on input "text" at bounding box center [200, 95] width 97 height 22
paste input "Who is she Dress"
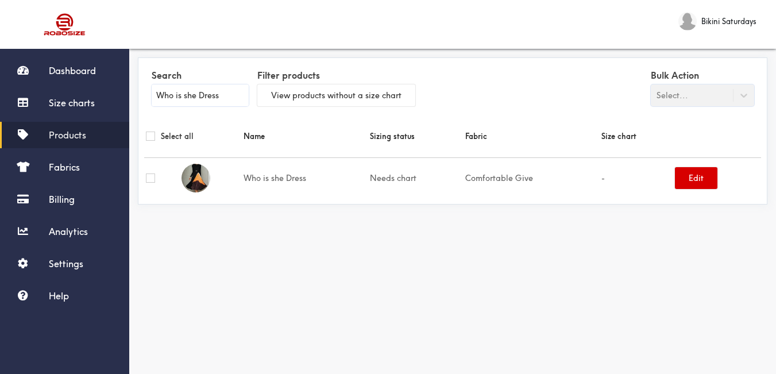
type input "Who is she Dress"
click at [692, 182] on button "Edit" at bounding box center [696, 178] width 43 height 22
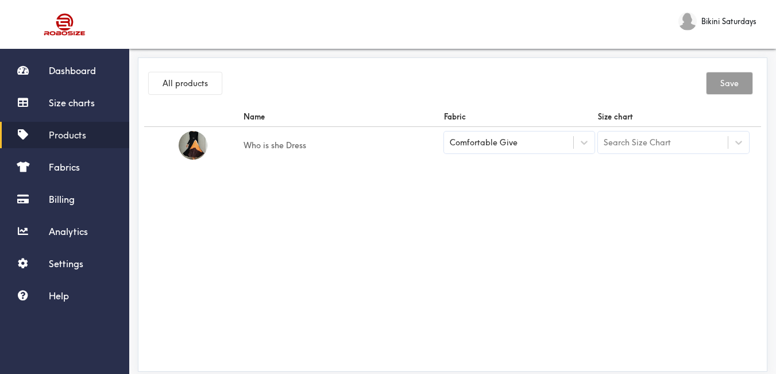
click at [623, 144] on div "Search Size Chart" at bounding box center [637, 142] width 67 height 13
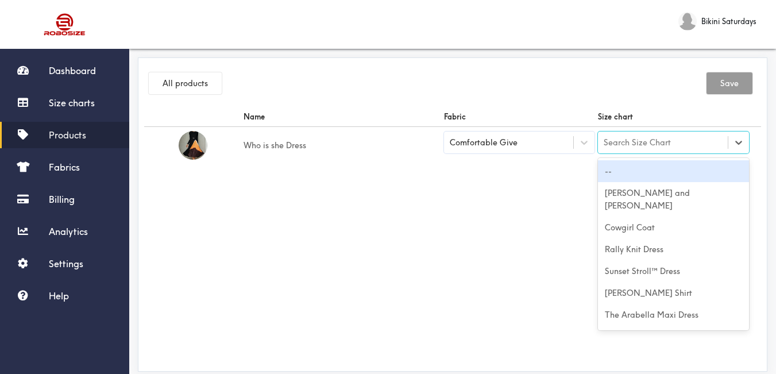
paste input "Who is she Dress"
type input "Who is she Dress"
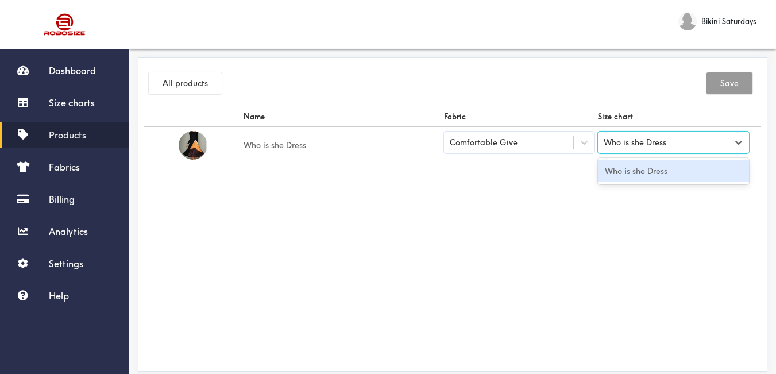
click at [636, 177] on div "Who is she Dress" at bounding box center [673, 171] width 151 height 22
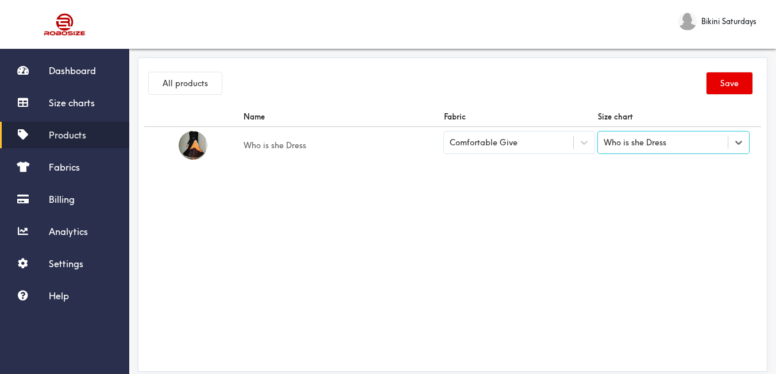
click at [566, 193] on div "Name Fabric Size chart Who is she Dress Comfortable Give option Who is she Dres…" at bounding box center [452, 236] width 617 height 258
drag, startPoint x: 729, startPoint y: 84, endPoint x: 640, endPoint y: 109, distance: 92.6
click at [729, 83] on button "Save" at bounding box center [730, 83] width 46 height 22
click at [194, 87] on button "All products" at bounding box center [185, 83] width 73 height 22
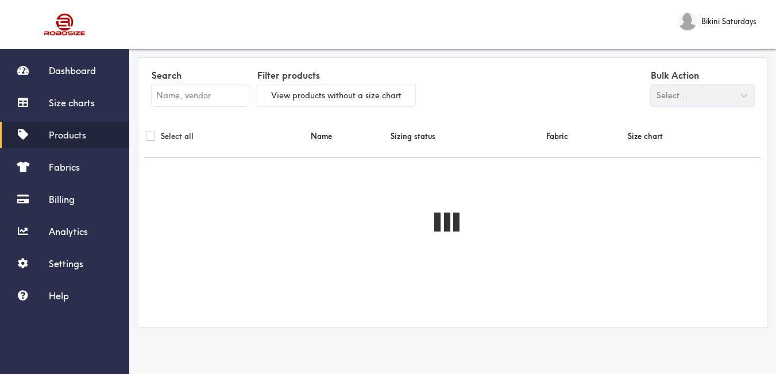
click at [180, 92] on input "text" at bounding box center [200, 95] width 97 height 22
paste input "Selene Set"
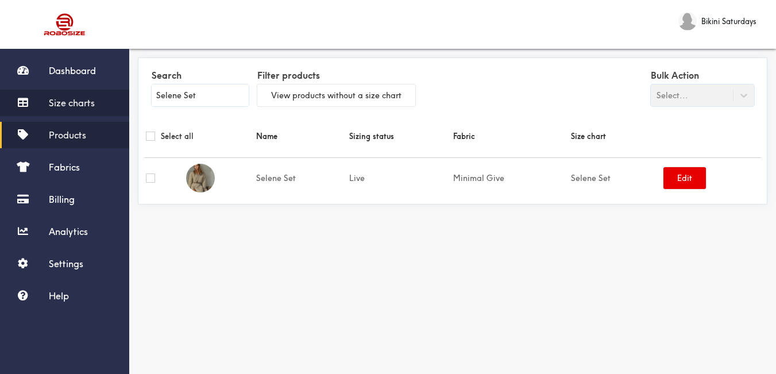
type input "Selene Set"
click at [86, 102] on span "Size charts" at bounding box center [72, 102] width 46 height 11
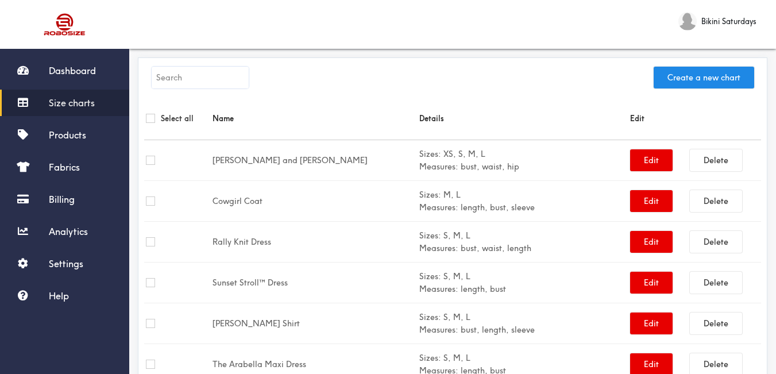
click at [229, 82] on input "text" at bounding box center [200, 78] width 97 height 22
paste input "Selene Set"
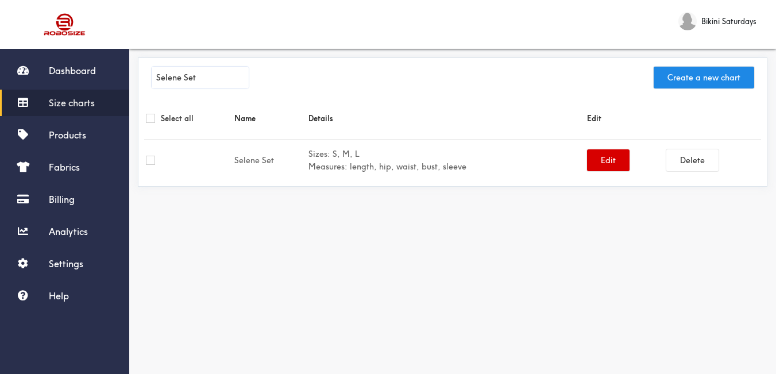
type input "Selene Set"
click at [596, 160] on button "Edit" at bounding box center [608, 160] width 43 height 22
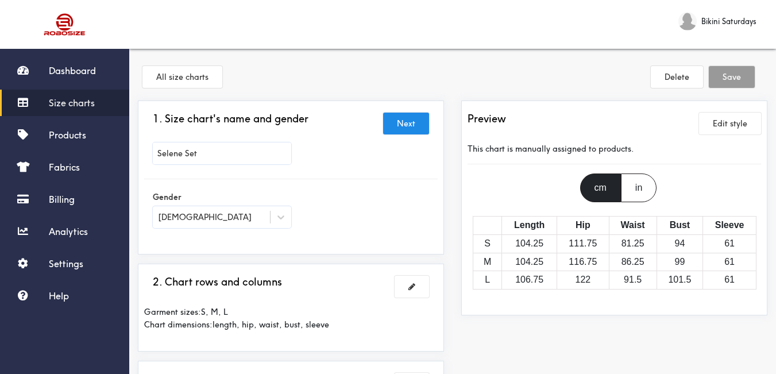
scroll to position [57, 0]
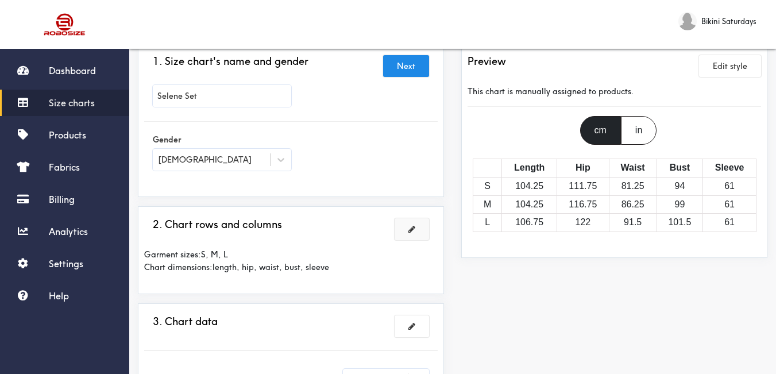
click at [408, 223] on button at bounding box center [412, 229] width 34 height 22
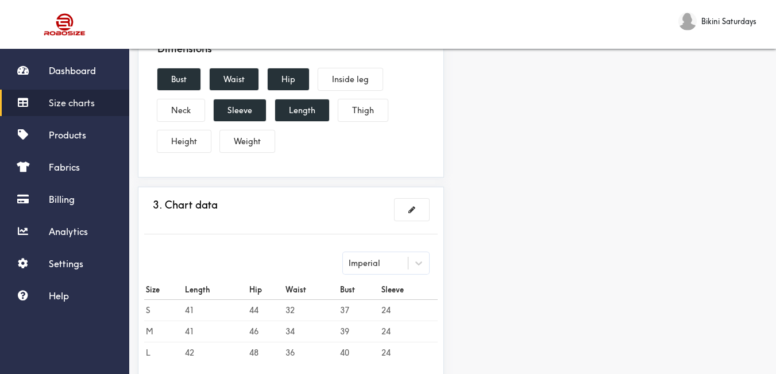
scroll to position [402, 0]
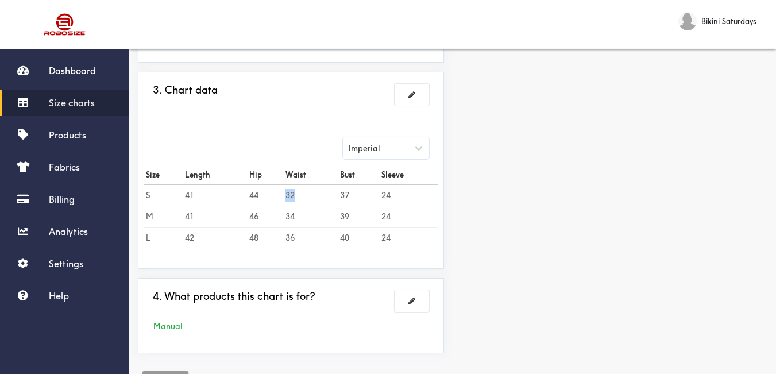
drag, startPoint x: 302, startPoint y: 194, endPoint x: 268, endPoint y: 191, distance: 34.6
click at [268, 191] on tr "S 41 44 32 37 24" at bounding box center [291, 195] width 294 height 21
click at [412, 91] on span at bounding box center [411, 95] width 7 height 8
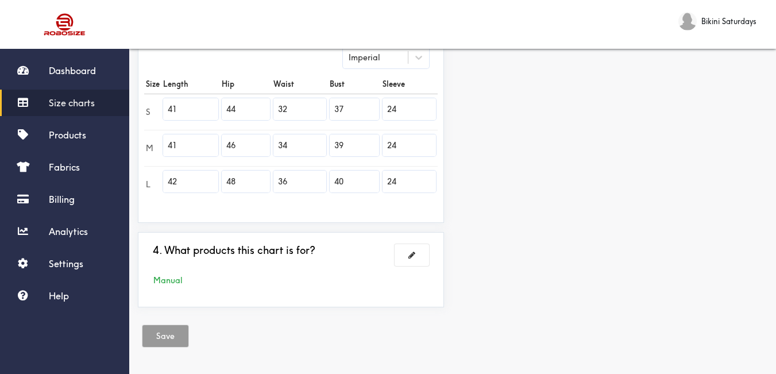
drag, startPoint x: 293, startPoint y: 111, endPoint x: 258, endPoint y: 106, distance: 35.3
click at [258, 106] on tr "S 41 44 32 37 24" at bounding box center [291, 112] width 294 height 36
type input "24"
drag, startPoint x: 299, startPoint y: 145, endPoint x: 256, endPoint y: 145, distance: 43.7
click at [256, 145] on tr "M 41 46 34 39 24" at bounding box center [291, 148] width 294 height 36
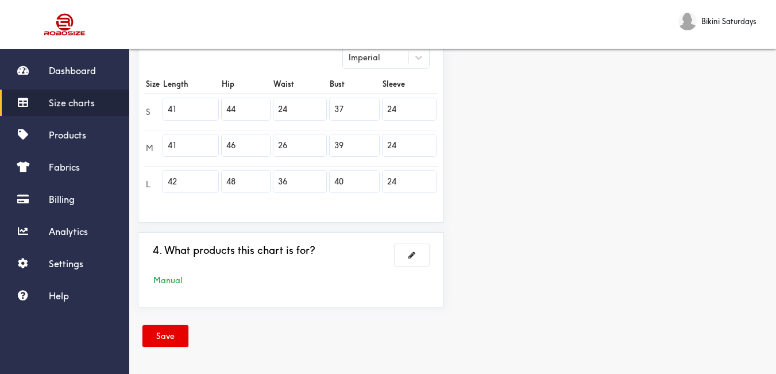
type input "26"
drag, startPoint x: 303, startPoint y: 177, endPoint x: 234, endPoint y: 193, distance: 71.2
click at [234, 193] on tr "L 42 48 36 40 24" at bounding box center [291, 184] width 294 height 36
type input "28"
click at [166, 337] on button "Save" at bounding box center [165, 336] width 46 height 22
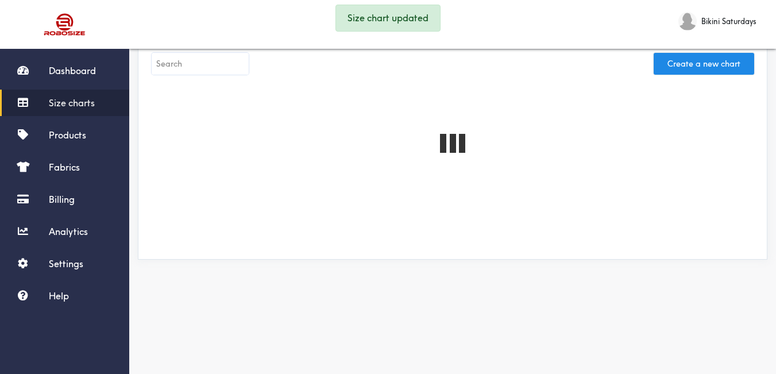
scroll to position [319, 0]
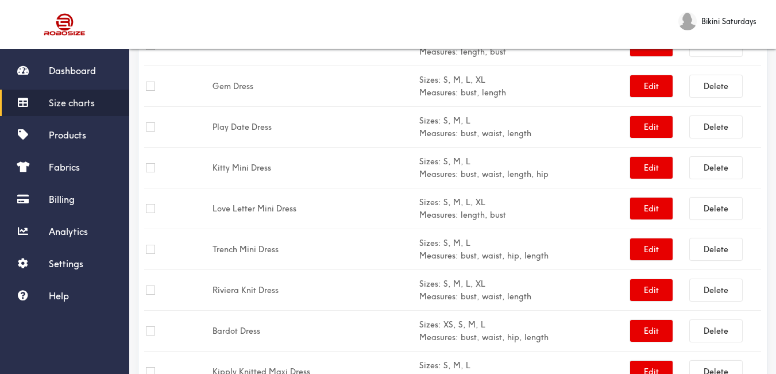
click at [84, 109] on link "Size charts" at bounding box center [64, 103] width 129 height 26
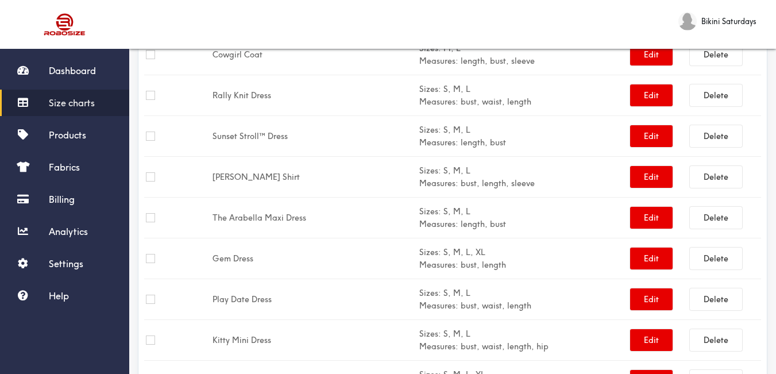
scroll to position [0, 0]
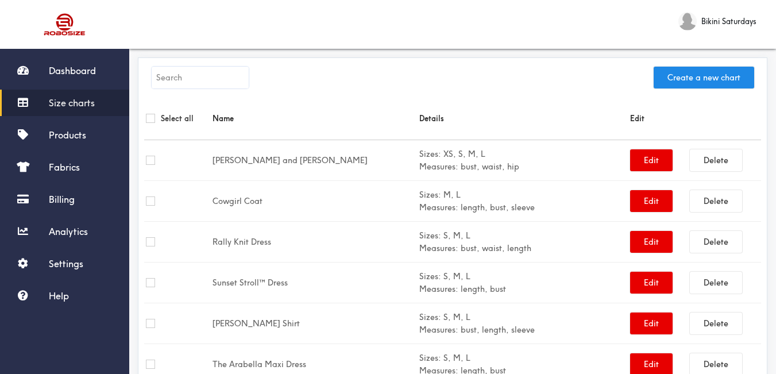
click at [187, 82] on input "text" at bounding box center [200, 78] width 97 height 22
paste input "[PERSON_NAME] Set"
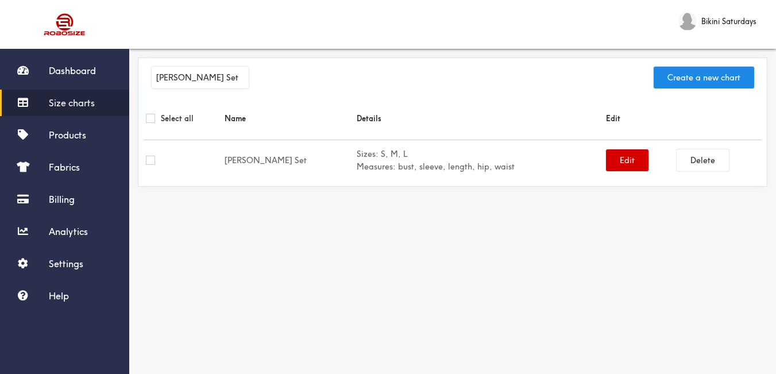
type input "[PERSON_NAME] Set"
click at [606, 157] on button "Edit" at bounding box center [627, 160] width 43 height 22
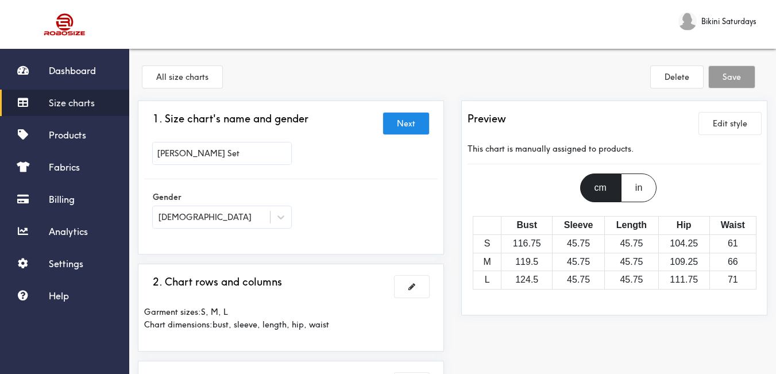
scroll to position [115, 0]
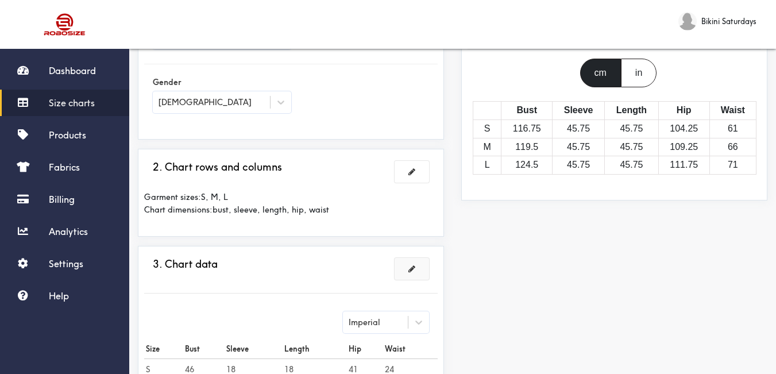
click at [412, 263] on button at bounding box center [412, 269] width 34 height 22
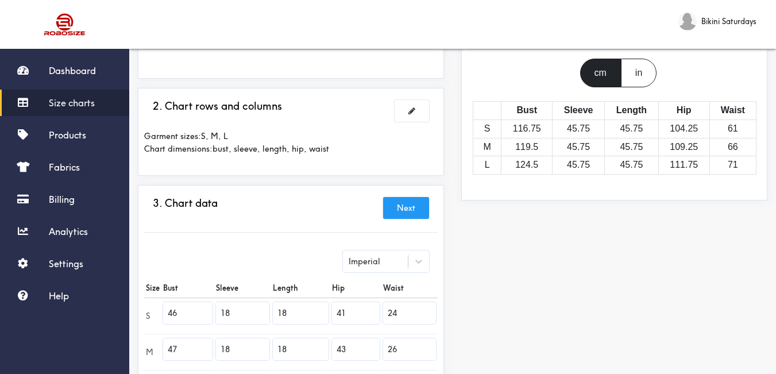
scroll to position [287, 0]
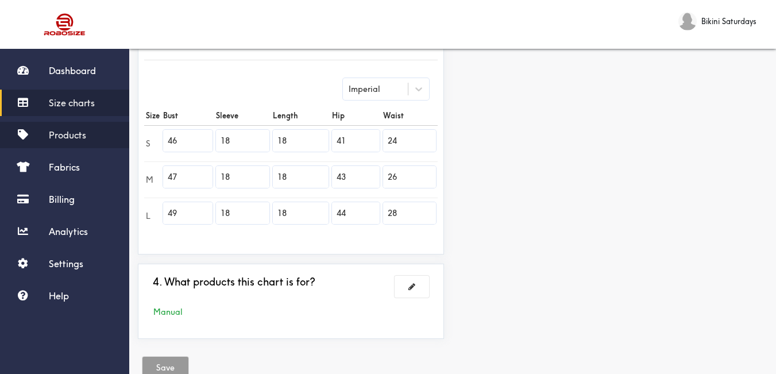
click at [57, 136] on span "Products" at bounding box center [67, 134] width 37 height 11
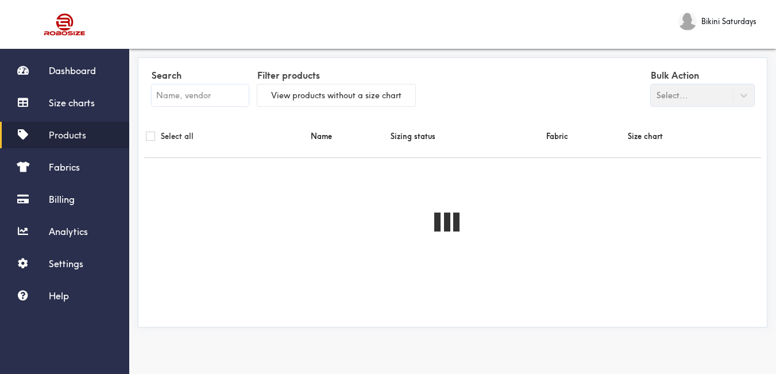
click at [172, 101] on input "text" at bounding box center [200, 95] width 97 height 22
paste input "Aurora Top"
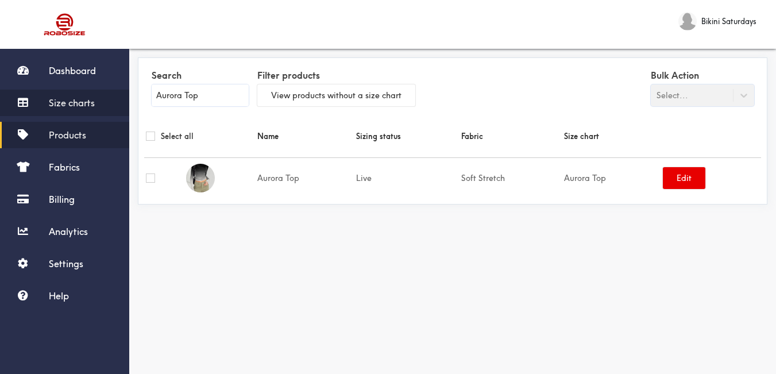
type input "Aurora Top"
click at [60, 101] on span "Size charts" at bounding box center [72, 102] width 46 height 11
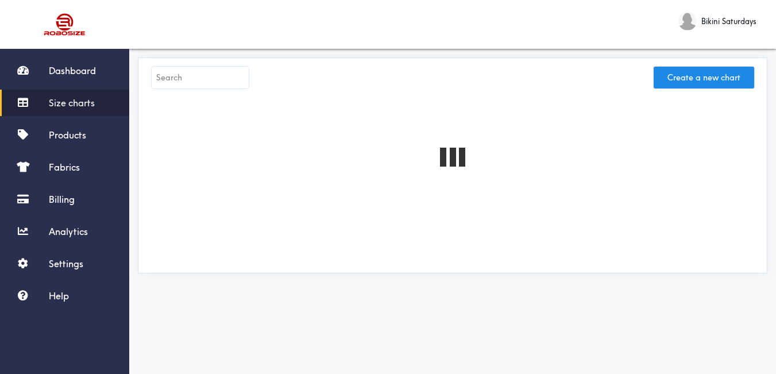
click at [175, 81] on input "text" at bounding box center [200, 78] width 97 height 22
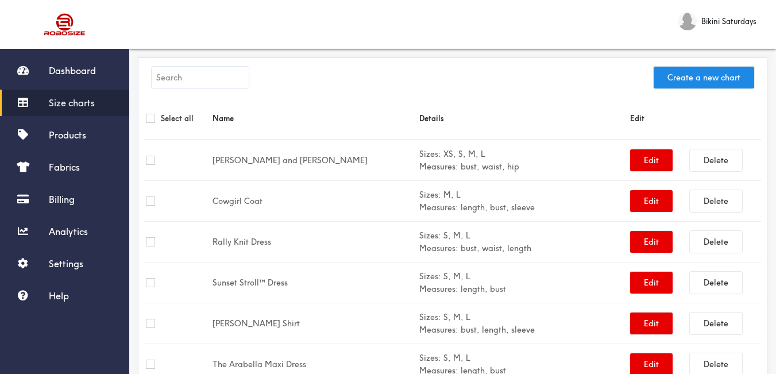
paste input "Aurora Top"
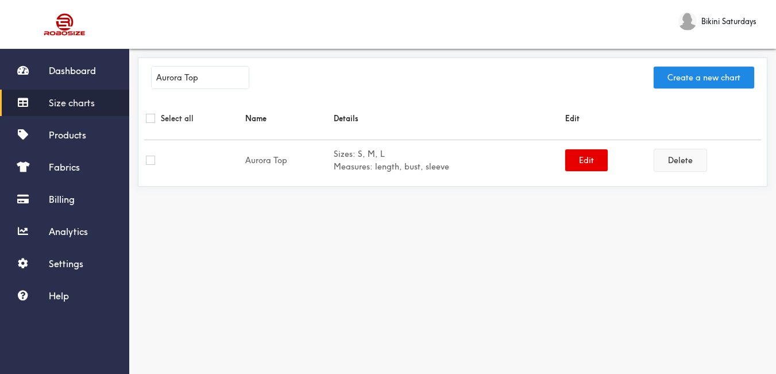
click at [690, 165] on button "Delete" at bounding box center [680, 160] width 52 height 22
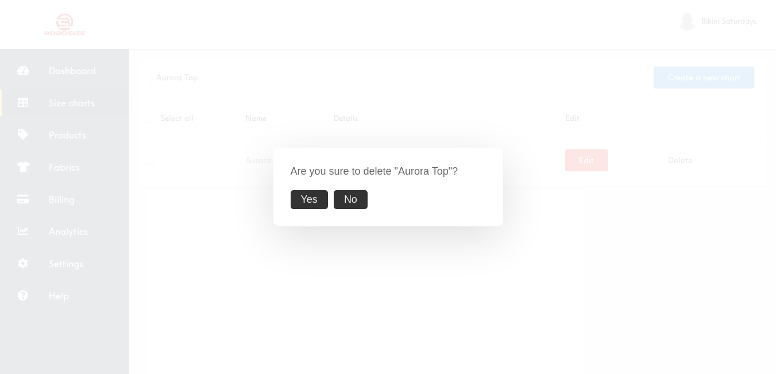
click at [318, 198] on button "Yes" at bounding box center [309, 199] width 37 height 19
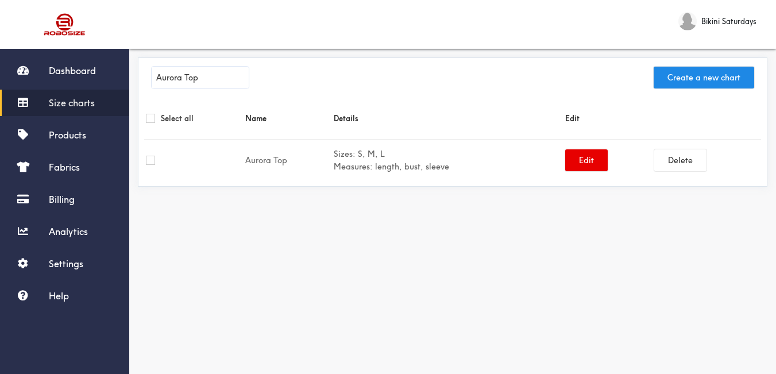
drag, startPoint x: 82, startPoint y: 104, endPoint x: 98, endPoint y: 108, distance: 16.6
click at [82, 103] on span "Size charts" at bounding box center [72, 102] width 46 height 11
click at [236, 82] on input "Aurora Top" at bounding box center [200, 78] width 97 height 22
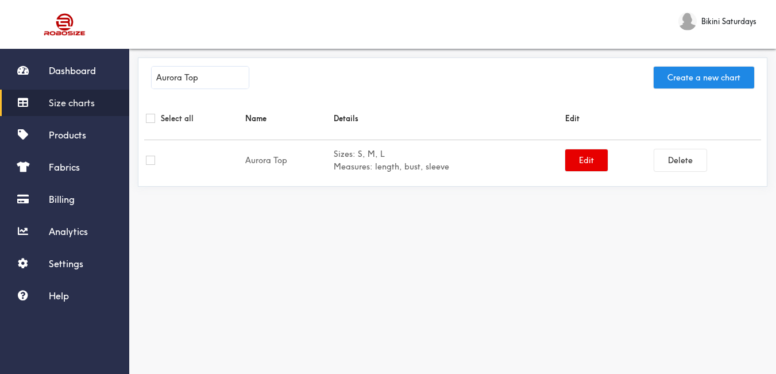
paste input "The Bessy Skort Twin Set"
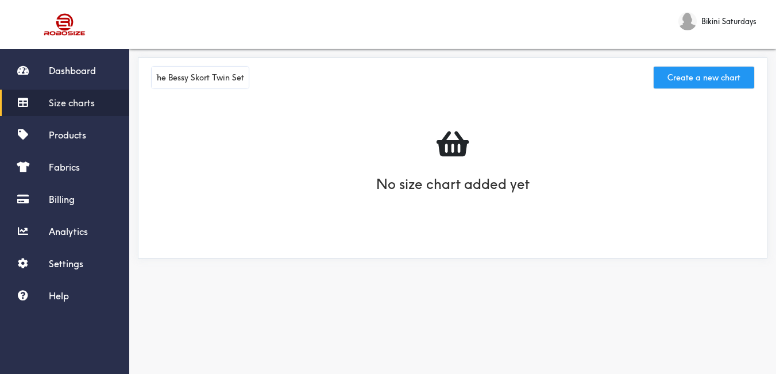
type input "The Bessy Skort Twin Set"
click at [689, 84] on button "Create a new chart" at bounding box center [704, 78] width 101 height 22
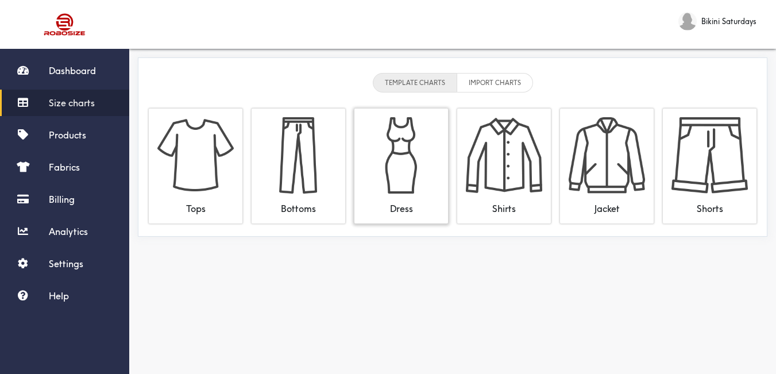
click at [399, 167] on img at bounding box center [401, 155] width 76 height 76
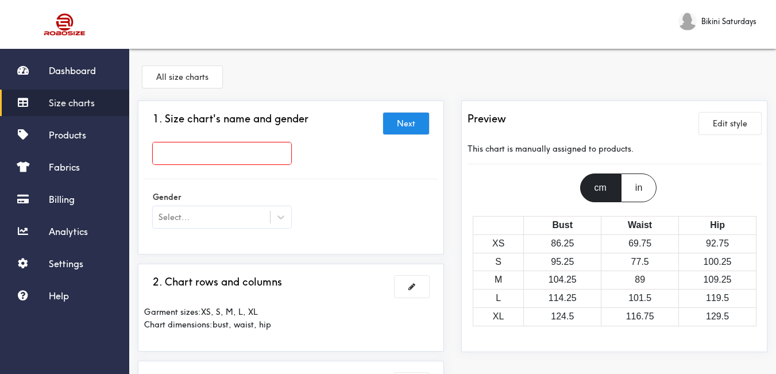
click at [287, 160] on input "text" at bounding box center [222, 153] width 138 height 22
paste input "The Bessy Skort Twin Set"
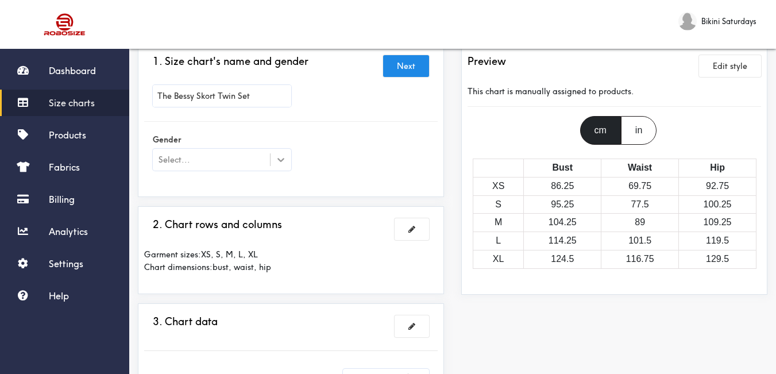
type input "The Bessy Skort Twin Set"
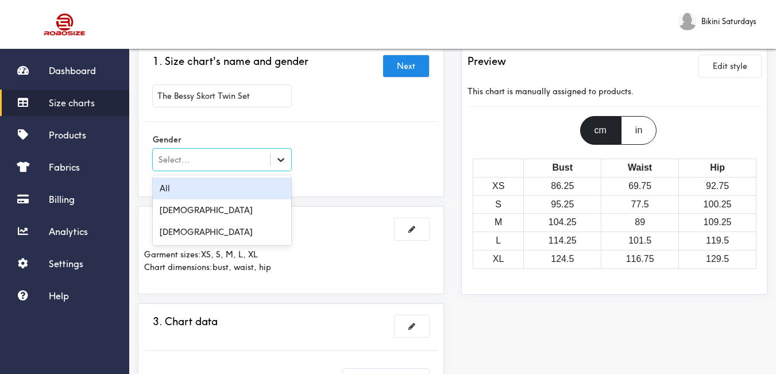
click at [281, 161] on icon at bounding box center [280, 160] width 7 height 4
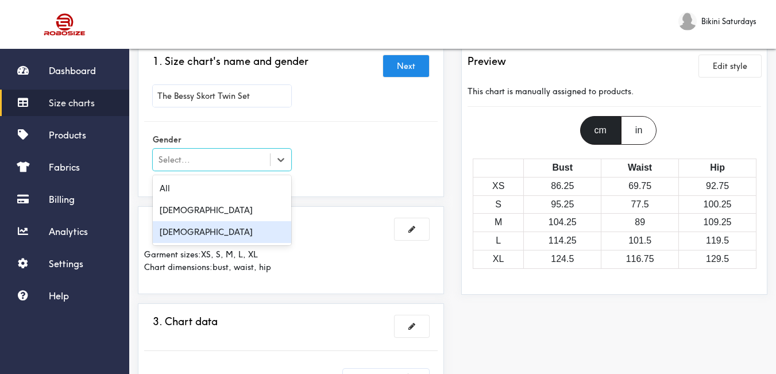
drag, startPoint x: 196, startPoint y: 234, endPoint x: 209, endPoint y: 234, distance: 13.2
click at [197, 234] on div "[DEMOGRAPHIC_DATA]" at bounding box center [222, 232] width 138 height 22
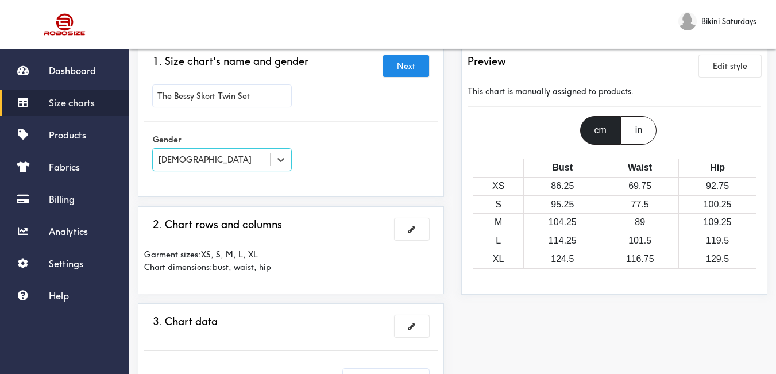
scroll to position [115, 0]
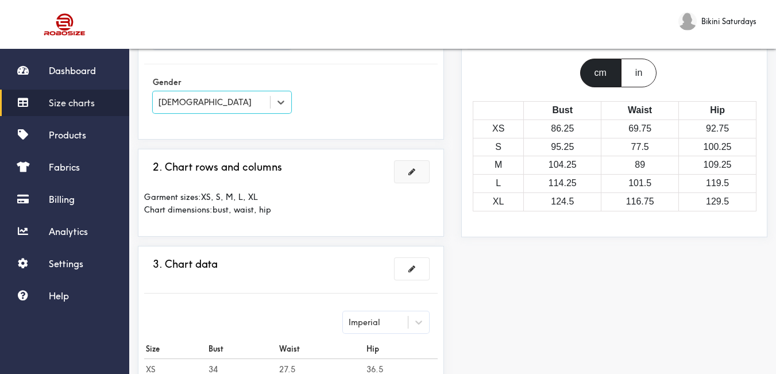
click at [408, 173] on span at bounding box center [411, 172] width 7 height 8
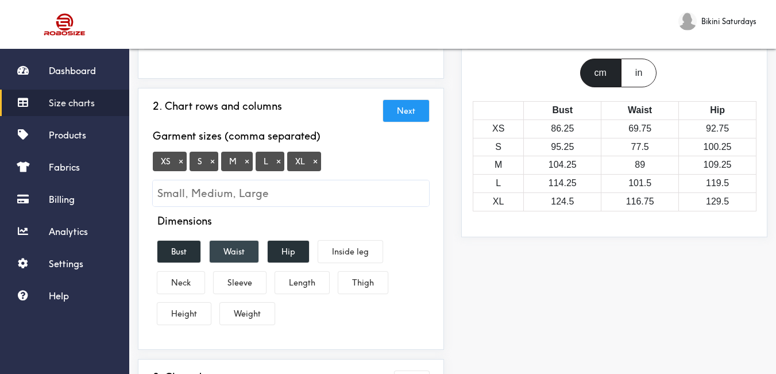
drag, startPoint x: 231, startPoint y: 252, endPoint x: 252, endPoint y: 255, distance: 20.9
click at [230, 252] on button "Waist" at bounding box center [234, 252] width 49 height 22
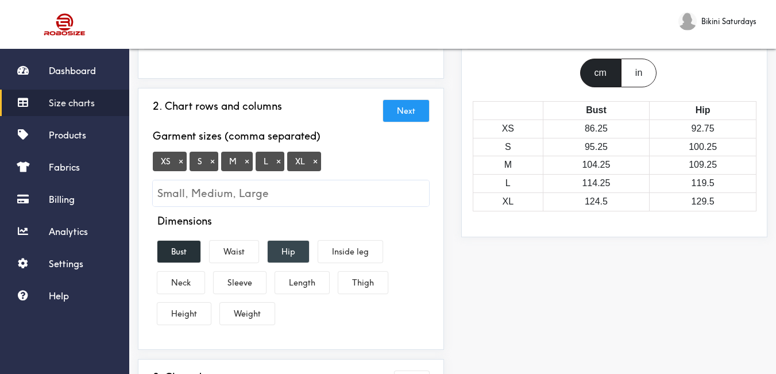
click at [282, 251] on button "Hip" at bounding box center [288, 252] width 41 height 22
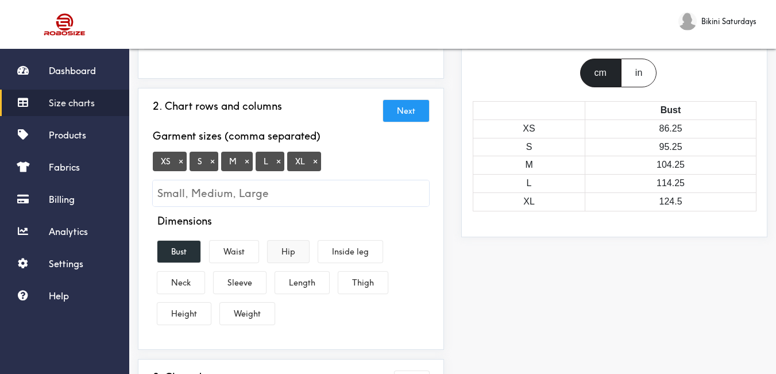
click at [279, 256] on button "Hip" at bounding box center [288, 252] width 41 height 22
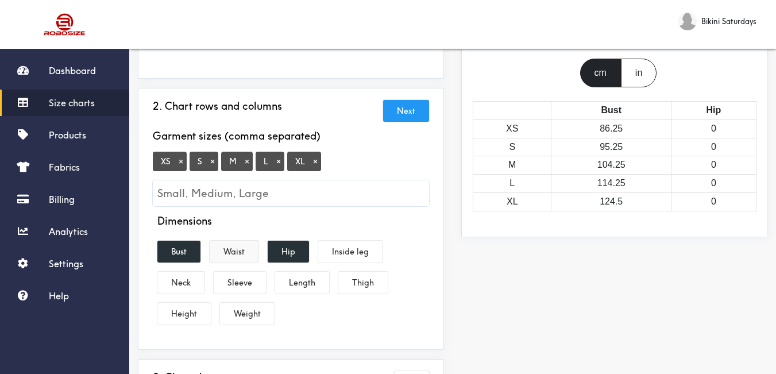
click at [238, 252] on button "Waist" at bounding box center [234, 252] width 49 height 22
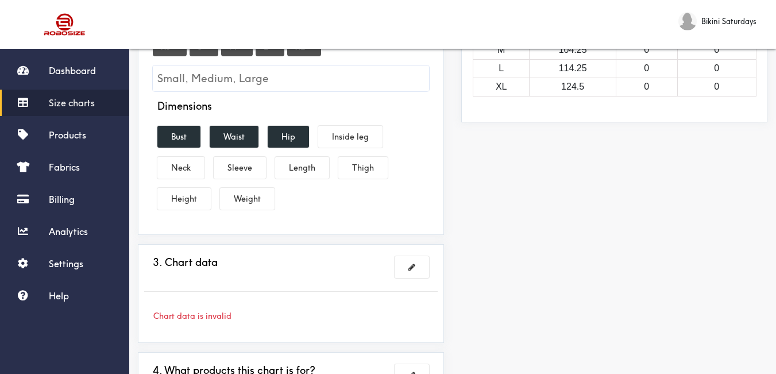
scroll to position [345, 0]
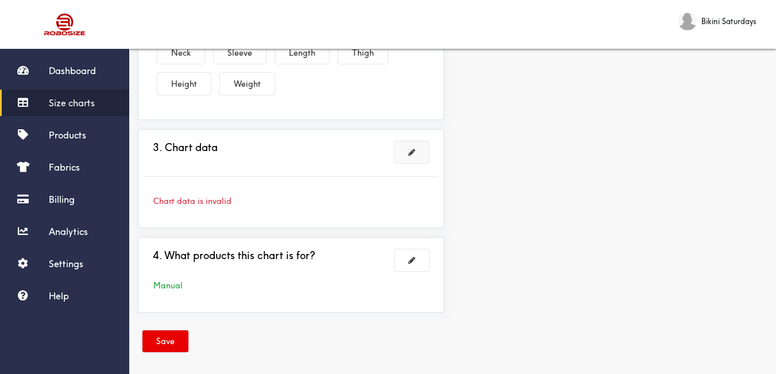
click at [419, 152] on button at bounding box center [412, 152] width 34 height 22
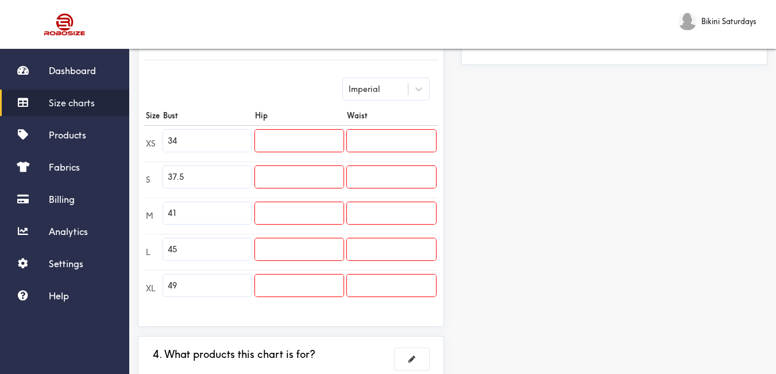
scroll to position [230, 0]
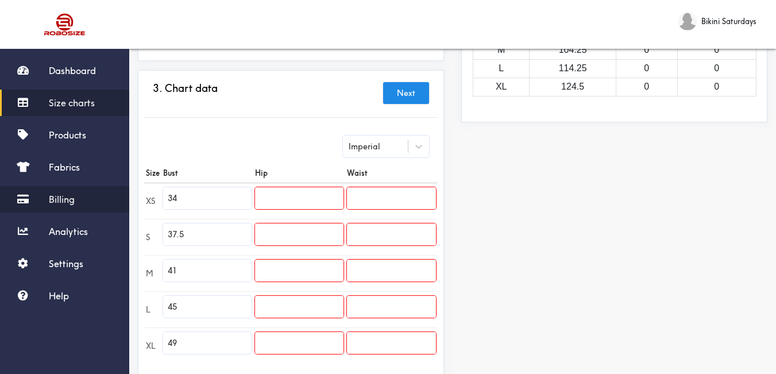
drag, startPoint x: 193, startPoint y: 202, endPoint x: 111, endPoint y: 194, distance: 82.0
click at [111, 194] on div "Dashboard Size charts Products Fabrics Billing Analytics Settings Help Bikini S…" at bounding box center [388, 152] width 776 height 765
type input "27"
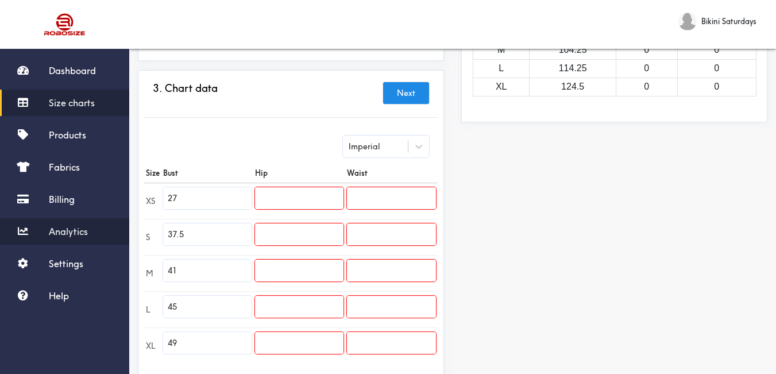
drag, startPoint x: 206, startPoint y: 236, endPoint x: 118, endPoint y: 231, distance: 88.6
click at [111, 231] on div "Dashboard Size charts Products Fabrics Billing Analytics Settings Help Bikini S…" at bounding box center [388, 152] width 776 height 765
type input "28"
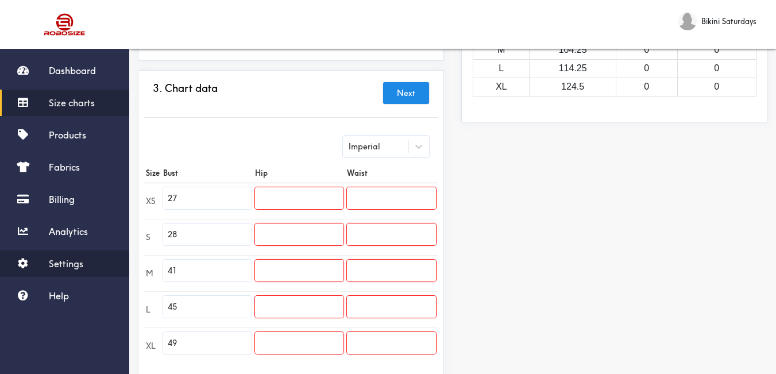
drag, startPoint x: 195, startPoint y: 273, endPoint x: 116, endPoint y: 269, distance: 78.8
click at [116, 269] on div "Dashboard Size charts Products Fabrics Billing Analytics Settings Help Bikini S…" at bounding box center [388, 152] width 776 height 765
type input "30"
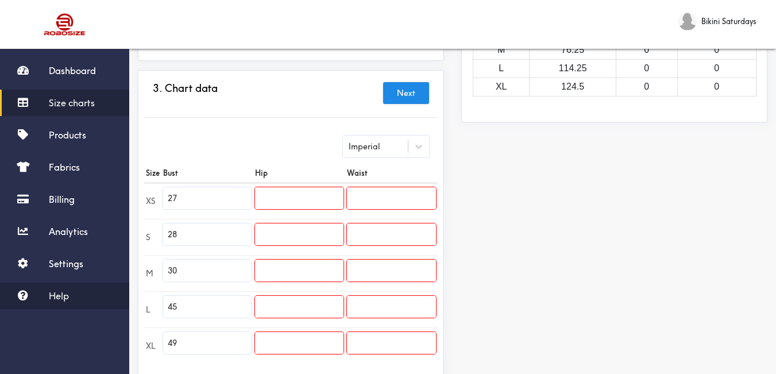
drag, startPoint x: 192, startPoint y: 309, endPoint x: 129, endPoint y: 299, distance: 63.9
click at [129, 299] on div "Dashboard Size charts Products Fabrics Billing Analytics Settings Help Bikini S…" at bounding box center [388, 152] width 776 height 765
type input "32"
drag, startPoint x: 194, startPoint y: 346, endPoint x: 98, endPoint y: 343, distance: 96.6
click at [98, 343] on div "Dashboard Size charts Products Fabrics Billing Analytics Settings Help Bikini S…" at bounding box center [388, 152] width 776 height 765
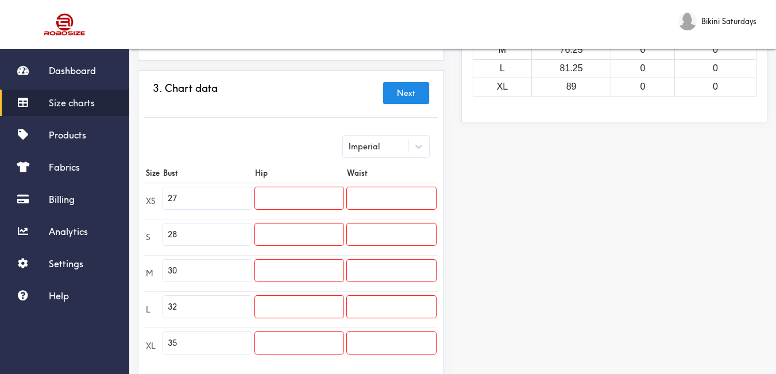
type input "35"
click at [299, 199] on input "text" at bounding box center [299, 198] width 88 height 22
type input "38"
click at [301, 233] on input "text" at bounding box center [299, 234] width 88 height 22
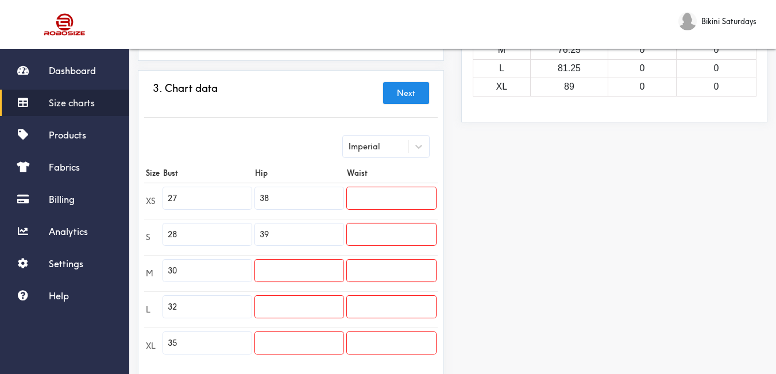
type input "39"
click at [301, 267] on input "text" at bounding box center [299, 271] width 88 height 22
type input "41"
click at [310, 305] on input "text" at bounding box center [299, 307] width 88 height 22
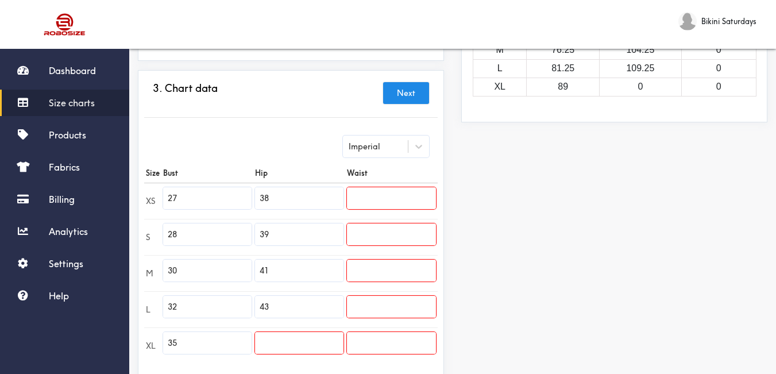
type input "43"
click at [315, 339] on input "text" at bounding box center [299, 343] width 88 height 22
type input "46"
click at [362, 198] on input "text" at bounding box center [391, 198] width 89 height 22
type input "23"
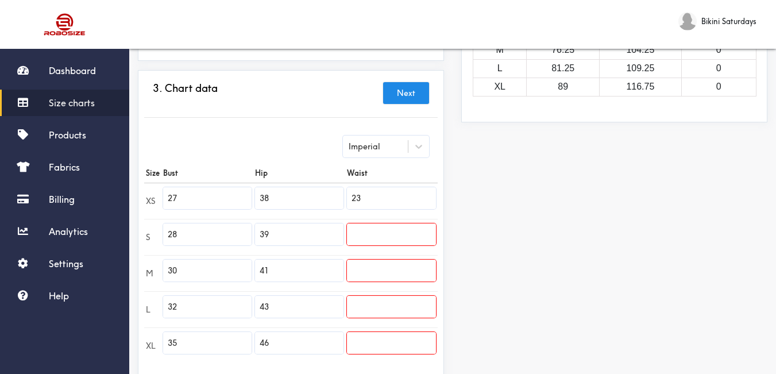
click at [378, 231] on input "text" at bounding box center [391, 234] width 89 height 22
type input "24"
click at [383, 269] on input "text" at bounding box center [391, 271] width 89 height 22
type input "26"
click at [393, 311] on input "text" at bounding box center [391, 307] width 89 height 22
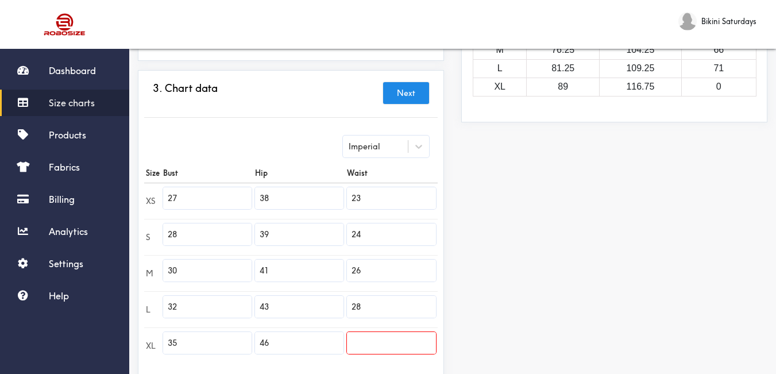
type input "28"
click at [398, 344] on input "text" at bounding box center [391, 343] width 89 height 22
type input "31"
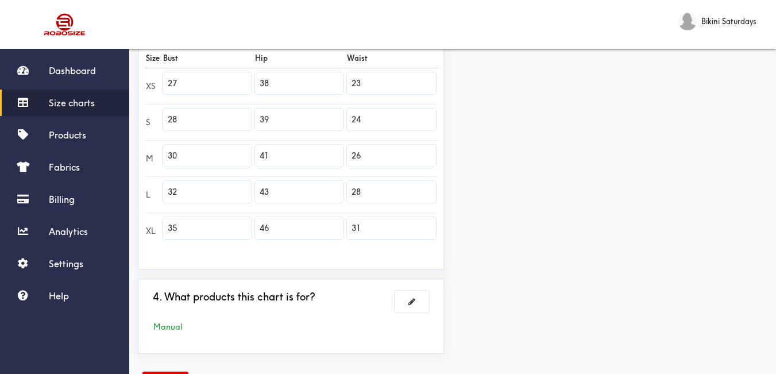
scroll to position [391, 0]
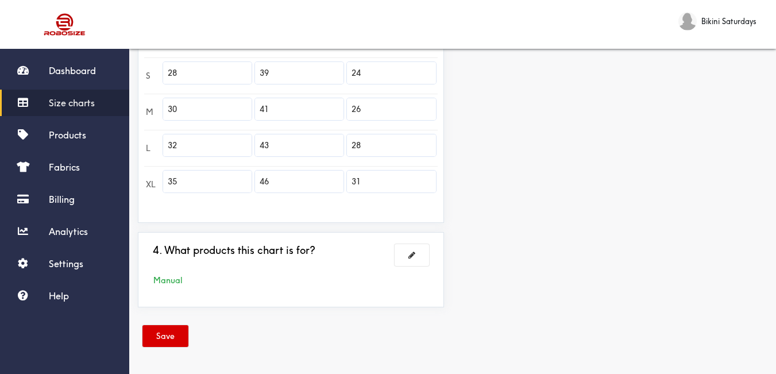
click at [164, 338] on button "Save" at bounding box center [165, 336] width 46 height 22
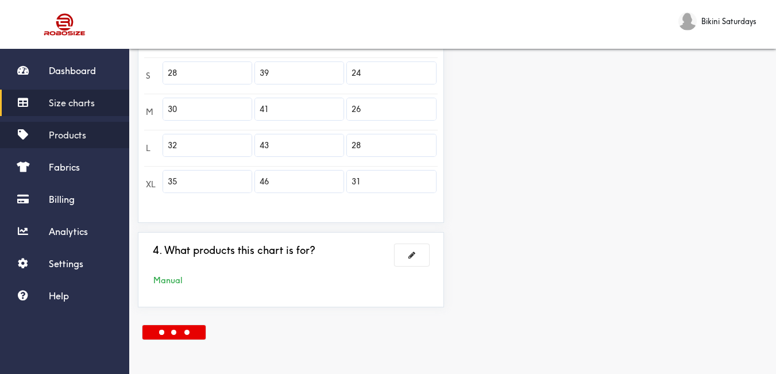
scroll to position [14, 0]
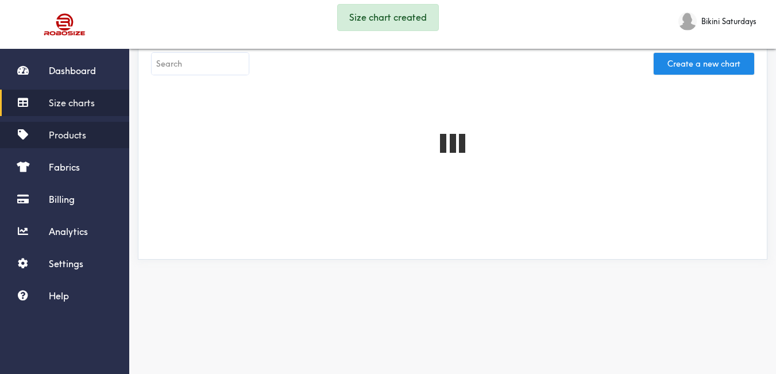
click at [86, 137] on link "Products" at bounding box center [64, 135] width 129 height 26
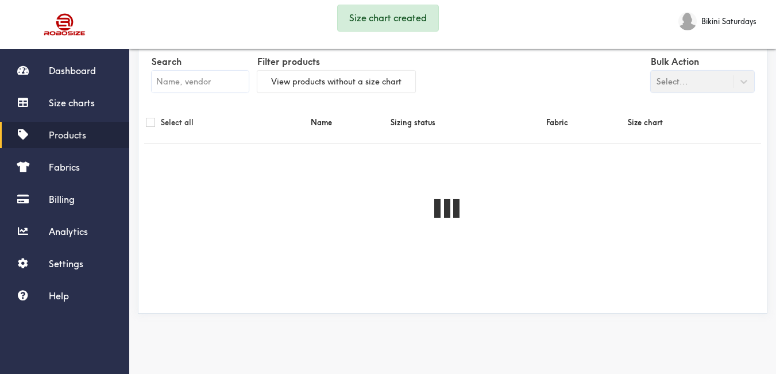
click at [214, 82] on input "text" at bounding box center [200, 82] width 97 height 22
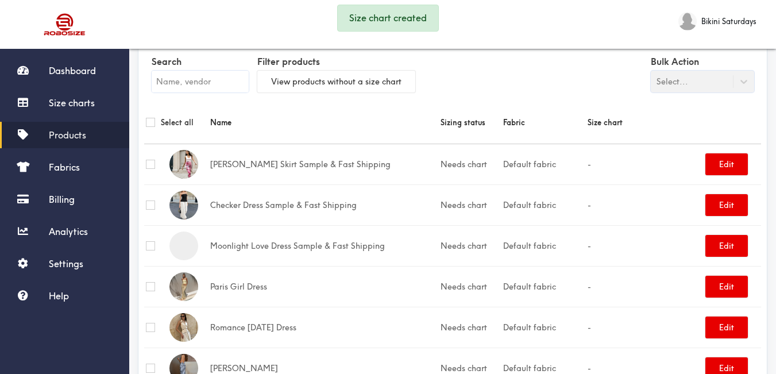
paste input "The Bessy Skort Twin Set"
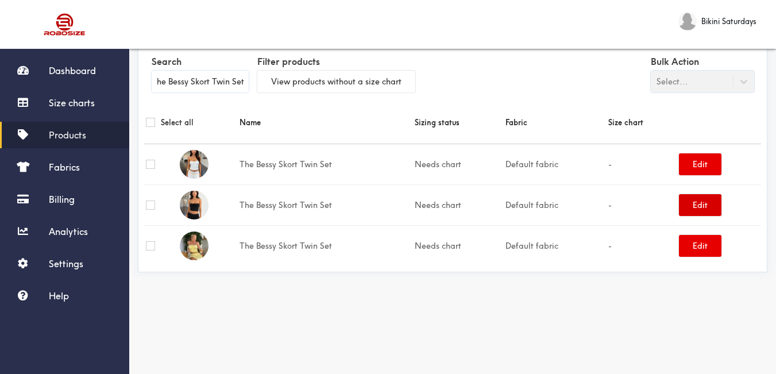
type input "The Bessy Skort Twin Set"
click at [704, 200] on button "Edit" at bounding box center [700, 205] width 43 height 22
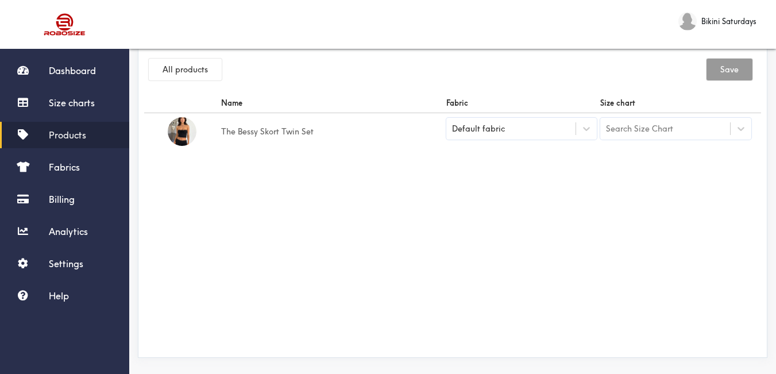
click at [507, 134] on div "Default fabric" at bounding box center [511, 128] width 130 height 11
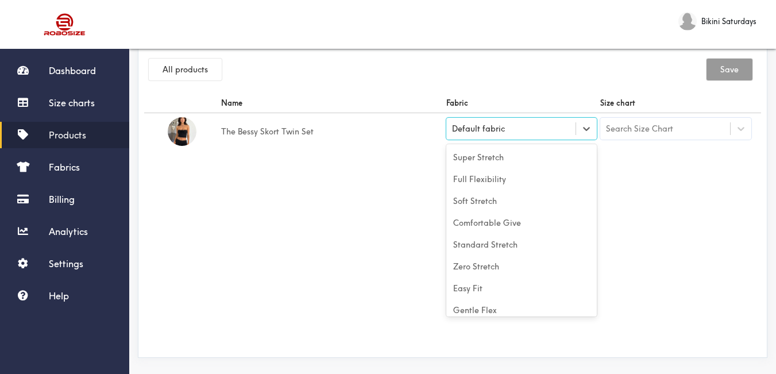
scroll to position [51, 0]
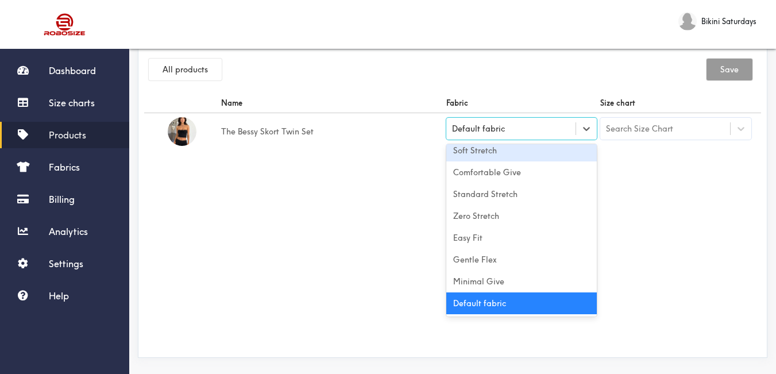
click at [505, 154] on div "Soft Stretch" at bounding box center [521, 151] width 151 height 22
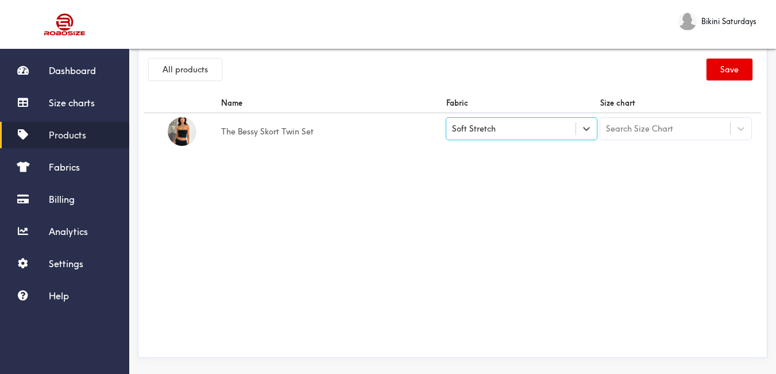
click at [645, 129] on div "Search Size Chart" at bounding box center [639, 128] width 67 height 13
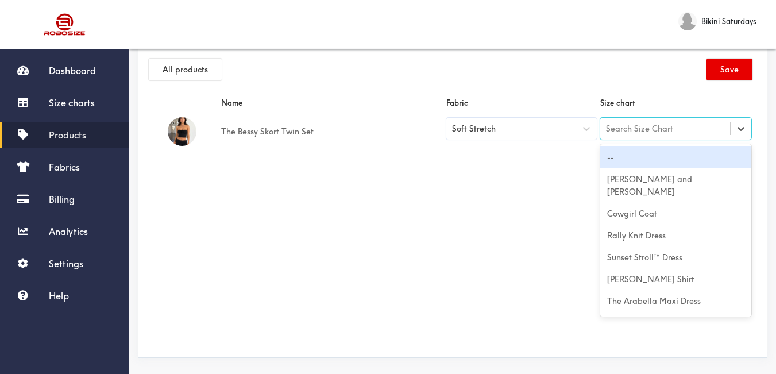
paste input "The Bessy Skort Twin Set"
type input "The Bessy Skort Twin Set"
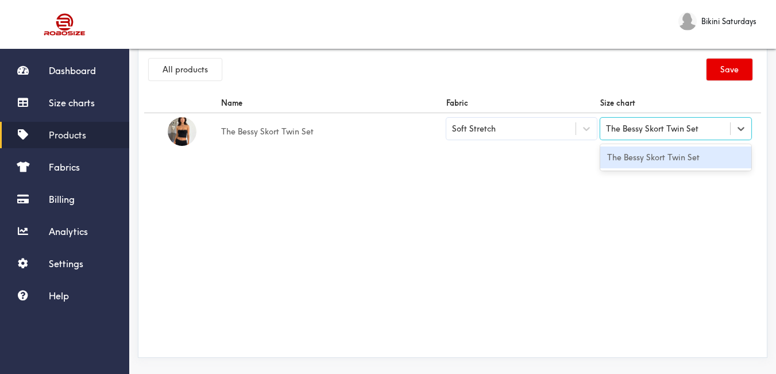
click at [655, 154] on div "The Bessy Skort Twin Set" at bounding box center [675, 157] width 151 height 22
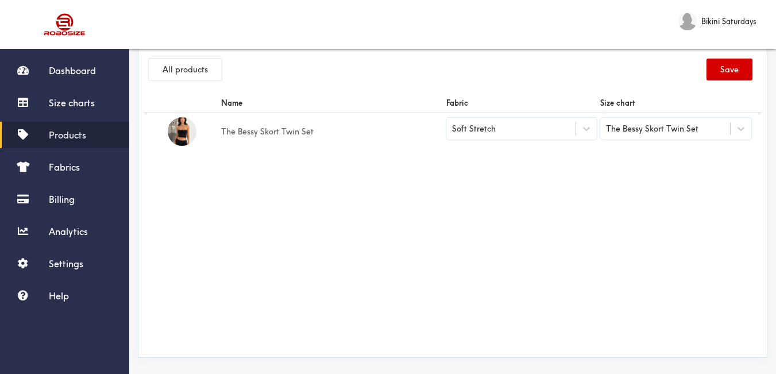
click at [719, 72] on button "Save" at bounding box center [730, 70] width 46 height 22
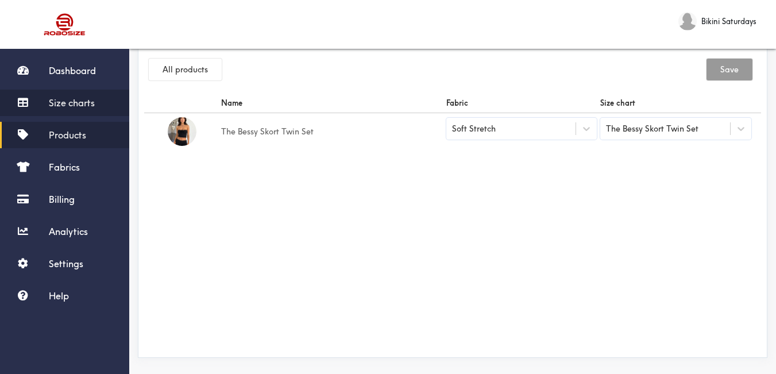
click at [92, 96] on link "Size charts" at bounding box center [64, 103] width 129 height 26
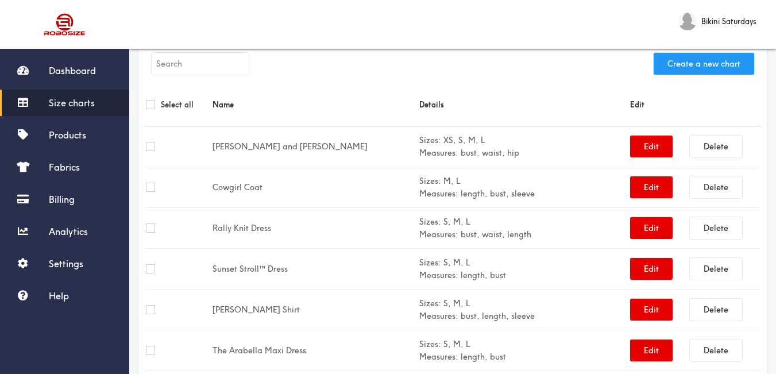
click at [720, 67] on button "Create a new chart" at bounding box center [704, 64] width 101 height 22
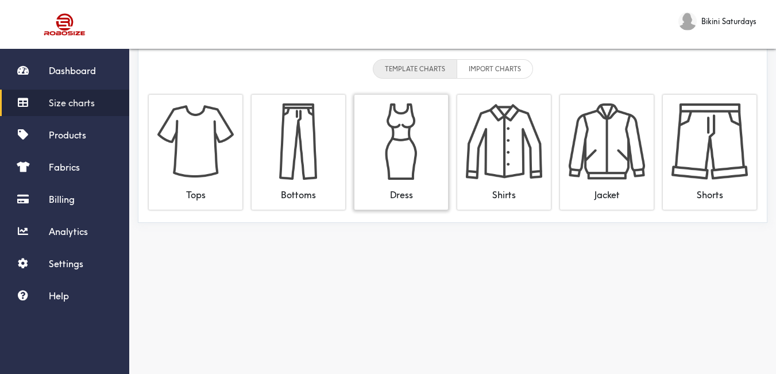
click at [393, 144] on img at bounding box center [401, 141] width 76 height 76
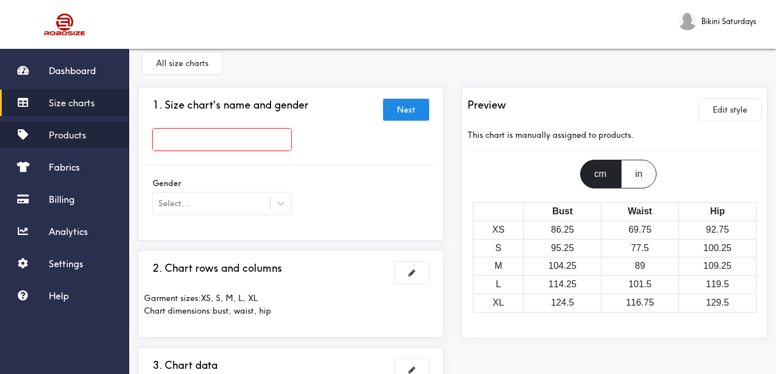
click at [55, 137] on span "Products" at bounding box center [67, 134] width 37 height 11
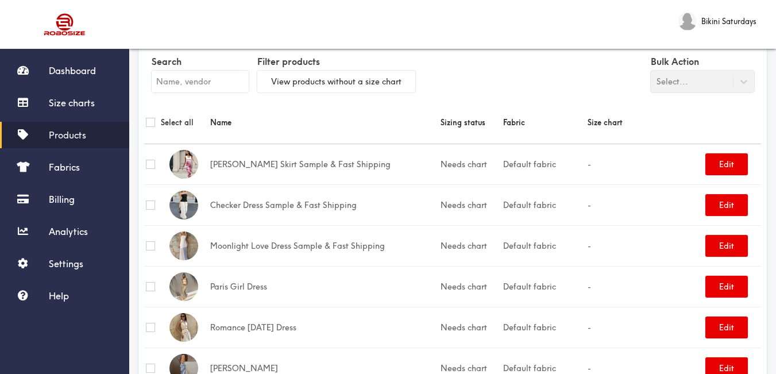
click at [196, 81] on input "text" at bounding box center [200, 82] width 97 height 22
paste input "The Bessy Skort Twin Set"
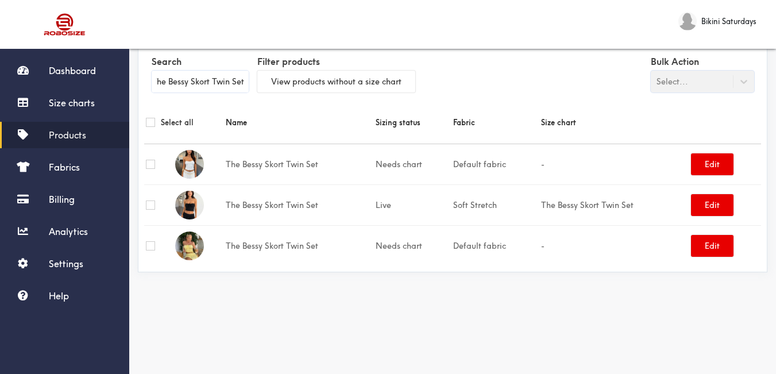
type input "The Bessy Skort Twin Set"
click at [704, 160] on button "Edit" at bounding box center [712, 164] width 43 height 22
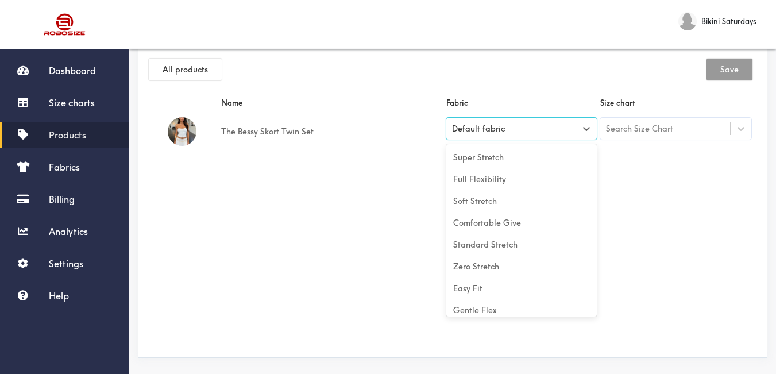
click at [574, 136] on div "Default fabric" at bounding box center [521, 129] width 151 height 22
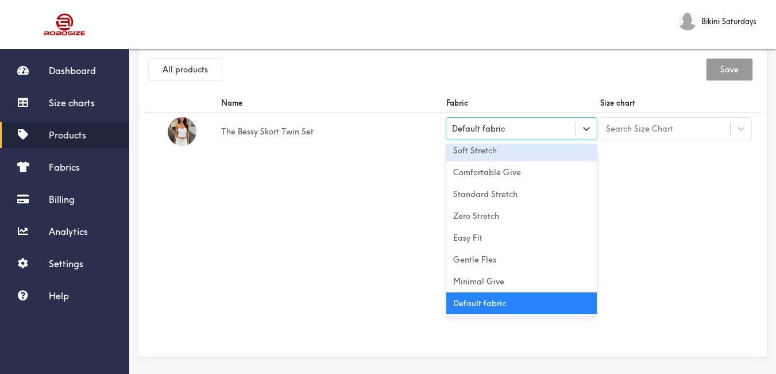
click at [540, 152] on div "Soft Stretch" at bounding box center [521, 151] width 151 height 22
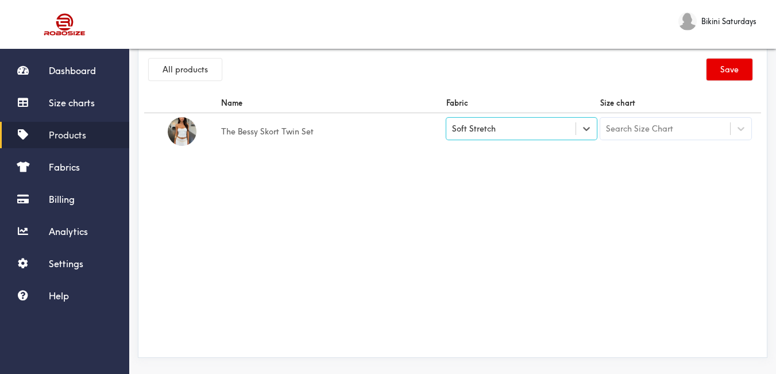
click at [632, 137] on div "Search Size Chart" at bounding box center [665, 129] width 130 height 20
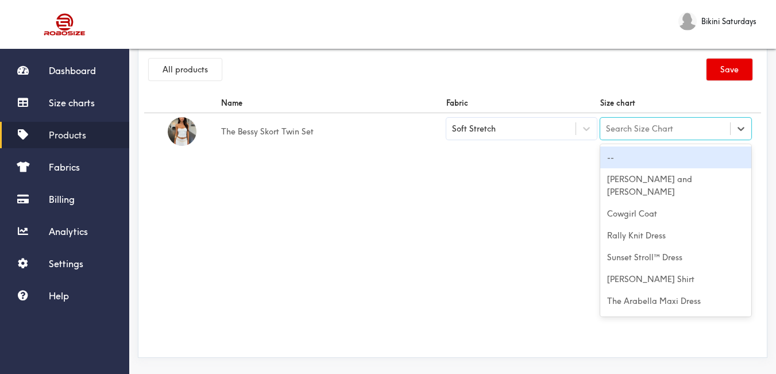
paste input "The Bessy Skort Twin Set"
type input "The Bessy Skort Twin Set"
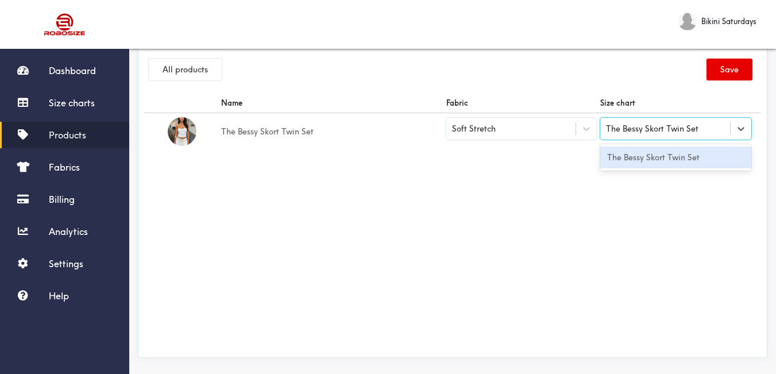
click at [640, 161] on div "The Bessy Skort Twin Set" at bounding box center [675, 157] width 151 height 22
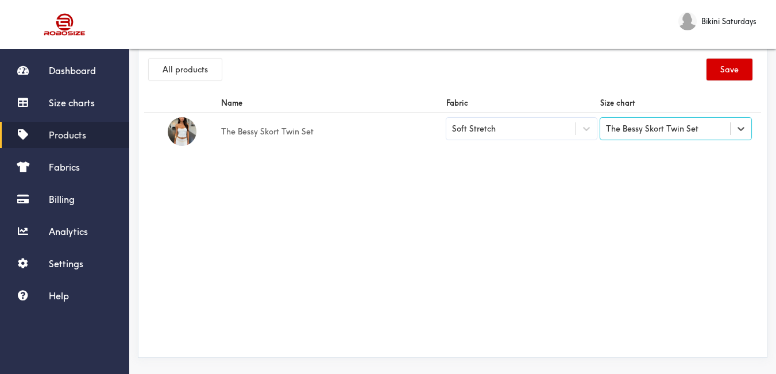
click at [730, 72] on button "Save" at bounding box center [730, 70] width 46 height 22
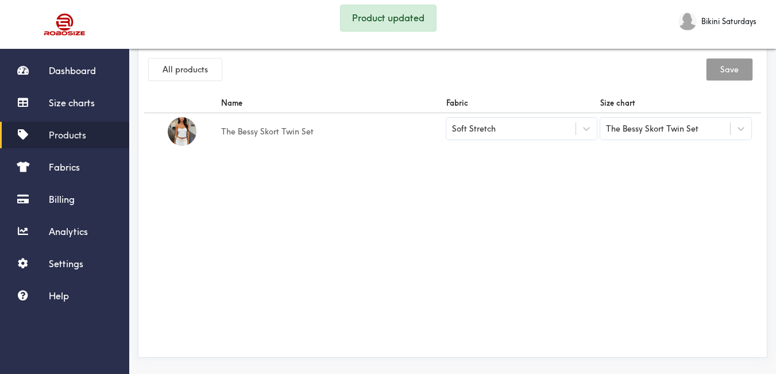
click at [84, 140] on span "Products" at bounding box center [67, 134] width 37 height 11
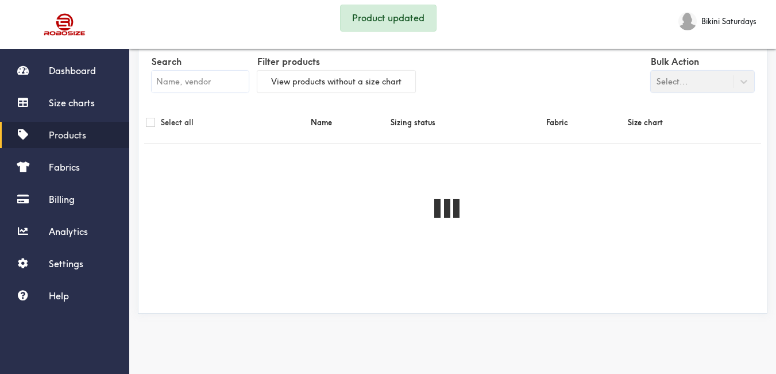
click at [207, 83] on input "text" at bounding box center [200, 82] width 97 height 22
paste input "The Bessy Skort Twin Set"
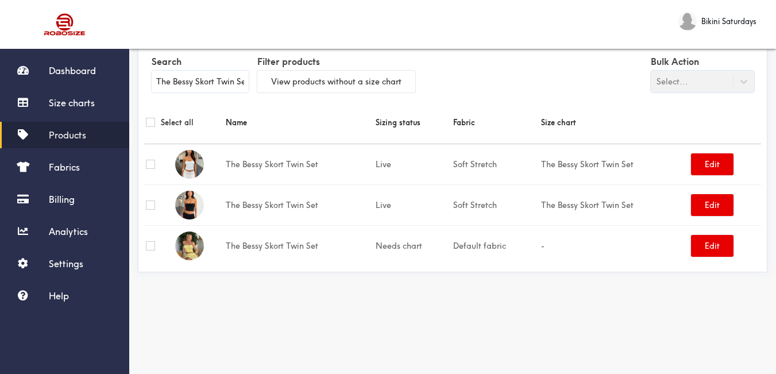
click at [175, 82] on input "The Bessy Skort Twin Set" at bounding box center [200, 82] width 97 height 22
paste input "Kimberly Baby Tee"
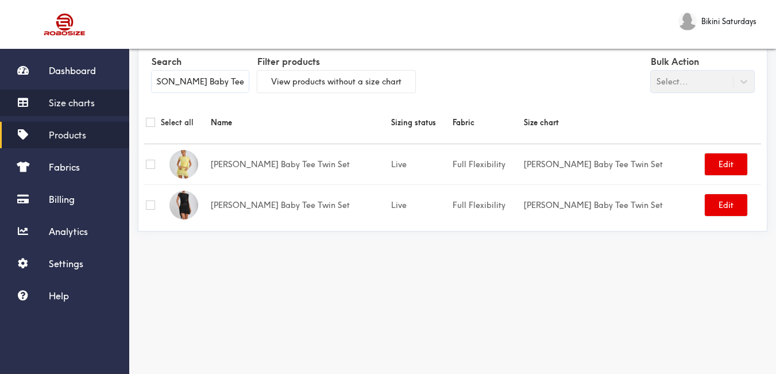
type input "[PERSON_NAME] Baby Tee Twin Set"
click at [80, 103] on span "Size charts" at bounding box center [72, 102] width 46 height 11
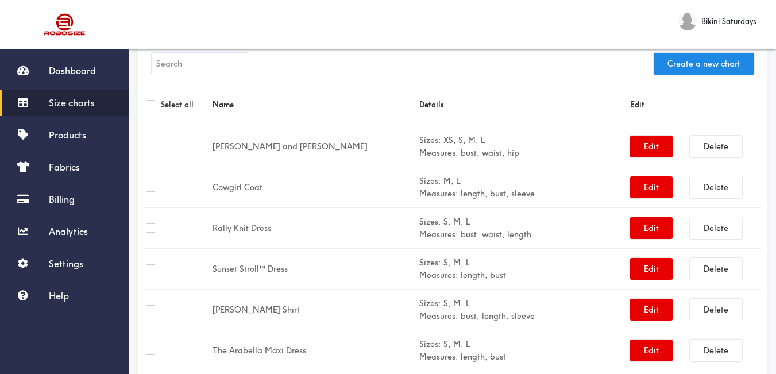
click at [218, 67] on input "text" at bounding box center [200, 64] width 97 height 22
paste input "[PERSON_NAME] Baby Tee Twin Set"
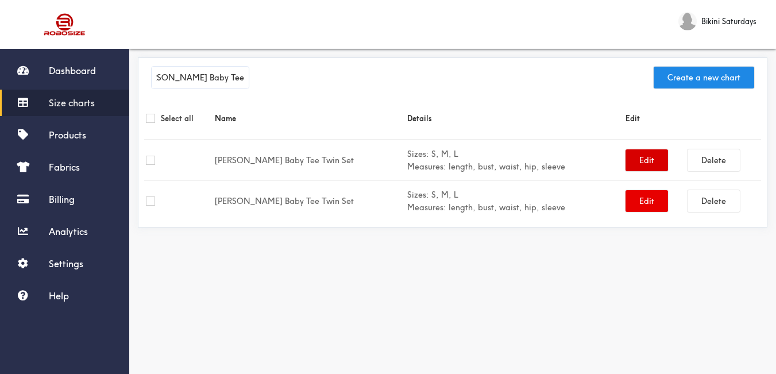
type input "[PERSON_NAME] Baby Tee Twin Set"
click at [634, 157] on button "Edit" at bounding box center [647, 160] width 43 height 22
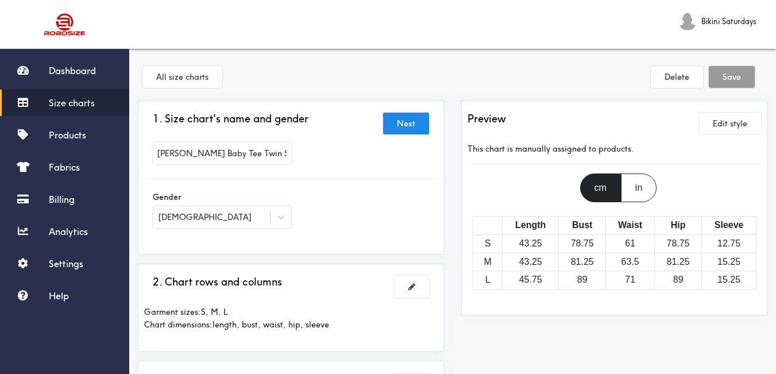
scroll to position [115, 0]
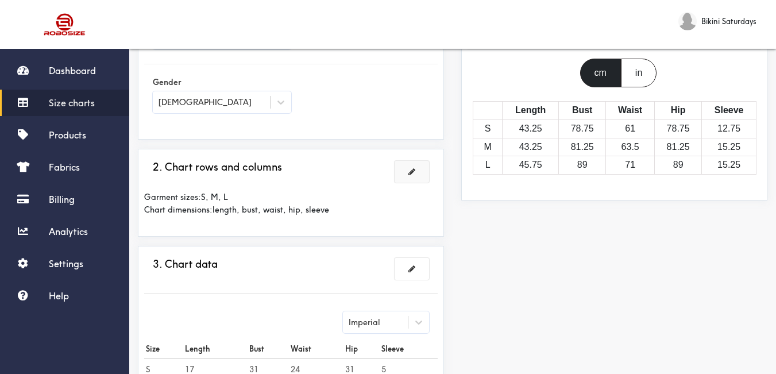
click at [411, 181] on button at bounding box center [412, 172] width 34 height 22
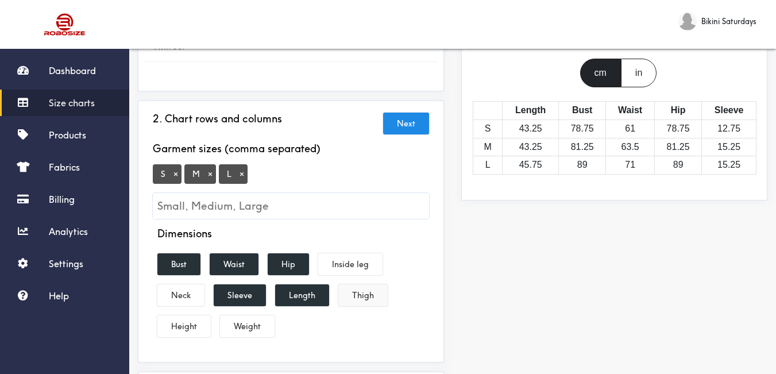
scroll to position [172, 0]
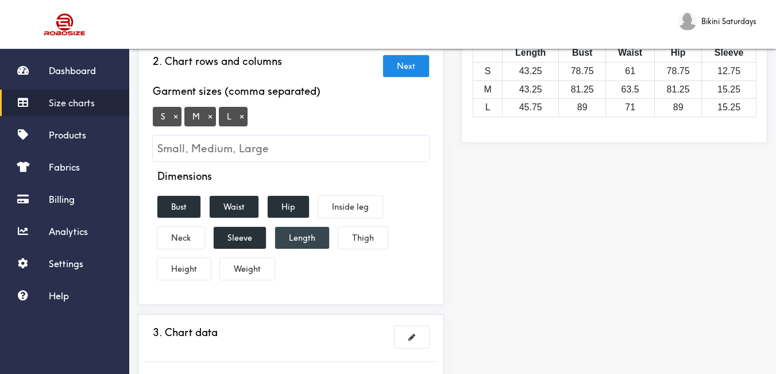
click at [308, 227] on button "Length" at bounding box center [302, 238] width 54 height 22
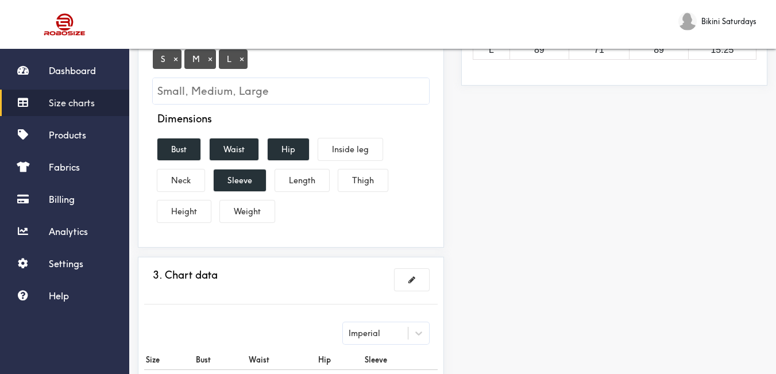
scroll to position [448, 0]
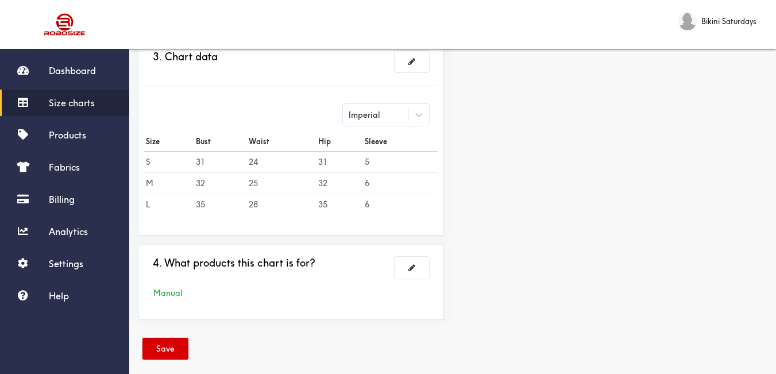
click at [172, 340] on button "Save" at bounding box center [165, 349] width 46 height 22
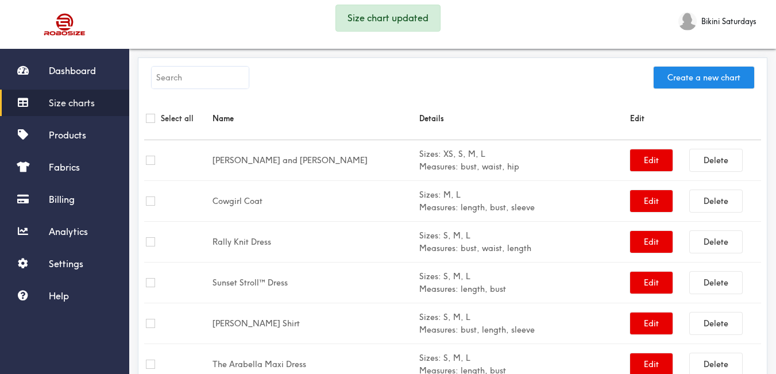
click at [238, 73] on input "text" at bounding box center [200, 78] width 97 height 22
paste input "[PERSON_NAME] Baby Tee Twin Set"
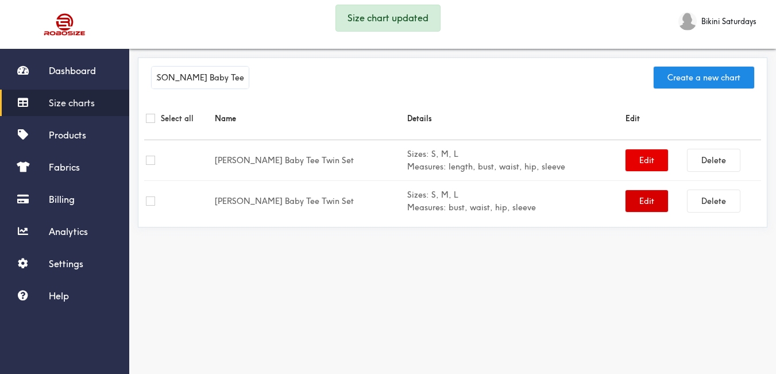
type input "[PERSON_NAME] Baby Tee Twin Set"
click at [632, 198] on button "Edit" at bounding box center [647, 201] width 43 height 22
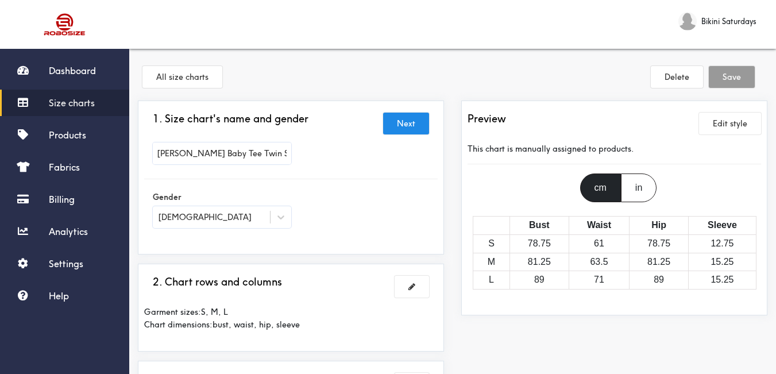
scroll to position [230, 0]
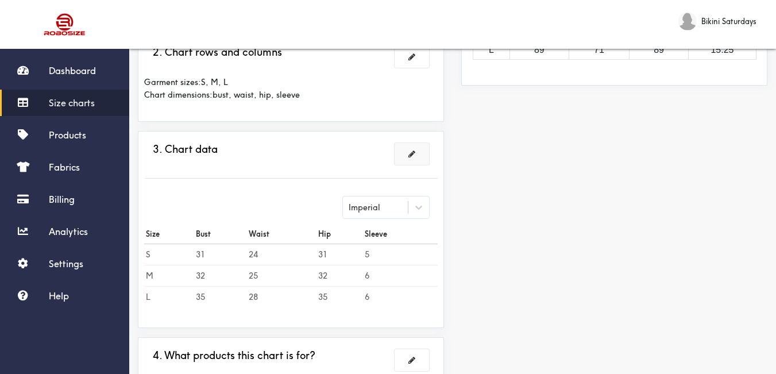
click at [413, 155] on span at bounding box center [411, 154] width 7 height 8
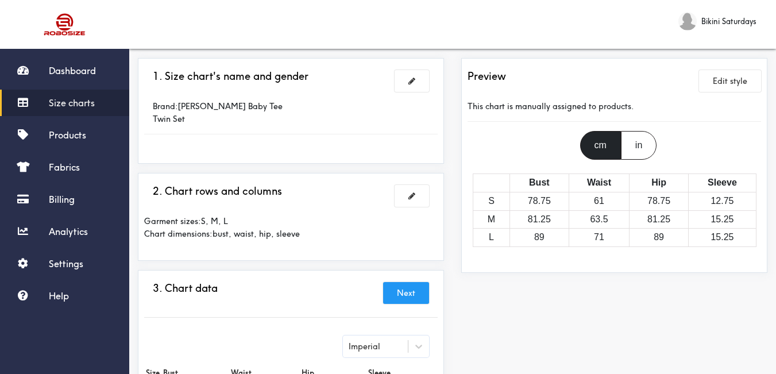
click at [80, 103] on span "Size charts" at bounding box center [72, 102] width 46 height 11
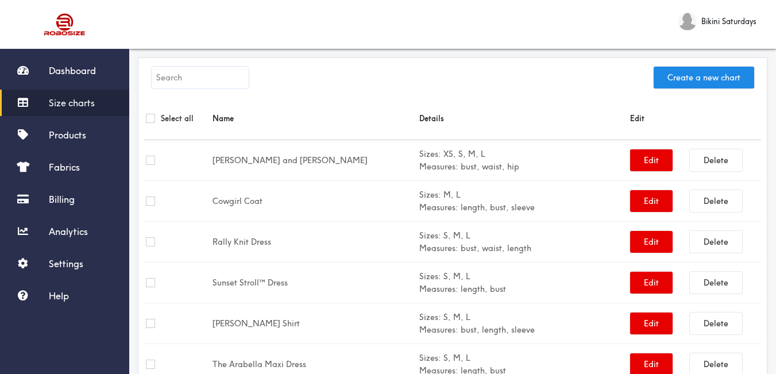
click at [206, 75] on input "text" at bounding box center [200, 78] width 97 height 22
paste input "[PERSON_NAME] Baby Tee Twin Set"
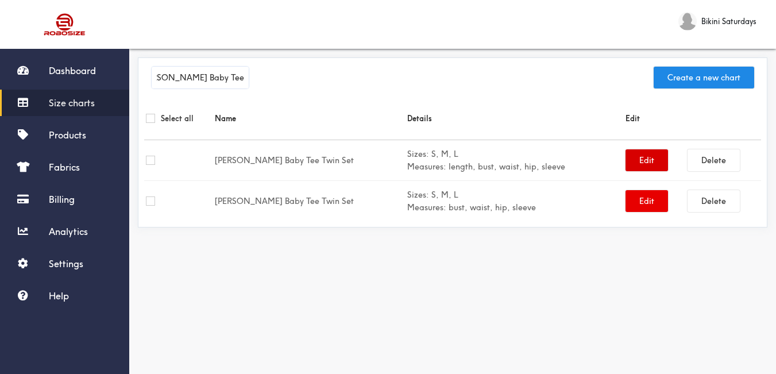
type input "[PERSON_NAME] Baby Tee Twin Set"
click at [643, 165] on button "Edit" at bounding box center [647, 160] width 43 height 22
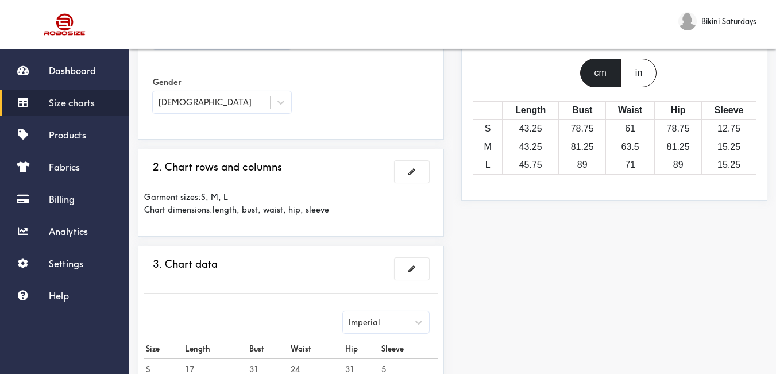
scroll to position [230, 0]
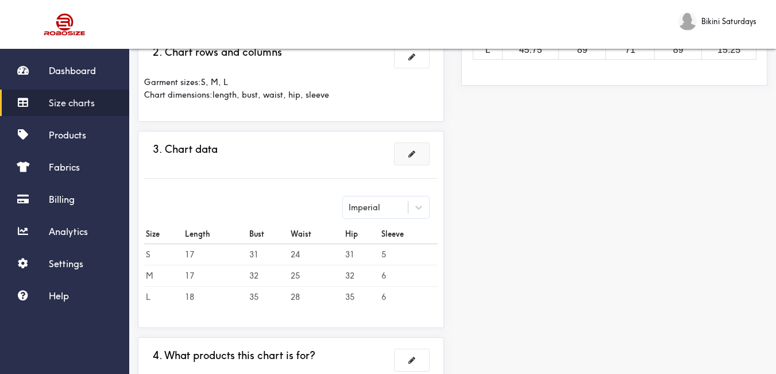
click at [411, 159] on button at bounding box center [412, 154] width 34 height 22
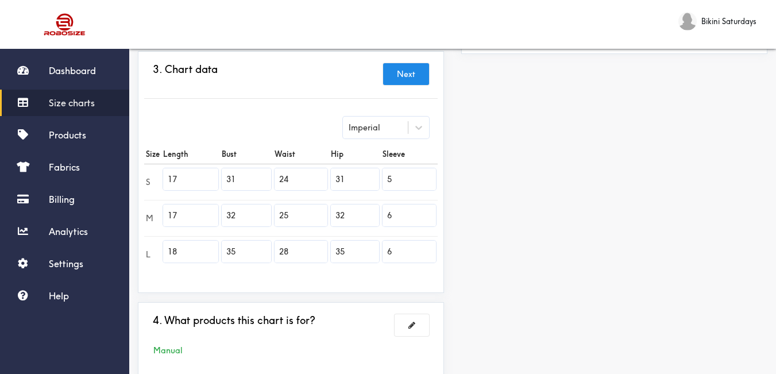
scroll to position [89, 0]
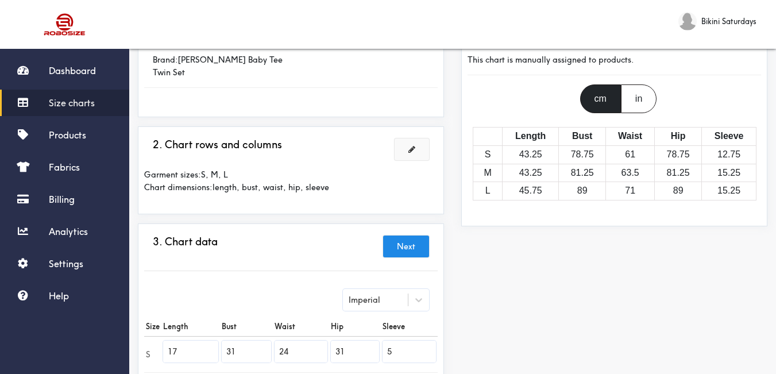
click at [403, 138] on button at bounding box center [412, 149] width 34 height 22
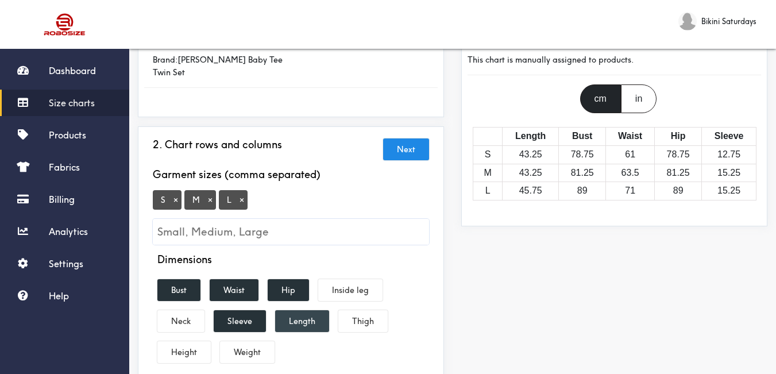
click at [291, 310] on button "Length" at bounding box center [302, 321] width 54 height 22
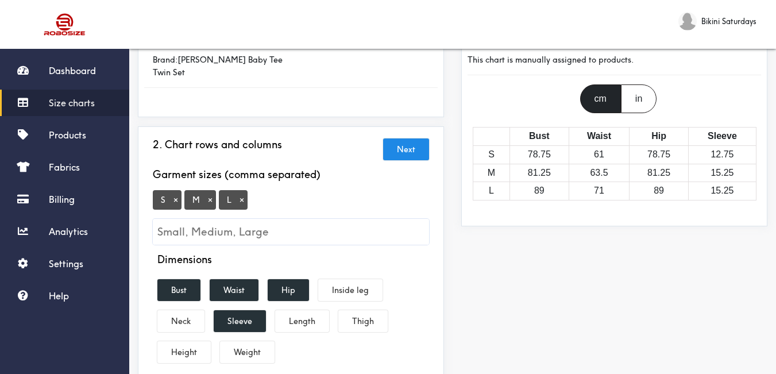
click at [441, 277] on div "2. Chart rows and columns Next Garment sizes (comma separated) S × M × L × Dime…" at bounding box center [291, 257] width 306 height 262
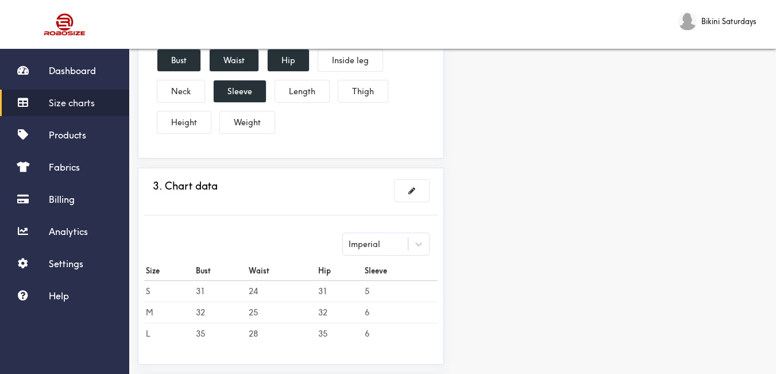
scroll to position [448, 0]
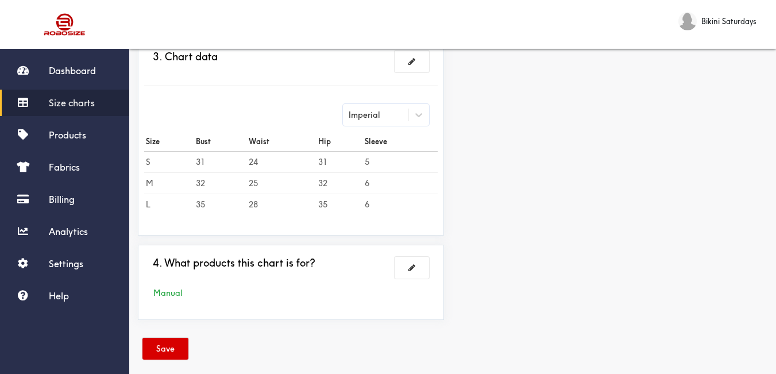
click at [176, 338] on button "Save" at bounding box center [165, 349] width 46 height 22
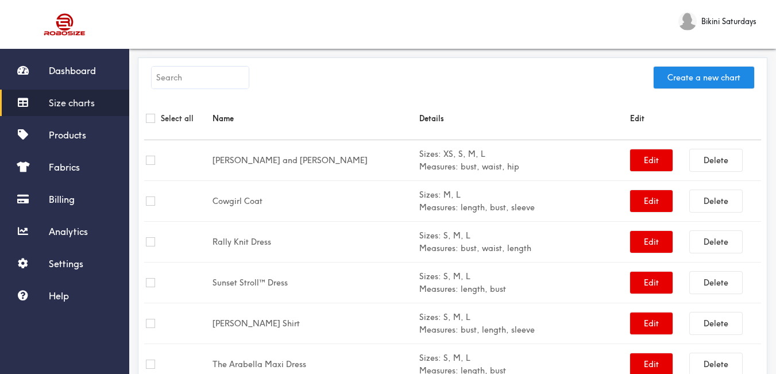
click at [229, 76] on input "text" at bounding box center [200, 78] width 97 height 22
click at [56, 132] on span "Products" at bounding box center [67, 134] width 37 height 11
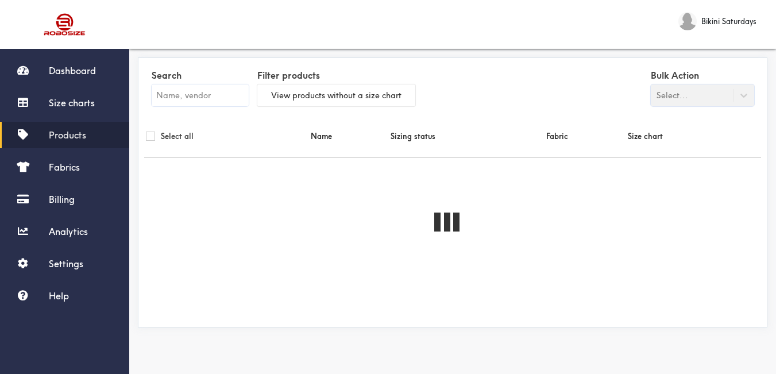
click at [190, 95] on input "text" at bounding box center [200, 95] width 97 height 22
paste input "[PERSON_NAME] Baby Tee Twin Set"
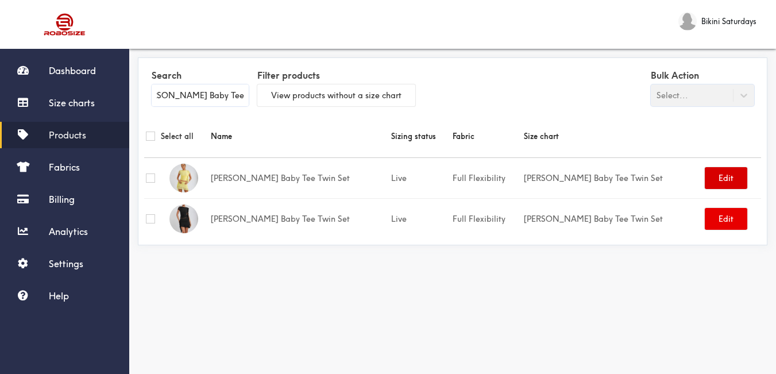
type input "[PERSON_NAME] Baby Tee Twin Set"
click at [708, 180] on button "Edit" at bounding box center [726, 178] width 43 height 22
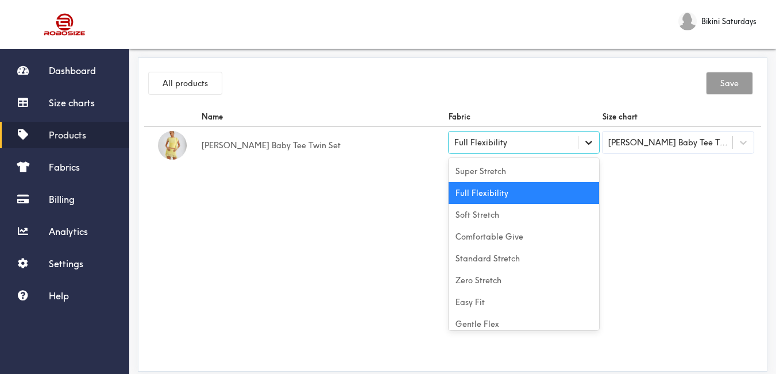
click at [585, 145] on icon at bounding box center [588, 142] width 11 height 11
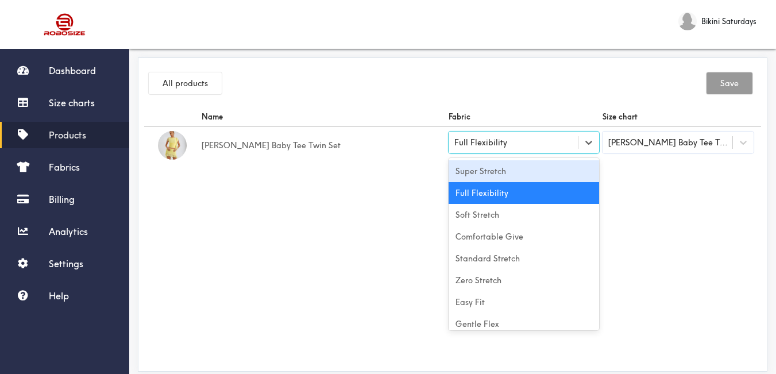
click at [513, 174] on div "Super Stretch" at bounding box center [524, 171] width 151 height 22
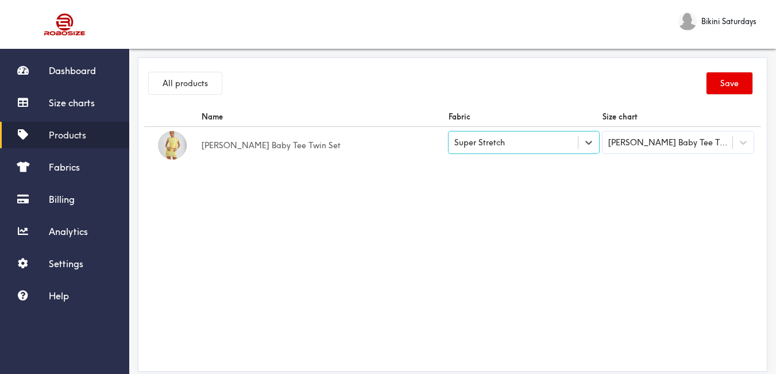
drag, startPoint x: 523, startPoint y: 197, endPoint x: 600, endPoint y: 200, distance: 77.1
click at [530, 199] on div "Name Fabric Size chart Kimberly Baby Tee Twin Set option [object Object], selec…" at bounding box center [452, 236] width 617 height 258
click at [734, 84] on button "Save" at bounding box center [730, 83] width 46 height 22
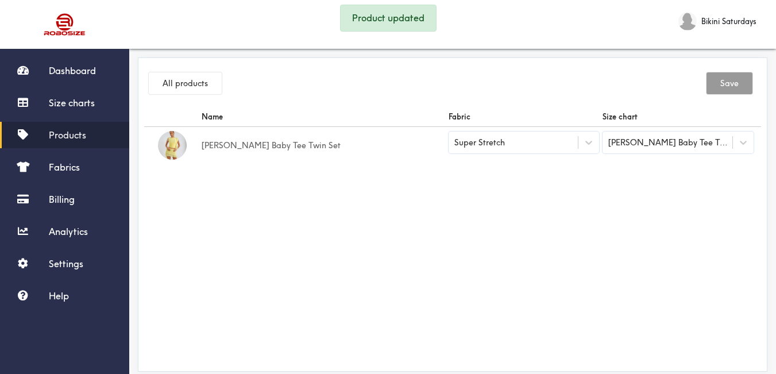
click at [82, 132] on span "Products" at bounding box center [67, 134] width 37 height 11
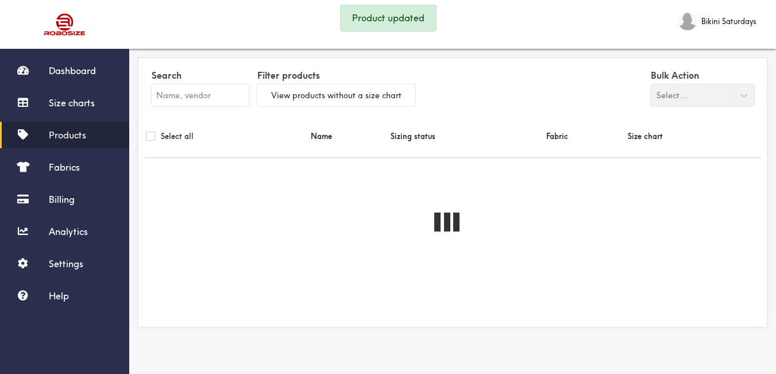
click at [223, 98] on input "text" at bounding box center [200, 95] width 97 height 22
paste input "[PERSON_NAME] Baby Tee Twin Set"
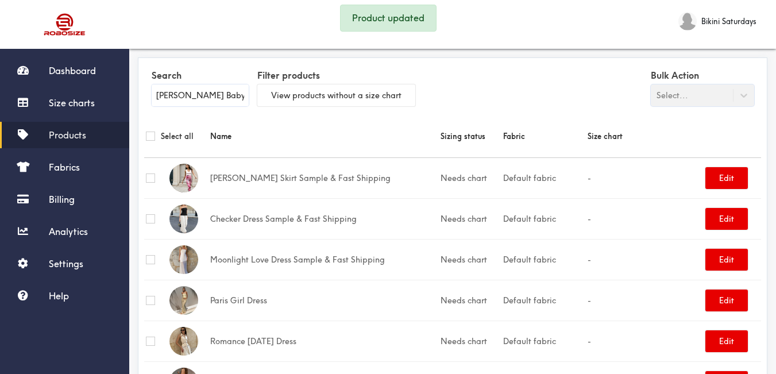
scroll to position [0, 17]
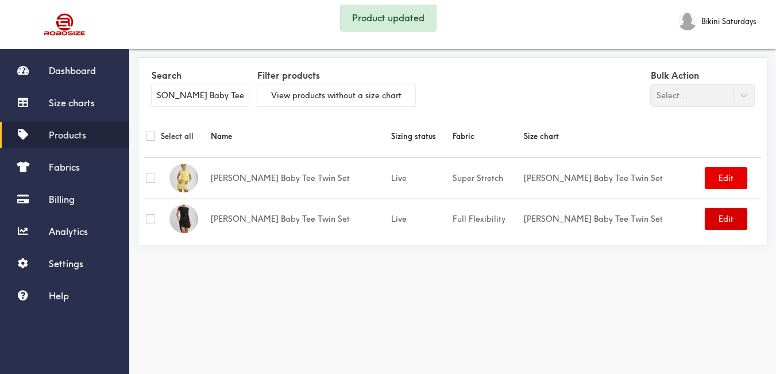
type input "[PERSON_NAME] Baby Tee Twin Set"
click at [720, 223] on button "Edit" at bounding box center [726, 219] width 43 height 22
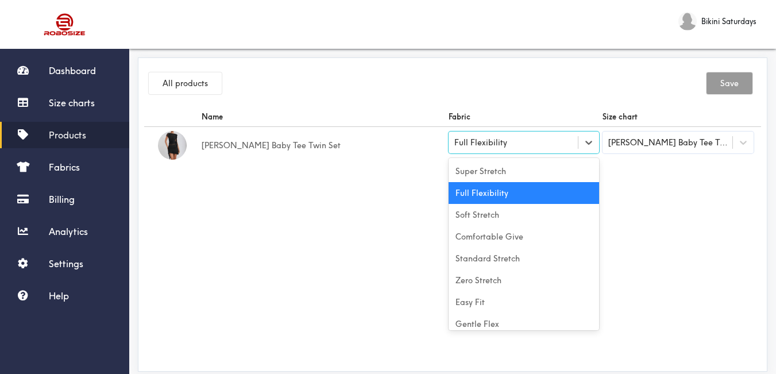
click at [489, 145] on div "Full Flexibility" at bounding box center [480, 142] width 53 height 13
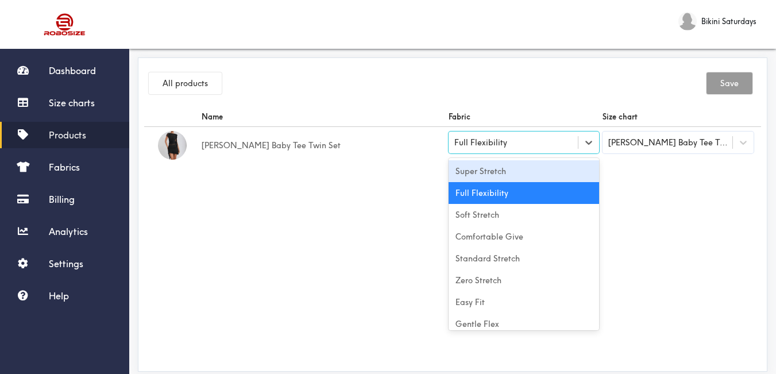
click at [466, 173] on div "Super Stretch" at bounding box center [524, 171] width 151 height 22
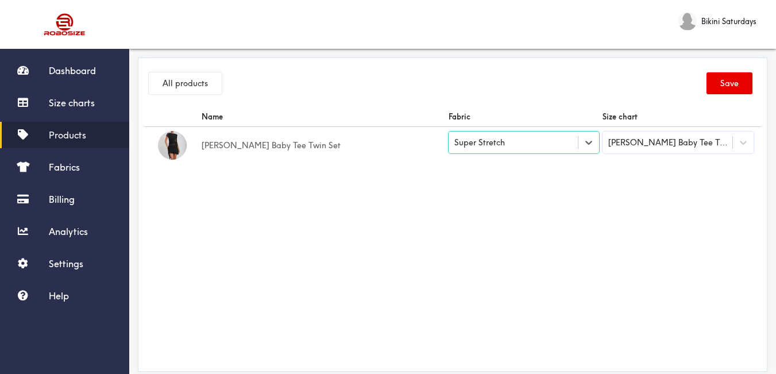
drag, startPoint x: 438, startPoint y: 193, endPoint x: 507, endPoint y: 185, distance: 68.8
click at [439, 192] on div "Name Fabric Size chart Kimberly Baby Tee Twin Set Super Stretch Kimberly Baby T…" at bounding box center [452, 236] width 617 height 258
drag, startPoint x: 733, startPoint y: 90, endPoint x: 662, endPoint y: 9, distance: 107.5
click at [733, 90] on button "Save" at bounding box center [730, 83] width 46 height 22
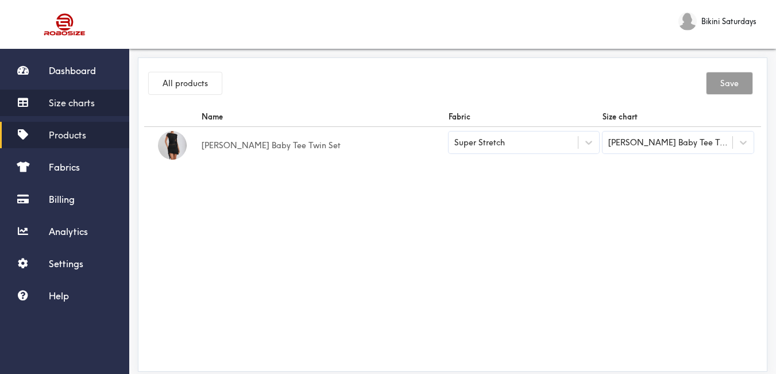
click at [78, 104] on span "Size charts" at bounding box center [72, 102] width 46 height 11
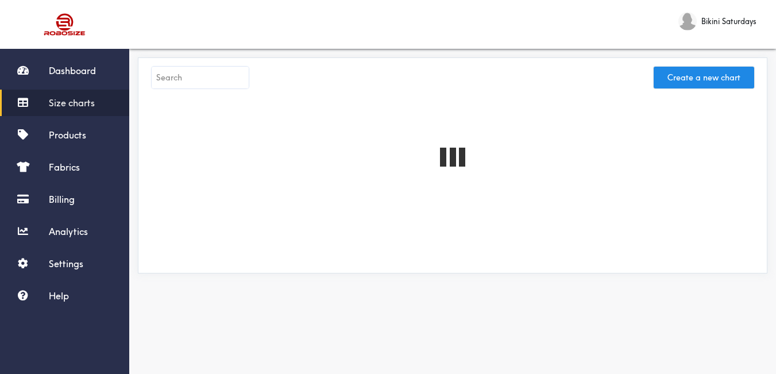
click at [195, 74] on input "text" at bounding box center [200, 78] width 97 height 22
paste input "Karha Flower Ruffle Mini Dress"
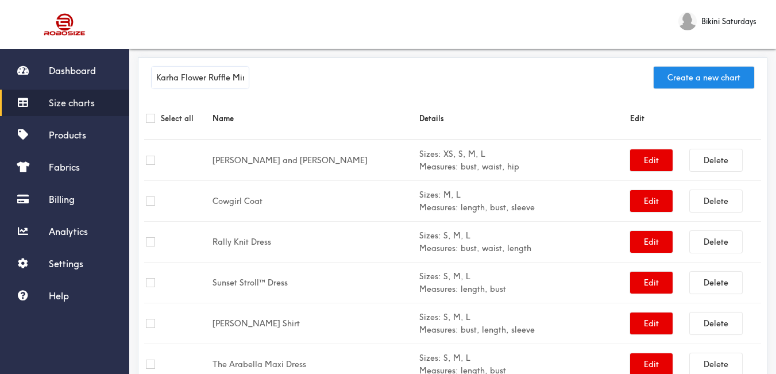
scroll to position [0, 28]
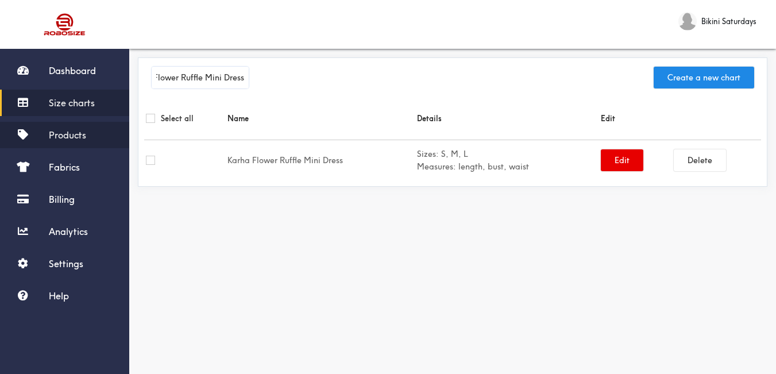
type input "Karha Flower Ruffle Mini Dress"
drag, startPoint x: 70, startPoint y: 132, endPoint x: 81, endPoint y: 134, distance: 11.0
click at [71, 132] on span "Products" at bounding box center [67, 134] width 37 height 11
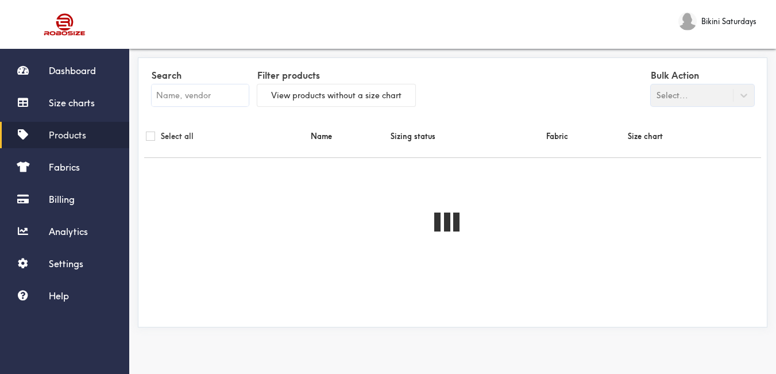
click at [197, 95] on input "text" at bounding box center [200, 95] width 97 height 22
paste input "Karha Flower Ruffle Mini Dress"
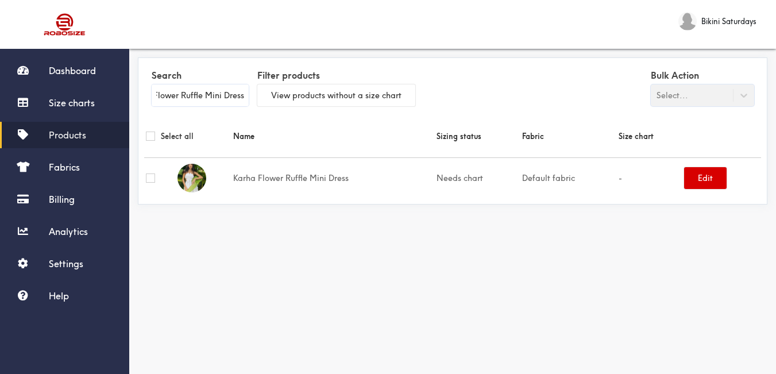
type input "Karha Flower Ruffle Mini Dress"
click at [714, 179] on button "Edit" at bounding box center [705, 178] width 43 height 22
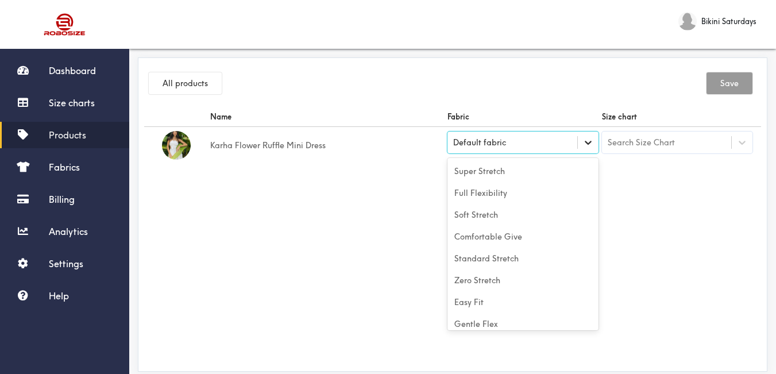
click at [587, 147] on icon at bounding box center [587, 142] width 11 height 11
click at [503, 138] on div "Default fabric" at bounding box center [479, 142] width 53 height 13
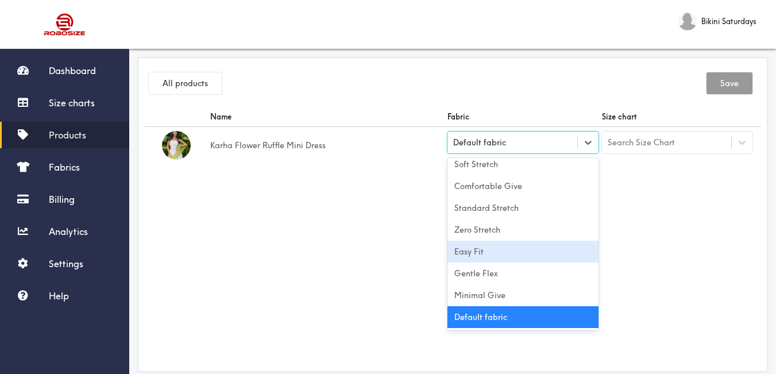
click at [507, 253] on div "Easy Fit" at bounding box center [522, 252] width 151 height 22
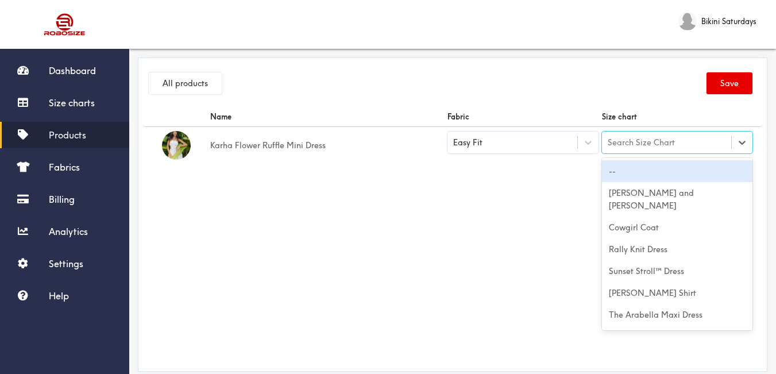
click at [645, 151] on div "Search Size Chart" at bounding box center [667, 143] width 130 height 20
paste input "Karha Flower Ruffle Mini Dress"
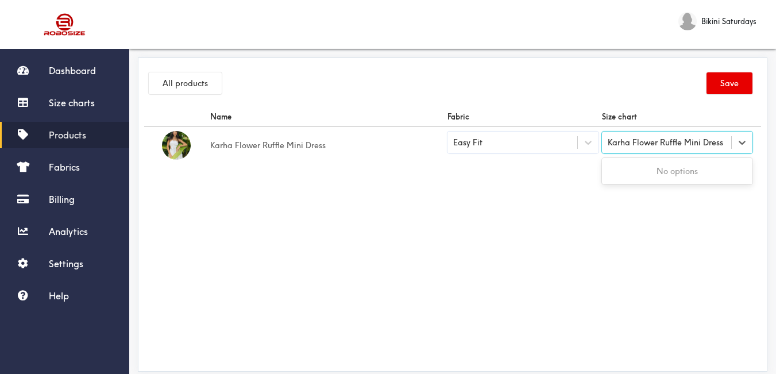
click at [653, 171] on div "No options" at bounding box center [677, 171] width 151 height 22
type input "Karha Flower Ruffle Mini Dress"
click at [497, 190] on div "Name Fabric Size chart Karha Flower Ruffle Mini Dress Easy Fit Search Size Chart" at bounding box center [452, 236] width 617 height 258
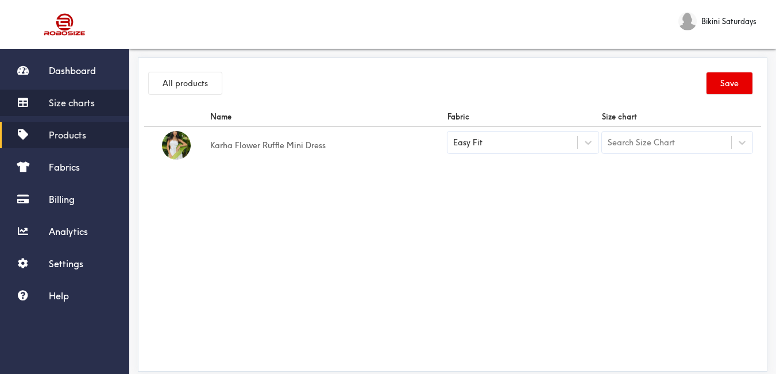
click at [76, 96] on link "Size charts" at bounding box center [64, 103] width 129 height 26
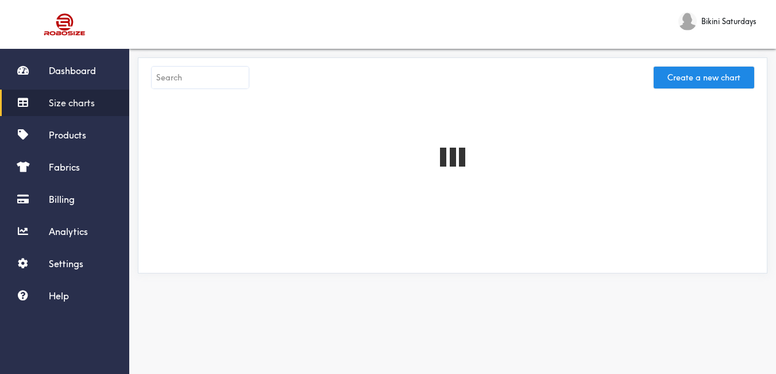
click at [224, 86] on input "text" at bounding box center [200, 78] width 97 height 22
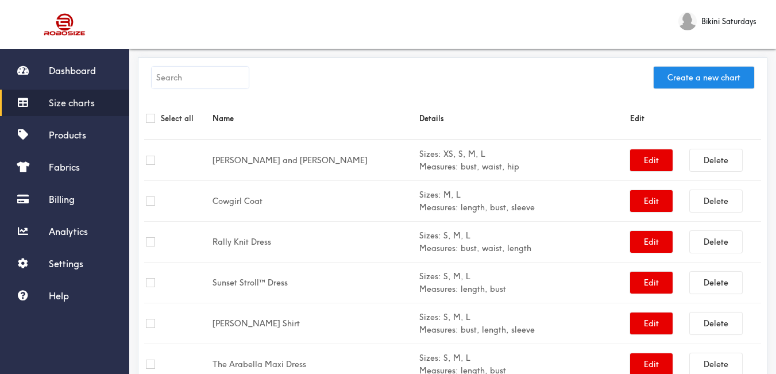
paste input "Karha Flower Ruffle Mini Dress"
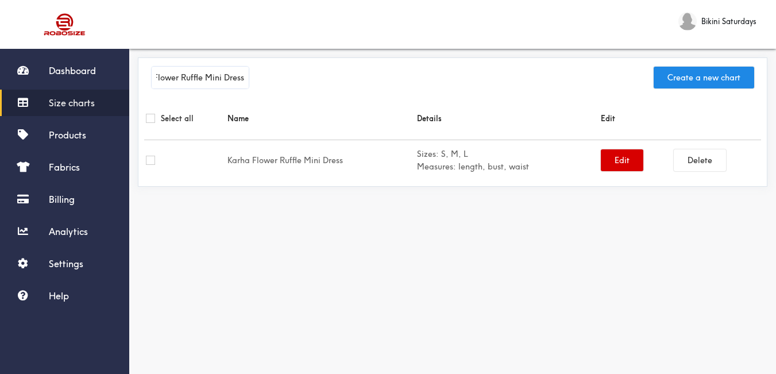
type input "Karha Flower Ruffle Mini Dress"
click at [609, 170] on button "Edit" at bounding box center [622, 160] width 43 height 22
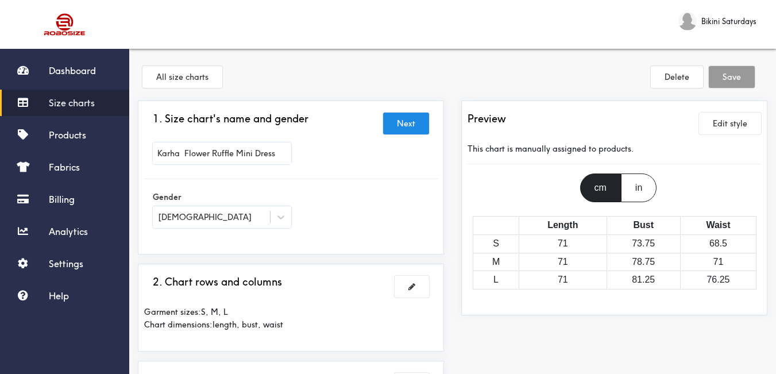
click at [273, 145] on input "Karha Flower Ruffle Mini Dress" at bounding box center [222, 153] width 138 height 22
paste input "text"
type input "Karha Flower Ruffle Mini Dress"
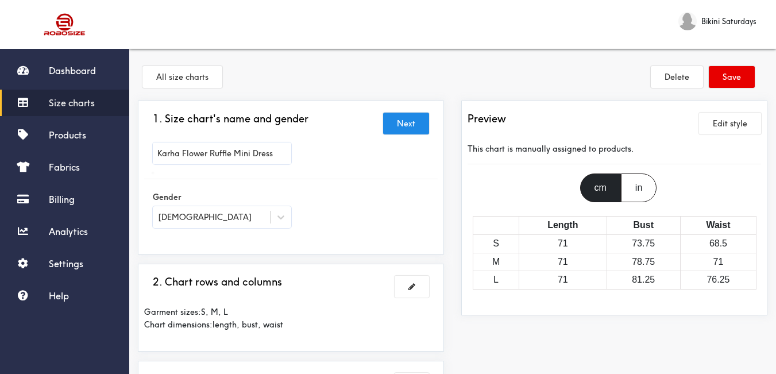
click at [361, 179] on div at bounding box center [388, 187] width 776 height 374
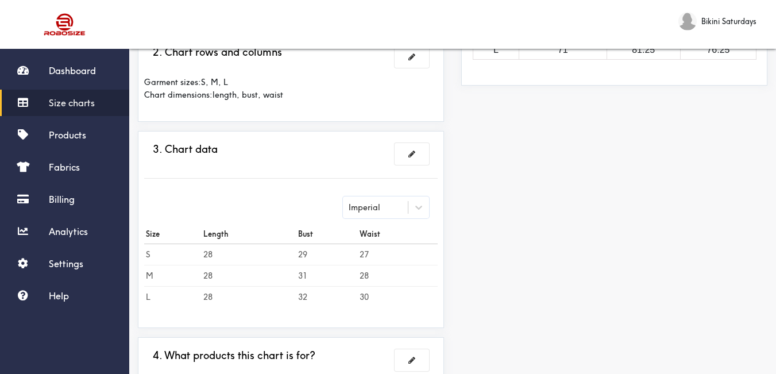
scroll to position [335, 0]
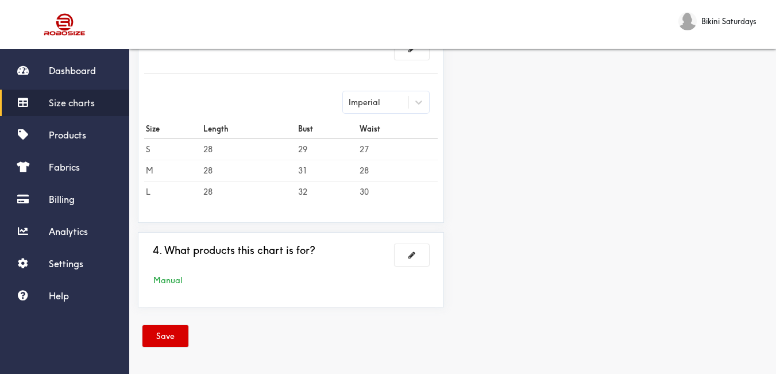
click at [166, 336] on button "Save" at bounding box center [165, 336] width 46 height 22
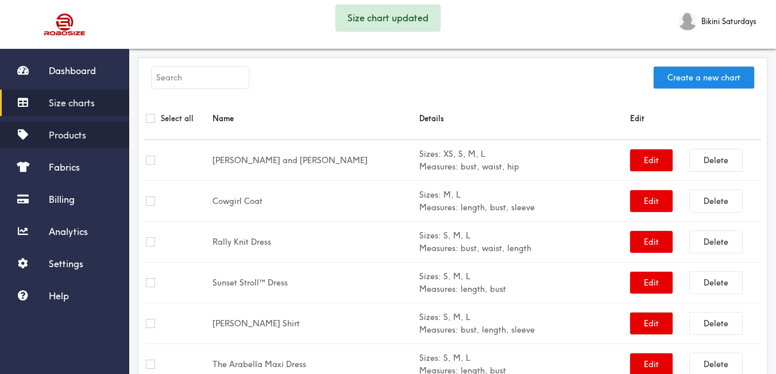
drag, startPoint x: 82, startPoint y: 137, endPoint x: 122, endPoint y: 128, distance: 40.8
click at [83, 137] on span "Products" at bounding box center [67, 134] width 37 height 11
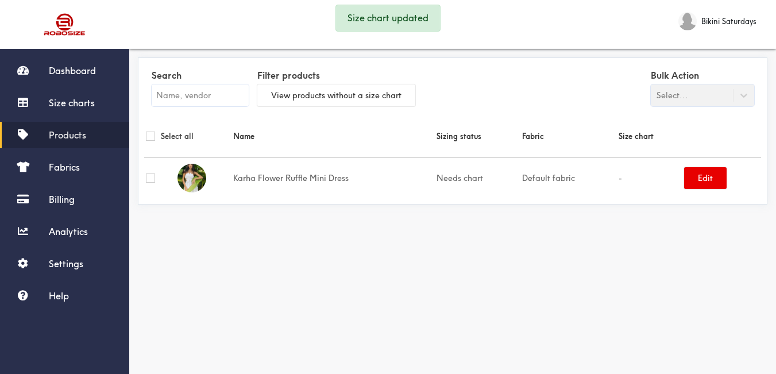
click at [196, 94] on input "text" at bounding box center [200, 95] width 97 height 22
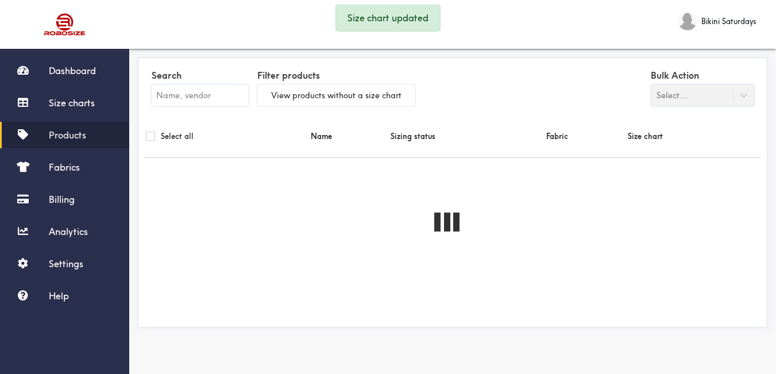
paste input "Karha Flower Ruffle Mini Dress"
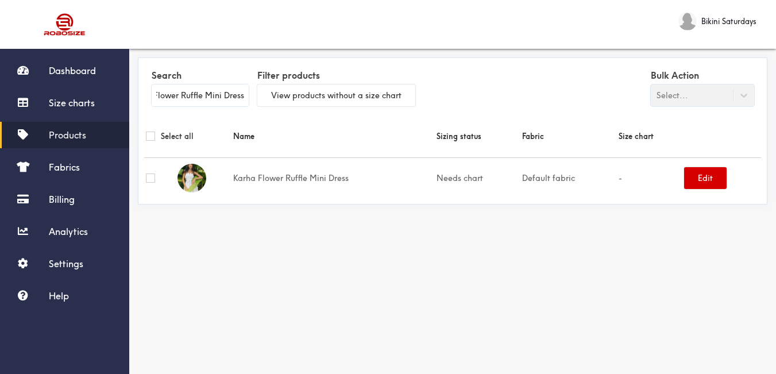
type input "Karha Flower Ruffle Mini Dress"
click at [688, 177] on button "Edit" at bounding box center [705, 178] width 43 height 22
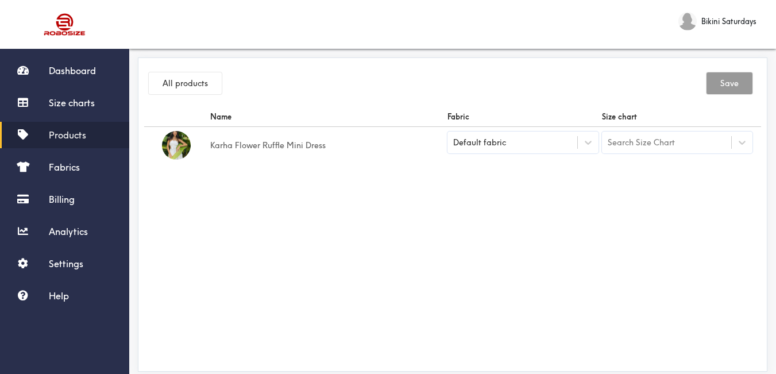
click at [522, 153] on div "Default fabric" at bounding box center [522, 143] width 151 height 22
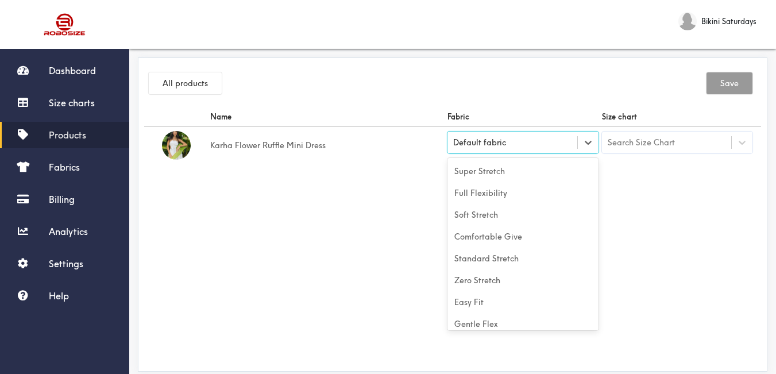
scroll to position [51, 0]
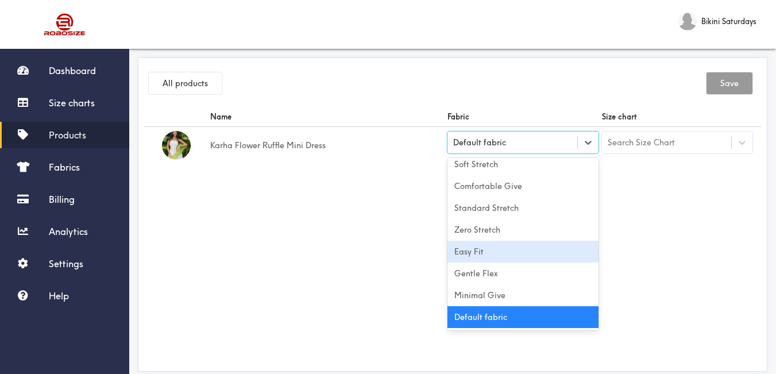
drag, startPoint x: 513, startPoint y: 246, endPoint x: 624, endPoint y: 197, distance: 121.1
click at [514, 246] on div "Easy Fit" at bounding box center [522, 252] width 151 height 22
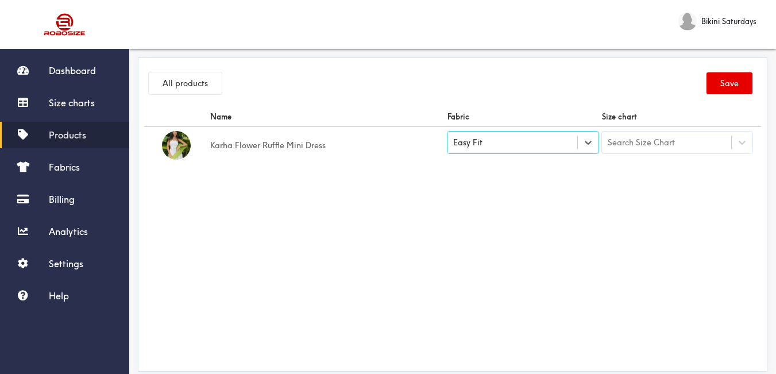
click at [633, 145] on div "Search Size Chart" at bounding box center [641, 142] width 67 height 13
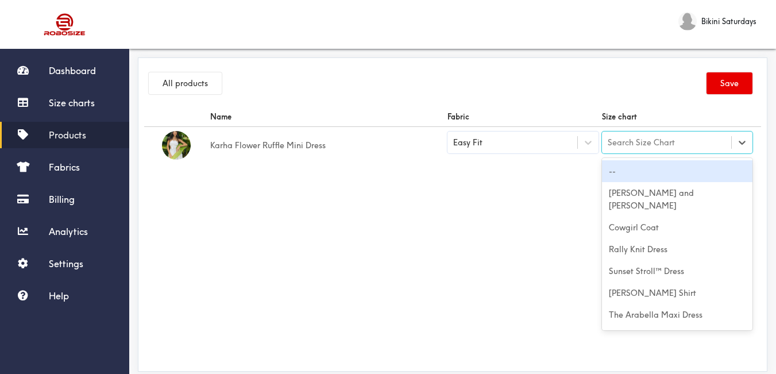
paste input "Karha Flower Ruffle Mini Dress"
type input "Karha Flower Ruffle Mini Dress"
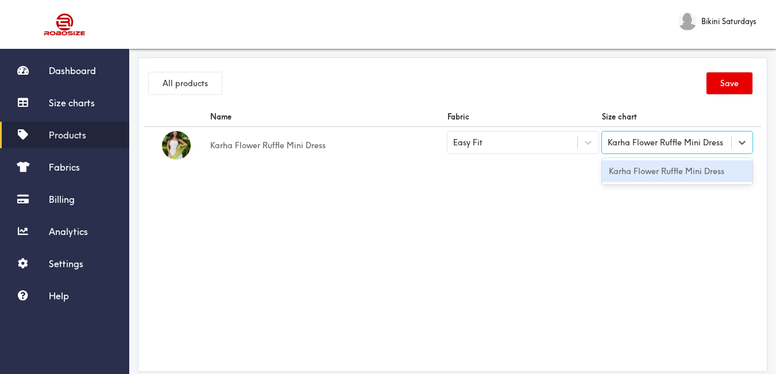
click at [647, 167] on div "Karha Flower Ruffle Mini Dress" at bounding box center [677, 171] width 151 height 22
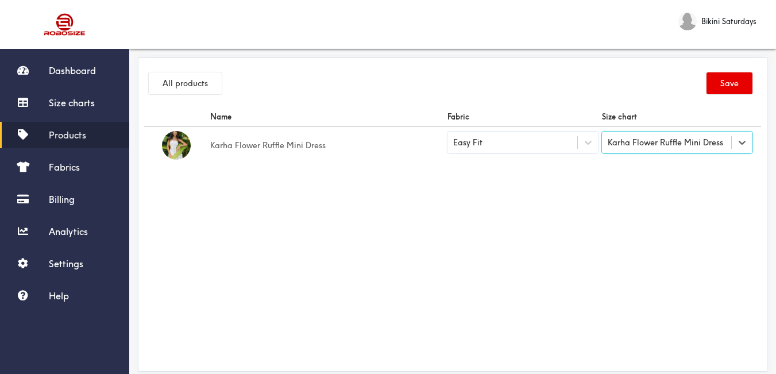
click at [597, 177] on div "Name Fabric Size chart Karha Flower Ruffle Mini Dress Easy Fit option Karha Flo…" at bounding box center [452, 236] width 617 height 258
click at [716, 87] on button "Save" at bounding box center [730, 83] width 46 height 22
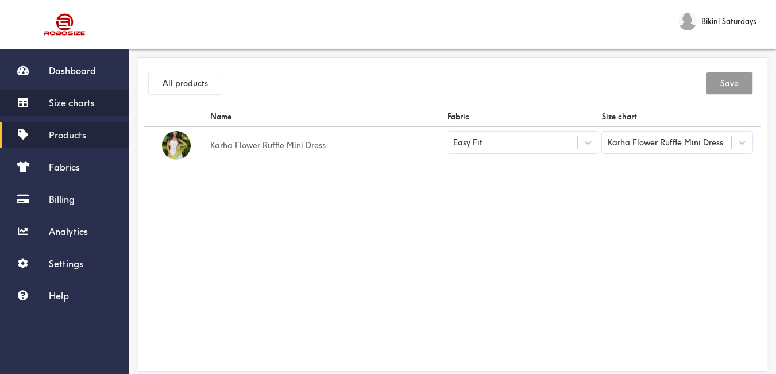
click at [79, 102] on span "Size charts" at bounding box center [72, 102] width 46 height 11
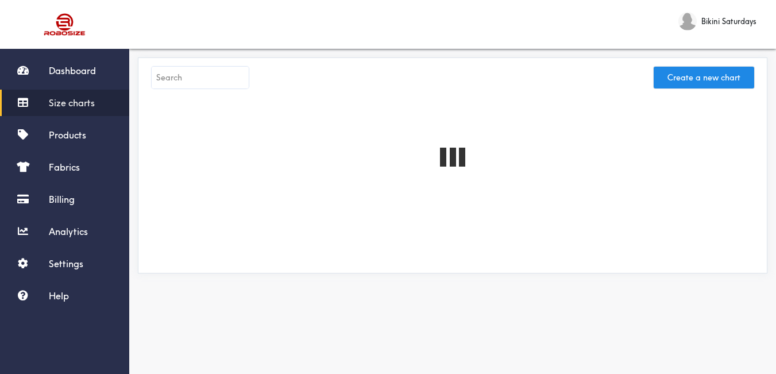
click at [198, 83] on input "text" at bounding box center [200, 78] width 97 height 22
paste input "Aire Tropical Two-piece Set"
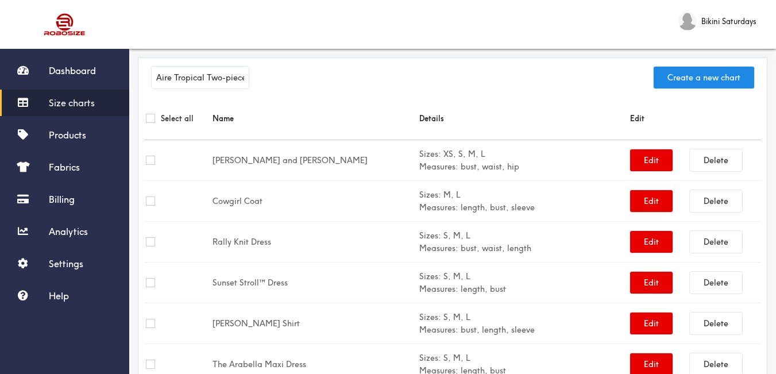
scroll to position [0, 17]
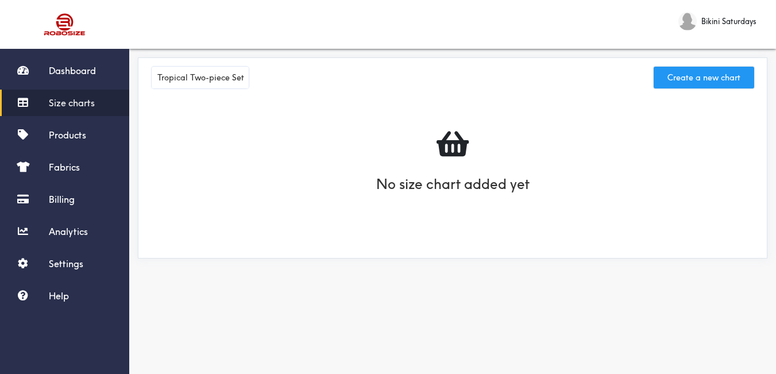
type input "Aire Tropical Two-piece Set"
click at [684, 75] on button "Create a new chart" at bounding box center [704, 78] width 101 height 22
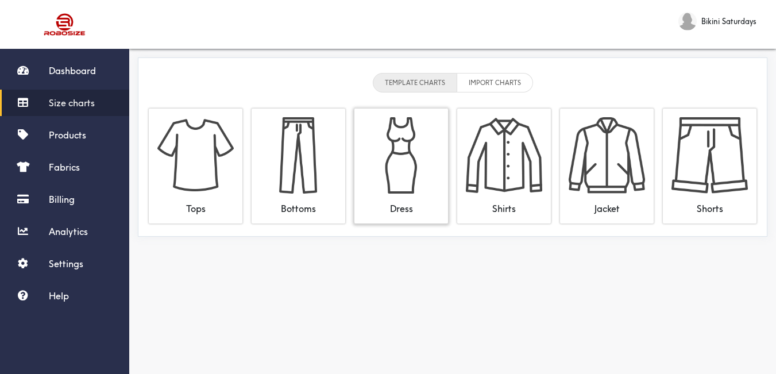
click at [378, 170] on img at bounding box center [401, 155] width 76 height 76
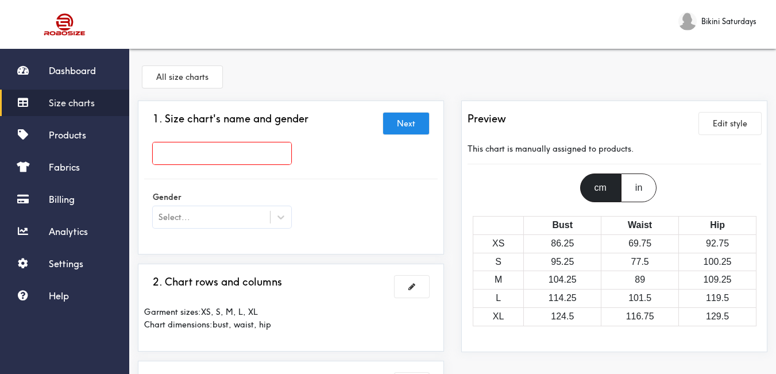
click at [274, 151] on input "text" at bounding box center [222, 153] width 138 height 22
paste input "Aire Tropical Two-piece Set"
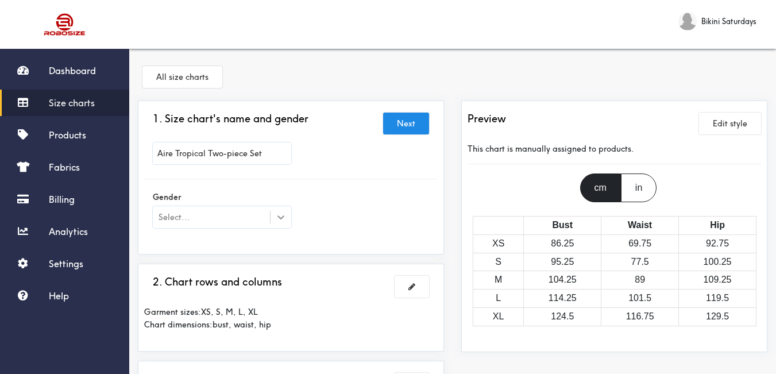
type input "Aire Tropical Two-piece Set"
click at [281, 222] on icon at bounding box center [280, 216] width 11 height 11
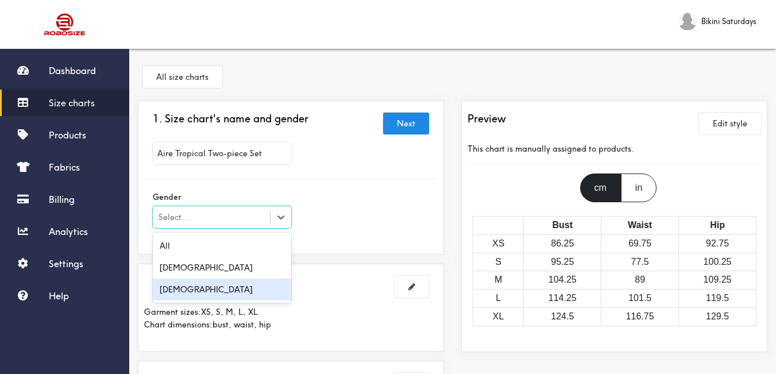
click at [216, 284] on div "[DEMOGRAPHIC_DATA]" at bounding box center [222, 290] width 138 height 22
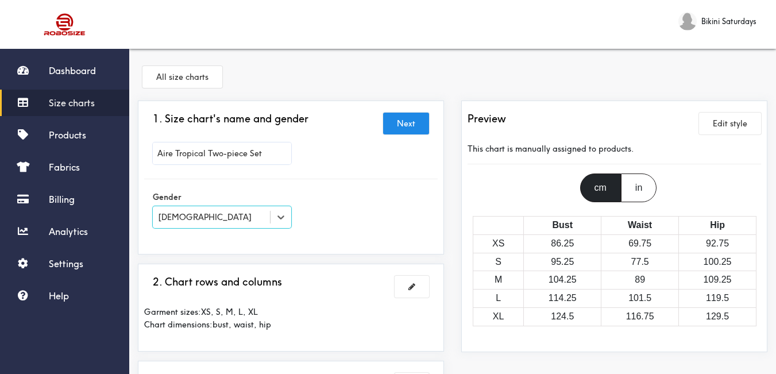
scroll to position [57, 0]
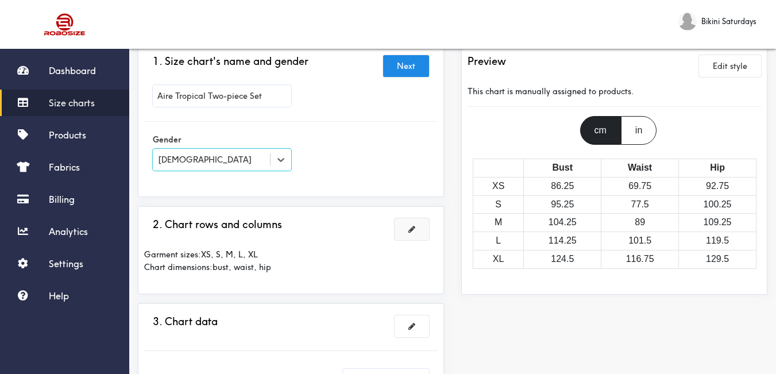
click at [414, 224] on button at bounding box center [412, 229] width 34 height 22
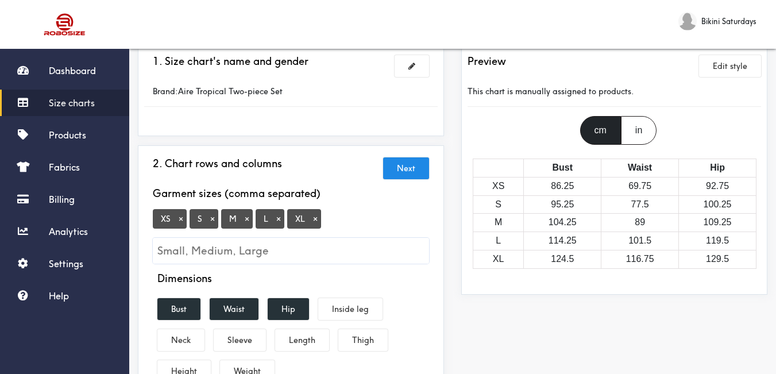
click at [180, 221] on button "×" at bounding box center [180, 219] width 11 height 10
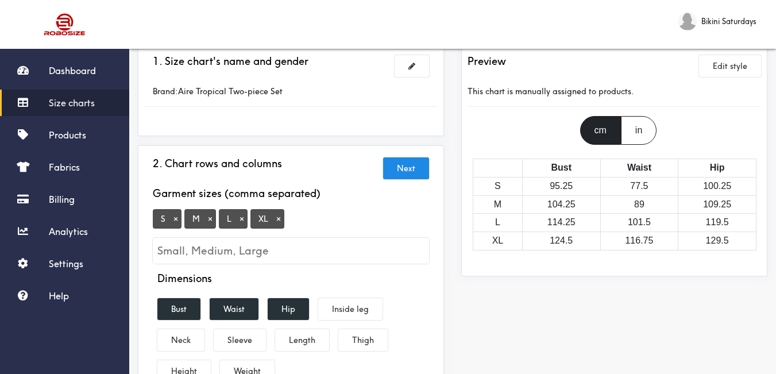
click at [273, 216] on button "×" at bounding box center [278, 219] width 11 height 10
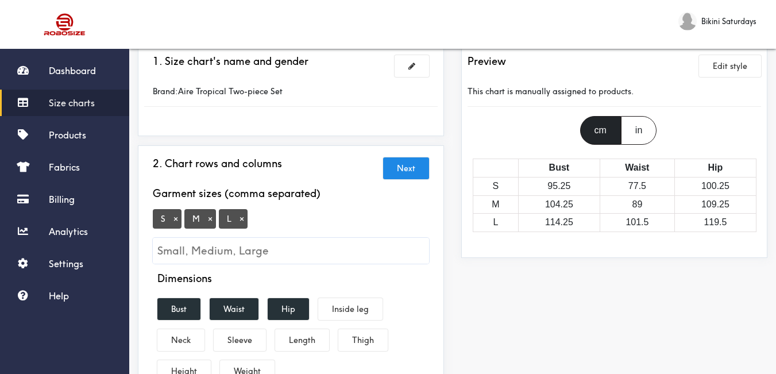
scroll to position [115, 0]
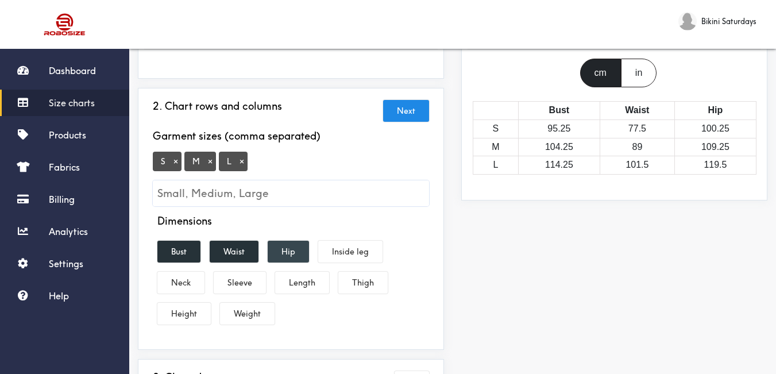
click at [285, 247] on button "Hip" at bounding box center [288, 252] width 41 height 22
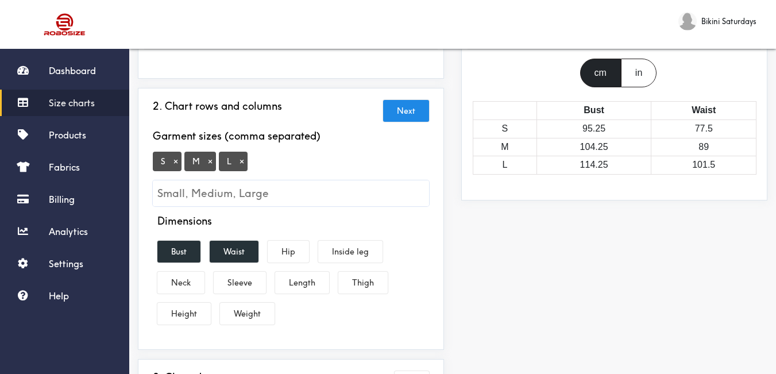
scroll to position [230, 0]
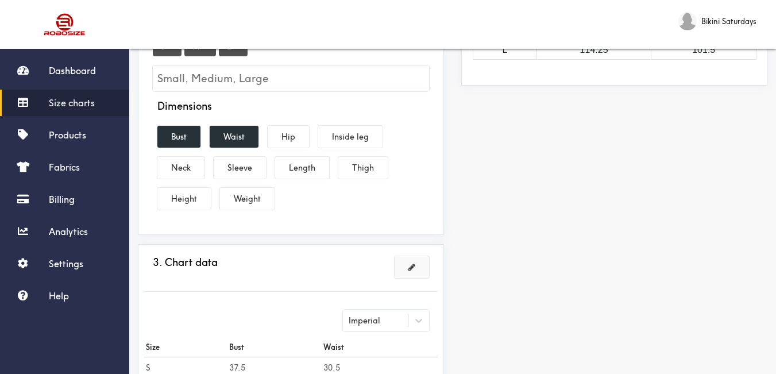
click at [405, 266] on button at bounding box center [412, 267] width 34 height 22
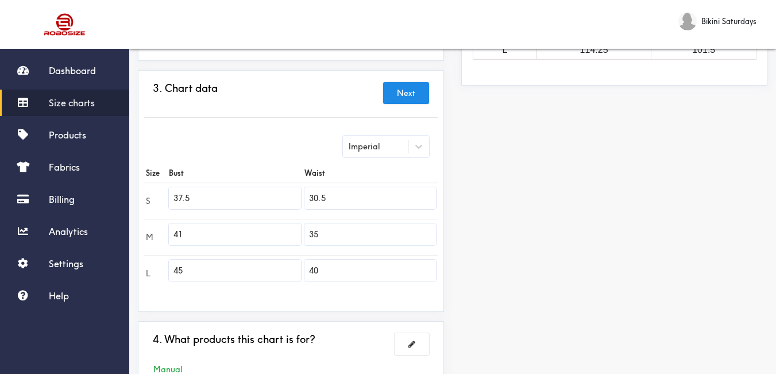
drag, startPoint x: 215, startPoint y: 202, endPoint x: 153, endPoint y: 199, distance: 61.5
click at [153, 199] on tr "S 37.5 30.5" at bounding box center [291, 201] width 294 height 36
type input "47"
drag, startPoint x: 187, startPoint y: 234, endPoint x: 139, endPoint y: 233, distance: 48.3
click at [139, 233] on div "3. Chart data Next Imperial Size Bust Waist S 47 30.5 M 41 35 L 45 40" at bounding box center [291, 191] width 306 height 242
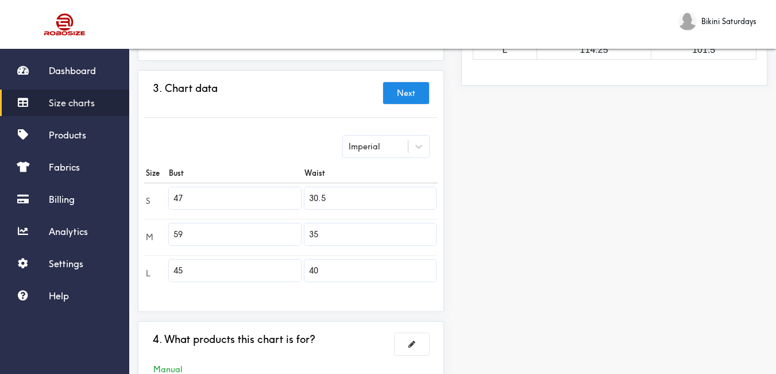
type input "59"
drag, startPoint x: 208, startPoint y: 265, endPoint x: 145, endPoint y: 264, distance: 62.6
click at [145, 264] on tr "L 45 40" at bounding box center [291, 273] width 294 height 36
type input "51"
click at [344, 206] on input "30.5" at bounding box center [370, 198] width 132 height 22
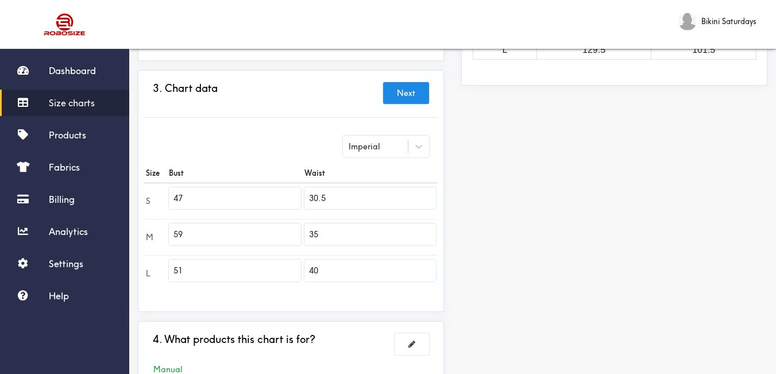
drag, startPoint x: 346, startPoint y: 198, endPoint x: 269, endPoint y: 180, distance: 79.0
click at [269, 180] on table "Size Bust Waist S 47 30.5 M 59 35 L 51 40" at bounding box center [291, 227] width 294 height 128
type input "25"
drag, startPoint x: 342, startPoint y: 231, endPoint x: 260, endPoint y: 241, distance: 82.7
click at [252, 243] on tr "M 59 35" at bounding box center [291, 237] width 294 height 36
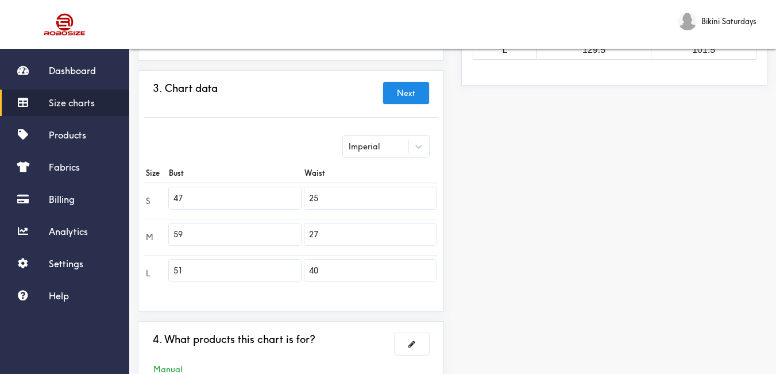
type input "27"
click at [237, 252] on tbody "S 47 25 M 59 27 L 51 40" at bounding box center [291, 237] width 294 height 109
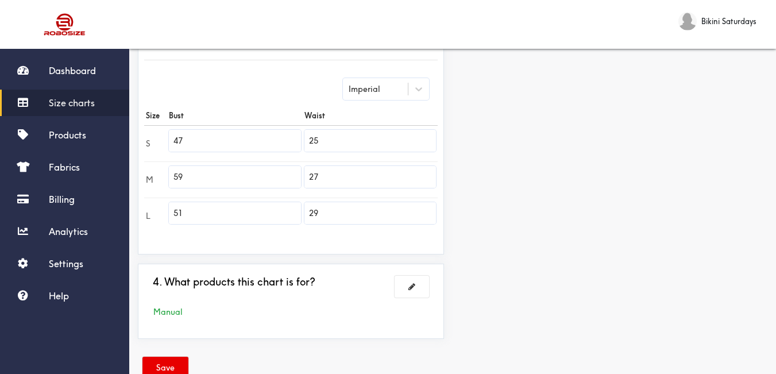
type input "29"
click at [406, 275] on div "4. What products this chart is for? Manual" at bounding box center [291, 301] width 294 height 63
click at [416, 282] on button at bounding box center [412, 287] width 34 height 22
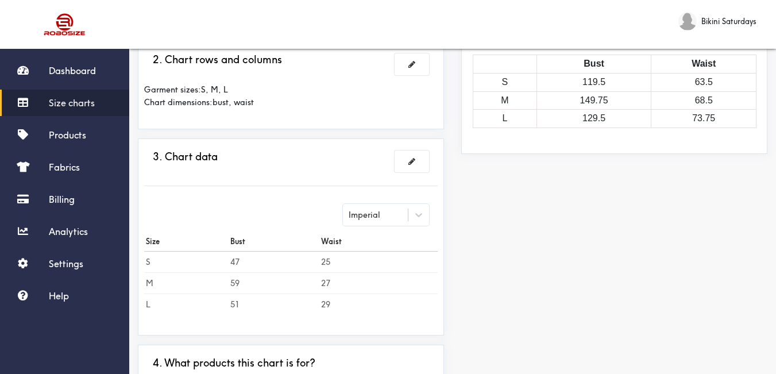
scroll to position [334, 0]
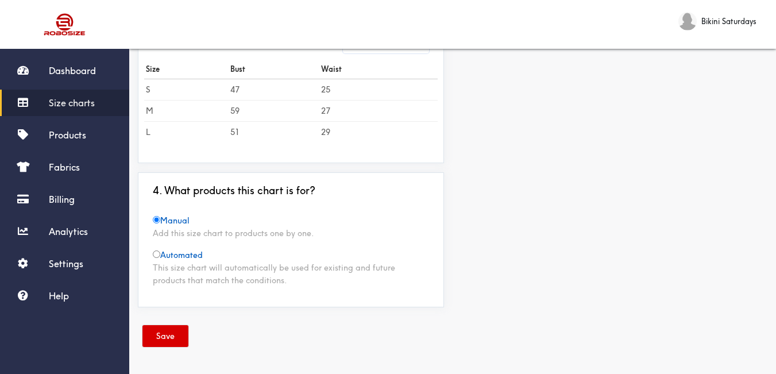
click at [179, 332] on button "Save" at bounding box center [165, 336] width 46 height 22
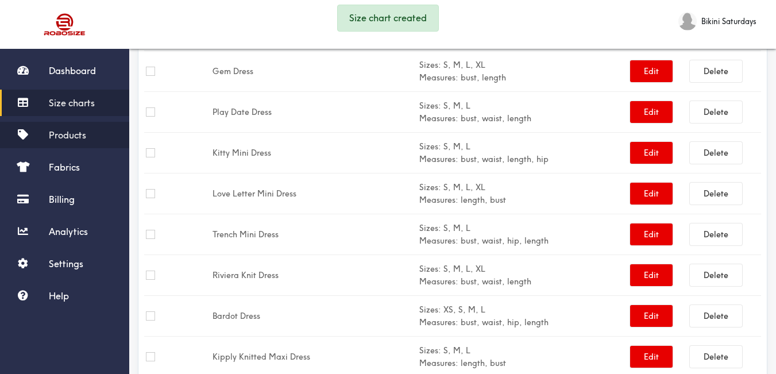
click at [81, 141] on link "Products" at bounding box center [64, 135] width 129 height 26
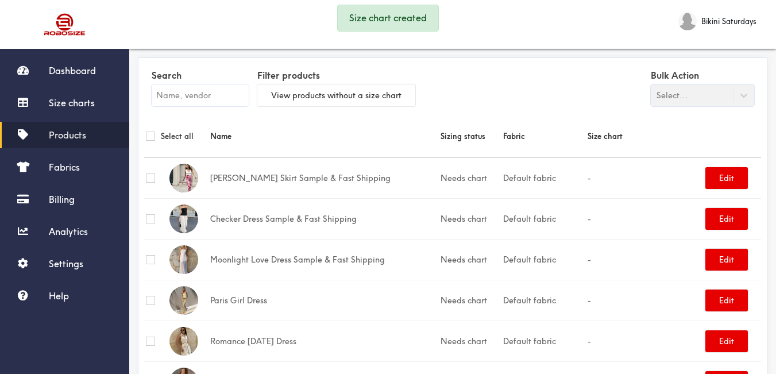
click at [197, 98] on input "text" at bounding box center [200, 95] width 97 height 22
paste input "Aire Tropical Two-piece Set"
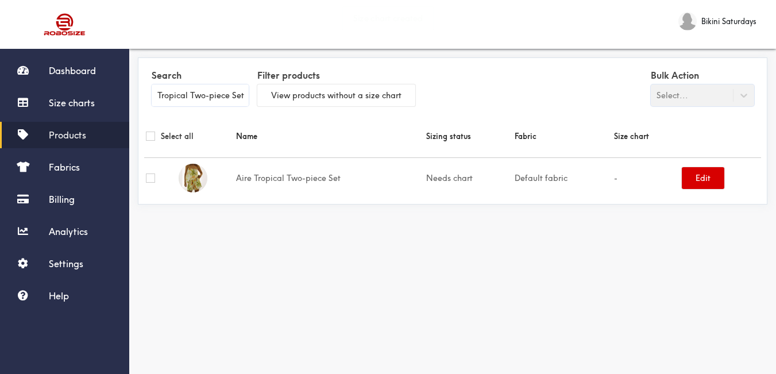
type input "Aire Tropical Two-piece Set"
click at [696, 182] on button "Edit" at bounding box center [703, 178] width 43 height 22
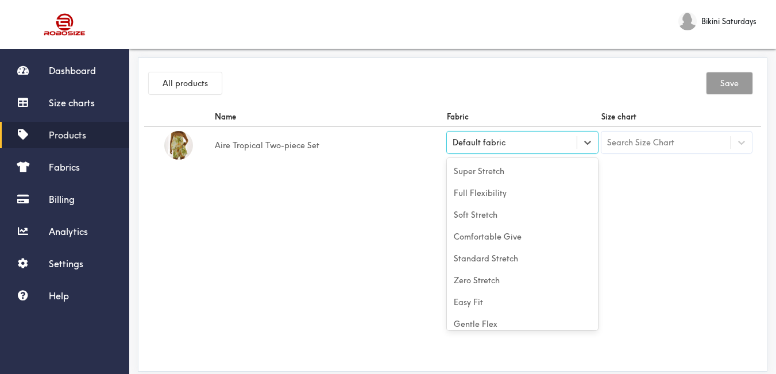
click at [512, 148] on div "Default fabric" at bounding box center [512, 142] width 130 height 11
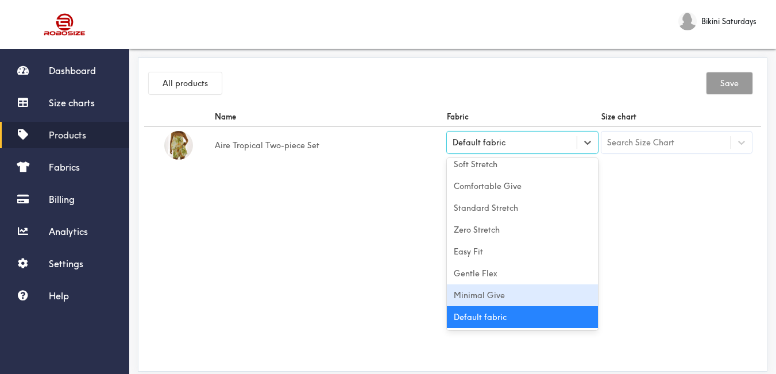
click at [526, 288] on div "Minimal Give" at bounding box center [522, 295] width 151 height 22
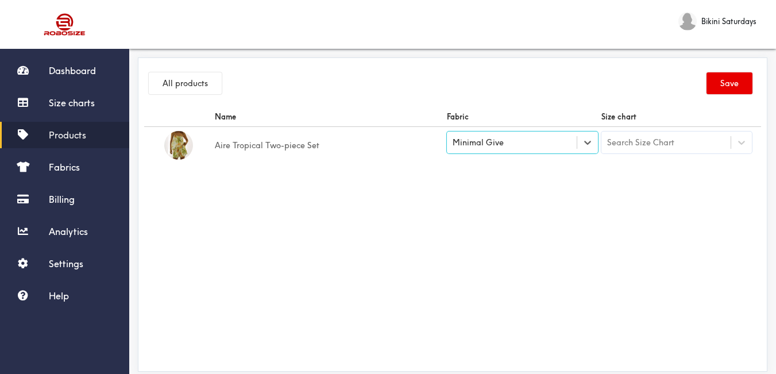
click at [650, 204] on div "Name Fabric Size chart Aire Tropical Two-piece Set option [object Object], sele…" at bounding box center [452, 236] width 617 height 258
click at [685, 145] on div "Search Size Chart" at bounding box center [666, 143] width 130 height 20
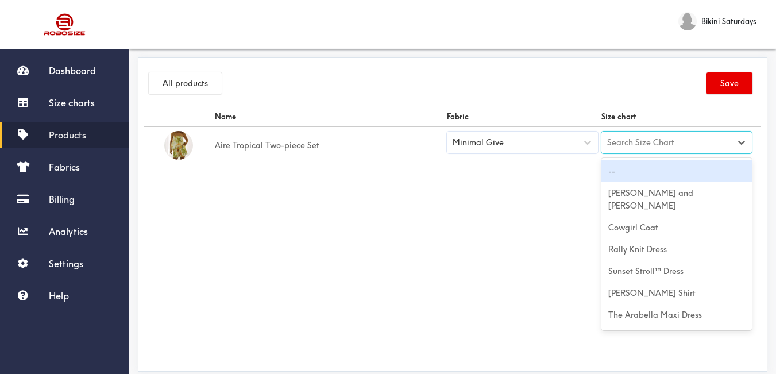
paste input "Aire Tropical Two-piece Set"
type input "Aire Tropical Two-piece Set"
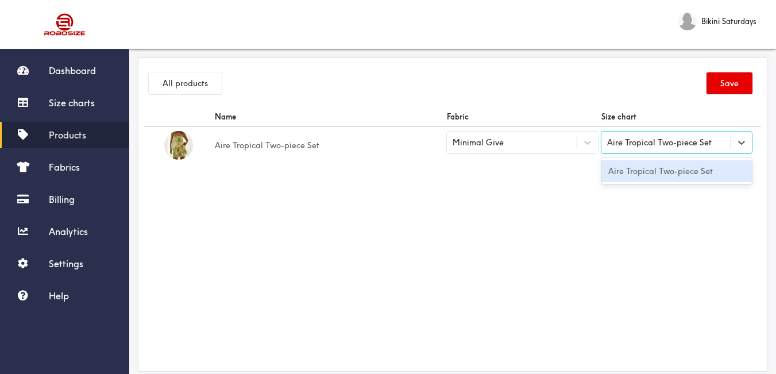
click at [670, 169] on div "Aire Tropical Two-piece Set" at bounding box center [676, 171] width 151 height 22
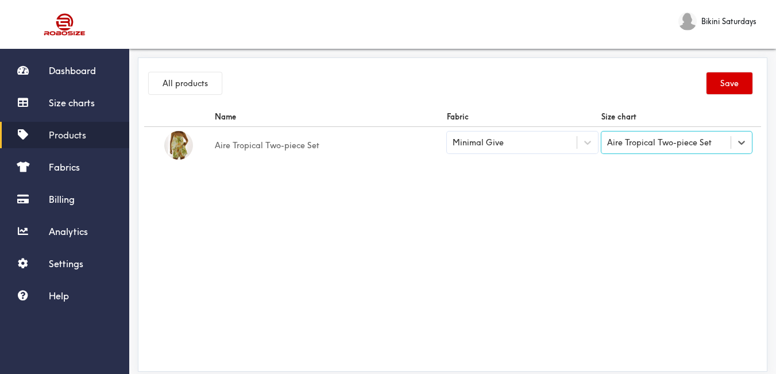
click at [716, 83] on button "Save" at bounding box center [730, 83] width 46 height 22
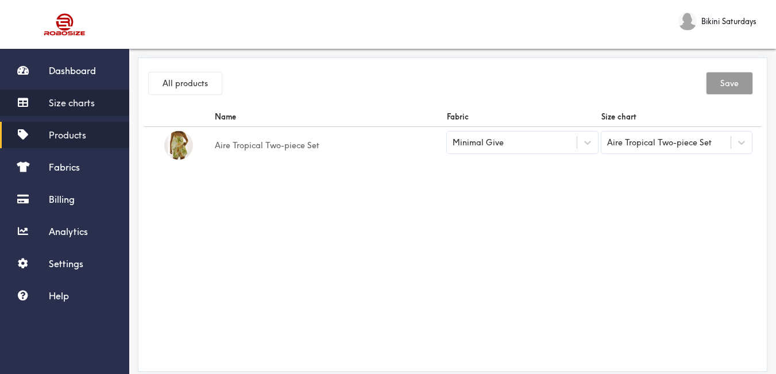
click at [70, 106] on span "Size charts" at bounding box center [72, 102] width 46 height 11
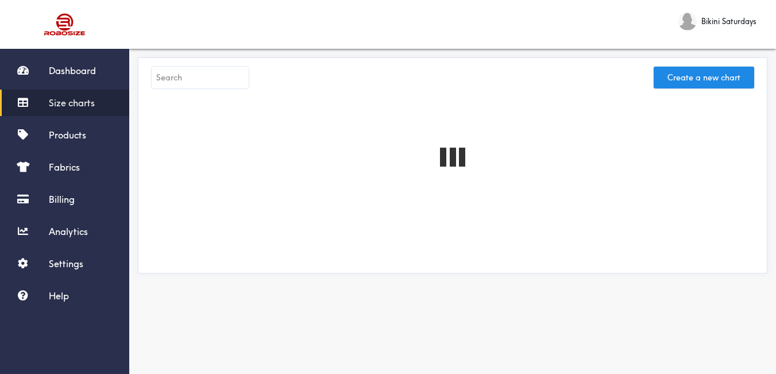
click at [165, 81] on input "text" at bounding box center [200, 78] width 97 height 22
paste input "Ismeria Sparkle Mini Dress"
type input "Ismeria Sparkle Mini Dress"
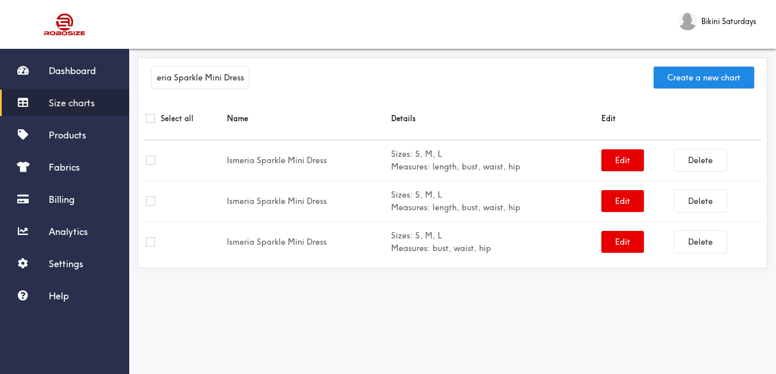
scroll to position [0, 0]
click at [72, 137] on span "Products" at bounding box center [67, 134] width 37 height 11
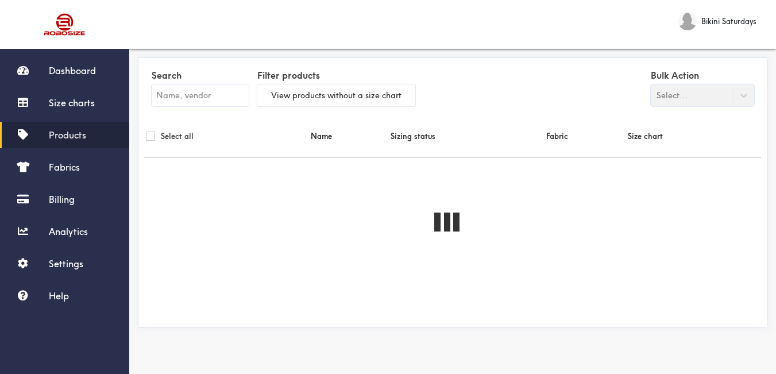
click at [196, 102] on input "text" at bounding box center [200, 95] width 97 height 22
paste input "Ismeria Sparkle Mini Dress"
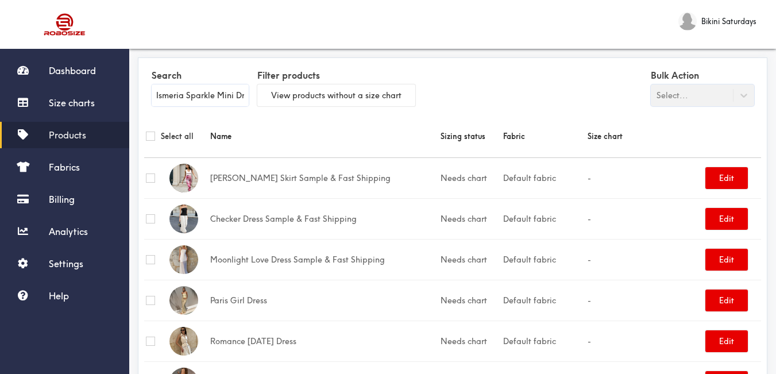
scroll to position [0, 12]
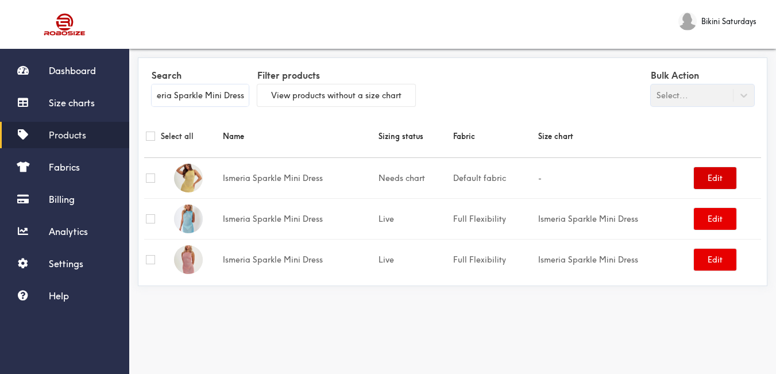
type input "Ismeria Sparkle Mini Dress"
click at [708, 182] on button "Edit" at bounding box center [715, 178] width 43 height 22
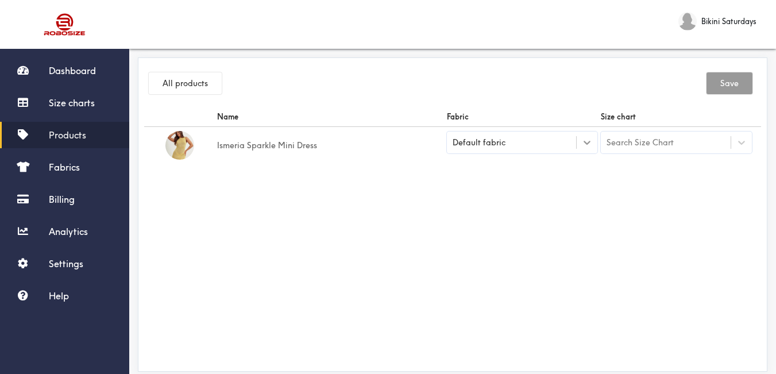
click at [585, 145] on icon at bounding box center [586, 142] width 11 height 11
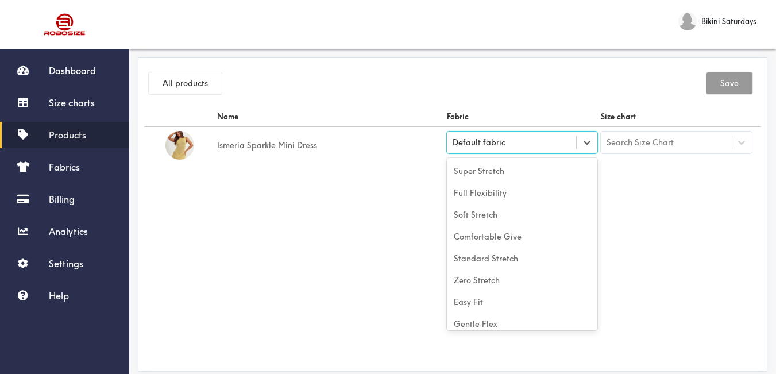
scroll to position [51, 0]
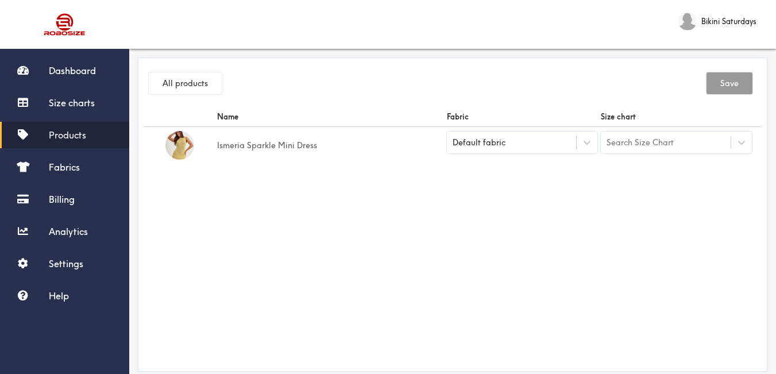
click at [83, 133] on span "Products" at bounding box center [67, 134] width 37 height 11
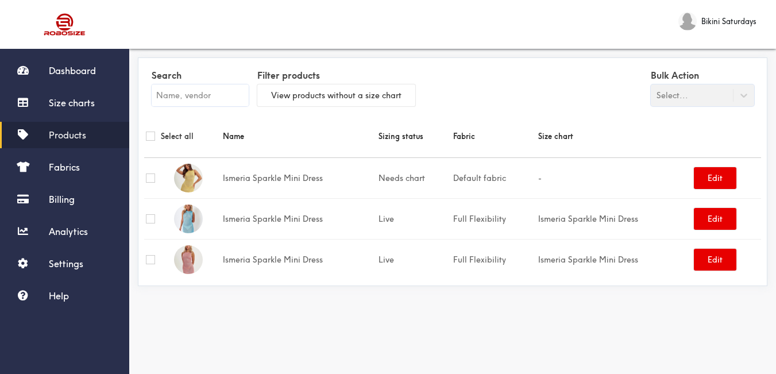
click at [221, 102] on input "text" at bounding box center [200, 95] width 97 height 22
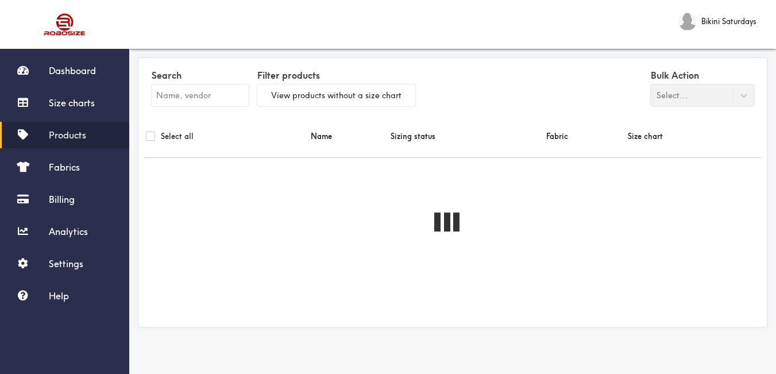
paste input "Ismeria Sparkle Mini Dress"
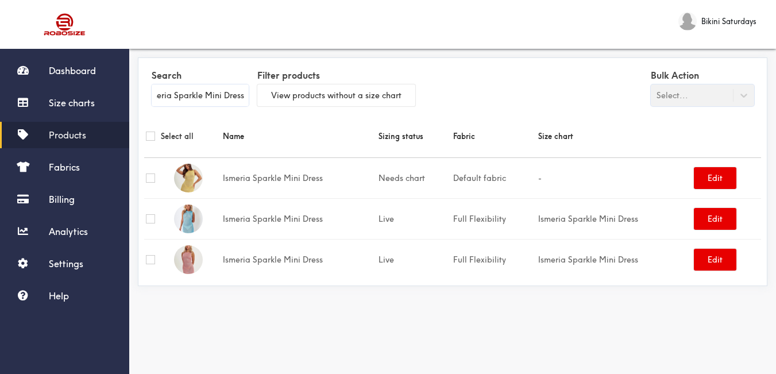
type input "Ismeria Sparkle Mini Dress"
click at [707, 178] on button "Edit" at bounding box center [715, 178] width 43 height 22
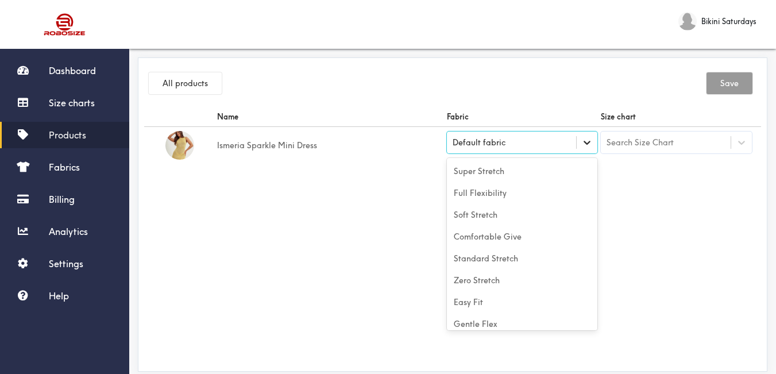
click at [588, 143] on icon at bounding box center [586, 142] width 11 height 11
click at [515, 200] on div "Full Flexibility" at bounding box center [522, 193] width 151 height 22
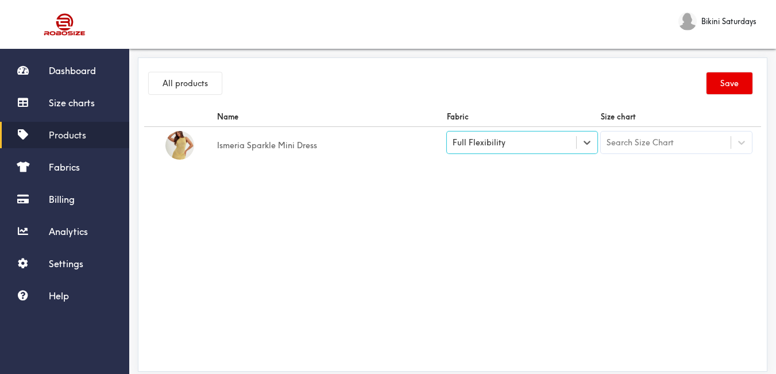
click at [688, 139] on div "Search Size Chart" at bounding box center [666, 143] width 130 height 20
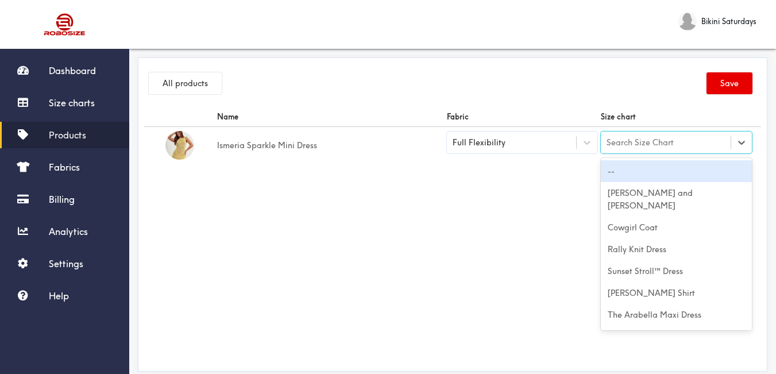
paste input "Ismeria Sparkle Mini Dress"
type input "Ismeria Sparkle Mini Dress"
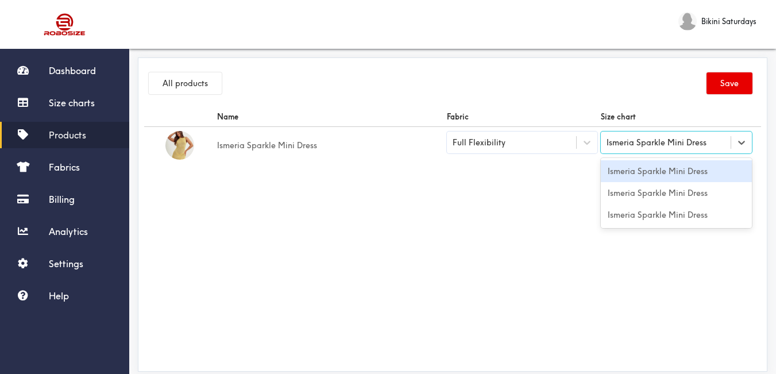
drag, startPoint x: 666, startPoint y: 176, endPoint x: 738, endPoint y: 165, distance: 72.7
click at [673, 177] on div "Ismeria Sparkle Mini Dress" at bounding box center [676, 171] width 151 height 22
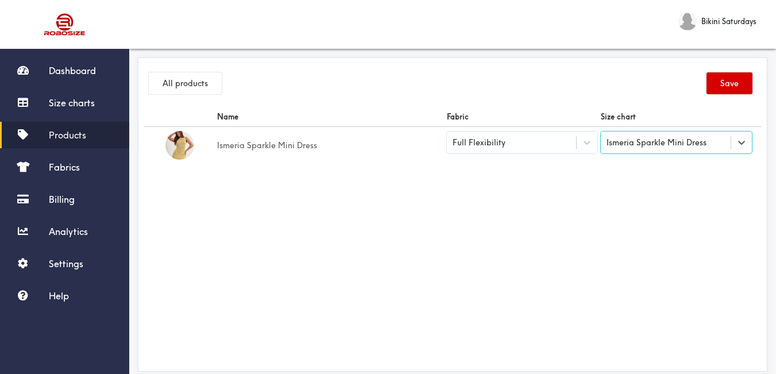
click at [736, 88] on button "Save" at bounding box center [730, 83] width 46 height 22
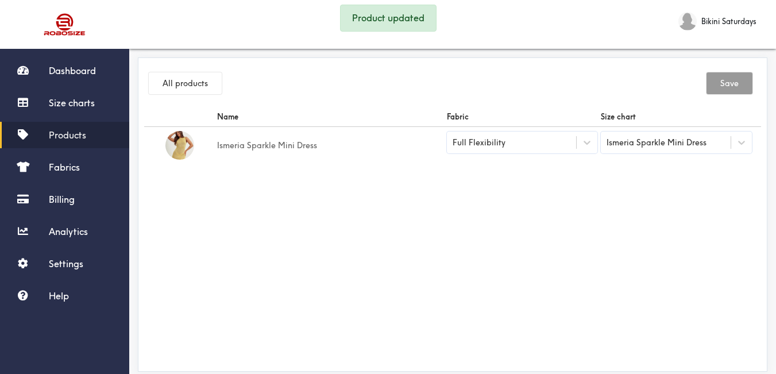
click at [85, 133] on span "Products" at bounding box center [67, 134] width 37 height 11
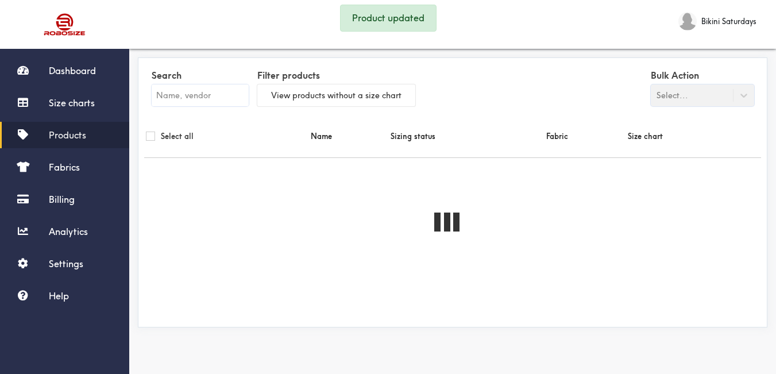
click at [200, 92] on input "text" at bounding box center [200, 95] width 97 height 22
paste input "Ismeria Sparkle Mini Dress"
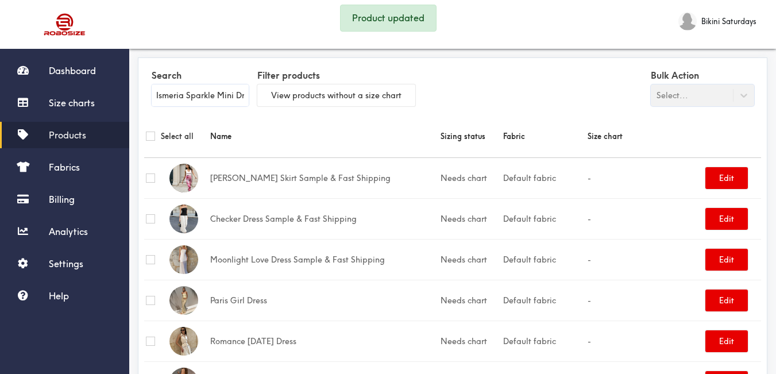
scroll to position [0, 12]
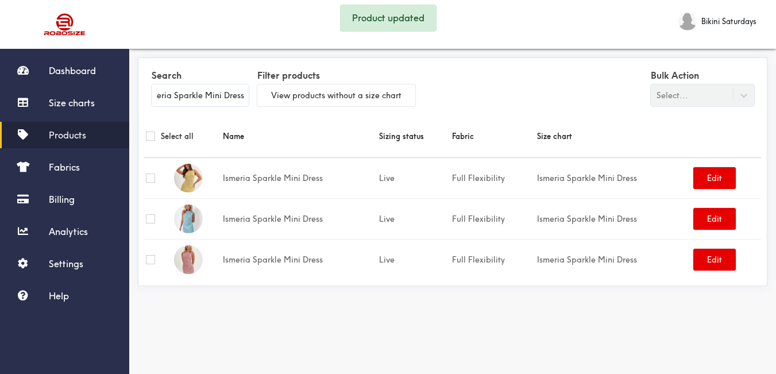
type input "Ismeria Sparkle Mini Dress"
click at [82, 133] on span "Products" at bounding box center [67, 134] width 37 height 11
click at [83, 140] on span "Products" at bounding box center [67, 134] width 37 height 11
click at [186, 102] on input "Ismeria Sparkle Mini Dress" at bounding box center [200, 95] width 97 height 22
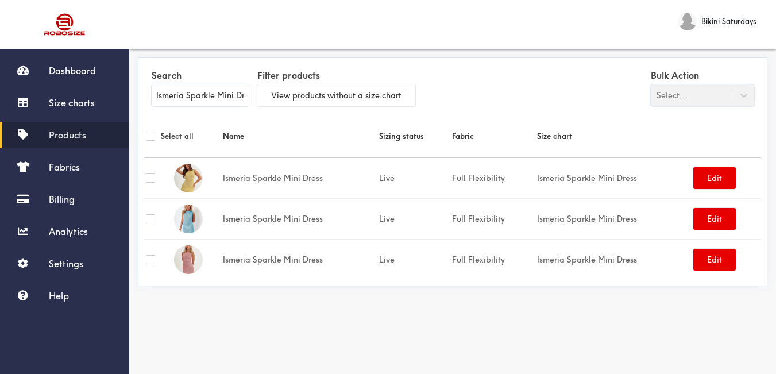
click at [187, 102] on input "Ismeria Sparkle Mini Dress" at bounding box center [200, 95] width 97 height 22
drag, startPoint x: 67, startPoint y: 102, endPoint x: 114, endPoint y: 127, distance: 53.2
click at [68, 102] on span "Size charts" at bounding box center [72, 102] width 46 height 11
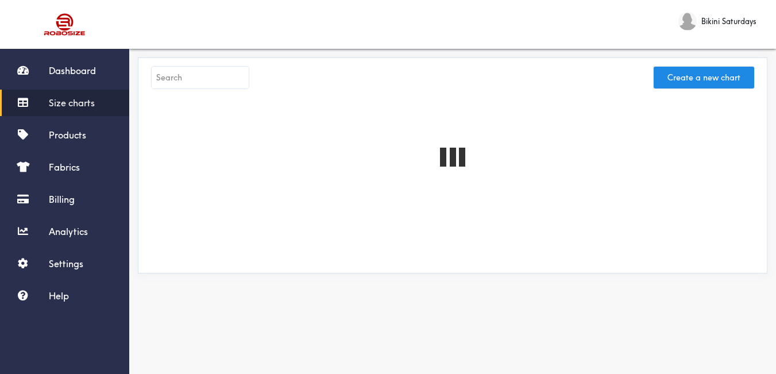
click at [203, 75] on input "text" at bounding box center [200, 78] width 97 height 22
paste input "Kasbian Cami with Sequin Embroidery"
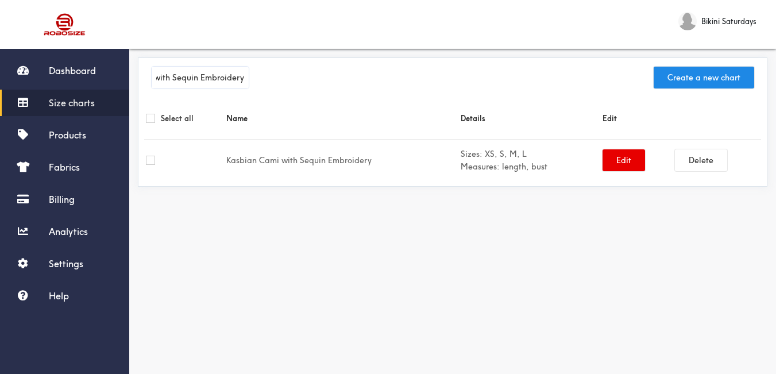
type input "Kasbian Cami with Sequin Embroidery"
click at [474, 158] on b "Sizes:" at bounding box center [472, 154] width 22 height 10
click at [613, 159] on button "Edit" at bounding box center [624, 160] width 43 height 22
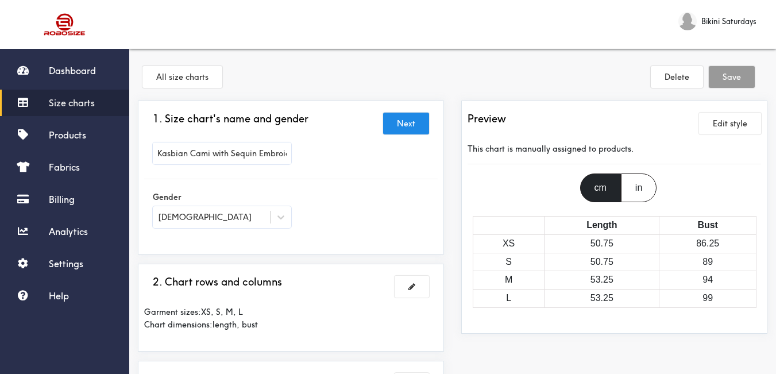
scroll to position [287, 0]
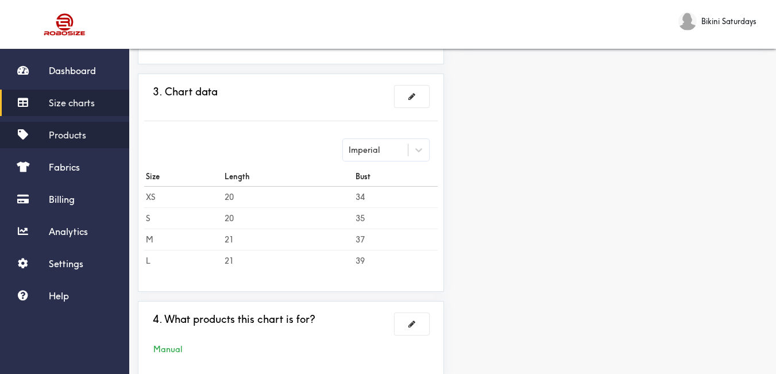
click at [87, 135] on link "Products" at bounding box center [64, 135] width 129 height 26
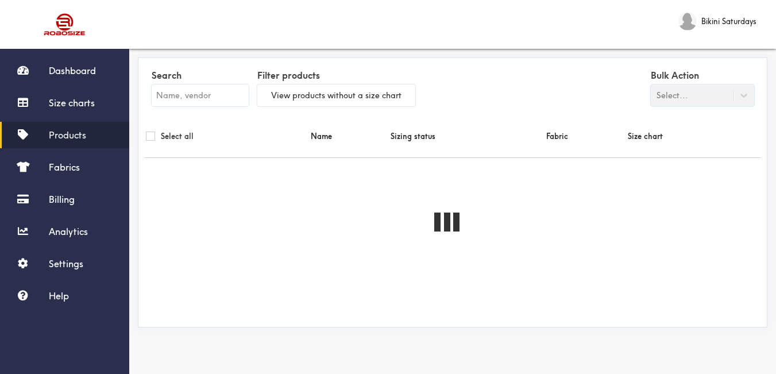
click at [215, 101] on input "text" at bounding box center [200, 95] width 97 height 22
paste input "Kasbian Cami with Sequin Embroidery"
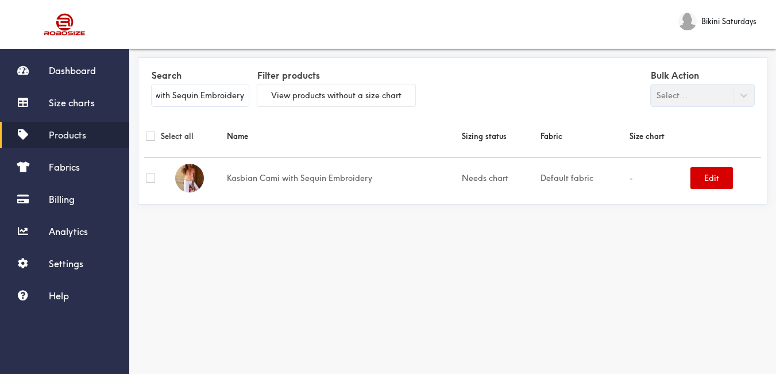
type input "Kasbian Cami with Sequin Embroidery"
click at [702, 176] on button "Edit" at bounding box center [711, 178] width 43 height 22
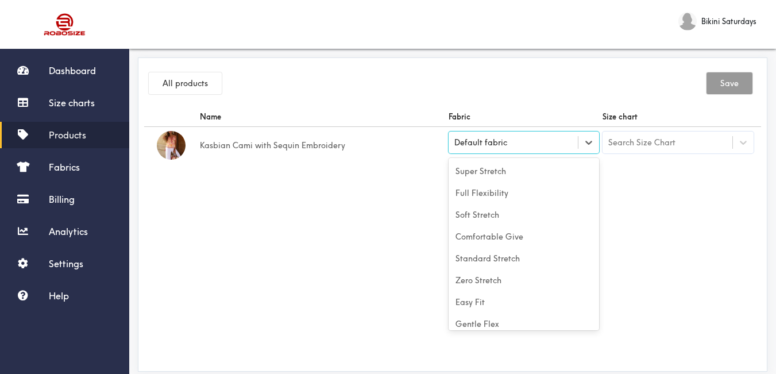
click at [511, 144] on div "Default fabric" at bounding box center [514, 142] width 130 height 11
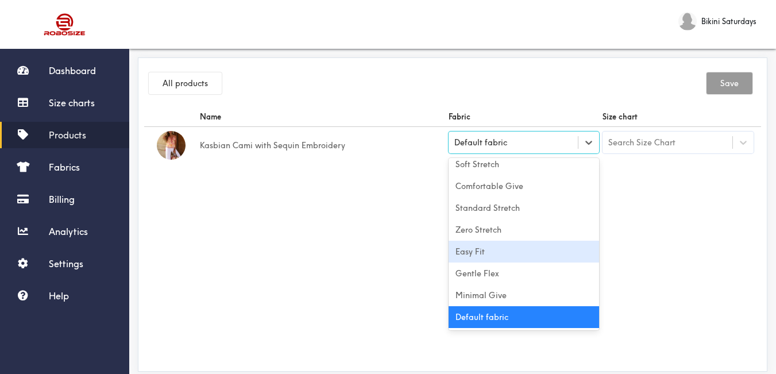
click at [526, 259] on div "Easy Fit" at bounding box center [524, 252] width 151 height 22
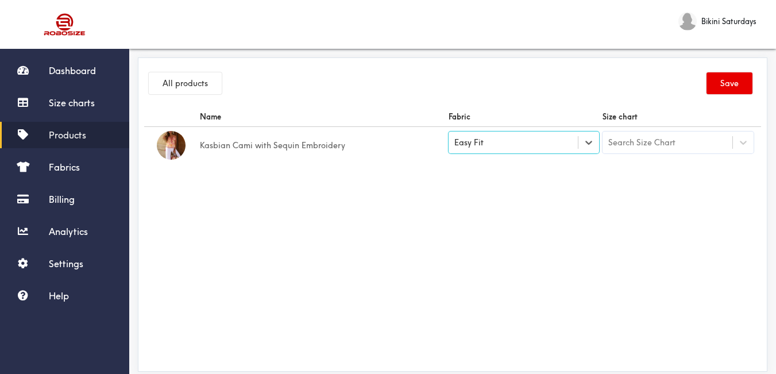
click at [659, 142] on div "Search Size Chart" at bounding box center [641, 142] width 67 height 13
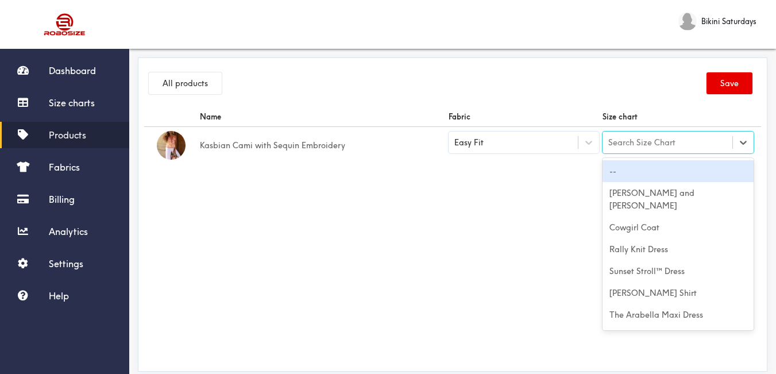
paste input "Kasbian Cami with Sequin Embroidery"
type input "Kasbian Cami with Sequin Embroidery"
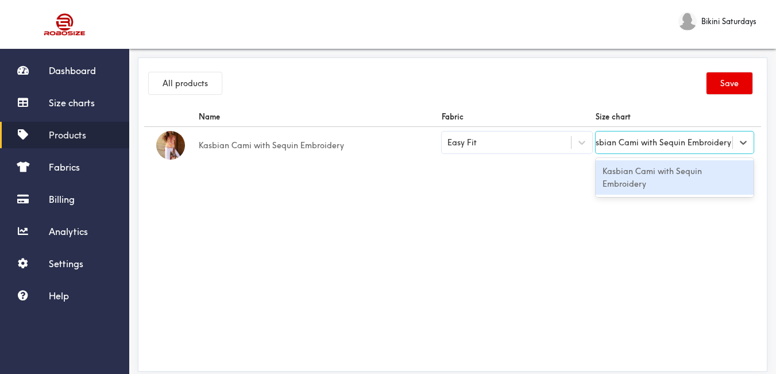
click at [651, 174] on div "Kasbian Cami with Sequin Embroidery" at bounding box center [675, 177] width 158 height 34
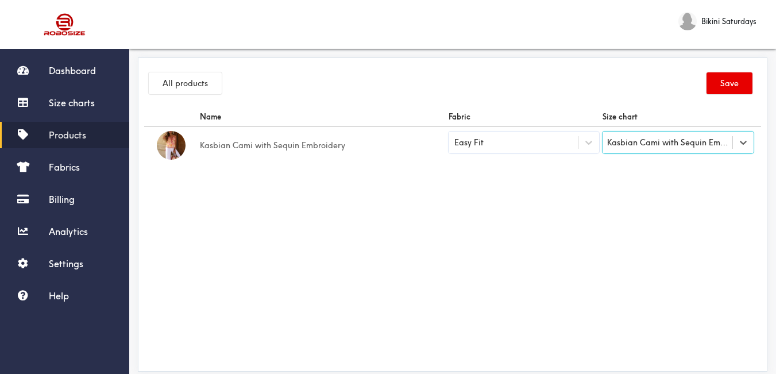
scroll to position [0, 1]
drag, startPoint x: 719, startPoint y: 86, endPoint x: 625, endPoint y: 10, distance: 120.1
click at [719, 84] on button "Save" at bounding box center [730, 83] width 46 height 22
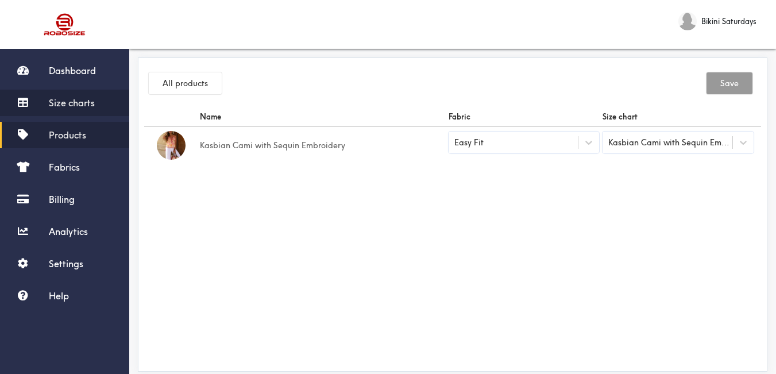
click at [82, 102] on span "Size charts" at bounding box center [72, 102] width 46 height 11
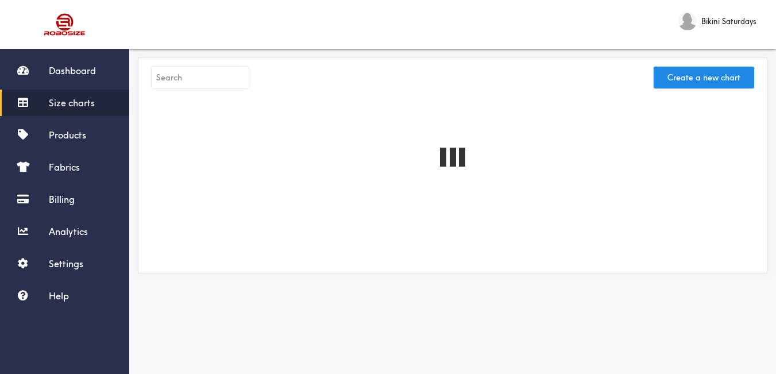
click at [195, 77] on input "text" at bounding box center [200, 78] width 97 height 22
paste input "The Bessy Skort Twin Set"
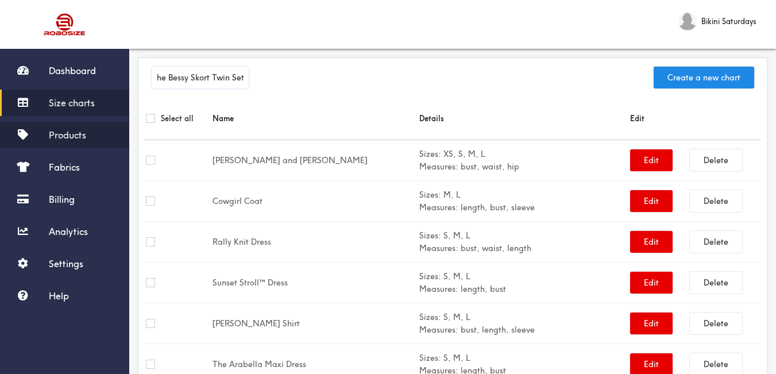
type input "The Bessy Skort Twin Set"
click at [79, 134] on span "Products" at bounding box center [67, 134] width 37 height 11
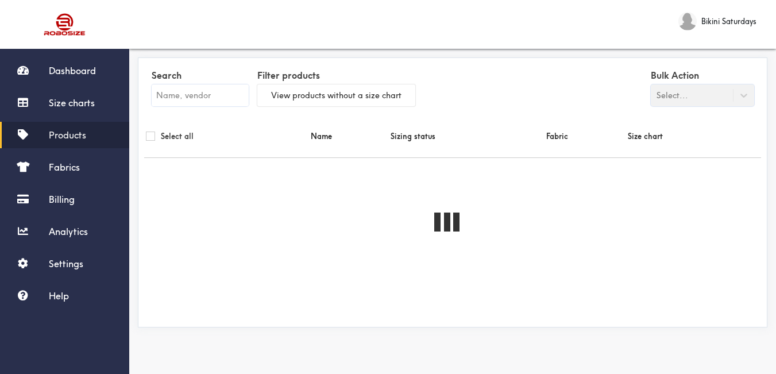
click at [180, 95] on input "text" at bounding box center [200, 95] width 97 height 22
paste input "The Bessy Skort Twin Set"
type input "The Bessy Skort Twin Set"
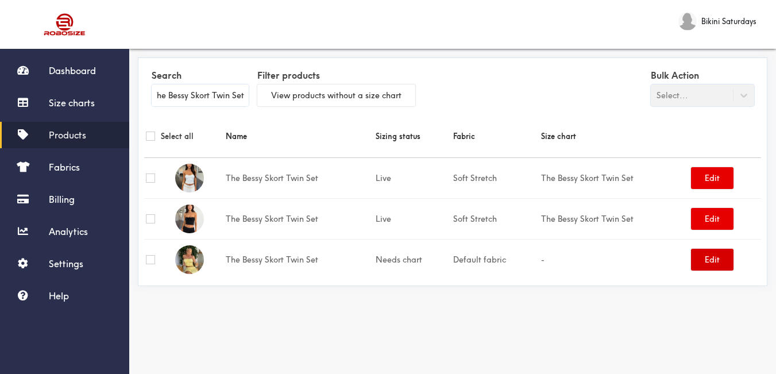
click at [718, 261] on button "Edit" at bounding box center [712, 260] width 43 height 22
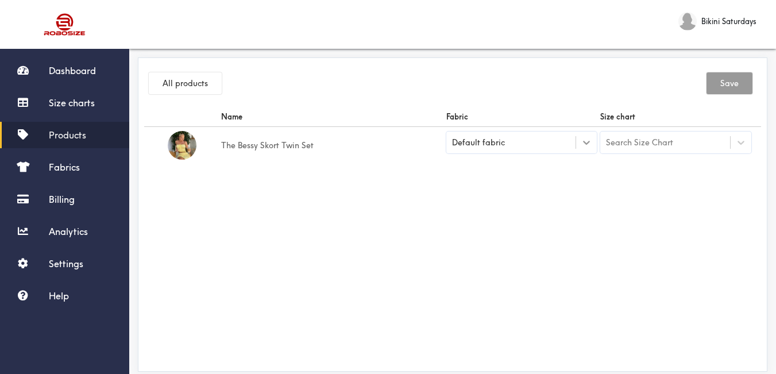
click at [582, 149] on div at bounding box center [586, 142] width 21 height 21
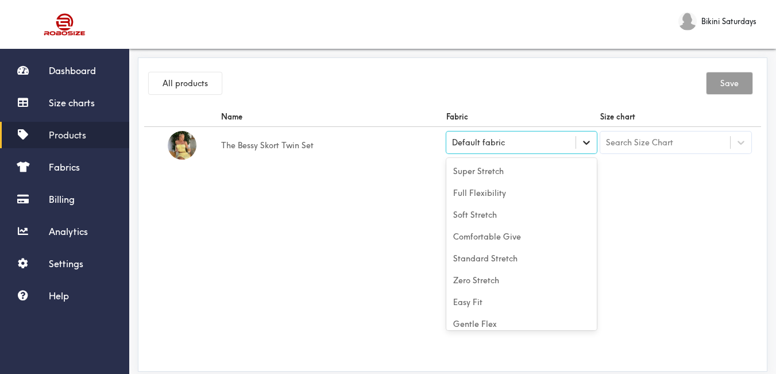
scroll to position [51, 0]
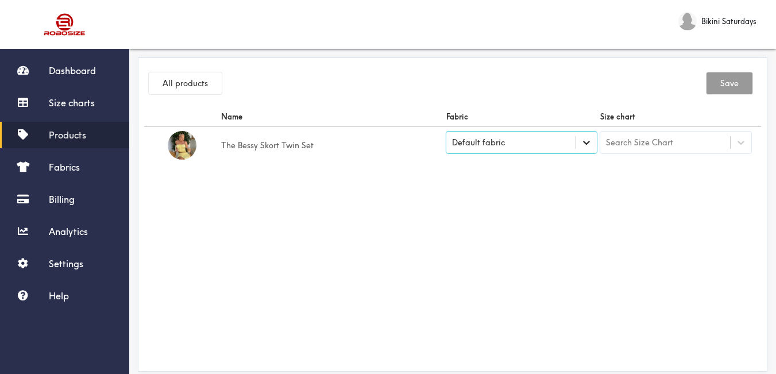
click at [576, 146] on div at bounding box center [586, 142] width 21 height 21
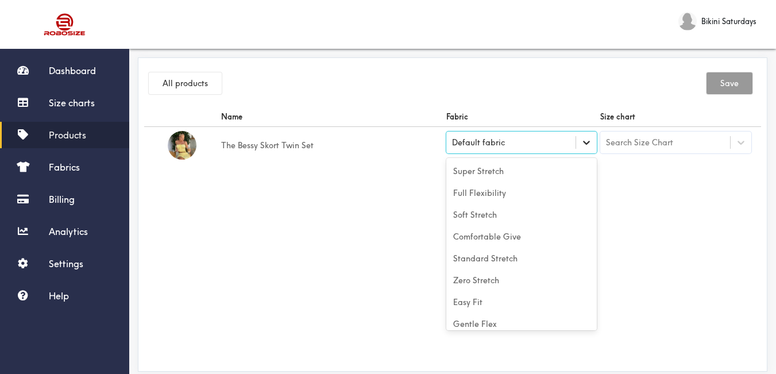
click at [577, 146] on div at bounding box center [586, 142] width 21 height 21
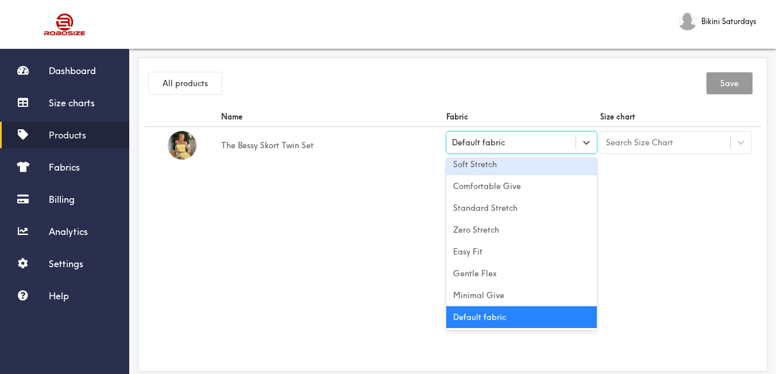
click at [57, 129] on span "Products" at bounding box center [67, 134] width 37 height 11
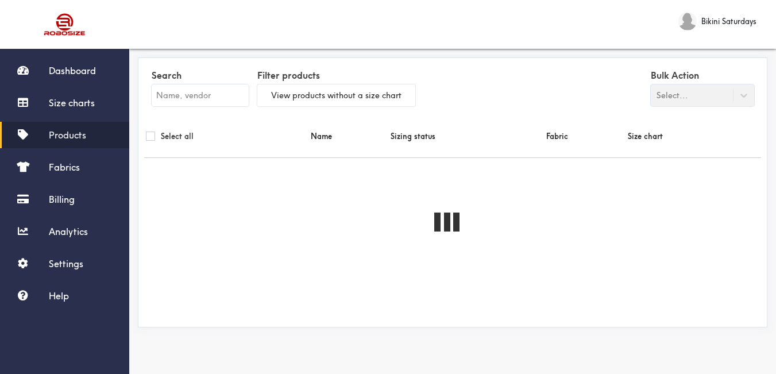
click at [190, 85] on input "text" at bounding box center [200, 95] width 97 height 22
paste input "The Bessy Skort Twin Set"
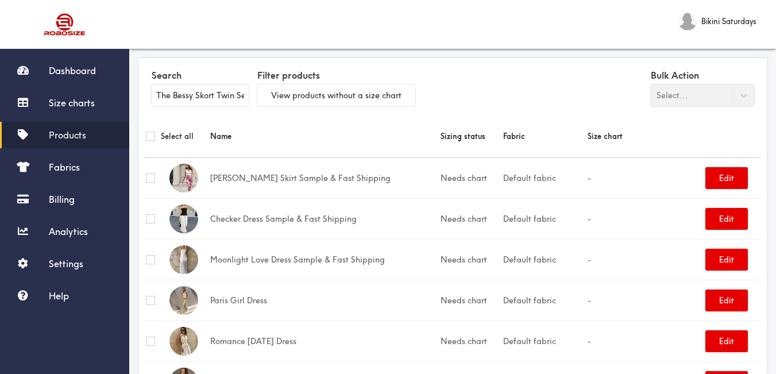
scroll to position [0, 5]
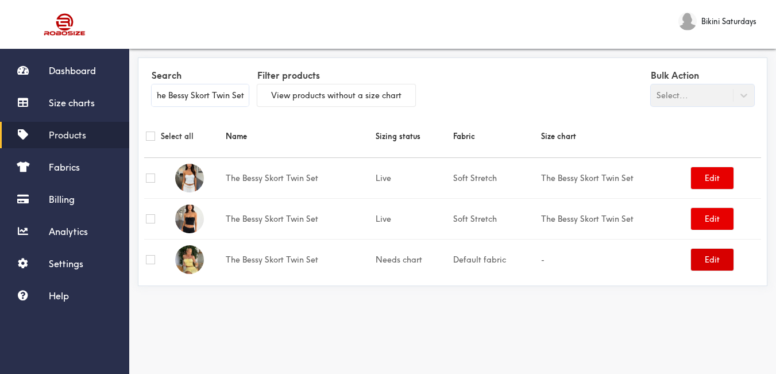
type input "The Bessy Skort Twin Set"
drag, startPoint x: 716, startPoint y: 268, endPoint x: 715, endPoint y: 259, distance: 9.3
click at [716, 268] on button "Edit" at bounding box center [712, 260] width 43 height 22
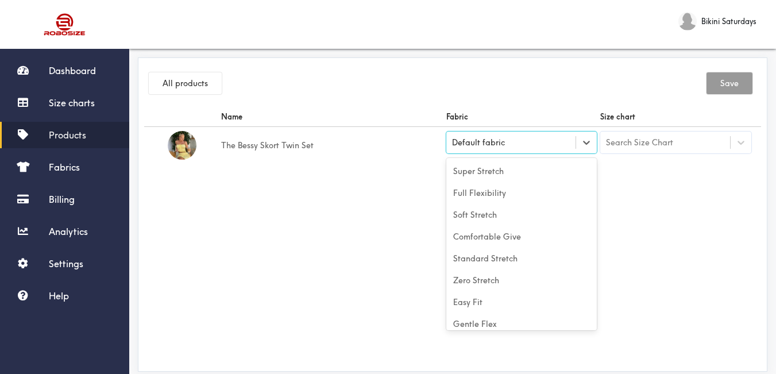
click at [553, 141] on div "Default fabric" at bounding box center [511, 142] width 130 height 11
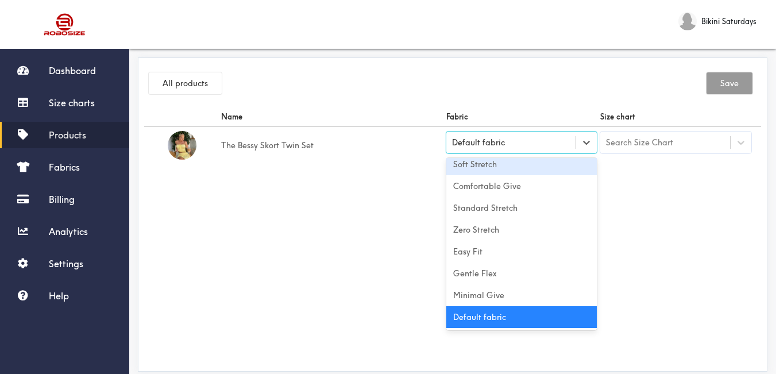
drag, startPoint x: 499, startPoint y: 168, endPoint x: 550, endPoint y: 173, distance: 51.3
click at [500, 168] on div "Soft Stretch" at bounding box center [521, 164] width 151 height 22
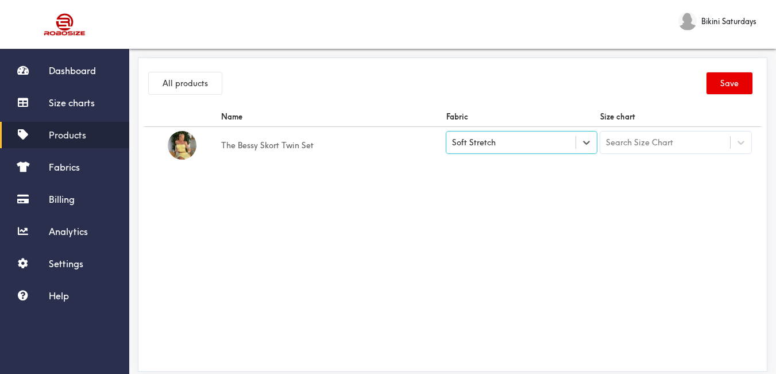
click at [67, 145] on link "Products" at bounding box center [64, 135] width 129 height 26
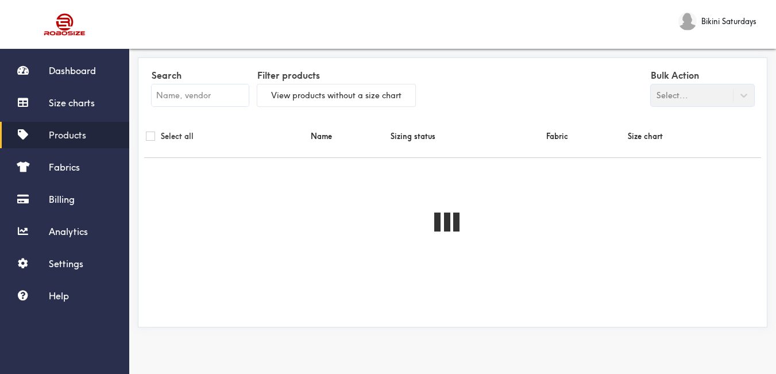
click at [70, 140] on span "Products" at bounding box center [67, 134] width 37 height 11
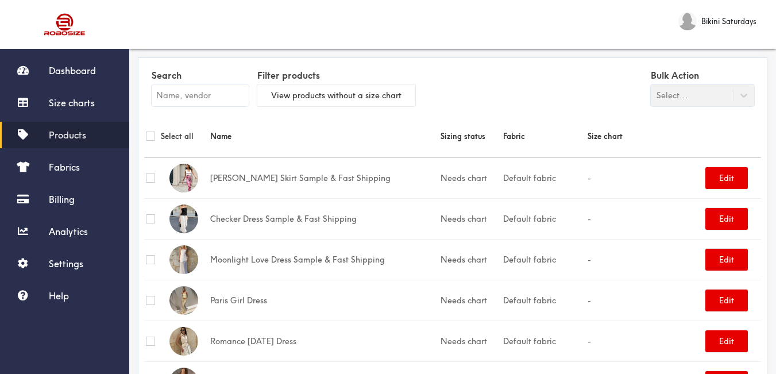
click at [183, 104] on input "text" at bounding box center [200, 95] width 97 height 22
click at [187, 96] on input "text" at bounding box center [200, 95] width 97 height 22
click at [183, 88] on input "text" at bounding box center [200, 95] width 97 height 22
click at [185, 96] on input "text" at bounding box center [200, 95] width 97 height 22
paste input "The Bessy Skort Twin Set"
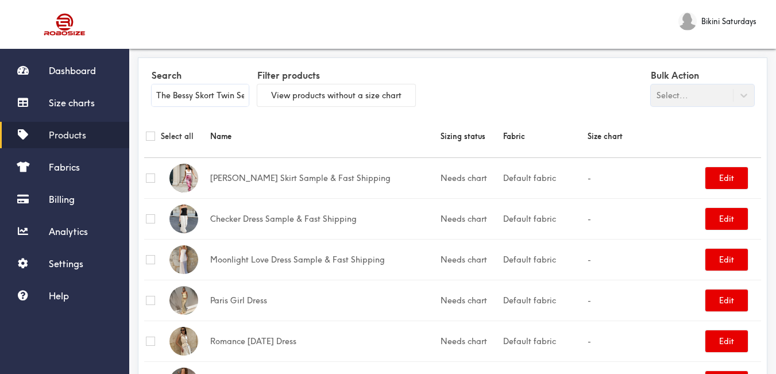
click at [263, 115] on th "Name" at bounding box center [324, 136] width 230 height 43
click at [223, 99] on input "The Bessy Skort Twin Set" at bounding box center [200, 95] width 97 height 22
paste input "The Bessy Skort Twin Set"
type input "The Bessy Skort TThe Bessy Skort Twin Setwin Set"
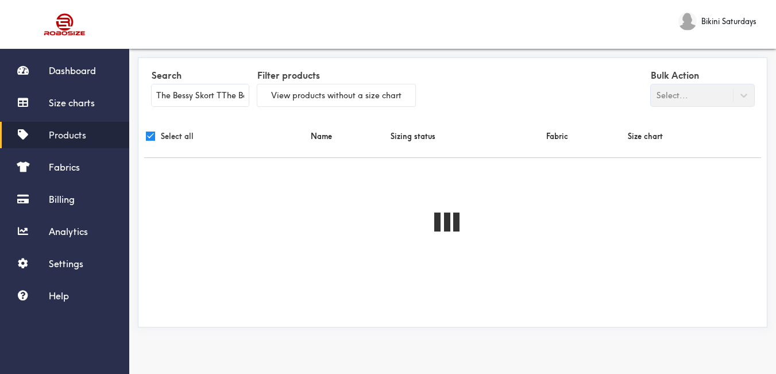
checkbox input "true"
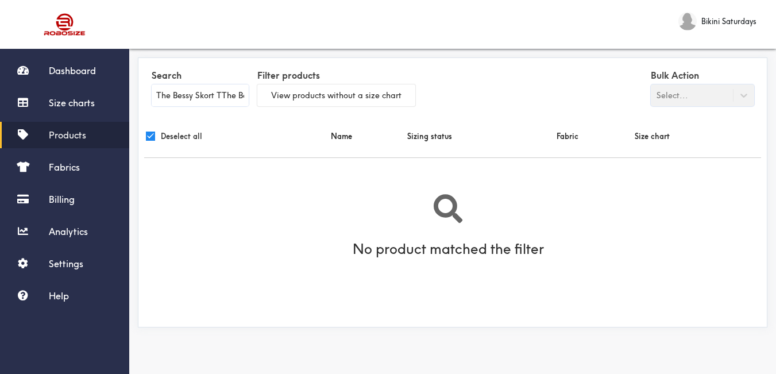
scroll to position [0, 71]
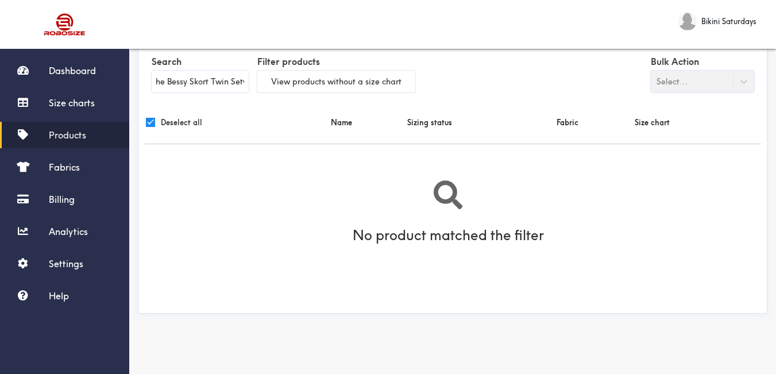
type input "The Bessy Skort TThe Bessy Skort Twin Setwin Set"
click at [209, 140] on th "Deselect all" at bounding box center [236, 122] width 185 height 43
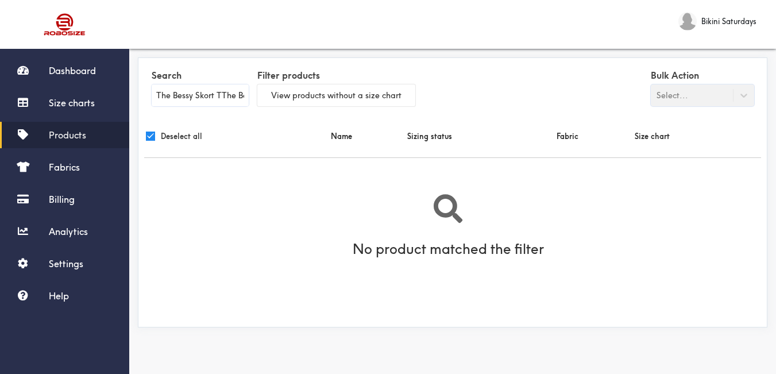
click at [151, 135] on input "checkbox" at bounding box center [150, 136] width 9 height 9
checkbox input "true"
click at [185, 94] on input "The Bessy Skort TThe Bessy Skort Twin Setwin Set" at bounding box center [200, 95] width 97 height 22
click at [186, 94] on input "The Bessy Skort TThe Bessy Skort Twin Setwin Set" at bounding box center [200, 95] width 97 height 22
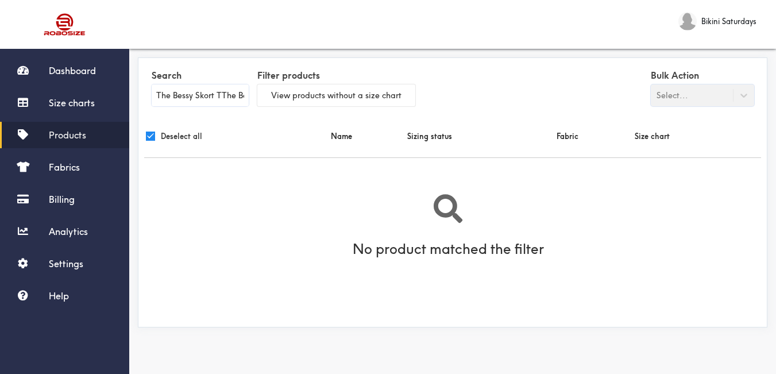
paste input "text"
type input "The Bessy Skort Twin Set"
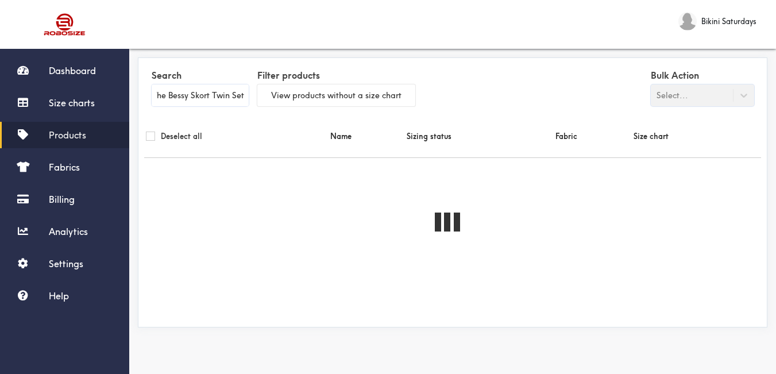
checkbox input "false"
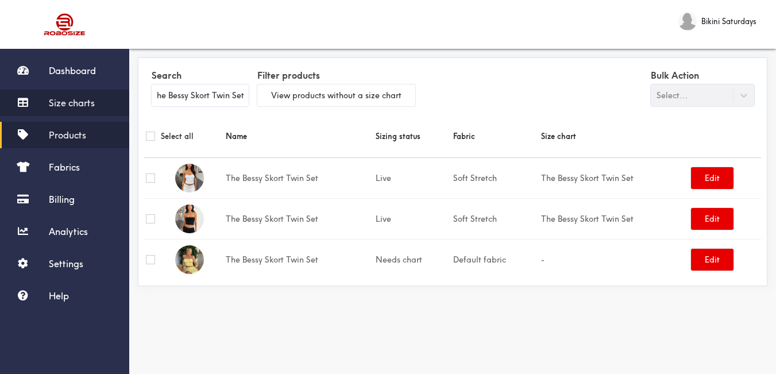
type input "The Bessy Skort Twin Set"
click at [52, 107] on span "Size charts" at bounding box center [72, 102] width 46 height 11
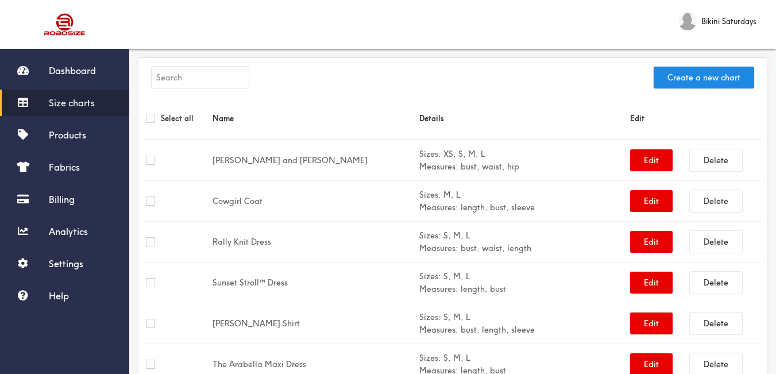
click at [199, 80] on input "text" at bounding box center [200, 78] width 97 height 22
paste input "The Bessy Skort Twin Set"
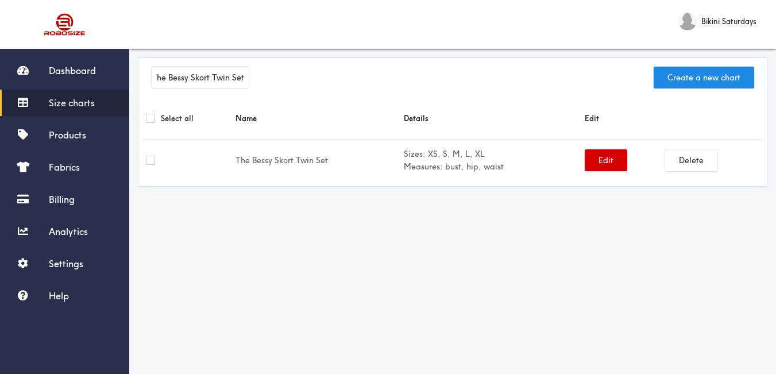
type input "The Bessy Skort Twin Set"
click at [613, 167] on button "Edit" at bounding box center [606, 160] width 43 height 22
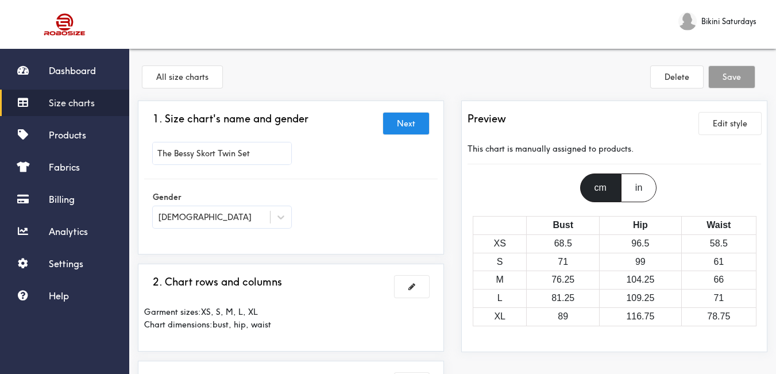
scroll to position [115, 0]
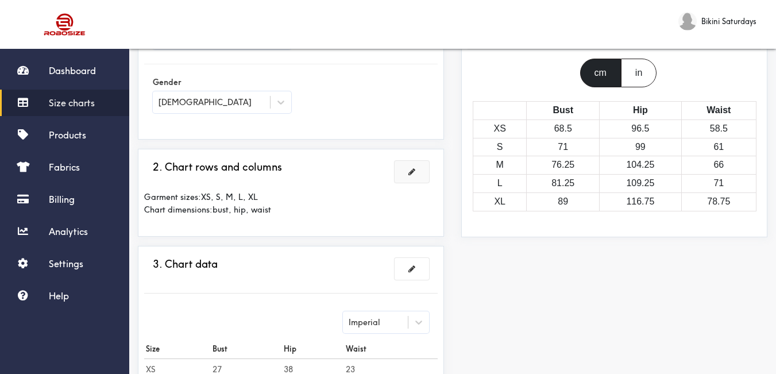
click at [415, 170] on span at bounding box center [411, 172] width 7 height 8
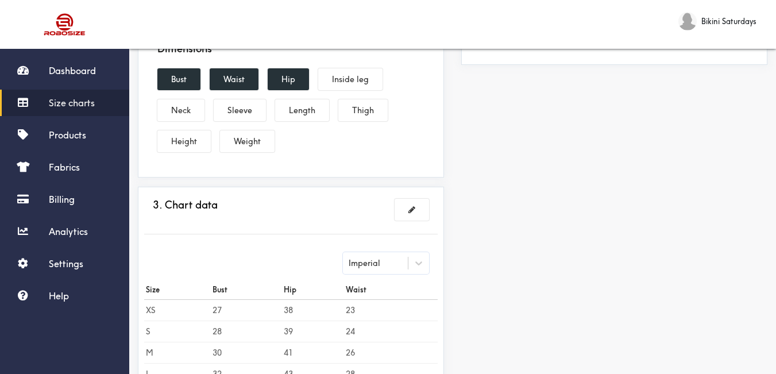
scroll to position [402, 0]
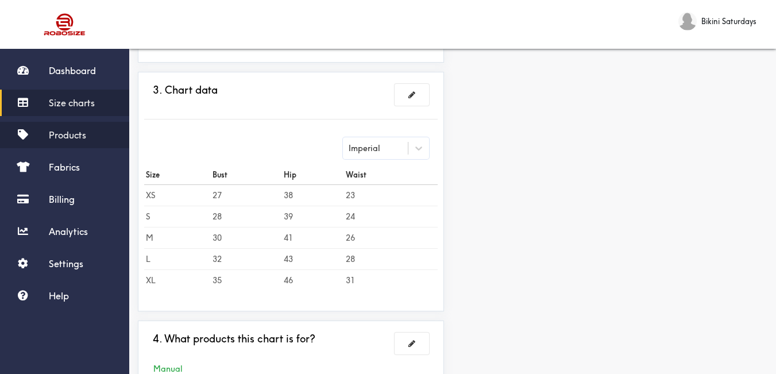
drag, startPoint x: 88, startPoint y: 134, endPoint x: 128, endPoint y: 126, distance: 39.9
click at [88, 134] on link "Products" at bounding box center [64, 135] width 129 height 26
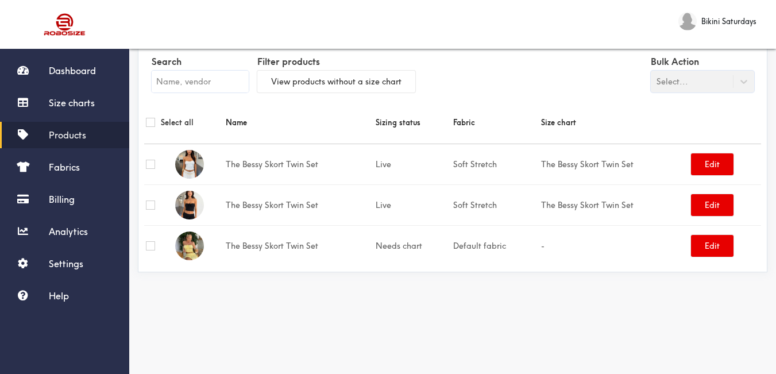
click at [232, 82] on input "text" at bounding box center [200, 82] width 97 height 22
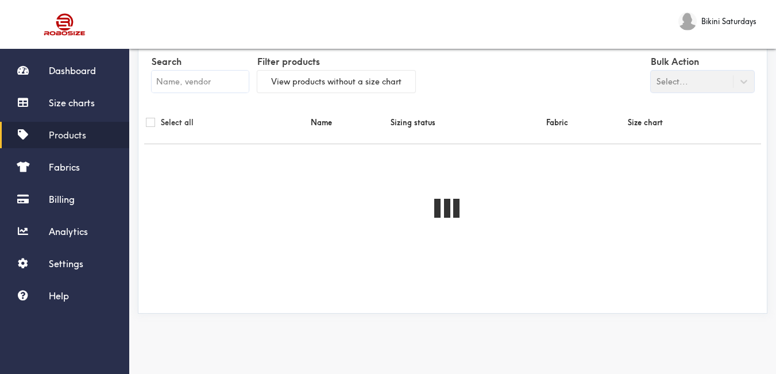
paste input "The Bessy Skort Twin Set"
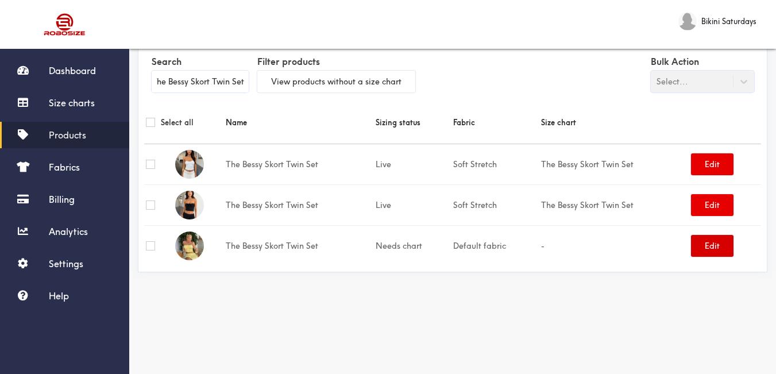
type input "The Bessy Skort Twin Set"
click at [723, 249] on button "Edit" at bounding box center [712, 246] width 43 height 22
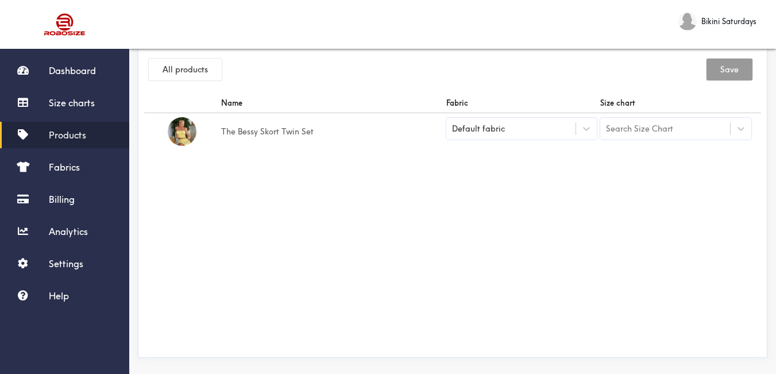
click at [559, 145] on td "Default fabric" at bounding box center [522, 131] width 155 height 37
click at [561, 137] on div "Default fabric" at bounding box center [521, 129] width 151 height 22
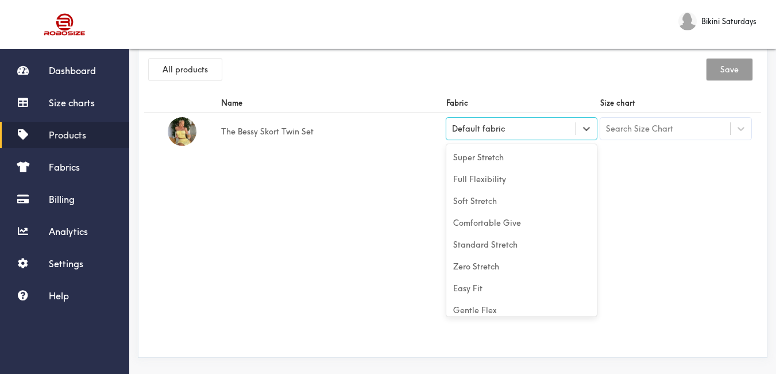
scroll to position [51, 0]
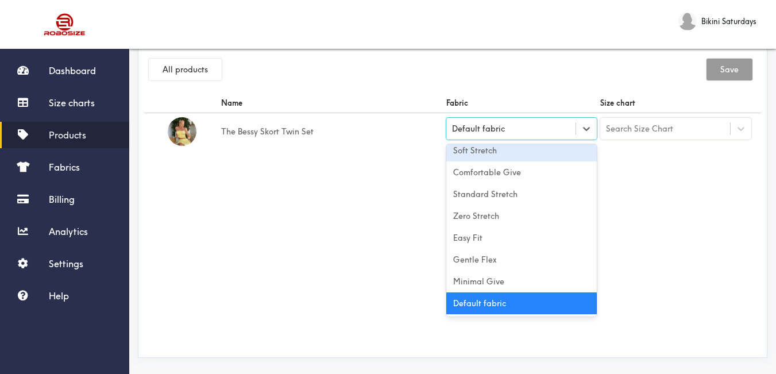
click at [512, 150] on div "Soft Stretch" at bounding box center [521, 151] width 151 height 22
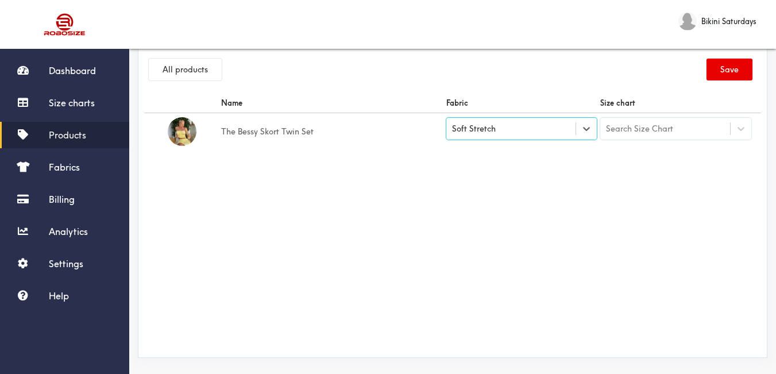
click at [626, 128] on div "Search Size Chart" at bounding box center [639, 128] width 67 height 13
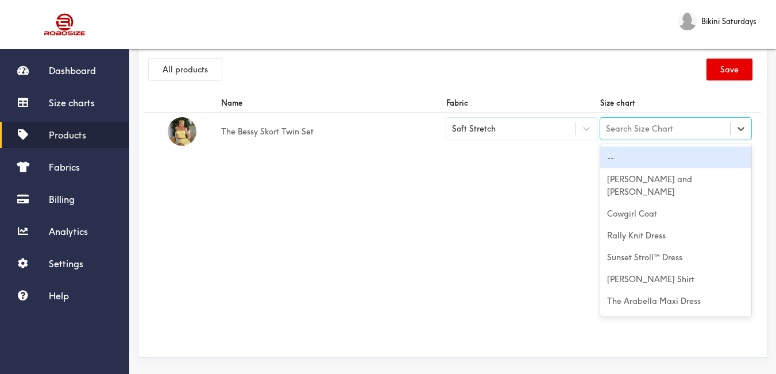
paste input "The Bessy Skort Twin Set"
type input "The Bessy Skort Twin Set"
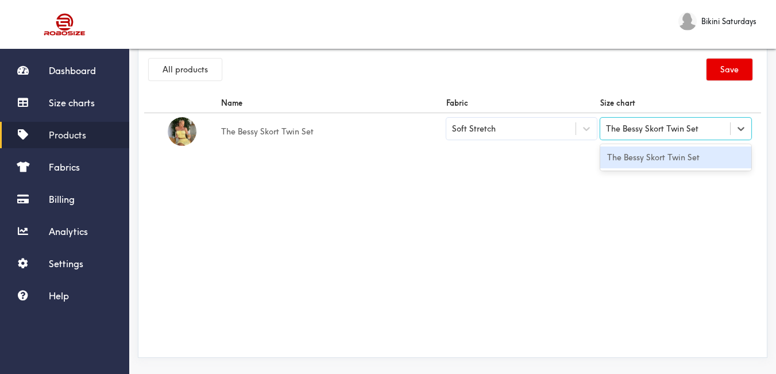
click at [647, 160] on div "The Bessy Skort Twin Set" at bounding box center [675, 157] width 151 height 22
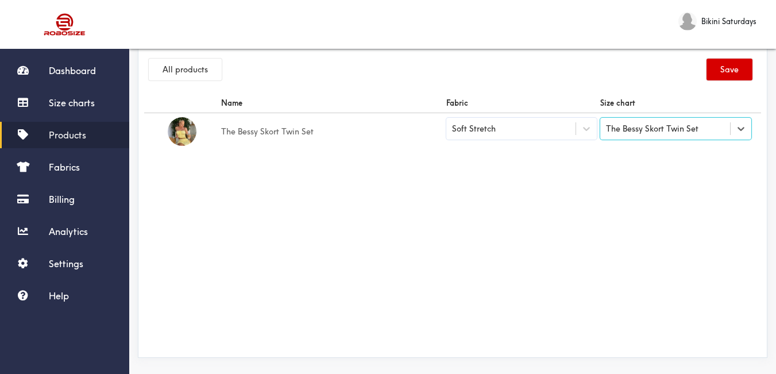
drag, startPoint x: 736, startPoint y: 72, endPoint x: 741, endPoint y: 60, distance: 13.7
click at [736, 72] on button "Save" at bounding box center [730, 70] width 46 height 22
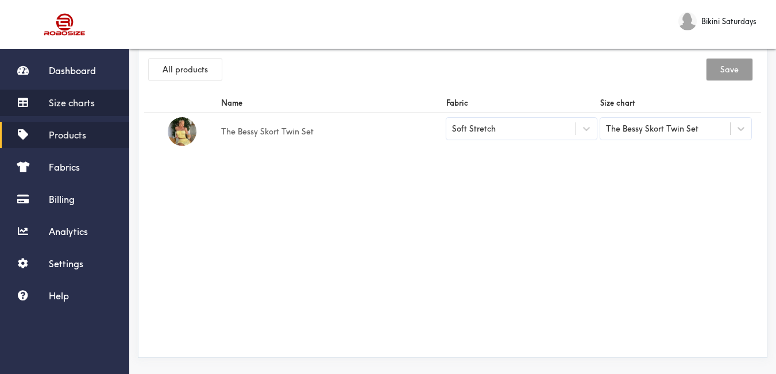
drag, startPoint x: 83, startPoint y: 99, endPoint x: 93, endPoint y: 100, distance: 10.4
click at [84, 99] on span "Size charts" at bounding box center [72, 102] width 46 height 11
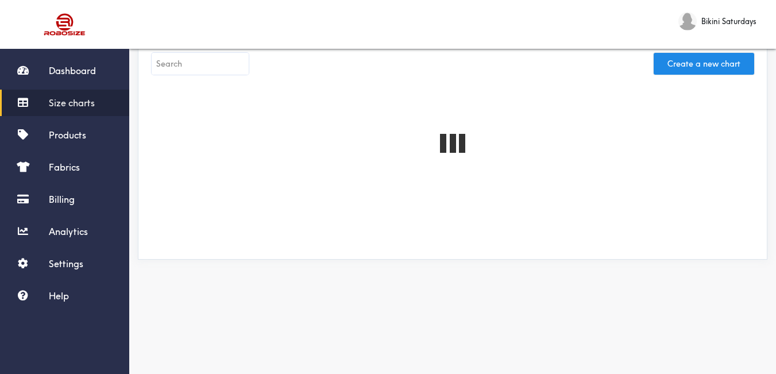
click at [203, 69] on input "text" at bounding box center [200, 64] width 97 height 22
paste input "Evie Set"
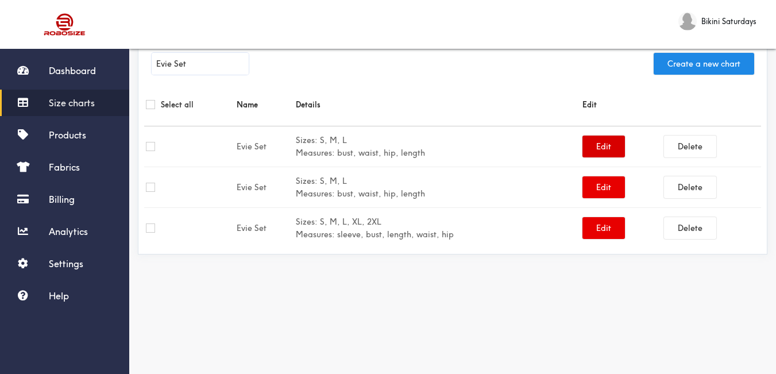
type input "Evie Set"
click at [605, 156] on button "Edit" at bounding box center [603, 147] width 43 height 22
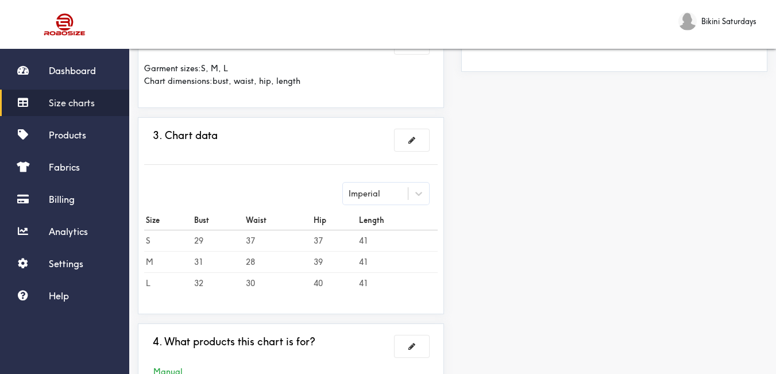
scroll to position [301, 0]
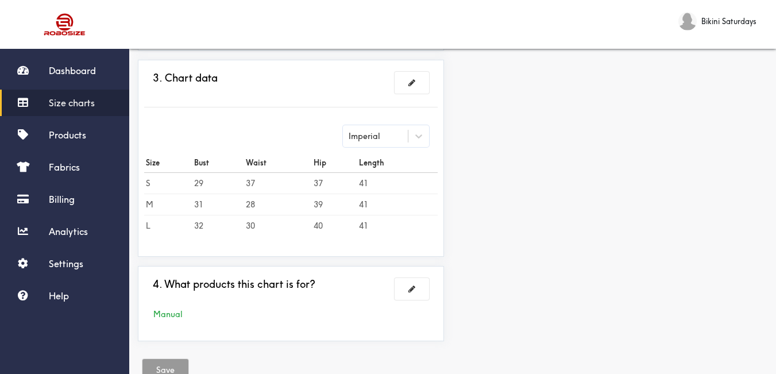
click at [70, 102] on span "Size charts" at bounding box center [72, 102] width 46 height 11
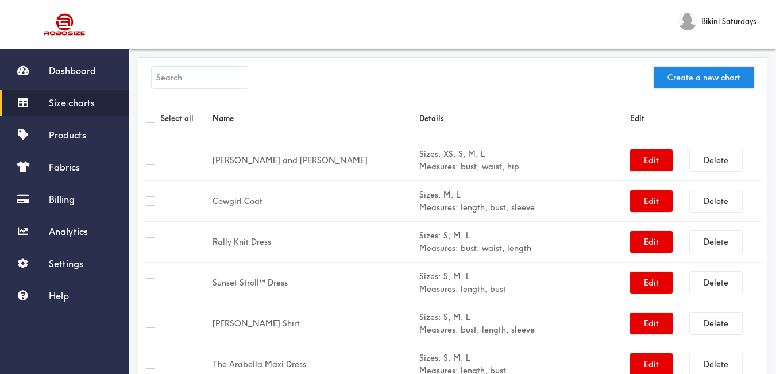
click at [192, 73] on input "text" at bounding box center [200, 78] width 97 height 22
paste input "Evie Set"
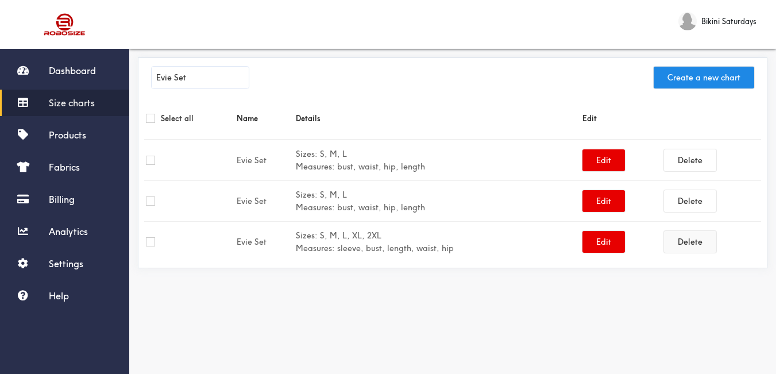
type input "Evie Set"
click at [690, 242] on button "Delete" at bounding box center [690, 242] width 52 height 22
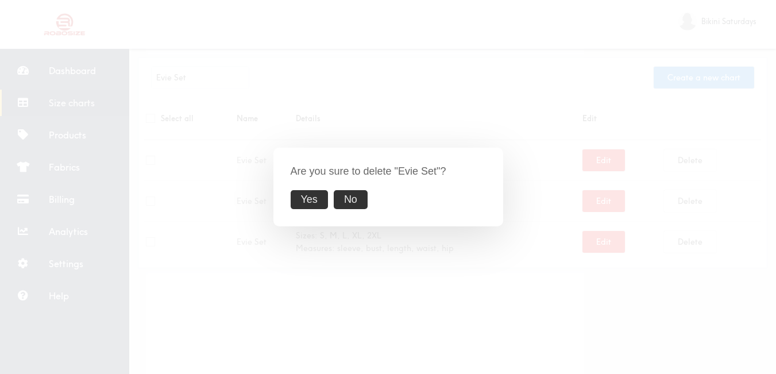
drag, startPoint x: 313, startPoint y: 198, endPoint x: 331, endPoint y: 227, distance: 34.1
click at [314, 198] on button "Yes" at bounding box center [309, 199] width 37 height 19
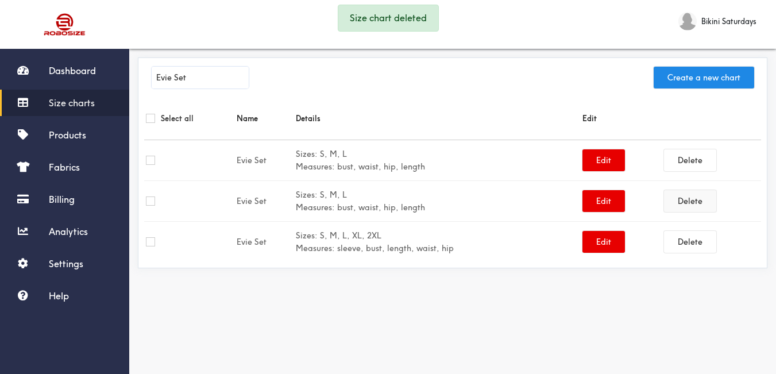
click at [688, 204] on button "Delete" at bounding box center [690, 201] width 52 height 22
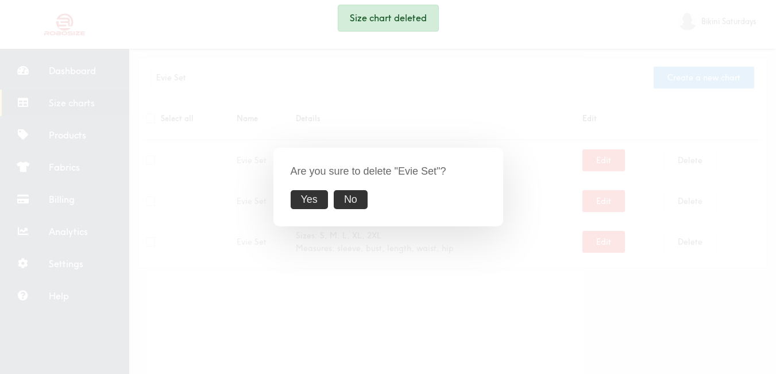
click at [312, 203] on button "Yes" at bounding box center [309, 199] width 37 height 19
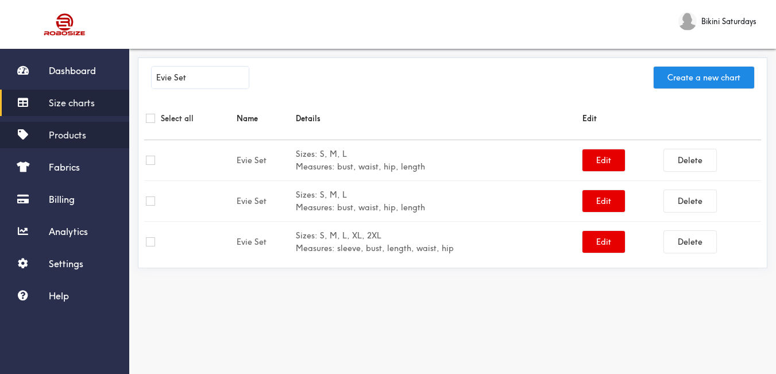
click at [79, 137] on span "Products" at bounding box center [67, 134] width 37 height 11
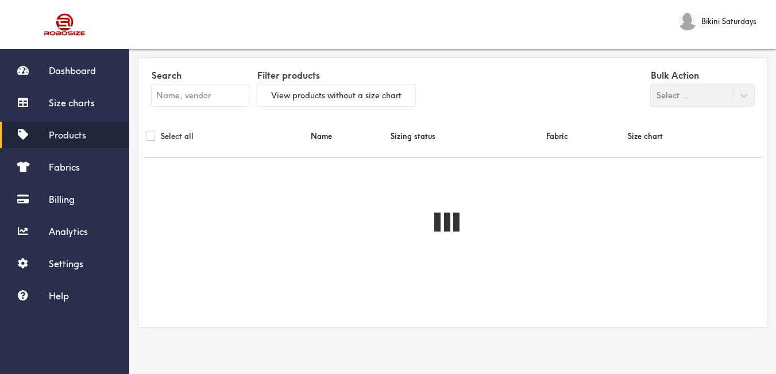
click at [180, 100] on input "text" at bounding box center [200, 95] width 97 height 22
paste input "Evie Set"
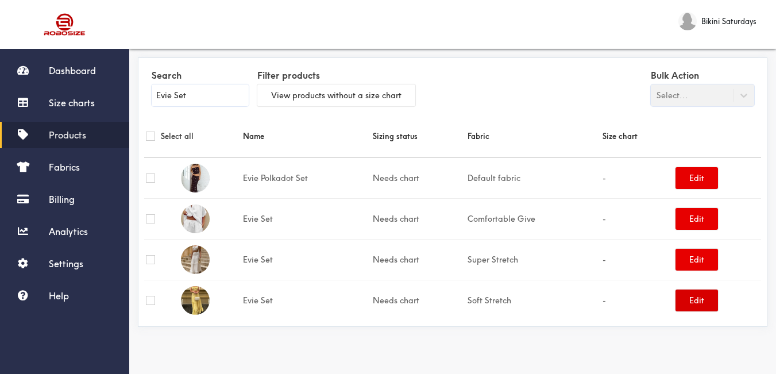
type input "Evie Set"
click at [694, 304] on button "Edit" at bounding box center [697, 301] width 43 height 22
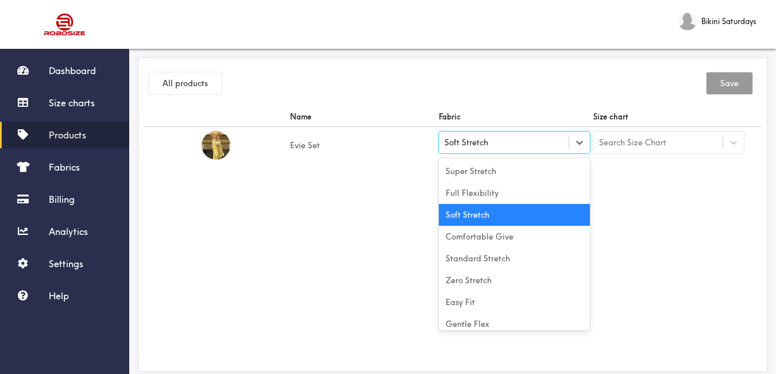
drag, startPoint x: 579, startPoint y: 149, endPoint x: 515, endPoint y: 179, distance: 70.4
click at [580, 149] on div at bounding box center [579, 142] width 21 height 21
click at [515, 261] on div "Standard Stretch" at bounding box center [514, 259] width 151 height 22
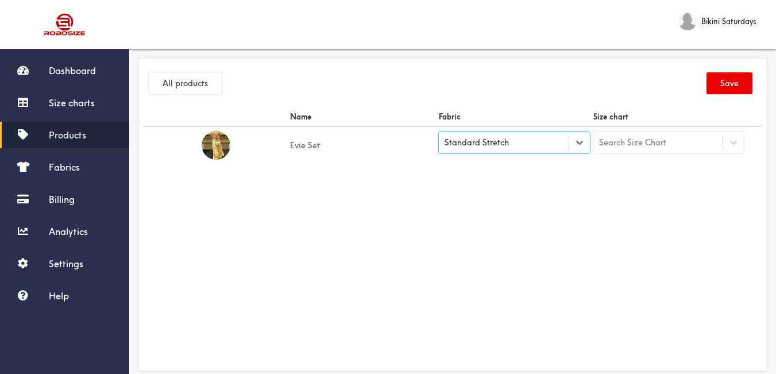
drag, startPoint x: 588, startPoint y: 256, endPoint x: 623, endPoint y: 210, distance: 58.1
click at [589, 255] on div "Name Fabric Size chart Evie Set option [object Object], selected. Select is foc…" at bounding box center [452, 236] width 617 height 258
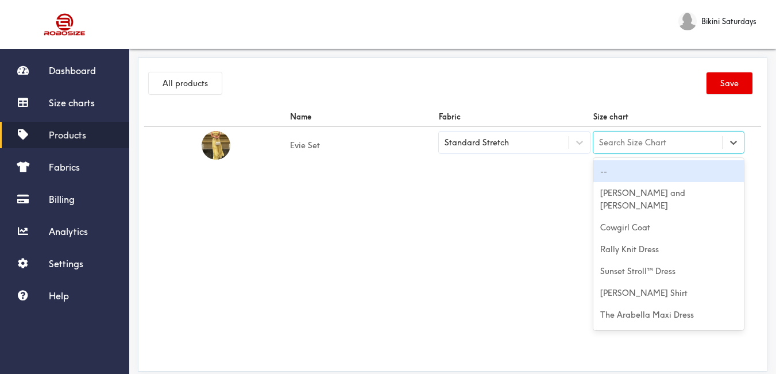
click at [653, 149] on div "Search Size Chart" at bounding box center [658, 143] width 130 height 20
paste input "Evie Set"
type input "Evie Set"
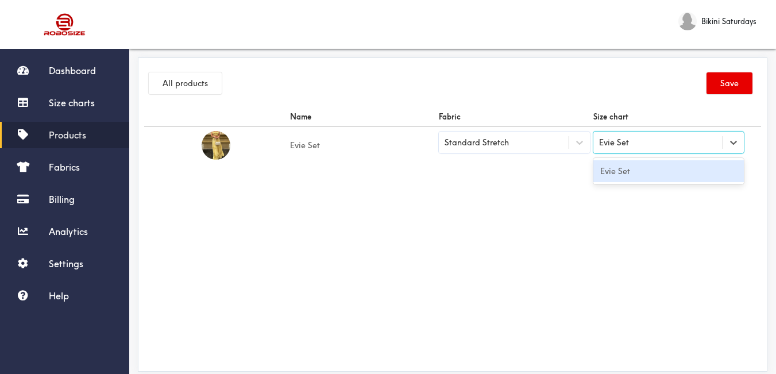
click at [655, 172] on div "Evie Set" at bounding box center [668, 171] width 151 height 22
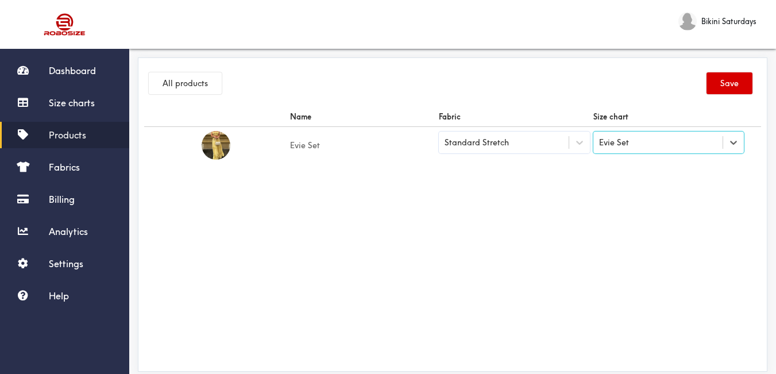
click at [733, 83] on button "Save" at bounding box center [730, 83] width 46 height 22
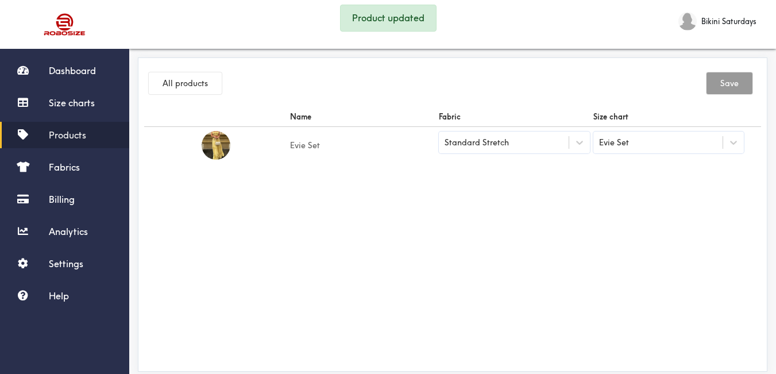
click at [75, 141] on link "Products" at bounding box center [64, 135] width 129 height 26
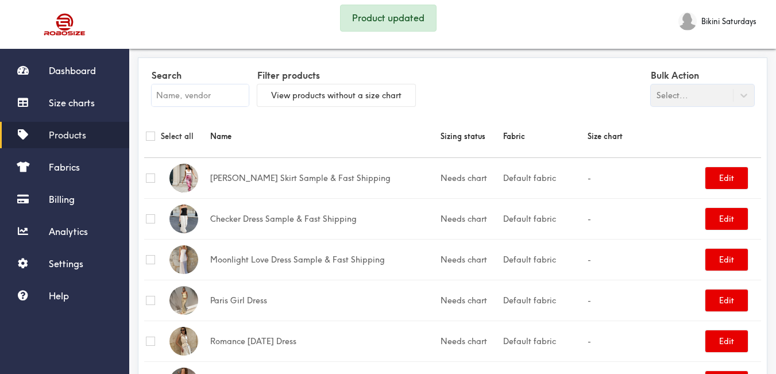
drag, startPoint x: 191, startPoint y: 78, endPoint x: 193, endPoint y: 87, distance: 10.0
click at [191, 78] on label "Search" at bounding box center [200, 76] width 97 height 18
click at [196, 92] on input "text" at bounding box center [200, 95] width 97 height 22
paste input "Evie Set"
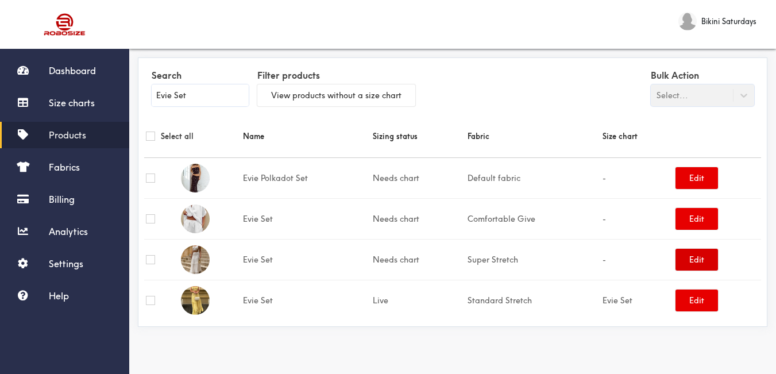
type input "Evie Set"
click at [702, 268] on button "Edit" at bounding box center [697, 260] width 43 height 22
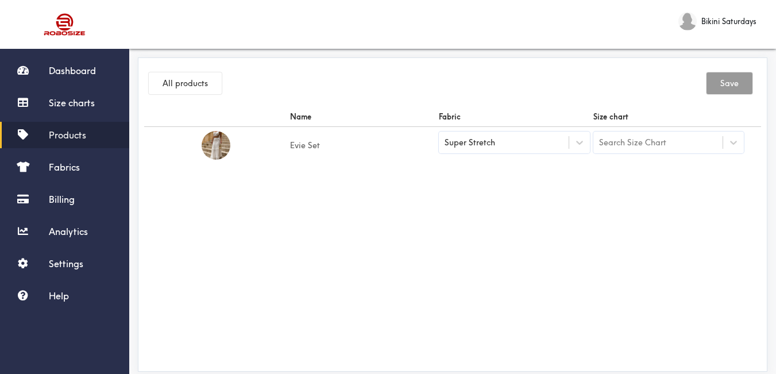
click at [507, 152] on div "Super Stretch" at bounding box center [514, 143] width 151 height 22
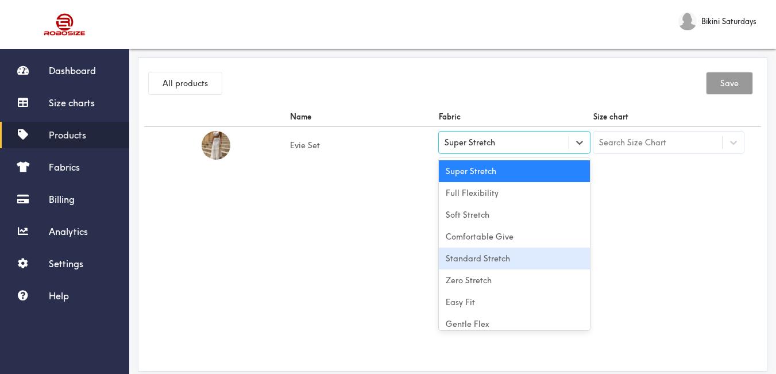
drag, startPoint x: 507, startPoint y: 258, endPoint x: 601, endPoint y: 201, distance: 109.5
click at [509, 259] on div "Standard Stretch" at bounding box center [514, 259] width 151 height 22
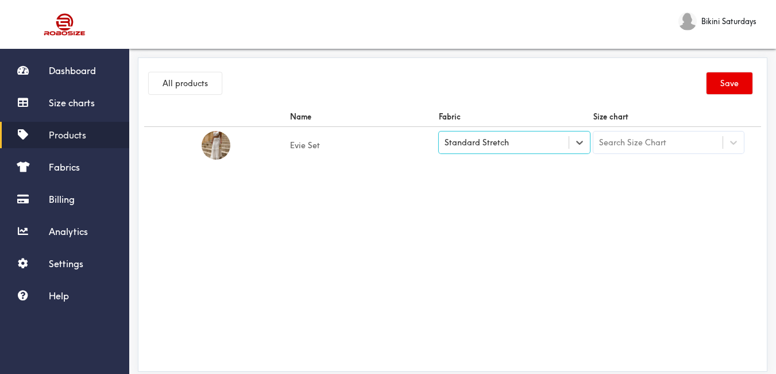
click at [638, 148] on div "Search Size Chart" at bounding box center [632, 142] width 67 height 13
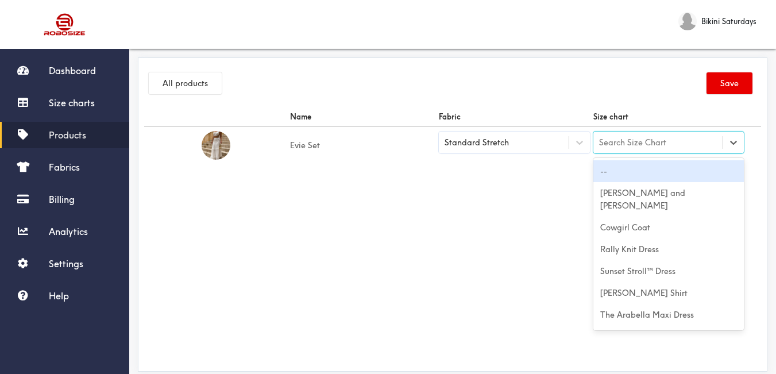
paste input "Evie Set"
type input "Evie Set"
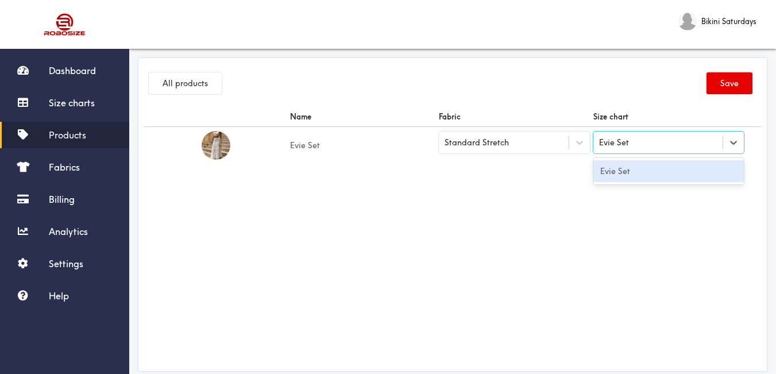
click at [644, 167] on div "Evie Set" at bounding box center [668, 171] width 151 height 22
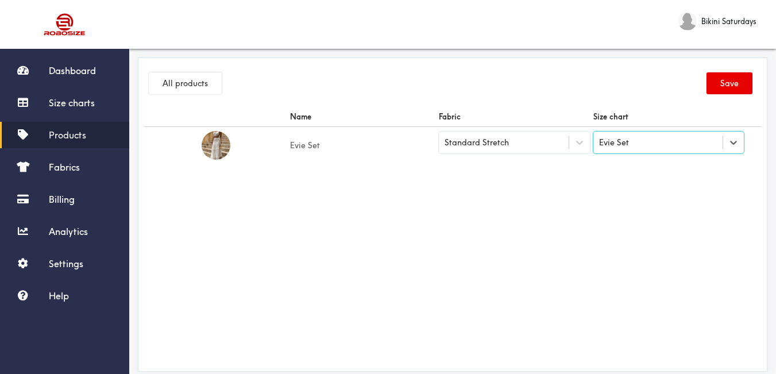
click at [723, 68] on div "All products Save" at bounding box center [452, 85] width 617 height 43
click at [724, 78] on button "Save" at bounding box center [730, 83] width 46 height 22
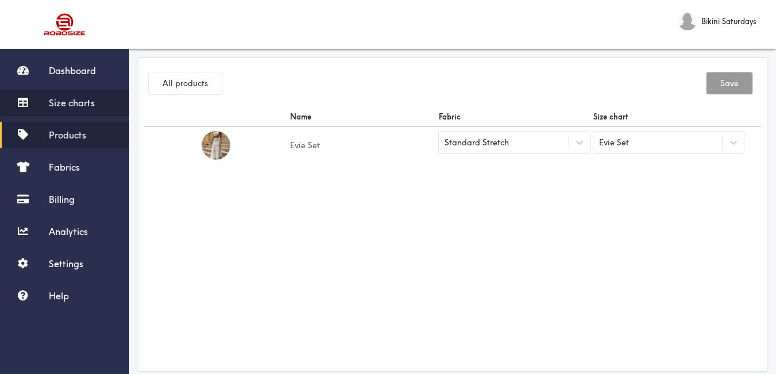
click at [103, 99] on link "Size charts" at bounding box center [64, 103] width 129 height 26
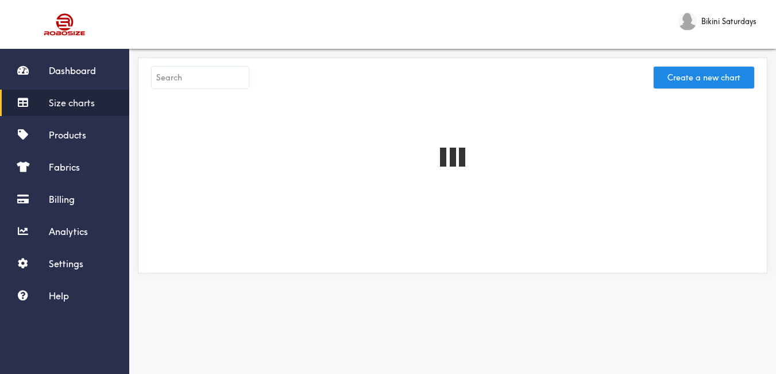
click at [222, 80] on input "text" at bounding box center [200, 78] width 97 height 22
paste input "Evie Set"
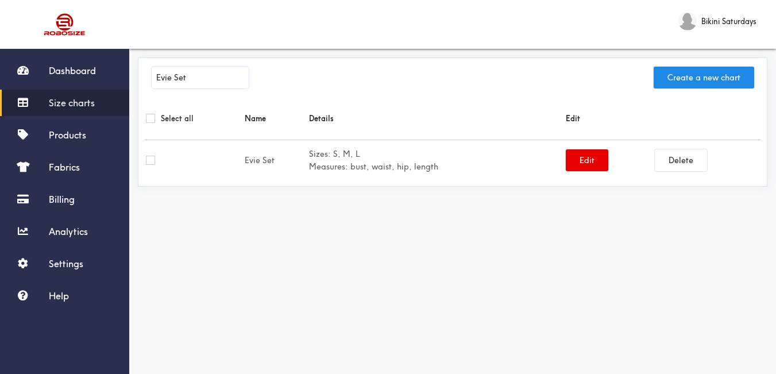
type input "Evie Set"
click at [578, 161] on button "Edit" at bounding box center [587, 160] width 43 height 22
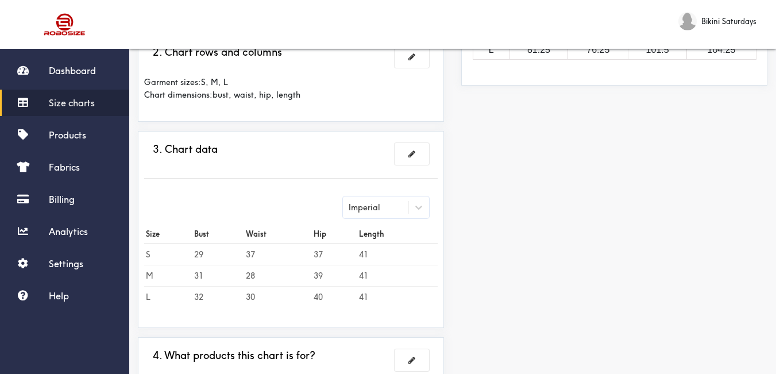
scroll to position [115, 0]
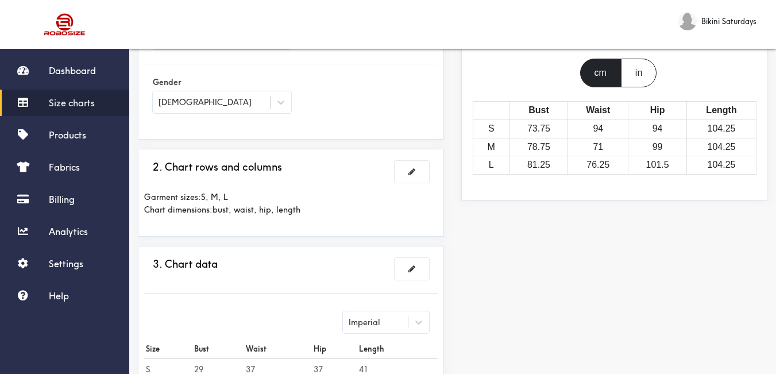
click at [60, 107] on span "Size charts" at bounding box center [72, 102] width 46 height 11
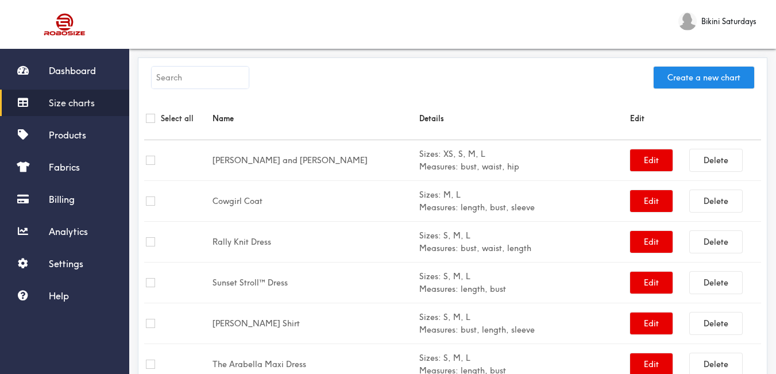
click at [224, 82] on input "text" at bounding box center [200, 78] width 97 height 22
paste input "[PERSON_NAME] Crochet Mini Dress"
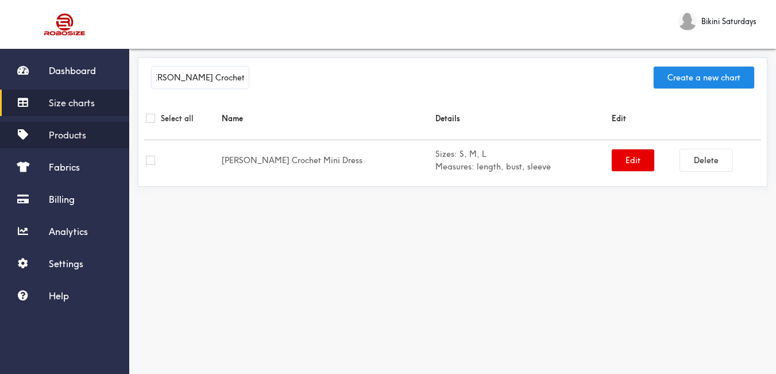
type input "[PERSON_NAME] Crochet Mini Dress"
click at [86, 138] on link "Products" at bounding box center [64, 135] width 129 height 26
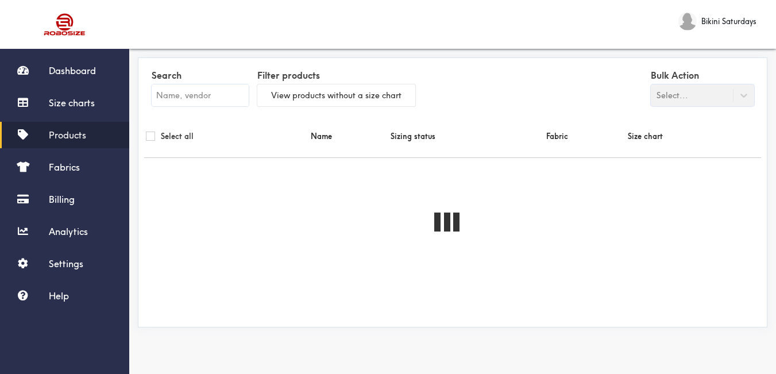
click at [206, 102] on input "text" at bounding box center [200, 95] width 97 height 22
paste input "[PERSON_NAME] Crochet Mini Dress"
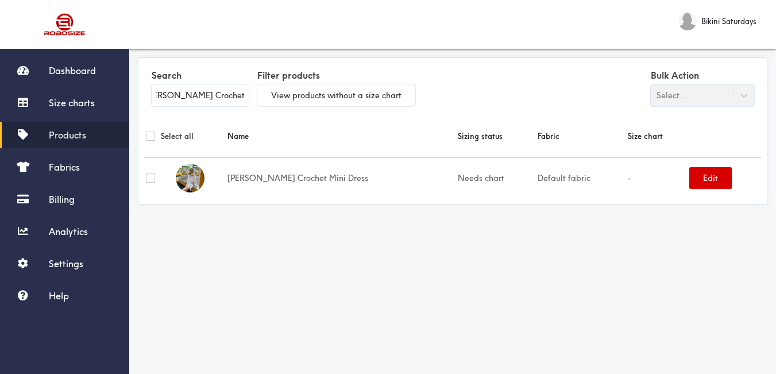
type input "[PERSON_NAME] Crochet Mini Dress"
click at [689, 180] on button "Edit" at bounding box center [710, 178] width 43 height 22
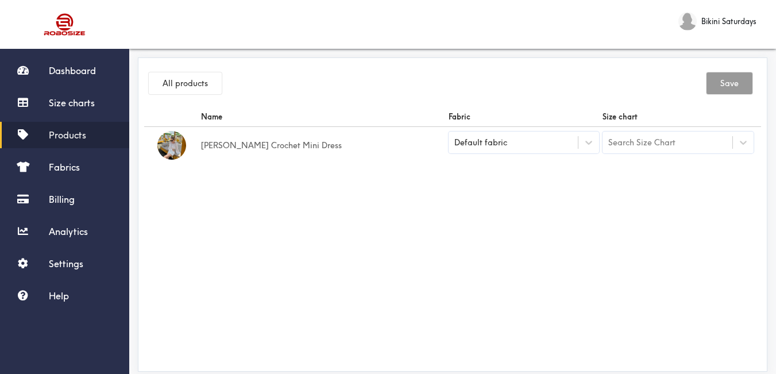
click at [539, 141] on div "Default fabric" at bounding box center [514, 142] width 130 height 11
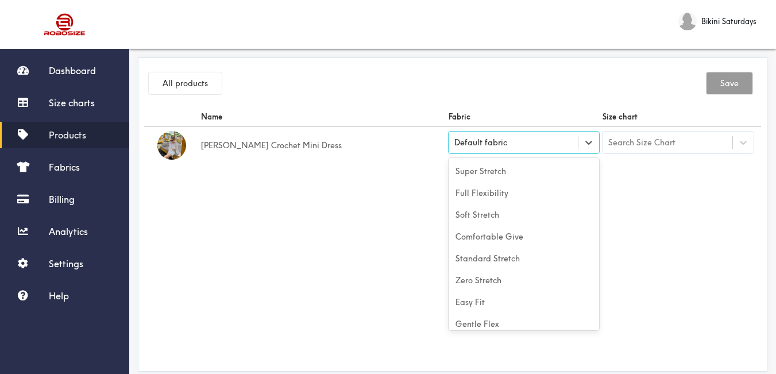
scroll to position [51, 0]
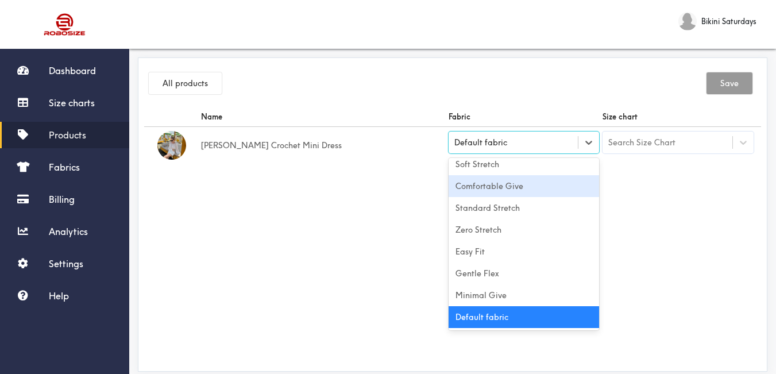
click at [511, 195] on div "Comfortable Give" at bounding box center [524, 186] width 151 height 22
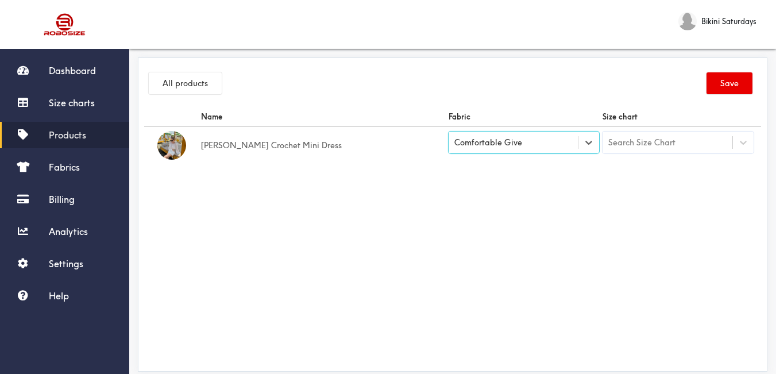
drag, startPoint x: 578, startPoint y: 210, endPoint x: 591, endPoint y: 204, distance: 13.9
click at [580, 210] on div "Name Fabric Size chart Linnea Crochet Mini Dress option [object Object], select…" at bounding box center [452, 236] width 617 height 258
click at [632, 155] on td "Search Size Chart" at bounding box center [678, 145] width 155 height 37
click at [634, 148] on div "Search Size Chart" at bounding box center [641, 142] width 67 height 13
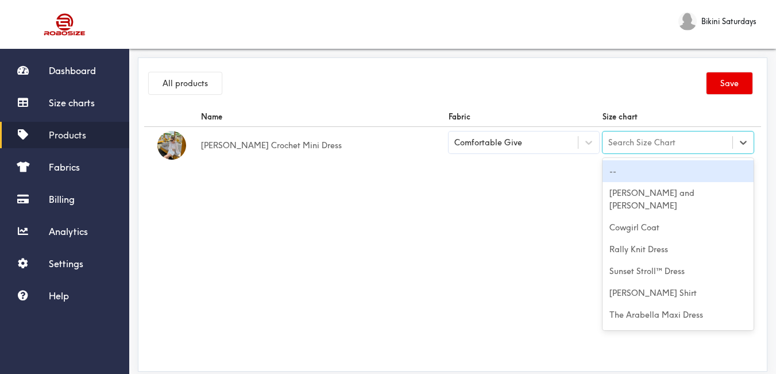
paste input "[PERSON_NAME] Crochet Mini Dress"
type input "[PERSON_NAME] Crochet Mini Dress"
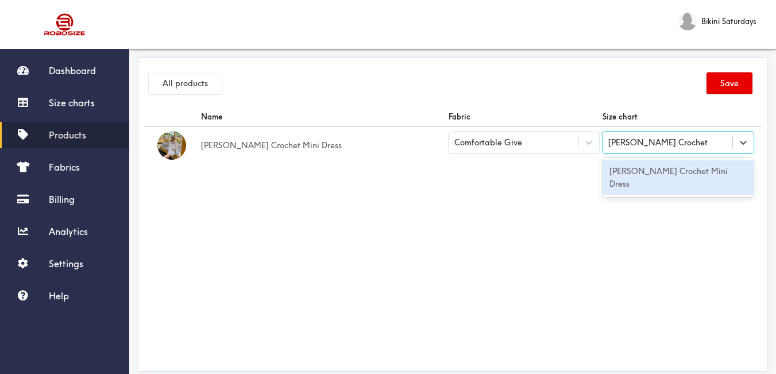
click at [639, 170] on div "[PERSON_NAME] Crochet Mini Dress" at bounding box center [678, 177] width 151 height 34
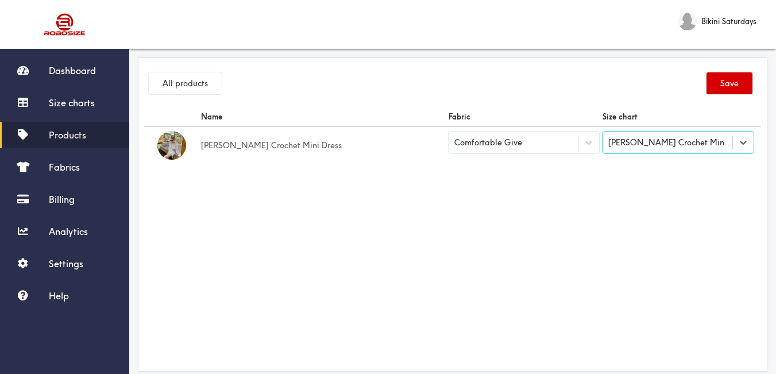
click at [716, 79] on button "Save" at bounding box center [730, 83] width 46 height 22
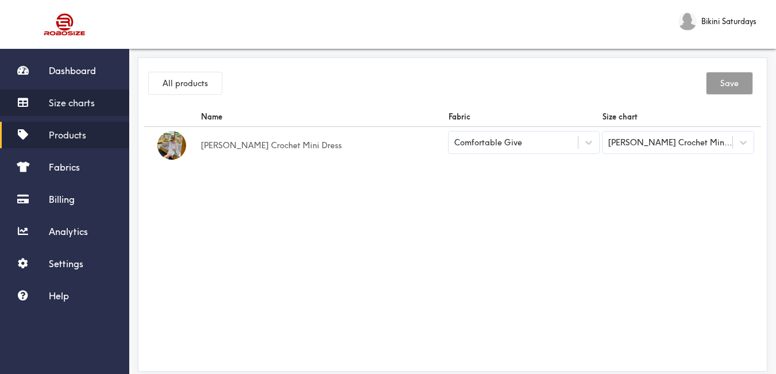
click at [83, 102] on span "Size charts" at bounding box center [72, 102] width 46 height 11
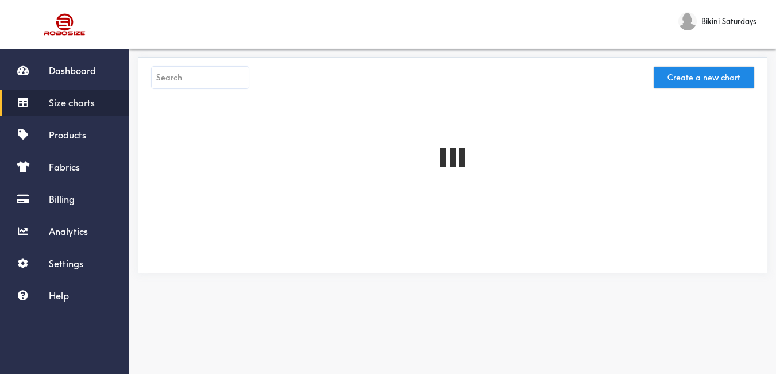
click at [230, 76] on input "text" at bounding box center [200, 78] width 97 height 22
paste input "[PERSON_NAME] Dress - Cream"
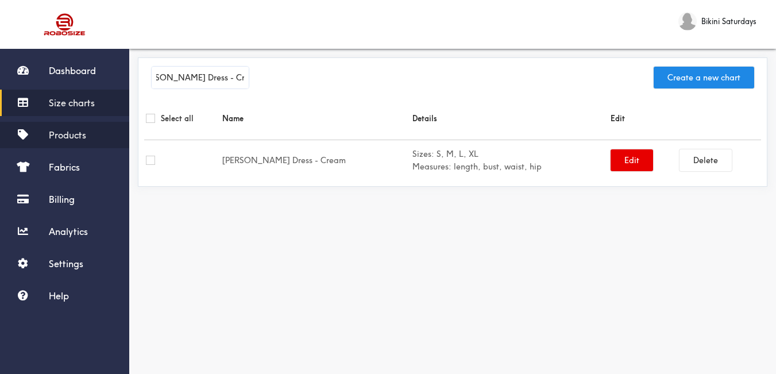
type input "[PERSON_NAME] Dress - Cream"
click at [61, 127] on link "Products" at bounding box center [64, 135] width 129 height 26
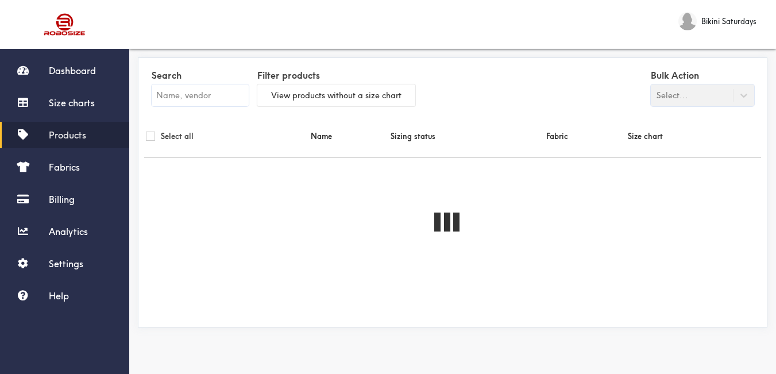
click at [175, 89] on input "text" at bounding box center [200, 95] width 97 height 22
paste input "[PERSON_NAME] Dress - Cream"
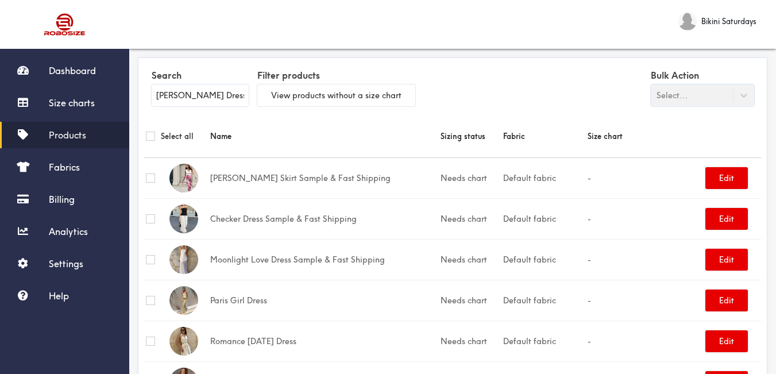
scroll to position [0, 18]
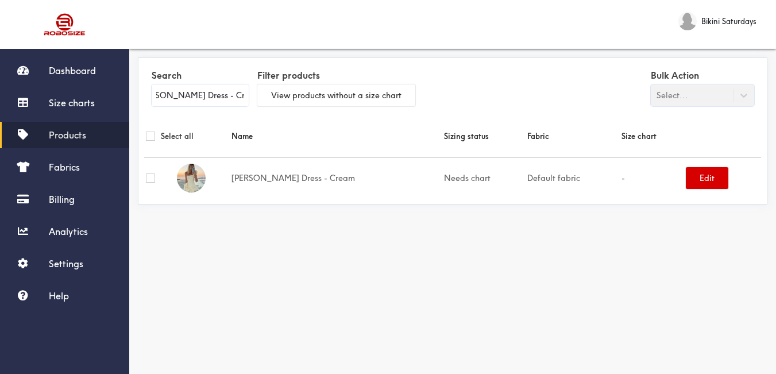
type input "[PERSON_NAME] Dress - Cream"
click at [693, 177] on button "Edit" at bounding box center [707, 178] width 43 height 22
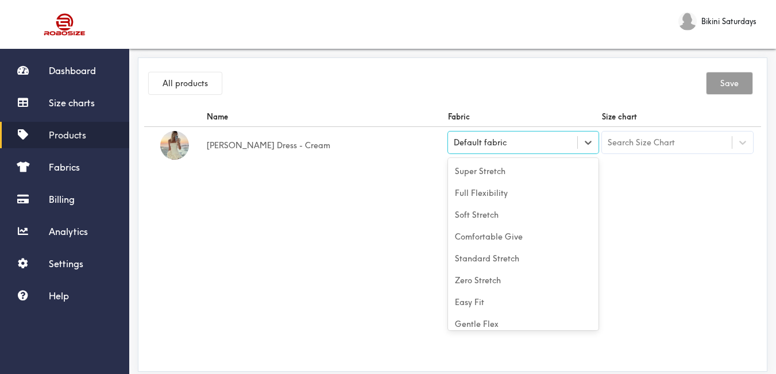
click at [565, 145] on div "Default fabric" at bounding box center [513, 142] width 130 height 11
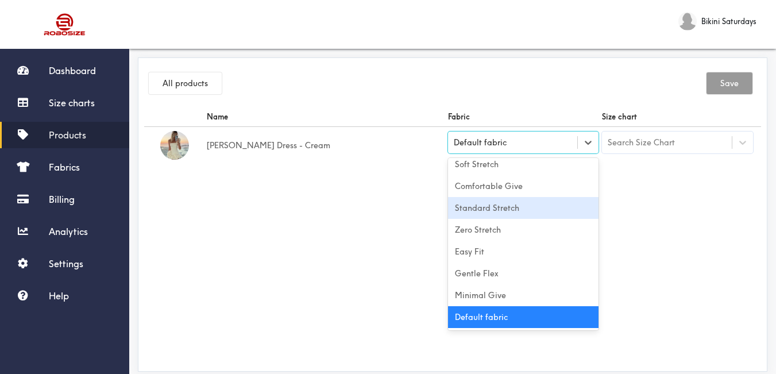
drag, startPoint x: 518, startPoint y: 210, endPoint x: 607, endPoint y: 183, distance: 93.4
click at [519, 210] on div "Standard Stretch" at bounding box center [523, 208] width 151 height 22
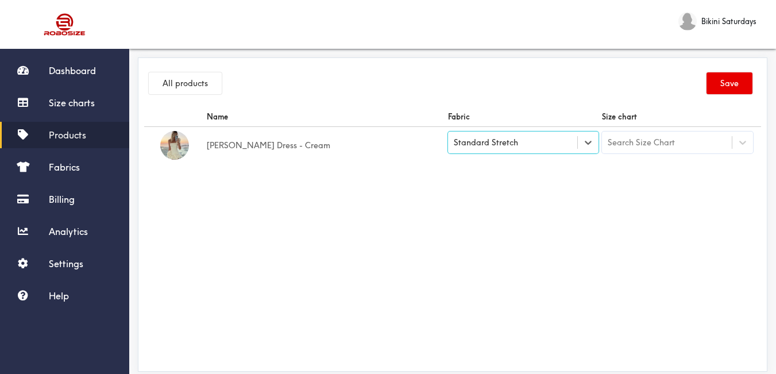
click at [628, 146] on div "Search Size Chart" at bounding box center [641, 142] width 67 height 13
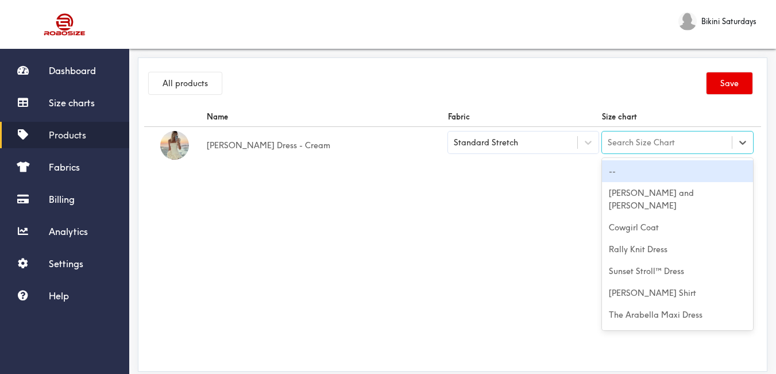
paste input "[PERSON_NAME] Dress - Cream"
type input "[PERSON_NAME] Dress - Cream"
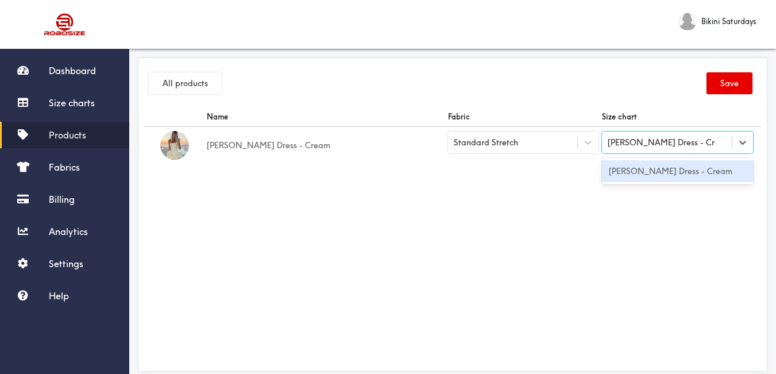
click at [638, 171] on div "[PERSON_NAME] Dress - Cream" at bounding box center [677, 171] width 151 height 22
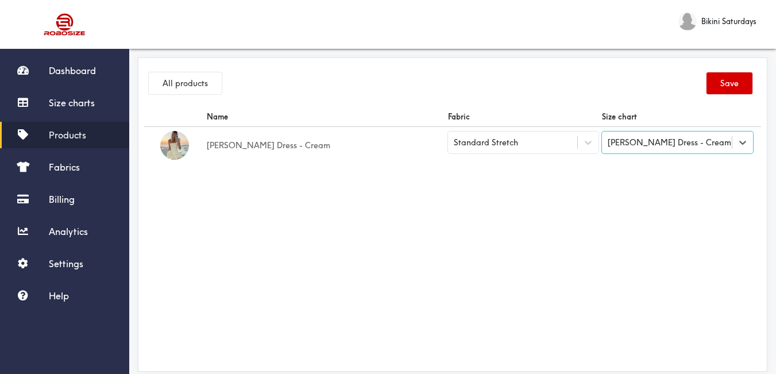
click at [728, 81] on button "Save" at bounding box center [730, 83] width 46 height 22
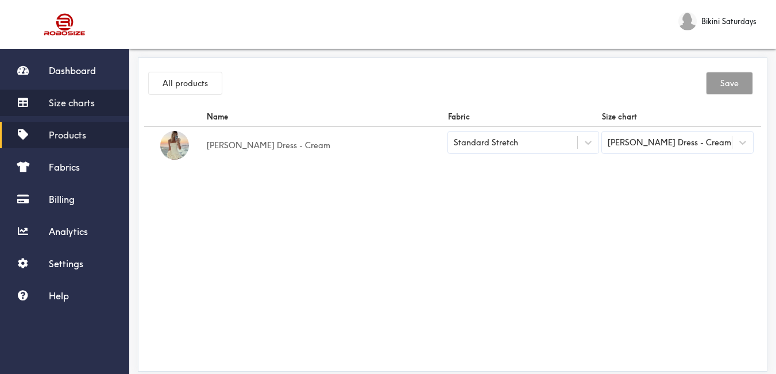
click at [88, 102] on span "Size charts" at bounding box center [72, 102] width 46 height 11
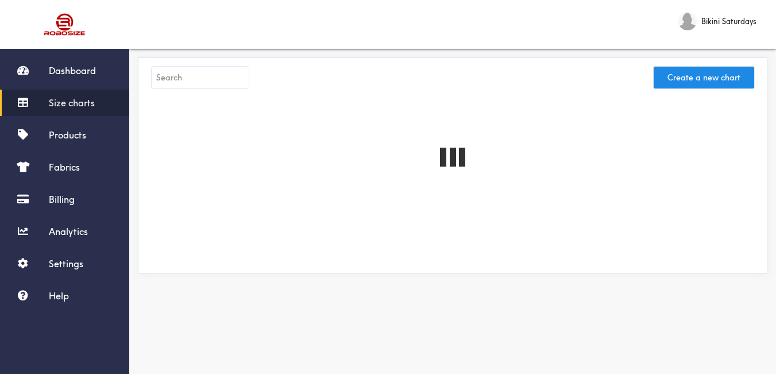
click at [180, 82] on input "text" at bounding box center [200, 78] width 97 height 22
paste input "[PERSON_NAME] Set"
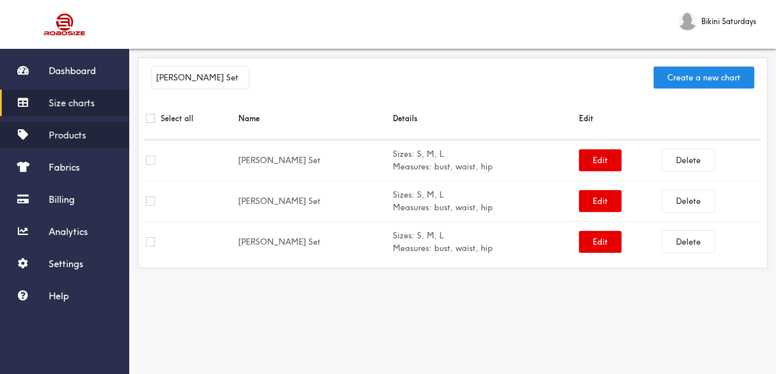
type input "[PERSON_NAME] Set"
click at [75, 140] on span "Products" at bounding box center [67, 134] width 37 height 11
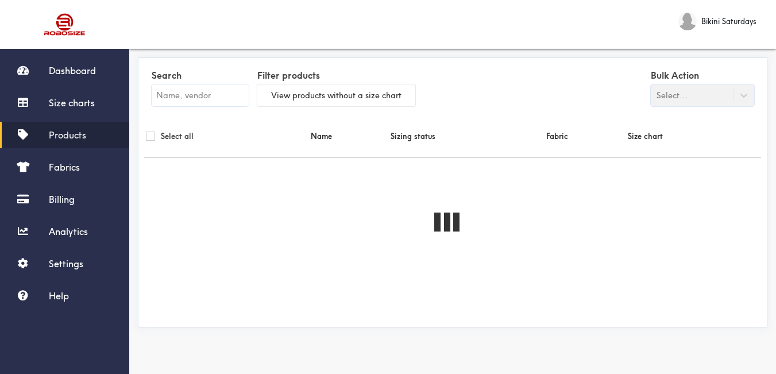
click at [177, 96] on input "text" at bounding box center [200, 95] width 97 height 22
paste input "[PERSON_NAME] Set"
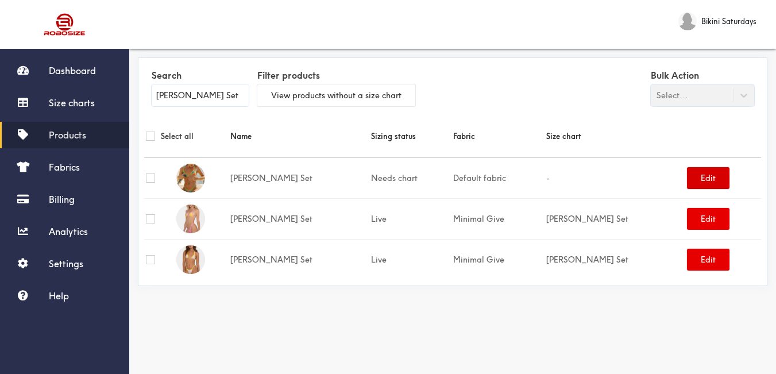
type input "[PERSON_NAME] Set"
click at [689, 176] on button "Edit" at bounding box center [708, 178] width 43 height 22
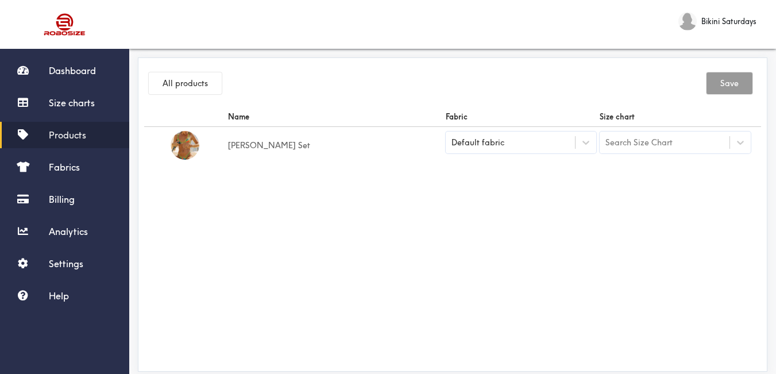
click at [573, 142] on div "Default fabric" at bounding box center [511, 142] width 130 height 11
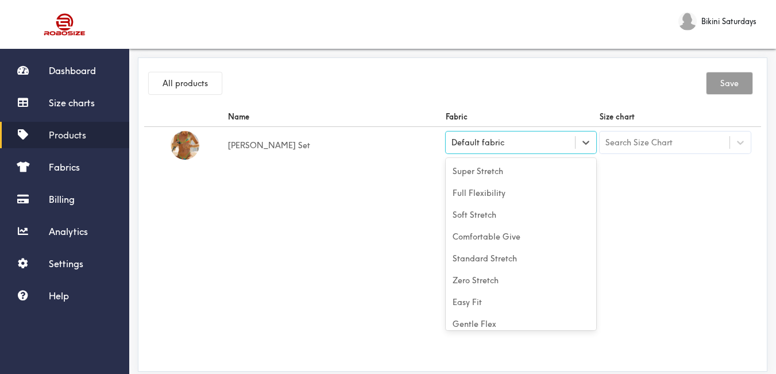
scroll to position [51, 0]
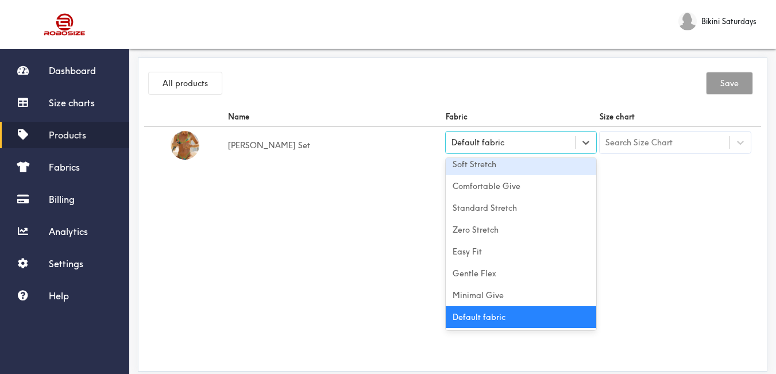
click at [497, 169] on div "Soft Stretch" at bounding box center [521, 164] width 151 height 22
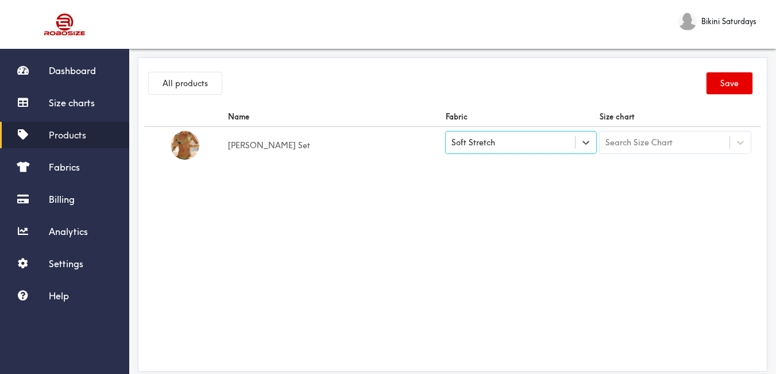
click at [570, 151] on div "Soft Stretch" at bounding box center [521, 143] width 151 height 22
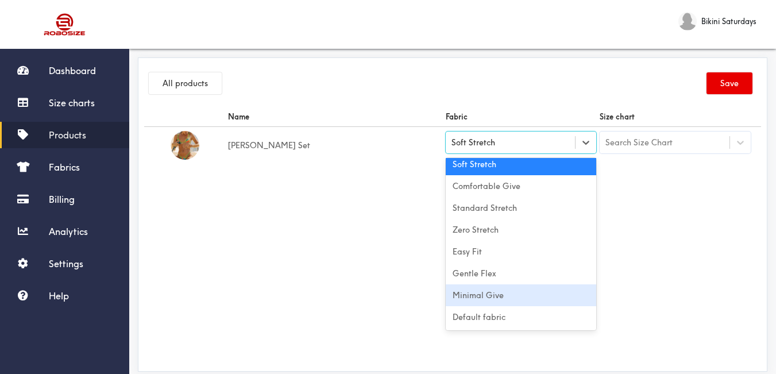
click at [497, 295] on div "Minimal Give" at bounding box center [521, 295] width 151 height 22
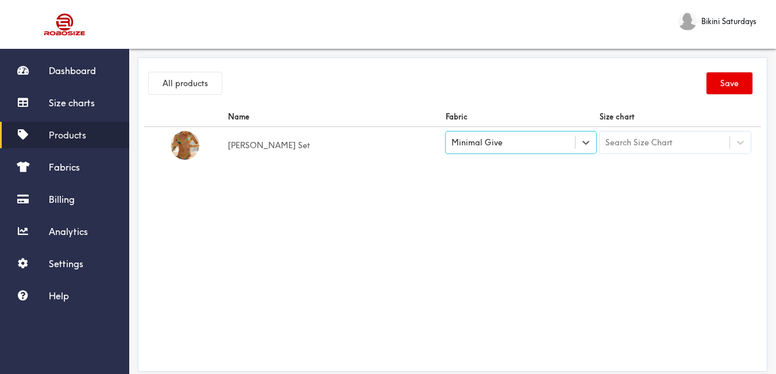
click at [663, 147] on div "Search Size Chart" at bounding box center [638, 142] width 67 height 13
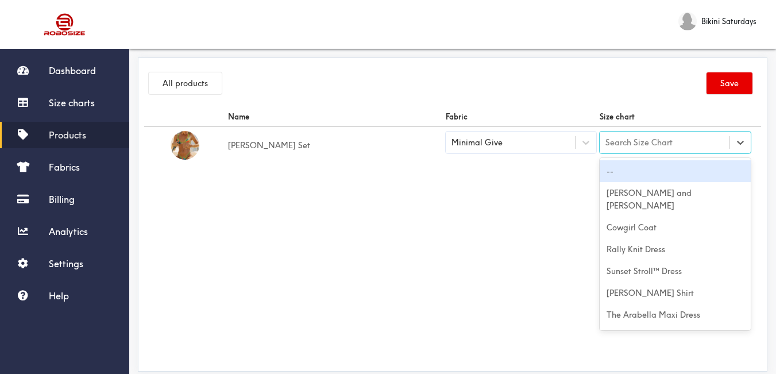
paste input "[PERSON_NAME] Set"
type input "[PERSON_NAME] Set"
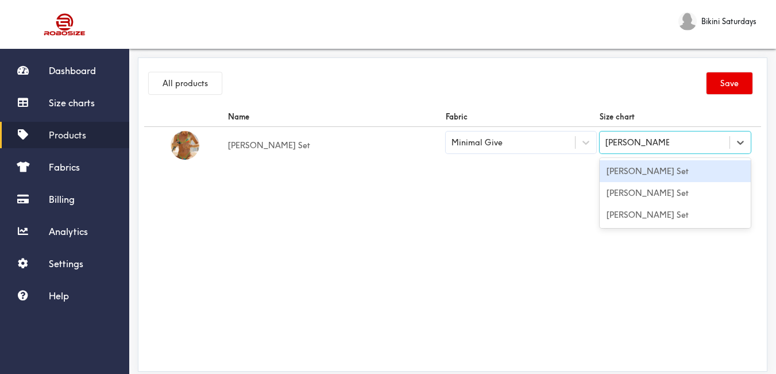
click at [666, 174] on div "[PERSON_NAME] Set" at bounding box center [675, 171] width 151 height 22
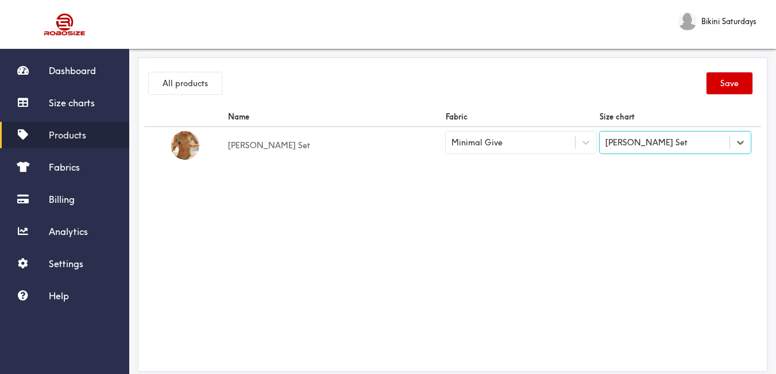
click at [716, 82] on button "Save" at bounding box center [730, 83] width 46 height 22
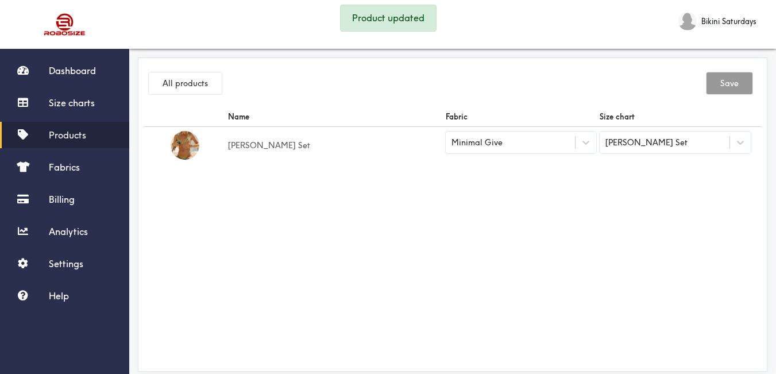
click at [82, 132] on span "Products" at bounding box center [67, 134] width 37 height 11
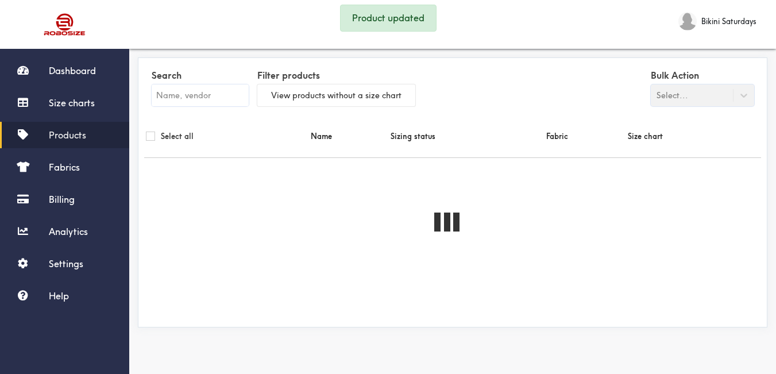
click at [190, 88] on input "text" at bounding box center [200, 95] width 97 height 22
paste input "[PERSON_NAME] Set"
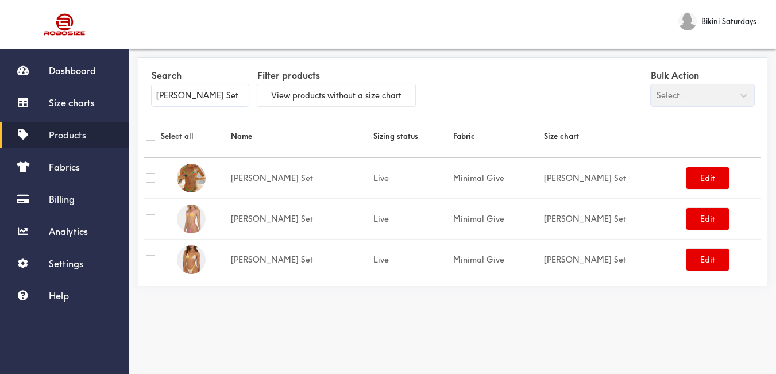
click at [221, 102] on input "[PERSON_NAME] Set" at bounding box center [200, 95] width 97 height 22
click at [226, 96] on input "[PERSON_NAME] Set" at bounding box center [200, 95] width 97 height 22
click at [227, 96] on input "[PERSON_NAME] Set" at bounding box center [200, 95] width 97 height 22
paste input "Diamonds are a girls best friend Set"
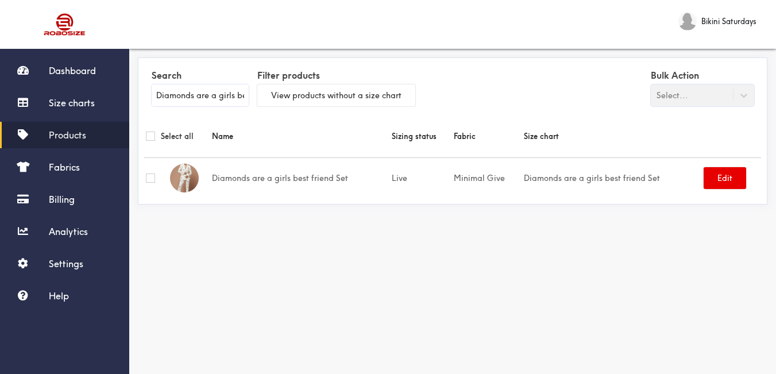
click at [232, 91] on input "Diamonds are a girls best friend Set" at bounding box center [200, 95] width 97 height 22
click at [233, 91] on input "Diamonds are a girls best friend Set" at bounding box center [200, 95] width 97 height 22
click at [234, 91] on input "Diamonds are a girls best friend Set" at bounding box center [200, 95] width 97 height 22
paste input "Aire Tropical Two-piece Set"
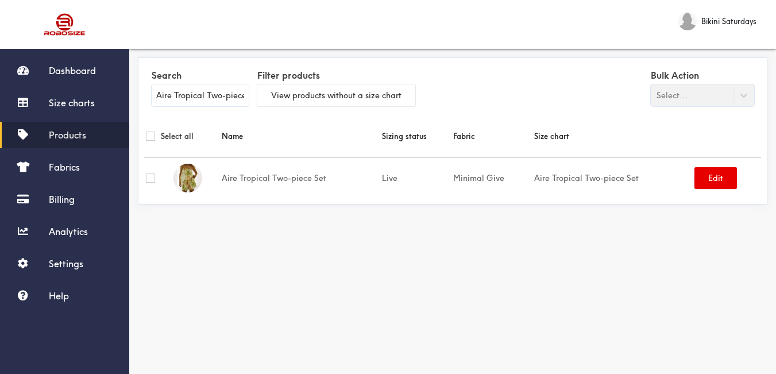
click at [219, 91] on input "Aire Tropical Two-piece Set" at bounding box center [200, 95] width 97 height 22
paste input "urora Top"
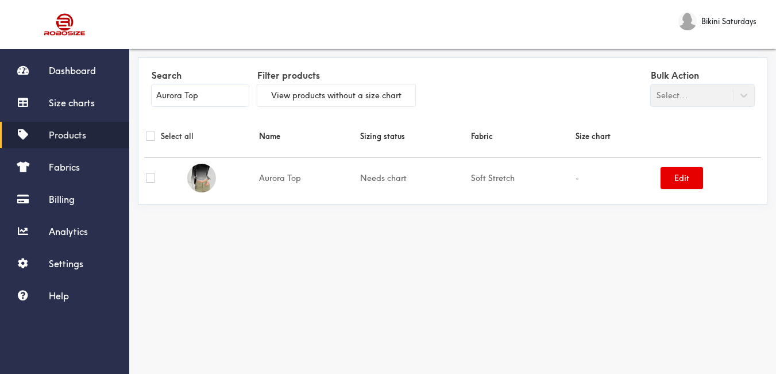
click at [204, 93] on input "Aurora Top" at bounding box center [200, 95] width 97 height 22
paste input "Pirate Bikini"
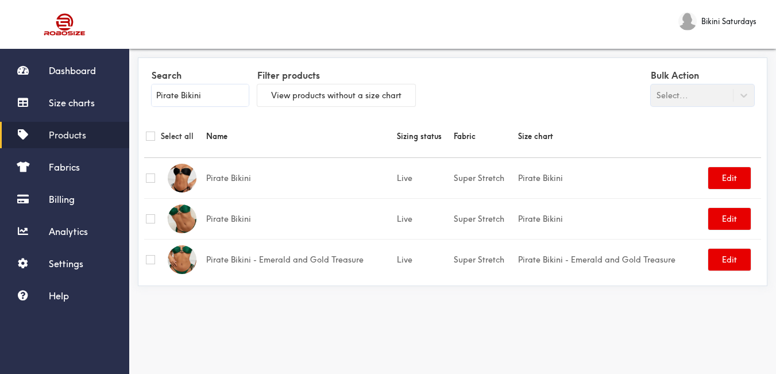
type input "Pirate Bikini"
click at [469, 312] on div "Search Pirate Bikini Filter products View products without a size chart Bulk Ac…" at bounding box center [452, 215] width 647 height 345
